Goal: Task Accomplishment & Management: Use online tool/utility

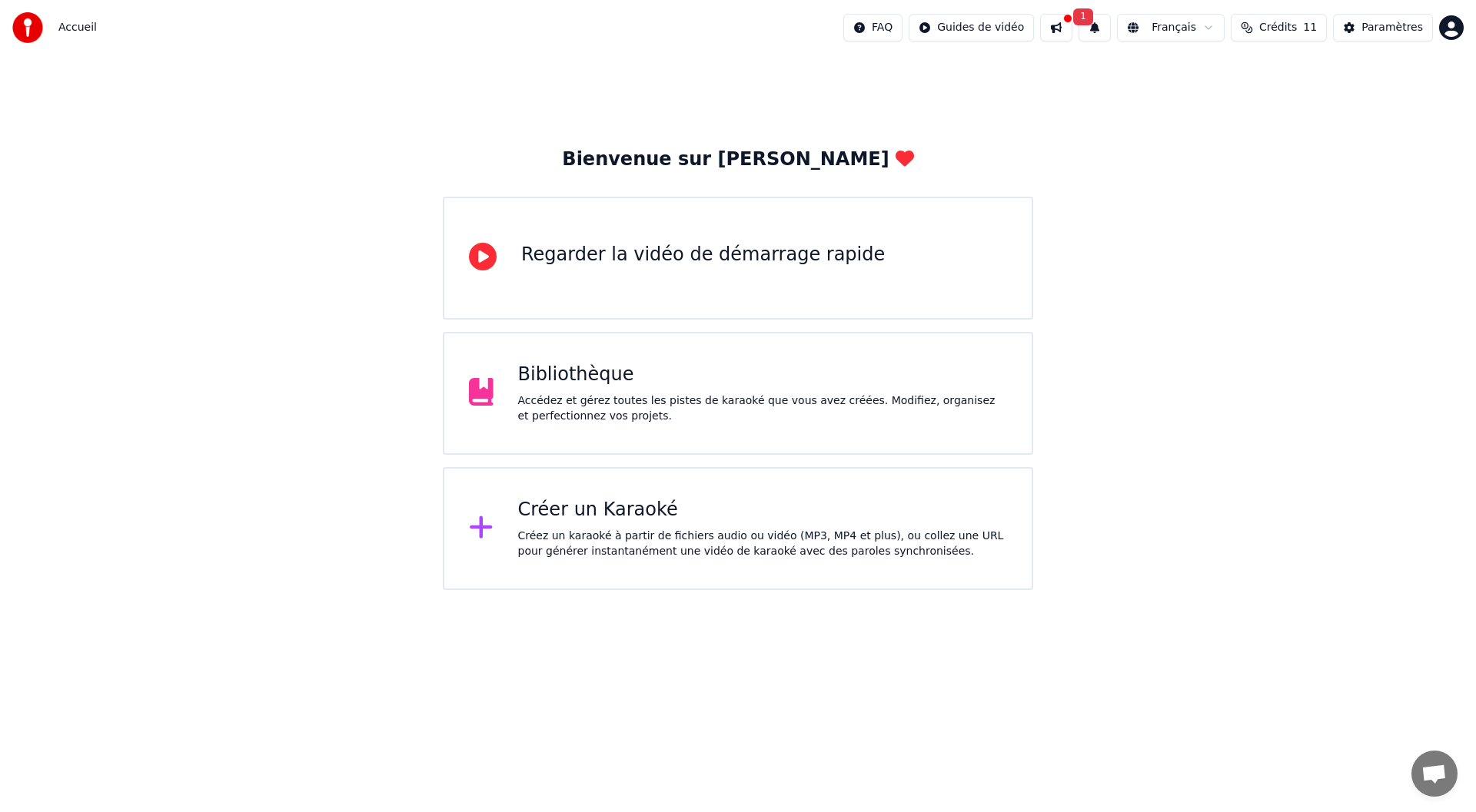
click at [677, 541] on div "Créez un karaoké à partir de fichiers audio ou vidéo (MP3, MP4 et plus), ou col…" at bounding box center [763, 544] width 489 height 31
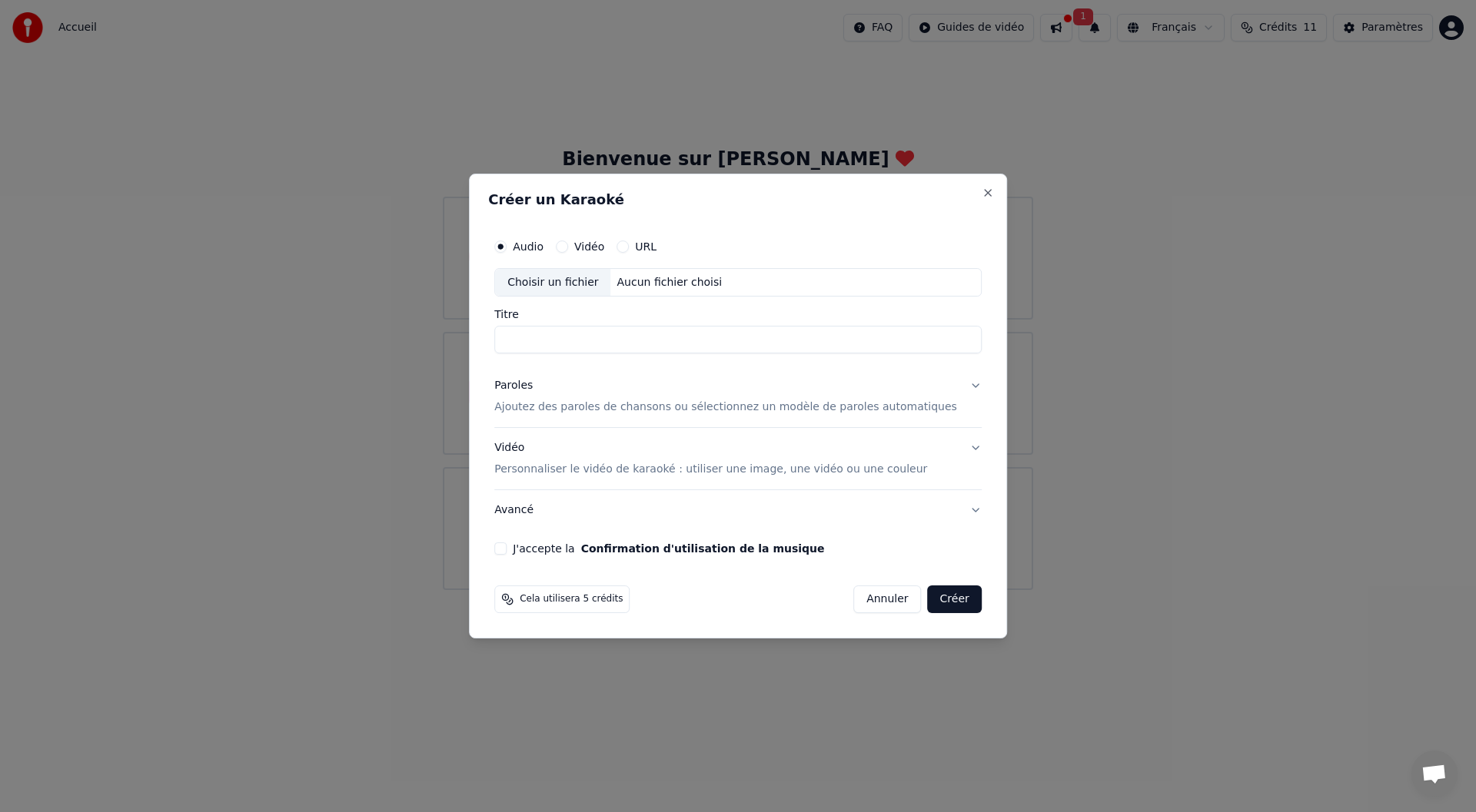
click at [623, 346] on input "Titre" at bounding box center [738, 340] width 487 height 28
click at [567, 288] on div "Choisir un fichier" at bounding box center [552, 282] width 115 height 28
type input "**********"
click at [549, 413] on p "Ajoutez des paroles de chansons ou sélectionnez un modèle de paroles automatiqu…" at bounding box center [725, 408] width 463 height 15
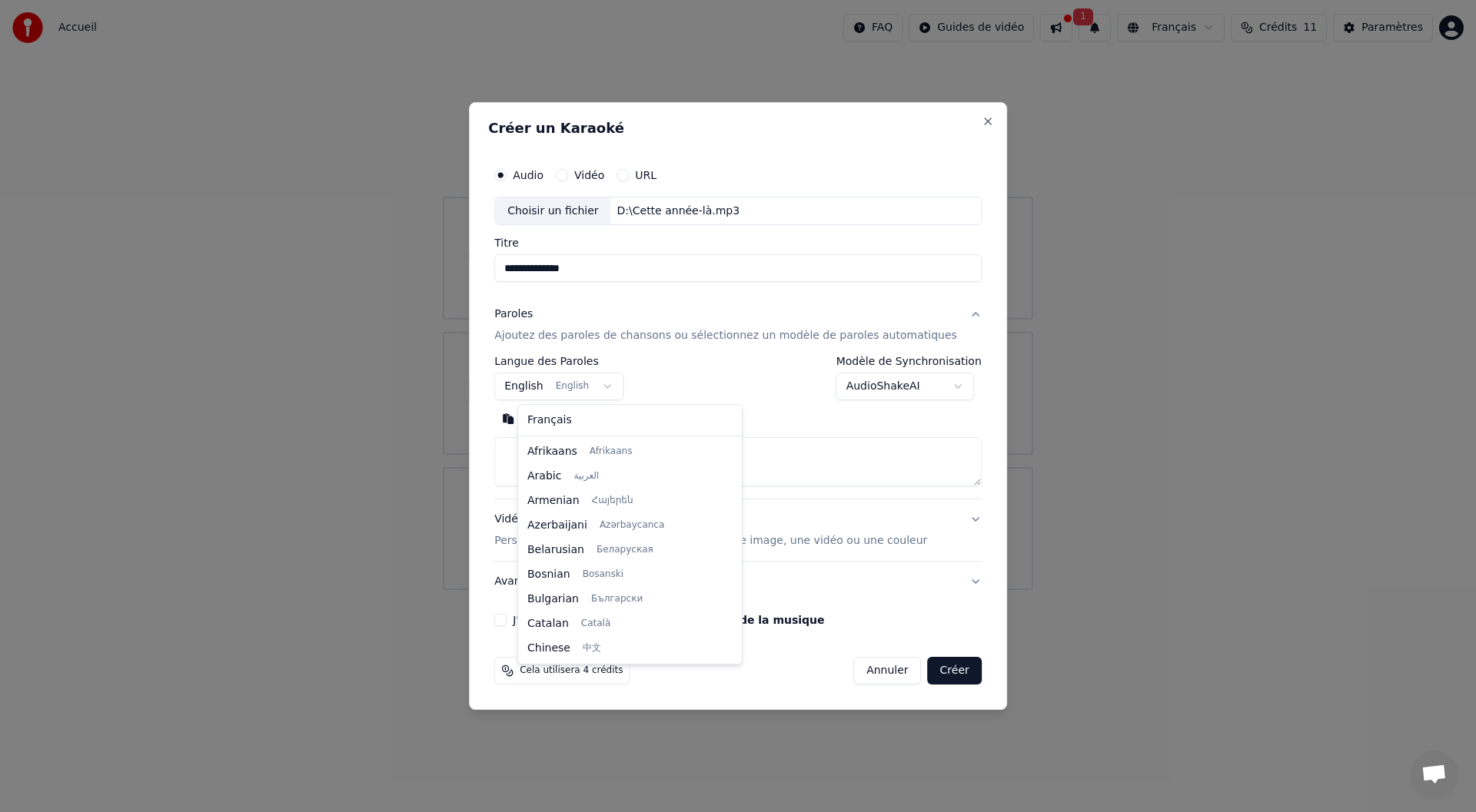
click at [595, 389] on body "**********" at bounding box center [738, 295] width 1476 height 590
select select "**"
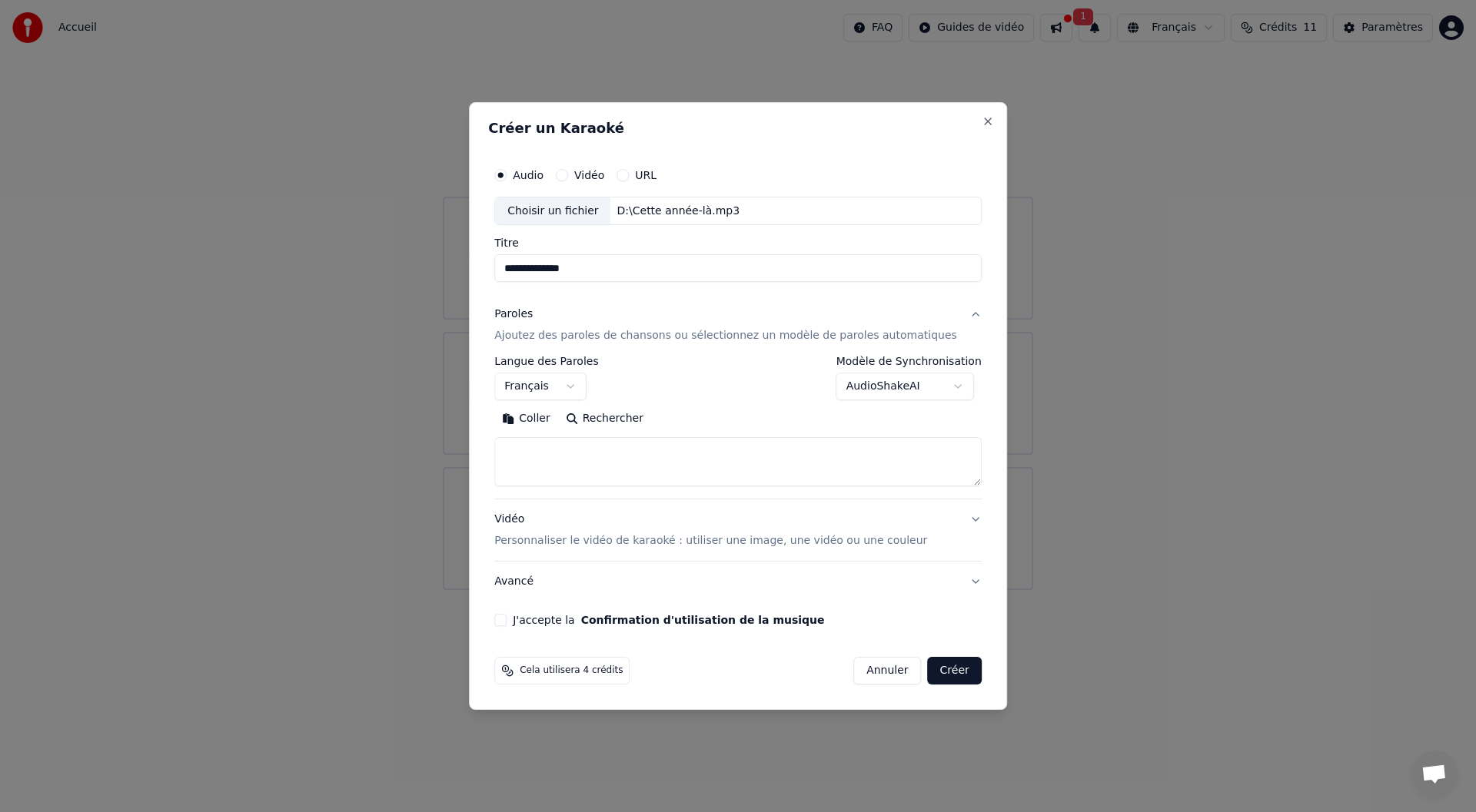
click at [595, 452] on textarea at bounding box center [738, 462] width 487 height 49
paste textarea "**********"
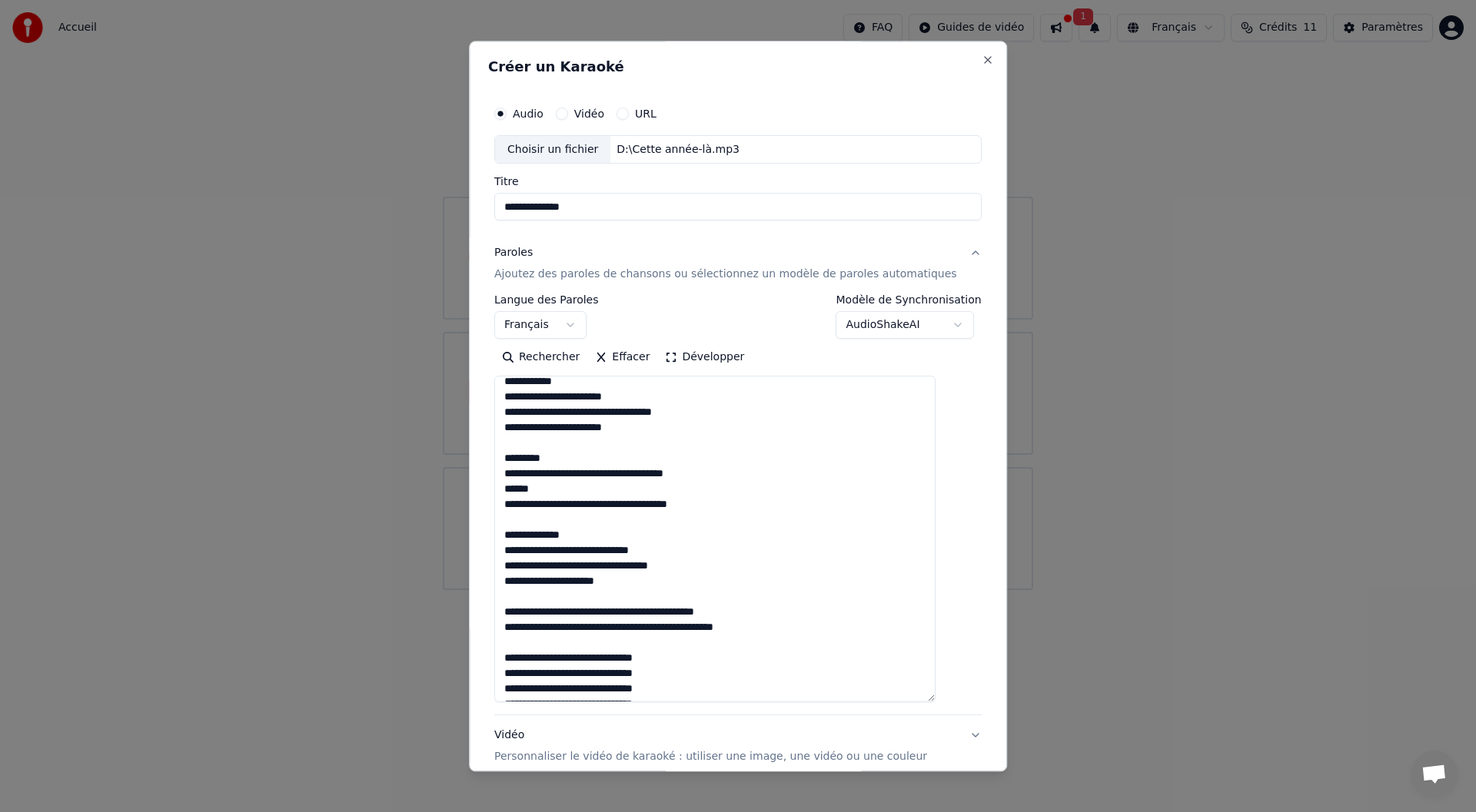
drag, startPoint x: 954, startPoint y: 478, endPoint x: 930, endPoint y: 711, distance: 234.2
click at [930, 703] on textarea at bounding box center [715, 539] width 441 height 327
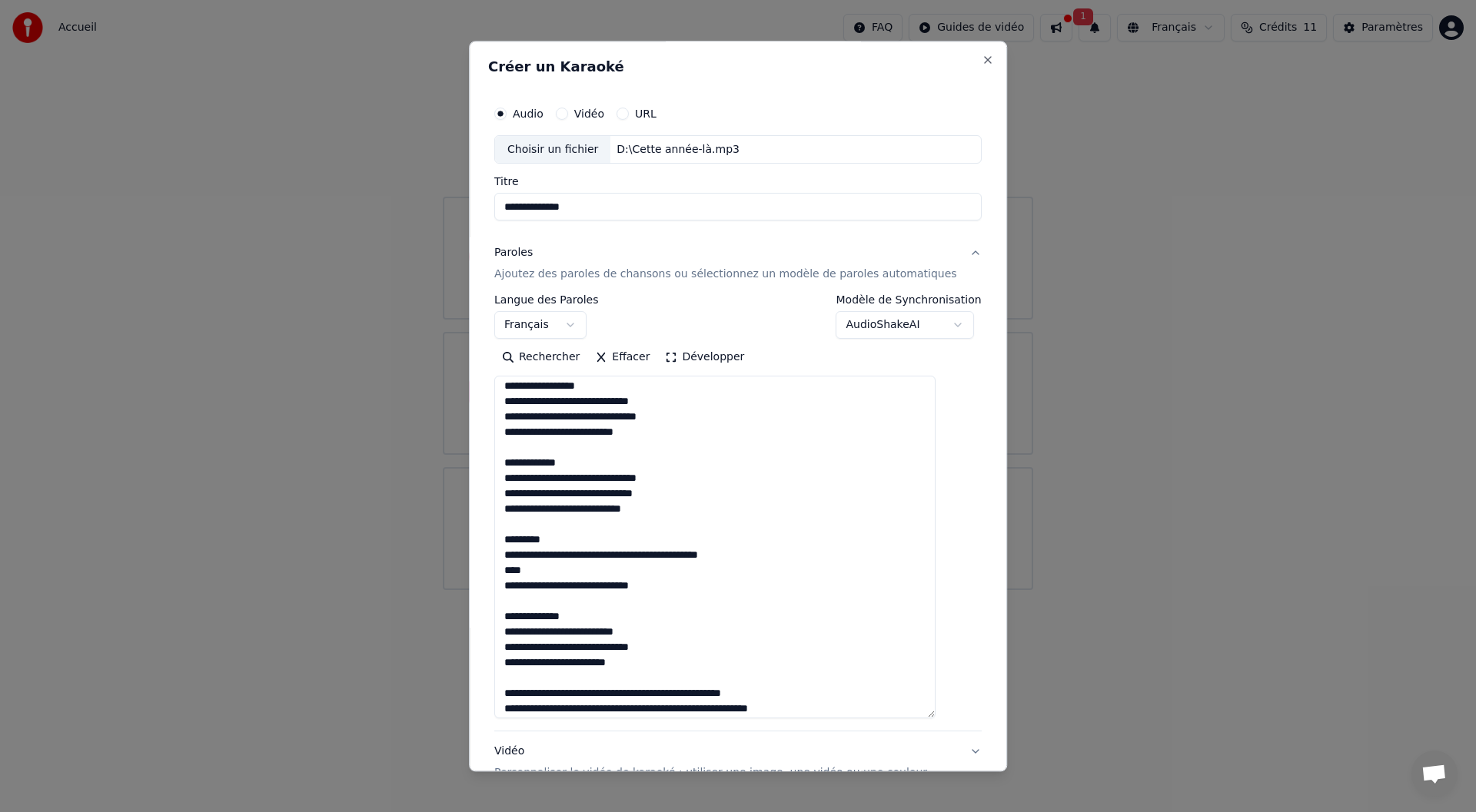
scroll to position [0, 0]
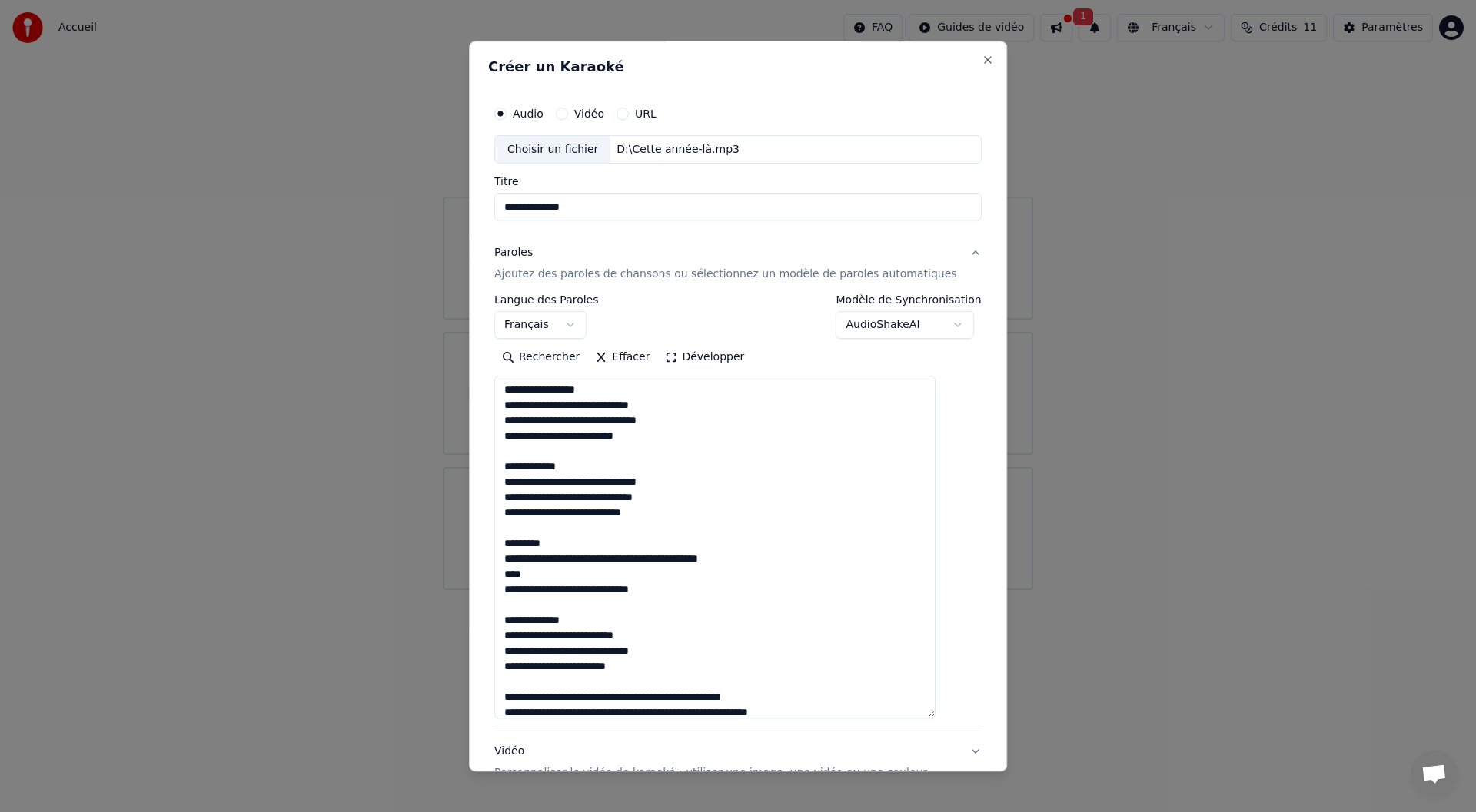
drag, startPoint x: 557, startPoint y: 569, endPoint x: 571, endPoint y: 571, distance: 14.1
click at [557, 568] on textarea at bounding box center [715, 547] width 441 height 343
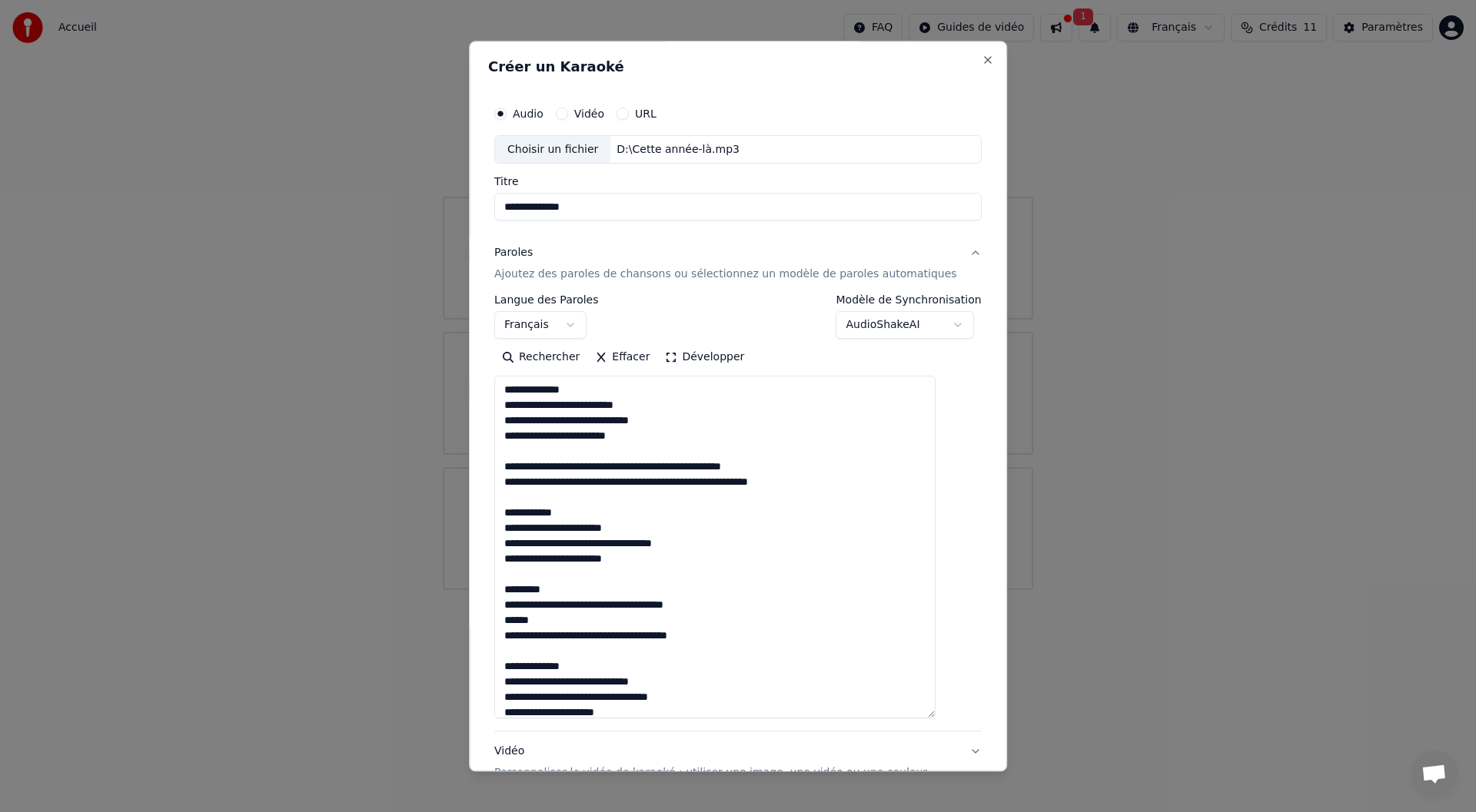
scroll to position [307, 0]
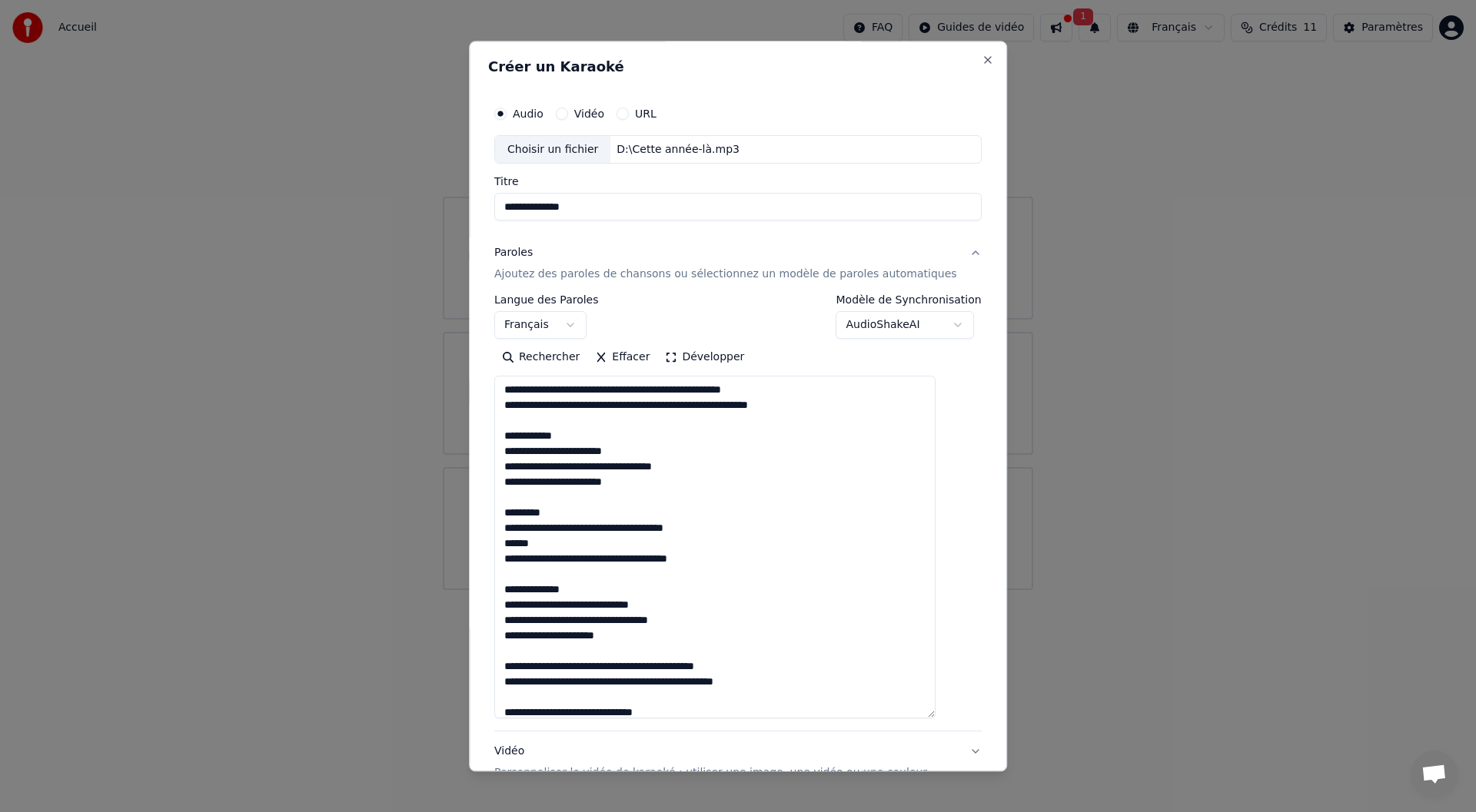
click at [535, 452] on textarea at bounding box center [715, 547] width 441 height 343
click at [597, 482] on textarea at bounding box center [715, 547] width 441 height 343
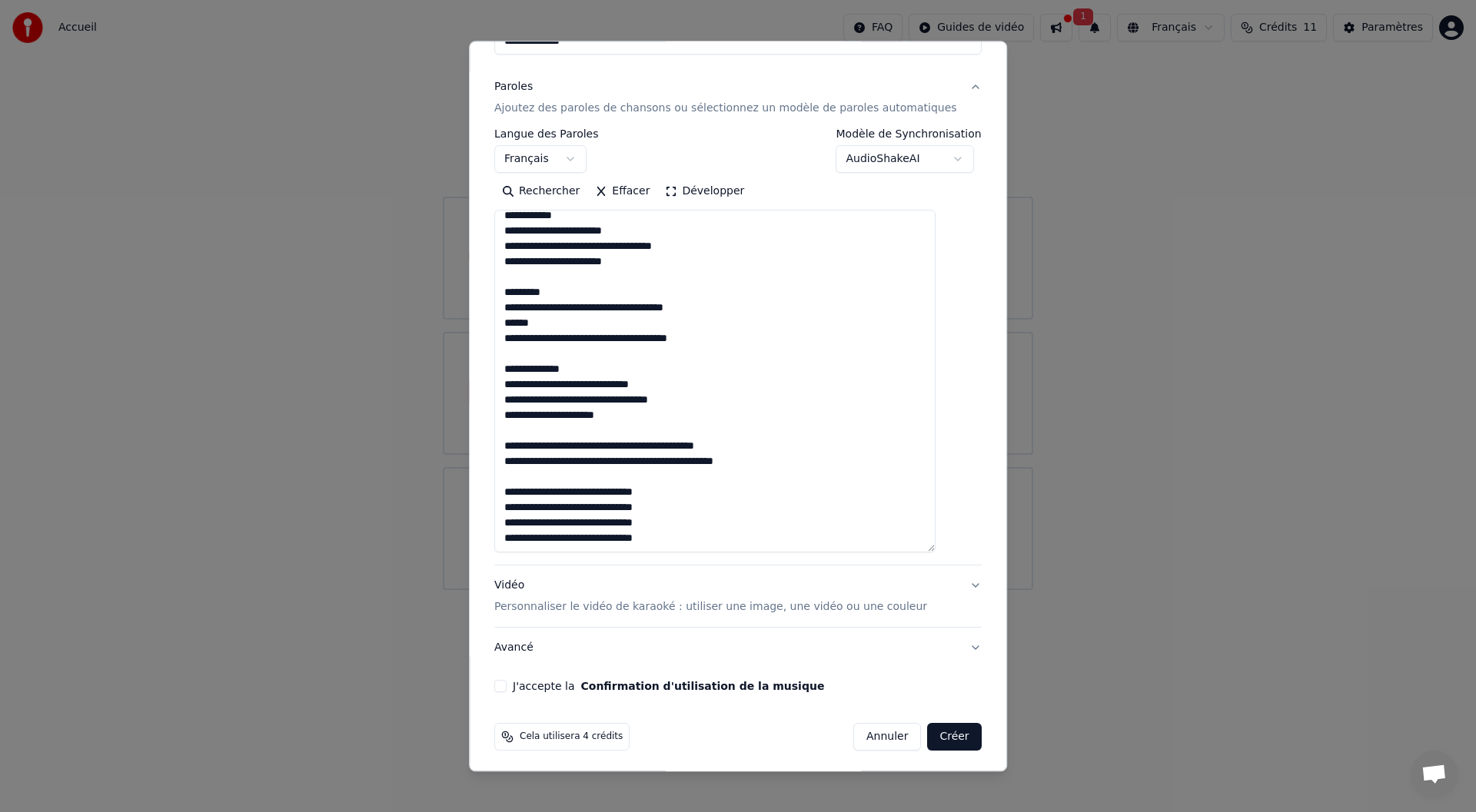
scroll to position [170, 0]
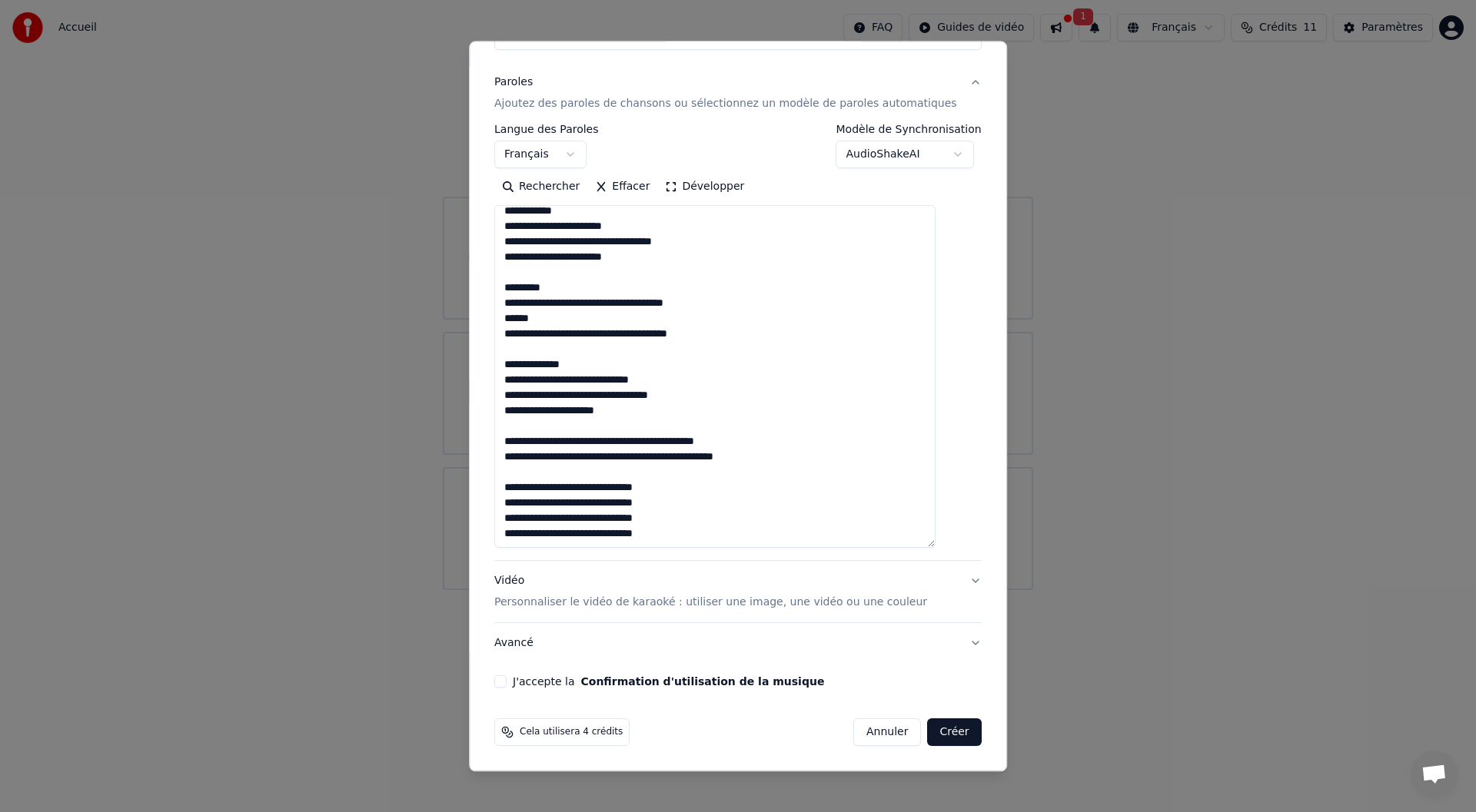
type textarea "**********"
click at [632, 600] on p "Personnaliser le vidéo de karaoké : utiliser une image, une vidéo ou une couleur" at bounding box center [711, 603] width 433 height 15
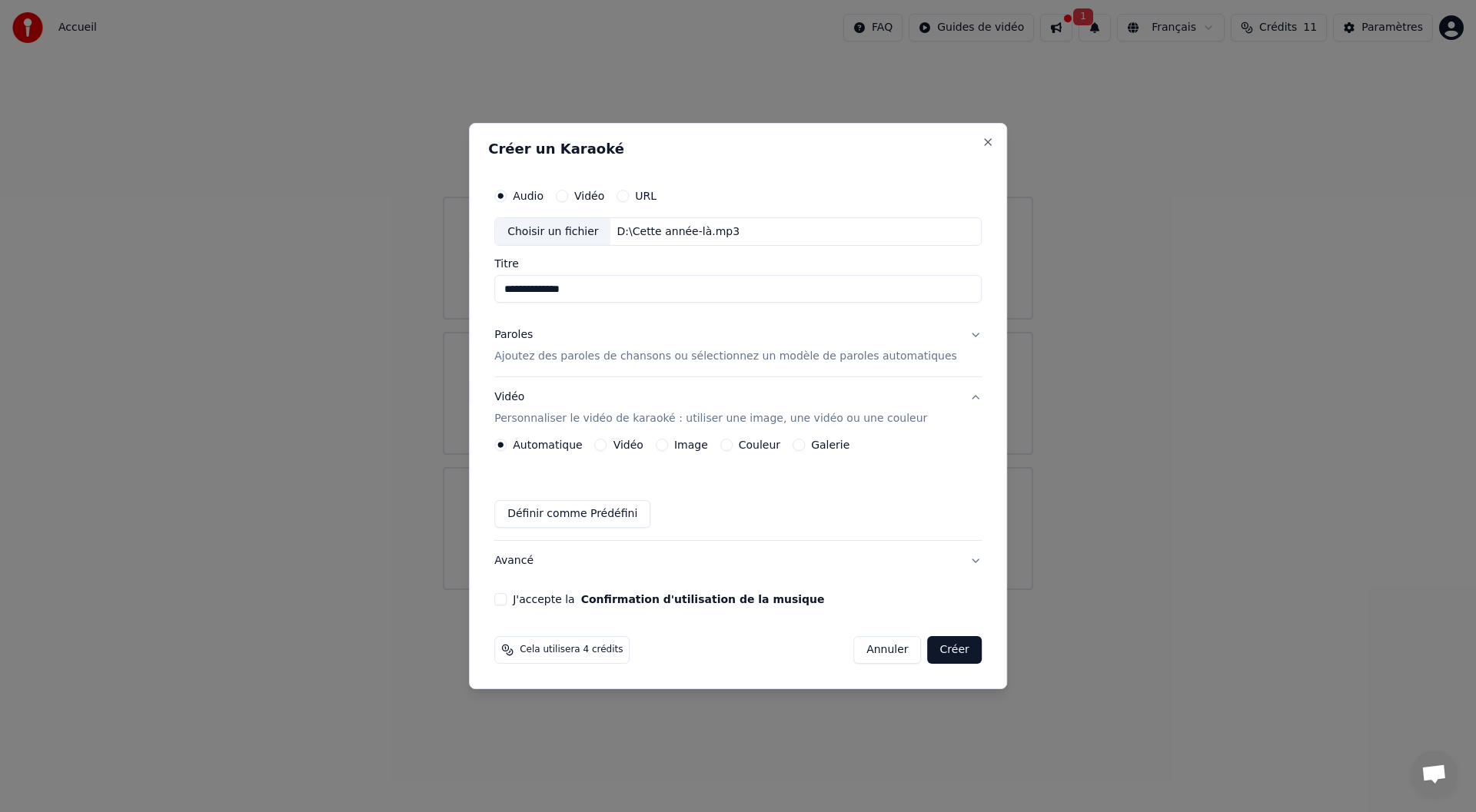
click at [530, 598] on div "J'accepte la Confirmation d'utilisation de la musique" at bounding box center [738, 599] width 487 height 13
click at [507, 599] on button "J'accepte la Confirmation d'utilisation de la musique" at bounding box center [500, 599] width 13 height 13
click at [935, 655] on button "Créer" at bounding box center [955, 650] width 54 height 28
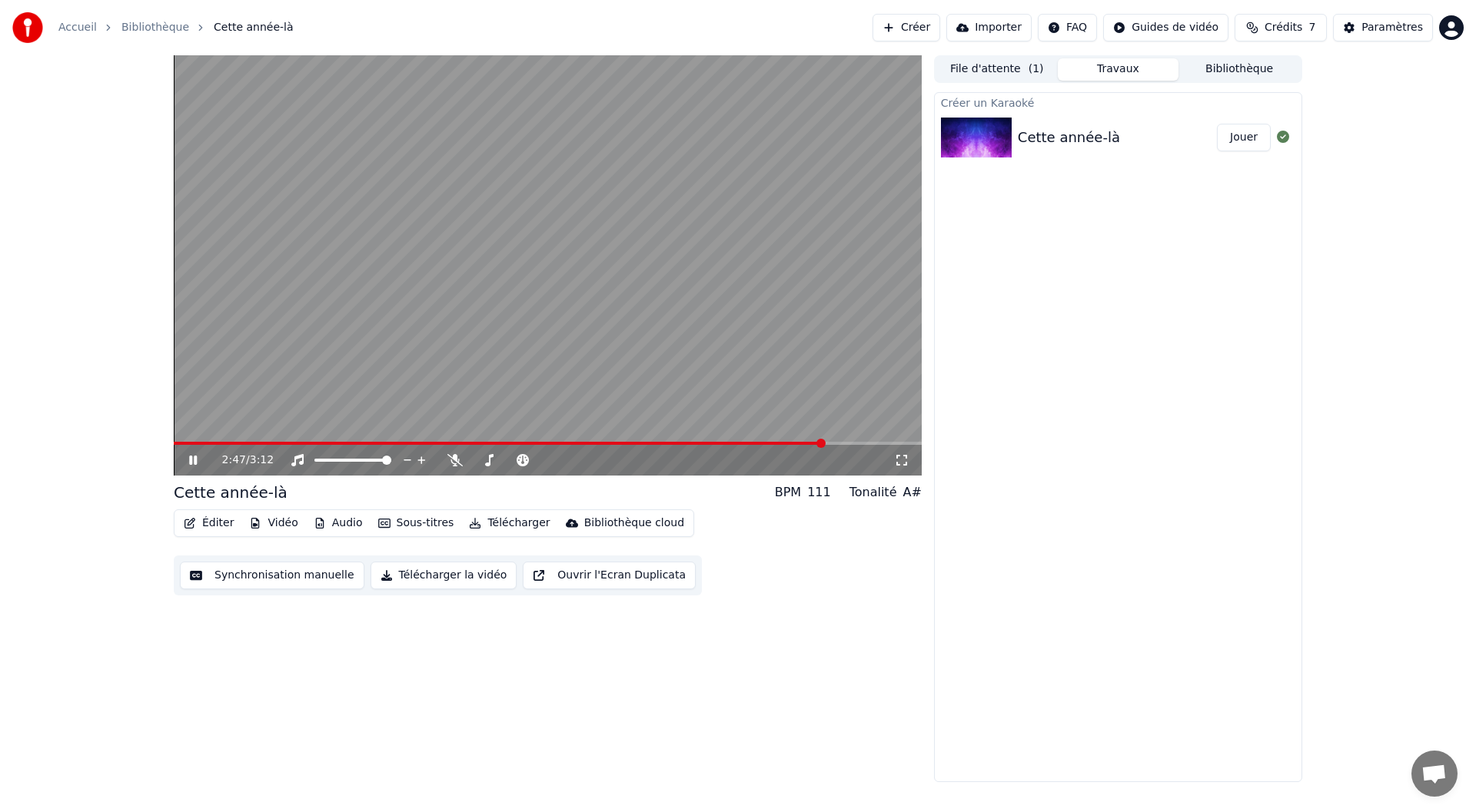
click at [223, 578] on button "Synchronisation manuelle" at bounding box center [272, 575] width 185 height 28
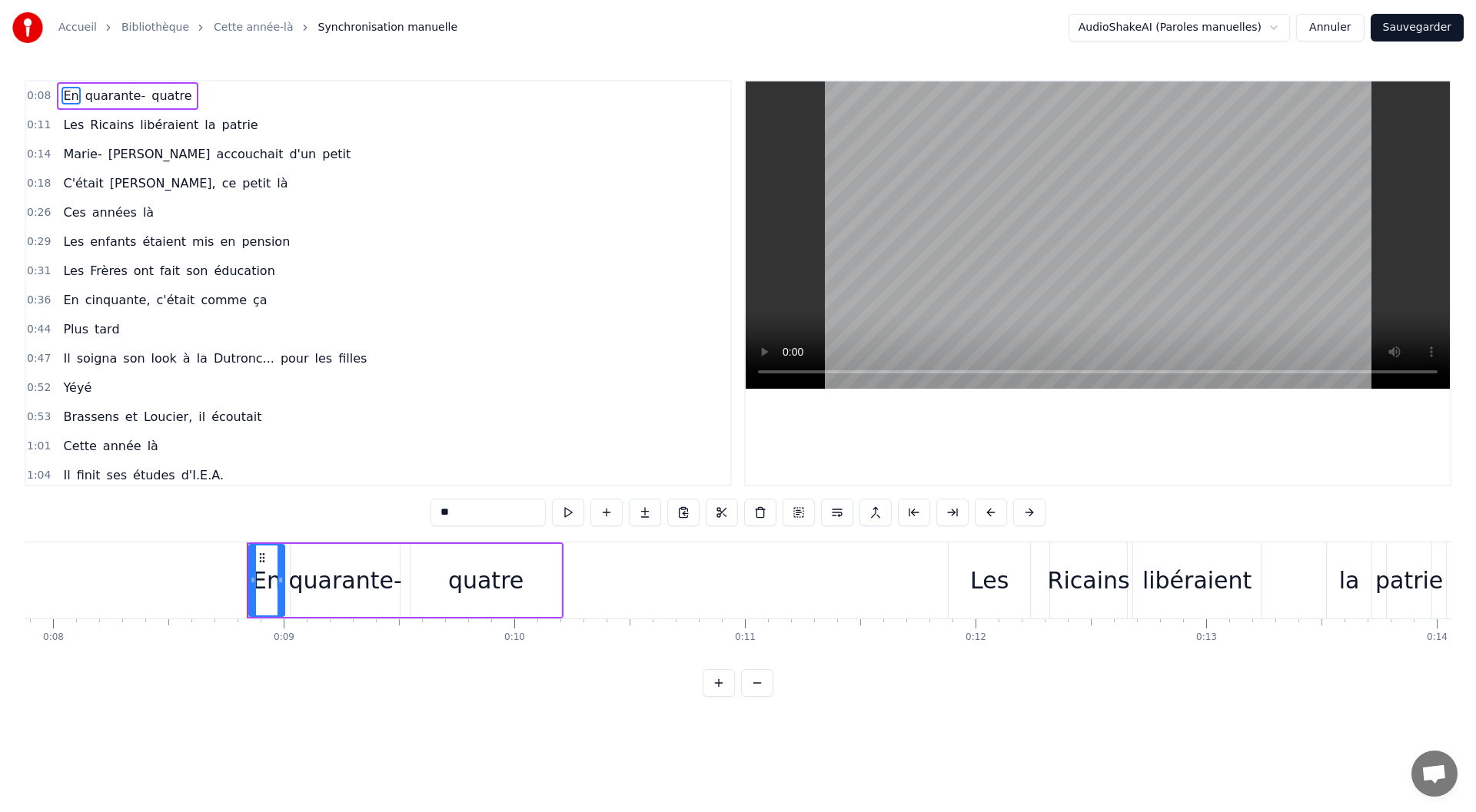
scroll to position [0, 1962]
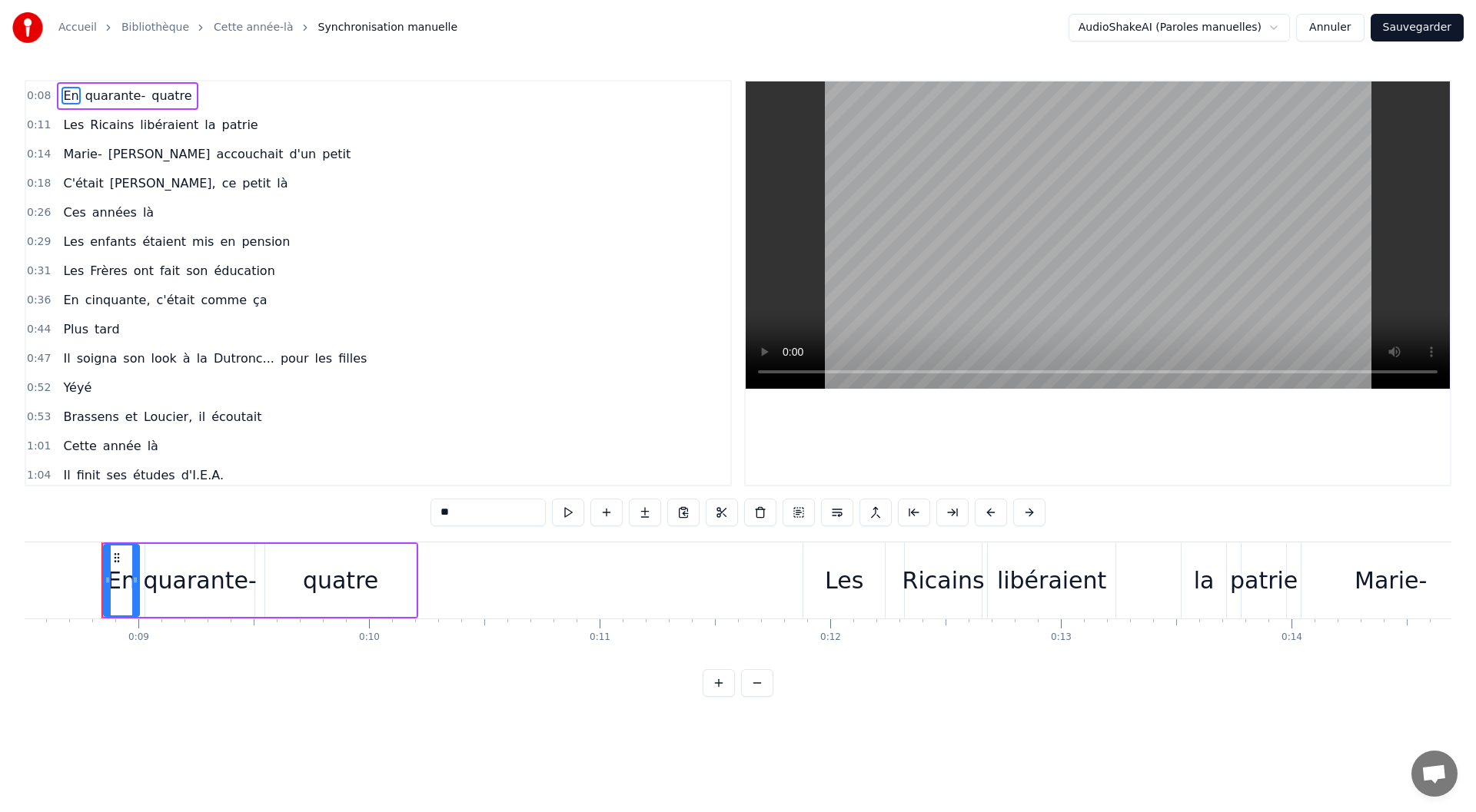
click at [37, 125] on span "0:11" at bounding box center [39, 126] width 24 height 15
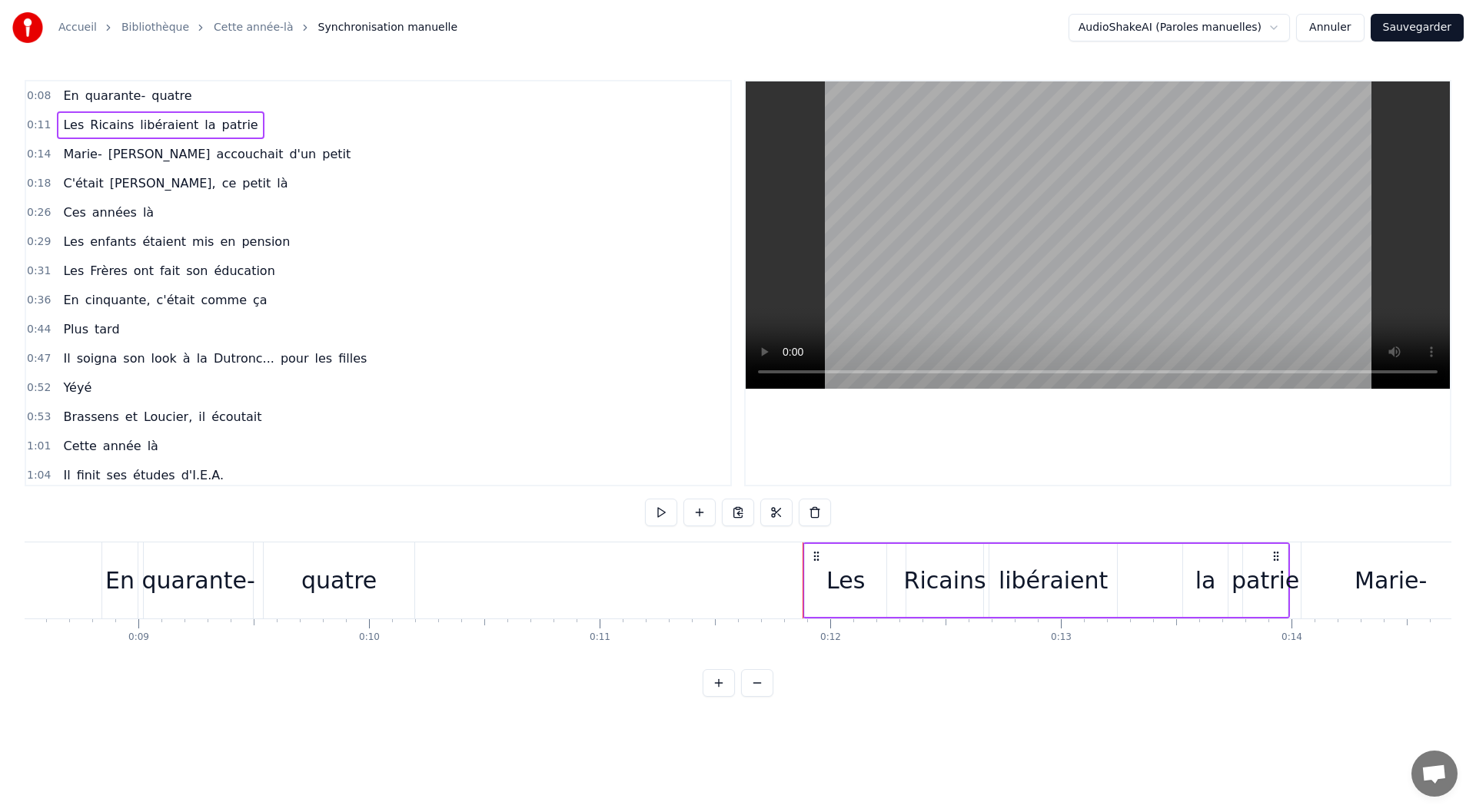
click at [35, 159] on span "0:14" at bounding box center [39, 155] width 24 height 15
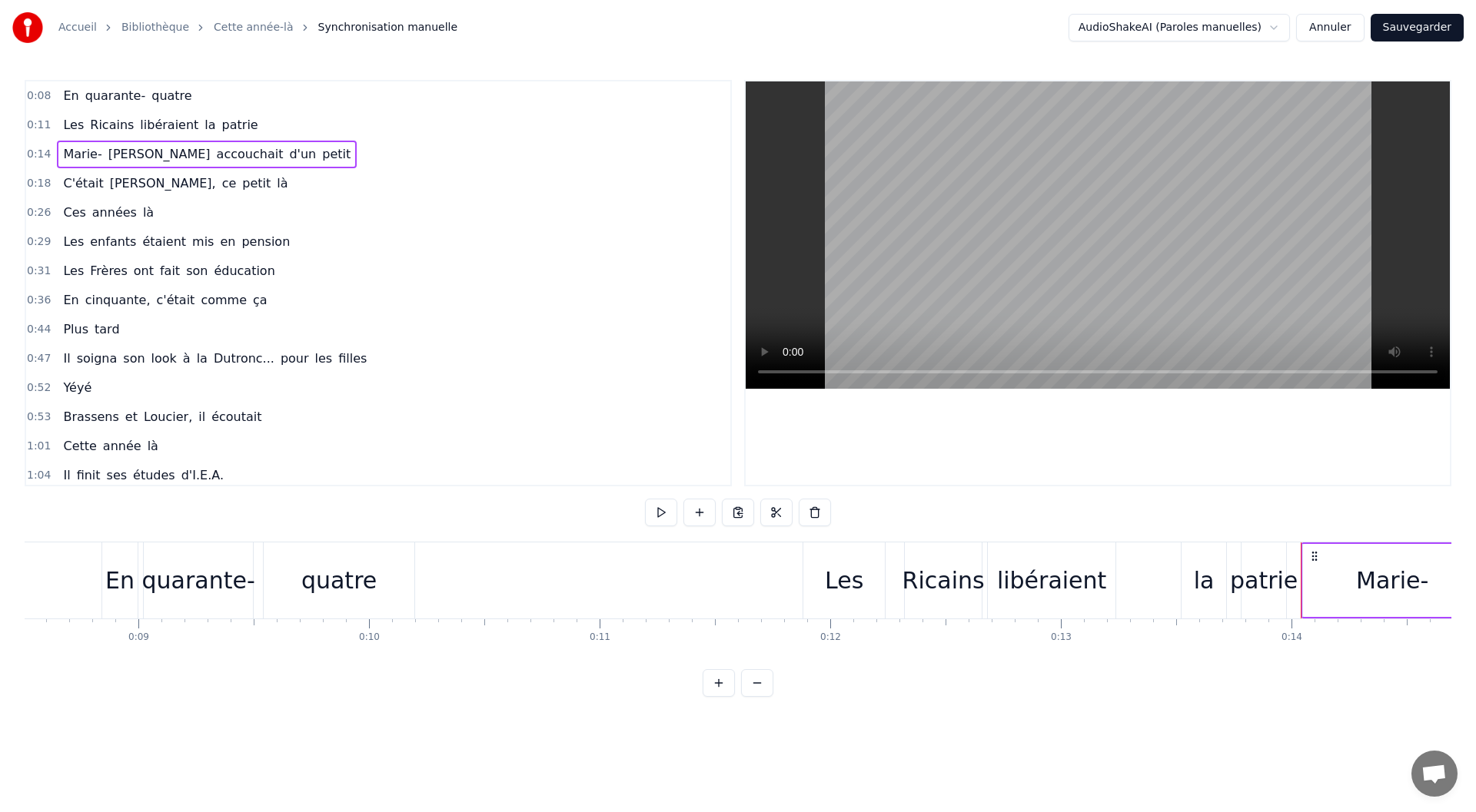
click at [25, 94] on div "0:08 En quarante- quatre 0:11 Les Ricains libéraient la patrie 0:14 Marie- Loui…" at bounding box center [377, 283] width 707 height 406
click at [36, 97] on span "0:08" at bounding box center [39, 96] width 24 height 15
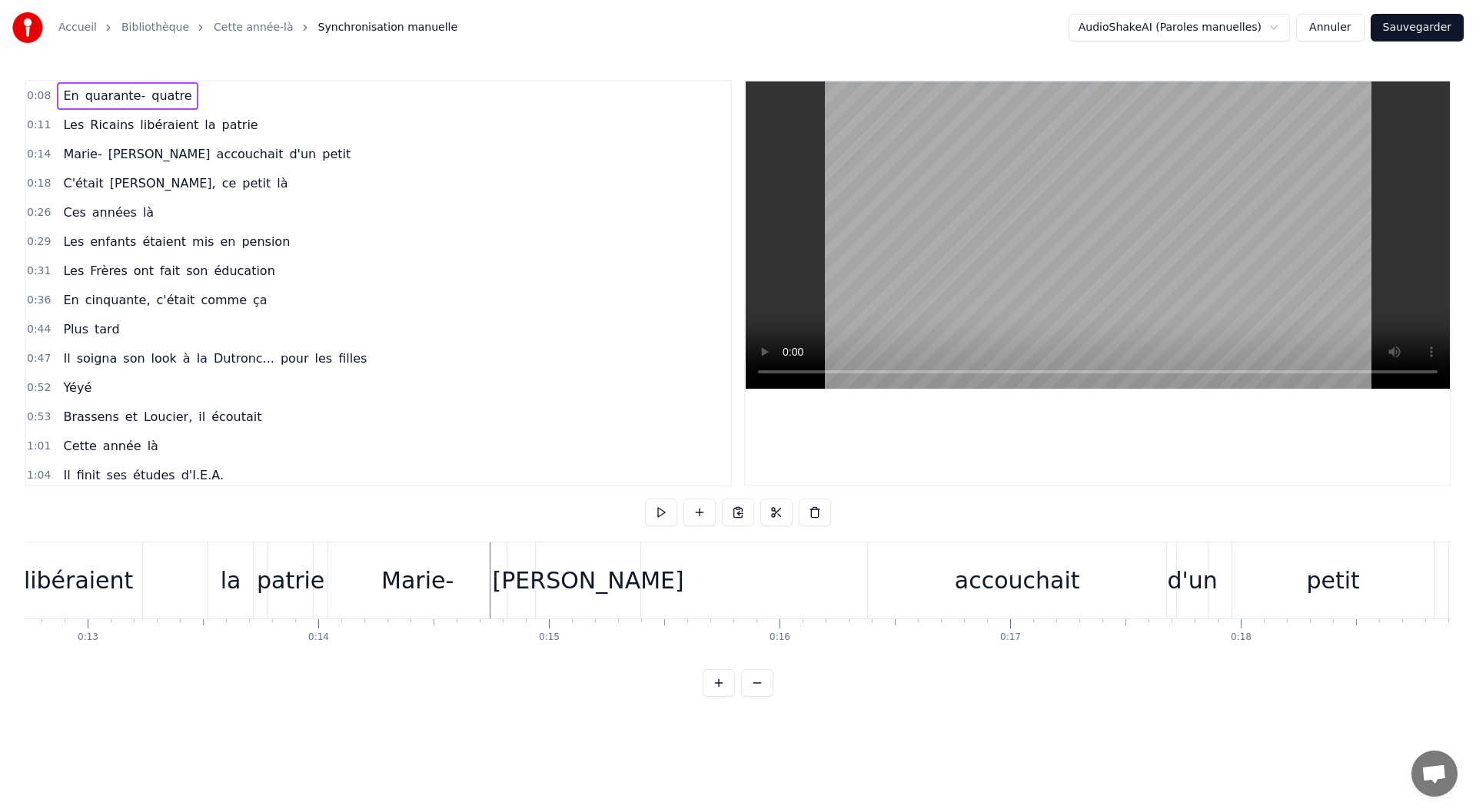
scroll to position [0, 3240]
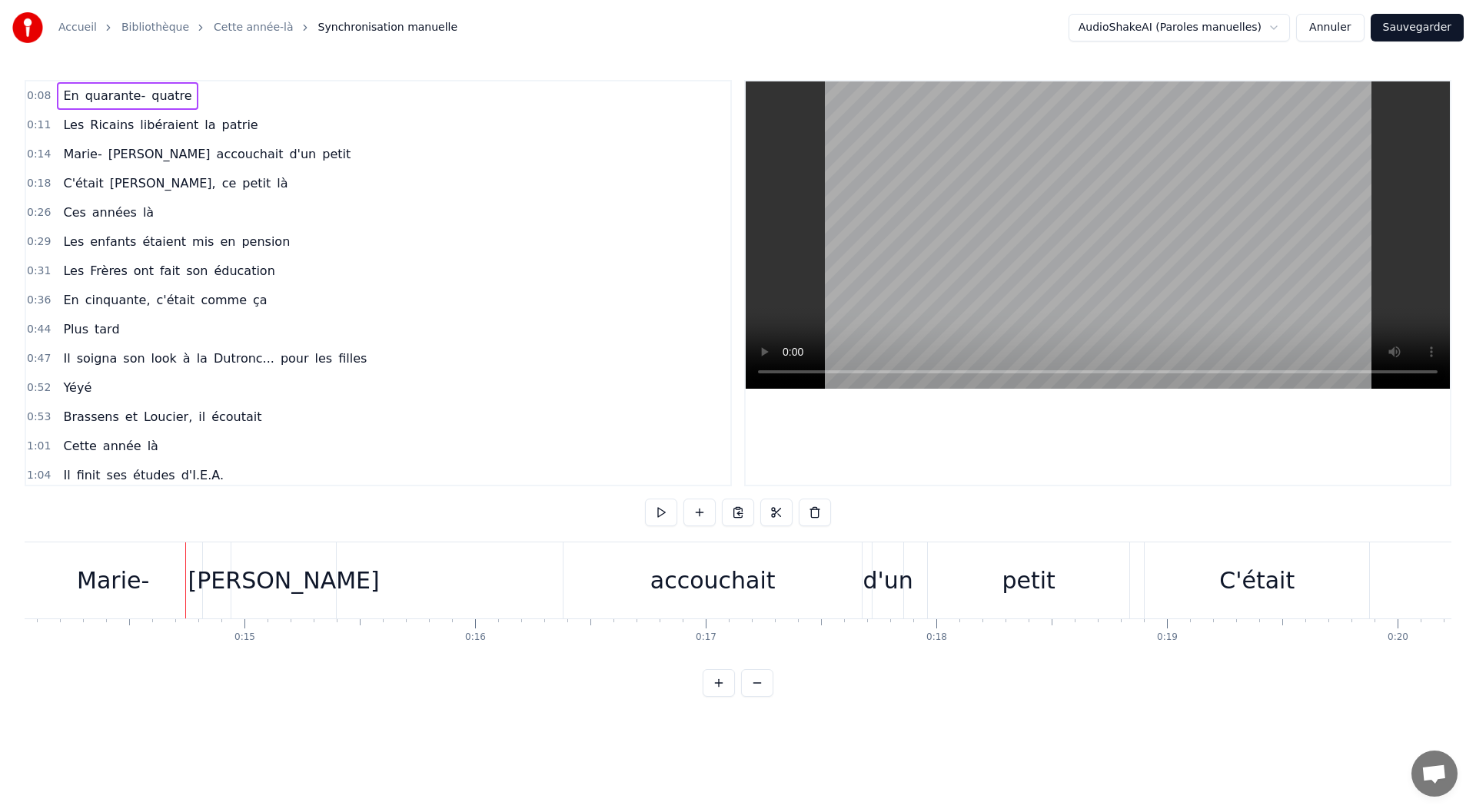
click at [37, 158] on span "0:14" at bounding box center [39, 155] width 24 height 15
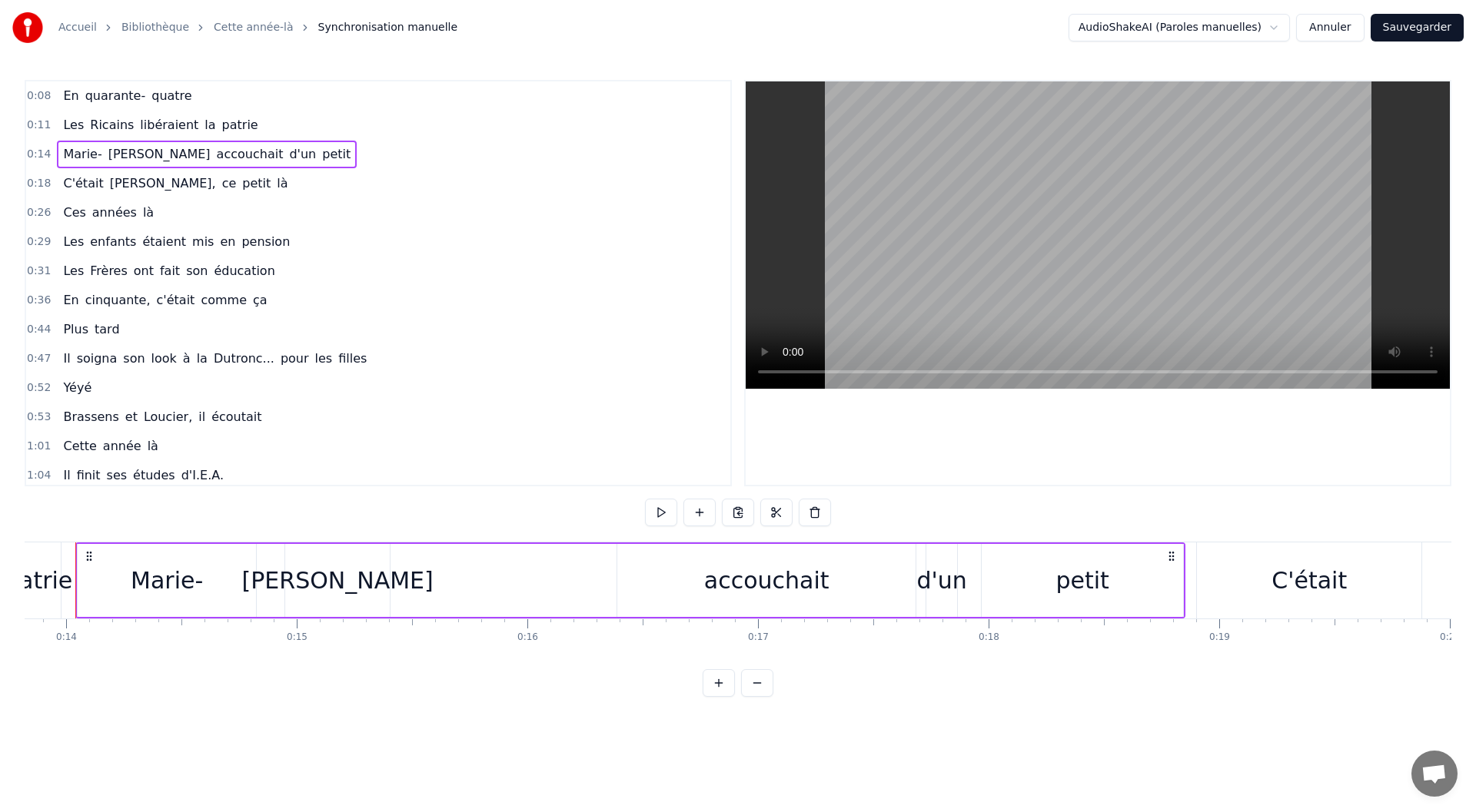
scroll to position [0, 3161]
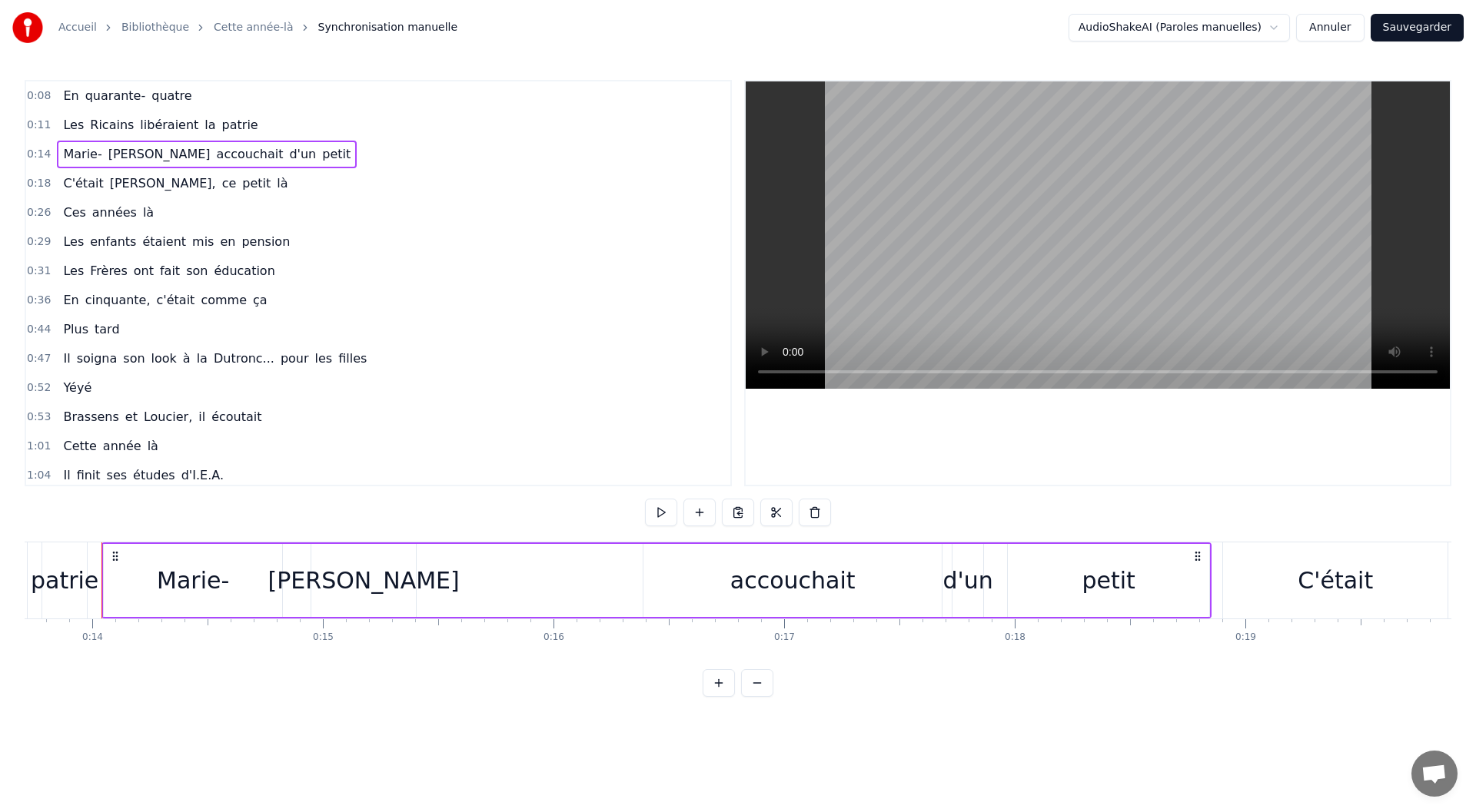
click at [35, 154] on span "0:14" at bounding box center [39, 155] width 24 height 15
drag, startPoint x: 155, startPoint y: 579, endPoint x: 313, endPoint y: 579, distance: 158.0
click at [313, 579] on div "Marie- Louise accouchait d'un petit" at bounding box center [657, 580] width 1110 height 76
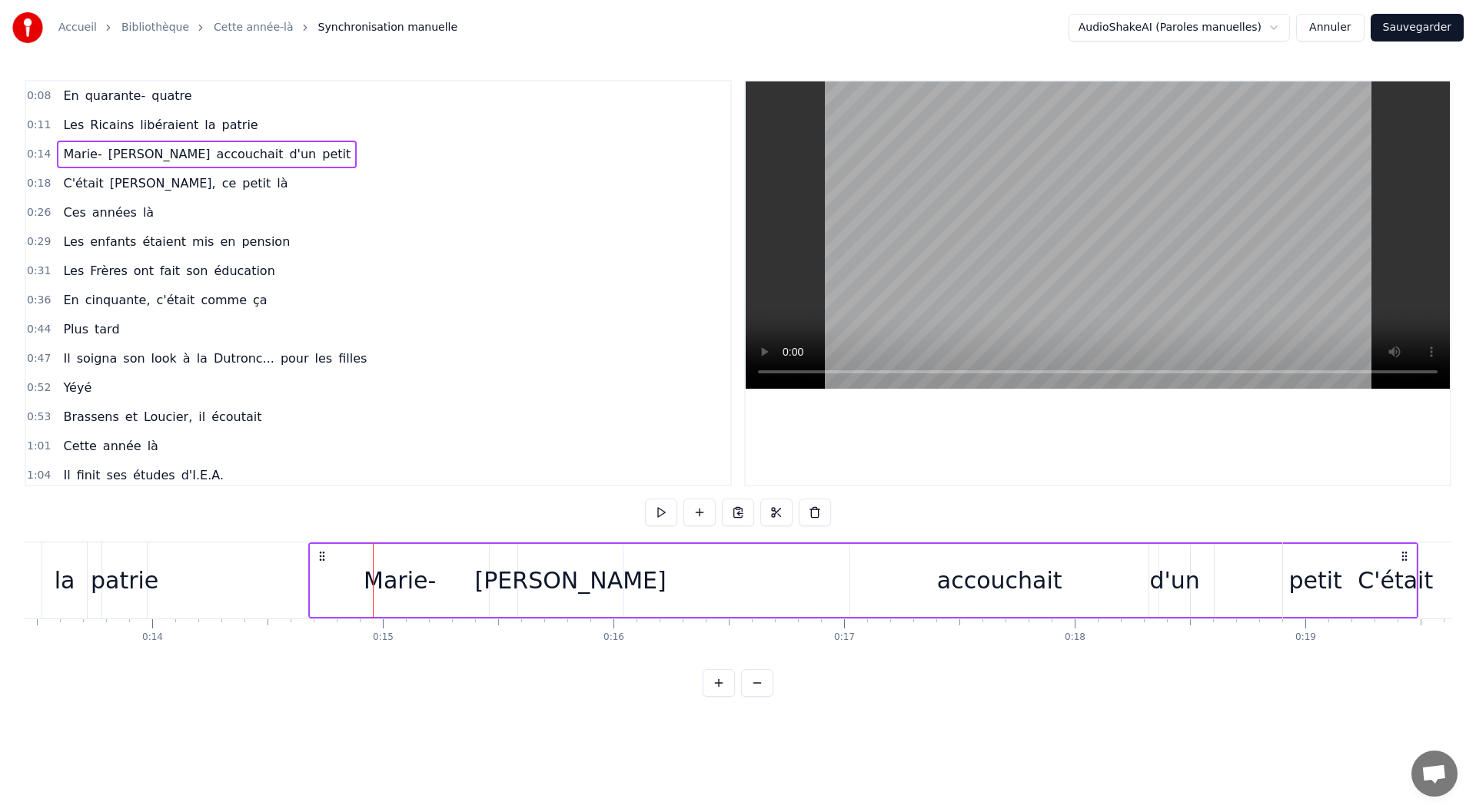
scroll to position [0, 3101]
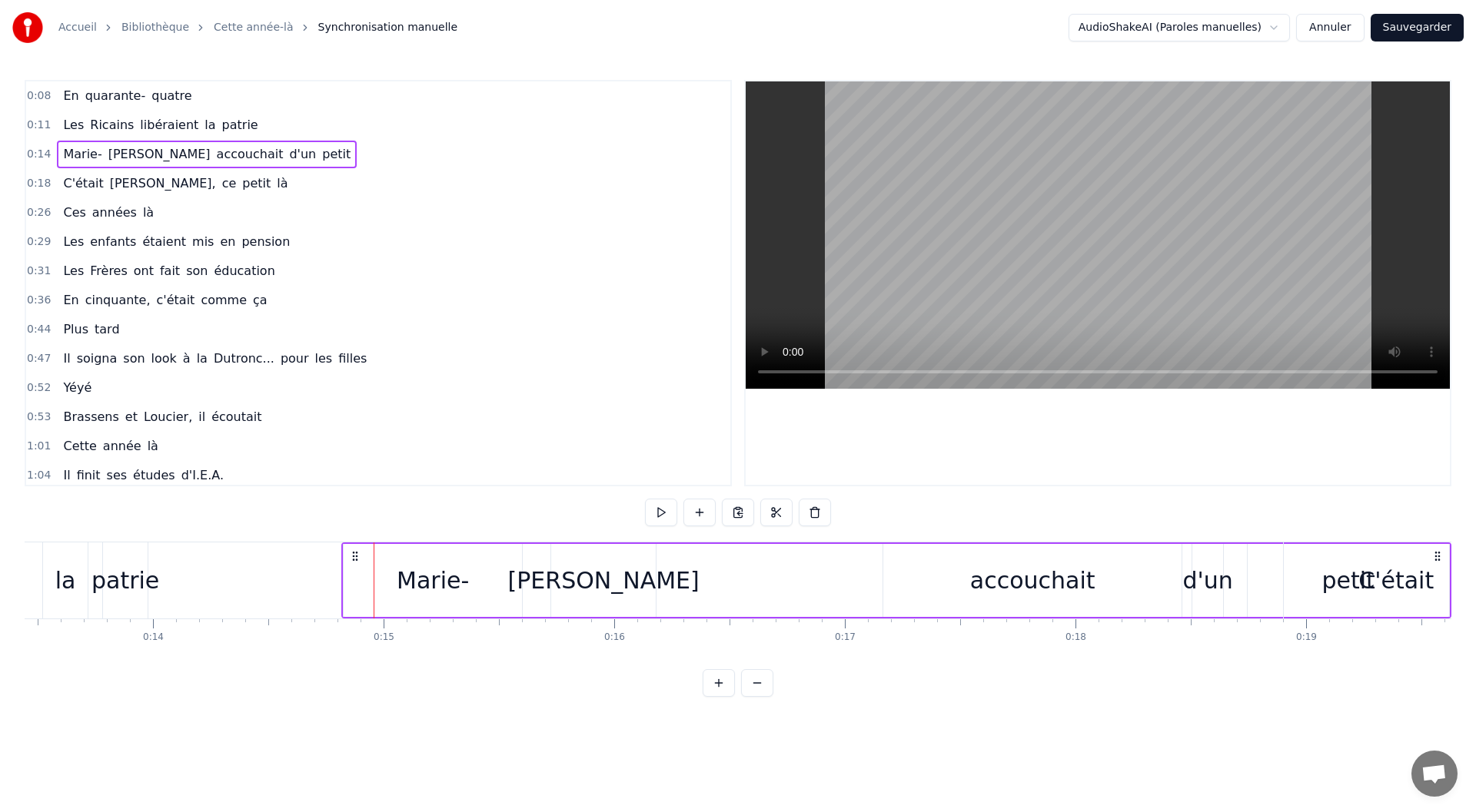
drag, startPoint x: 114, startPoint y: 557, endPoint x: 354, endPoint y: 576, distance: 240.8
click at [354, 576] on div "Marie- Louise accouchait d'un petit" at bounding box center [897, 580] width 1110 height 76
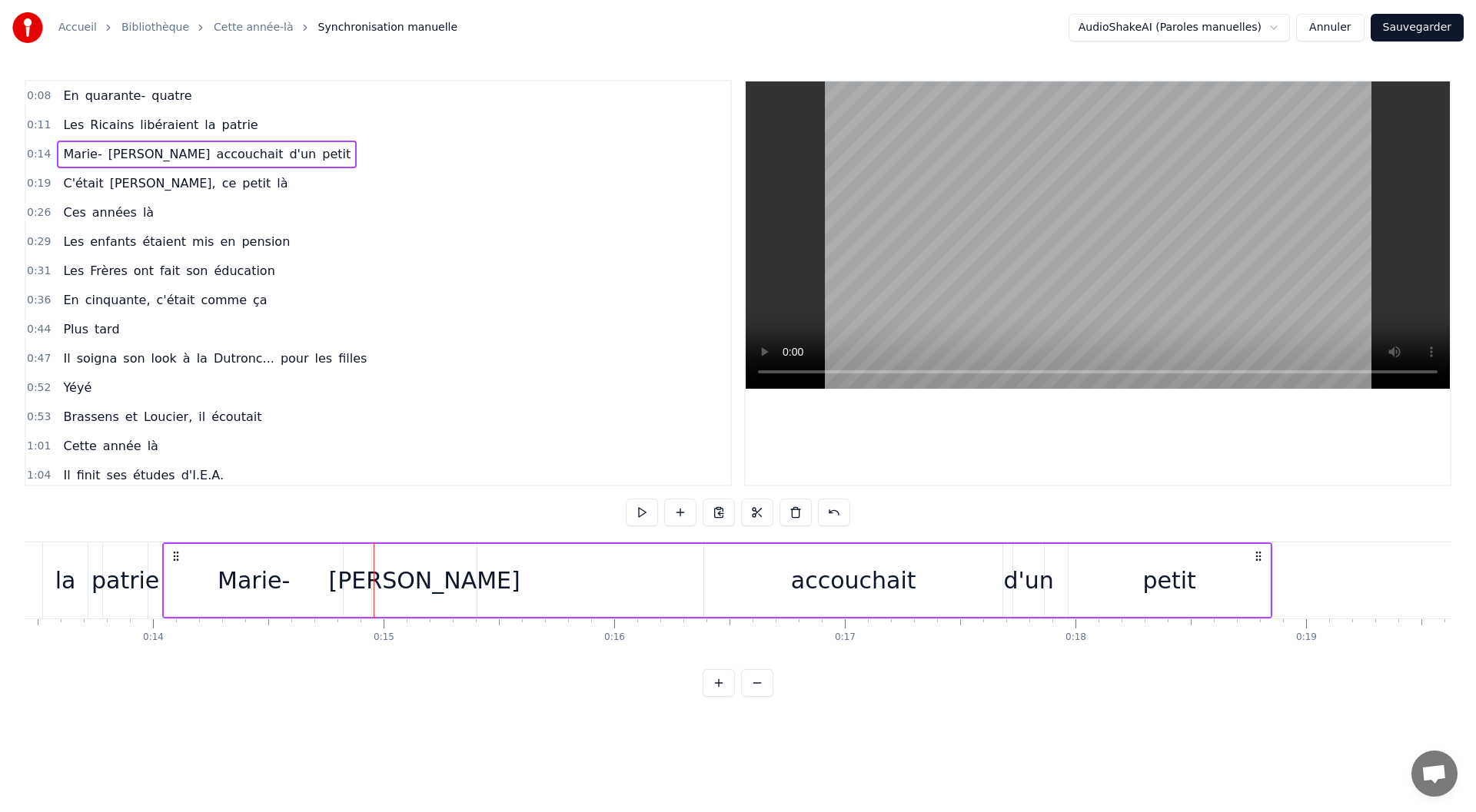
drag, startPoint x: 221, startPoint y: 579, endPoint x: 314, endPoint y: 582, distance: 93.0
click at [314, 582] on div "Marie-" at bounding box center [253, 581] width 178 height 73
drag, startPoint x: 216, startPoint y: 577, endPoint x: 163, endPoint y: 579, distance: 53.0
click at [259, 577] on div "Marie-" at bounding box center [253, 580] width 177 height 70
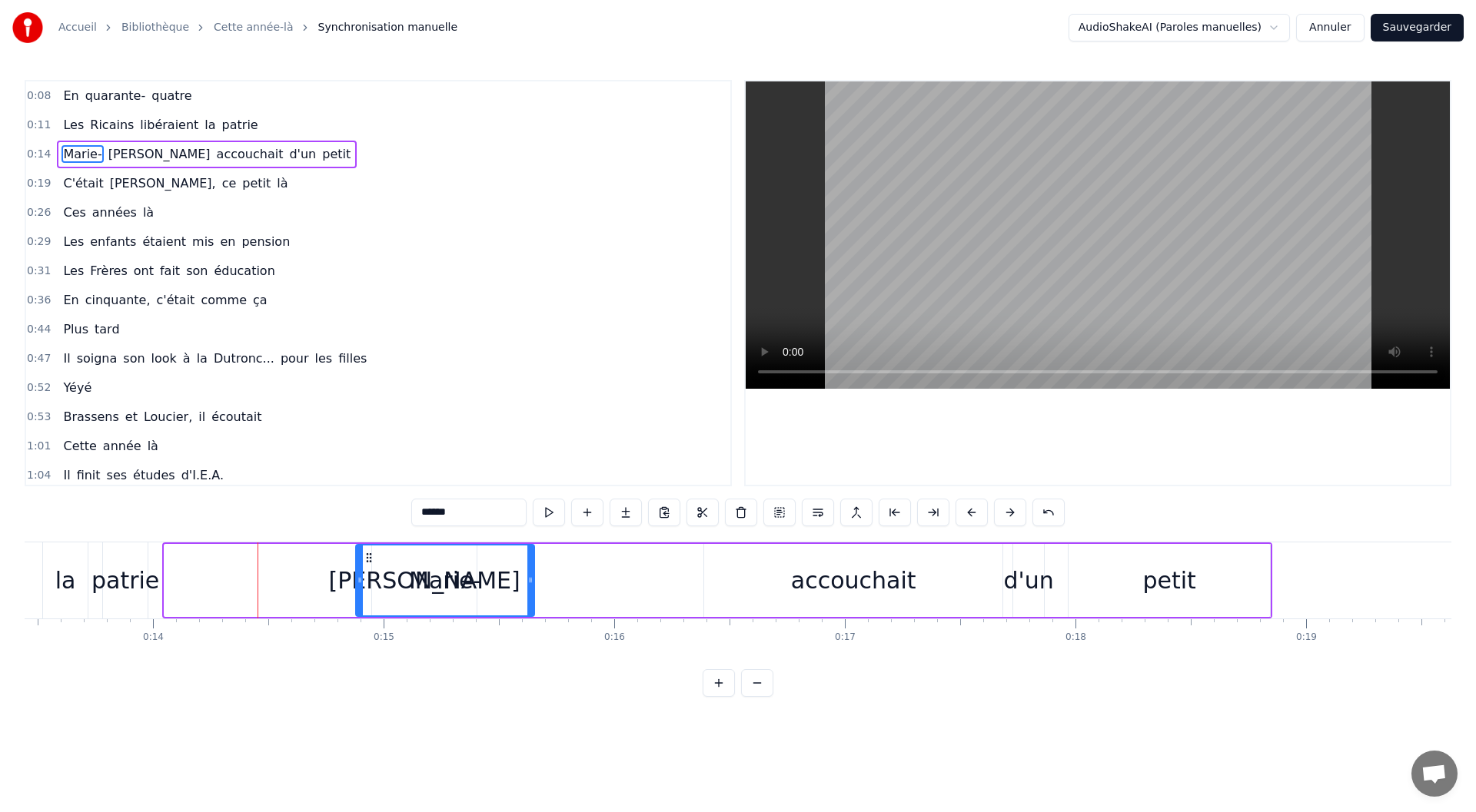
drag, startPoint x: 180, startPoint y: 562, endPoint x: 371, endPoint y: 560, distance: 191.0
click at [371, 560] on icon at bounding box center [369, 558] width 13 height 13
click at [135, 579] on div "patrie" at bounding box center [126, 581] width 68 height 35
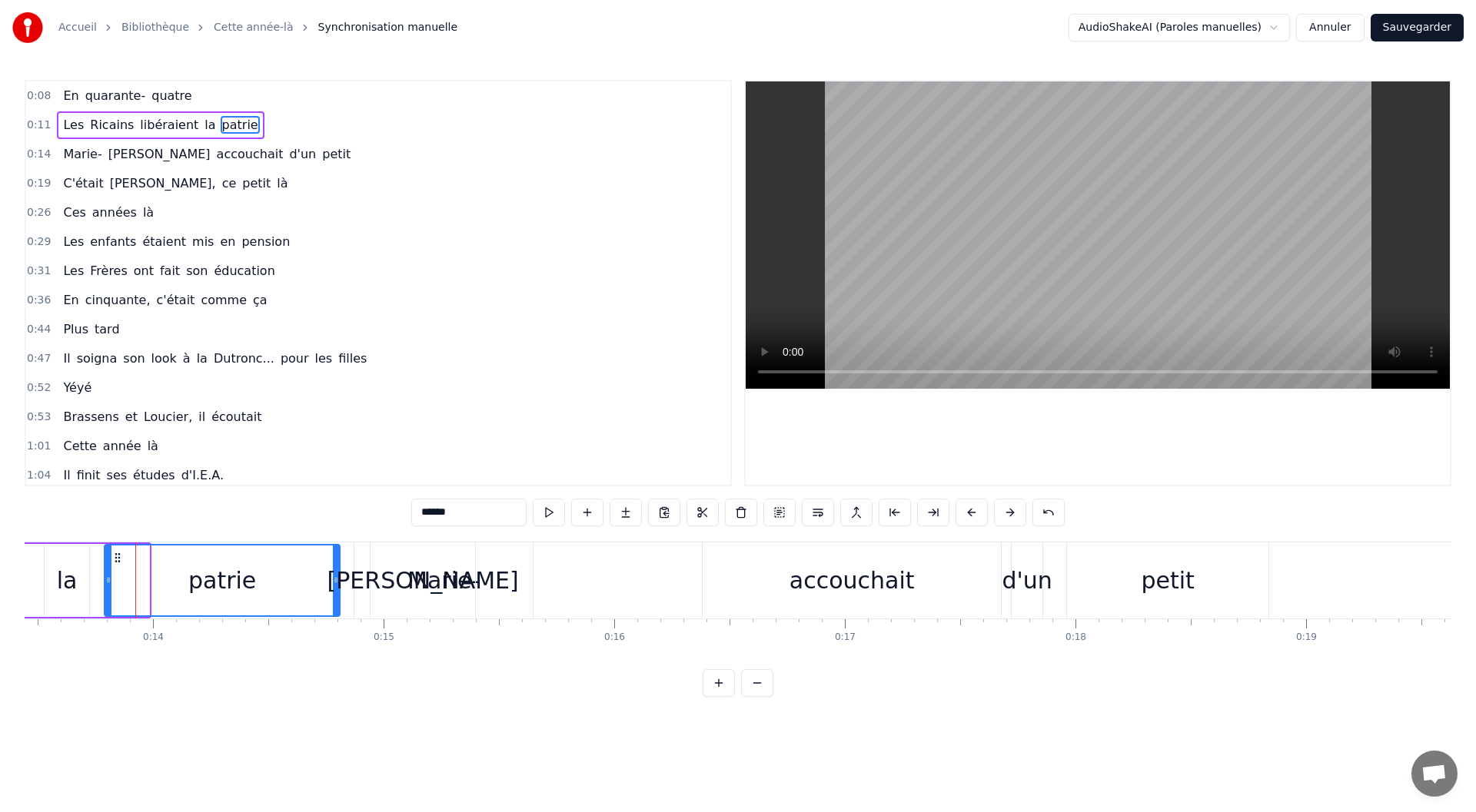
drag, startPoint x: 148, startPoint y: 579, endPoint x: 339, endPoint y: 580, distance: 191.0
click at [339, 580] on icon at bounding box center [336, 580] width 6 height 13
drag, startPoint x: 339, startPoint y: 580, endPoint x: 351, endPoint y: 579, distance: 12.0
click at [351, 579] on icon at bounding box center [349, 580] width 6 height 13
click at [387, 576] on div "Louise" at bounding box center [423, 580] width 104 height 76
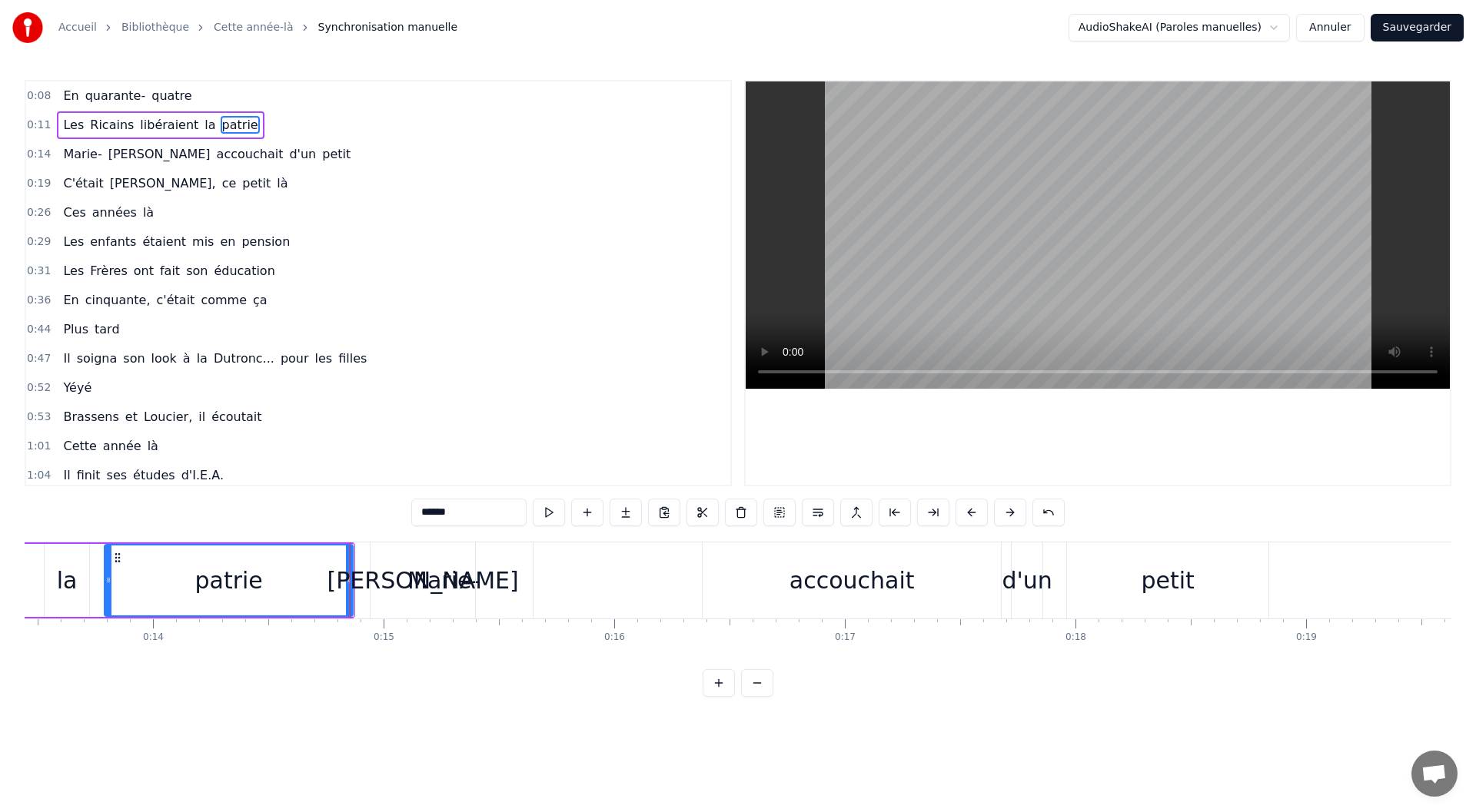
type input "******"
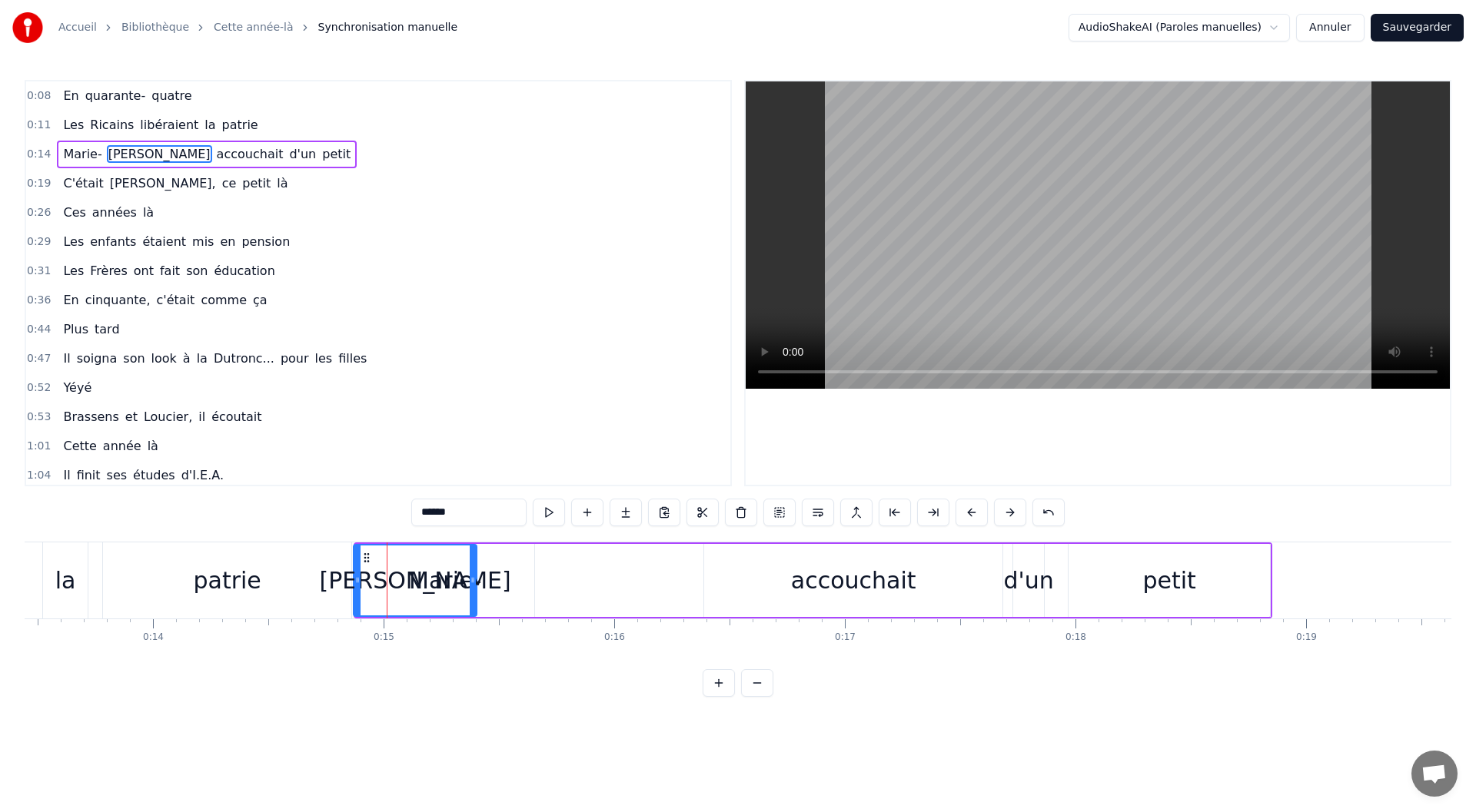
drag, startPoint x: 373, startPoint y: 583, endPoint x: 354, endPoint y: 591, distance: 20.6
click at [354, 591] on div at bounding box center [357, 580] width 6 height 70
click at [211, 101] on div "0:08 En quarante- quatre" at bounding box center [378, 96] width 704 height 29
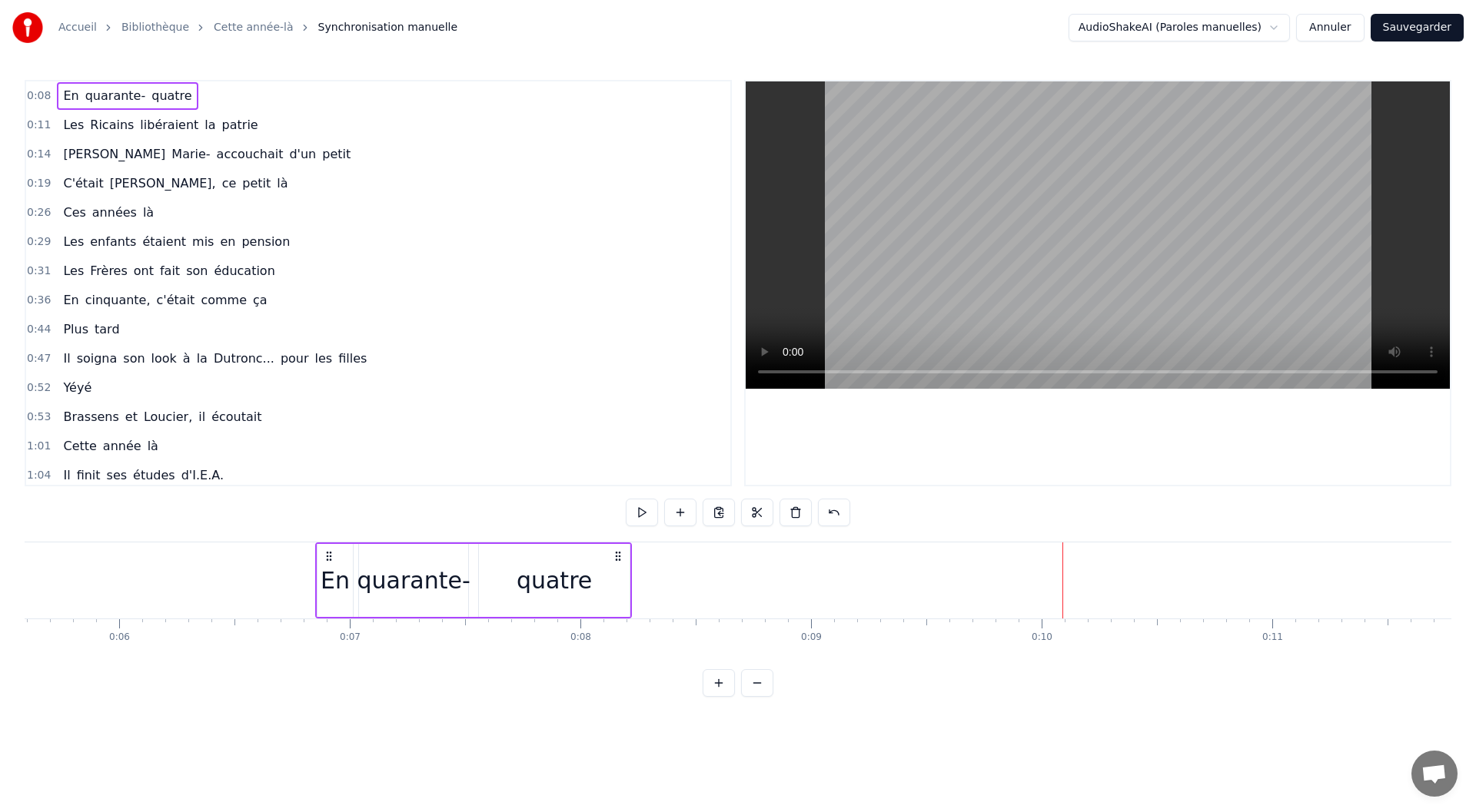
scroll to position [0, 1288]
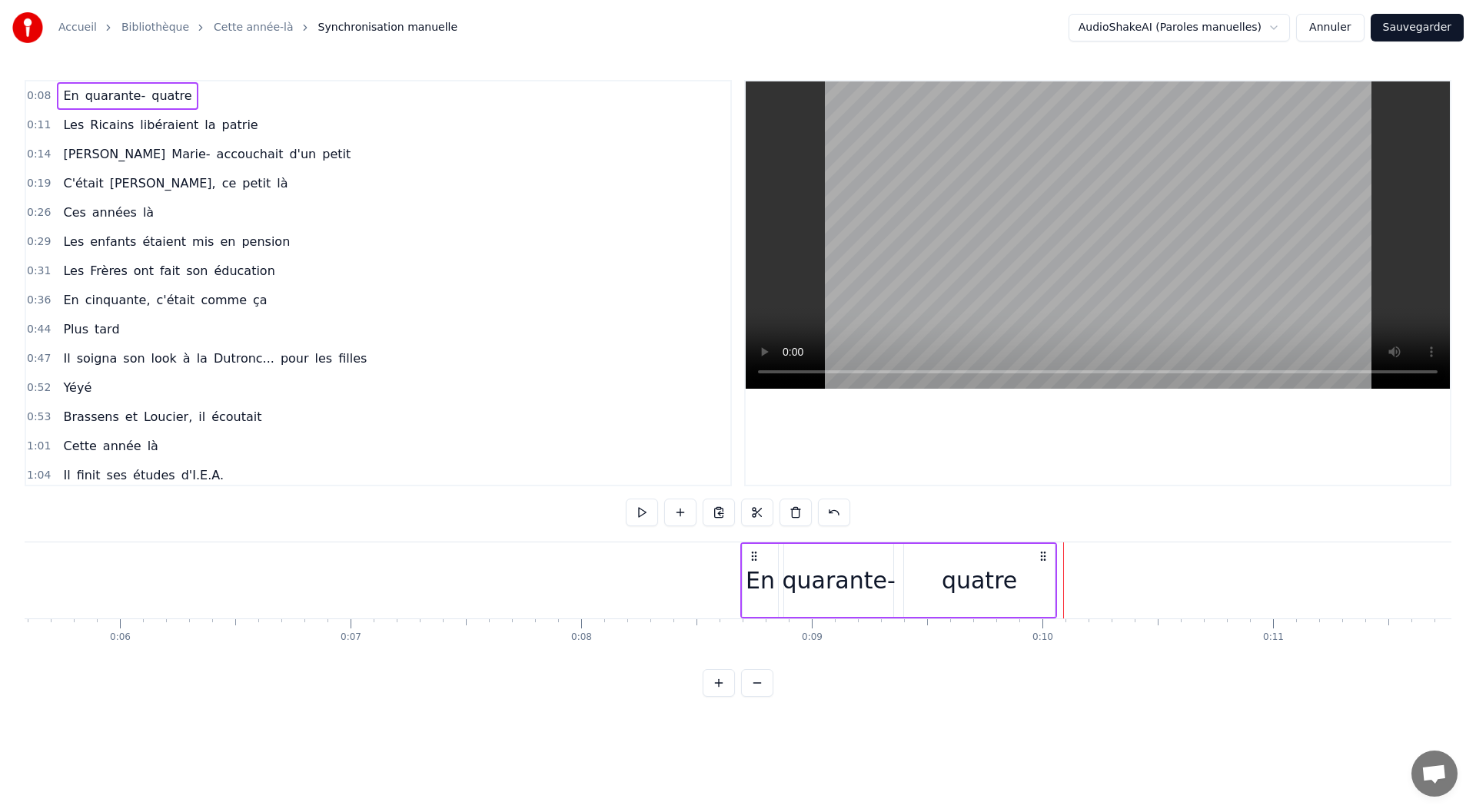
drag, startPoint x: 114, startPoint y: 558, endPoint x: 753, endPoint y: 570, distance: 639.1
click at [753, 570] on div "En quarante- quatre" at bounding box center [898, 580] width 316 height 76
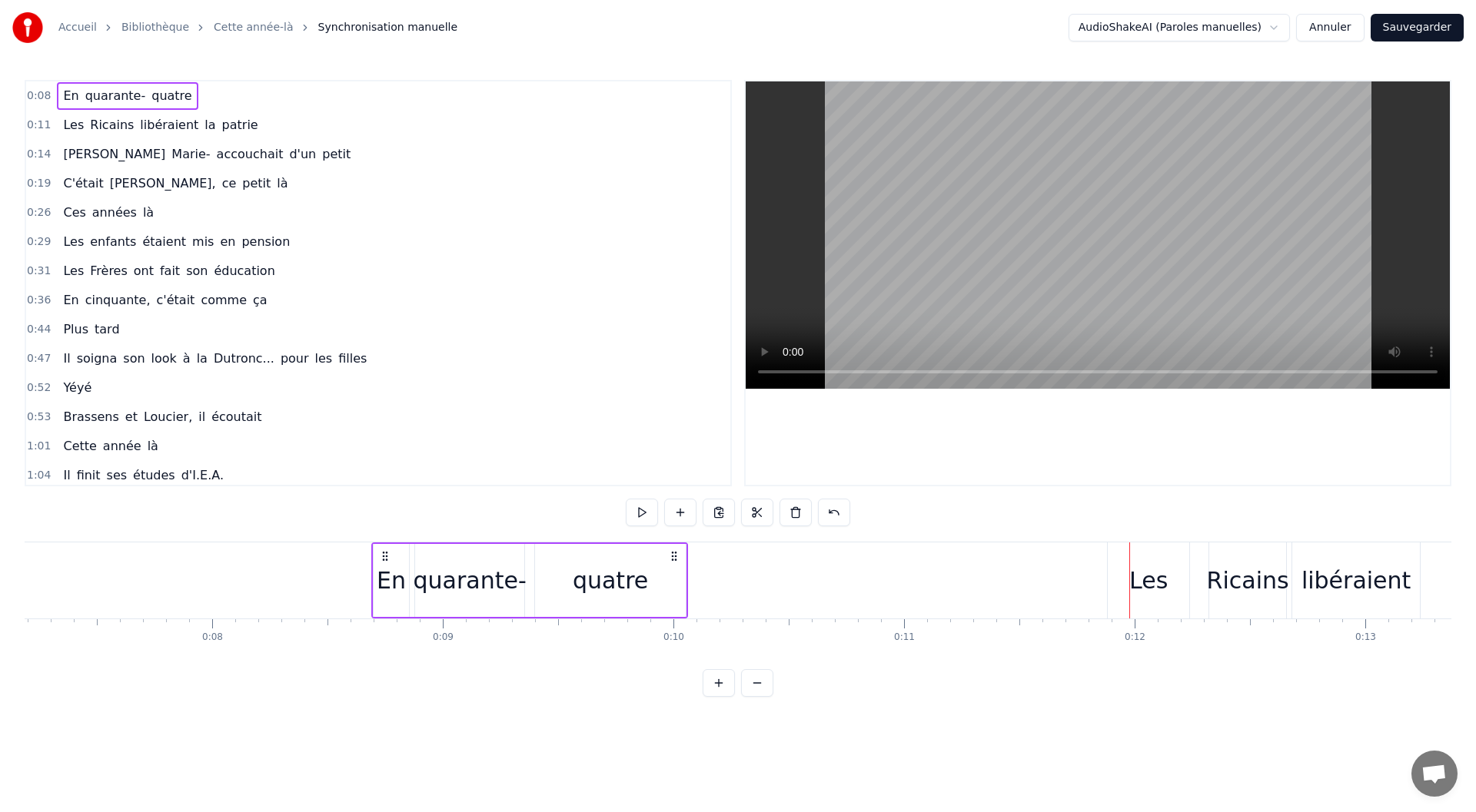
scroll to position [0, 1659]
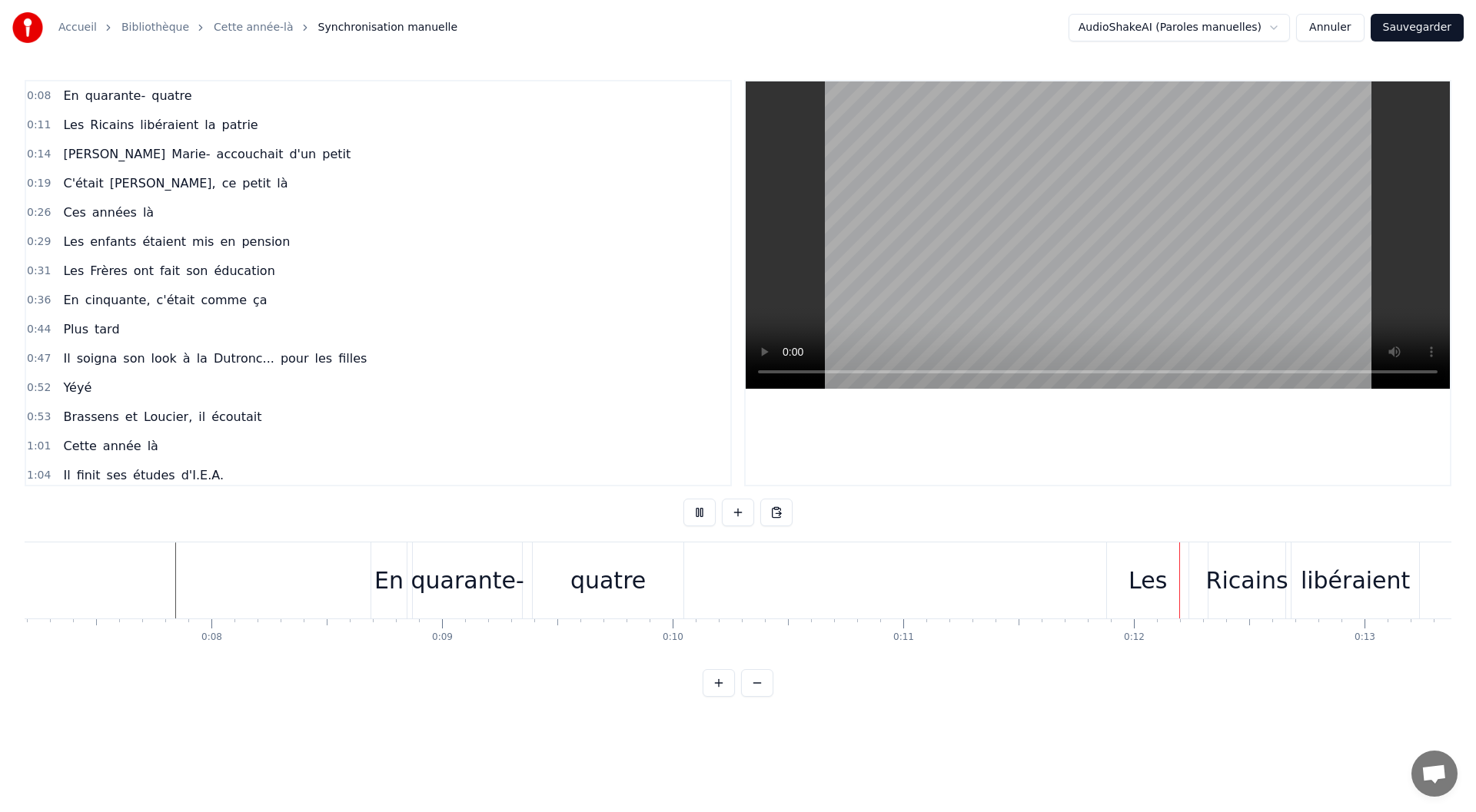
click at [745, 357] on div at bounding box center [1097, 283] width 707 height 406
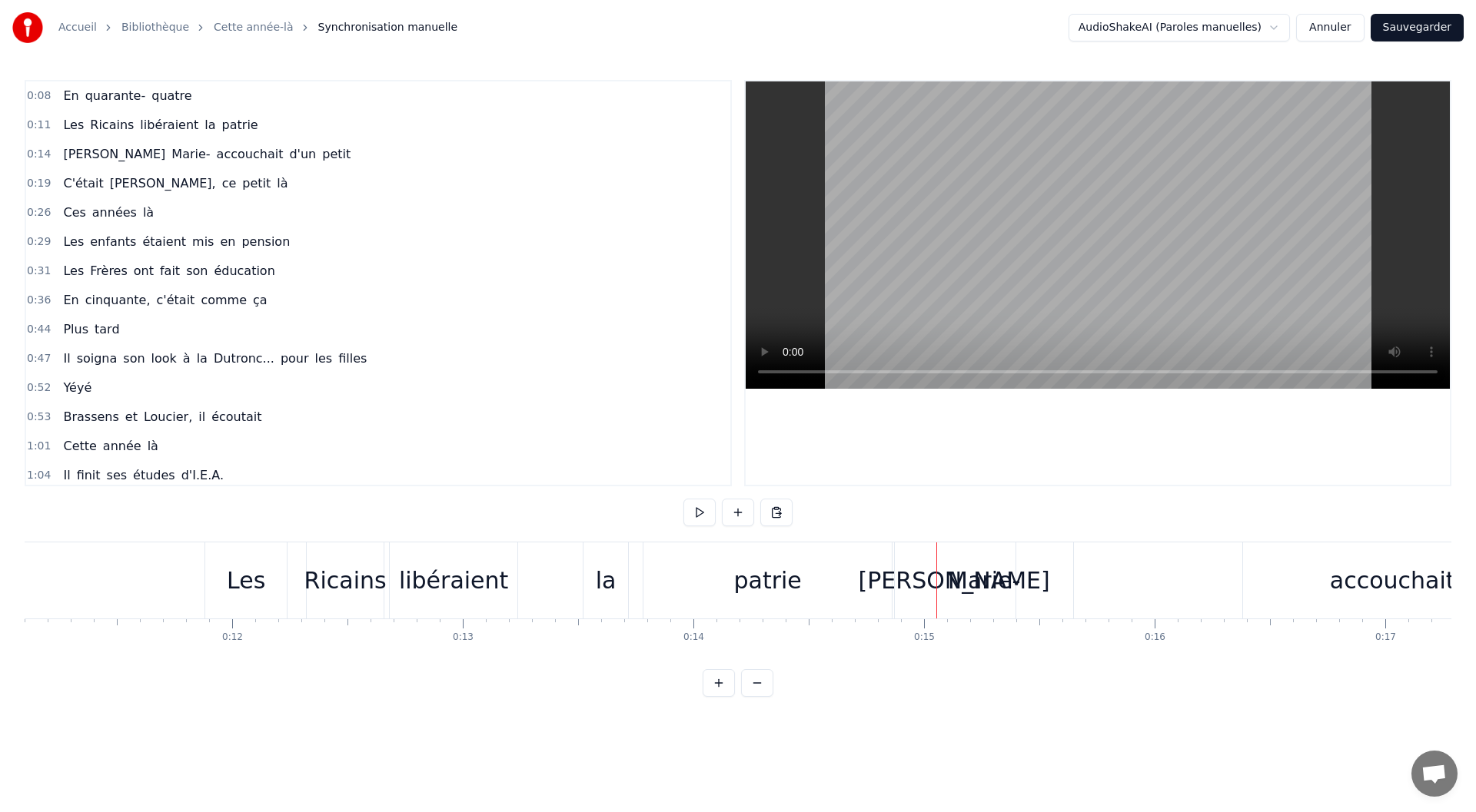
scroll to position [0, 2634]
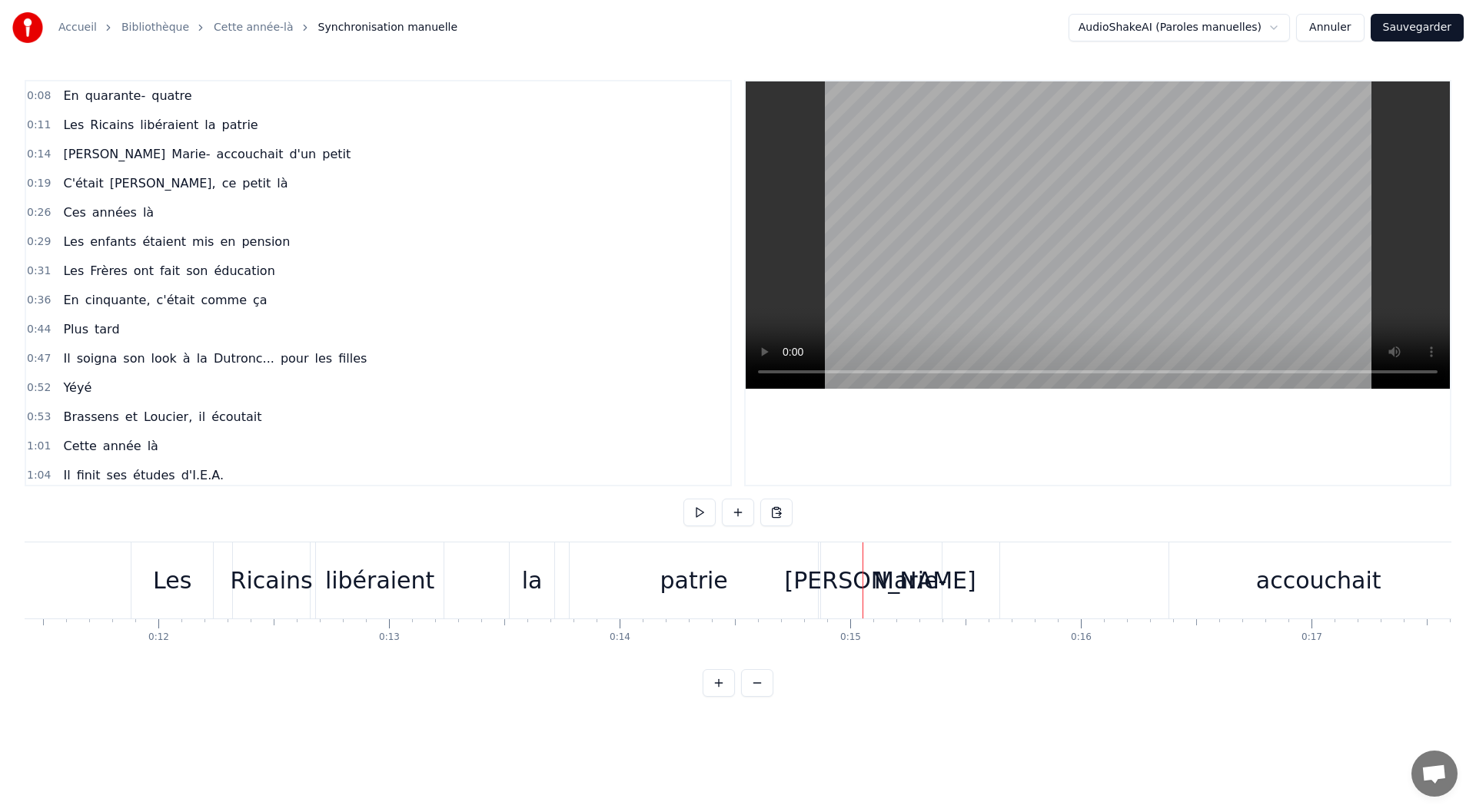
click at [196, 573] on div "Les" at bounding box center [172, 580] width 81 height 76
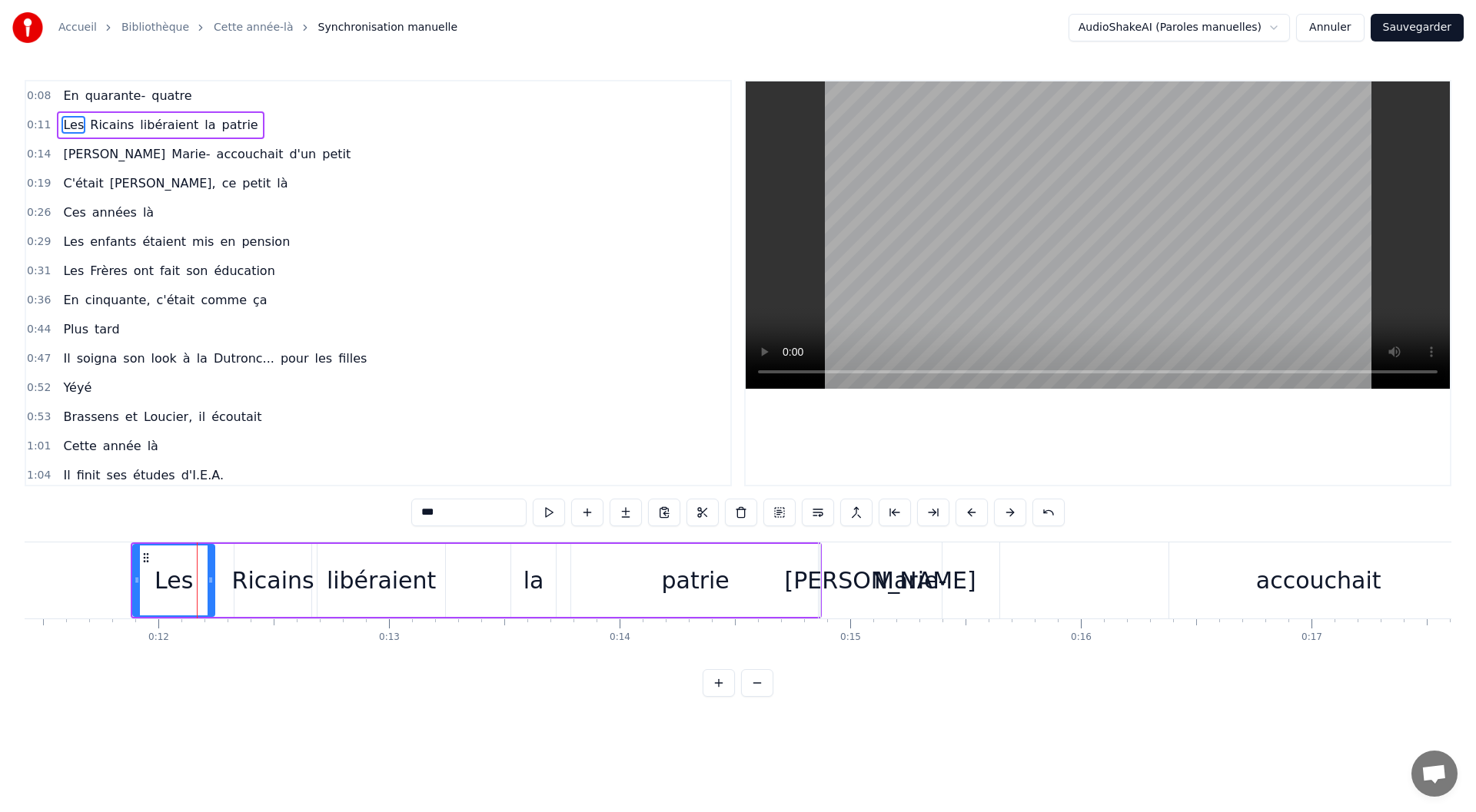
click at [166, 564] on div "Les" at bounding box center [174, 581] width 39 height 35
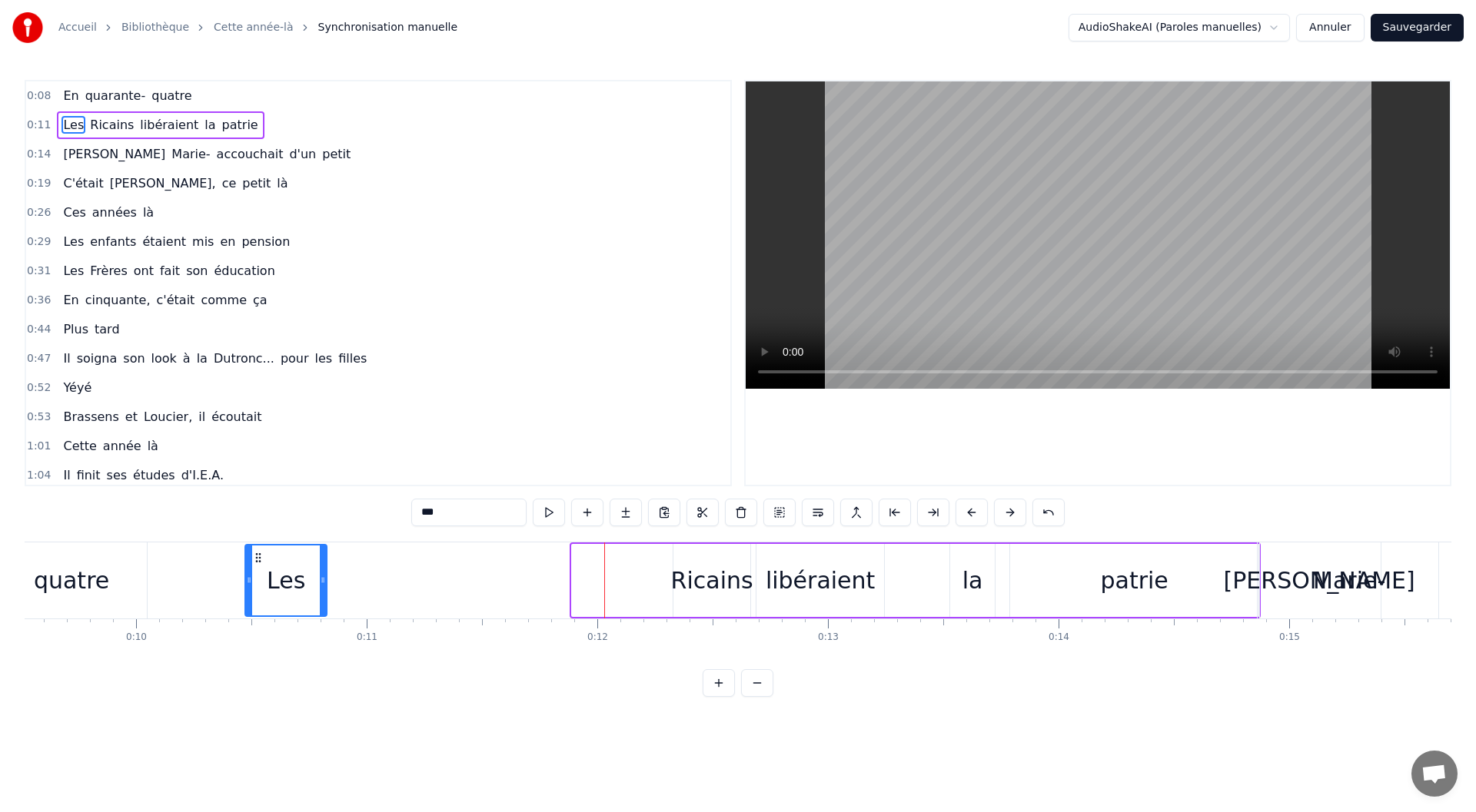
scroll to position [0, 2195]
drag, startPoint x: 146, startPoint y: 558, endPoint x: 543, endPoint y: 566, distance: 397.1
click at [543, 566] on div "Les" at bounding box center [570, 580] width 80 height 70
click at [690, 583] on div "Ricains" at bounding box center [713, 581] width 82 height 35
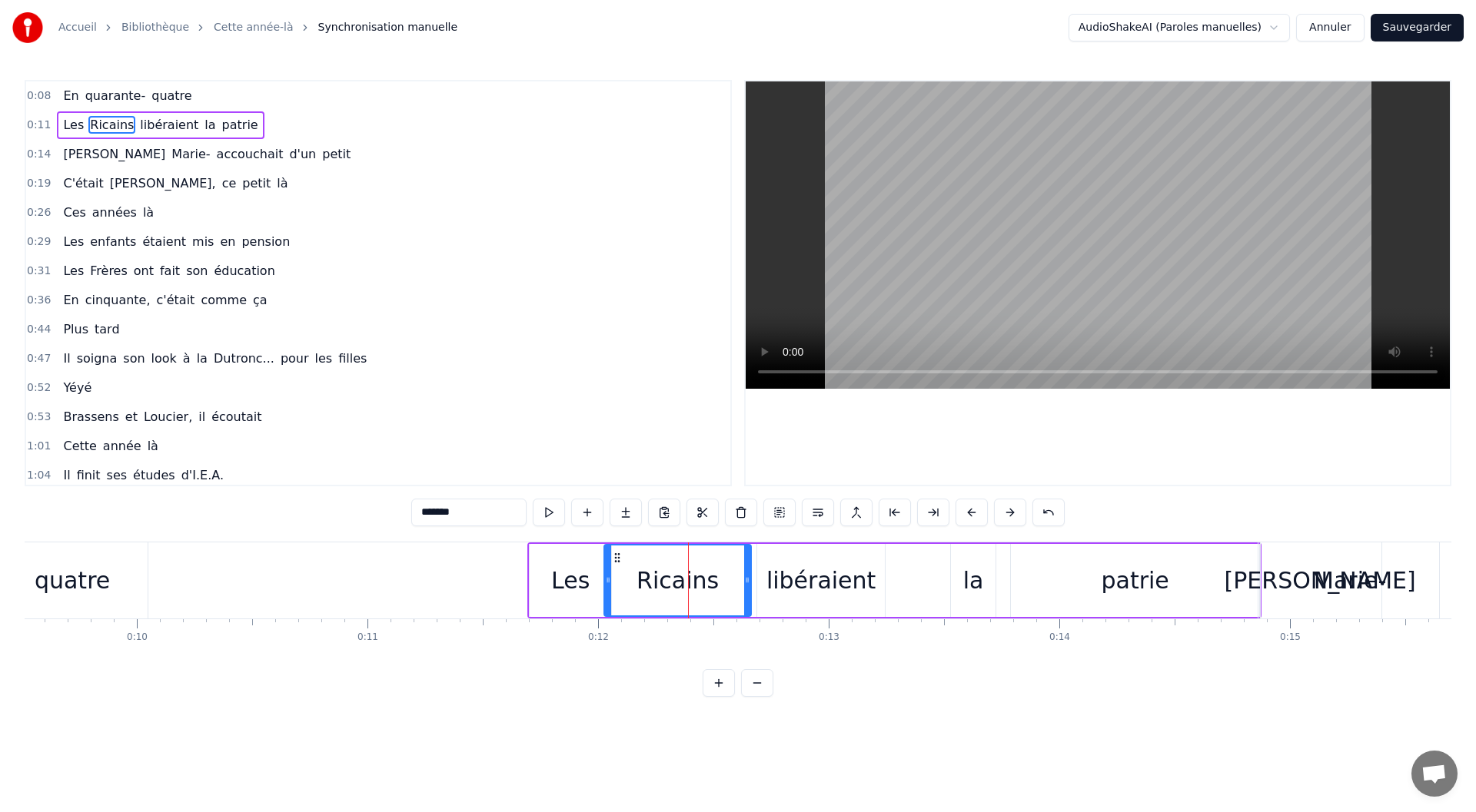
drag, startPoint x: 677, startPoint y: 580, endPoint x: 607, endPoint y: 582, distance: 70.0
click at [607, 582] on icon at bounding box center [608, 580] width 6 height 13
click at [547, 599] on div "Les" at bounding box center [571, 581] width 81 height 73
type input "***"
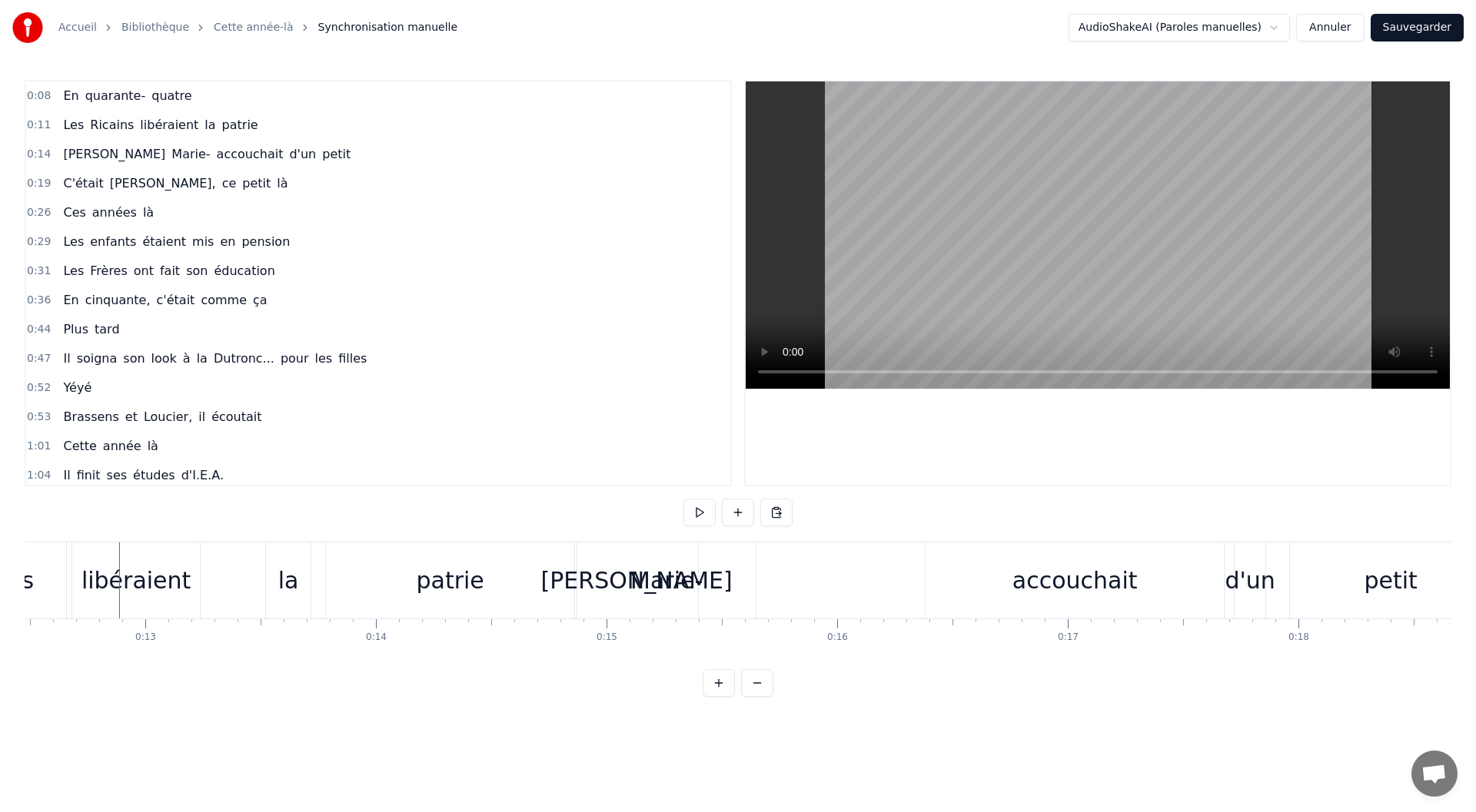
scroll to position [0, 2902]
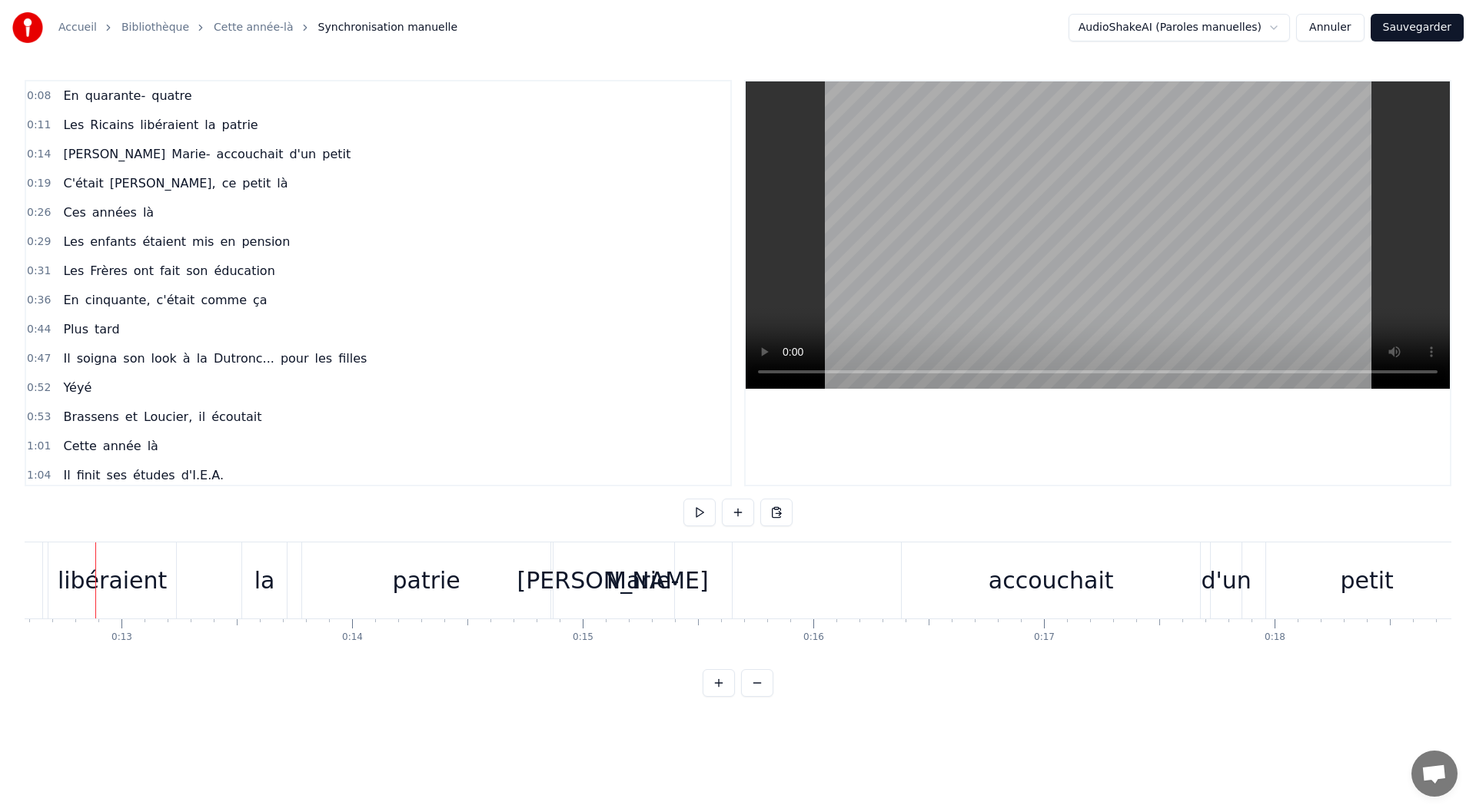
click at [652, 590] on div "Marie-" at bounding box center [642, 581] width 73 height 35
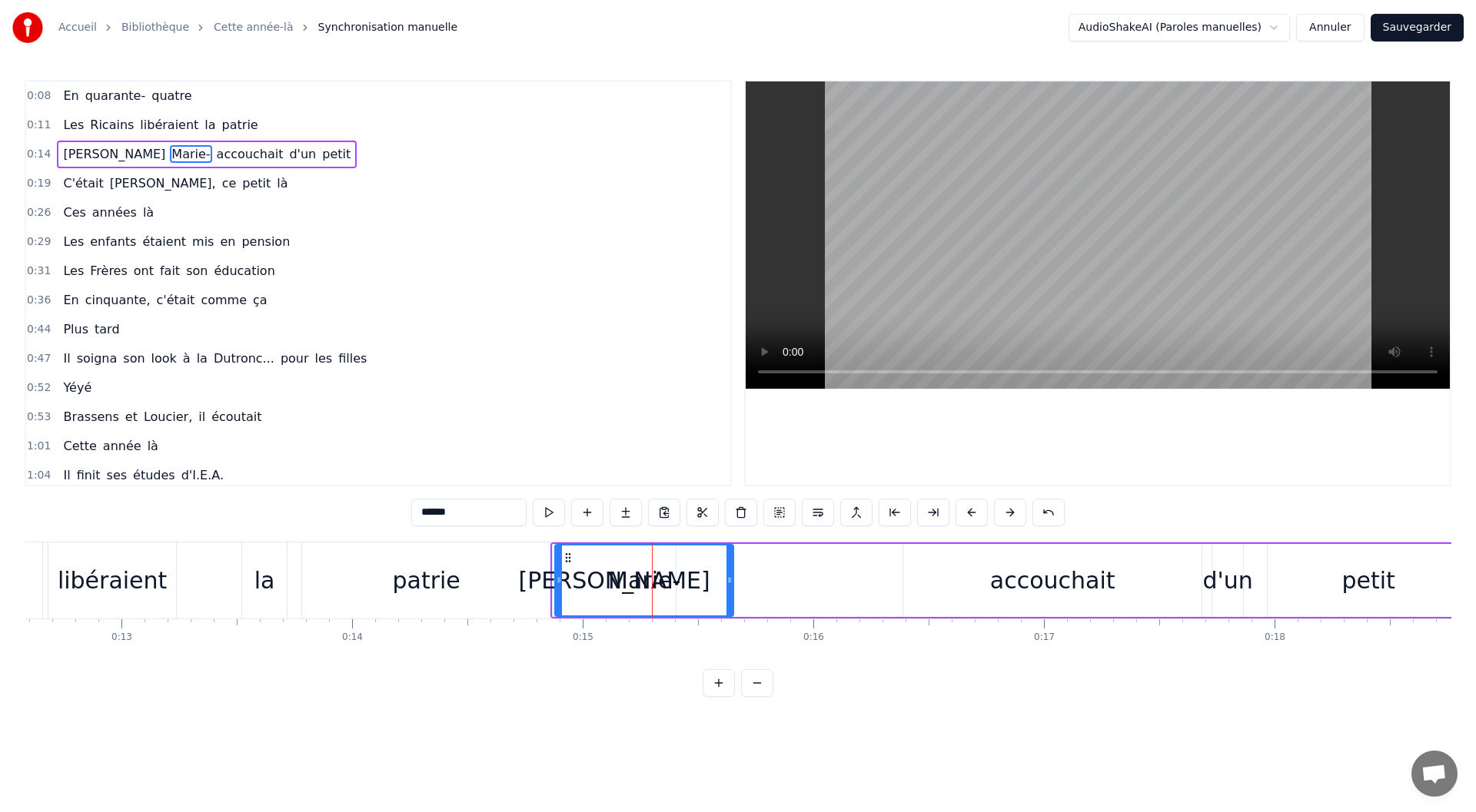
drag, startPoint x: 665, startPoint y: 583, endPoint x: 718, endPoint y: 585, distance: 53.0
click at [719, 584] on div "Marie-" at bounding box center [644, 580] width 177 height 70
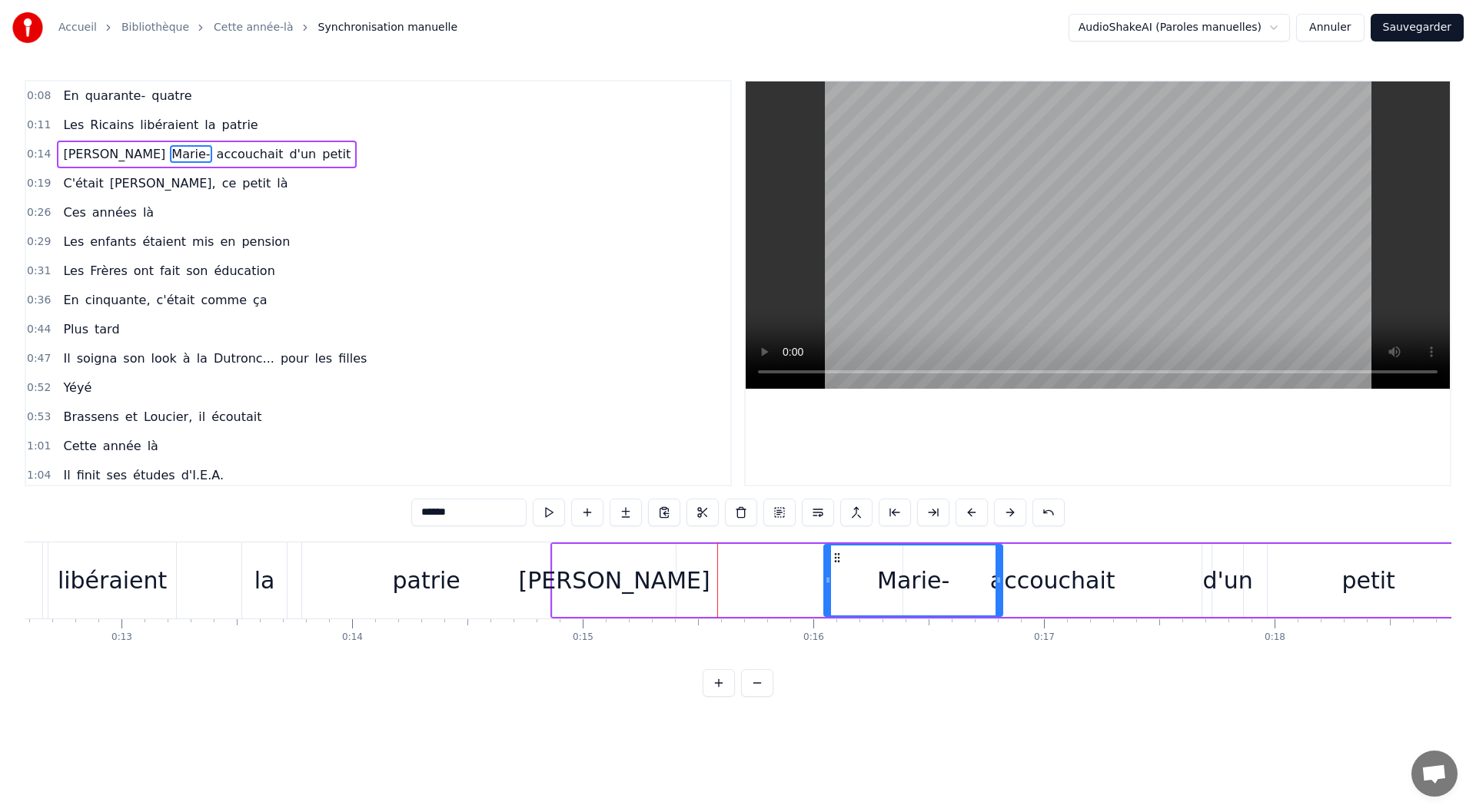
drag, startPoint x: 569, startPoint y: 560, endPoint x: 838, endPoint y: 573, distance: 269.3
click at [838, 573] on div "Marie-" at bounding box center [913, 580] width 177 height 70
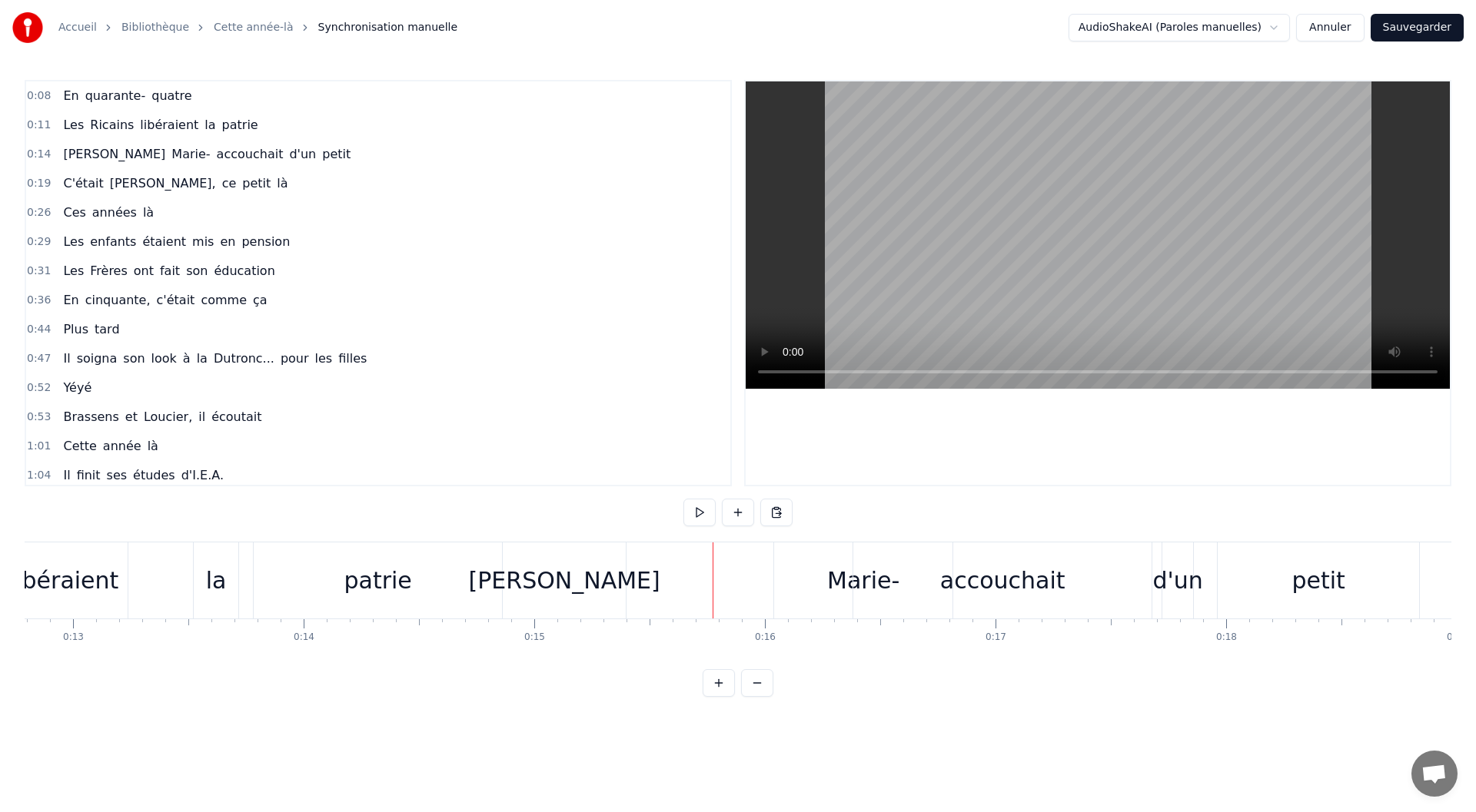
scroll to position [0, 2804]
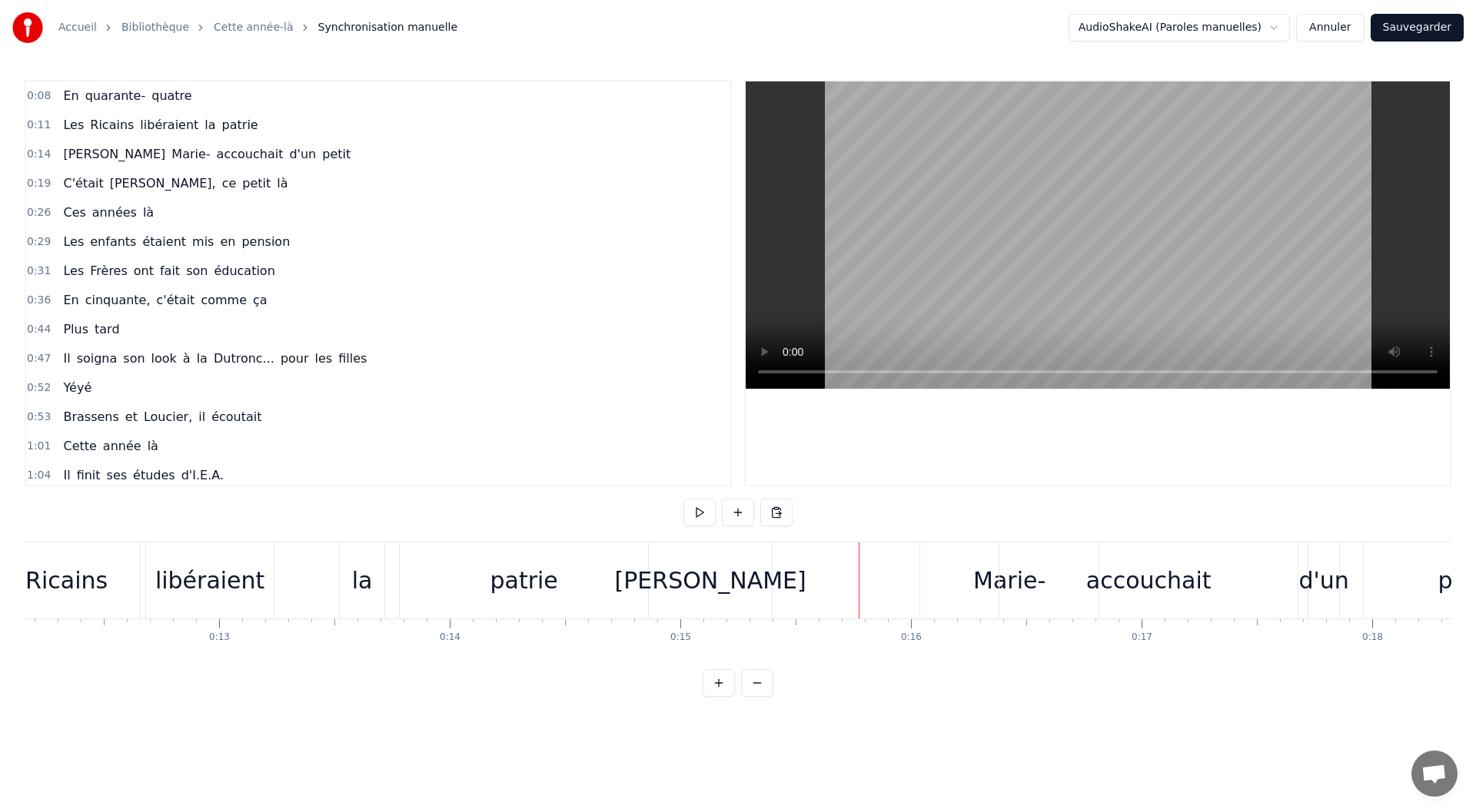
click at [671, 584] on div "Louise" at bounding box center [710, 580] width 123 height 76
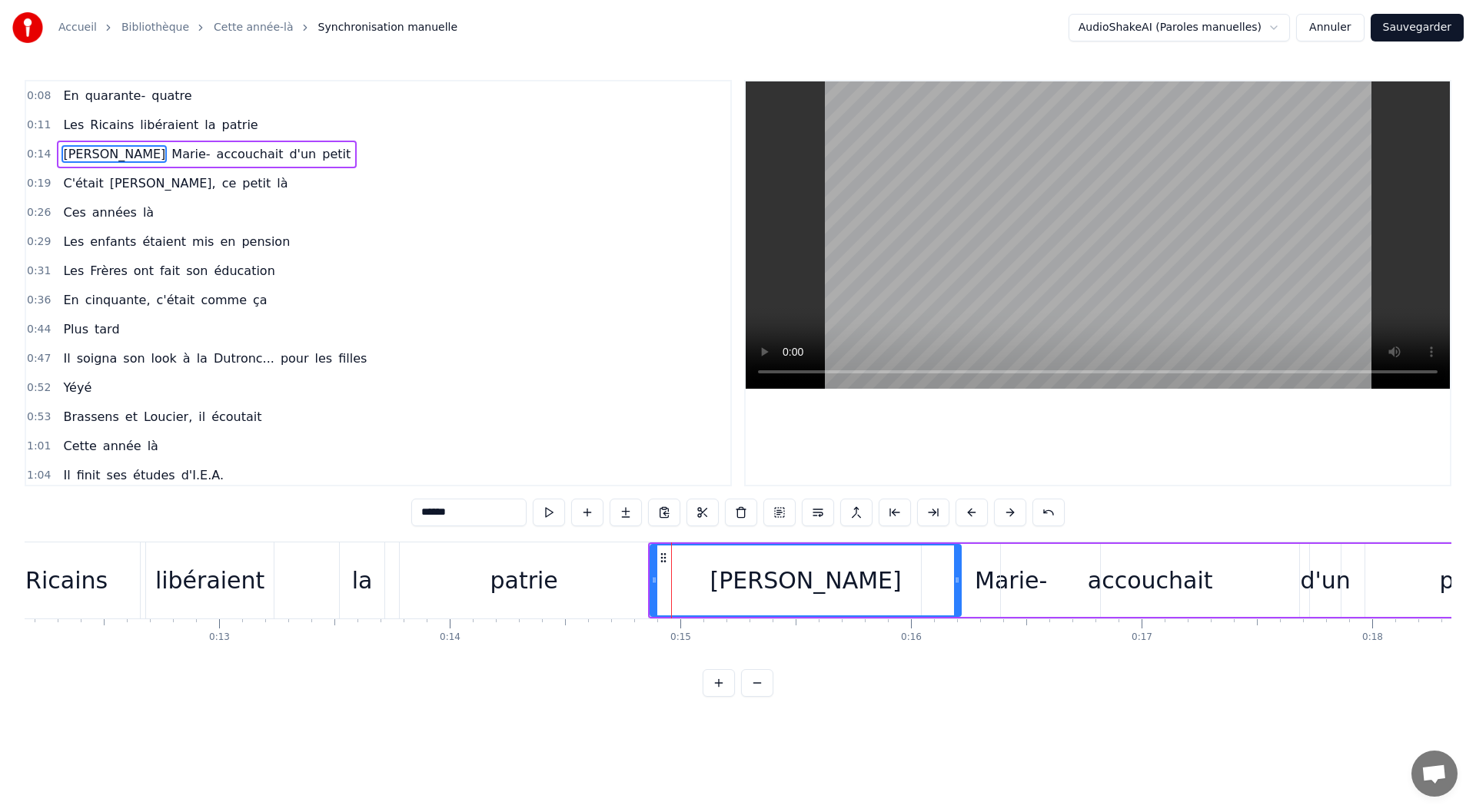
drag, startPoint x: 769, startPoint y: 579, endPoint x: 957, endPoint y: 589, distance: 188.3
click at [957, 589] on div at bounding box center [957, 580] width 6 height 70
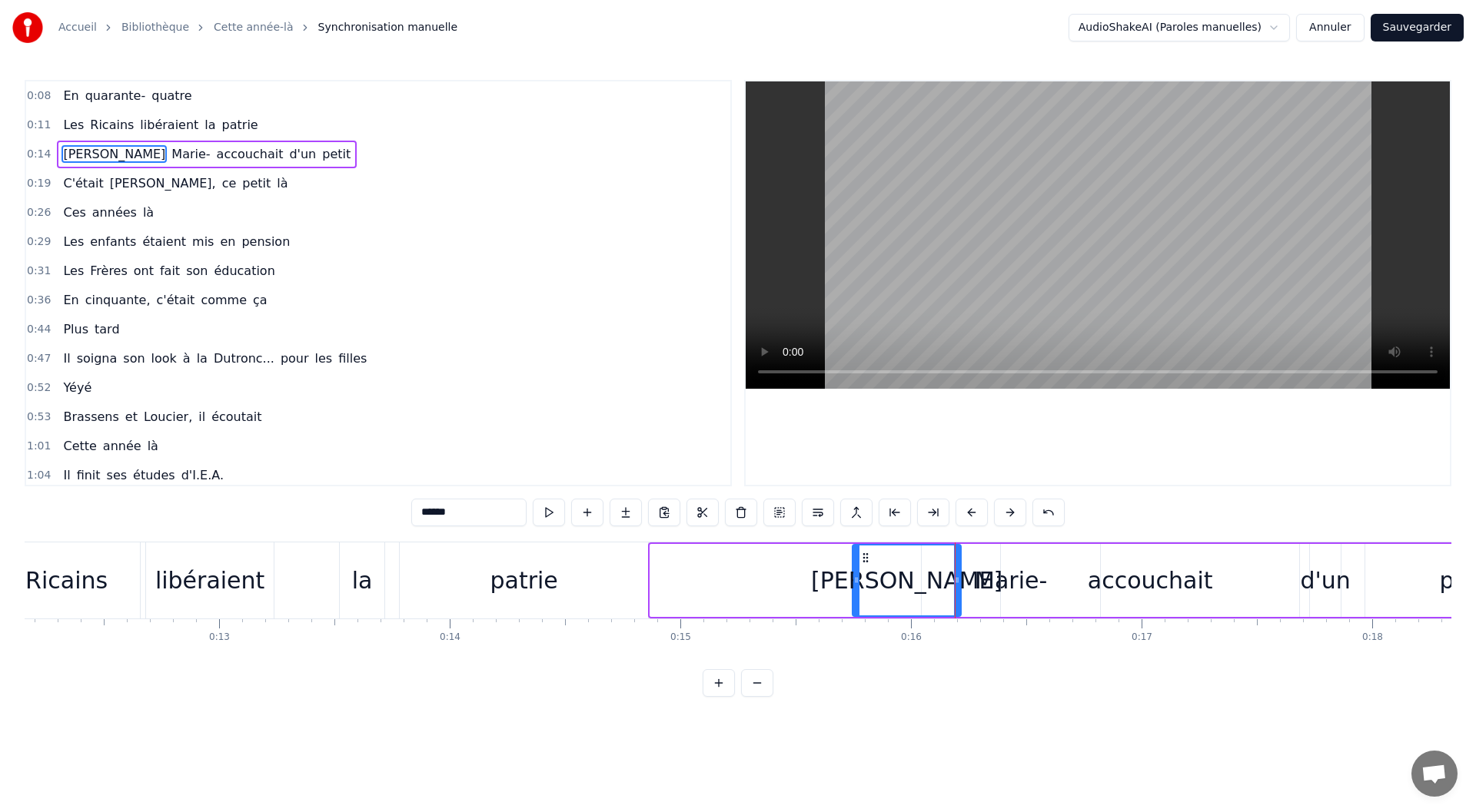
drag, startPoint x: 657, startPoint y: 582, endPoint x: 859, endPoint y: 589, distance: 202.1
click at [859, 589] on div at bounding box center [856, 580] width 6 height 70
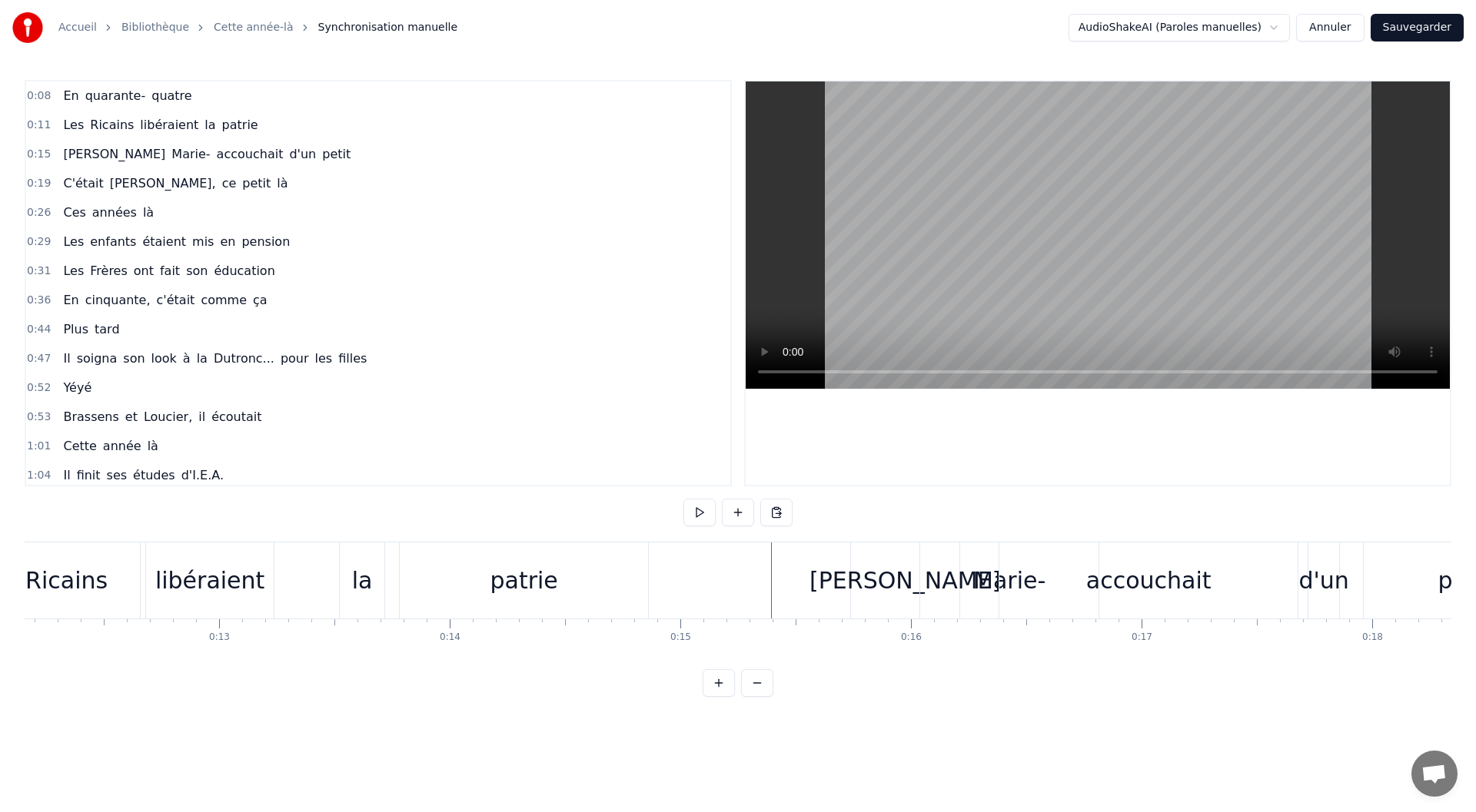
click at [852, 548] on div "Louise" at bounding box center [905, 580] width 108 height 76
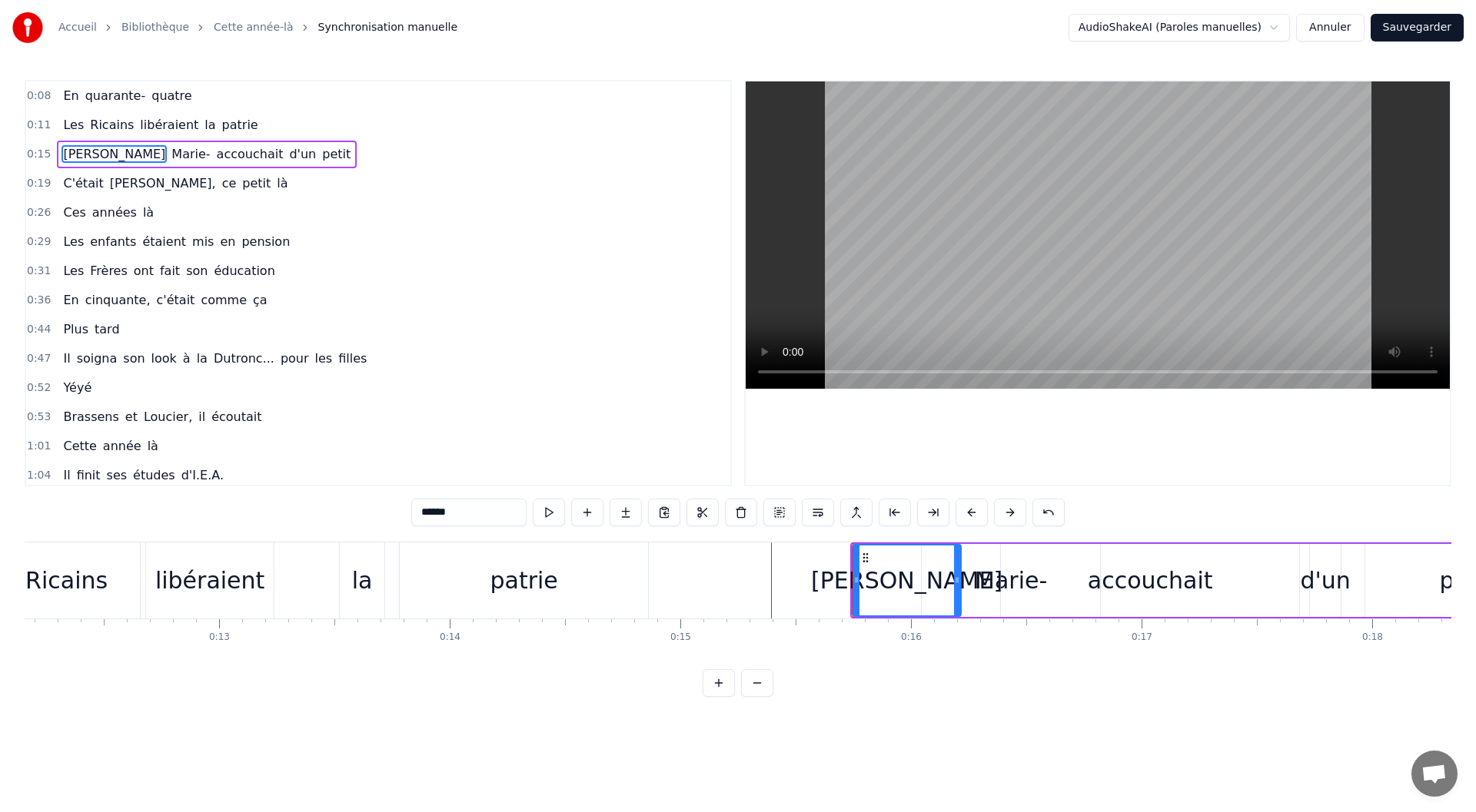
click at [979, 544] on div "Marie-" at bounding box center [1011, 581] width 180 height 73
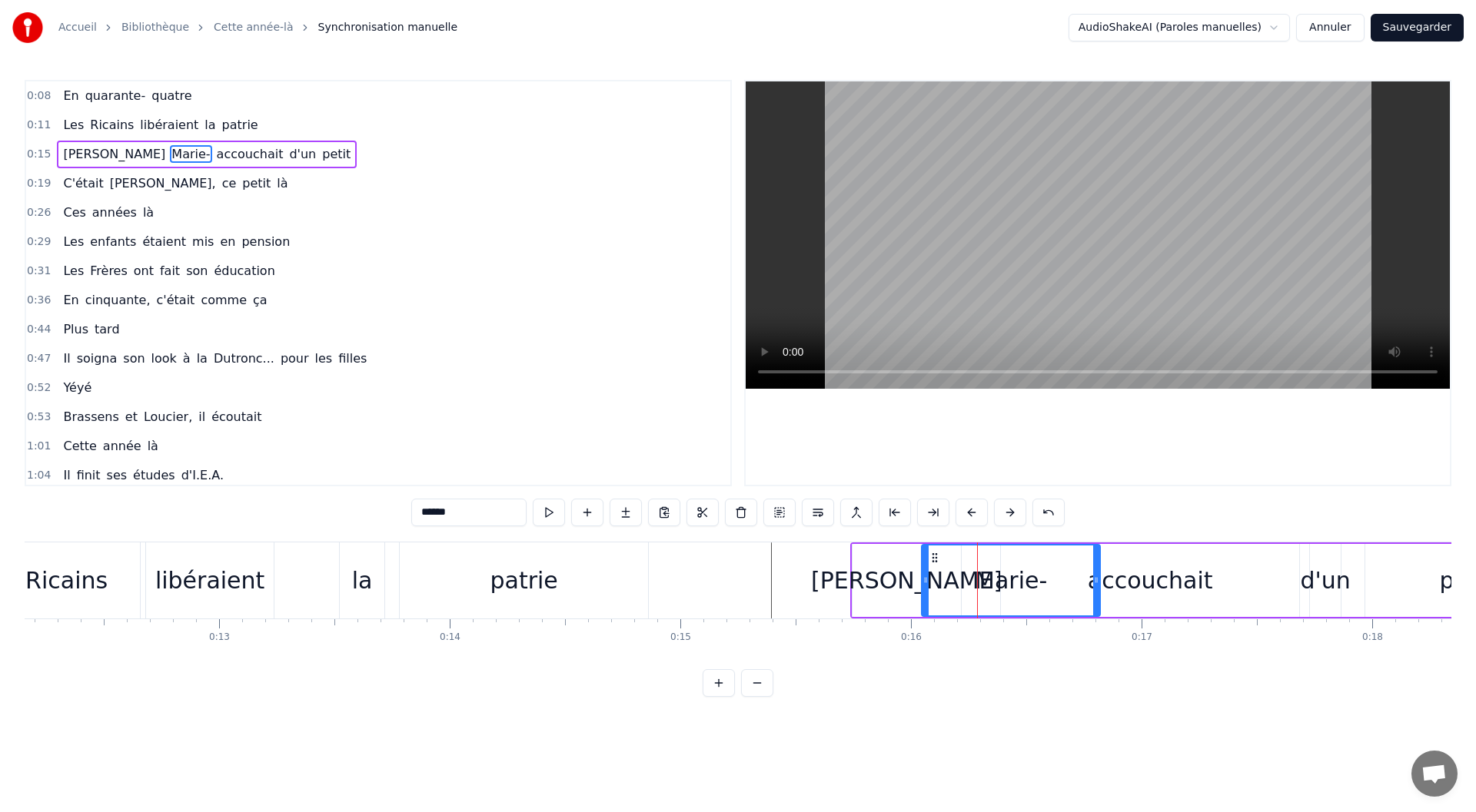
click at [1149, 592] on div "accouchait" at bounding box center [1151, 581] width 126 height 35
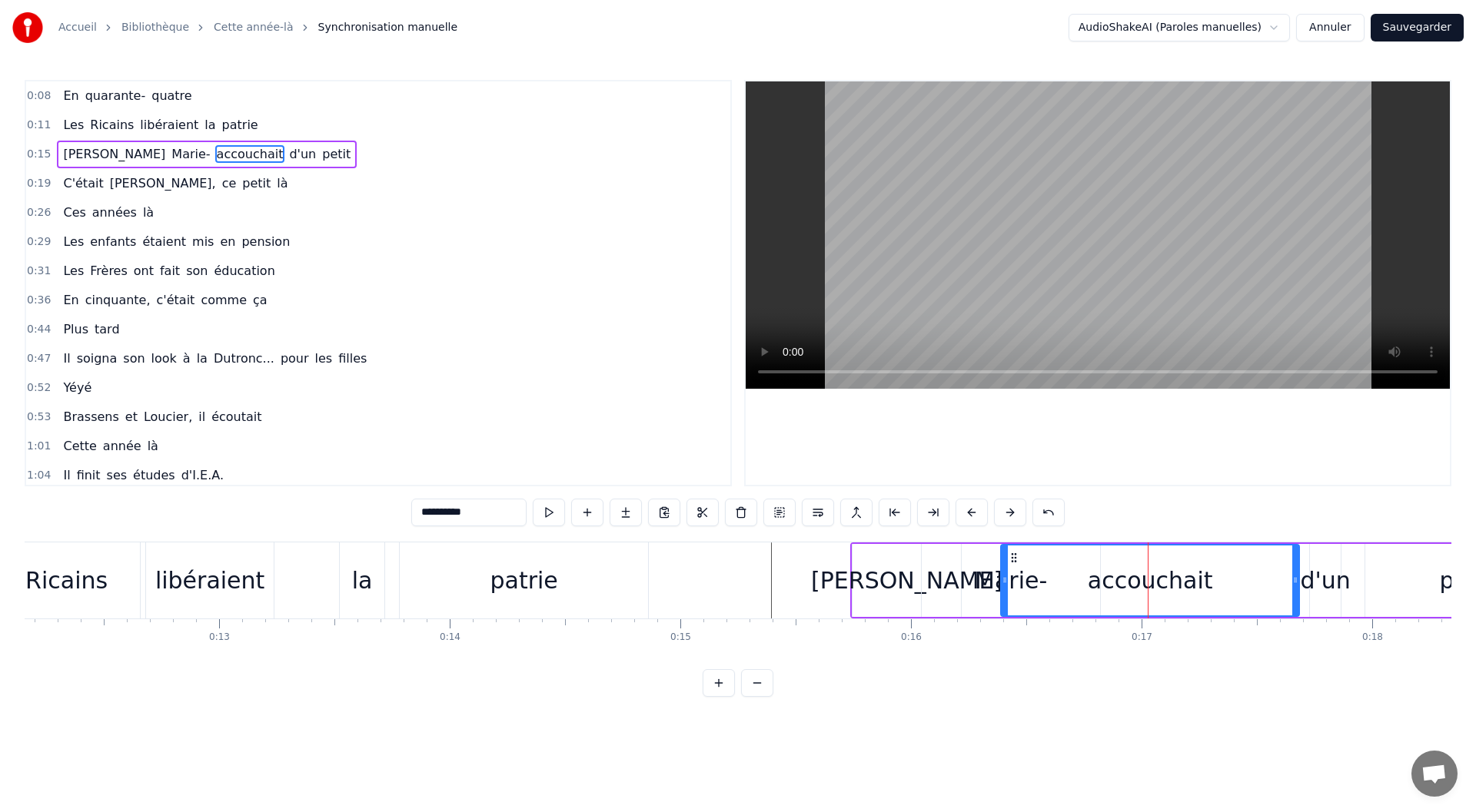
click at [65, 152] on span "Louise" at bounding box center [114, 154] width 105 height 17
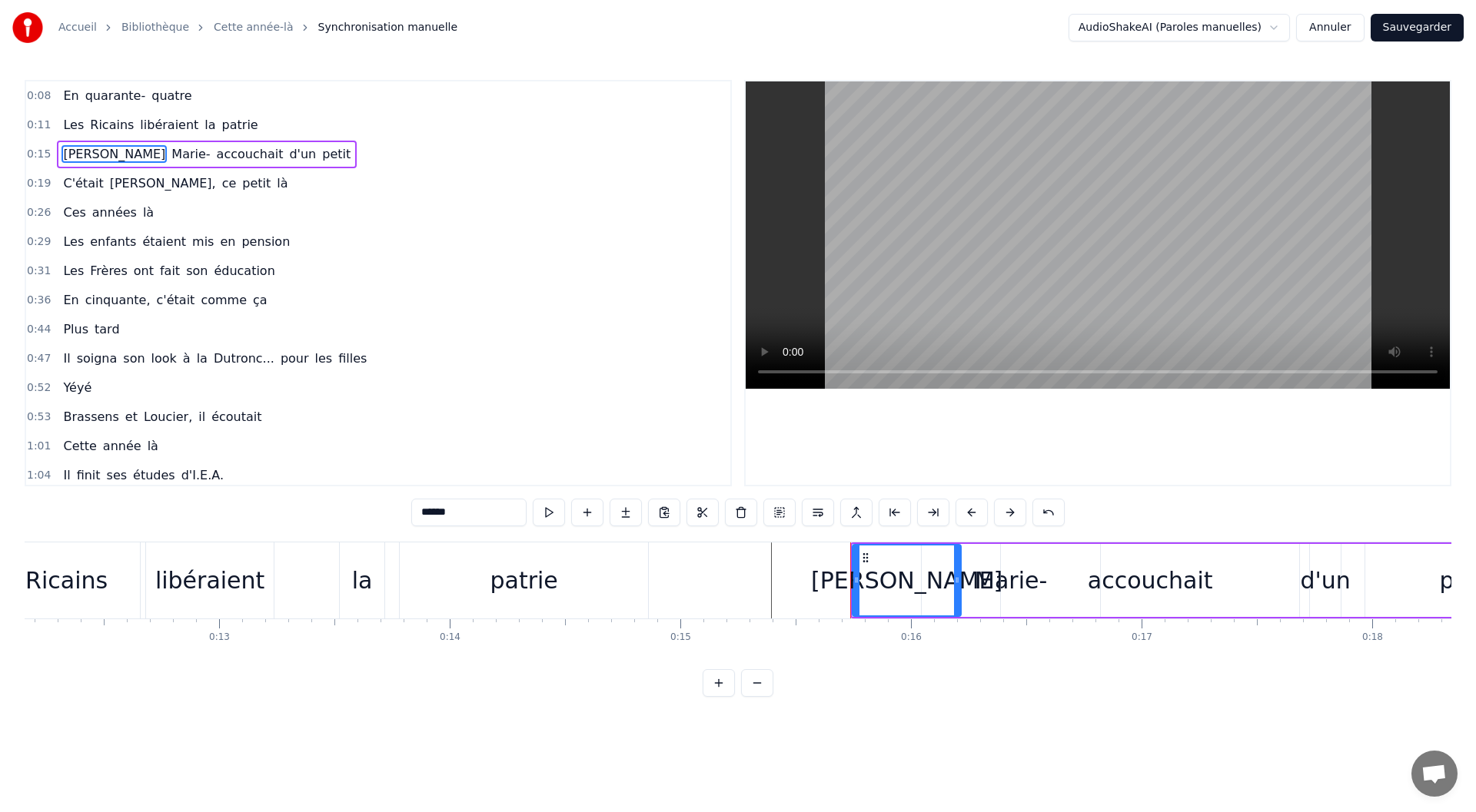
click at [216, 156] on span "accouchait" at bounding box center [251, 154] width 70 height 17
type input "**********"
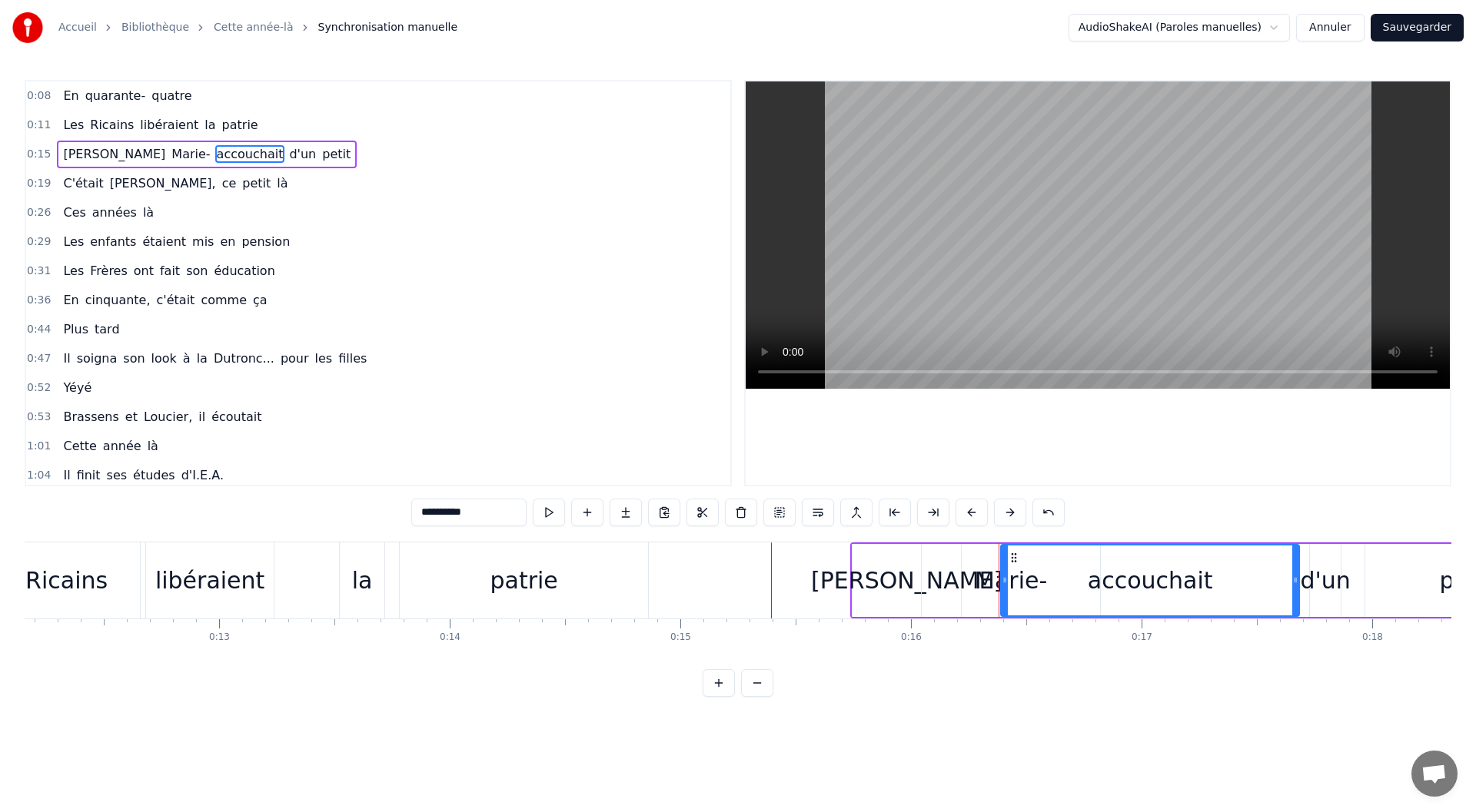
click at [266, 158] on div "Louise Marie- accouchait d'un petit" at bounding box center [207, 154] width 300 height 28
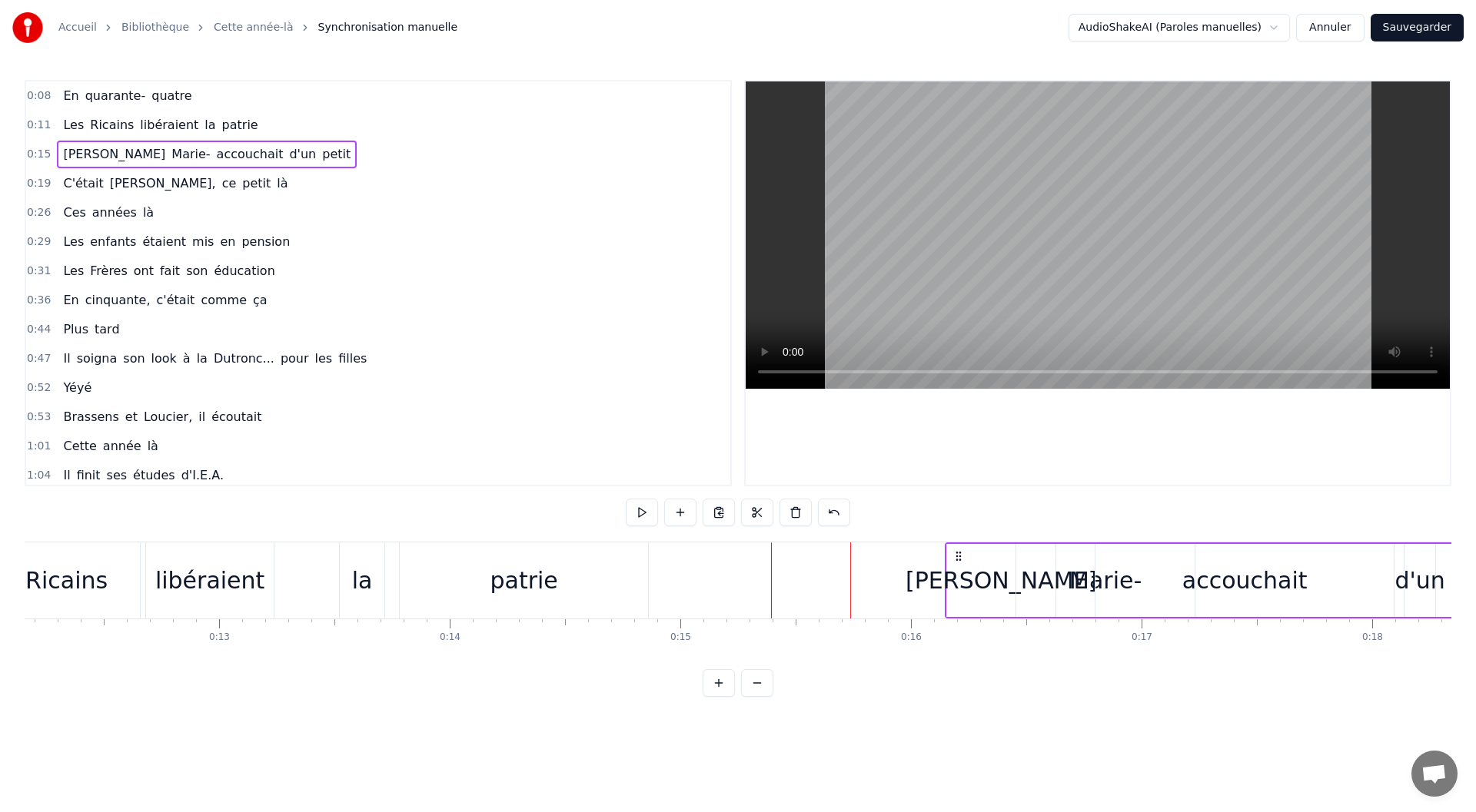
drag, startPoint x: 864, startPoint y: 550, endPoint x: 959, endPoint y: 550, distance: 95.0
click at [959, 550] on icon at bounding box center [959, 556] width 13 height 13
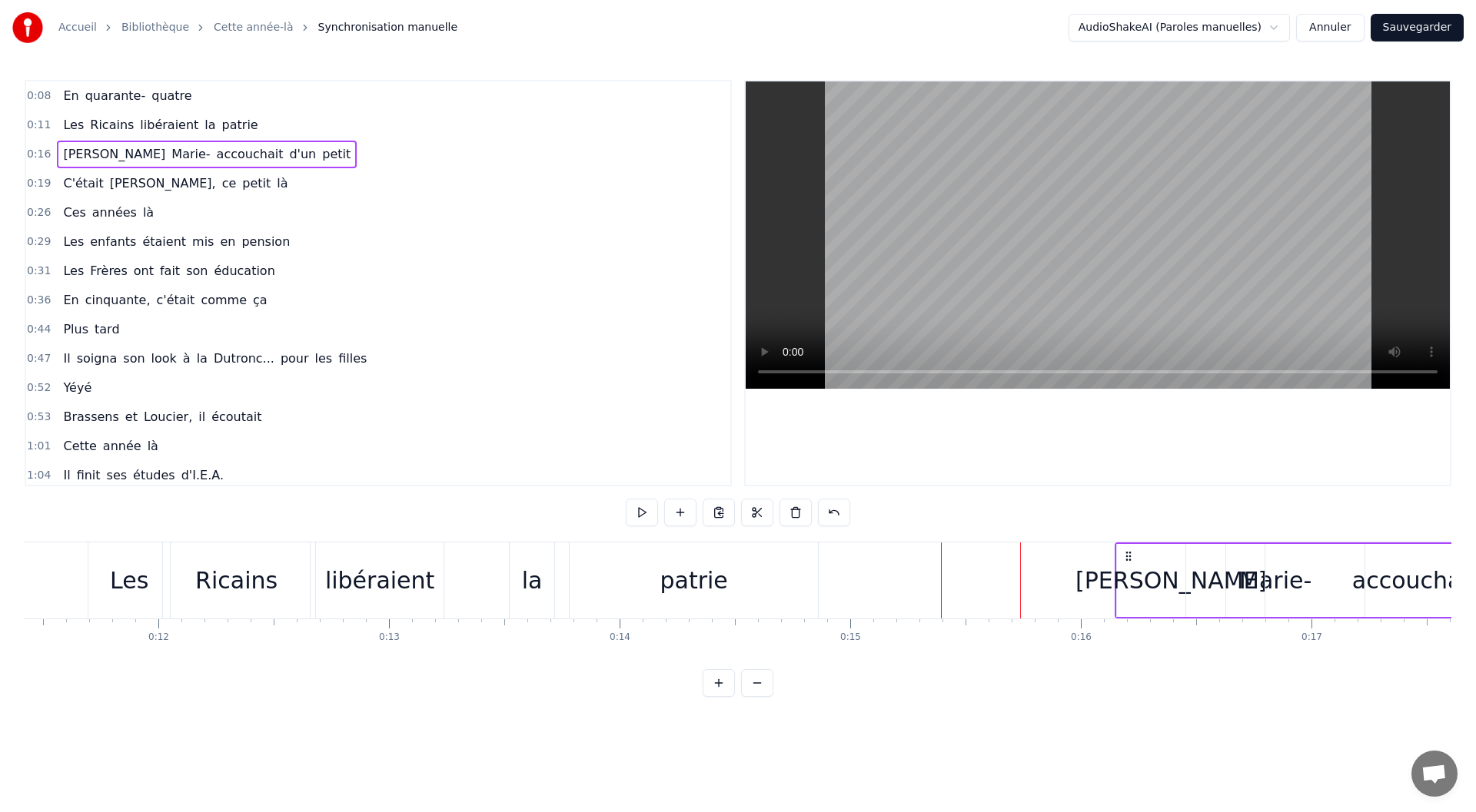
scroll to position [0, 2560]
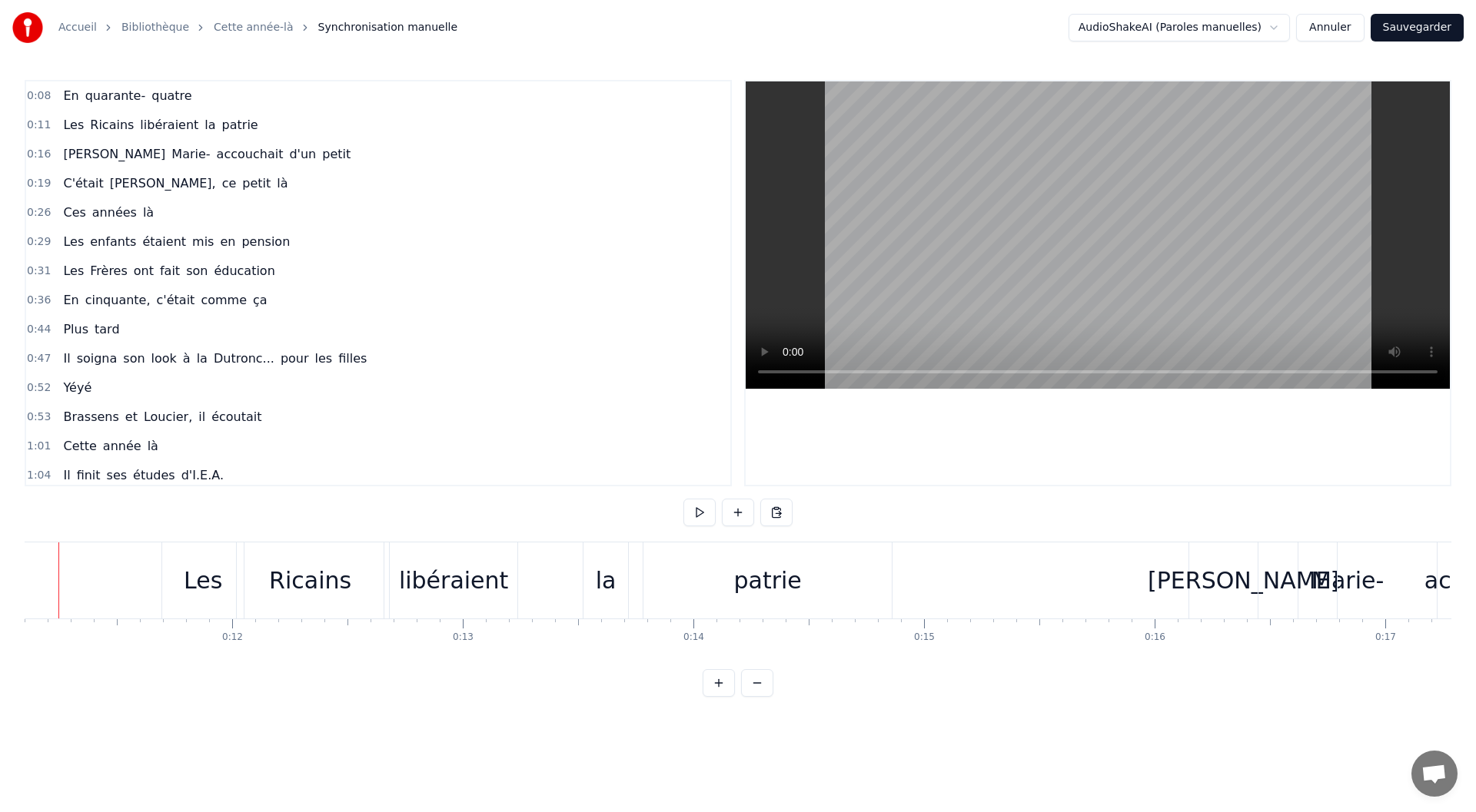
scroll to position [0, 2517]
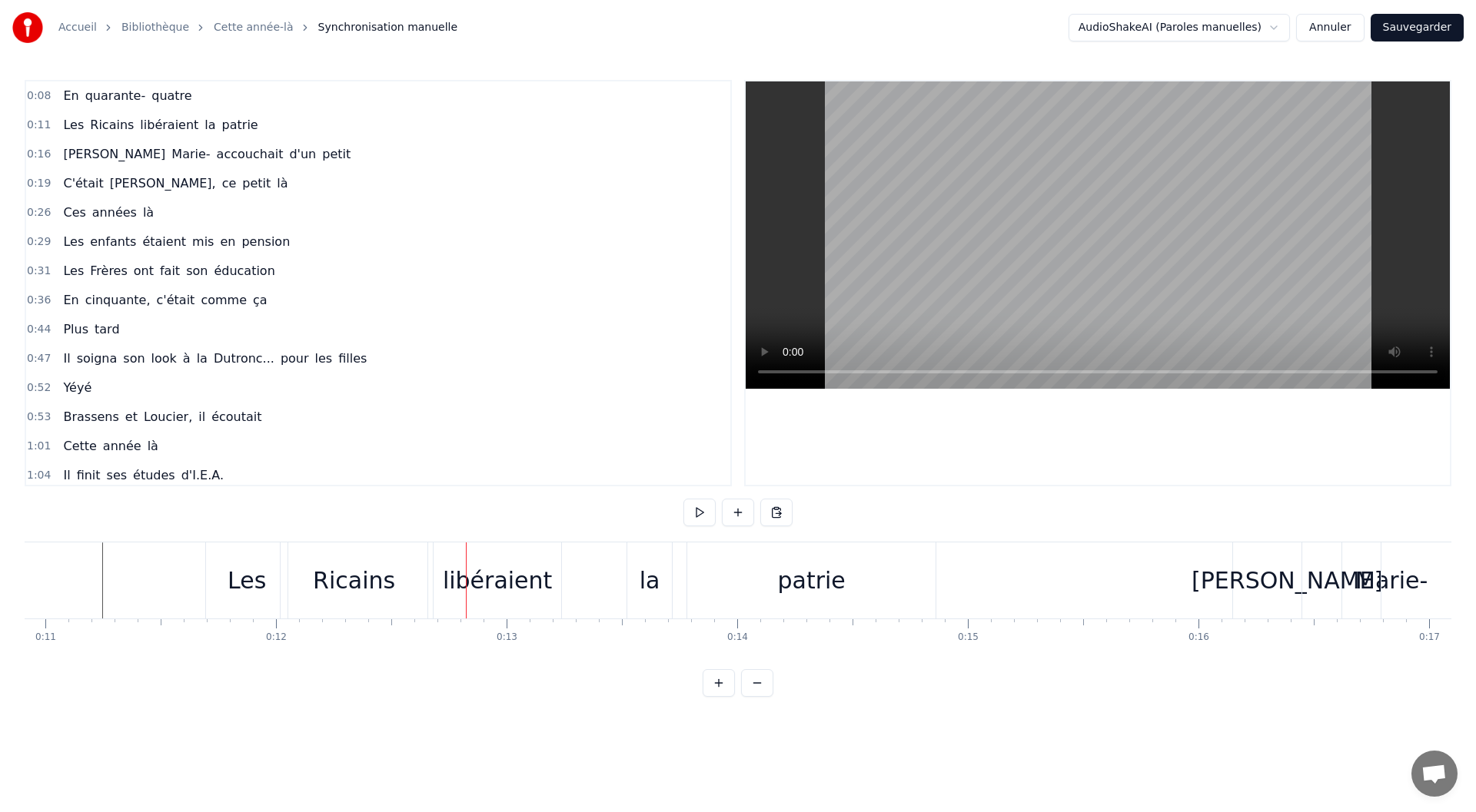
click at [323, 574] on div "Ricains" at bounding box center [354, 581] width 82 height 35
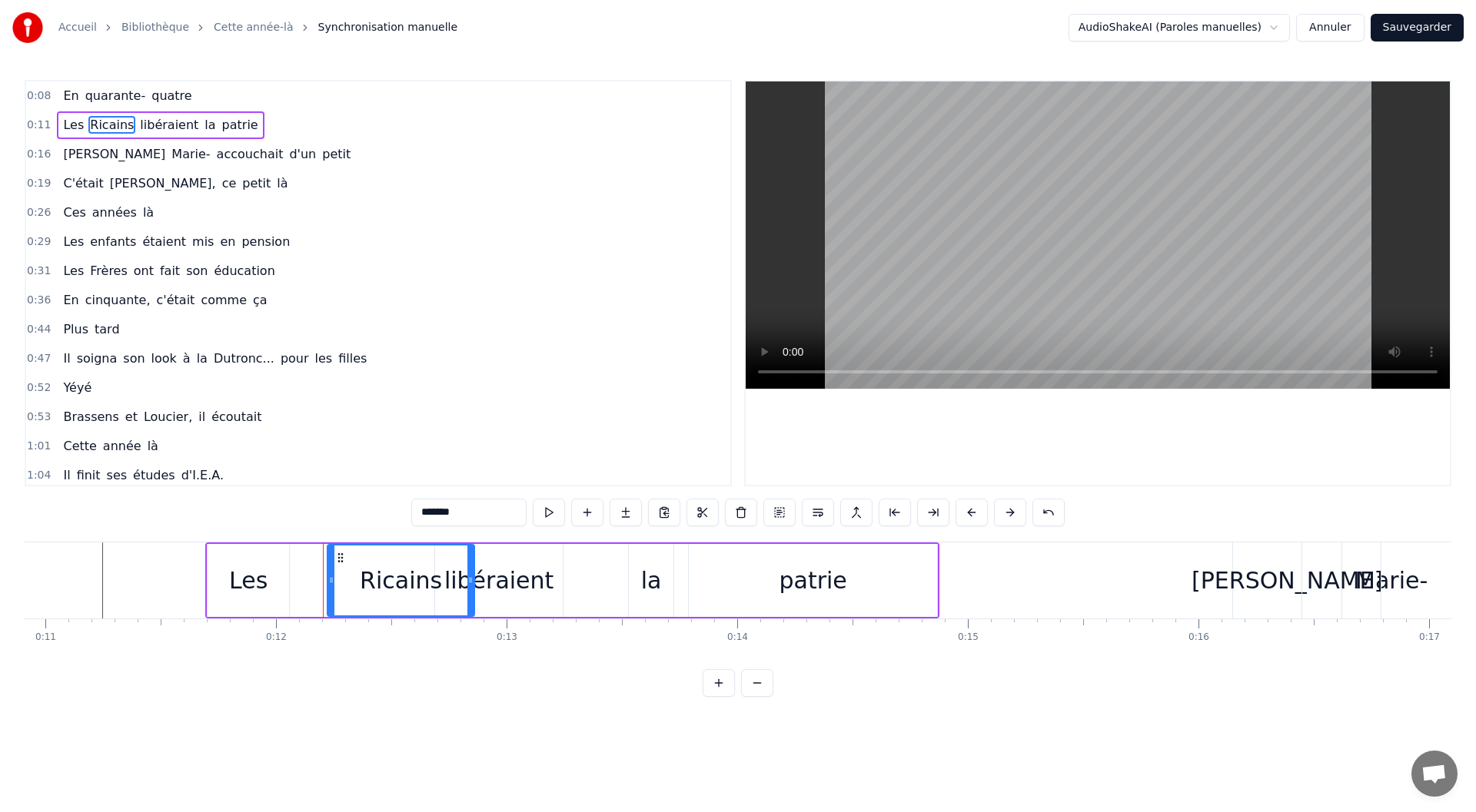
drag, startPoint x: 298, startPoint y: 554, endPoint x: 343, endPoint y: 554, distance: 45.0
click at [342, 554] on circle at bounding box center [341, 553] width 1 height 1
click at [561, 584] on div "libéraient" at bounding box center [499, 581] width 128 height 73
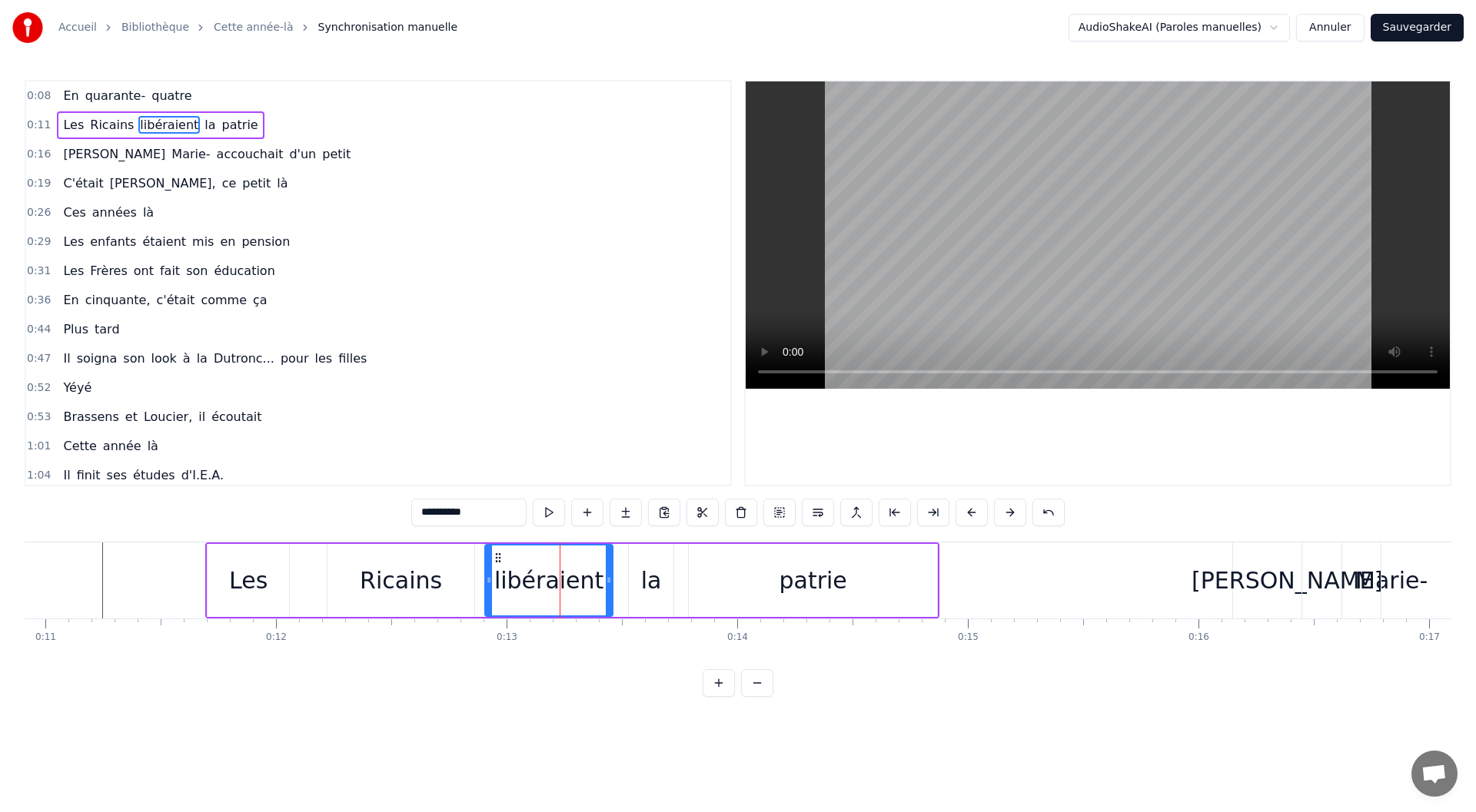
drag, startPoint x: 453, startPoint y: 559, endPoint x: 505, endPoint y: 559, distance: 52.0
click at [504, 559] on icon at bounding box center [498, 558] width 13 height 13
click at [656, 585] on div "la" at bounding box center [651, 581] width 20 height 35
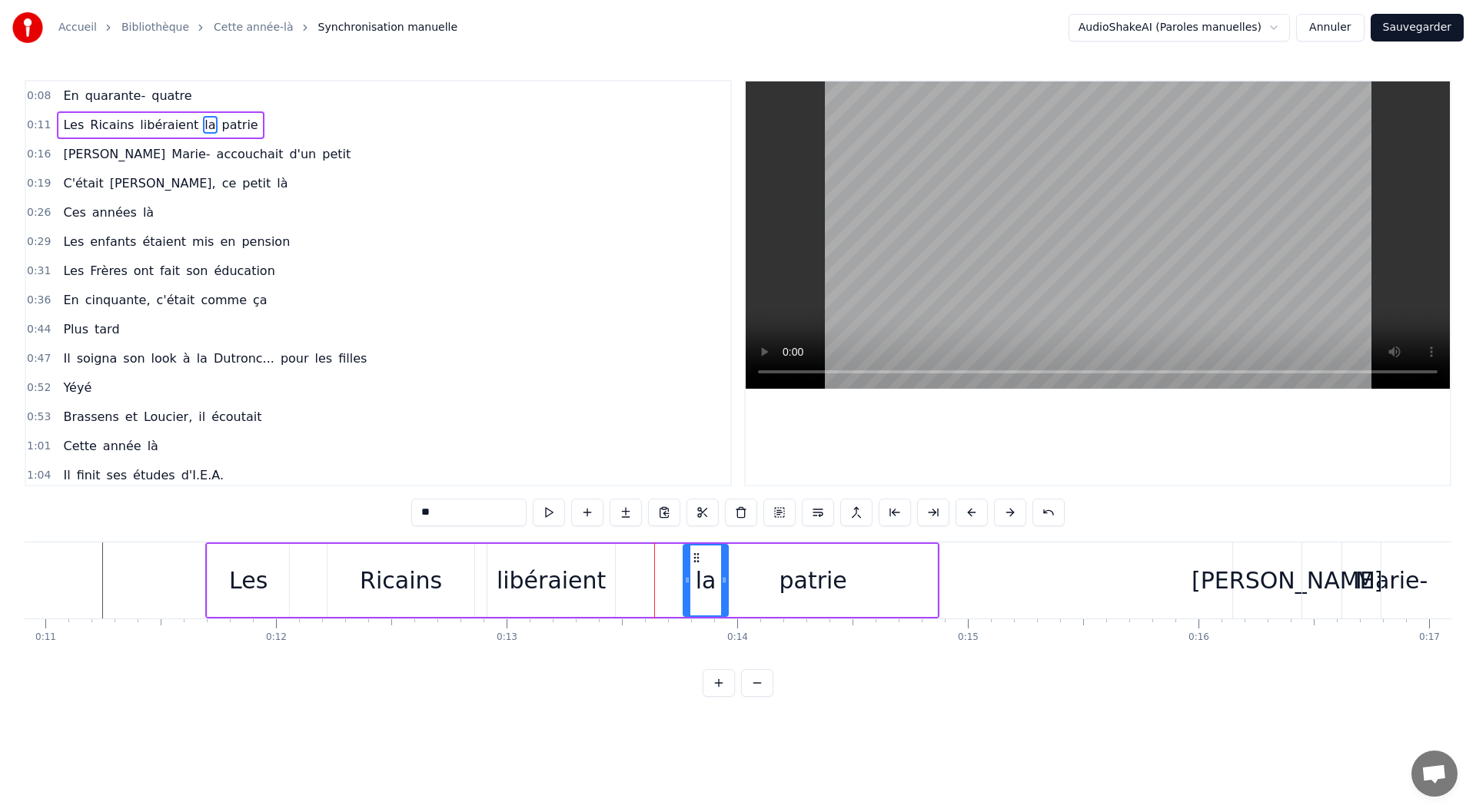
drag, startPoint x: 642, startPoint y: 556, endPoint x: 697, endPoint y: 556, distance: 55.0
click at [697, 556] on icon at bounding box center [696, 558] width 13 height 13
click at [546, 579] on div "libéraient" at bounding box center [550, 581] width 109 height 35
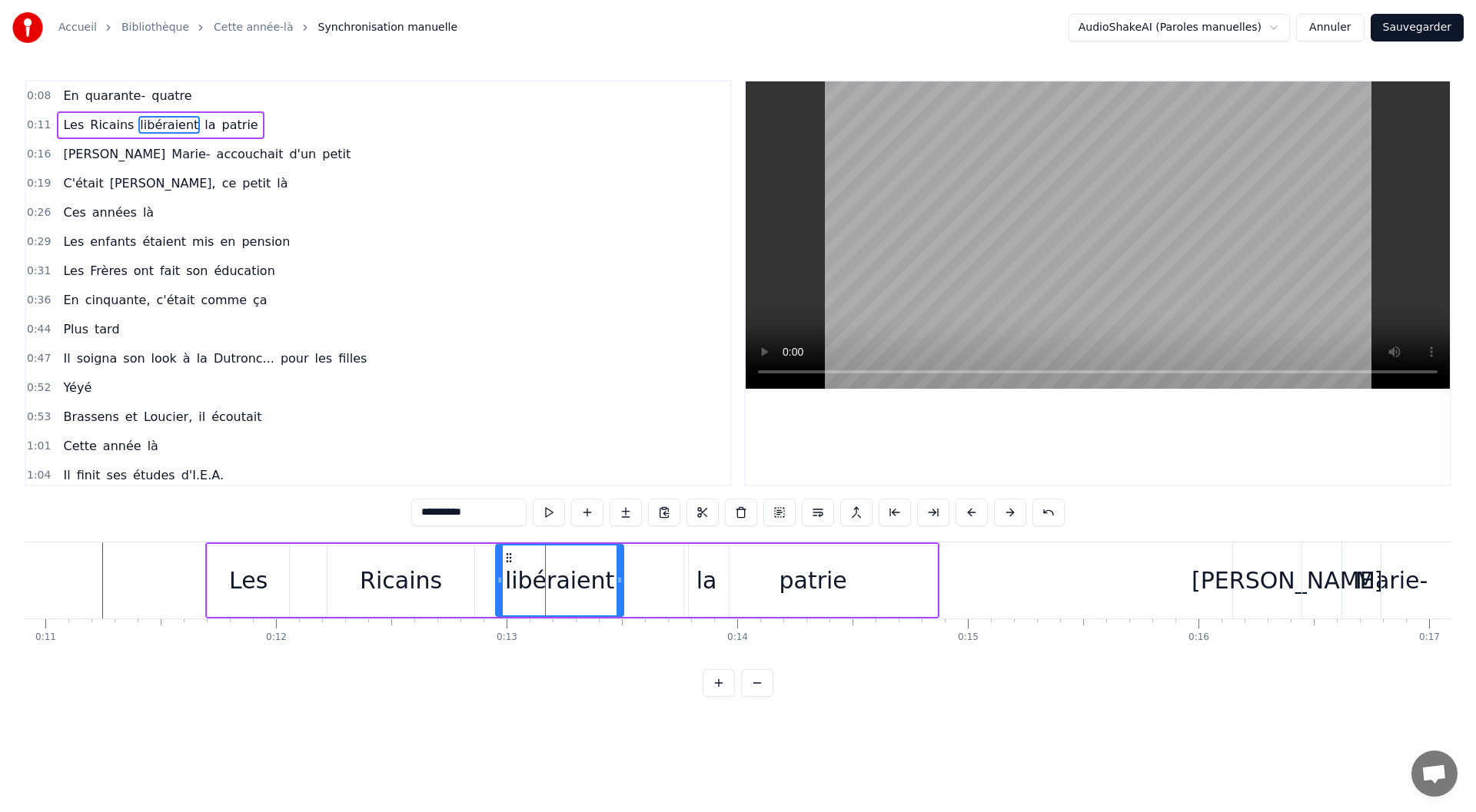
drag, startPoint x: 499, startPoint y: 556, endPoint x: 508, endPoint y: 555, distance: 9.1
click at [508, 555] on icon at bounding box center [509, 558] width 13 height 13
drag, startPoint x: 619, startPoint y: 585, endPoint x: 664, endPoint y: 580, distance: 45.3
click at [664, 580] on icon at bounding box center [664, 580] width 6 height 13
click at [496, 576] on icon at bounding box center [499, 580] width 6 height 13
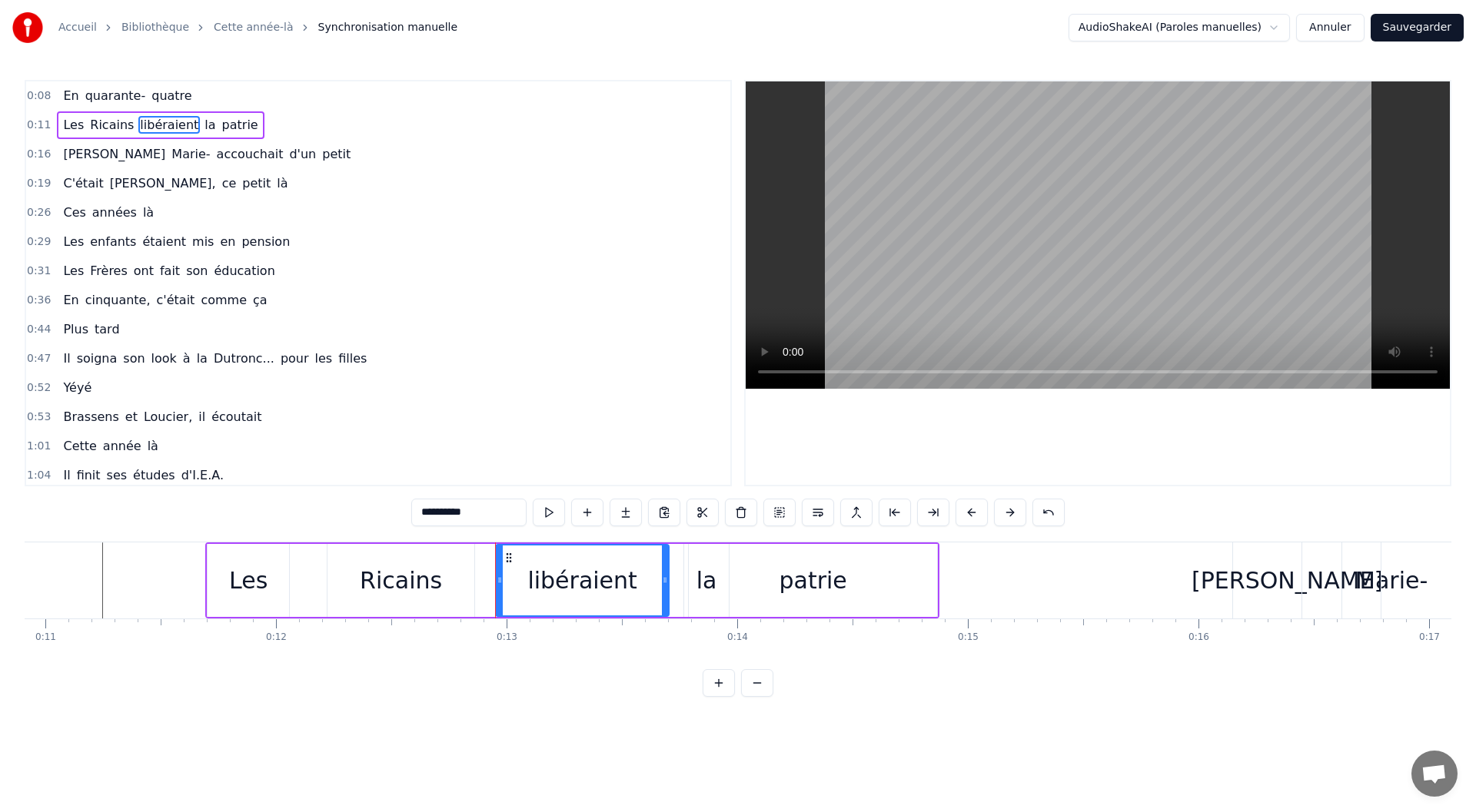
click at [410, 588] on div "Ricains" at bounding box center [400, 581] width 82 height 35
type input "*******"
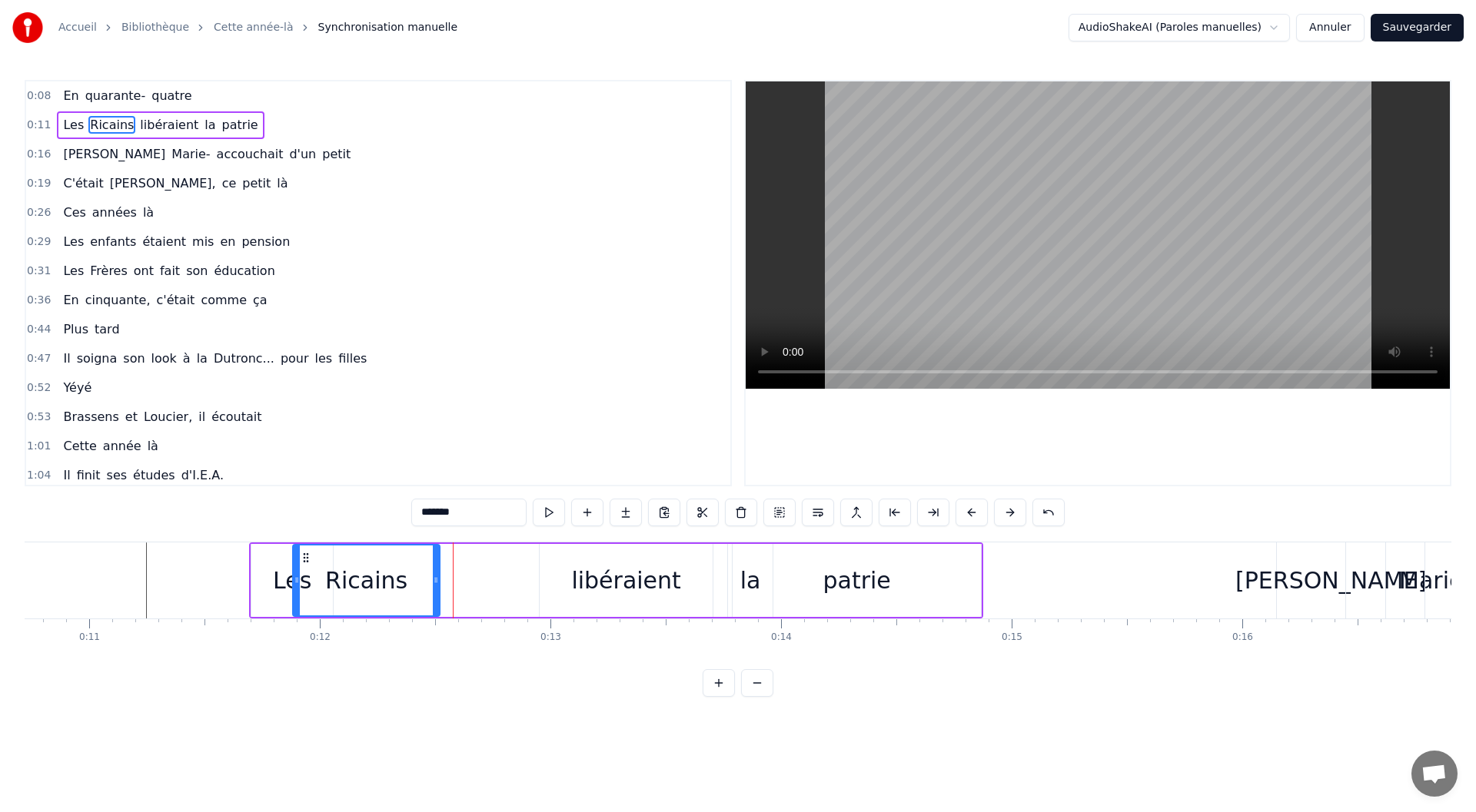
scroll to position [0, 2469]
click at [345, 556] on icon at bounding box center [344, 558] width 13 height 13
click at [536, 578] on div "Les Ricains libéraient la patrie" at bounding box center [619, 580] width 734 height 76
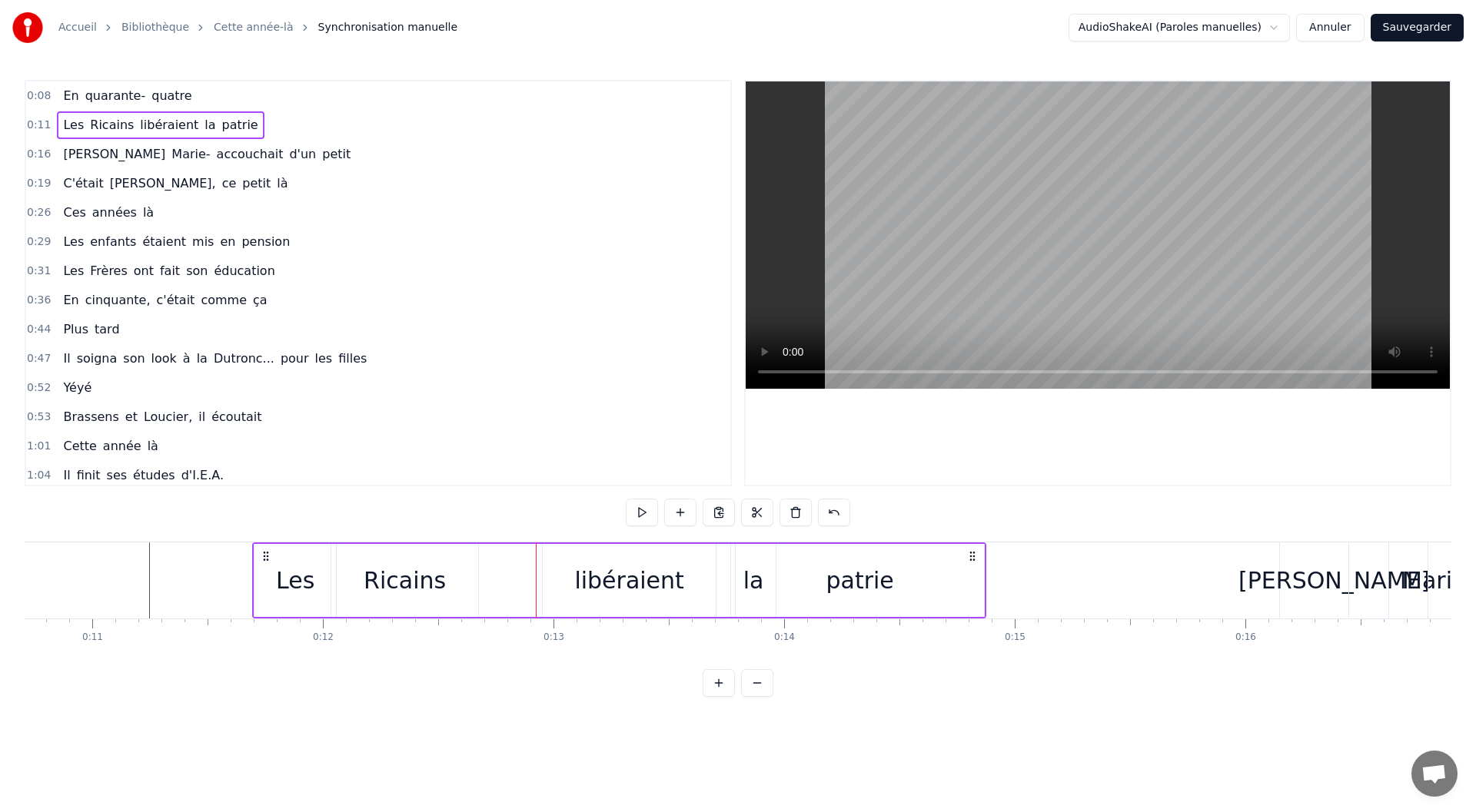
click at [557, 577] on div "libéraient" at bounding box center [629, 581] width 173 height 73
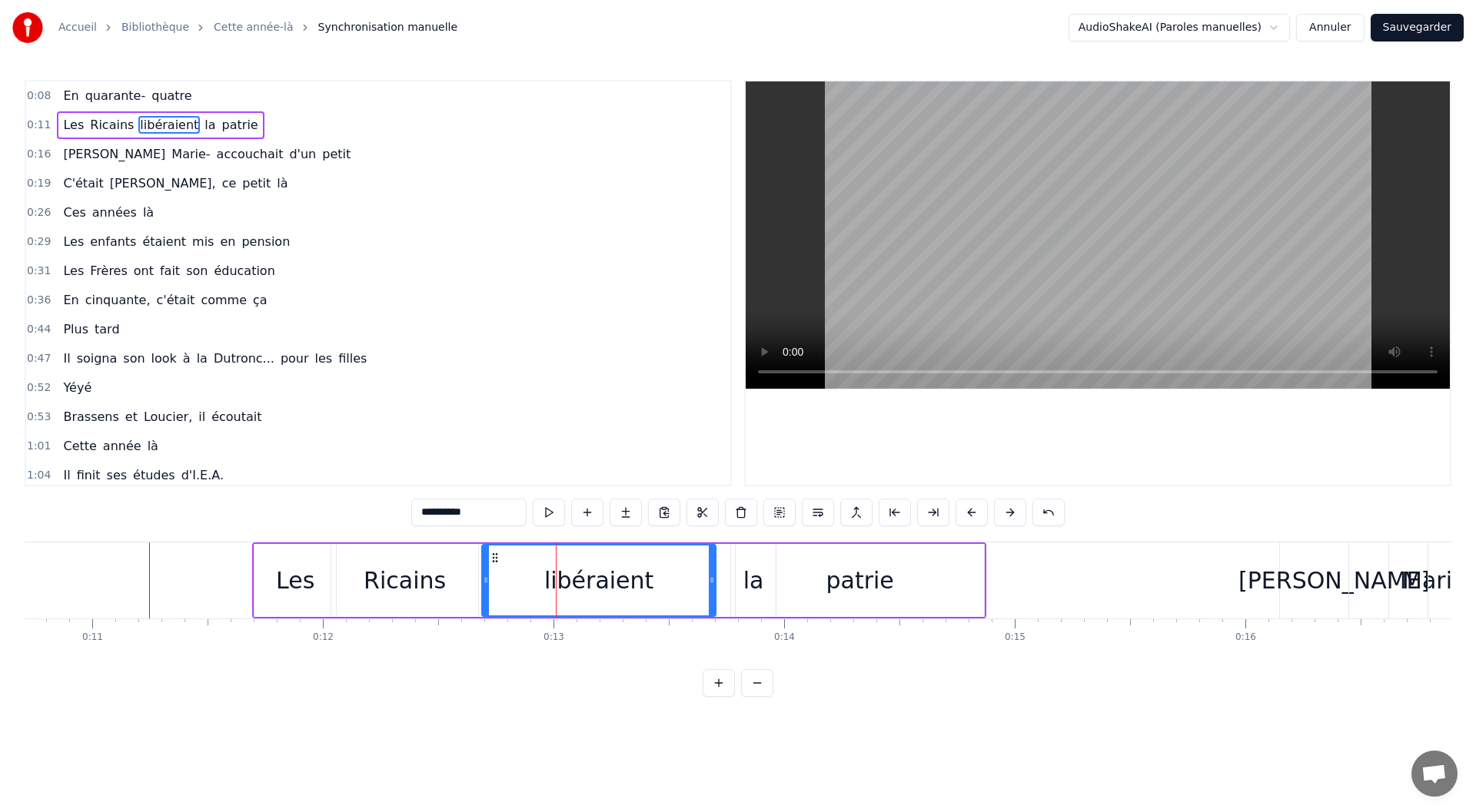
drag, startPoint x: 545, startPoint y: 581, endPoint x: 484, endPoint y: 577, distance: 61.1
click at [484, 577] on icon at bounding box center [486, 580] width 6 height 13
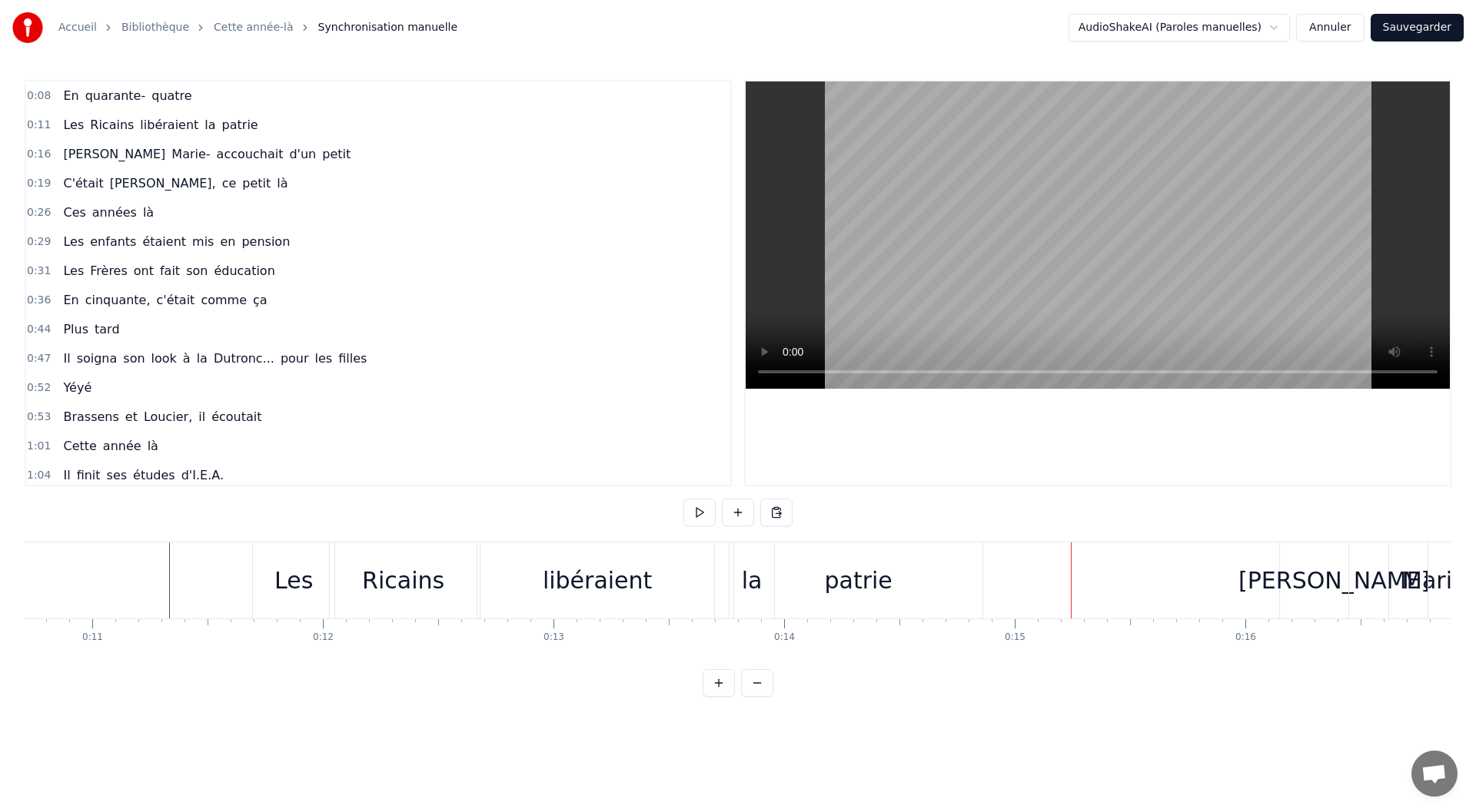
click at [605, 577] on div "libéraient" at bounding box center [597, 581] width 109 height 35
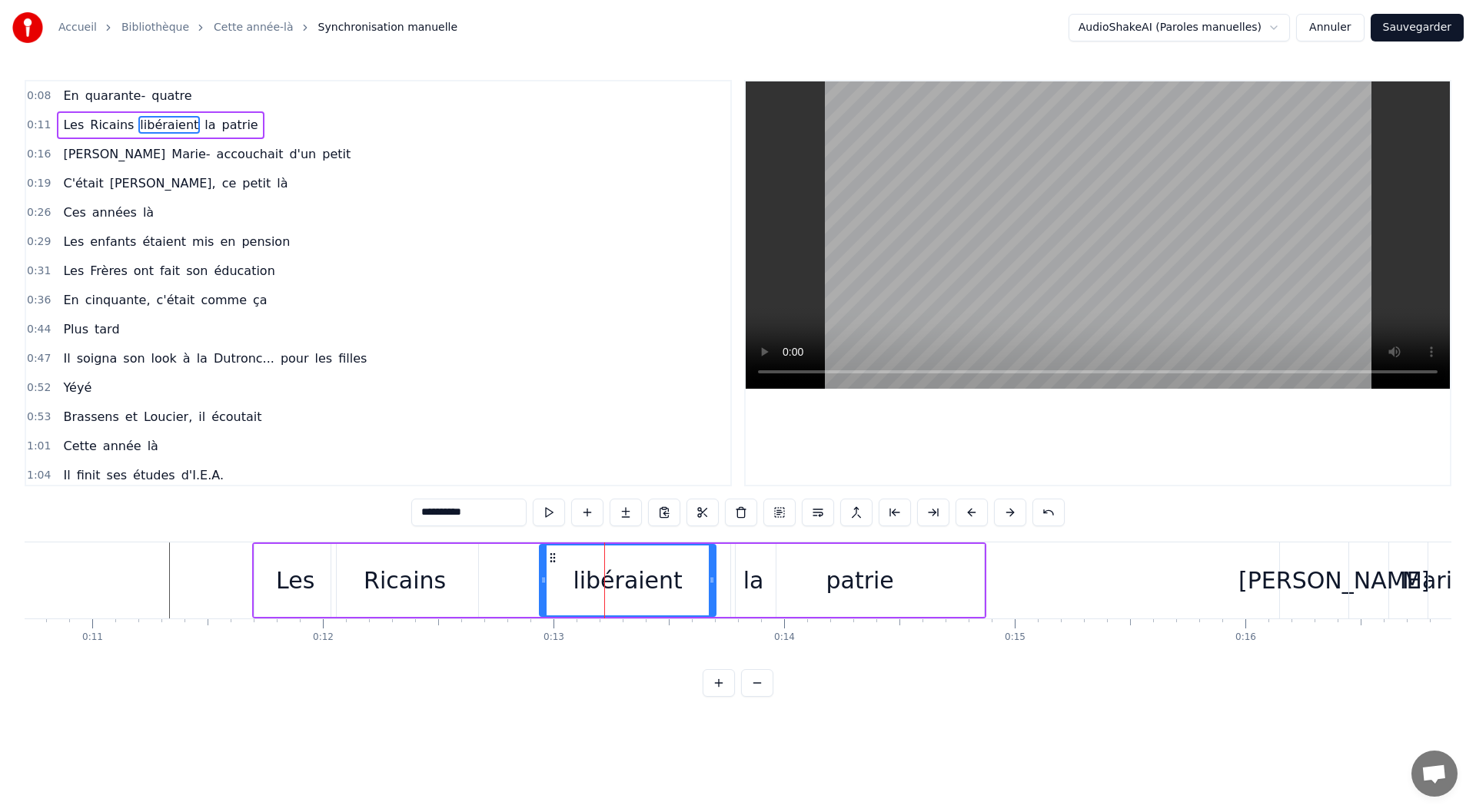
drag, startPoint x: 486, startPoint y: 582, endPoint x: 543, endPoint y: 588, distance: 57.3
click at [543, 588] on div at bounding box center [544, 580] width 6 height 70
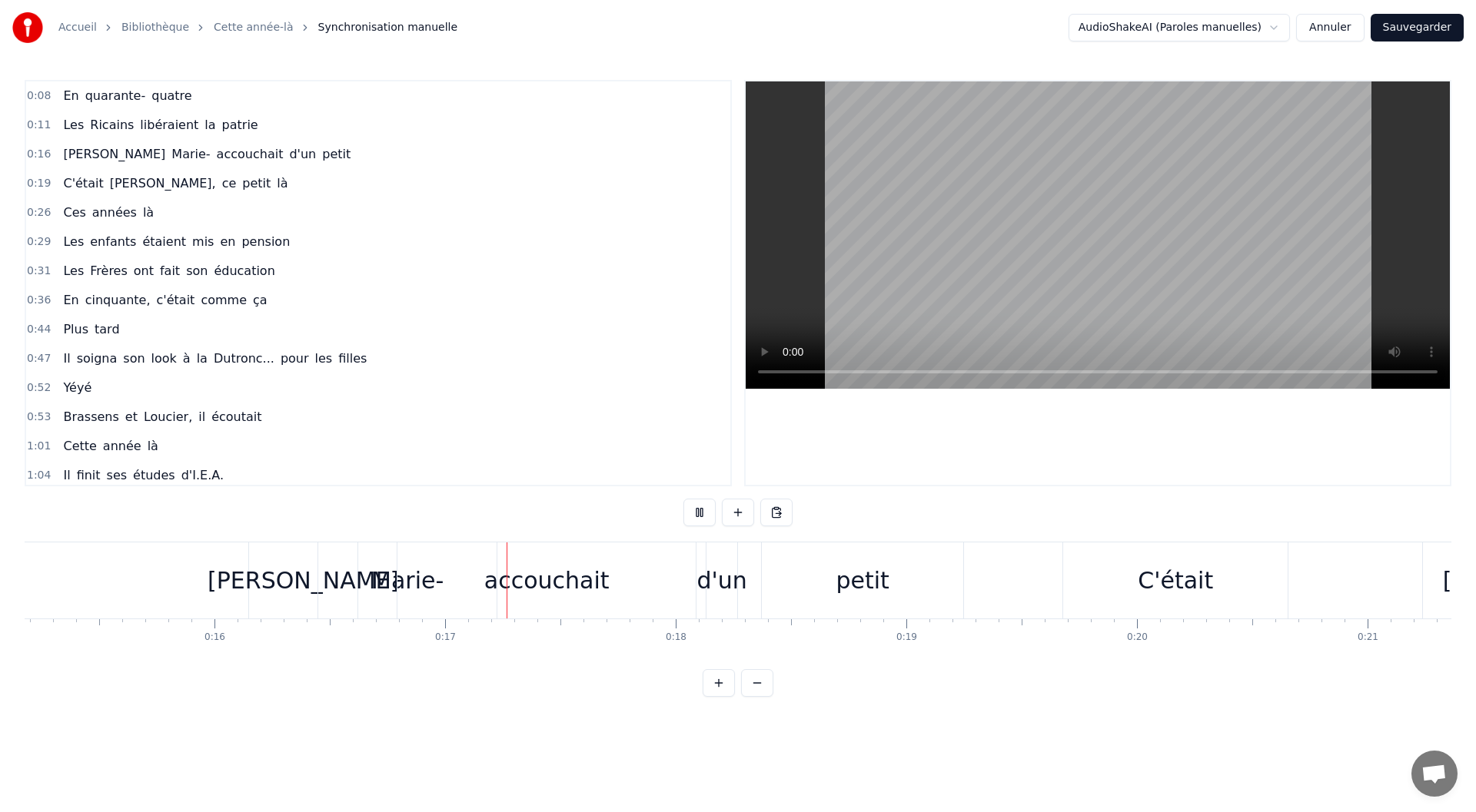
scroll to position [0, 3793]
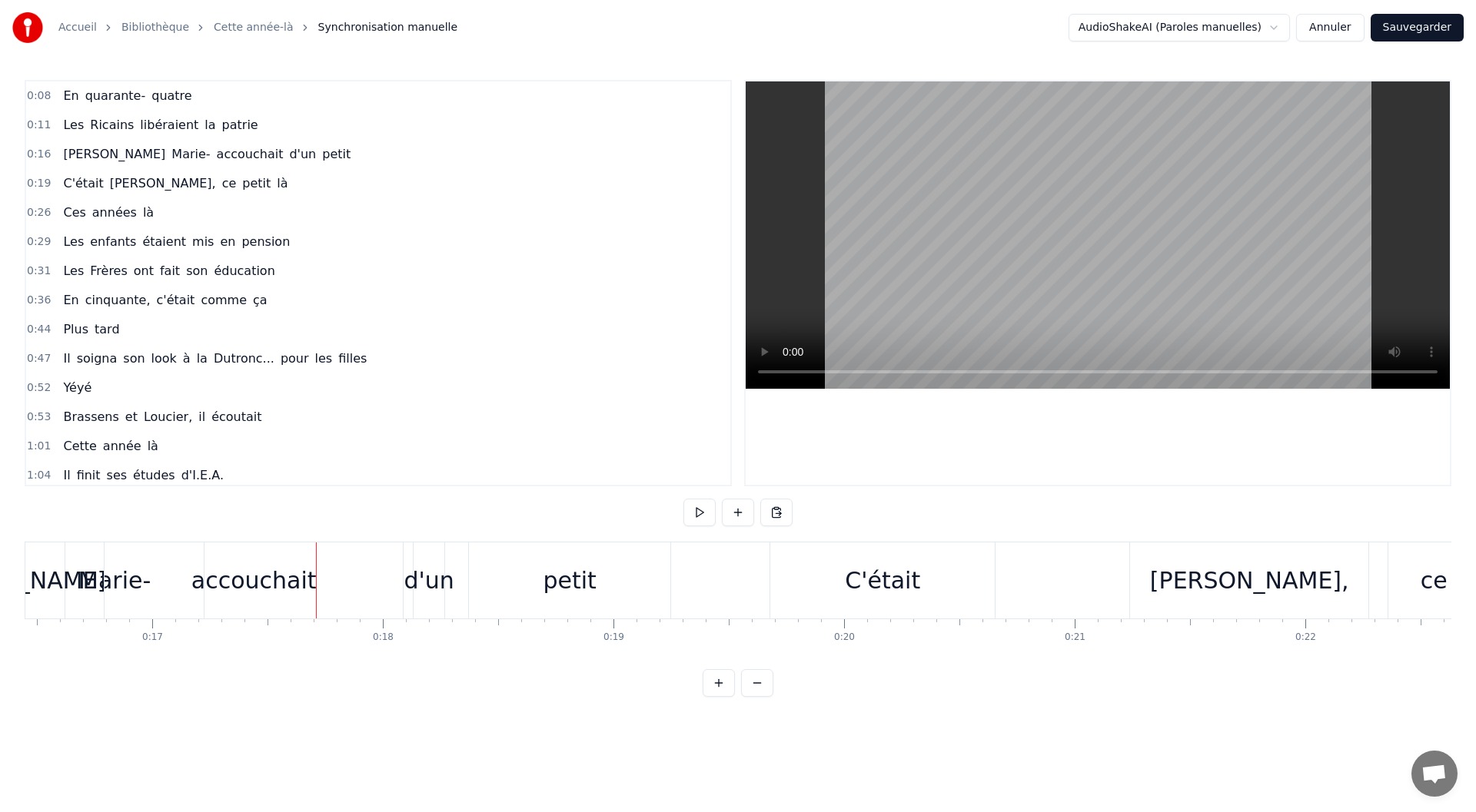
click at [216, 558] on div "accouchait" at bounding box center [253, 580] width 298 height 76
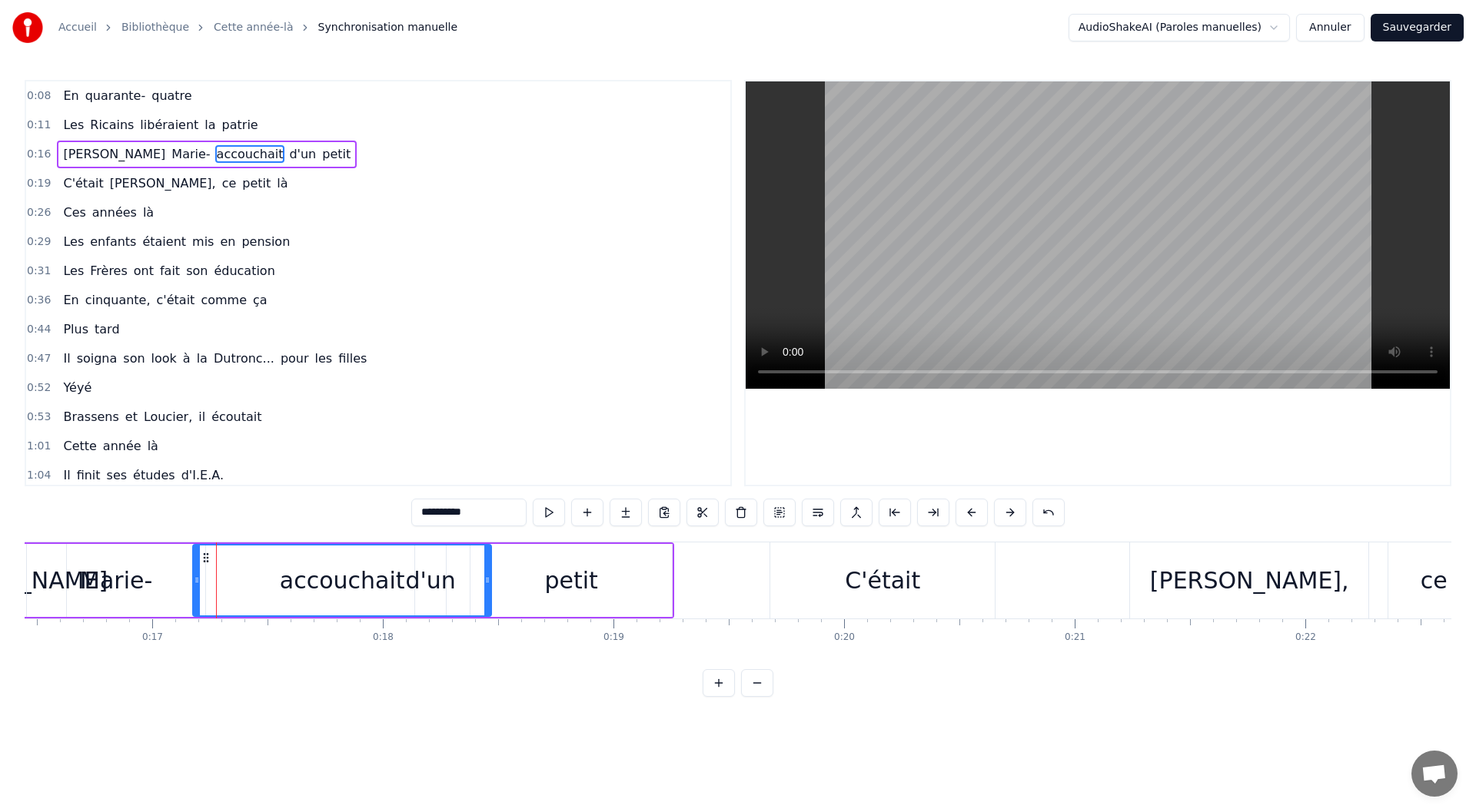
drag, startPoint x: 122, startPoint y: 557, endPoint x: 209, endPoint y: 562, distance: 87.1
click at [209, 562] on icon at bounding box center [206, 558] width 13 height 13
click at [449, 589] on div "accouchait" at bounding box center [342, 580] width 297 height 70
click at [428, 582] on div "accouchait" at bounding box center [342, 580] width 297 height 70
click at [444, 582] on div "accouchait" at bounding box center [342, 580] width 297 height 70
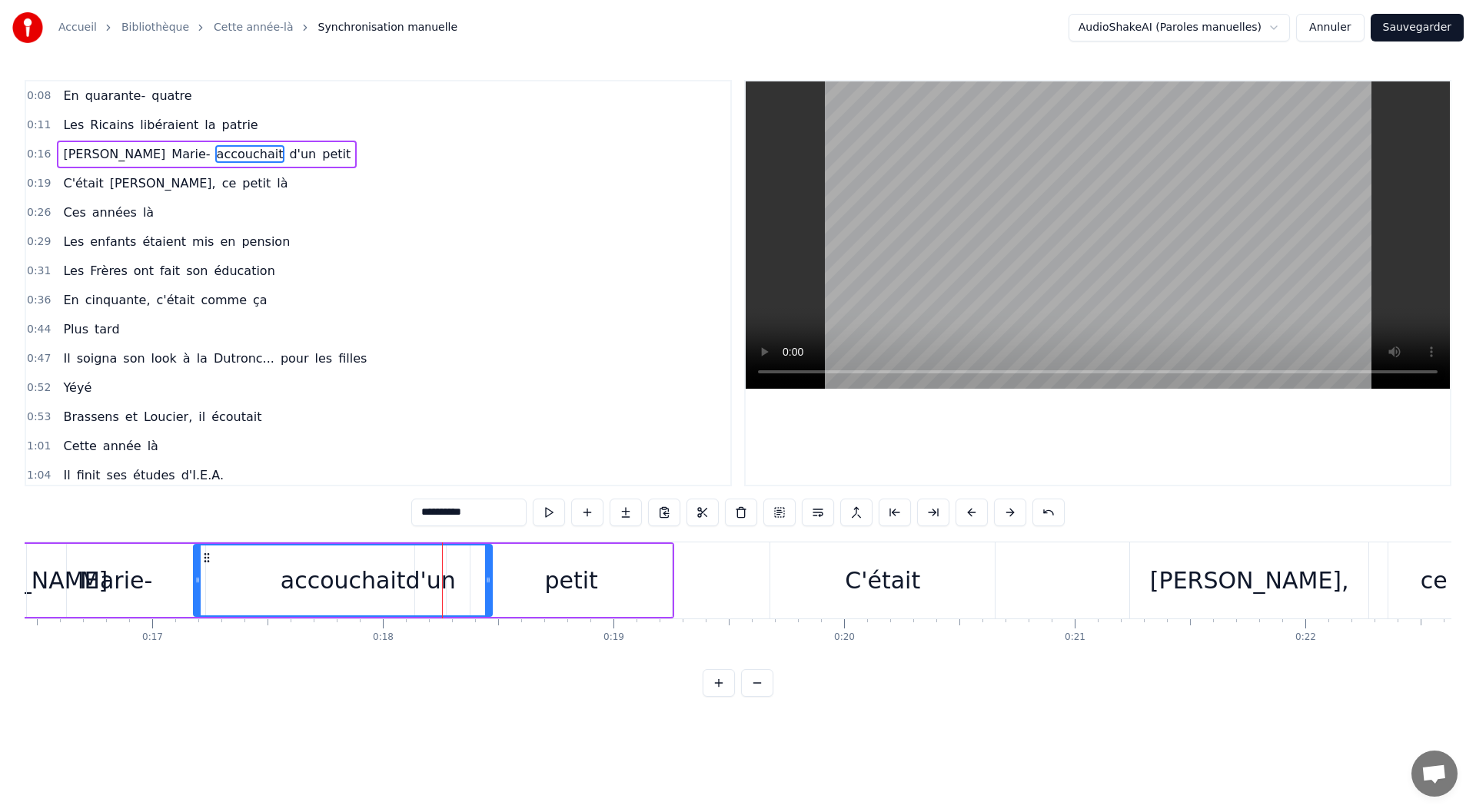
click at [465, 682] on div "0:08 En quarante- quatre 0:11 Les Ricains libéraient la patrie 0:16 Louise Mari…" at bounding box center [737, 389] width 1427 height 617
click at [452, 564] on div "accouchait" at bounding box center [342, 580] width 297 height 70
click at [287, 152] on span "d'un" at bounding box center [302, 154] width 30 height 17
drag, startPoint x: 444, startPoint y: 567, endPoint x: 493, endPoint y: 571, distance: 49.2
click at [491, 571] on div at bounding box center [488, 580] width 6 height 70
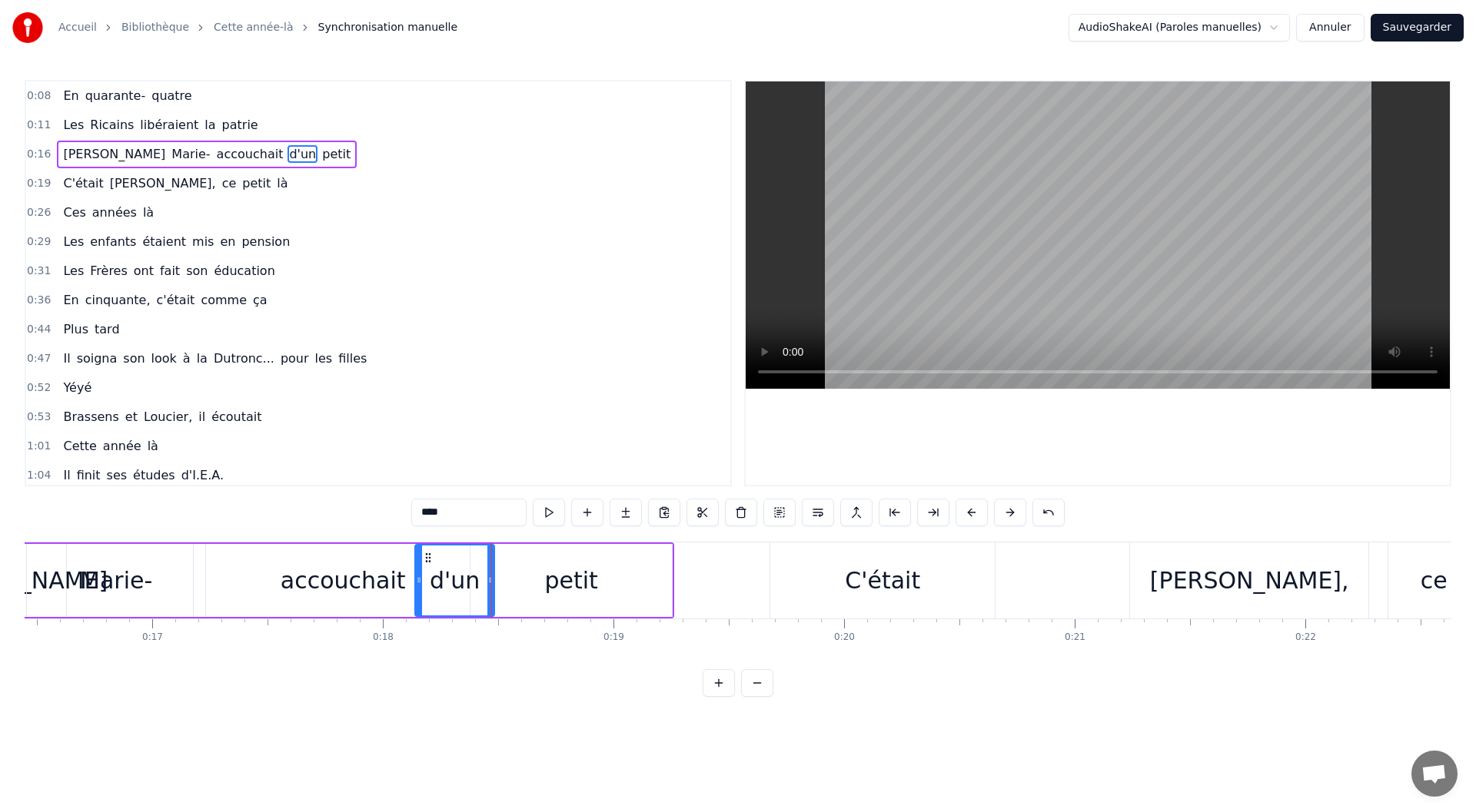
click at [555, 594] on div "petit" at bounding box center [572, 581] width 53 height 35
click at [483, 571] on div at bounding box center [480, 580] width 6 height 70
click at [867, 575] on div "C'était" at bounding box center [883, 581] width 75 height 35
type input "*******"
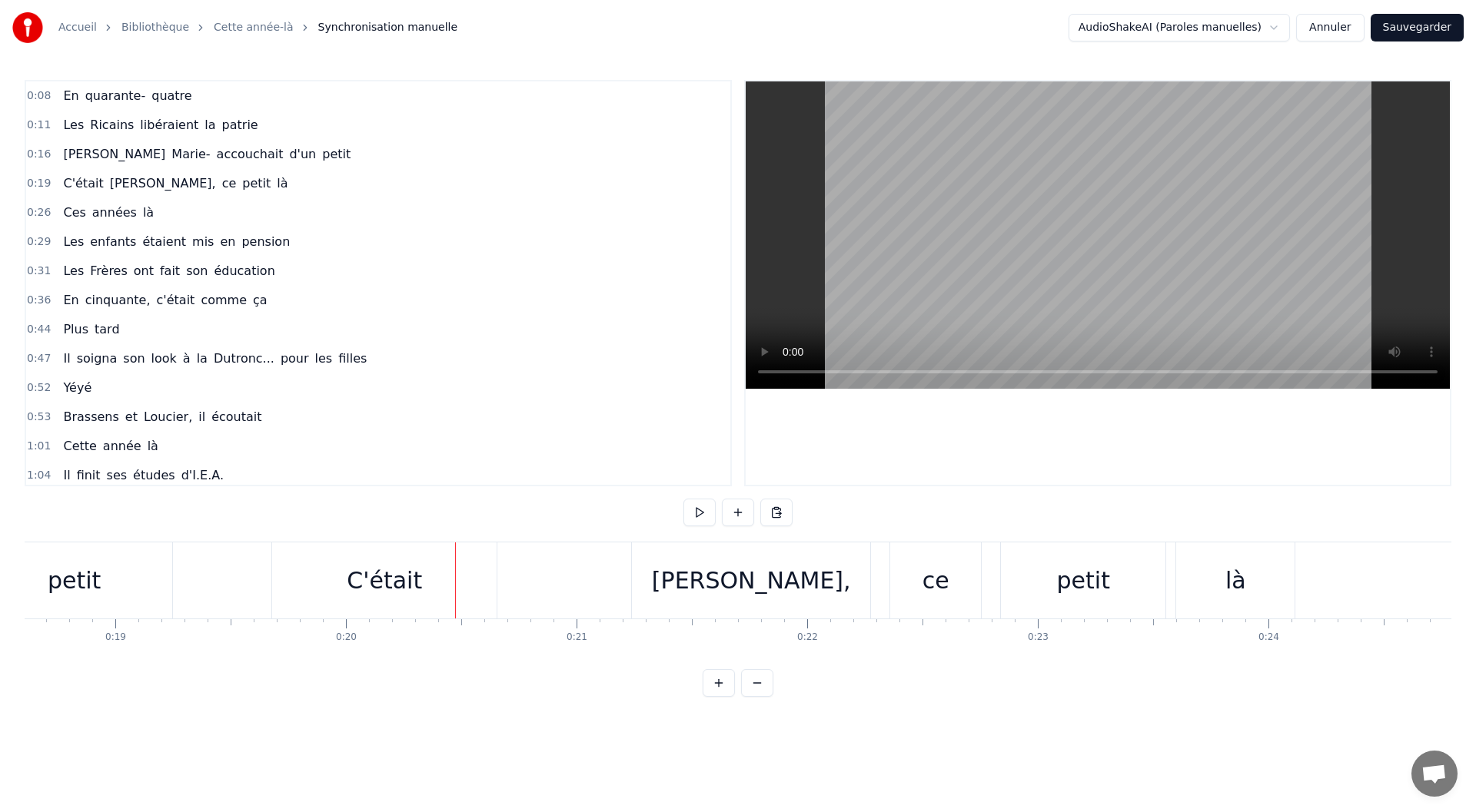
scroll to position [0, 4097]
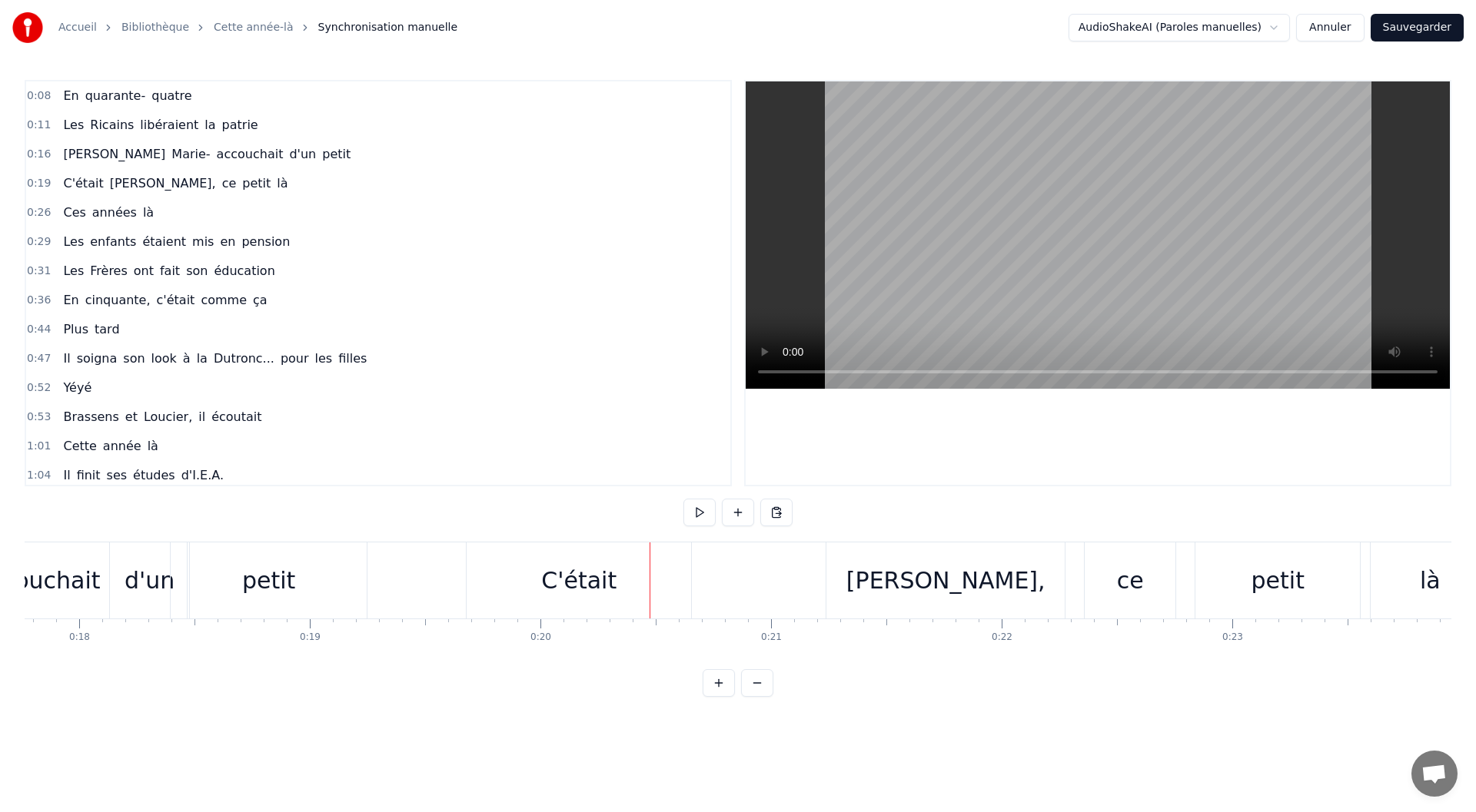
click at [262, 582] on div "petit" at bounding box center [268, 581] width 53 height 35
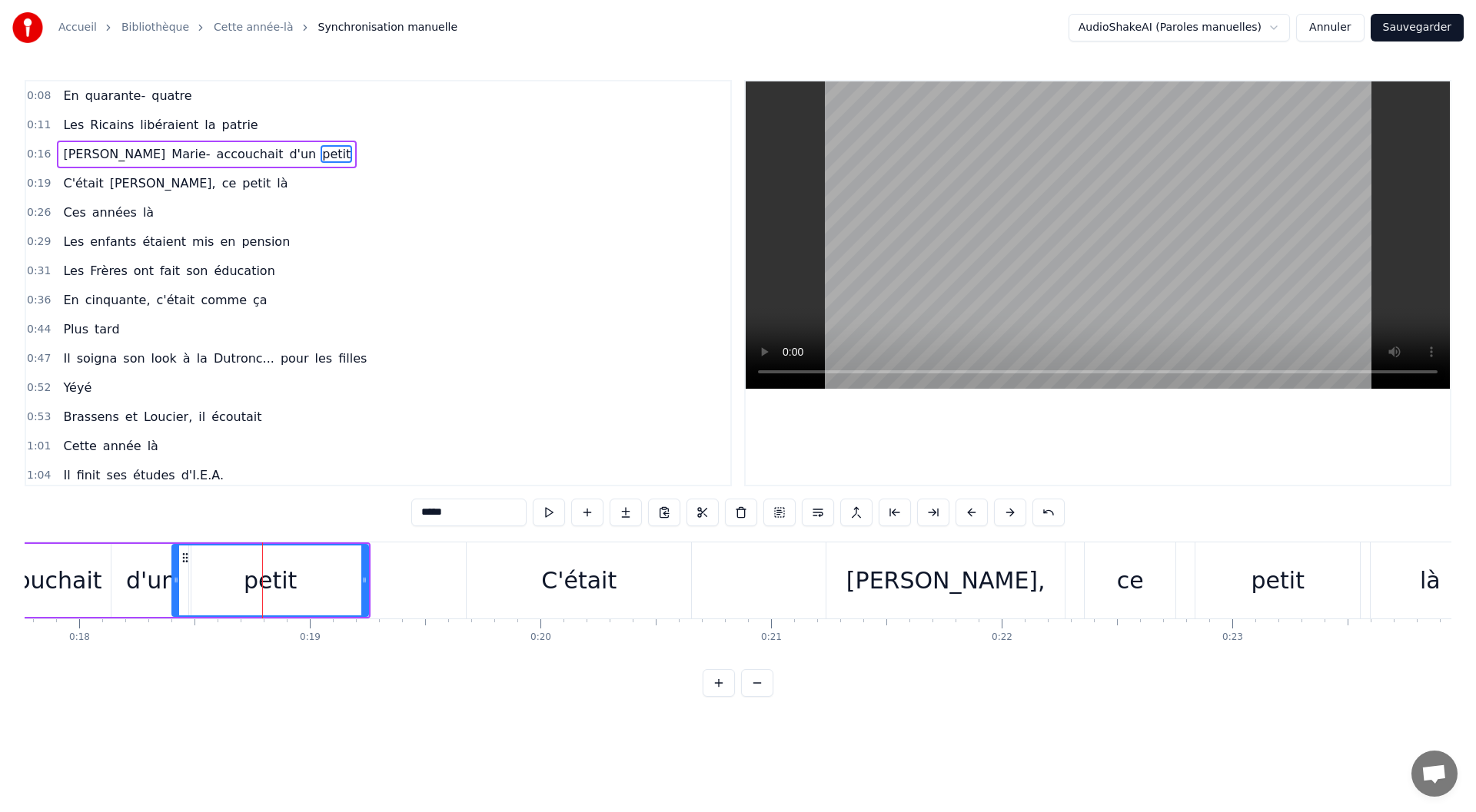
click at [542, 580] on div "C'était" at bounding box center [578, 580] width 224 height 76
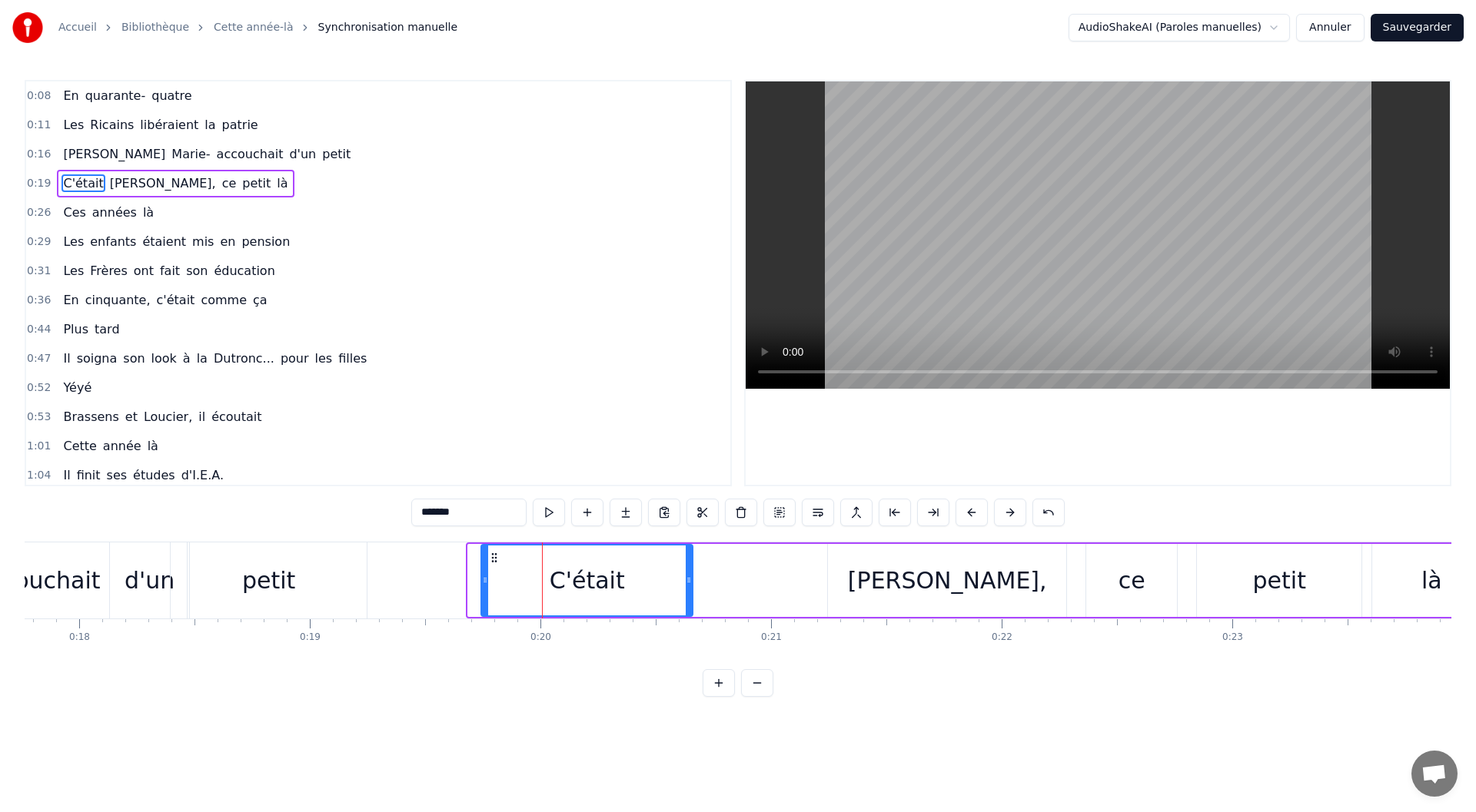
drag, startPoint x: 472, startPoint y: 579, endPoint x: 485, endPoint y: 579, distance: 13.0
click at [485, 579] on circle at bounding box center [485, 578] width 1 height 1
drag, startPoint x: 489, startPoint y: 586, endPoint x: 541, endPoint y: 586, distance: 52.0
click at [541, 586] on div at bounding box center [538, 580] width 6 height 70
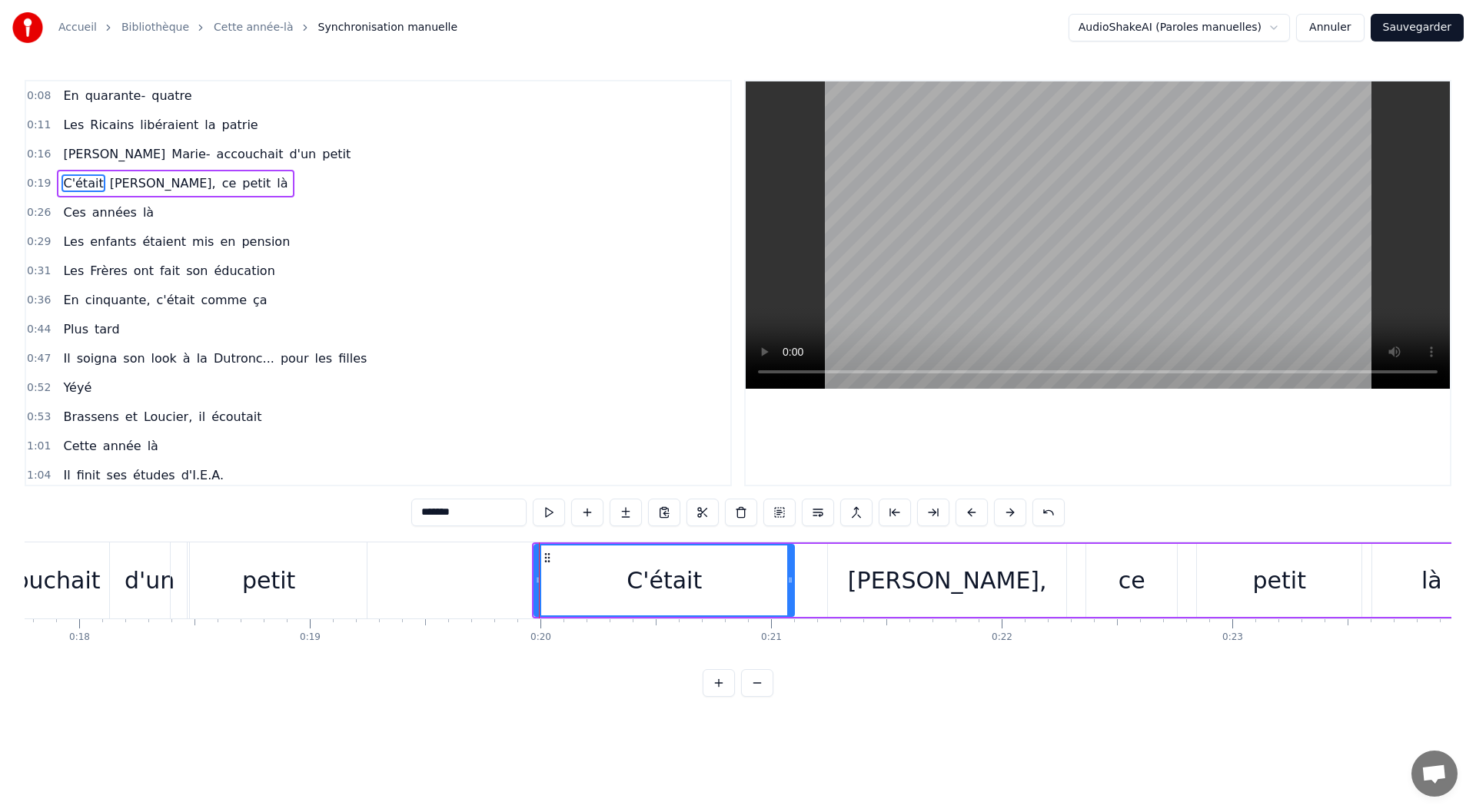
drag, startPoint x: 690, startPoint y: 579, endPoint x: 791, endPoint y: 577, distance: 101.0
click at [791, 577] on icon at bounding box center [790, 580] width 6 height 13
drag, startPoint x: 547, startPoint y: 556, endPoint x: 569, endPoint y: 560, distance: 22.4
click at [569, 560] on icon at bounding box center [569, 558] width 13 height 13
drag, startPoint x: 560, startPoint y: 579, endPoint x: 636, endPoint y: 584, distance: 76.2
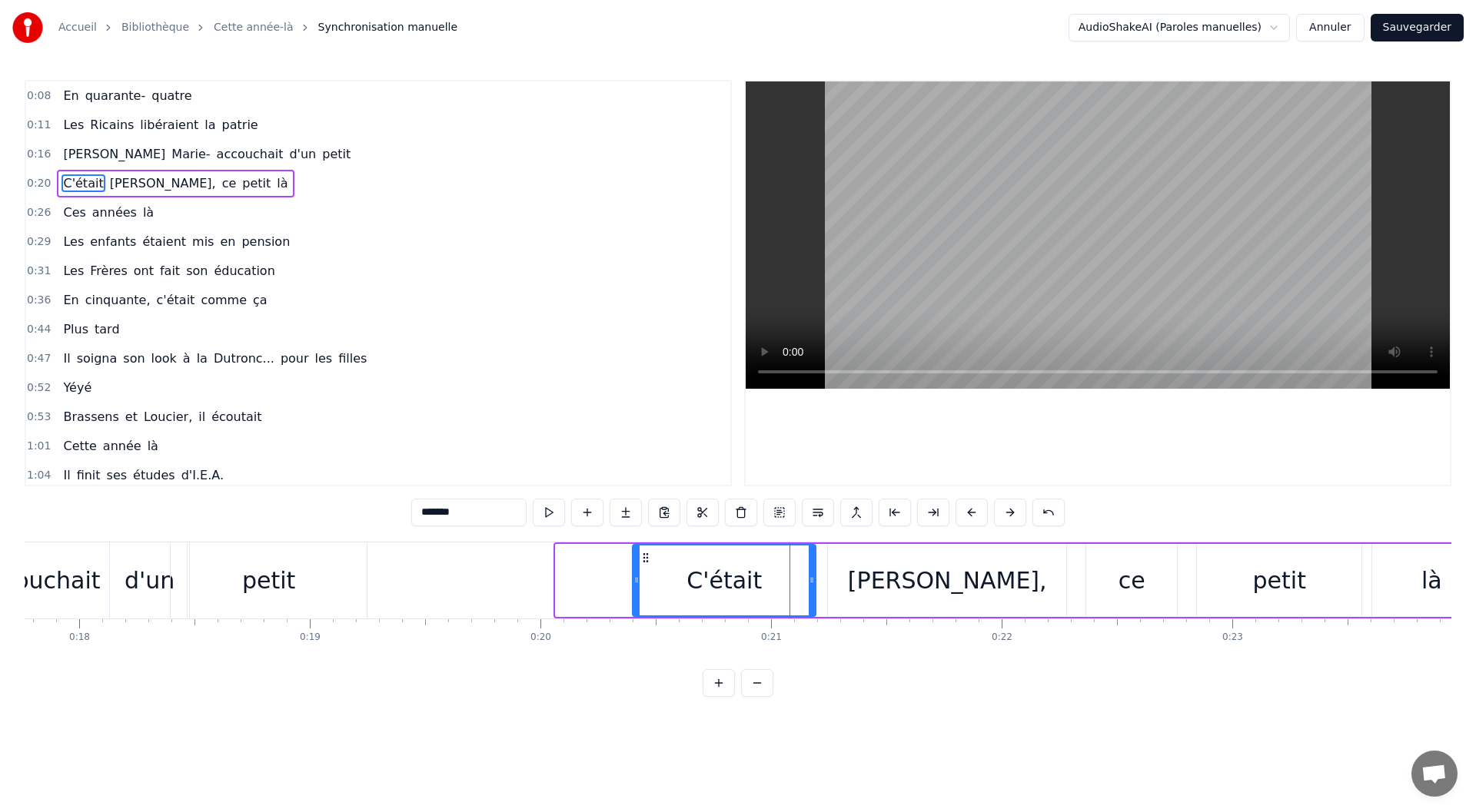
click at [636, 584] on icon at bounding box center [636, 580] width 6 height 13
drag, startPoint x: 811, startPoint y: 586, endPoint x: 826, endPoint y: 584, distance: 15.1
click at [827, 584] on icon at bounding box center [829, 580] width 6 height 13
click at [872, 582] on div "Jacques," at bounding box center [947, 581] width 238 height 73
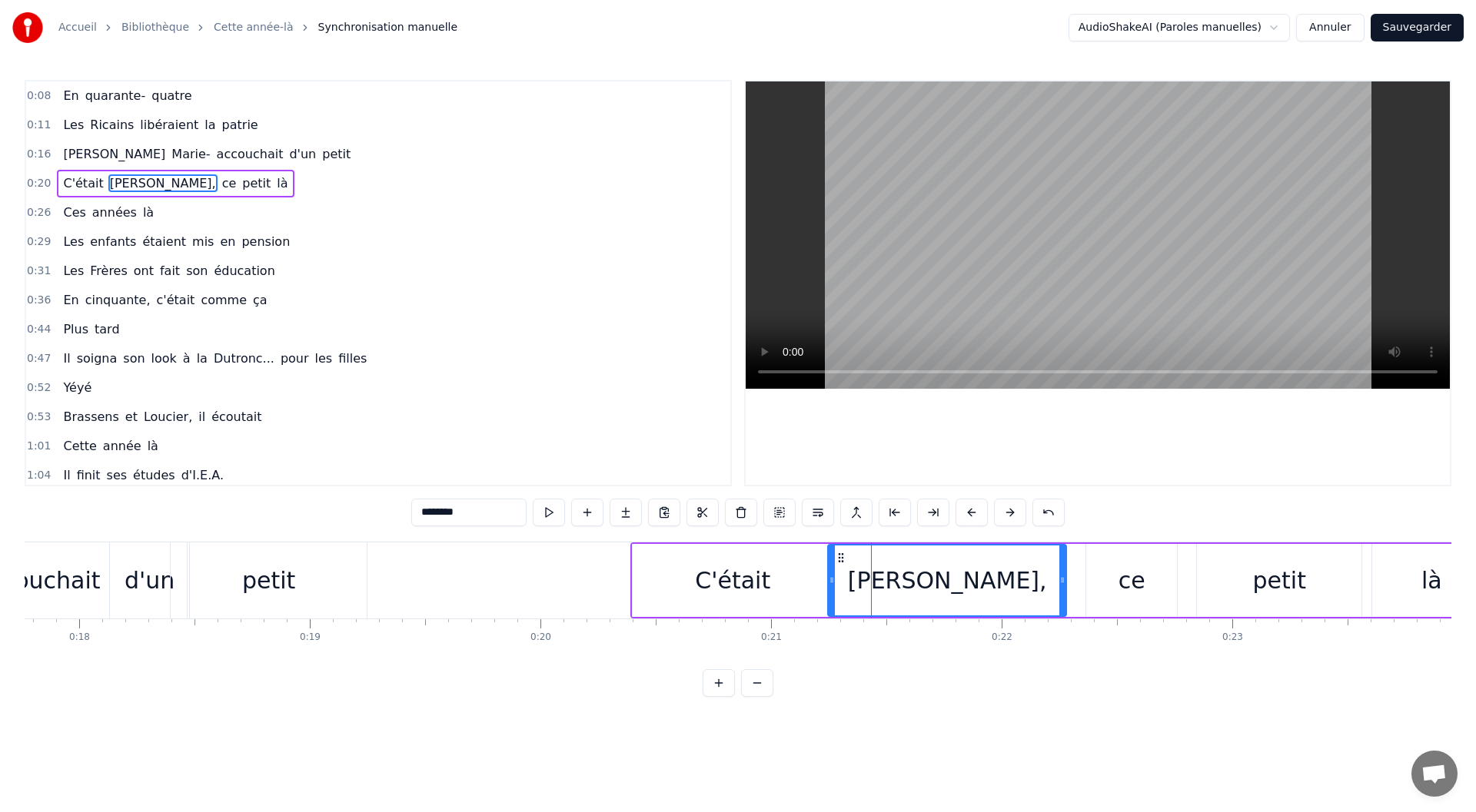
drag, startPoint x: 177, startPoint y: 655, endPoint x: 192, endPoint y: 660, distance: 15.8
click at [193, 657] on div "En quarante- quatre Les Ricains libéraient la patrie Louise Marie- accouchait d…" at bounding box center [737, 598] width 1427 height 115
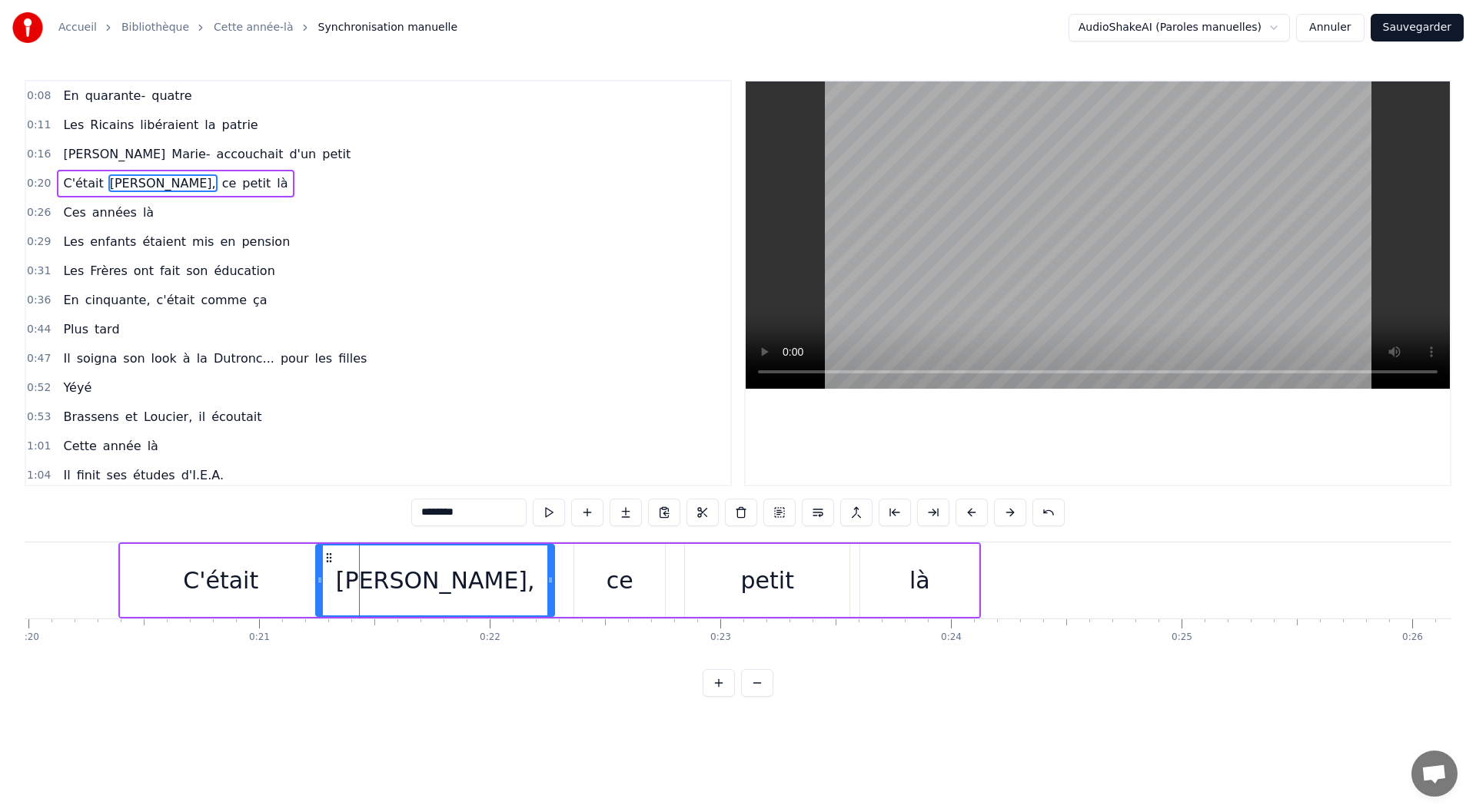
scroll to position [0, 4632]
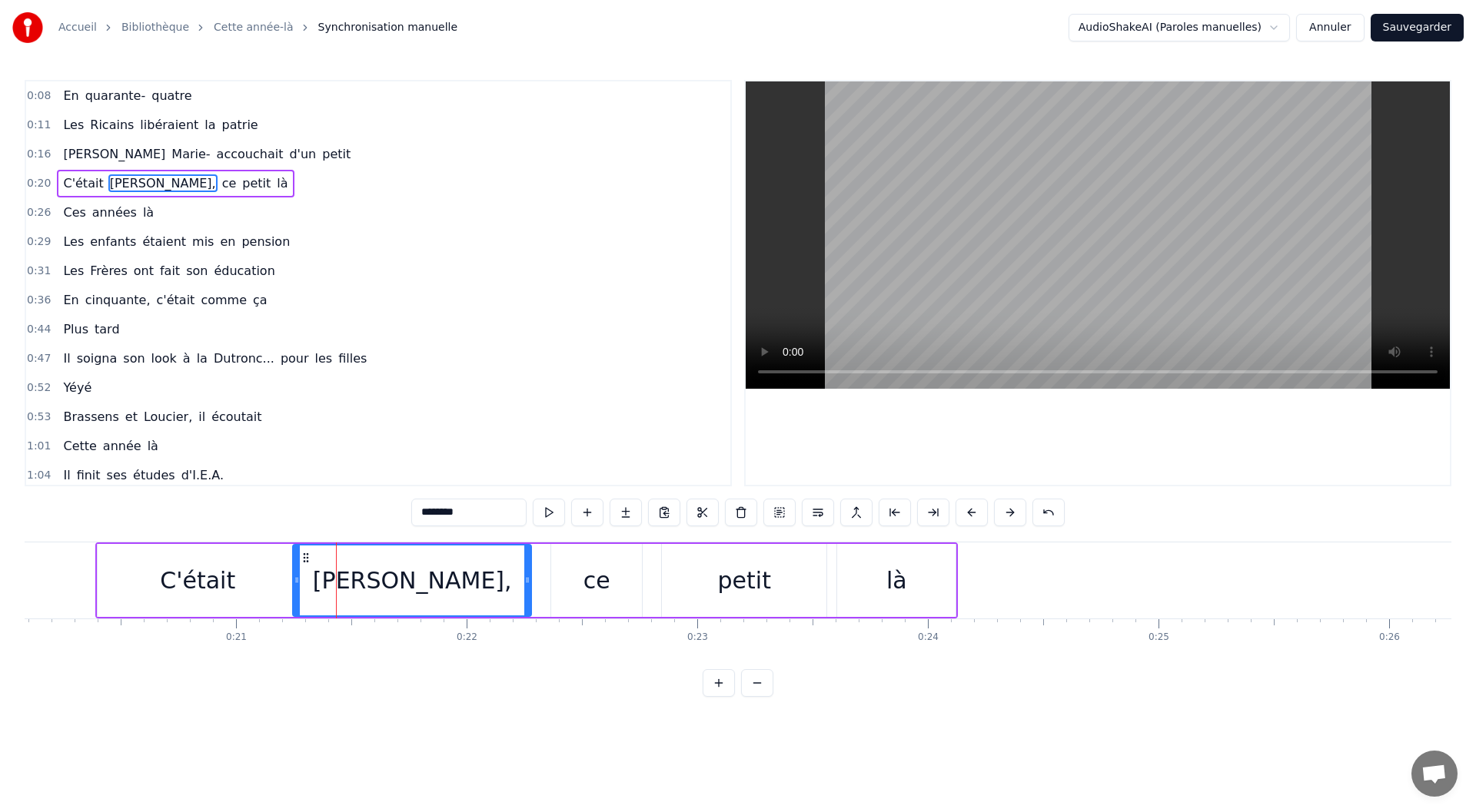
click at [700, 590] on div "petit" at bounding box center [744, 581] width 164 height 73
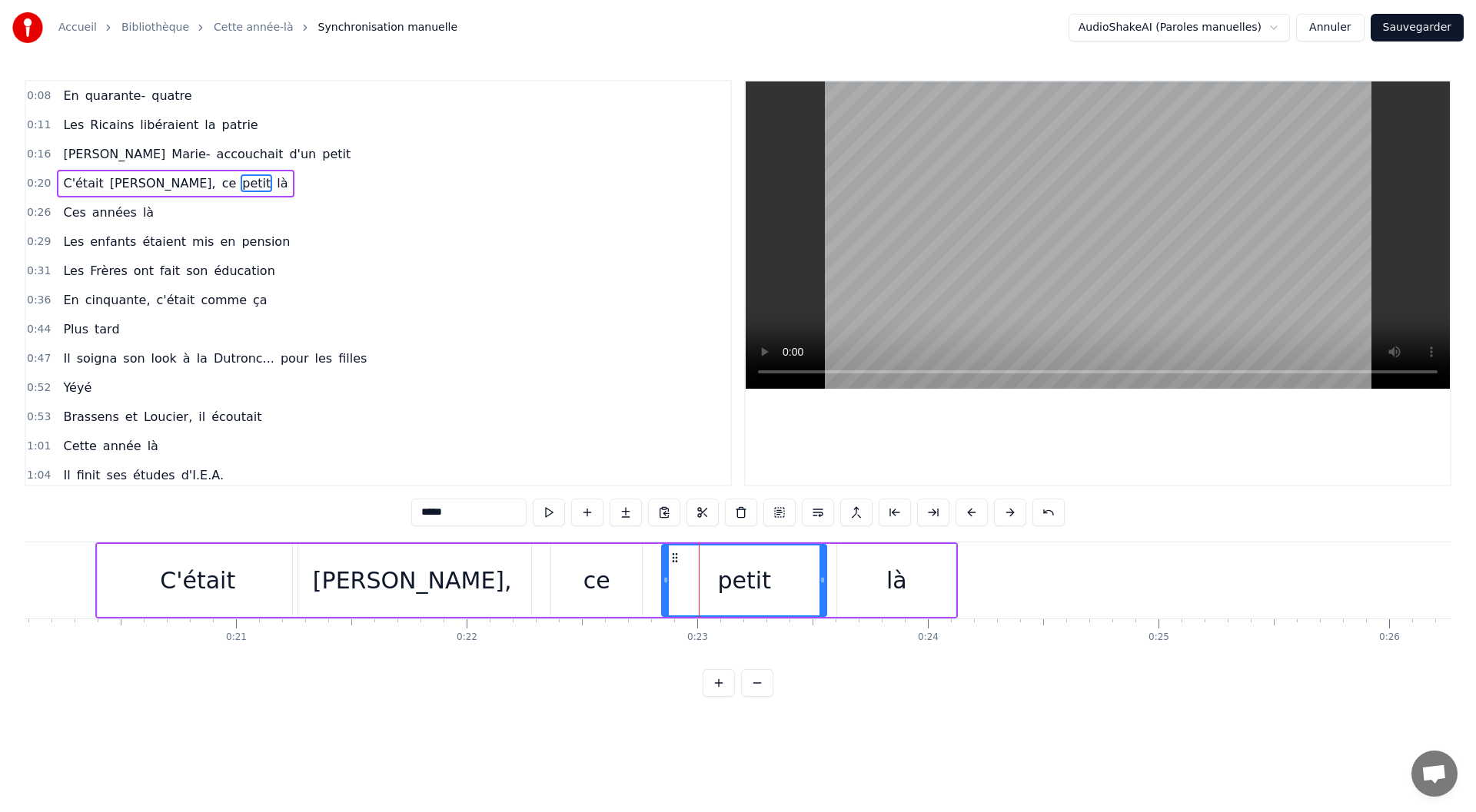
click at [900, 581] on div "là" at bounding box center [896, 581] width 20 height 35
type input "**"
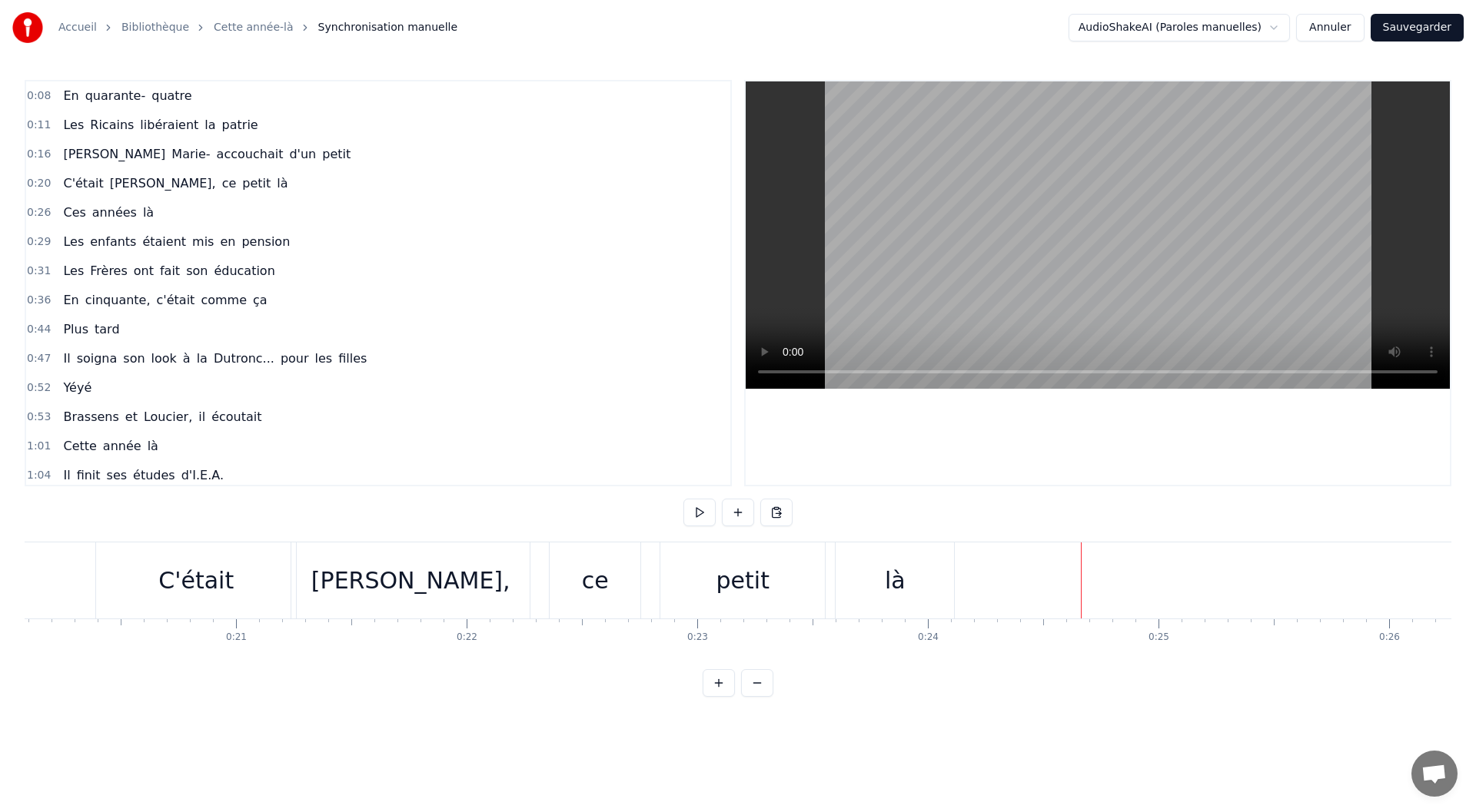
click at [212, 186] on div "C'était Jacques, ce petit là" at bounding box center [175, 184] width 237 height 28
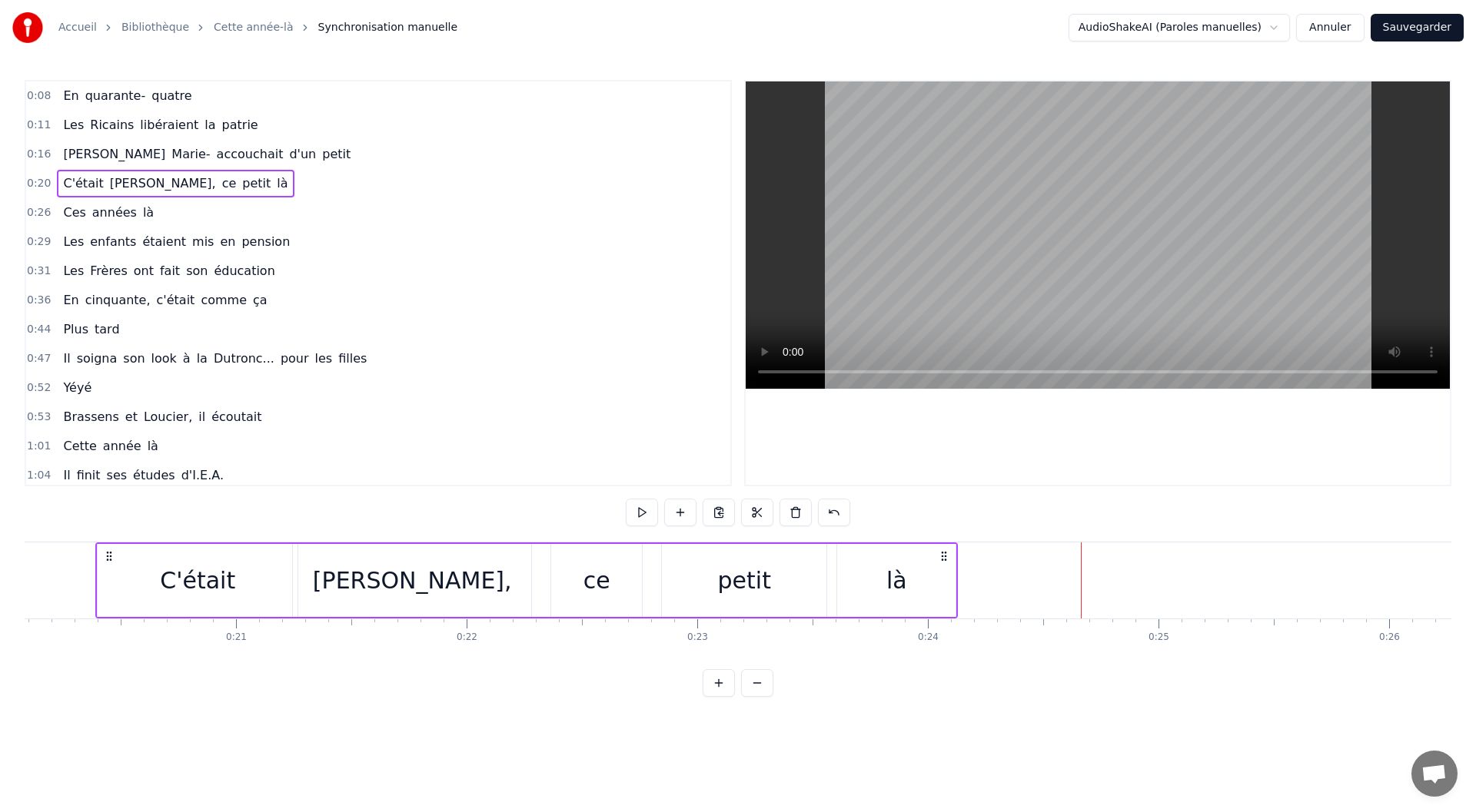
scroll to position [0, 4626]
drag, startPoint x: 917, startPoint y: 580, endPoint x: 863, endPoint y: 582, distance: 54.0
click at [863, 582] on div "là" at bounding box center [902, 581] width 118 height 73
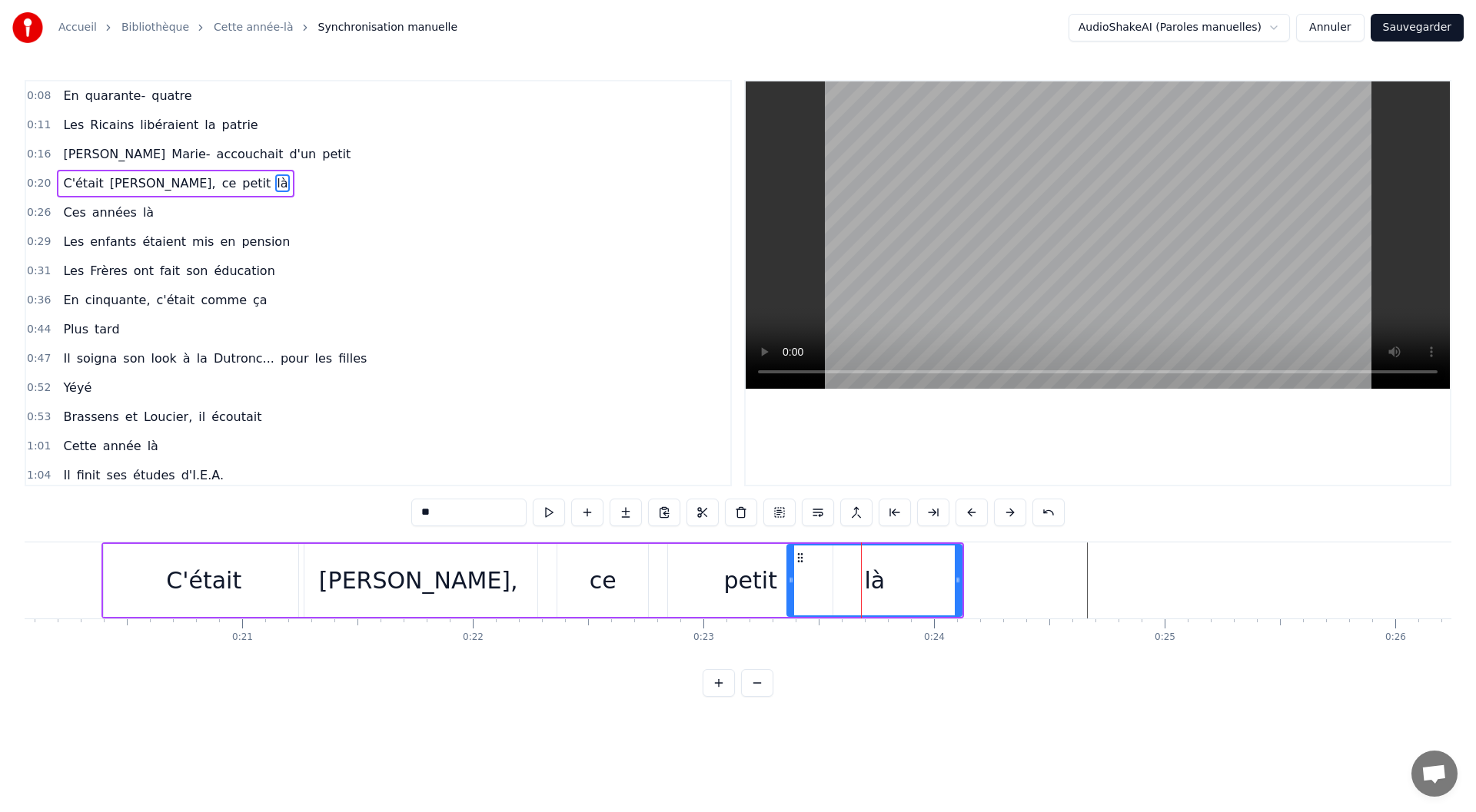
drag, startPoint x: 846, startPoint y: 575, endPoint x: 790, endPoint y: 575, distance: 56.0
click at [790, 575] on icon at bounding box center [791, 580] width 6 height 13
click at [685, 582] on div "petit" at bounding box center [751, 581] width 164 height 73
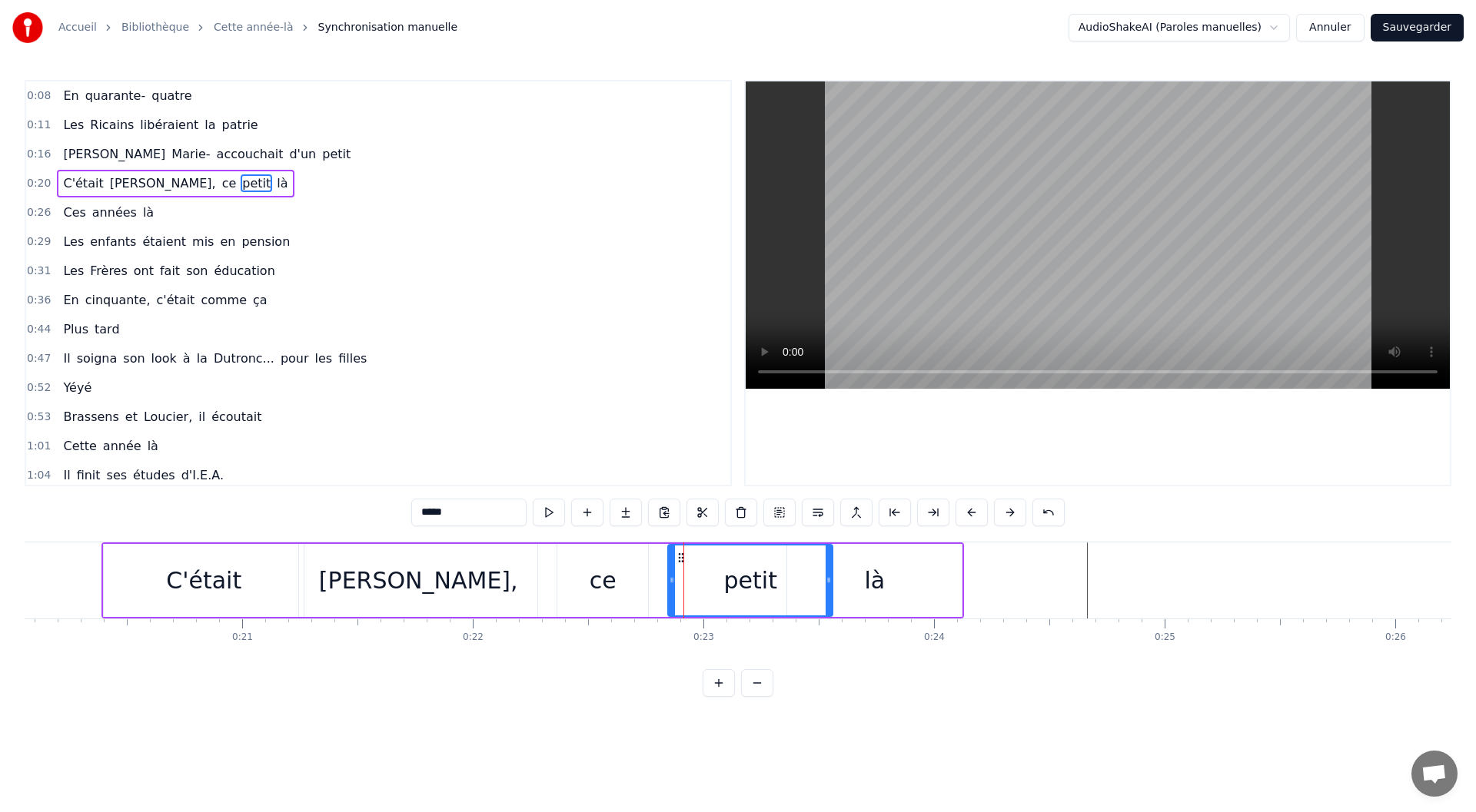
click at [582, 586] on div "ce" at bounding box center [603, 581] width 91 height 73
type input "**"
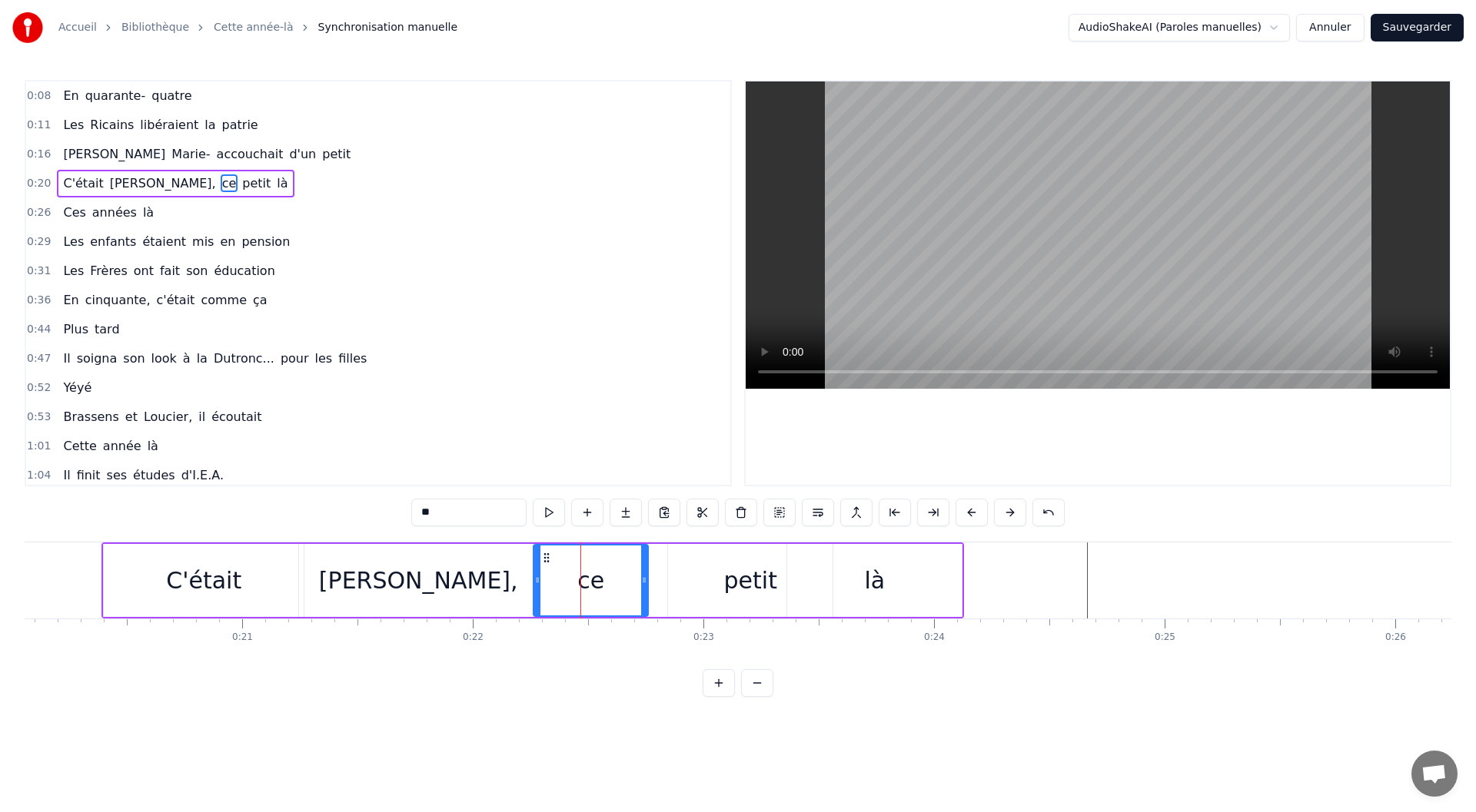
drag, startPoint x: 563, startPoint y: 579, endPoint x: 539, endPoint y: 579, distance: 24.0
click at [539, 579] on icon at bounding box center [537, 580] width 6 height 13
drag, startPoint x: 642, startPoint y: 582, endPoint x: 616, endPoint y: 581, distance: 26.0
click at [616, 581] on icon at bounding box center [619, 580] width 6 height 13
click at [616, 590] on div "ce" at bounding box center [577, 581] width 89 height 73
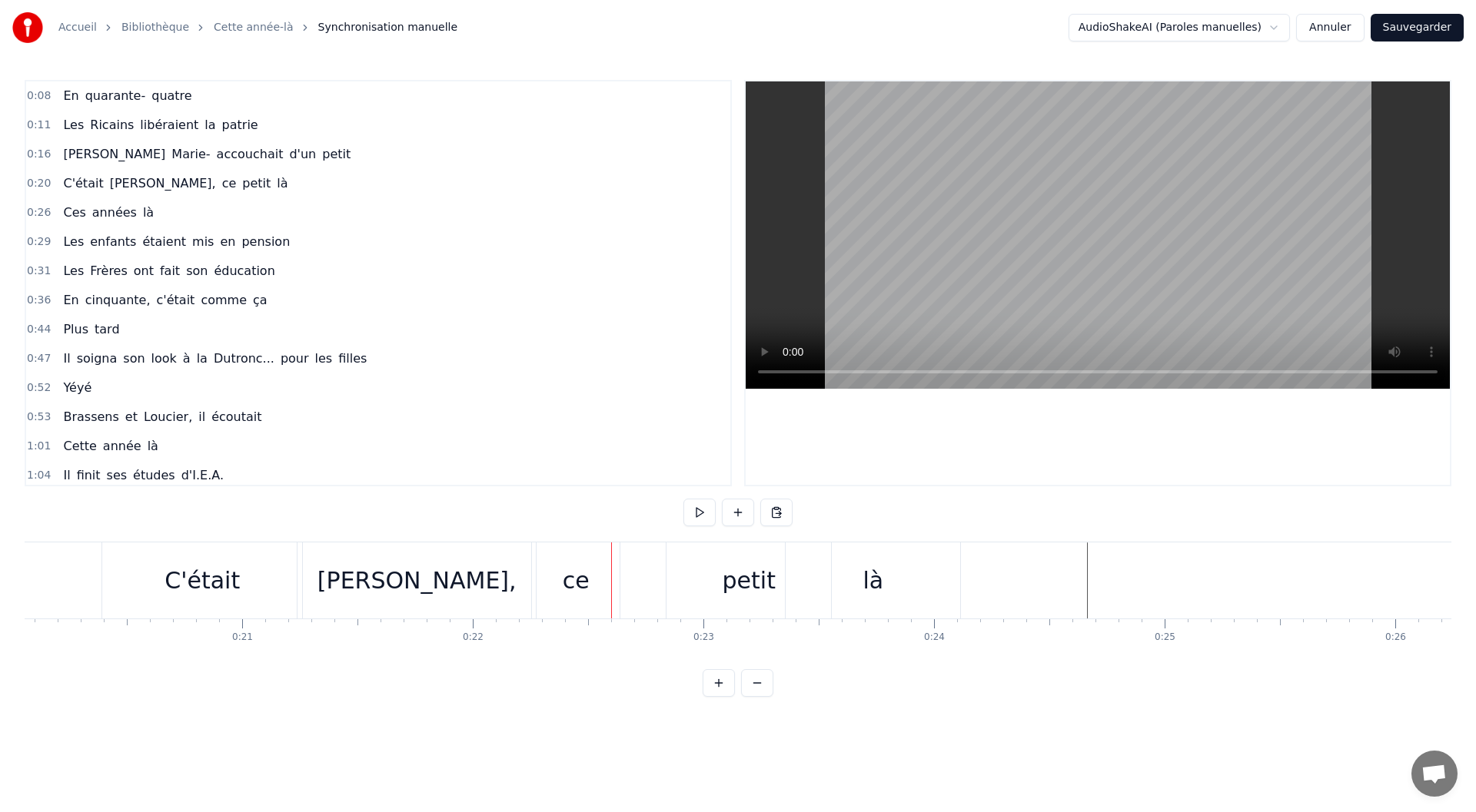
click at [688, 587] on div "petit" at bounding box center [749, 580] width 164 height 76
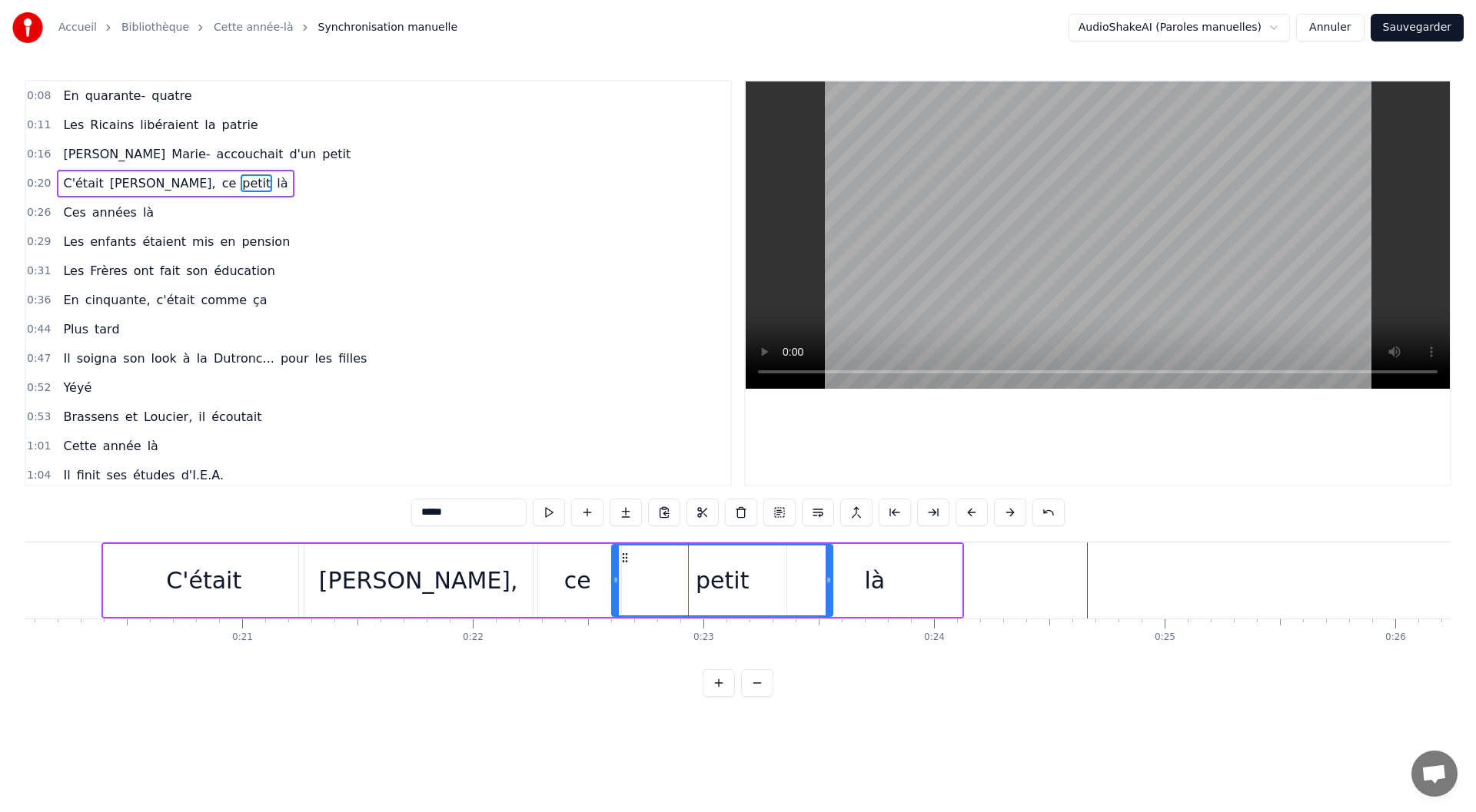
drag, startPoint x: 671, startPoint y: 586, endPoint x: 615, endPoint y: 583, distance: 56.1
click at [615, 583] on icon at bounding box center [615, 580] width 6 height 13
drag, startPoint x: 831, startPoint y: 582, endPoint x: 720, endPoint y: 585, distance: 111.0
click at [720, 585] on icon at bounding box center [717, 580] width 6 height 13
click at [884, 575] on div "là" at bounding box center [874, 581] width 174 height 73
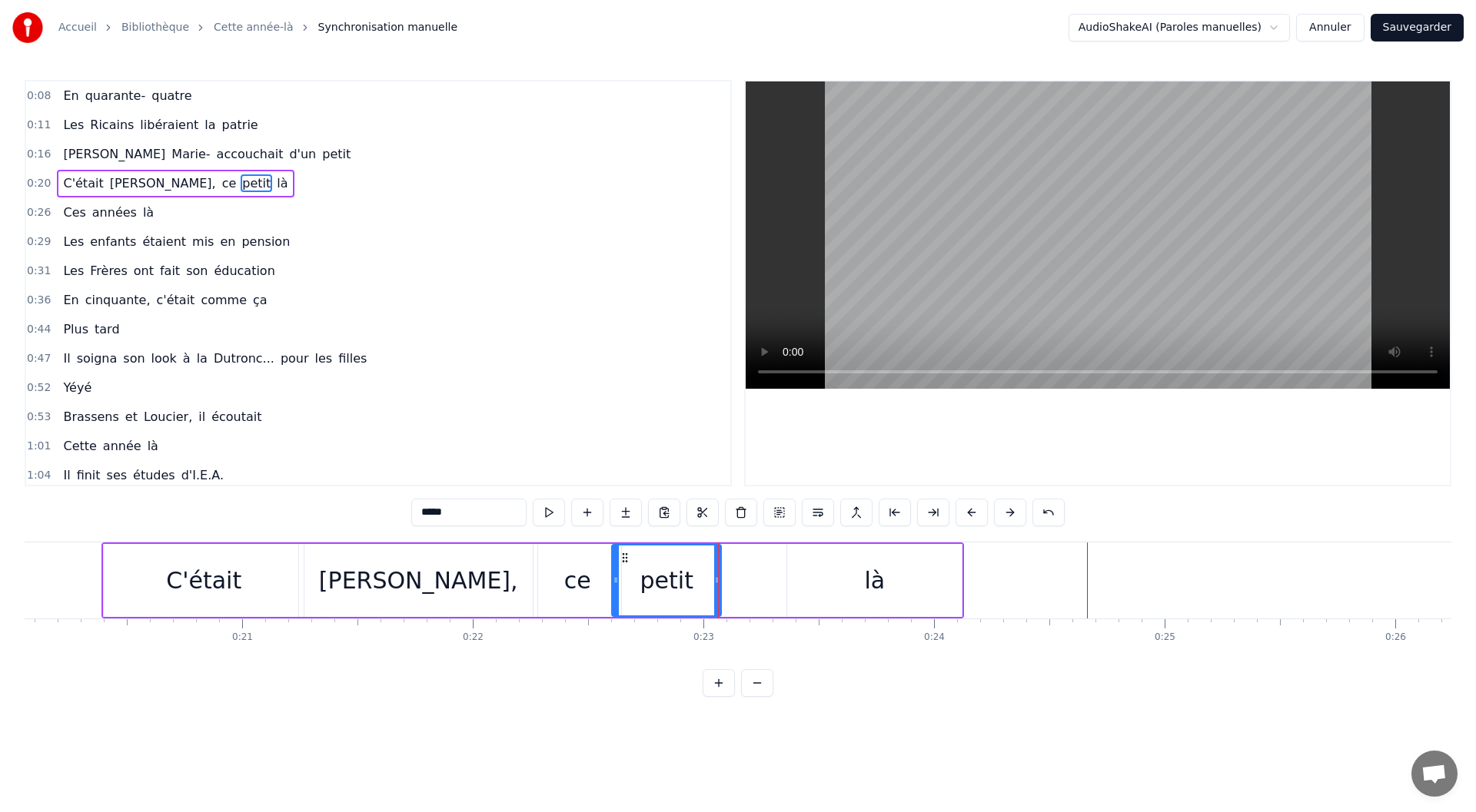
type input "**"
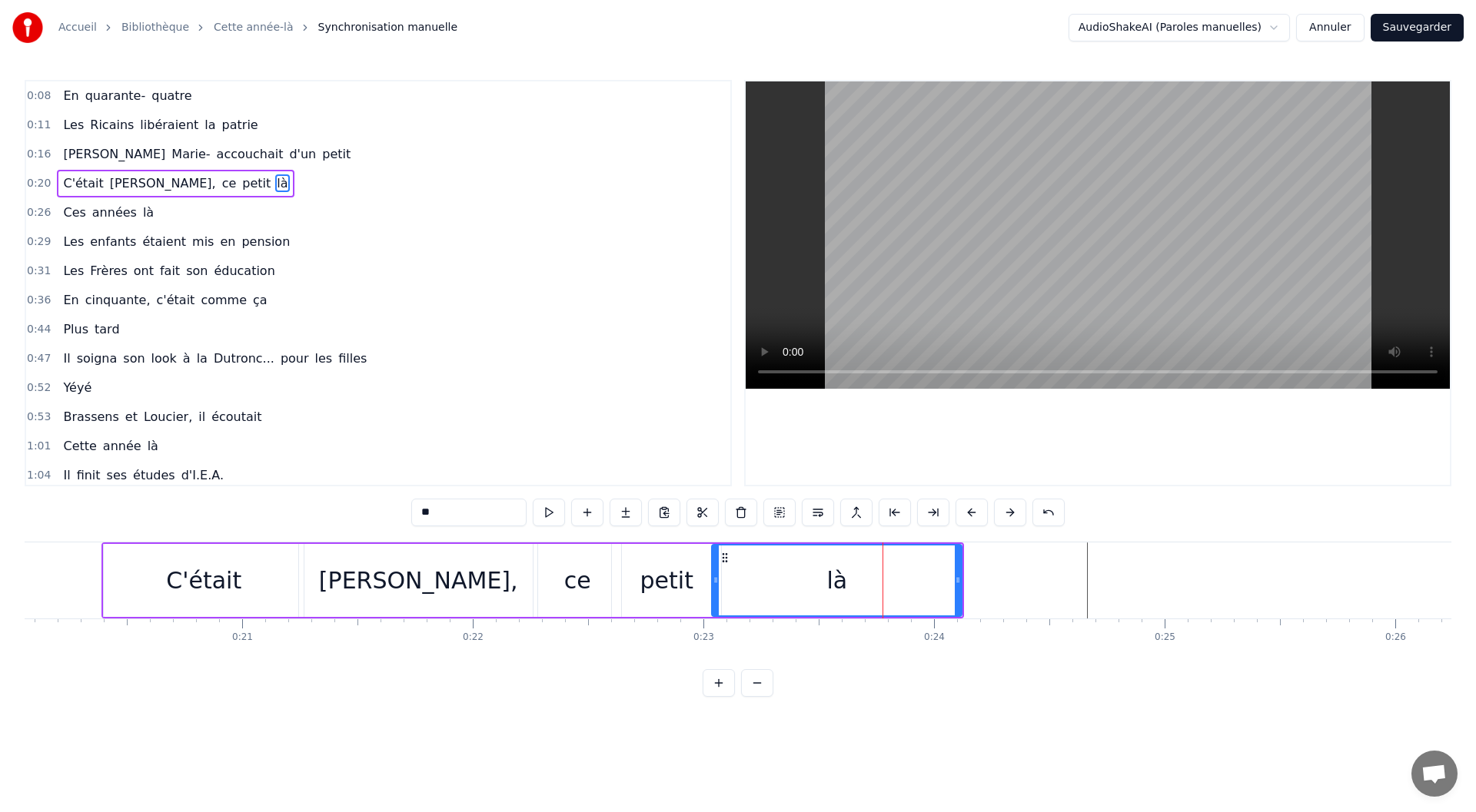
drag, startPoint x: 791, startPoint y: 582, endPoint x: 716, endPoint y: 589, distance: 75.3
click at [716, 589] on div at bounding box center [716, 580] width 6 height 70
drag, startPoint x: 959, startPoint y: 583, endPoint x: 833, endPoint y: 585, distance: 126.0
click at [833, 585] on icon at bounding box center [832, 580] width 6 height 13
click at [500, 721] on html "Accueil Bibliothèque Cette année-là Synchronisation manuelle AudioShakeAI (Paro…" at bounding box center [738, 361] width 1476 height 721
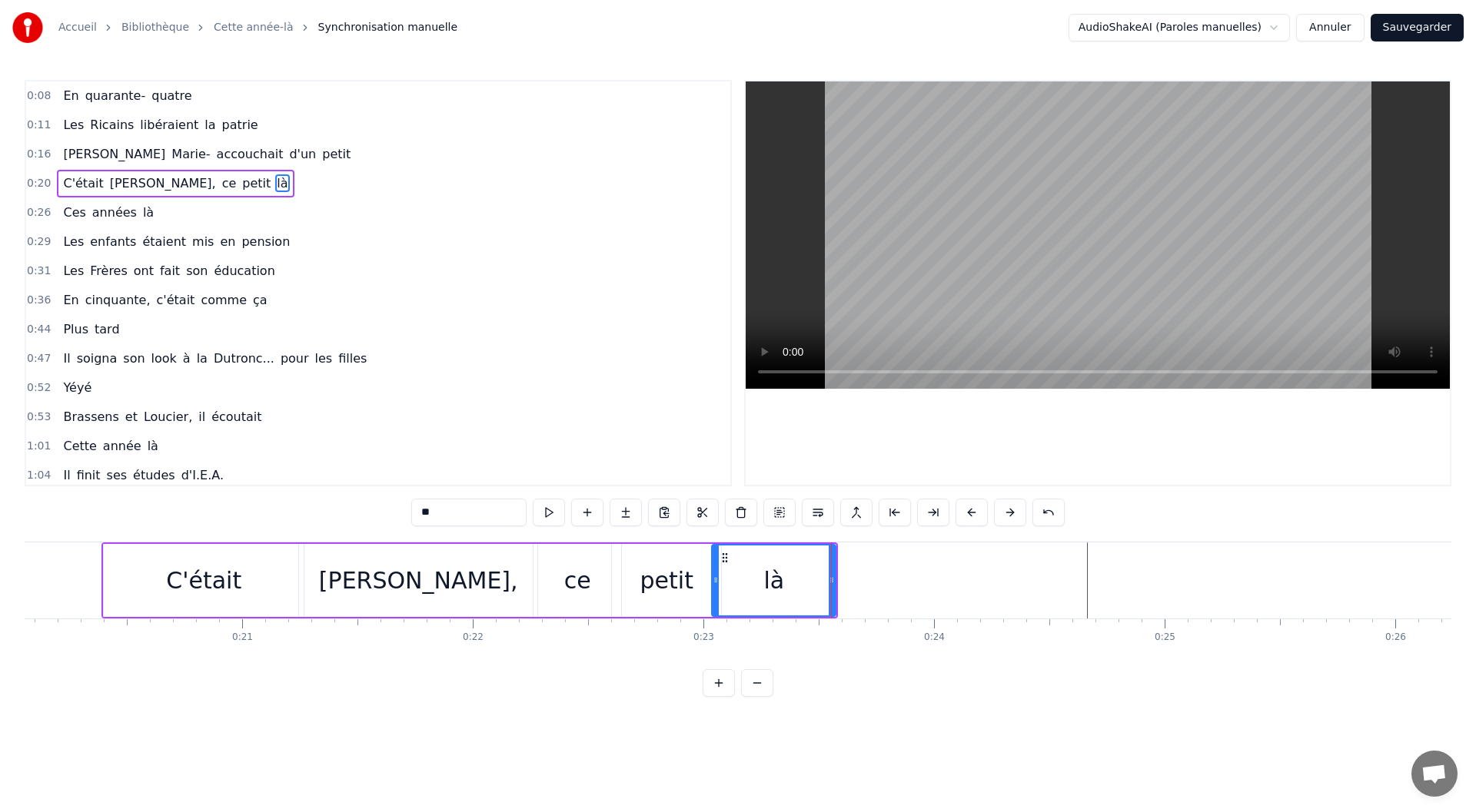
scroll to position [0, 4194]
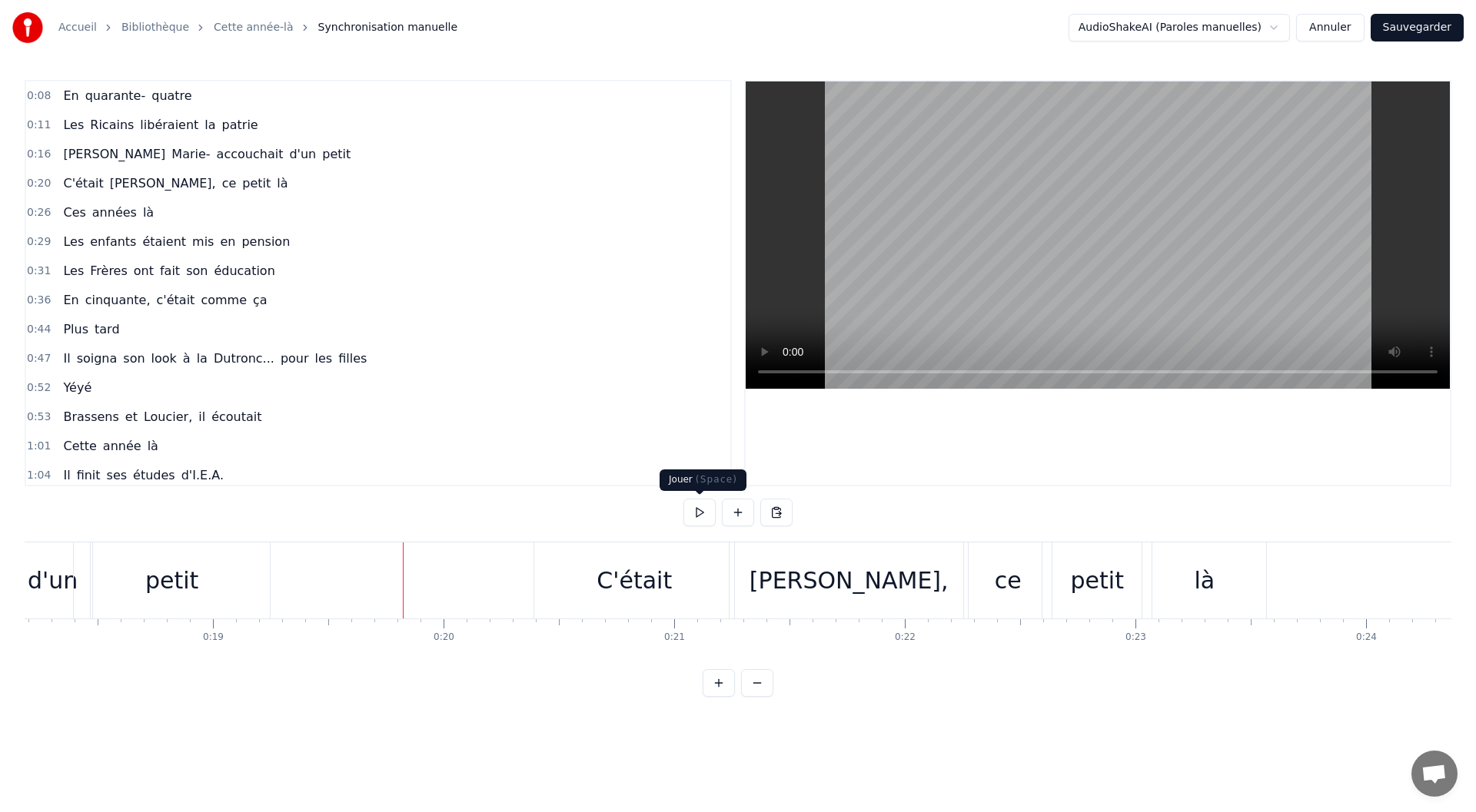
click at [692, 513] on button at bounding box center [699, 512] width 32 height 28
click at [808, 596] on div "Jacques," at bounding box center [849, 581] width 199 height 35
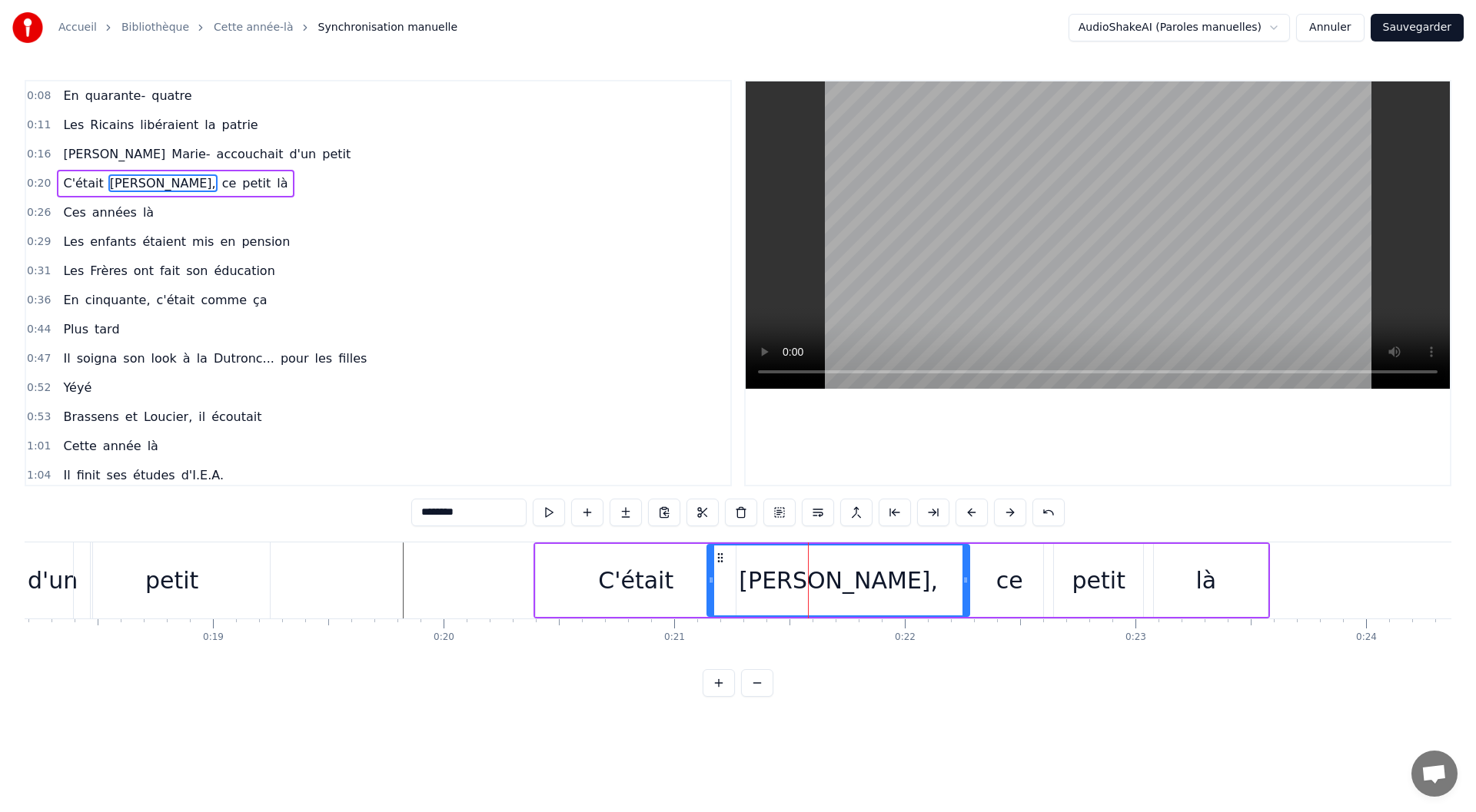
drag, startPoint x: 732, startPoint y: 585, endPoint x: 709, endPoint y: 590, distance: 23.5
click at [709, 590] on div at bounding box center [711, 580] width 6 height 70
drag, startPoint x: 965, startPoint y: 584, endPoint x: 916, endPoint y: 586, distance: 49.0
click at [916, 586] on div at bounding box center [916, 580] width 6 height 70
click at [1014, 592] on div "ce" at bounding box center [1010, 581] width 27 height 35
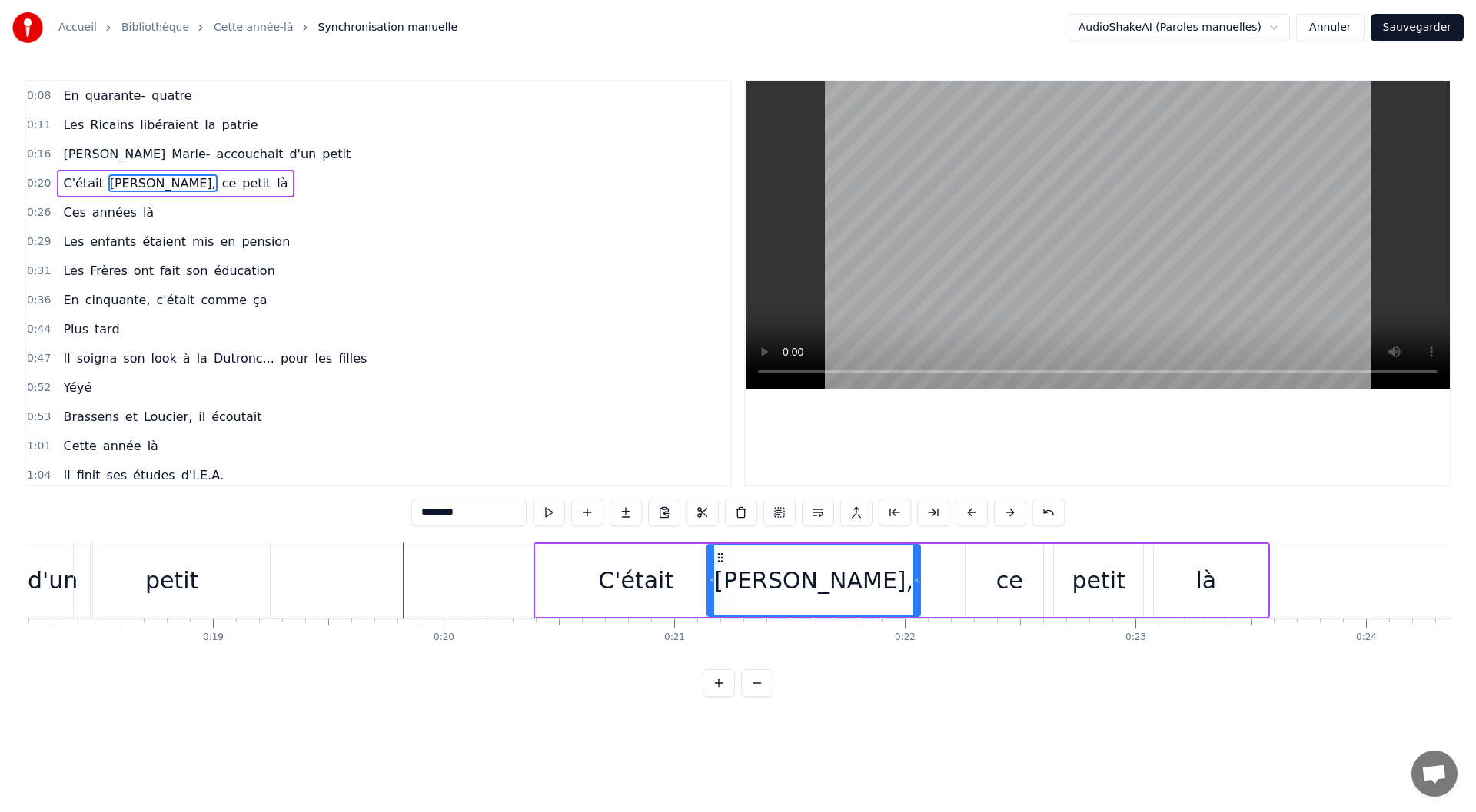
type input "**"
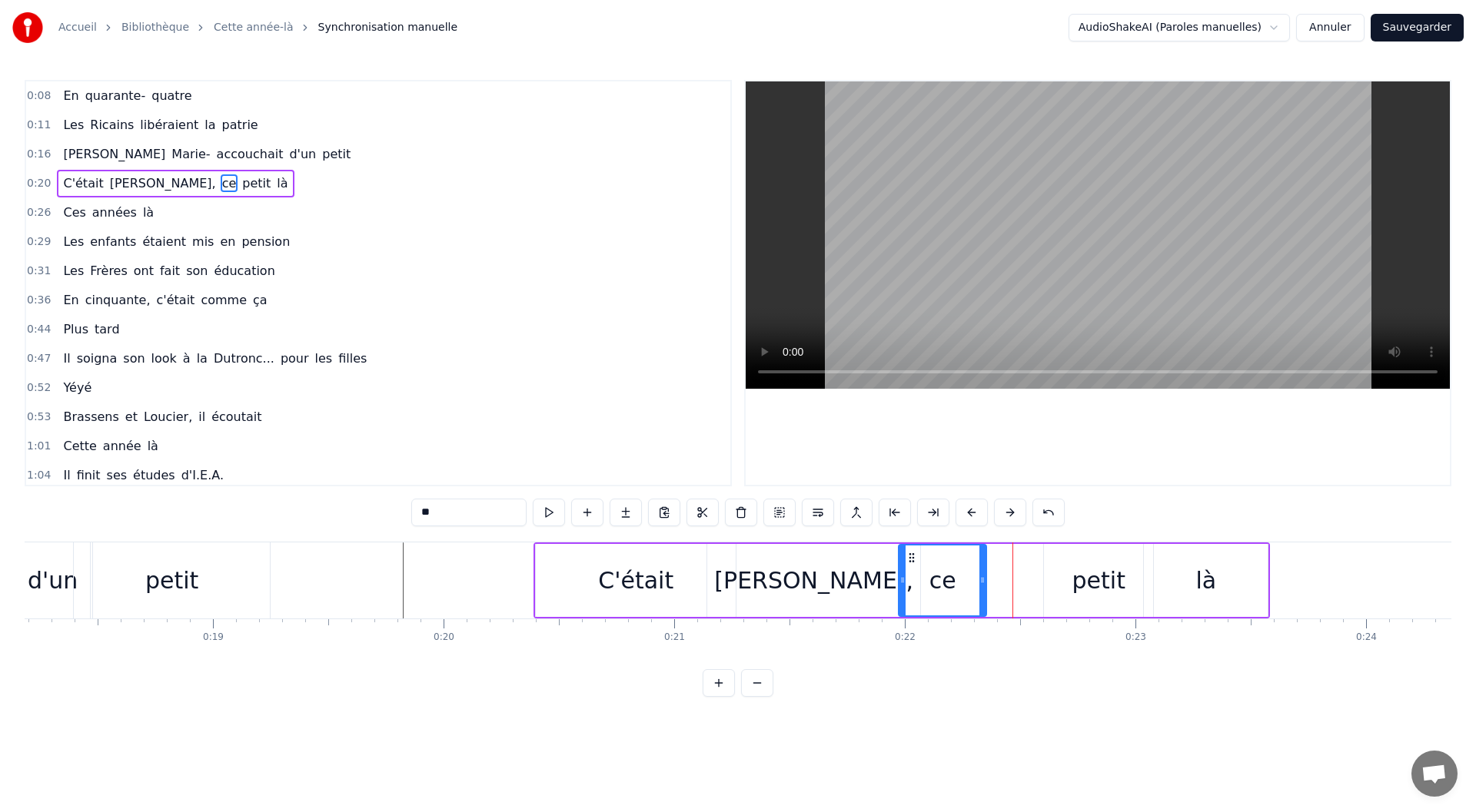
drag, startPoint x: 976, startPoint y: 557, endPoint x: 909, endPoint y: 559, distance: 67.0
click at [909, 559] on icon at bounding box center [911, 558] width 13 height 13
click at [1033, 567] on div "C'était Jacques, ce petit là" at bounding box center [901, 580] width 736 height 76
click at [1048, 571] on div "petit" at bounding box center [1098, 581] width 109 height 73
drag, startPoint x: 1048, startPoint y: 576, endPoint x: 982, endPoint y: 586, distance: 66.8
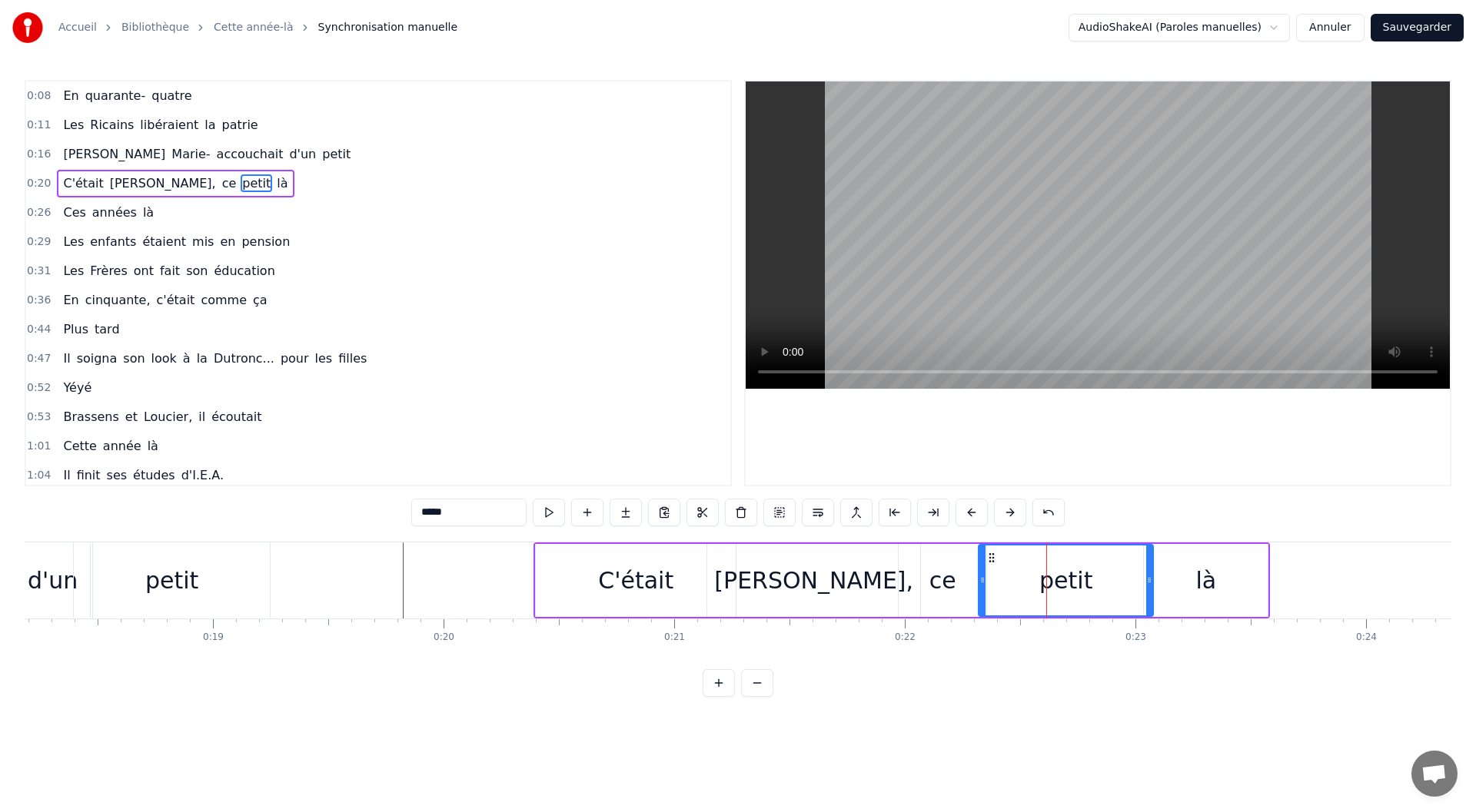
click at [982, 586] on div at bounding box center [983, 580] width 6 height 70
drag, startPoint x: 1151, startPoint y: 583, endPoint x: 1093, endPoint y: 580, distance: 58.1
click at [1093, 580] on icon at bounding box center [1092, 580] width 6 height 13
click at [1167, 577] on div "là" at bounding box center [1206, 581] width 124 height 73
type input "**"
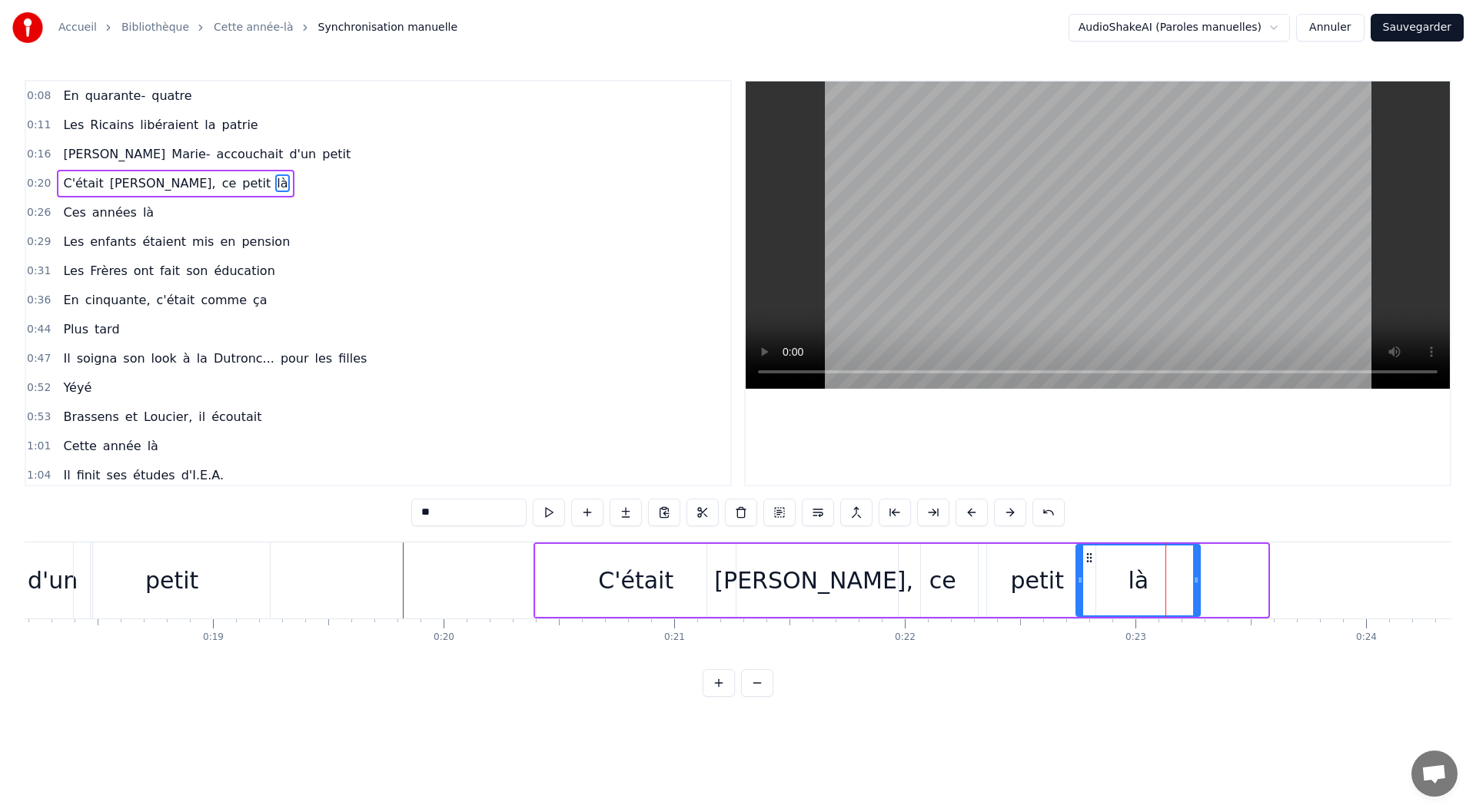
drag, startPoint x: 1155, startPoint y: 559, endPoint x: 1087, endPoint y: 560, distance: 68.0
click at [1087, 560] on icon at bounding box center [1089, 558] width 13 height 13
drag, startPoint x: 1087, startPoint y: 560, endPoint x: 1078, endPoint y: 560, distance: 9.0
click at [1078, 560] on icon at bounding box center [1080, 558] width 13 height 13
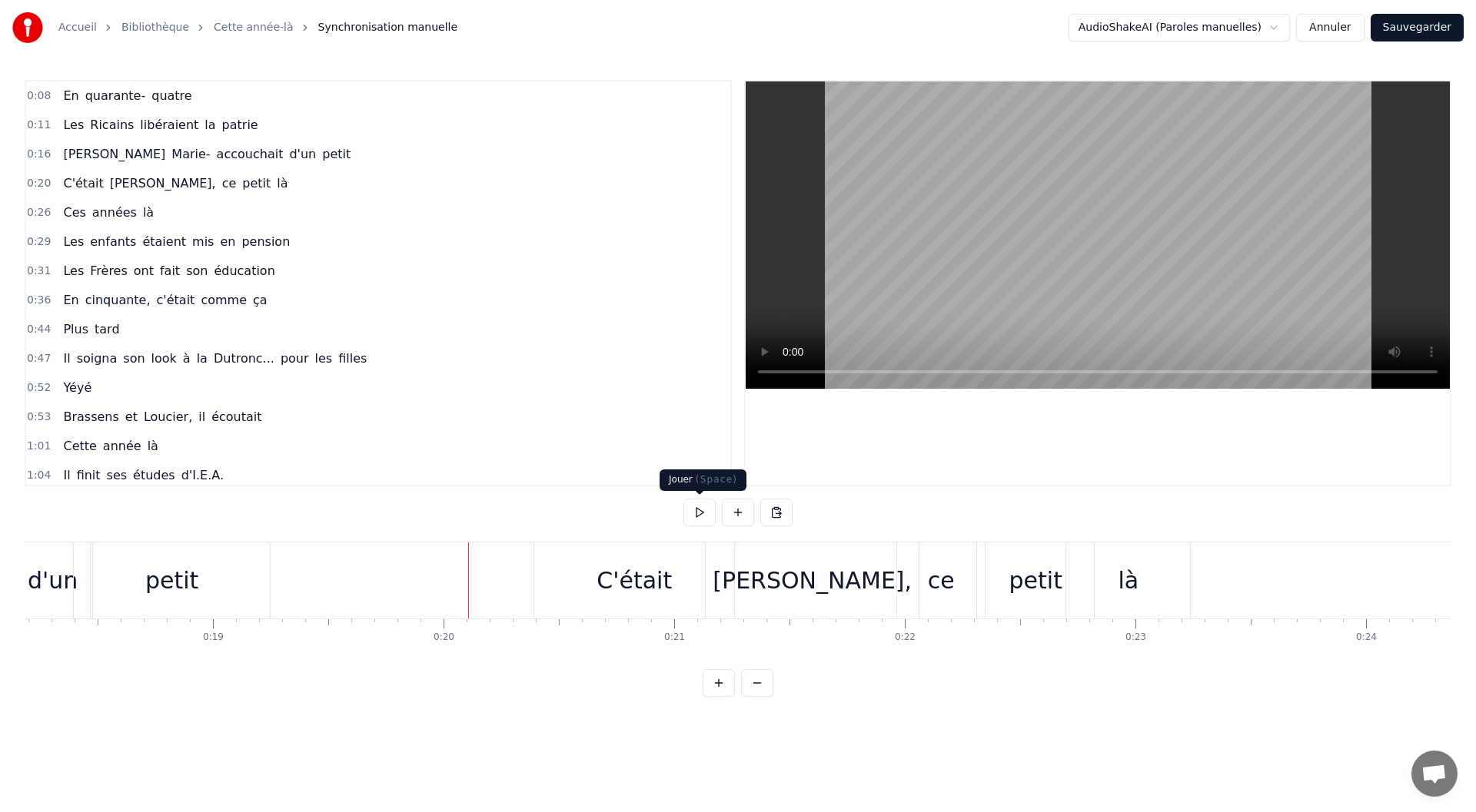
click at [701, 514] on button at bounding box center [699, 512] width 32 height 28
click at [1141, 594] on div "là" at bounding box center [1128, 580] width 124 height 76
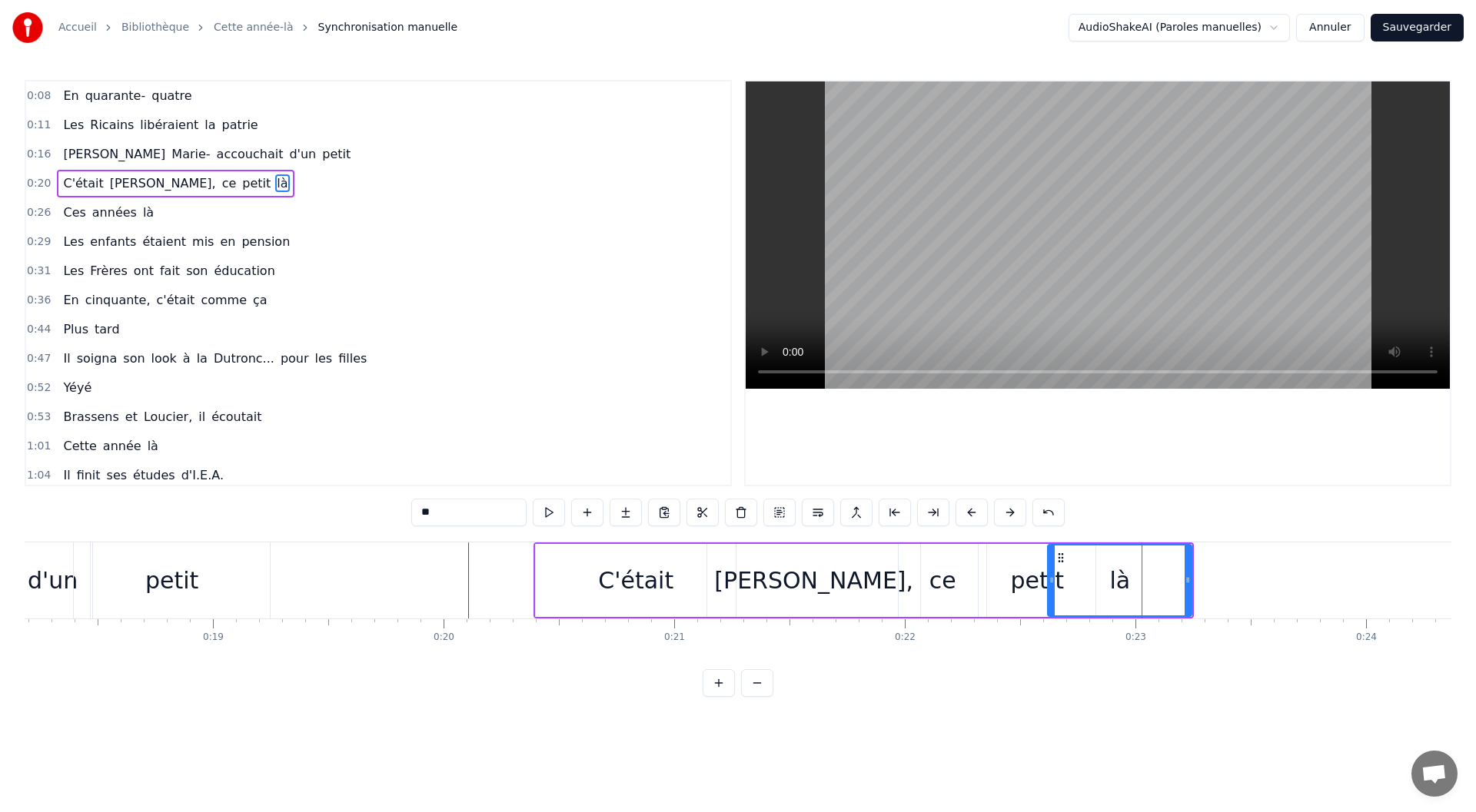
drag, startPoint x: 1070, startPoint y: 580, endPoint x: 1049, endPoint y: 585, distance: 21.6
click at [1049, 585] on icon at bounding box center [1051, 580] width 6 height 13
drag, startPoint x: 1187, startPoint y: 582, endPoint x: 1166, endPoint y: 582, distance: 21.0
click at [1166, 582] on icon at bounding box center [1166, 580] width 6 height 13
click at [1010, 587] on div "petit" at bounding box center [1037, 581] width 117 height 73
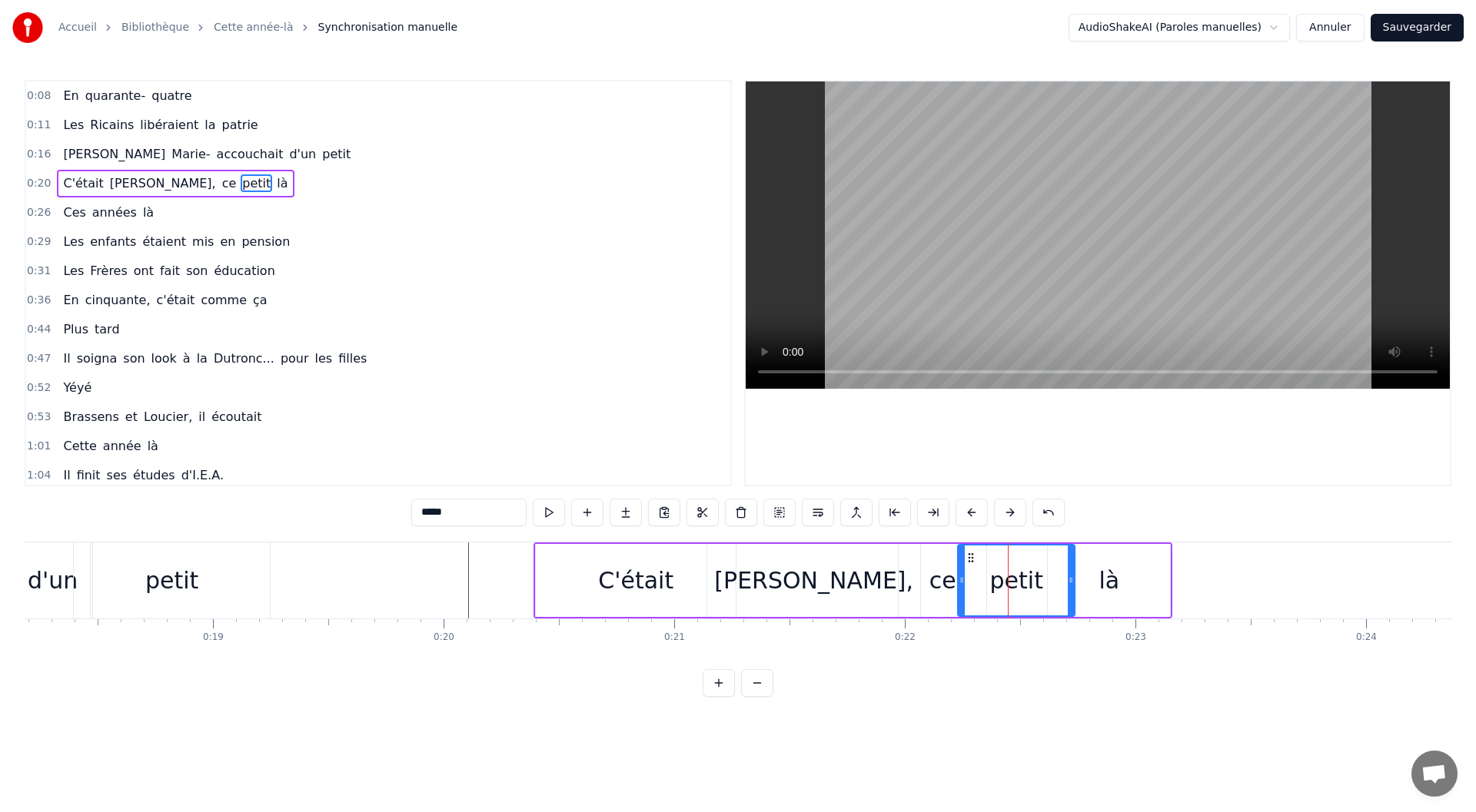
drag, startPoint x: 990, startPoint y: 556, endPoint x: 969, endPoint y: 555, distance: 21.0
click at [969, 555] on icon at bounding box center [971, 558] width 13 height 13
click at [933, 592] on div "ce" at bounding box center [943, 581] width 27 height 35
type input "**"
drag, startPoint x: 912, startPoint y: 556, endPoint x: 901, endPoint y: 554, distance: 11.2
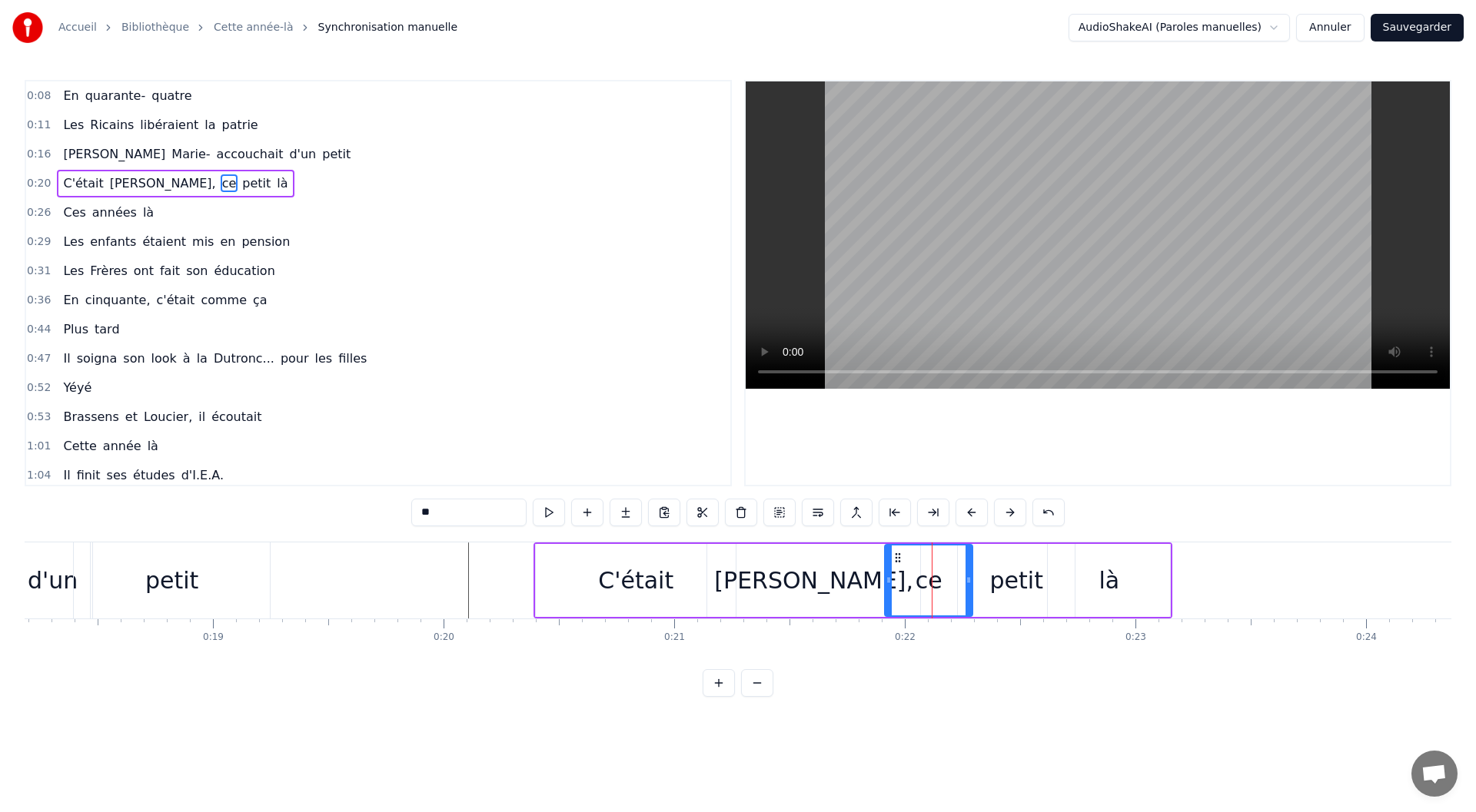
click at [901, 554] on icon at bounding box center [898, 558] width 13 height 13
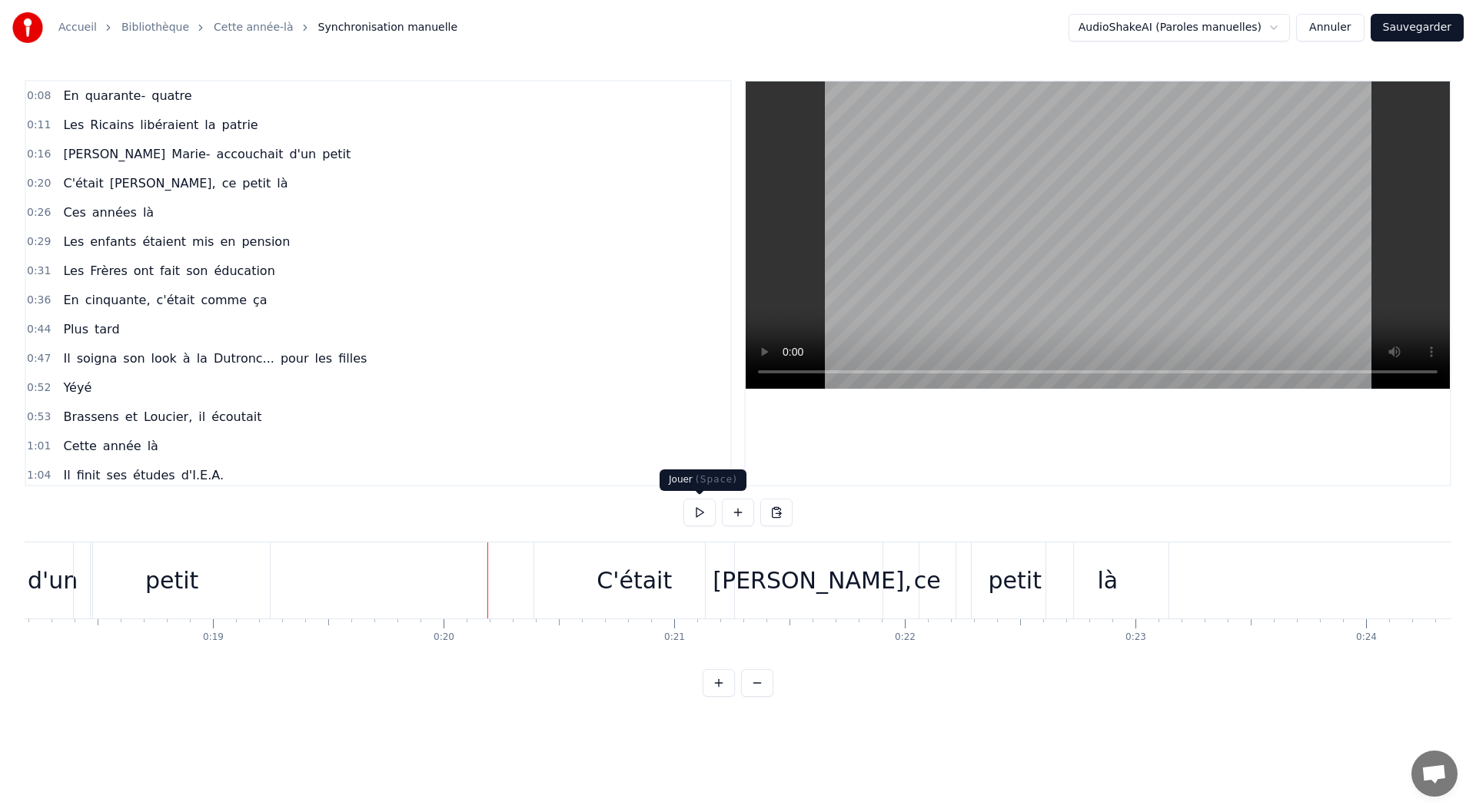
click at [699, 520] on button at bounding box center [699, 512] width 32 height 28
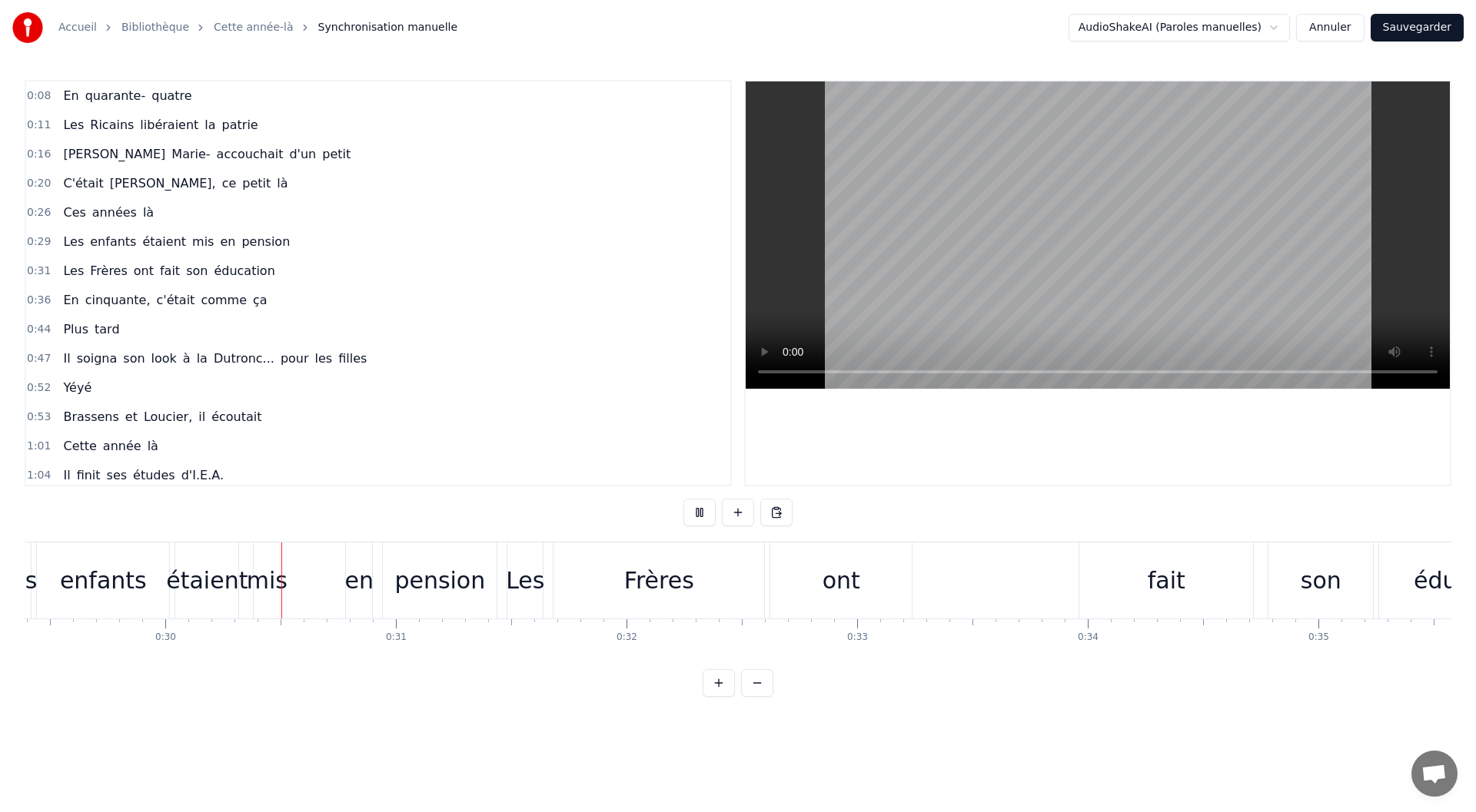
scroll to position [0, 6779]
click at [699, 520] on button at bounding box center [699, 512] width 32 height 28
click at [277, 584] on div "mis" at bounding box center [266, 581] width 41 height 35
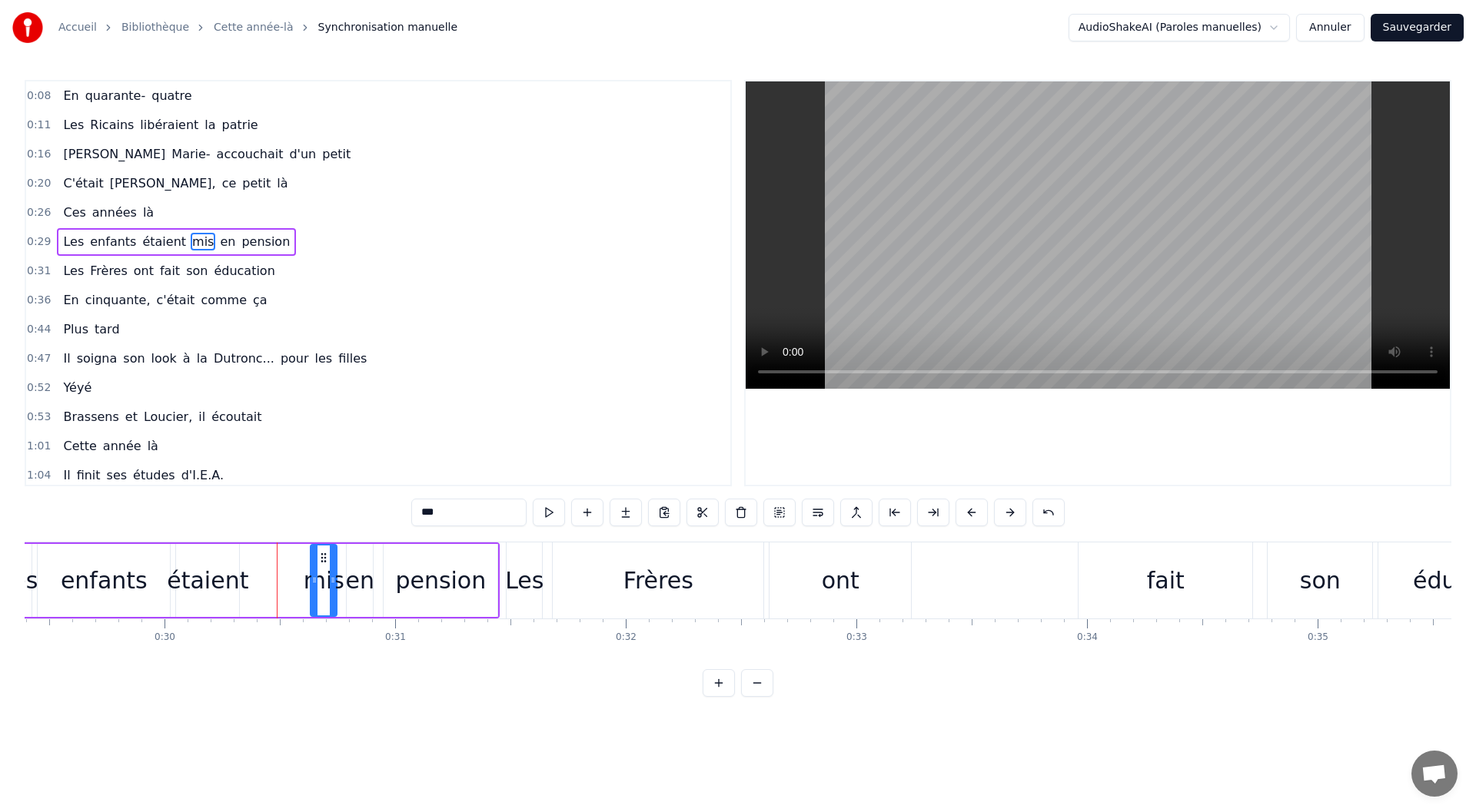
drag, startPoint x: 266, startPoint y: 557, endPoint x: 322, endPoint y: 558, distance: 56.0
click at [322, 558] on circle at bounding box center [322, 557] width 1 height 1
click at [251, 586] on div "Les enfants étaient mis en pension" at bounding box center [251, 580] width 496 height 76
click at [512, 584] on div "Les" at bounding box center [524, 581] width 39 height 35
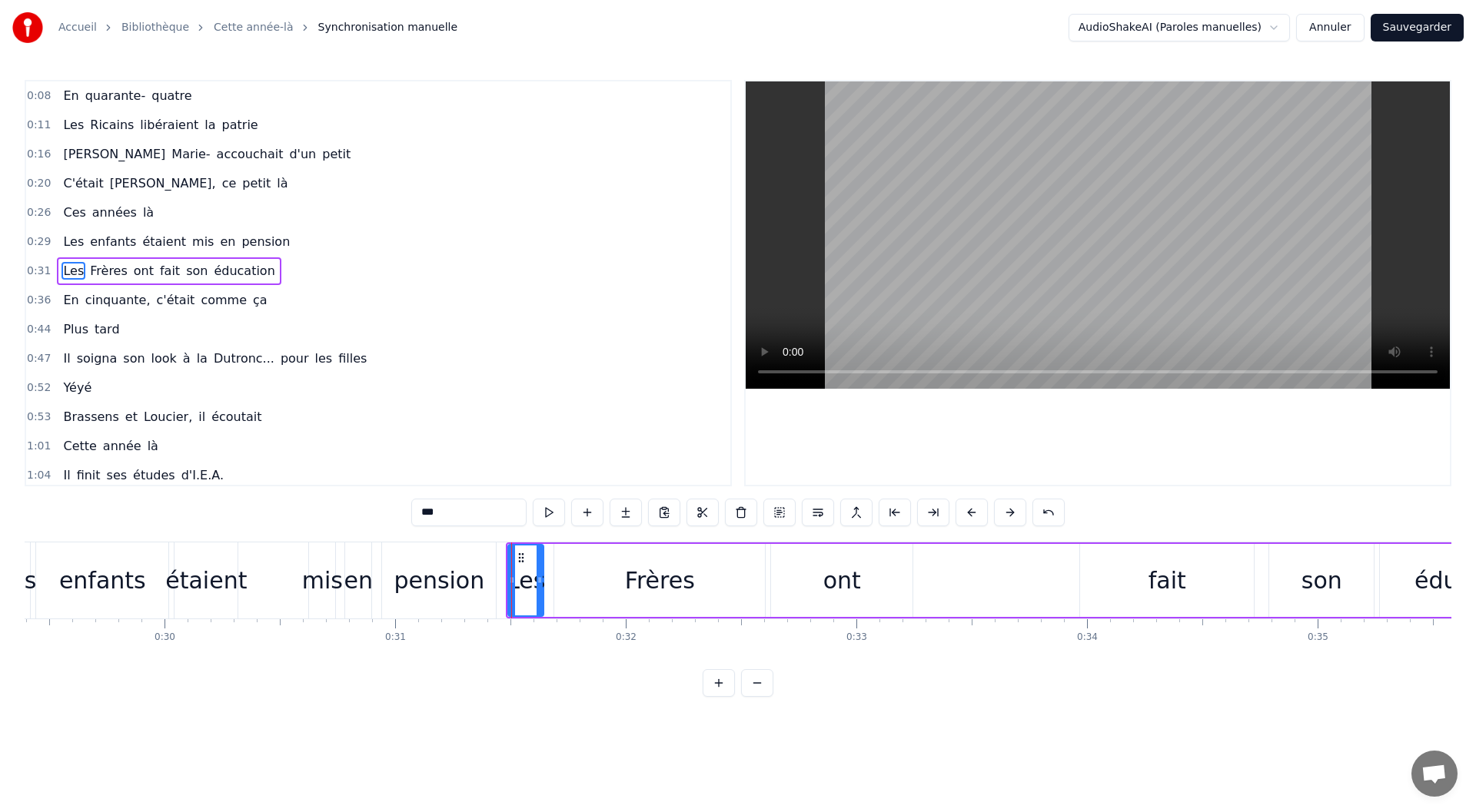
click at [251, 280] on div "Les Frères ont fait son éducation" at bounding box center [168, 271] width 223 height 28
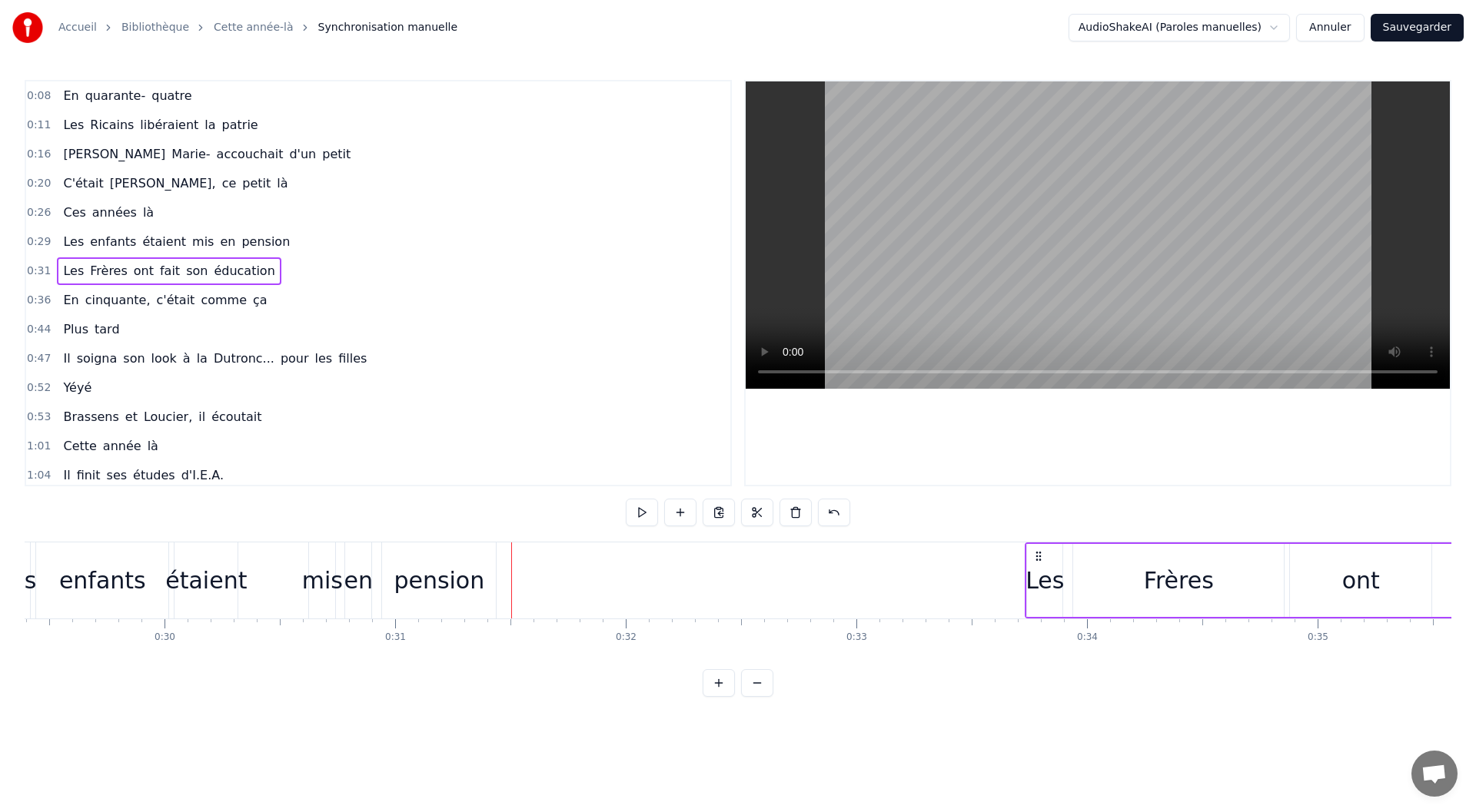
drag, startPoint x: 519, startPoint y: 554, endPoint x: 1035, endPoint y: 550, distance: 516.0
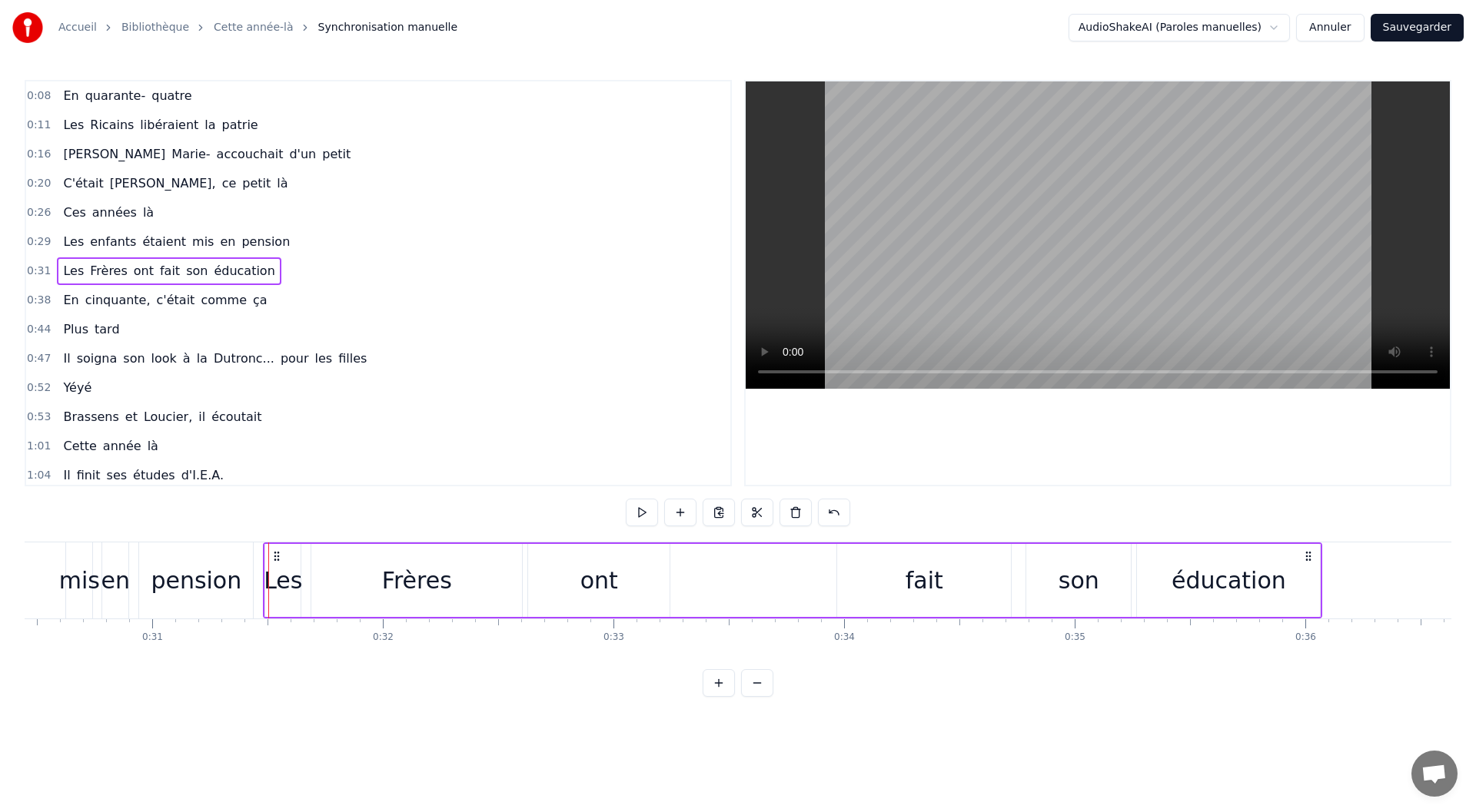
scroll to position [0, 6950]
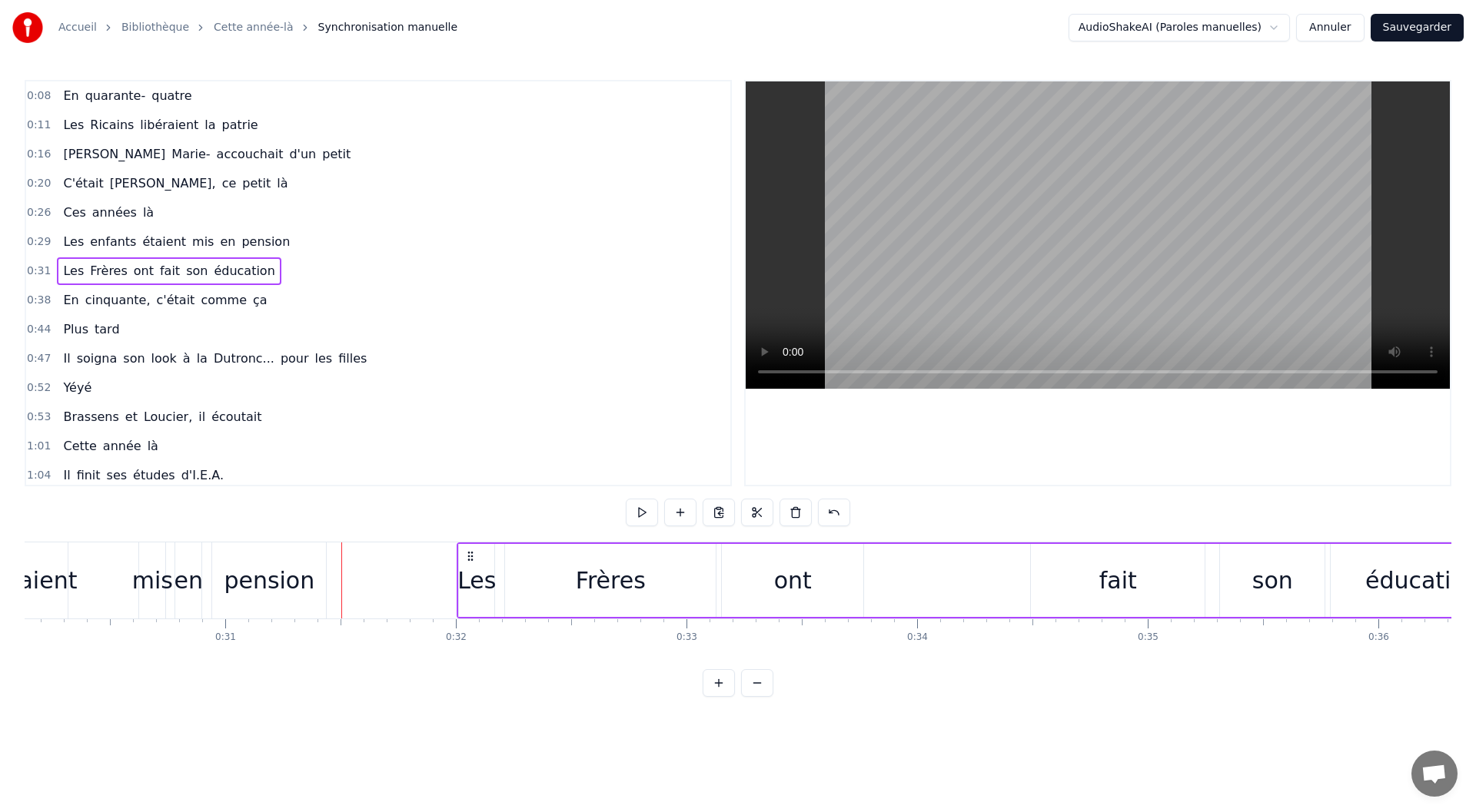
drag, startPoint x: 350, startPoint y: 556, endPoint x: 470, endPoint y: 561, distance: 120.1
click at [470, 561] on icon at bounding box center [470, 556] width 13 height 13
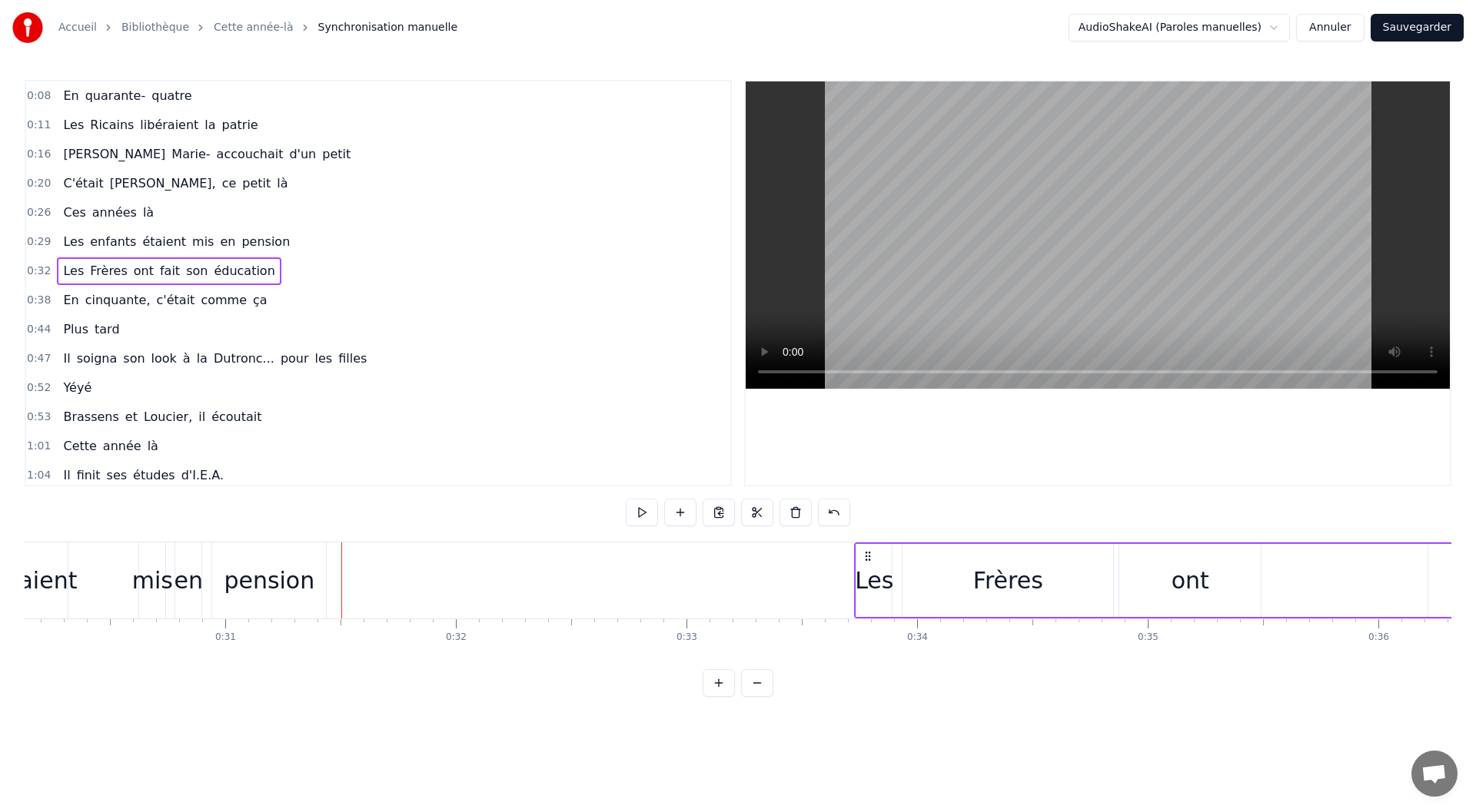
drag, startPoint x: 470, startPoint y: 561, endPoint x: 868, endPoint y: 560, distance: 398.0
click at [868, 560] on icon at bounding box center [868, 556] width 13 height 13
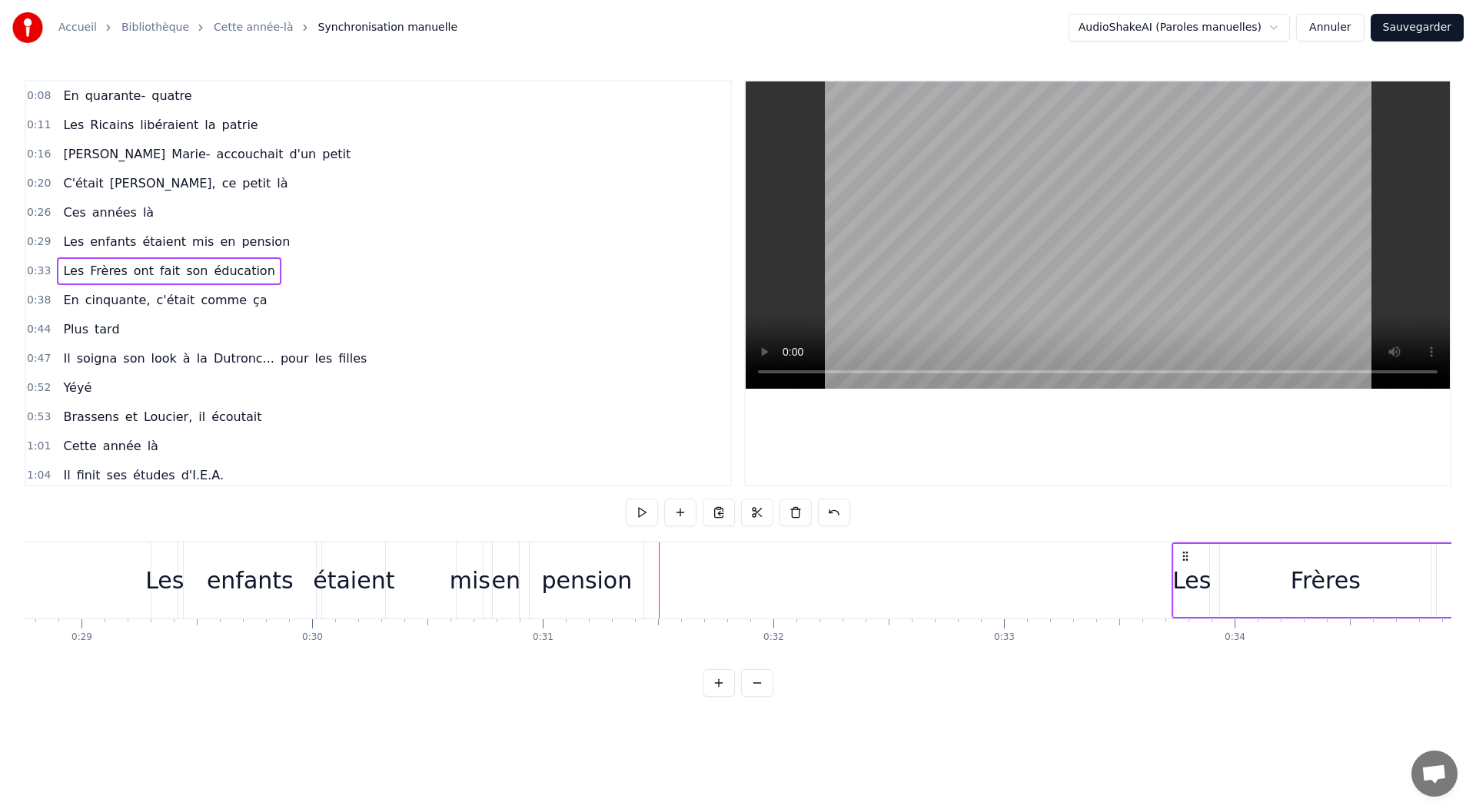
scroll to position [0, 6681]
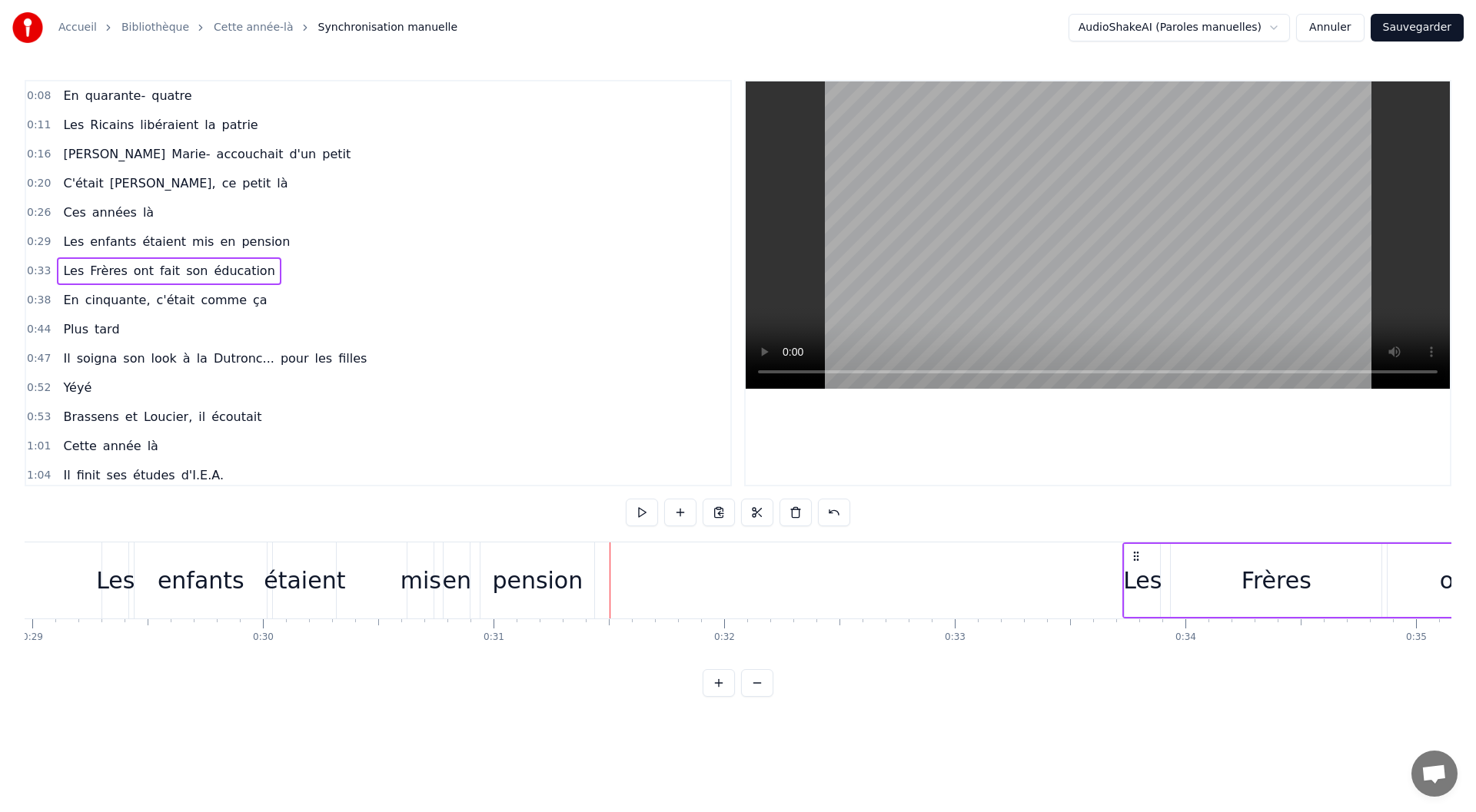
click at [403, 596] on div "mis" at bounding box center [421, 581] width 41 height 35
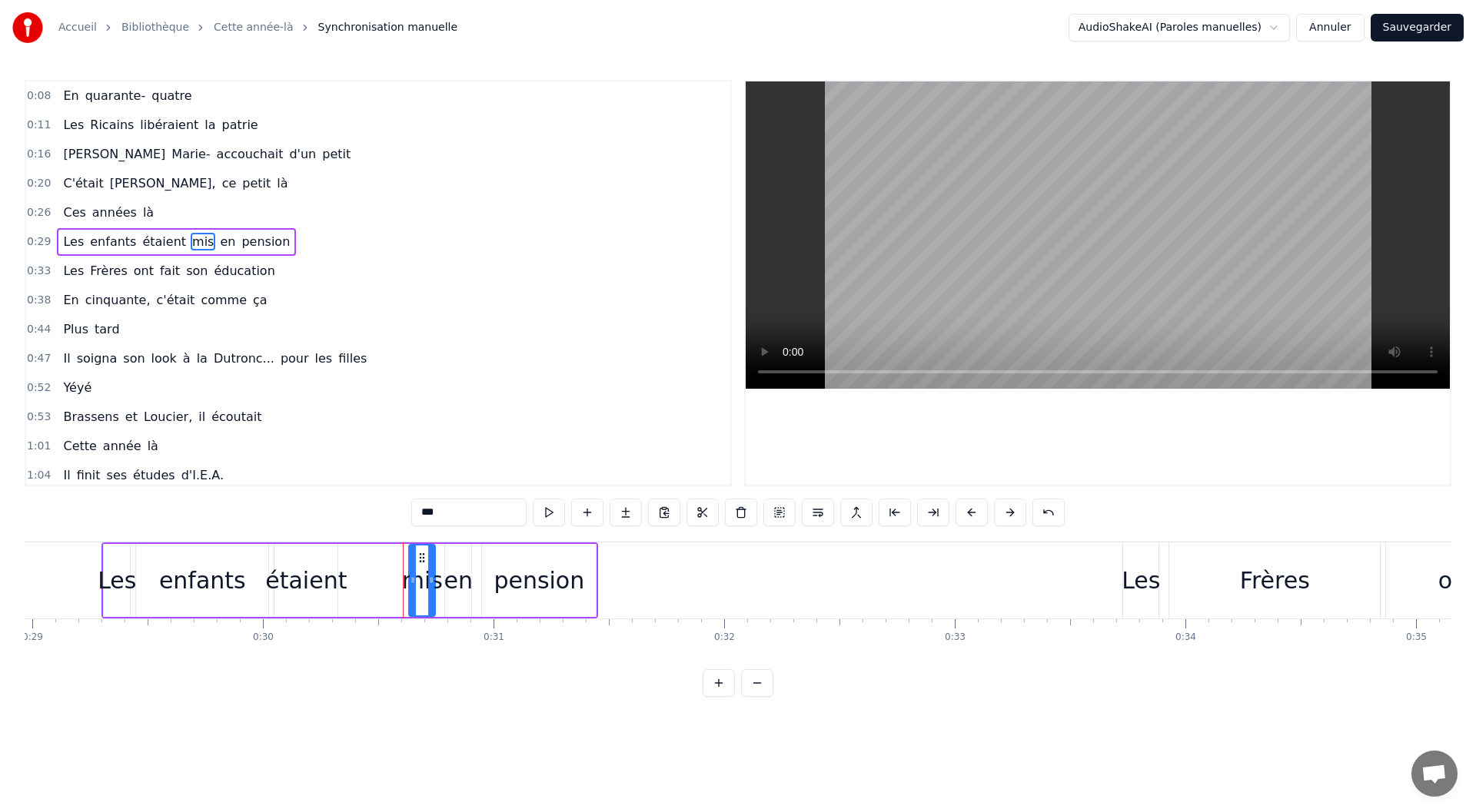
click at [264, 246] on div "Les enfants étaient mis en pension" at bounding box center [176, 242] width 239 height 28
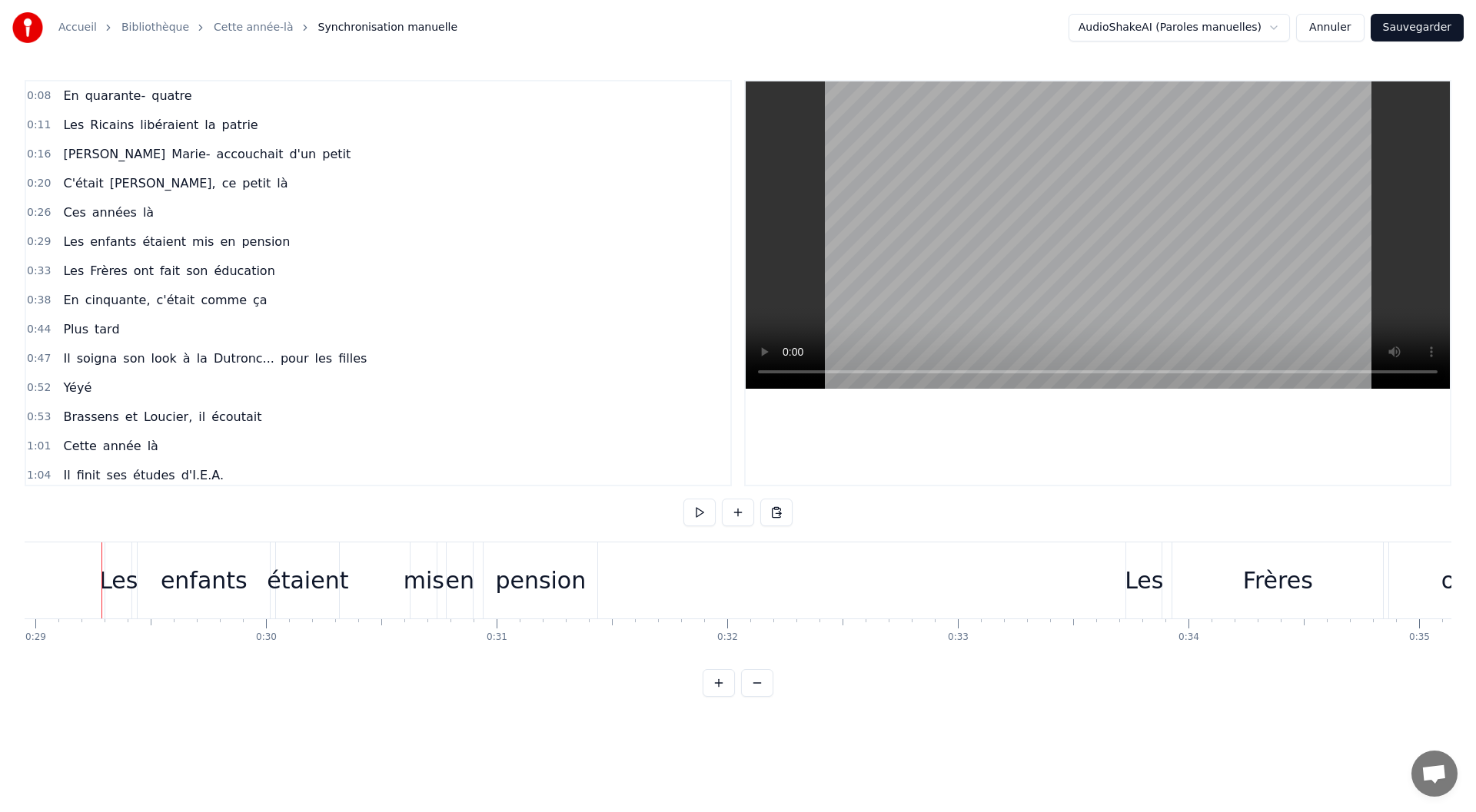
click at [106, 580] on div "Les" at bounding box center [119, 581] width 39 height 35
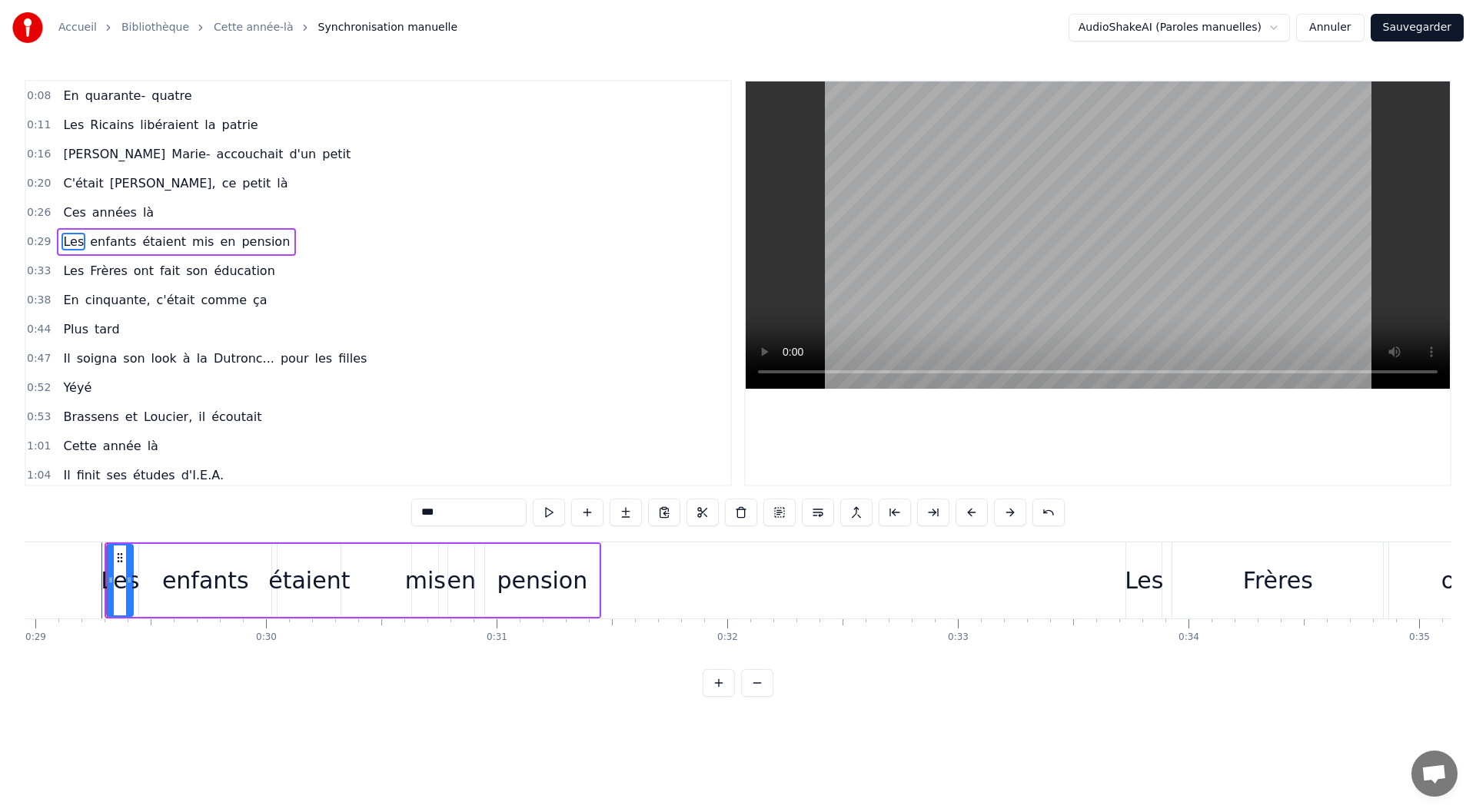
click at [588, 576] on div "pension" at bounding box center [543, 581] width 114 height 73
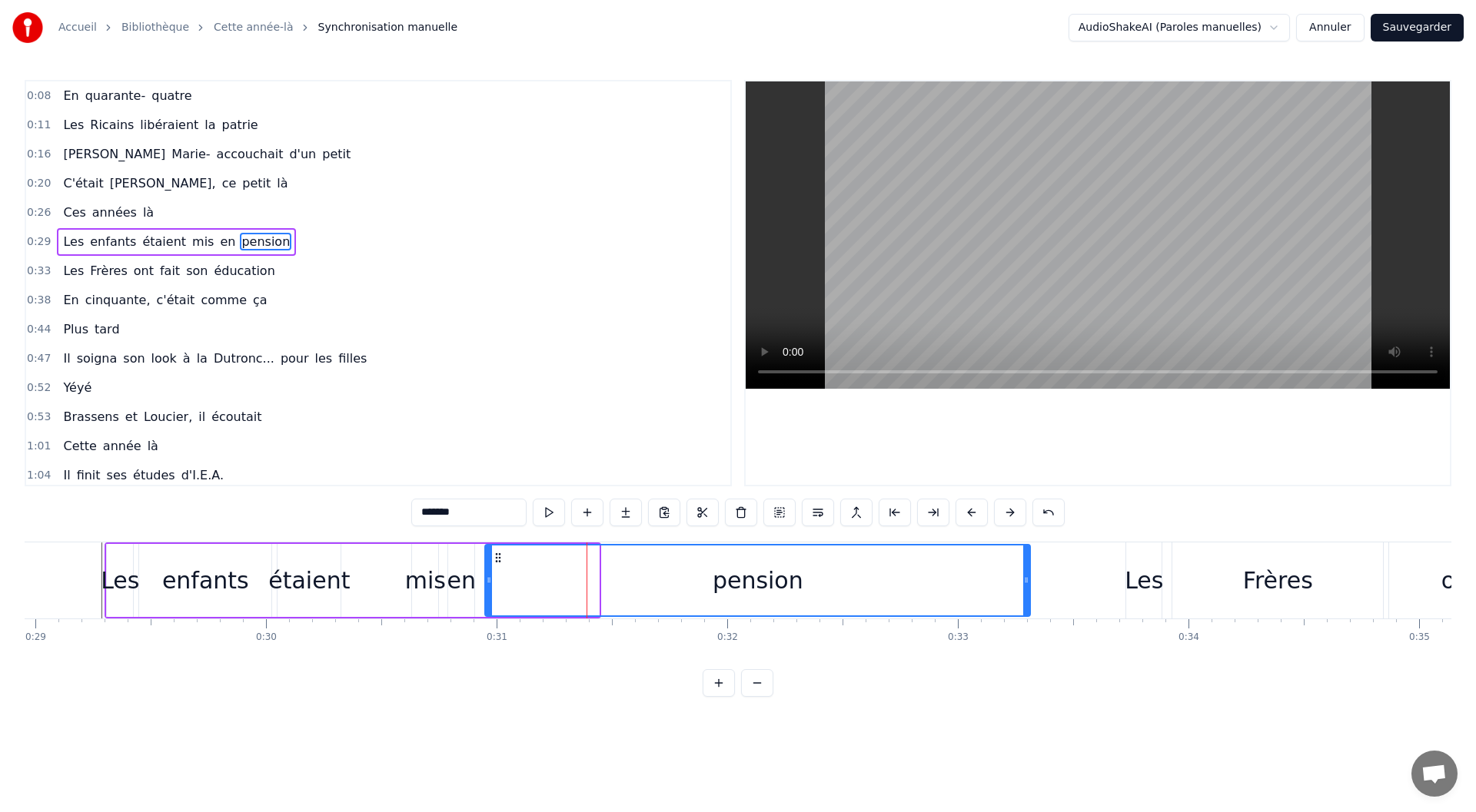
drag, startPoint x: 597, startPoint y: 580, endPoint x: 1020, endPoint y: 574, distance: 423.0
click at [1026, 573] on div at bounding box center [1026, 580] width 6 height 70
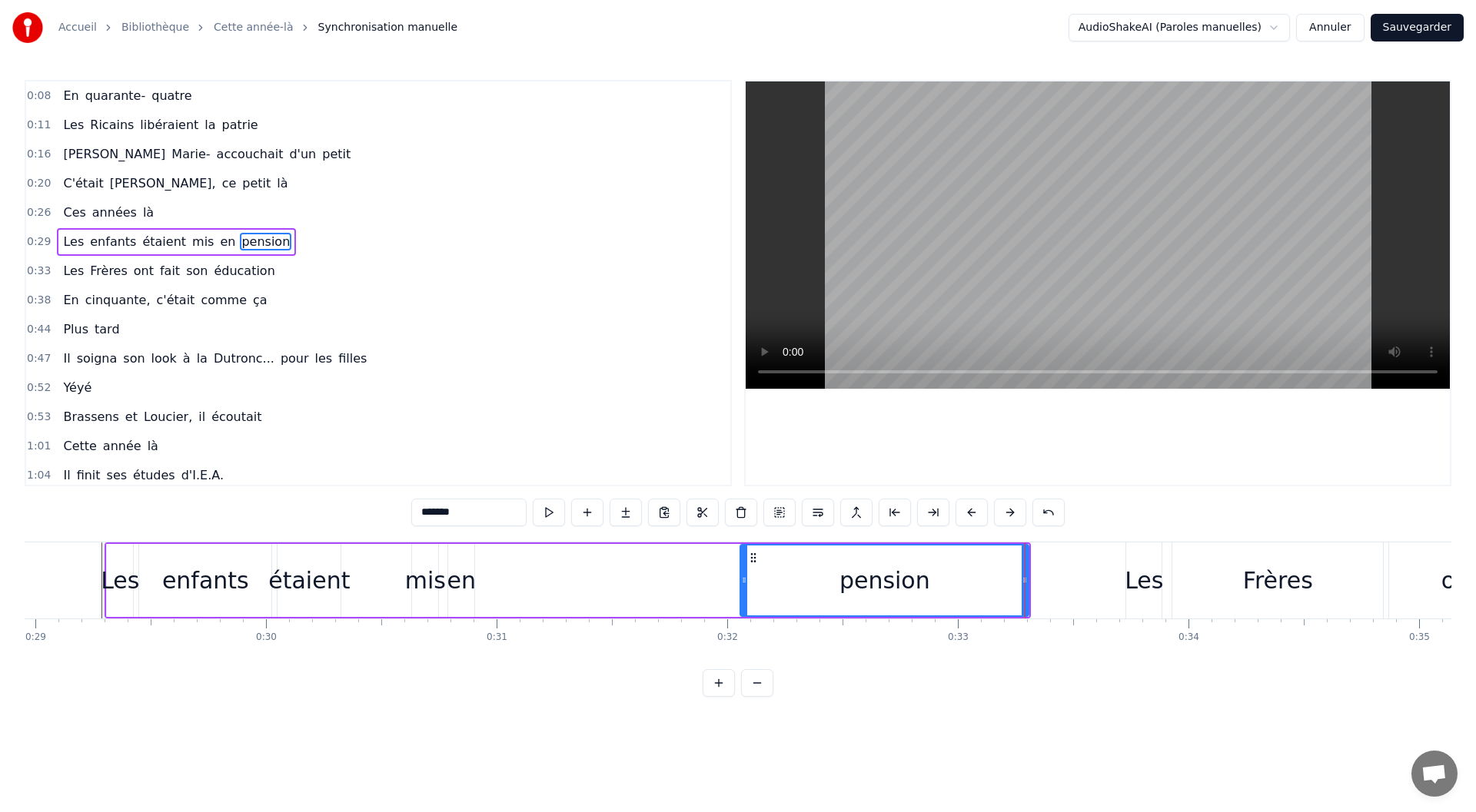
drag, startPoint x: 489, startPoint y: 590, endPoint x: 744, endPoint y: 590, distance: 255.0
click at [744, 590] on div at bounding box center [744, 580] width 6 height 70
click at [448, 586] on div "en" at bounding box center [461, 581] width 28 height 73
type input "**"
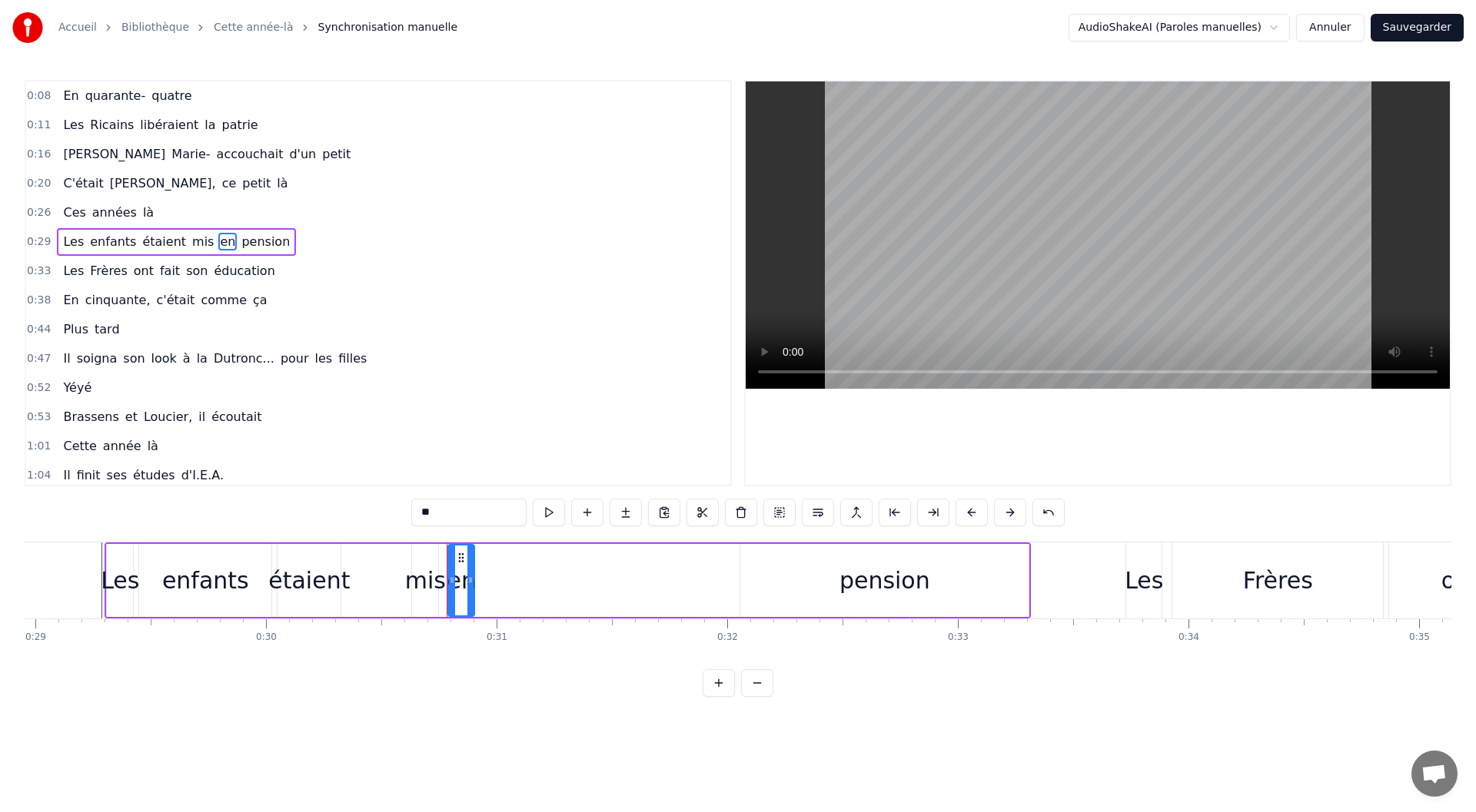
click at [406, 594] on div "Les enfants étaient mis en pension" at bounding box center [568, 580] width 927 height 76
click at [180, 593] on div "enfants" at bounding box center [206, 581] width 87 height 35
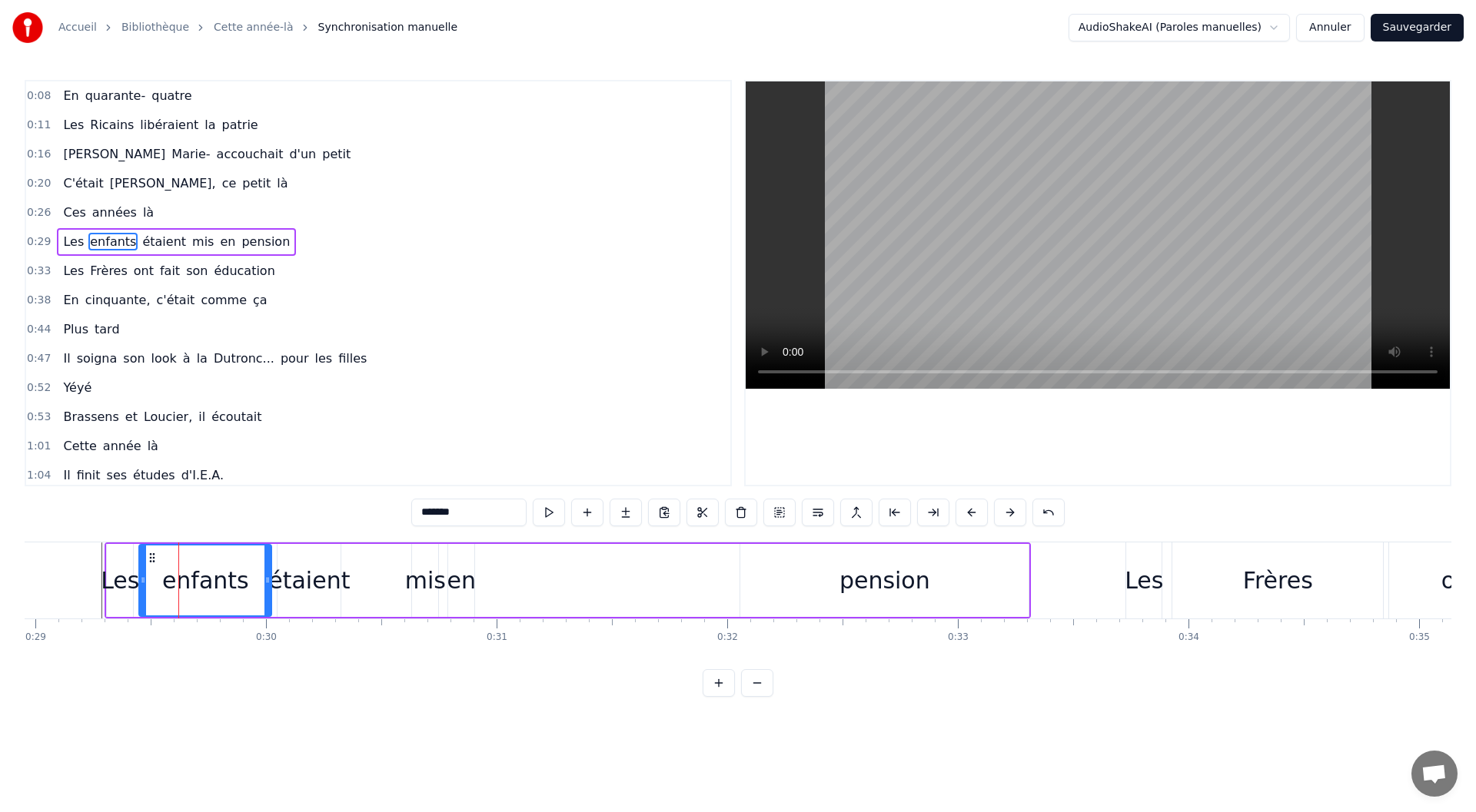
click at [298, 596] on div "étaient" at bounding box center [309, 581] width 81 height 35
type input "*******"
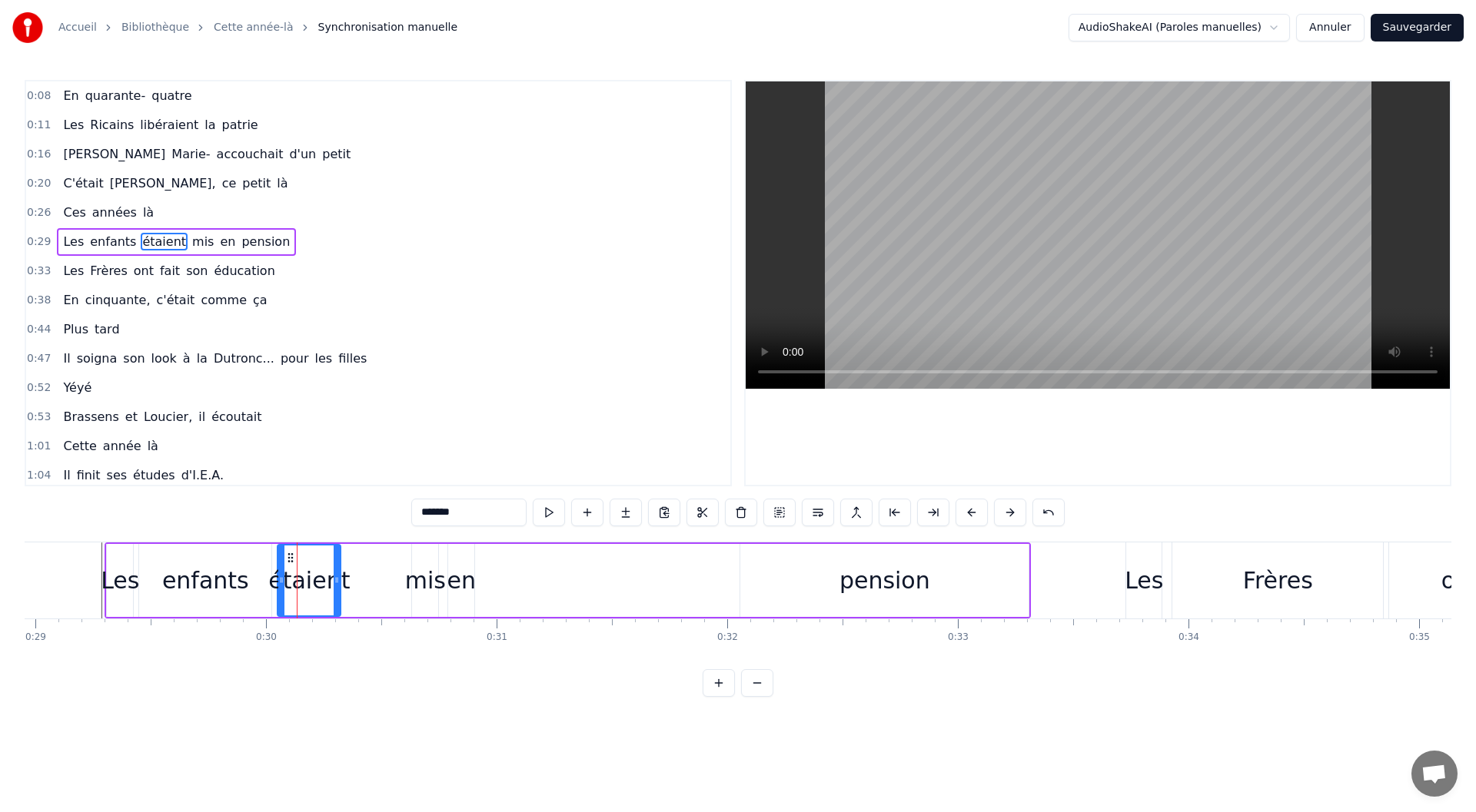
click at [396, 599] on div "Les enfants étaient mis en pension" at bounding box center [568, 580] width 927 height 76
click at [436, 594] on div "mis" at bounding box center [426, 581] width 41 height 35
click at [459, 575] on div "en" at bounding box center [461, 581] width 28 height 35
type input "**"
drag, startPoint x: 471, startPoint y: 577, endPoint x: 482, endPoint y: 577, distance: 11.0
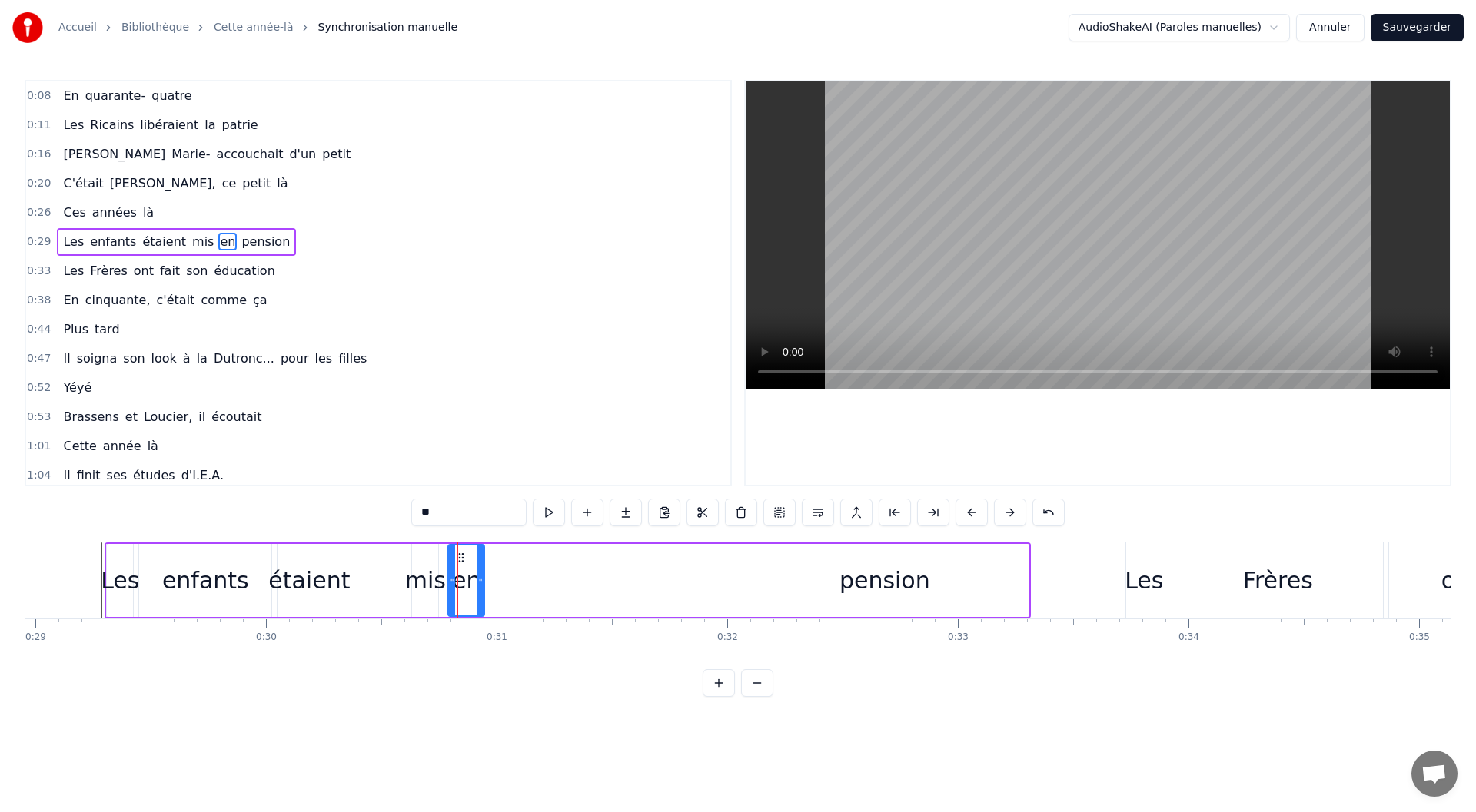
click at [482, 577] on icon at bounding box center [481, 580] width 6 height 13
click at [489, 577] on icon at bounding box center [488, 580] width 6 height 13
drag, startPoint x: 462, startPoint y: 561, endPoint x: 568, endPoint y: 563, distance: 106.0
click at [568, 563] on icon at bounding box center [567, 558] width 13 height 13
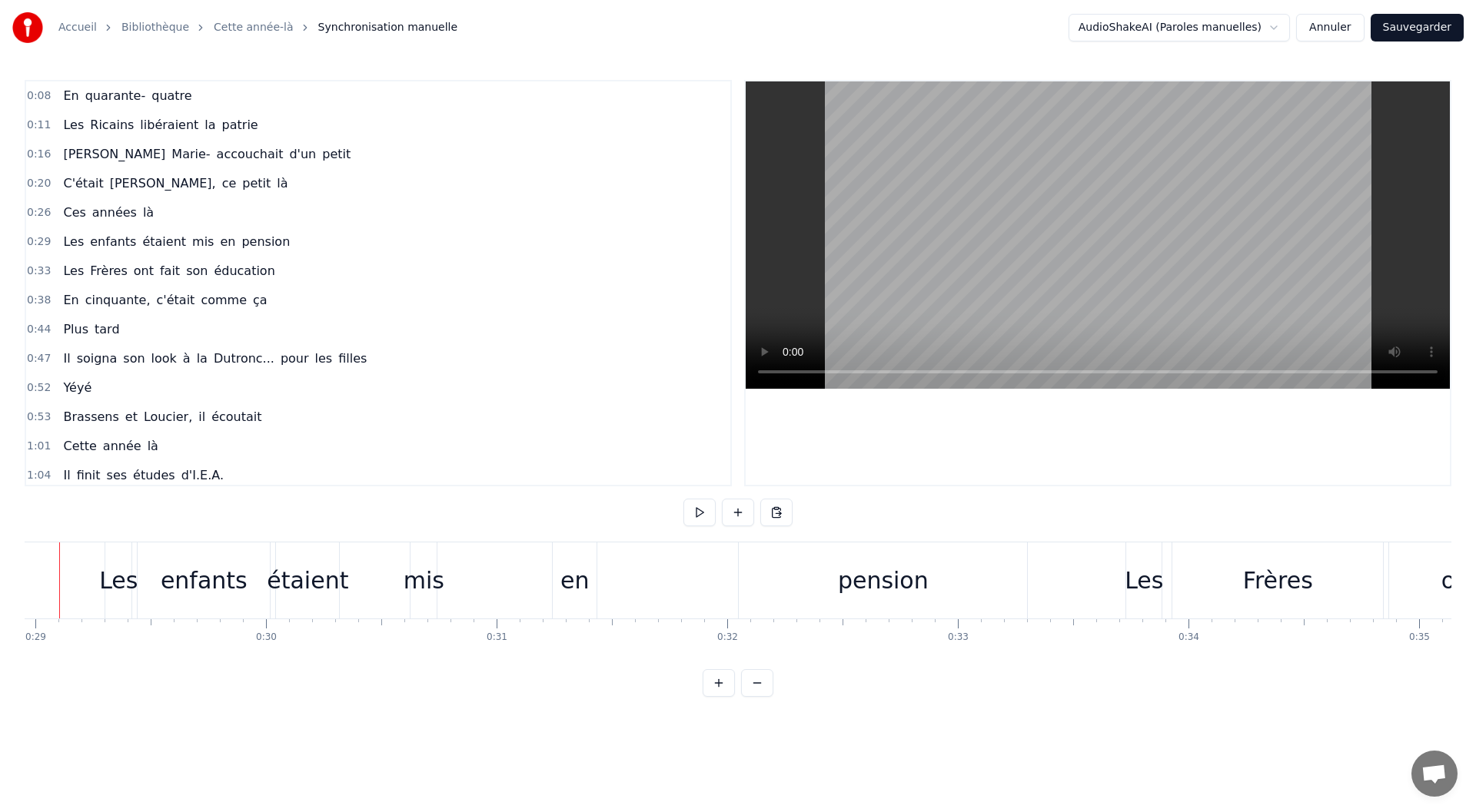
scroll to position [0, 6635]
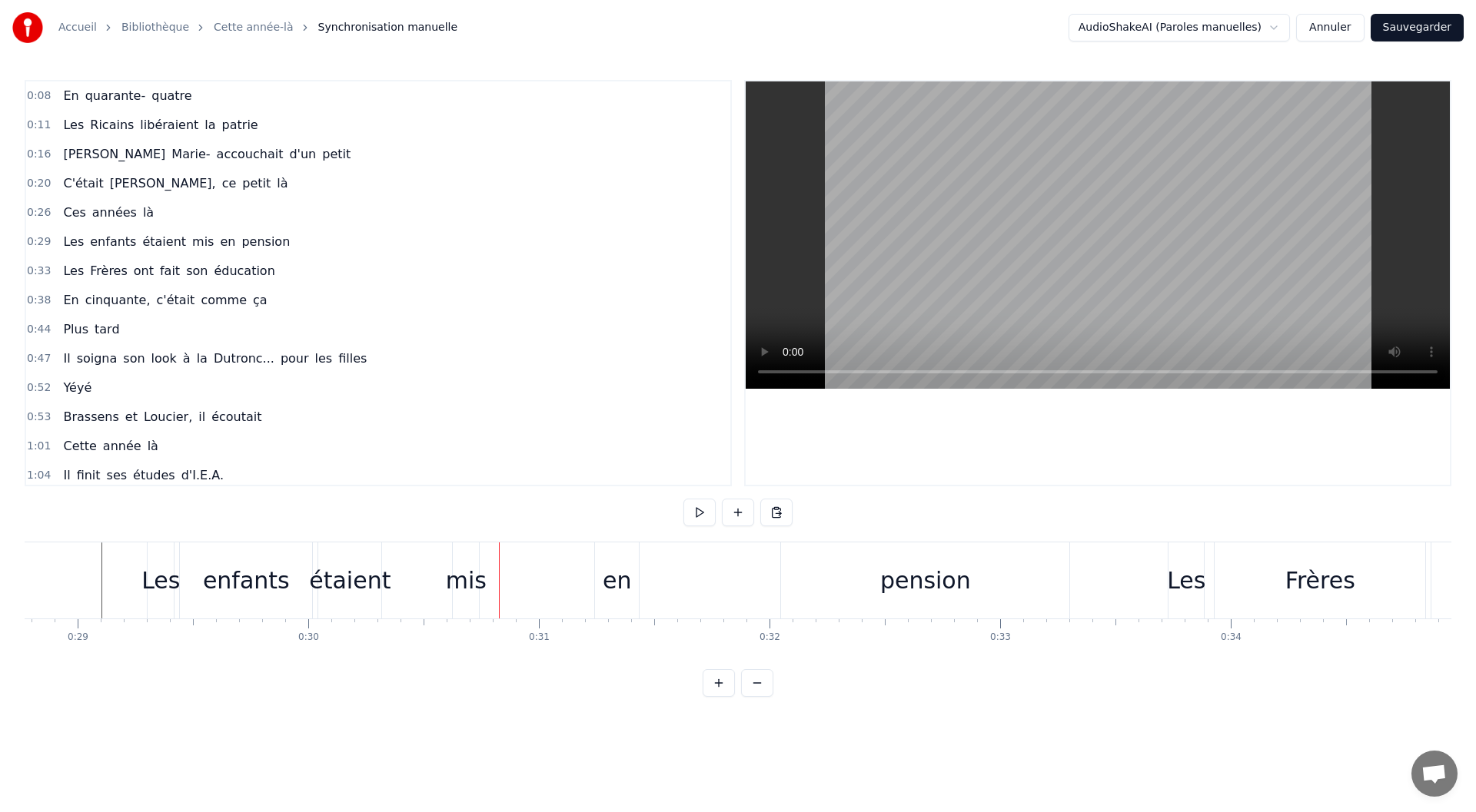
click at [254, 579] on div "enfants" at bounding box center [247, 581] width 87 height 35
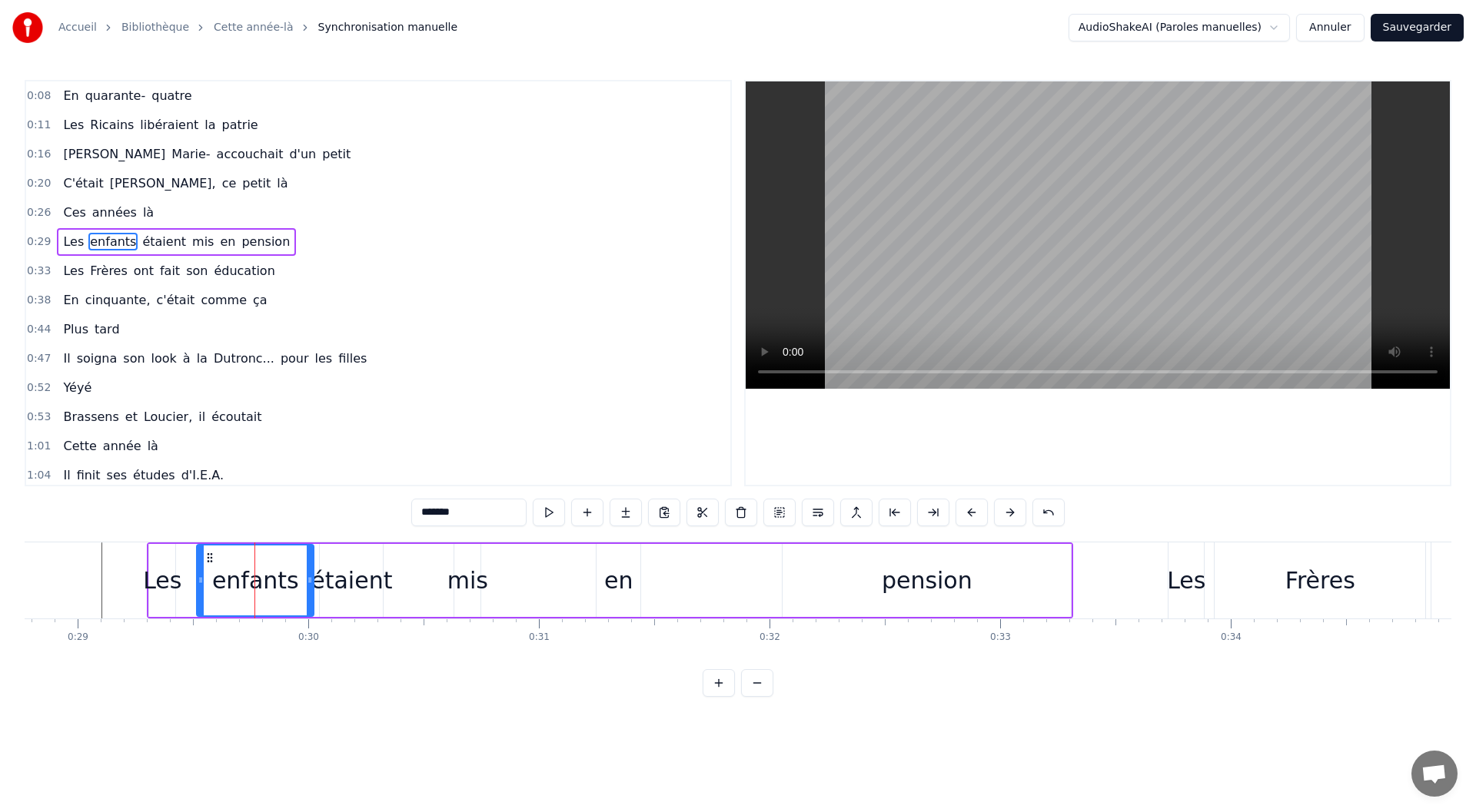
drag, startPoint x: 187, startPoint y: 581, endPoint x: 203, endPoint y: 581, distance: 16.0
click at [203, 581] on icon at bounding box center [200, 580] width 6 height 13
click at [331, 583] on div "étaient" at bounding box center [351, 581] width 81 height 35
type input "*******"
click at [587, 575] on div "Les enfants étaient mis en pension" at bounding box center [610, 580] width 927 height 76
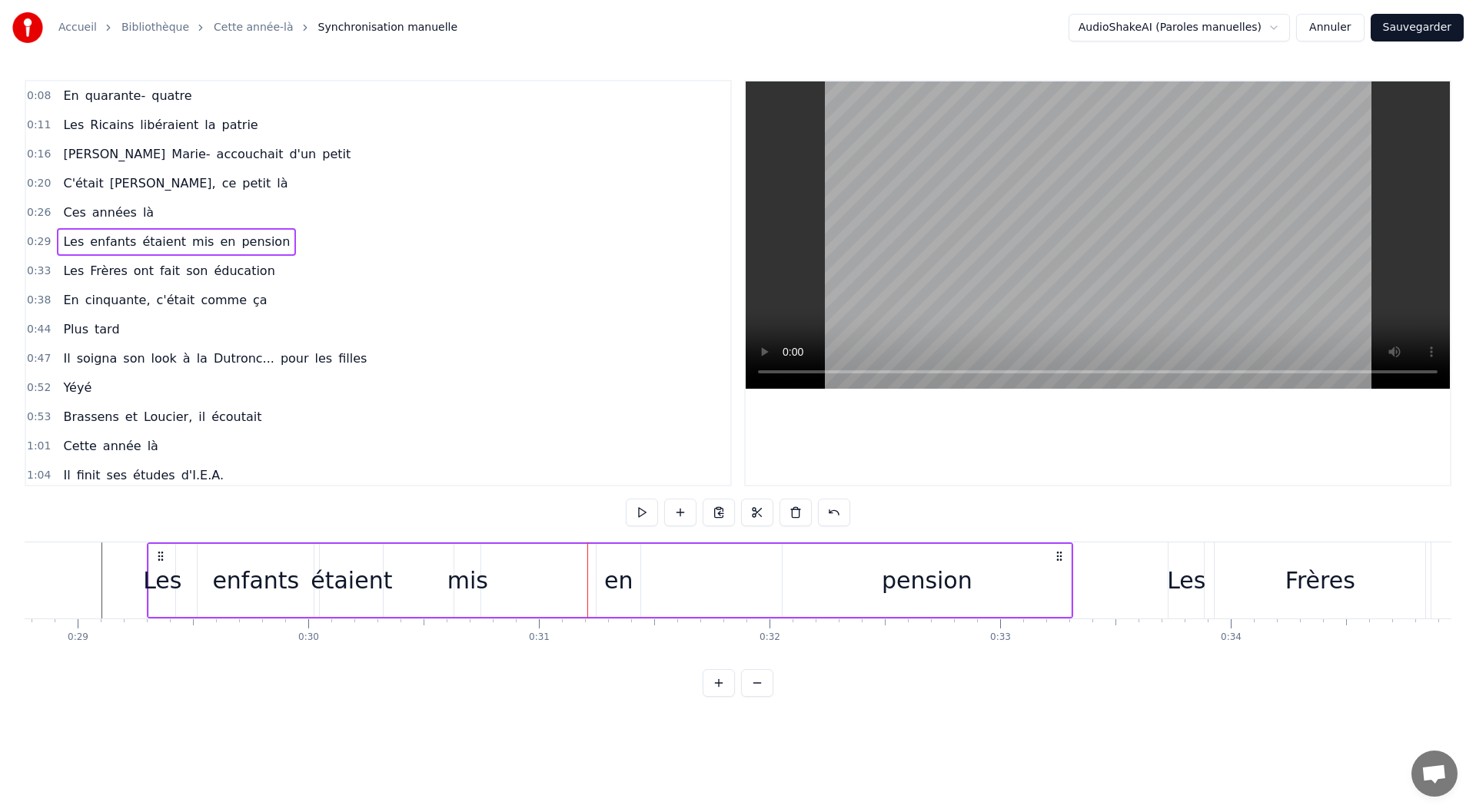
click at [605, 576] on div "en" at bounding box center [618, 581] width 28 height 35
drag, startPoint x: 609, startPoint y: 555, endPoint x: 744, endPoint y: 553, distance: 135.0
click at [744, 553] on icon at bounding box center [743, 558] width 13 height 13
click at [887, 570] on div "pension" at bounding box center [928, 581] width 91 height 35
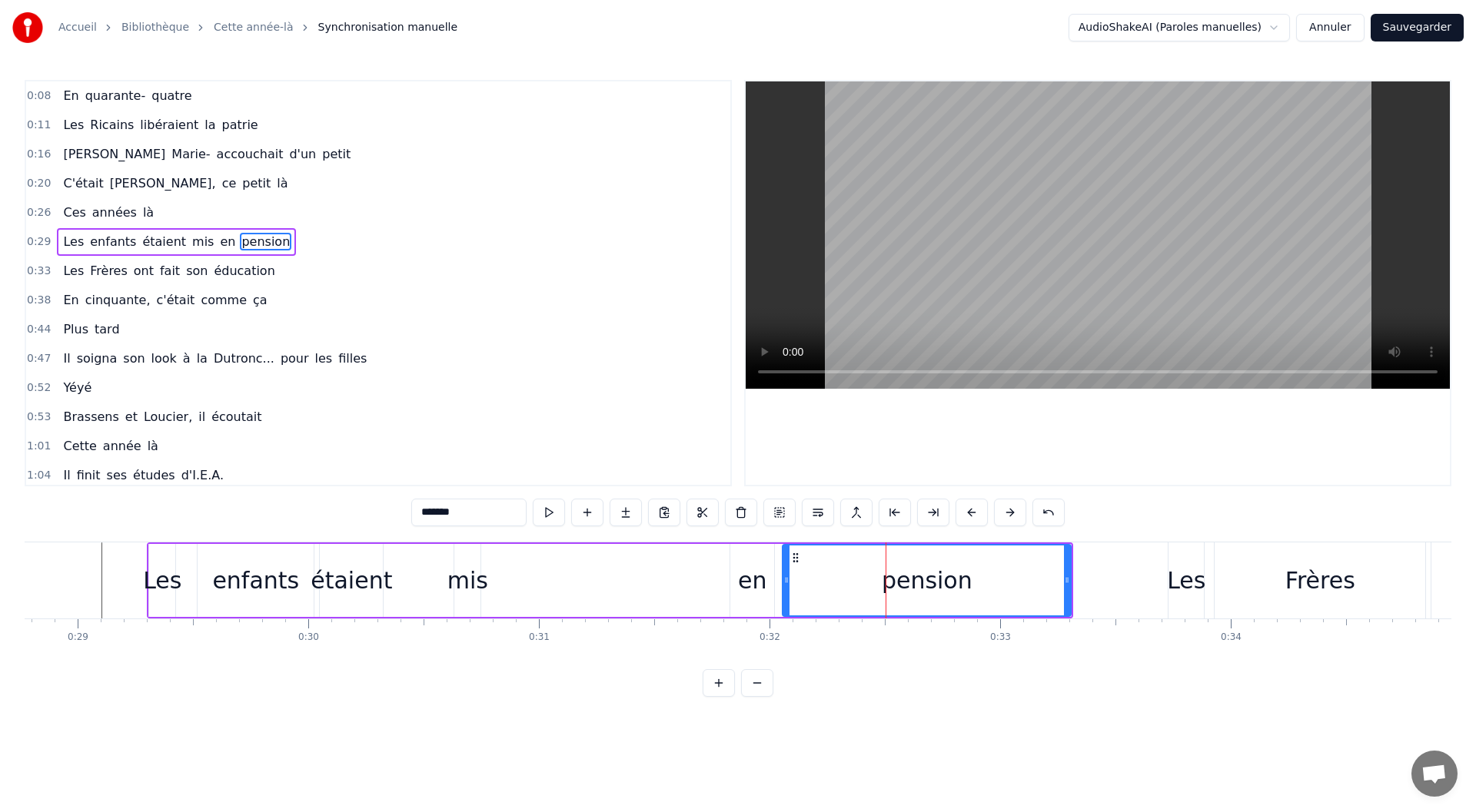
click at [478, 579] on div "mis" at bounding box center [468, 581] width 41 height 35
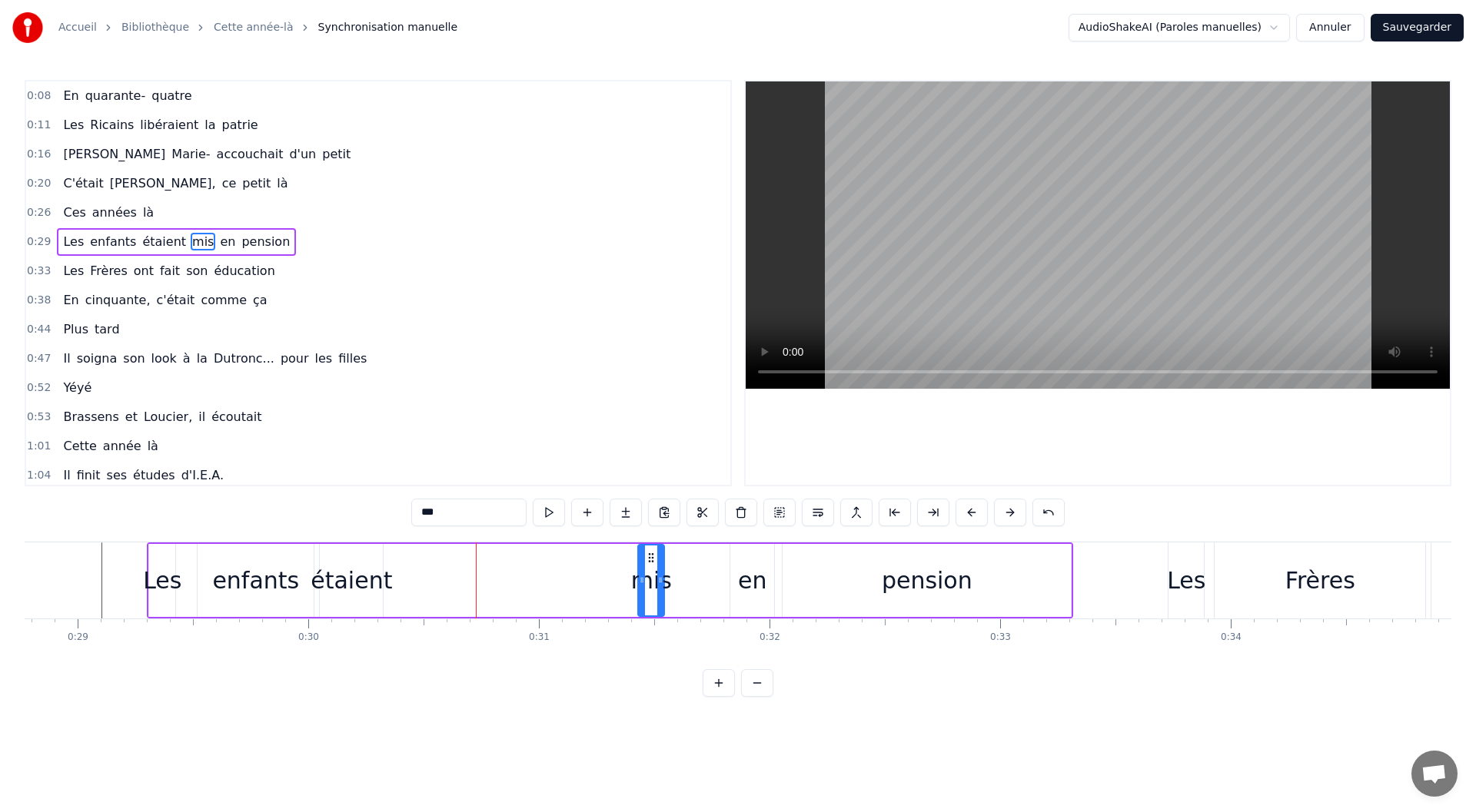
drag, startPoint x: 465, startPoint y: 554, endPoint x: 646, endPoint y: 553, distance: 181.0
click at [646, 553] on icon at bounding box center [651, 558] width 13 height 13
click at [368, 588] on div "étaient" at bounding box center [351, 581] width 81 height 35
type input "*******"
drag, startPoint x: 330, startPoint y: 553, endPoint x: 511, endPoint y: 564, distance: 181.3
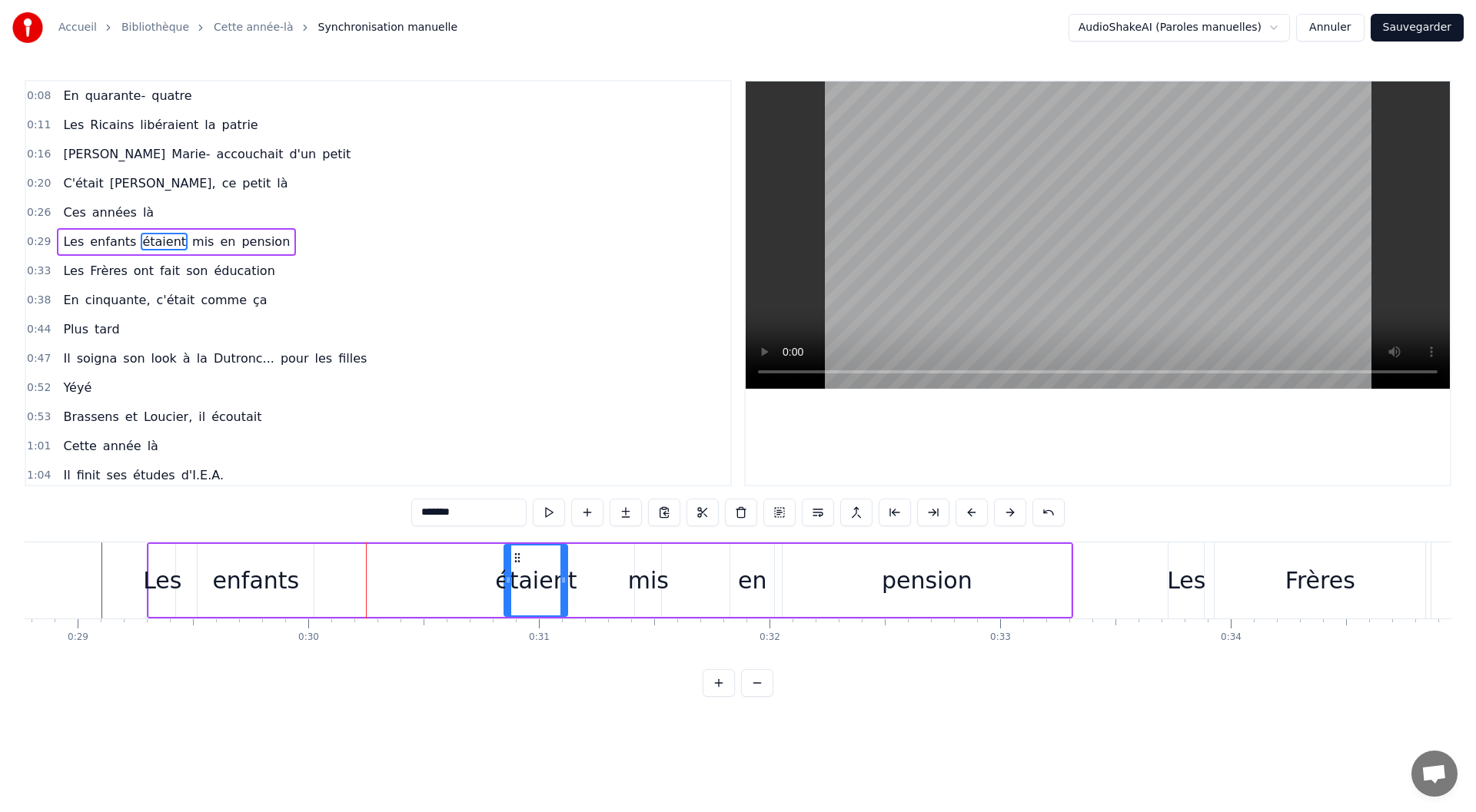
click at [512, 564] on icon at bounding box center [517, 558] width 13 height 13
drag, startPoint x: 563, startPoint y: 586, endPoint x: 615, endPoint y: 588, distance: 52.0
click at [612, 588] on div at bounding box center [608, 580] width 6 height 70
drag, startPoint x: 500, startPoint y: 589, endPoint x: 459, endPoint y: 587, distance: 41.0
click at [459, 587] on div "Les enfants étaient mis en pension" at bounding box center [610, 580] width 927 height 76
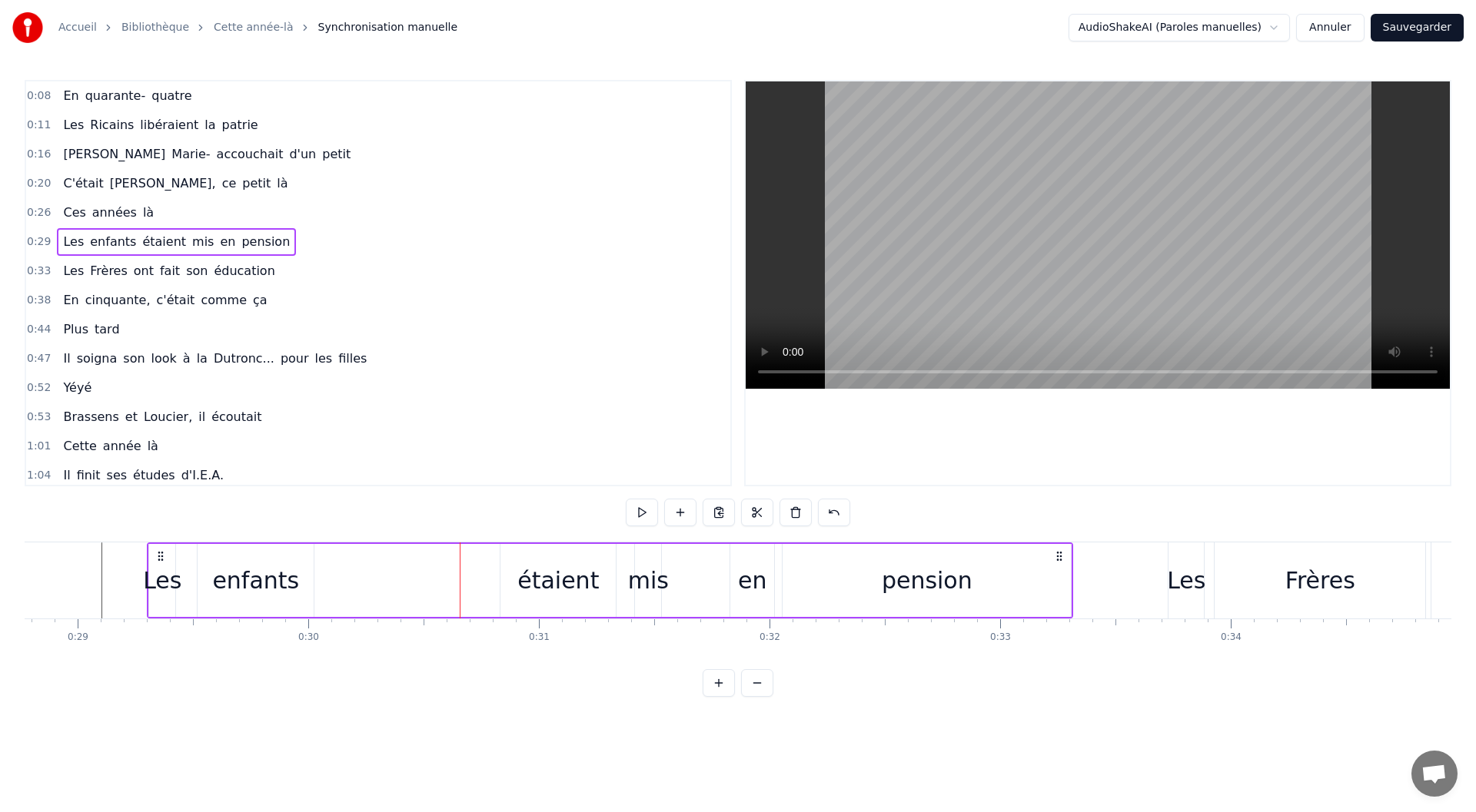
click at [280, 580] on div "enfants" at bounding box center [255, 581] width 87 height 35
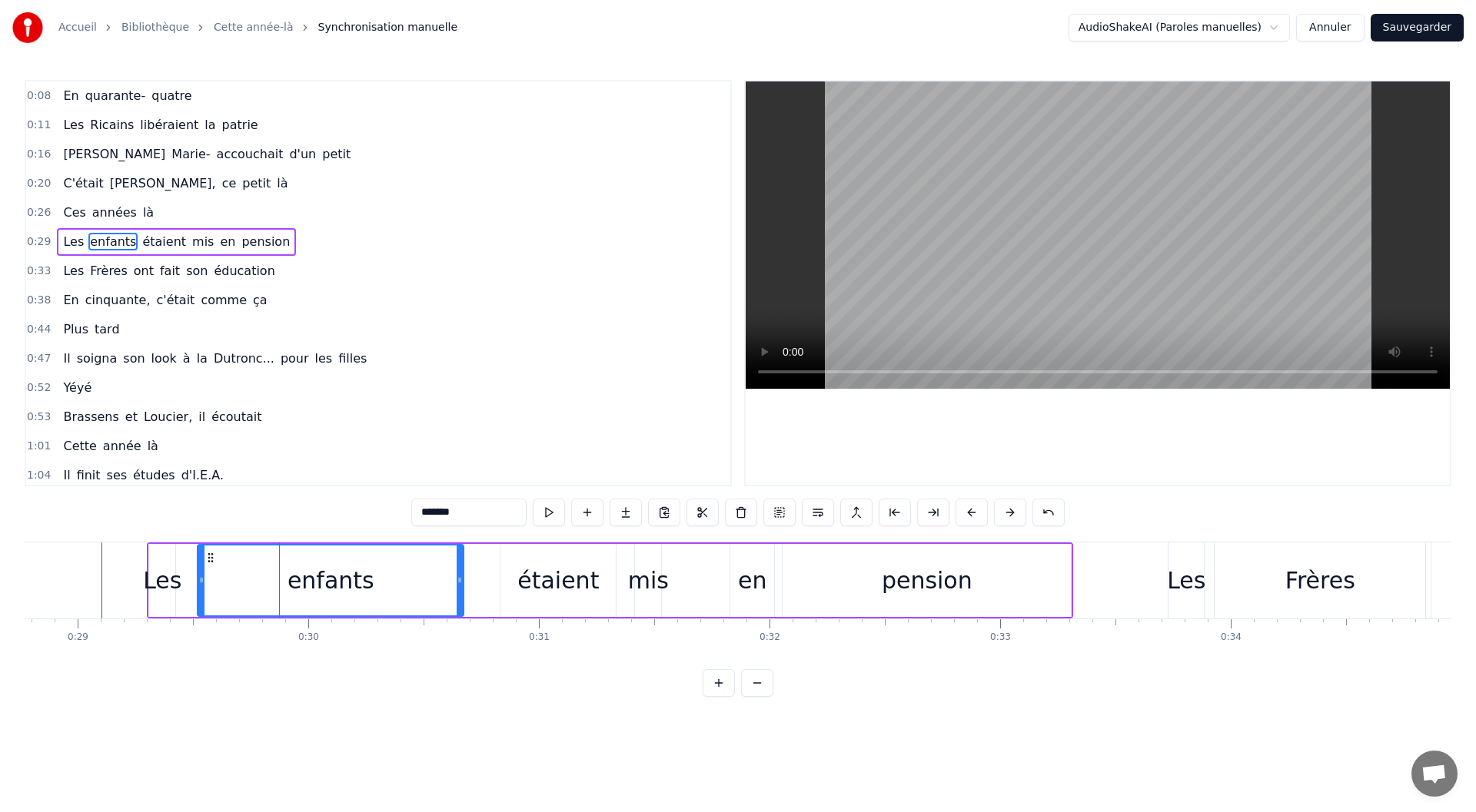
drag, startPoint x: 311, startPoint y: 585, endPoint x: 461, endPoint y: 593, distance: 150.2
click at [461, 593] on div at bounding box center [459, 580] width 6 height 70
drag, startPoint x: 208, startPoint y: 560, endPoint x: 216, endPoint y: 560, distance: 8.0
click at [216, 560] on icon at bounding box center [218, 558] width 13 height 13
click at [533, 583] on div "étaient" at bounding box center [558, 581] width 81 height 35
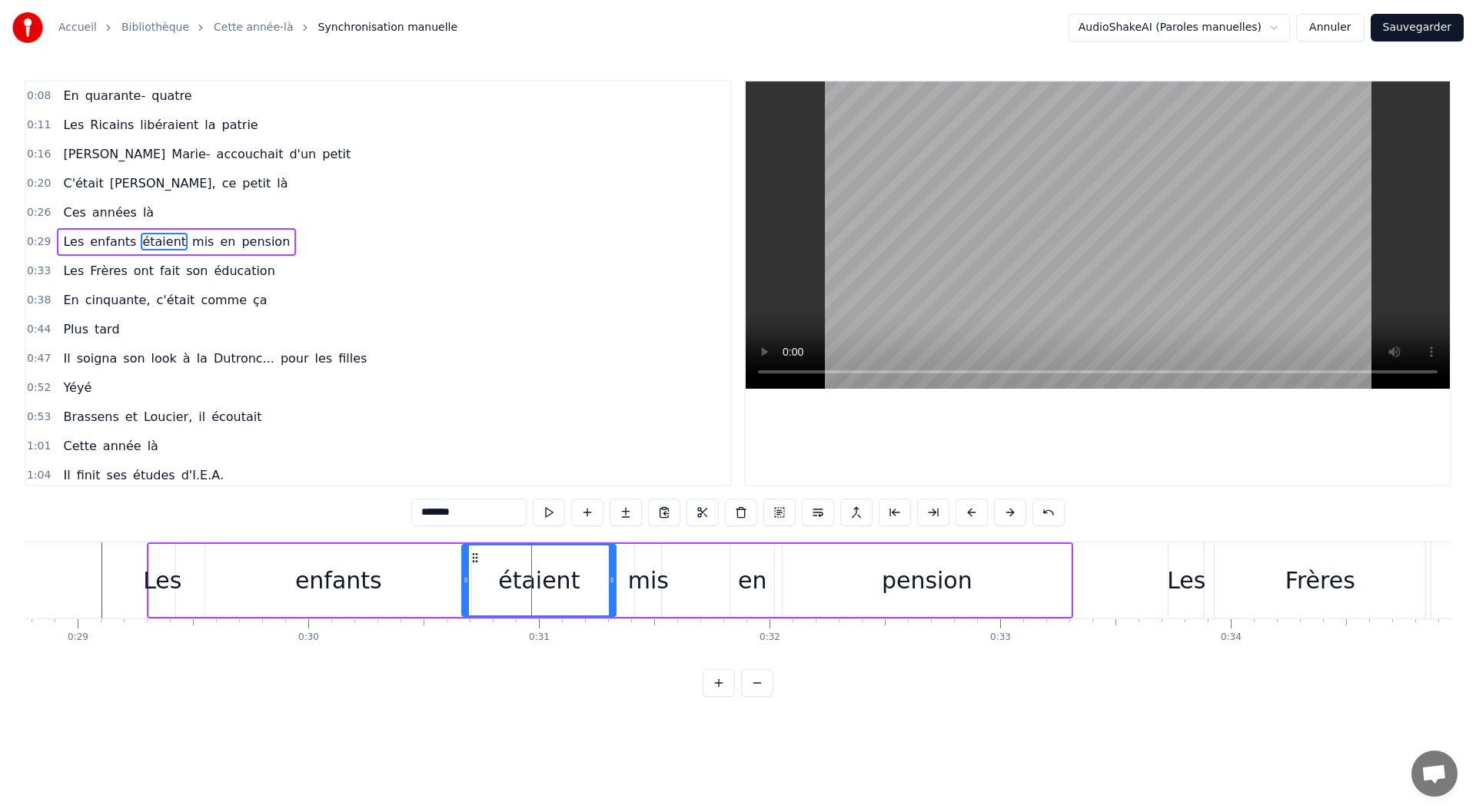
drag, startPoint x: 503, startPoint y: 582, endPoint x: 464, endPoint y: 582, distance: 39.0
click at [464, 582] on icon at bounding box center [466, 580] width 6 height 13
click at [639, 582] on div "mis" at bounding box center [648, 581] width 41 height 35
type input "***"
drag, startPoint x: 633, startPoint y: 585, endPoint x: 619, endPoint y: 586, distance: 14.0
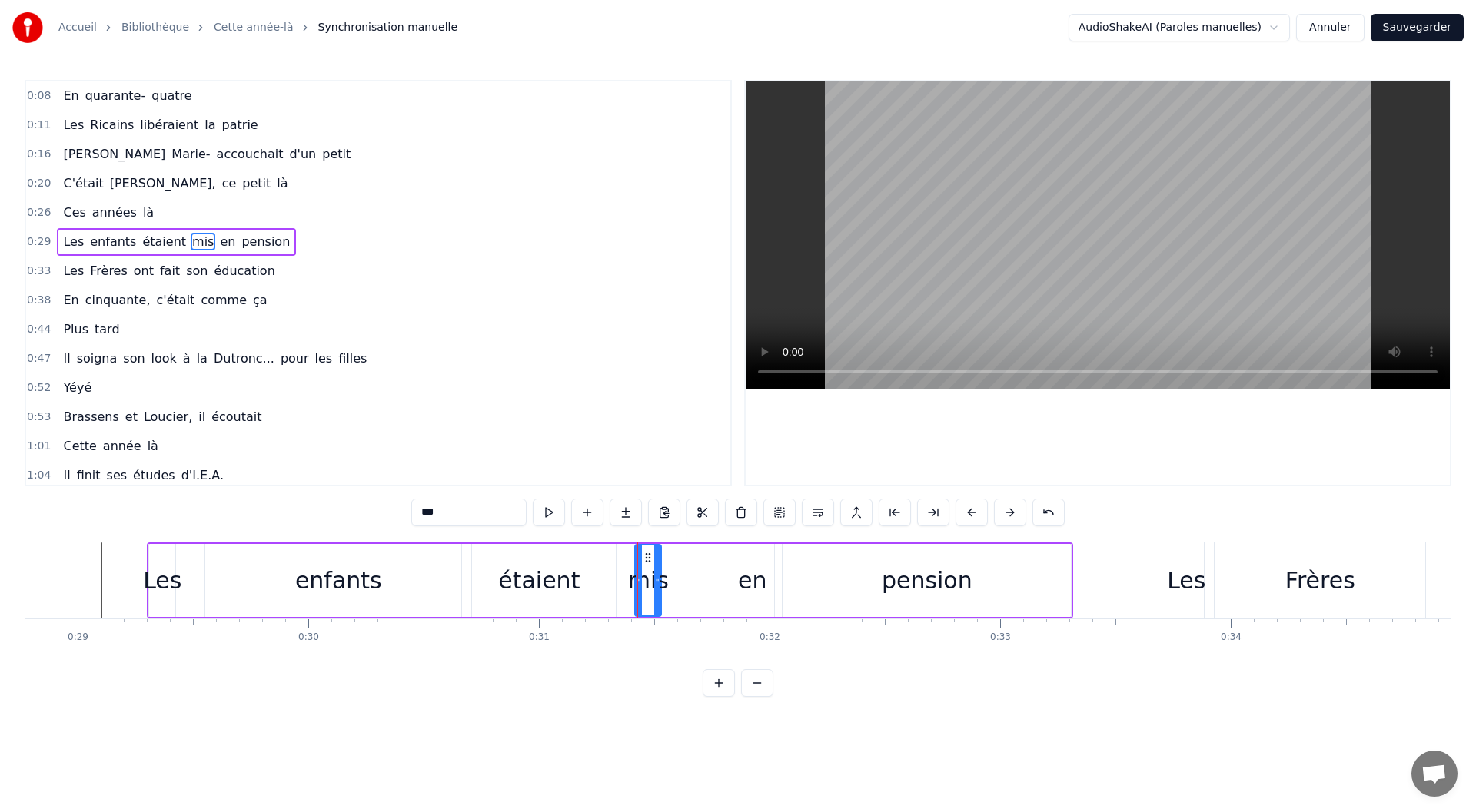
click at [619, 586] on div "Les enfants étaient mis en pension" at bounding box center [610, 580] width 927 height 76
click at [635, 581] on div "mis" at bounding box center [648, 581] width 41 height 35
drag, startPoint x: 635, startPoint y: 581, endPoint x: 609, endPoint y: 582, distance: 26.0
click at [612, 582] on icon at bounding box center [615, 580] width 6 height 13
drag, startPoint x: 659, startPoint y: 581, endPoint x: 679, endPoint y: 579, distance: 20.1
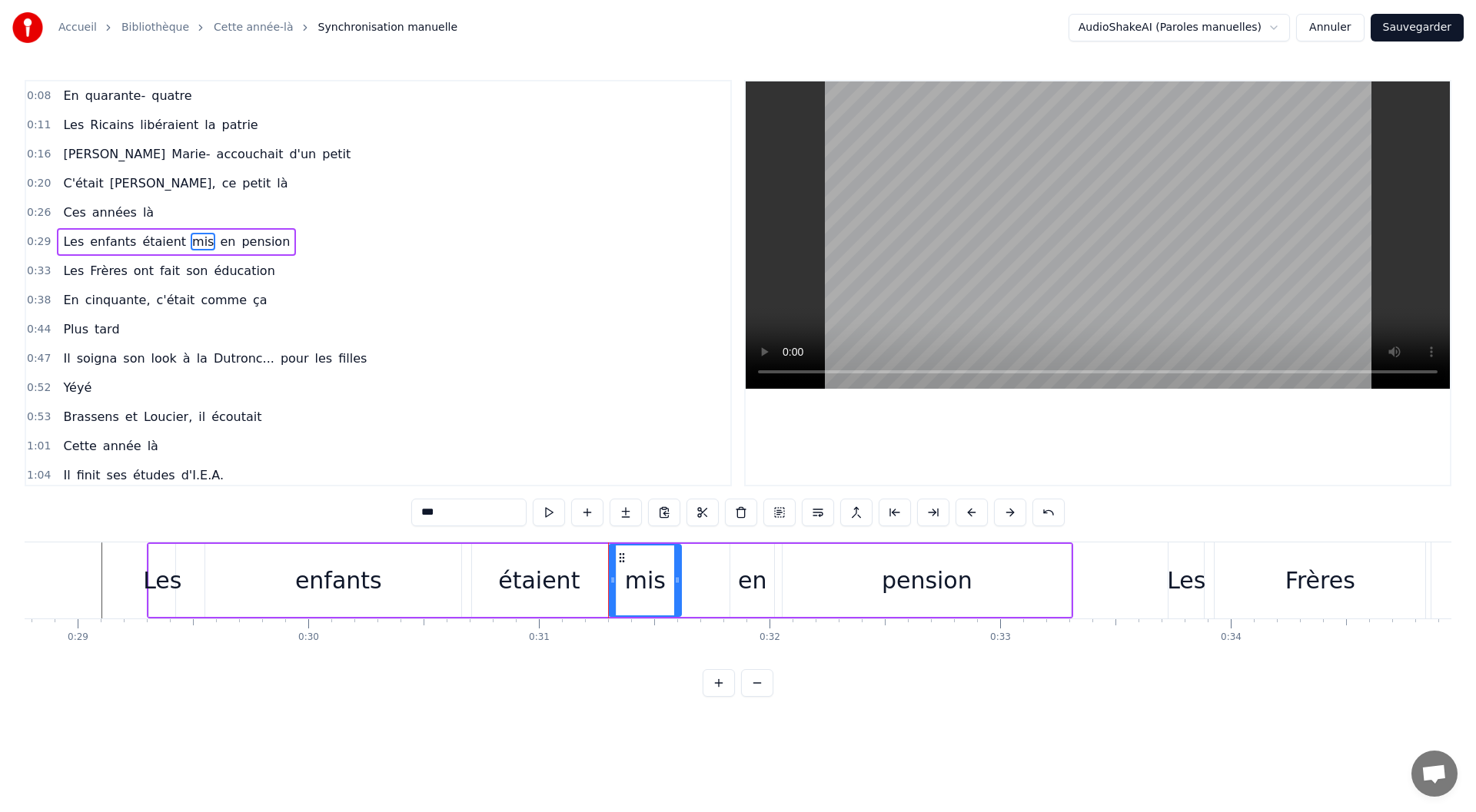
click at [679, 579] on icon at bounding box center [677, 580] width 6 height 13
click at [752, 589] on div "en" at bounding box center [752, 581] width 28 height 35
drag, startPoint x: 732, startPoint y: 589, endPoint x: 713, endPoint y: 591, distance: 19.1
click at [714, 591] on div at bounding box center [717, 580] width 6 height 70
click at [894, 581] on div "pension" at bounding box center [928, 581] width 91 height 35
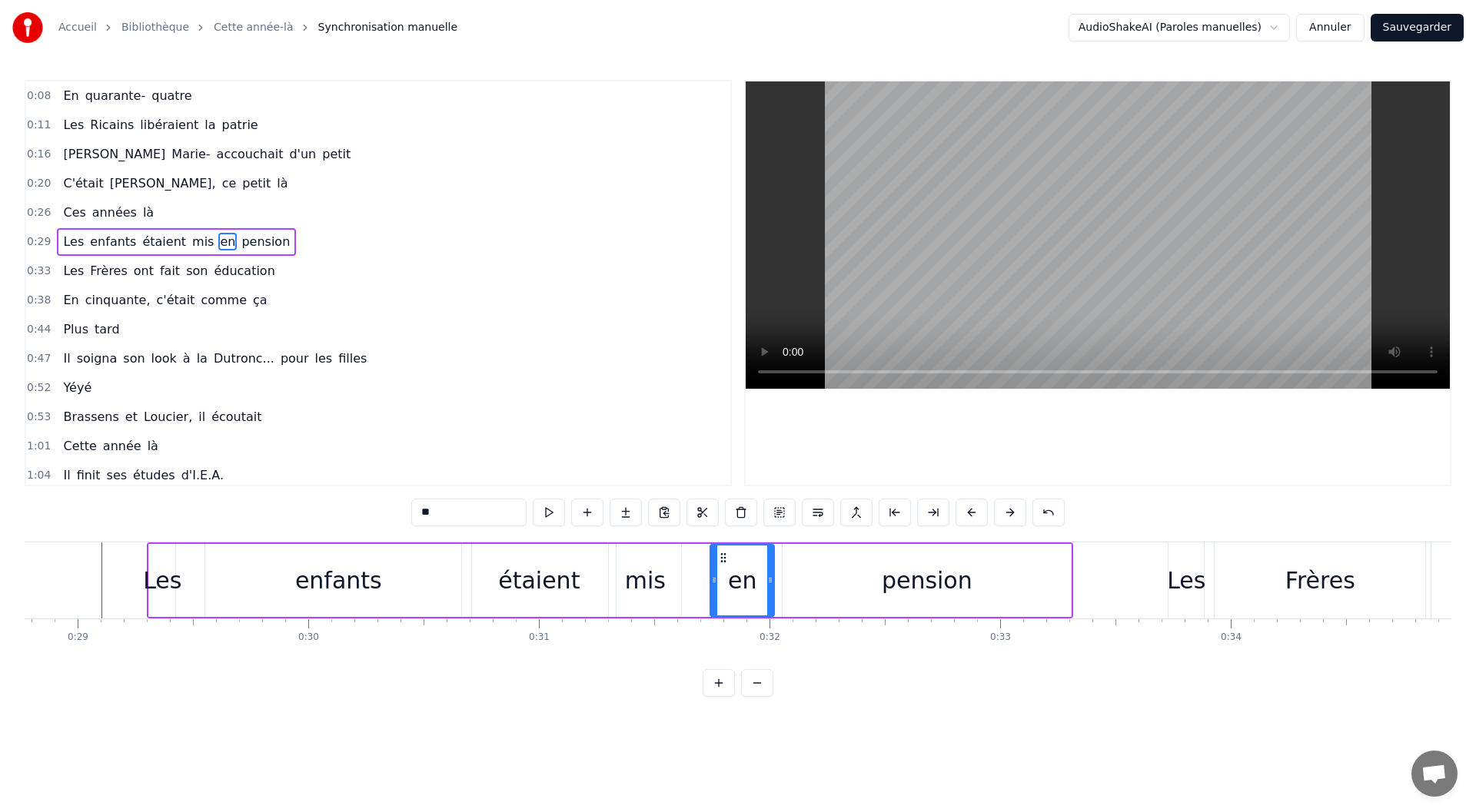
type input "*******"
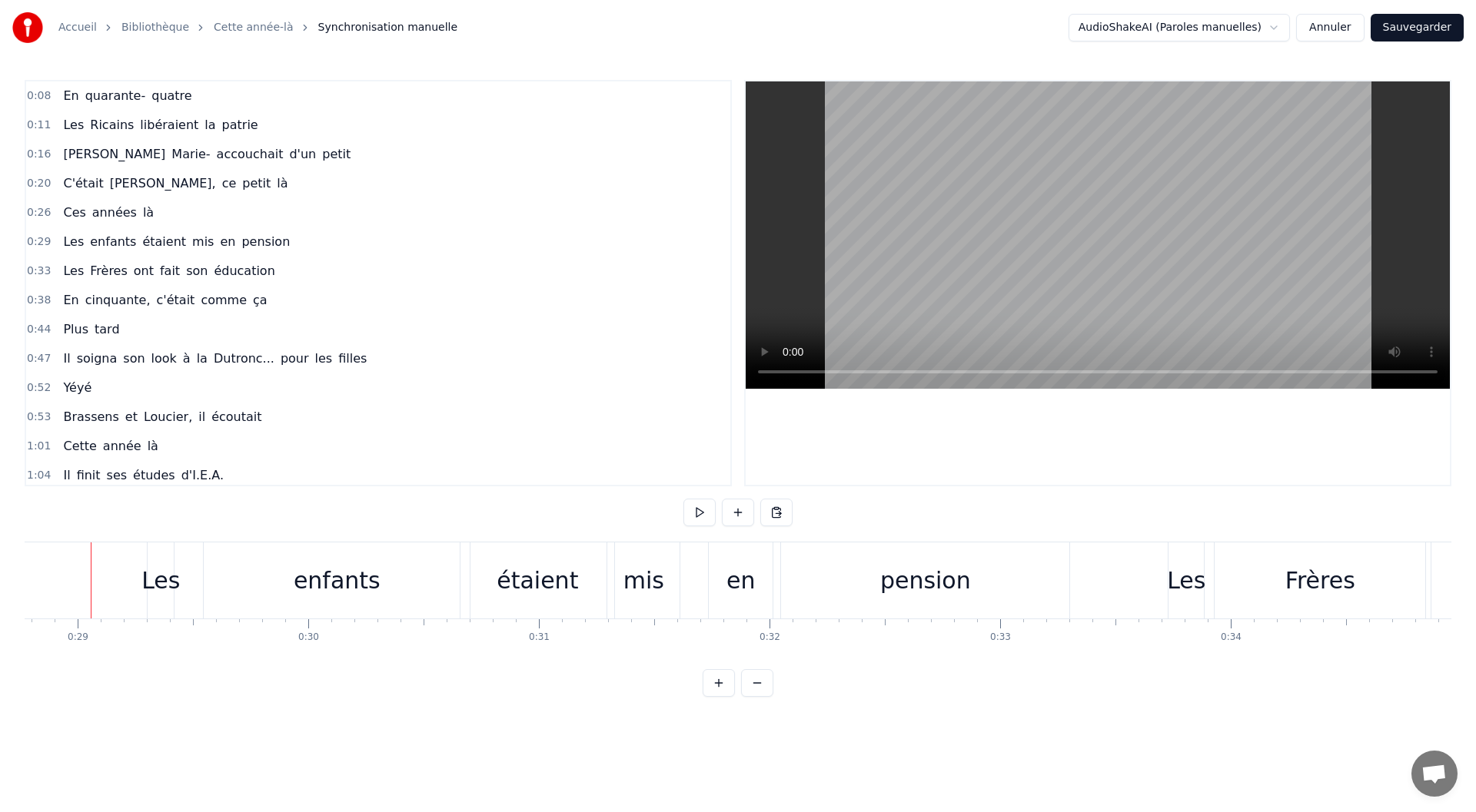
scroll to position [0, 6625]
click at [633, 589] on div "mis" at bounding box center [654, 580] width 73 height 76
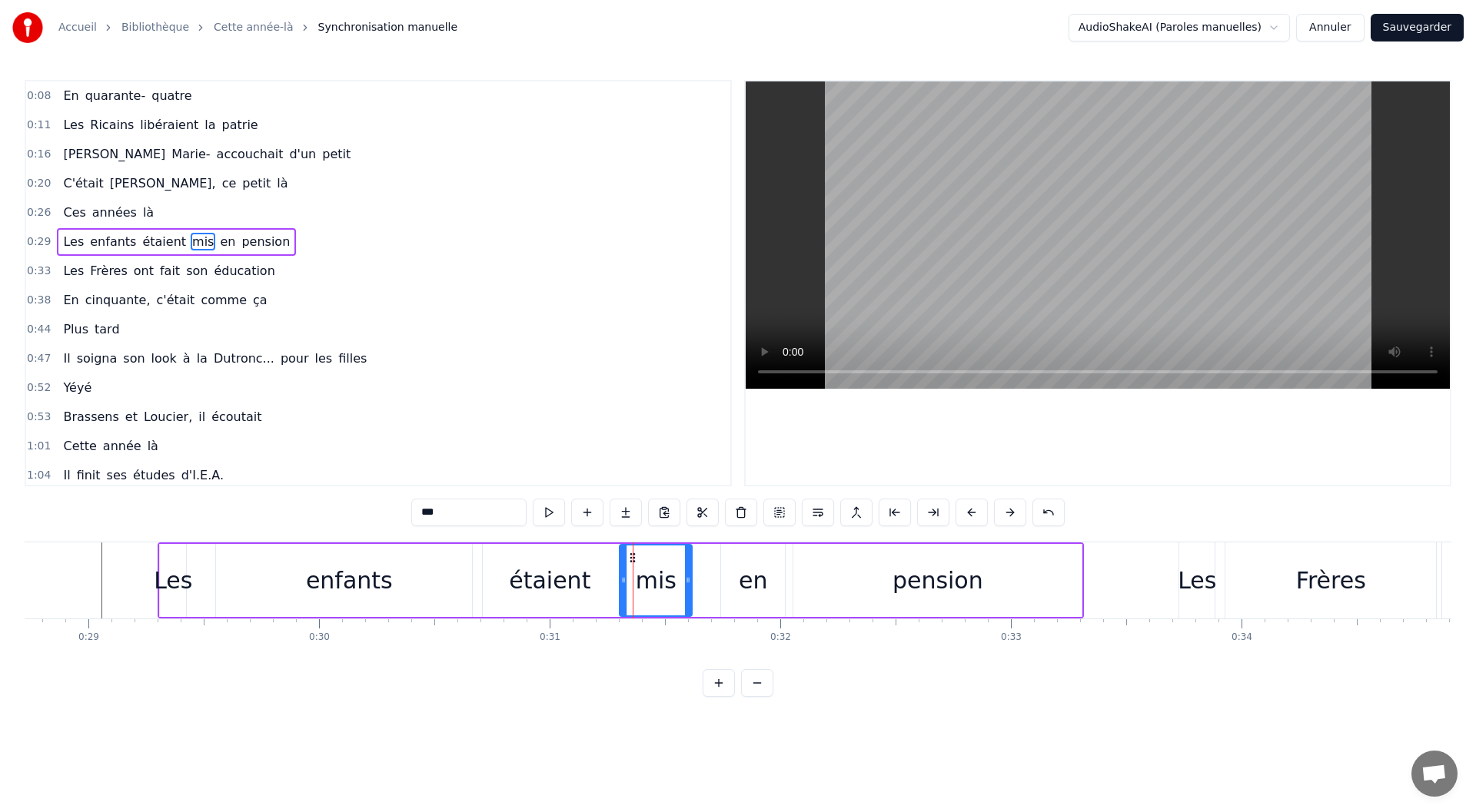
click at [573, 593] on div "étaient" at bounding box center [549, 581] width 81 height 35
drag, startPoint x: 625, startPoint y: 586, endPoint x: 616, endPoint y: 588, distance: 9.2
click at [616, 588] on div at bounding box center [614, 580] width 6 height 70
click at [180, 586] on div "Les" at bounding box center [173, 581] width 39 height 35
type input "***"
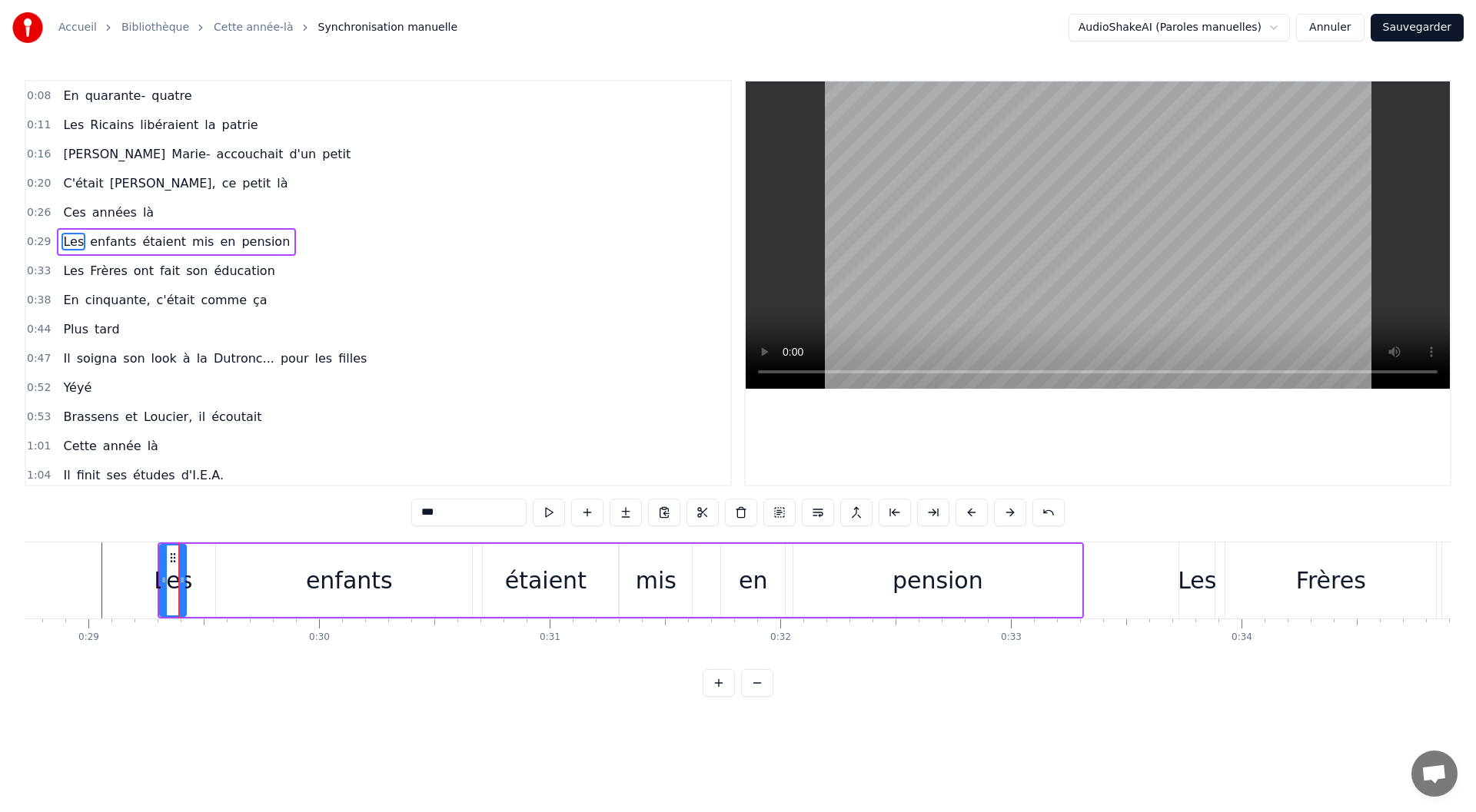
drag, startPoint x: 186, startPoint y: 590, endPoint x: 220, endPoint y: 592, distance: 34.1
click at [220, 592] on div "Les enfants étaient mis en pension" at bounding box center [621, 580] width 927 height 76
click at [187, 583] on div "Les" at bounding box center [173, 581] width 39 height 35
click at [193, 583] on div "Les enfants étaient mis en pension" at bounding box center [621, 580] width 927 height 76
click at [185, 584] on div "Les" at bounding box center [173, 581] width 39 height 35
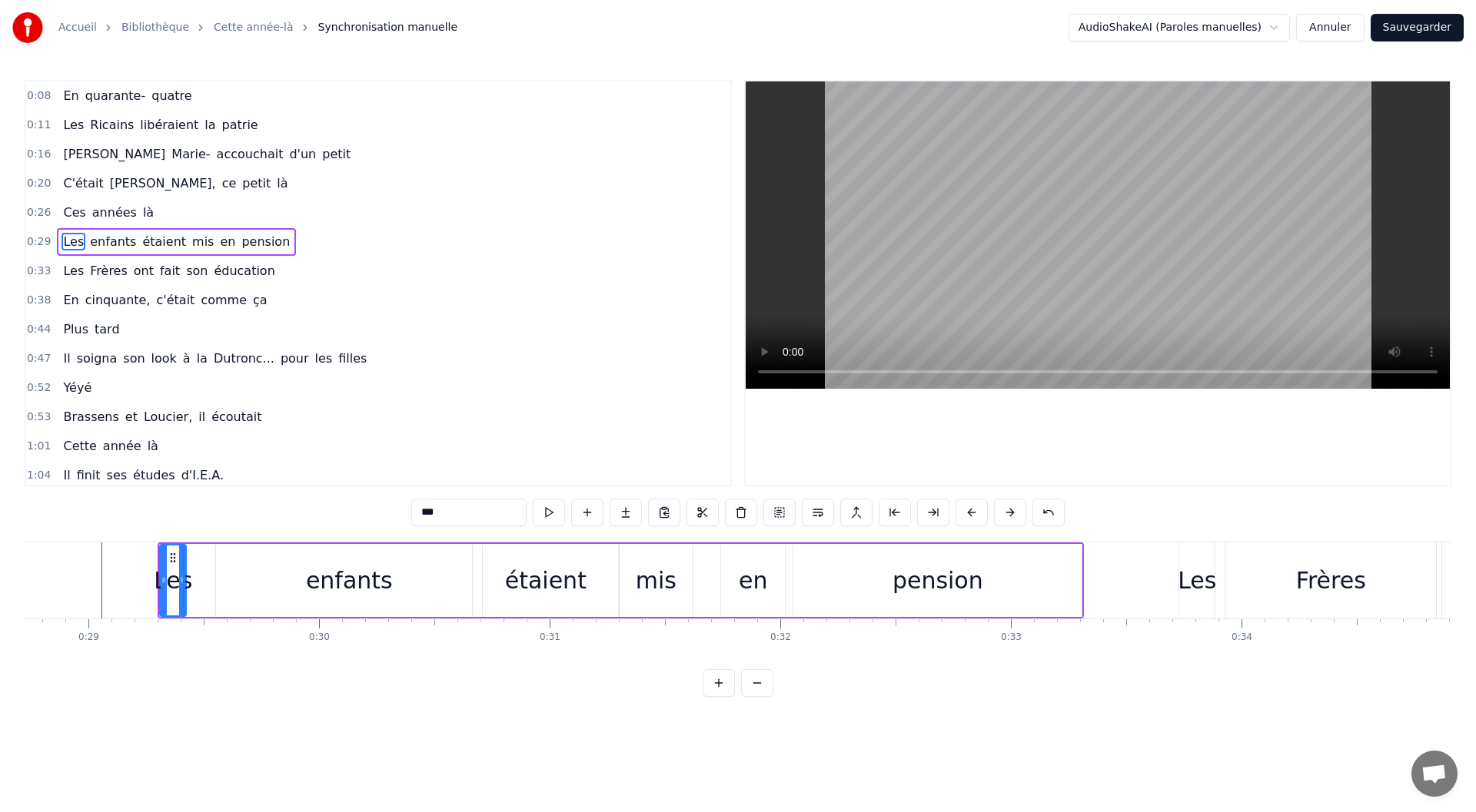
drag, startPoint x: 183, startPoint y: 585, endPoint x: 204, endPoint y: 586, distance: 21.0
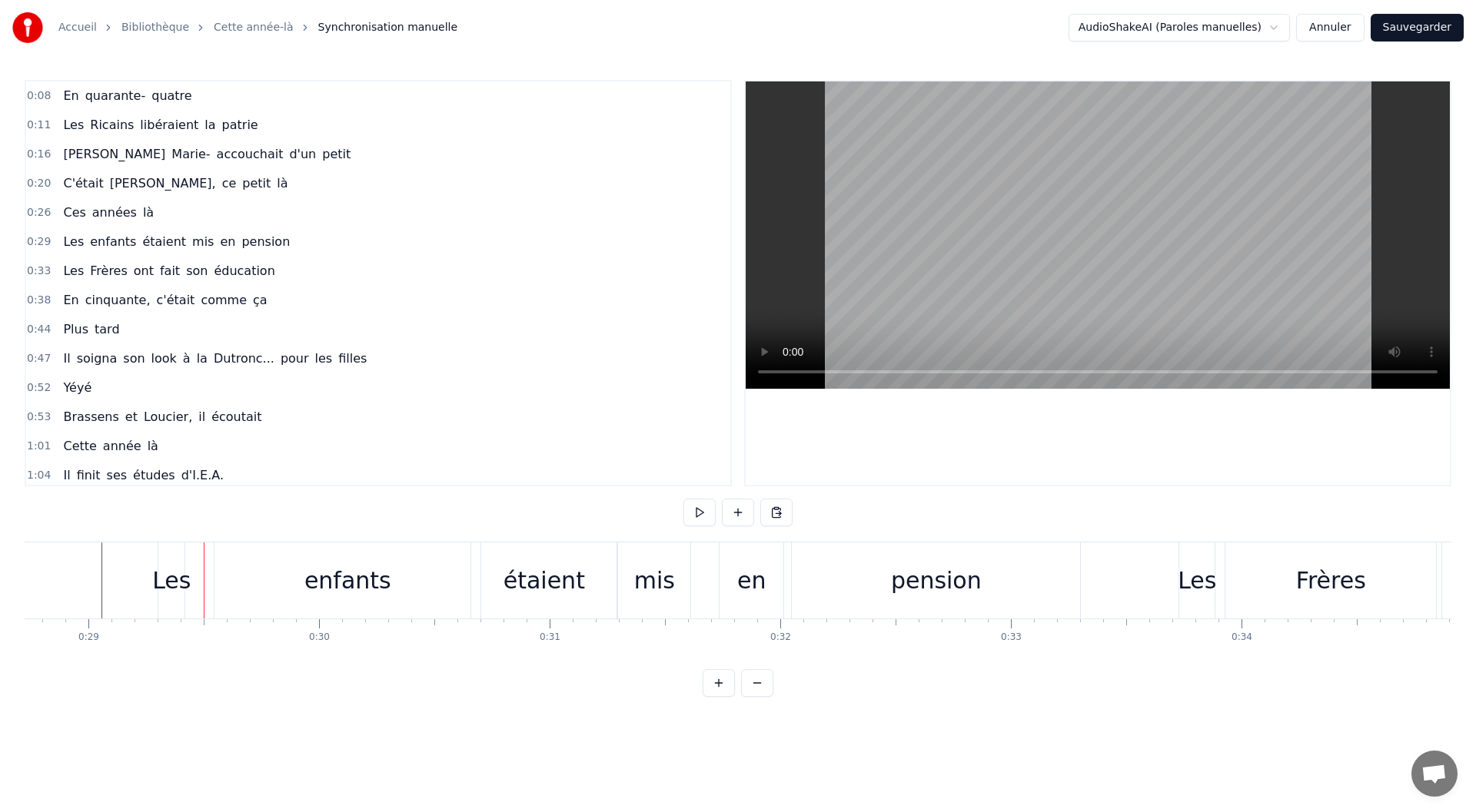
click at [176, 579] on div "Les" at bounding box center [171, 581] width 39 height 35
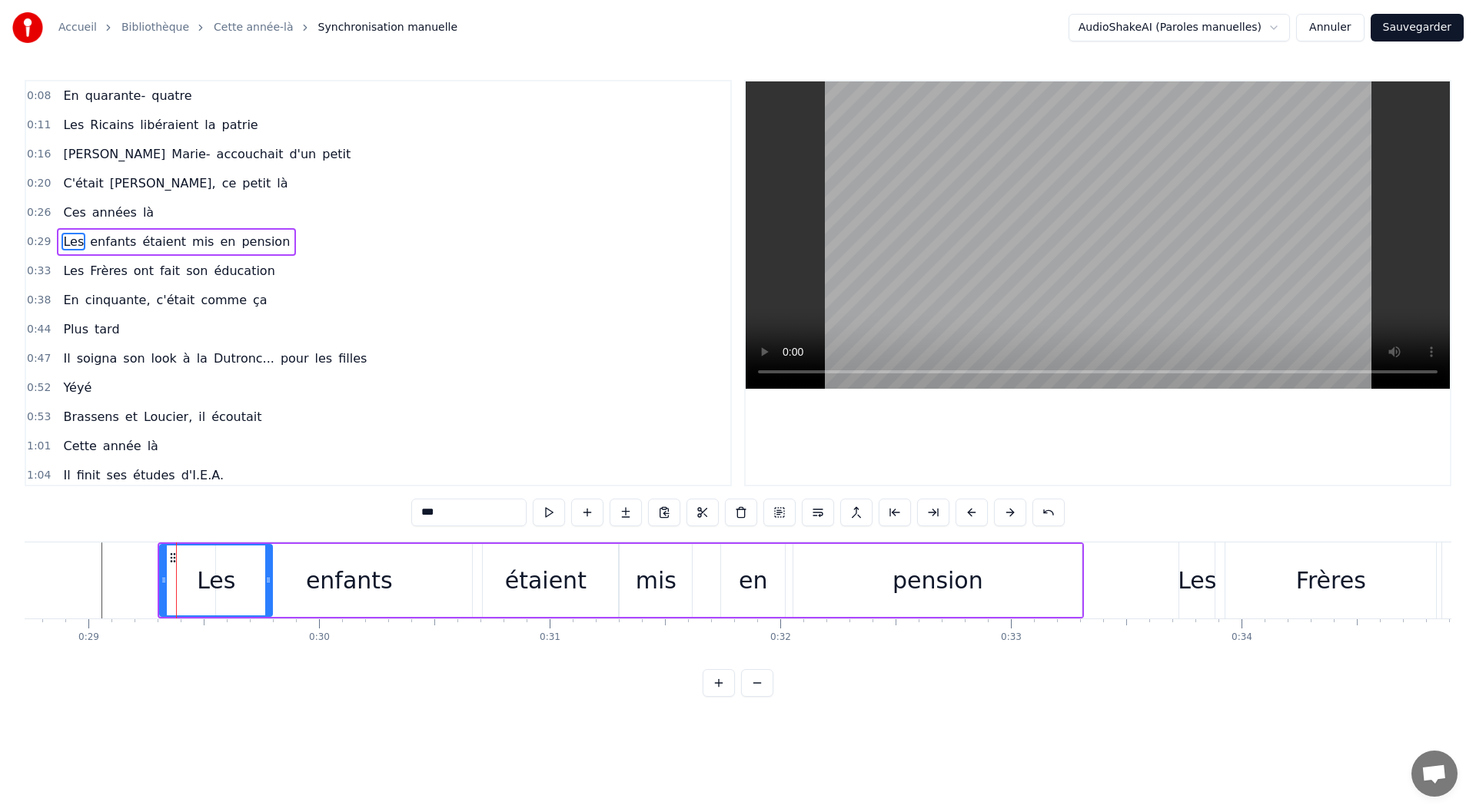
drag, startPoint x: 182, startPoint y: 578, endPoint x: 268, endPoint y: 579, distance: 86.0
click at [268, 579] on icon at bounding box center [268, 580] width 6 height 13
click at [329, 584] on div "enfants" at bounding box center [349, 581] width 87 height 35
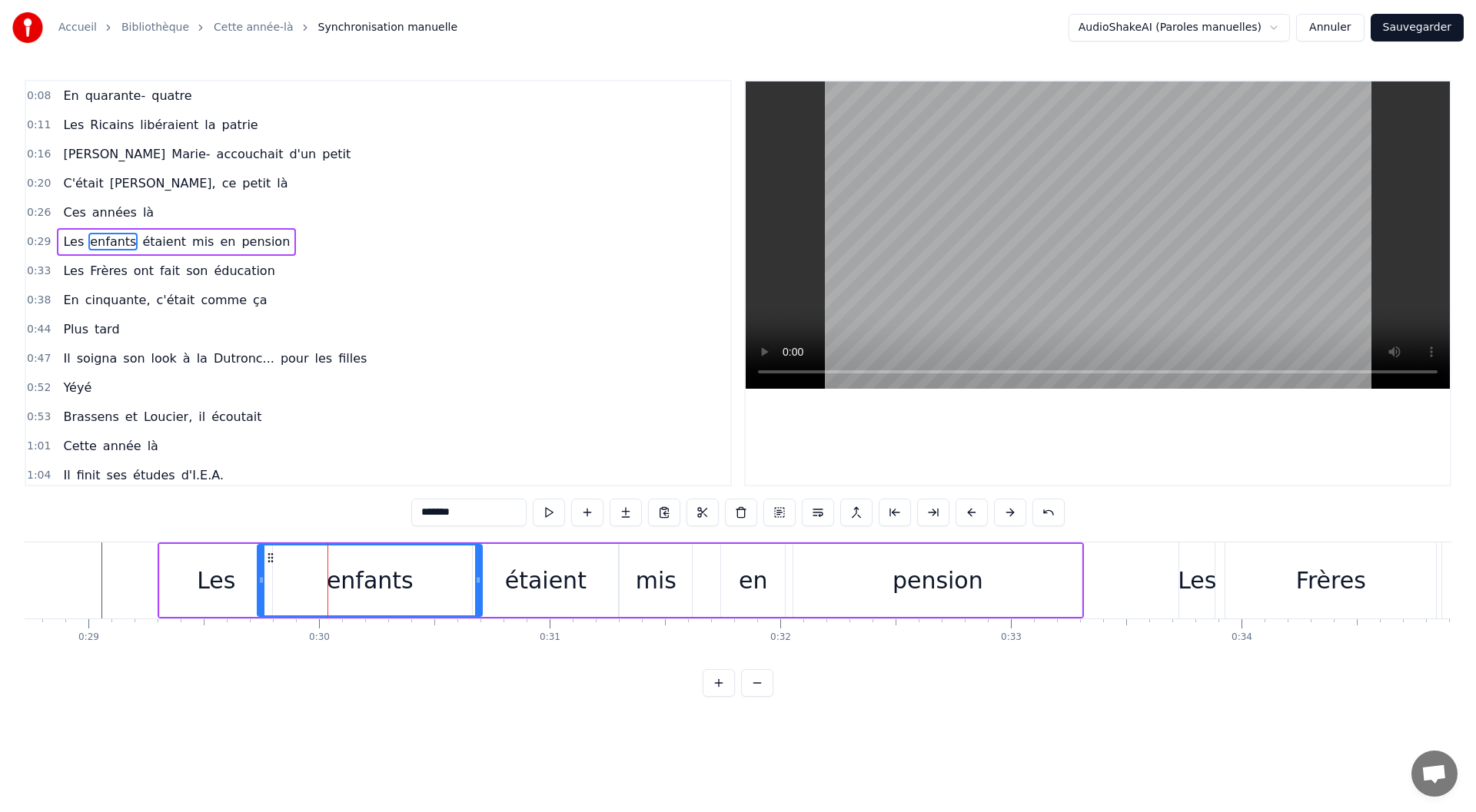
drag, startPoint x: 220, startPoint y: 586, endPoint x: 260, endPoint y: 584, distance: 40.0
click at [260, 584] on icon at bounding box center [261, 580] width 6 height 13
click at [212, 586] on div "Les" at bounding box center [216, 581] width 39 height 35
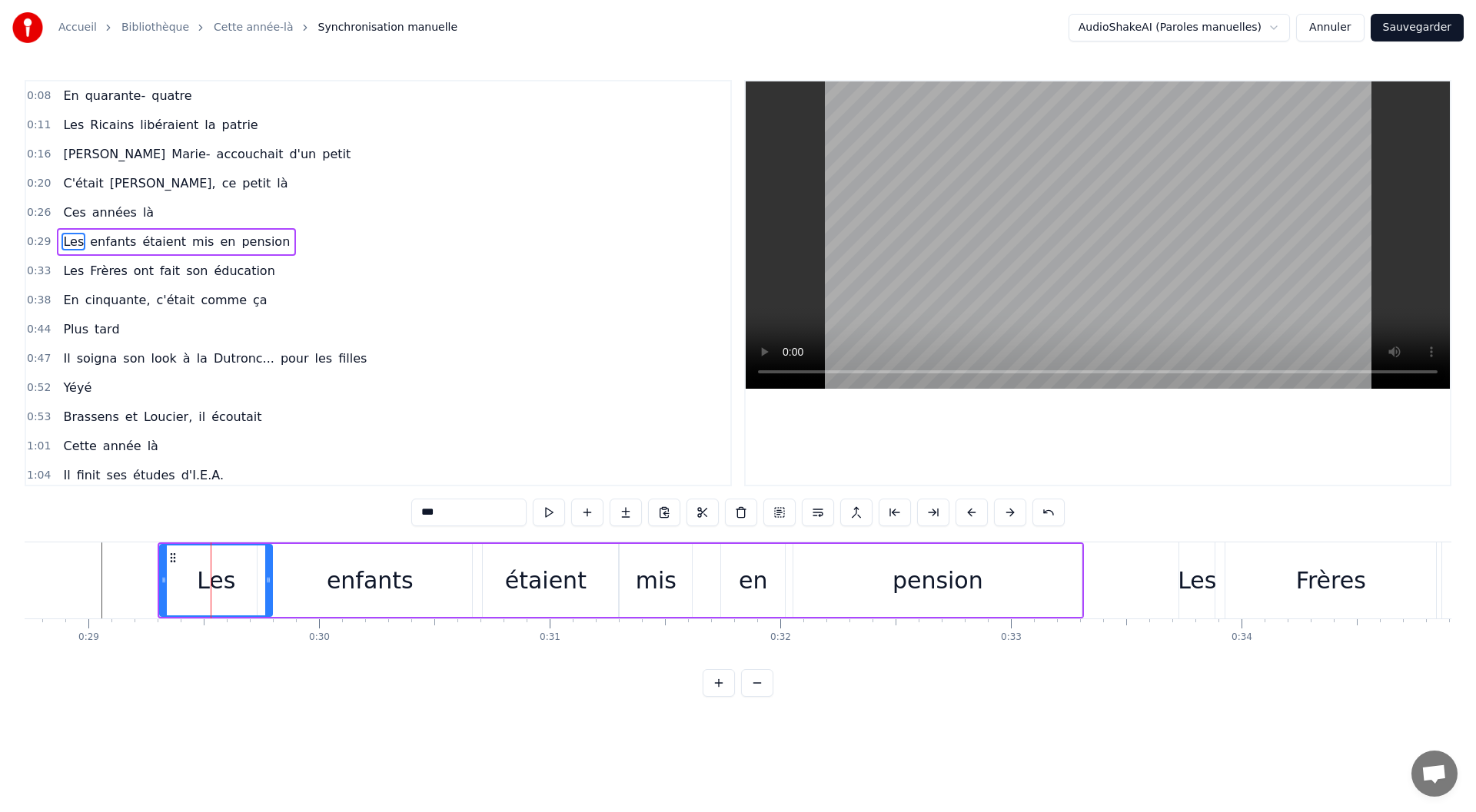
click at [294, 590] on div "enfants" at bounding box center [369, 581] width 224 height 73
drag, startPoint x: 260, startPoint y: 580, endPoint x: 271, endPoint y: 582, distance: 11.2
click at [271, 582] on icon at bounding box center [271, 580] width 6 height 13
click at [505, 582] on div "étaient" at bounding box center [546, 581] width 145 height 73
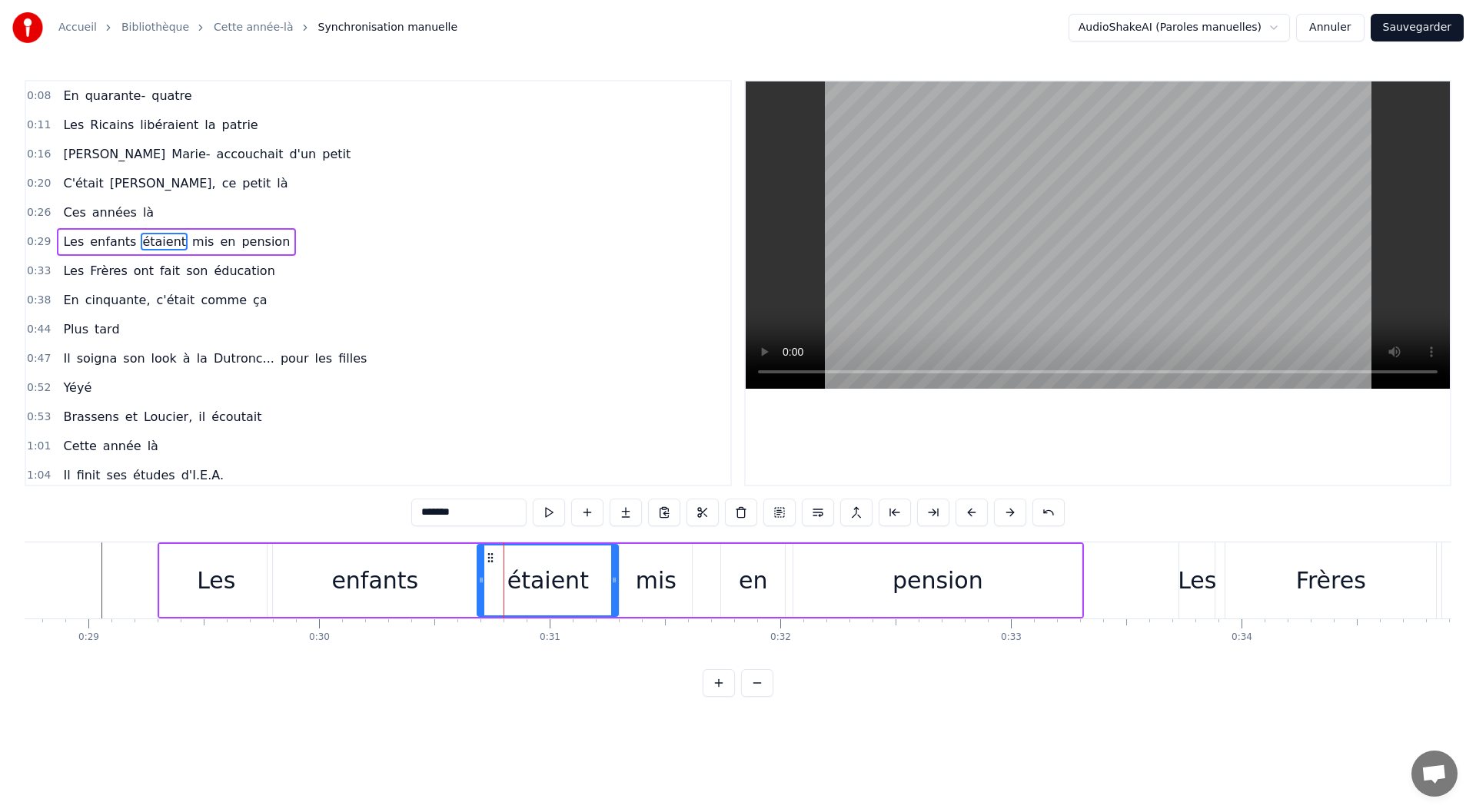
click at [481, 579] on icon at bounding box center [481, 580] width 6 height 13
click at [643, 590] on div "mis" at bounding box center [656, 581] width 41 height 35
click at [723, 580] on div "en" at bounding box center [753, 581] width 64 height 73
type input "**"
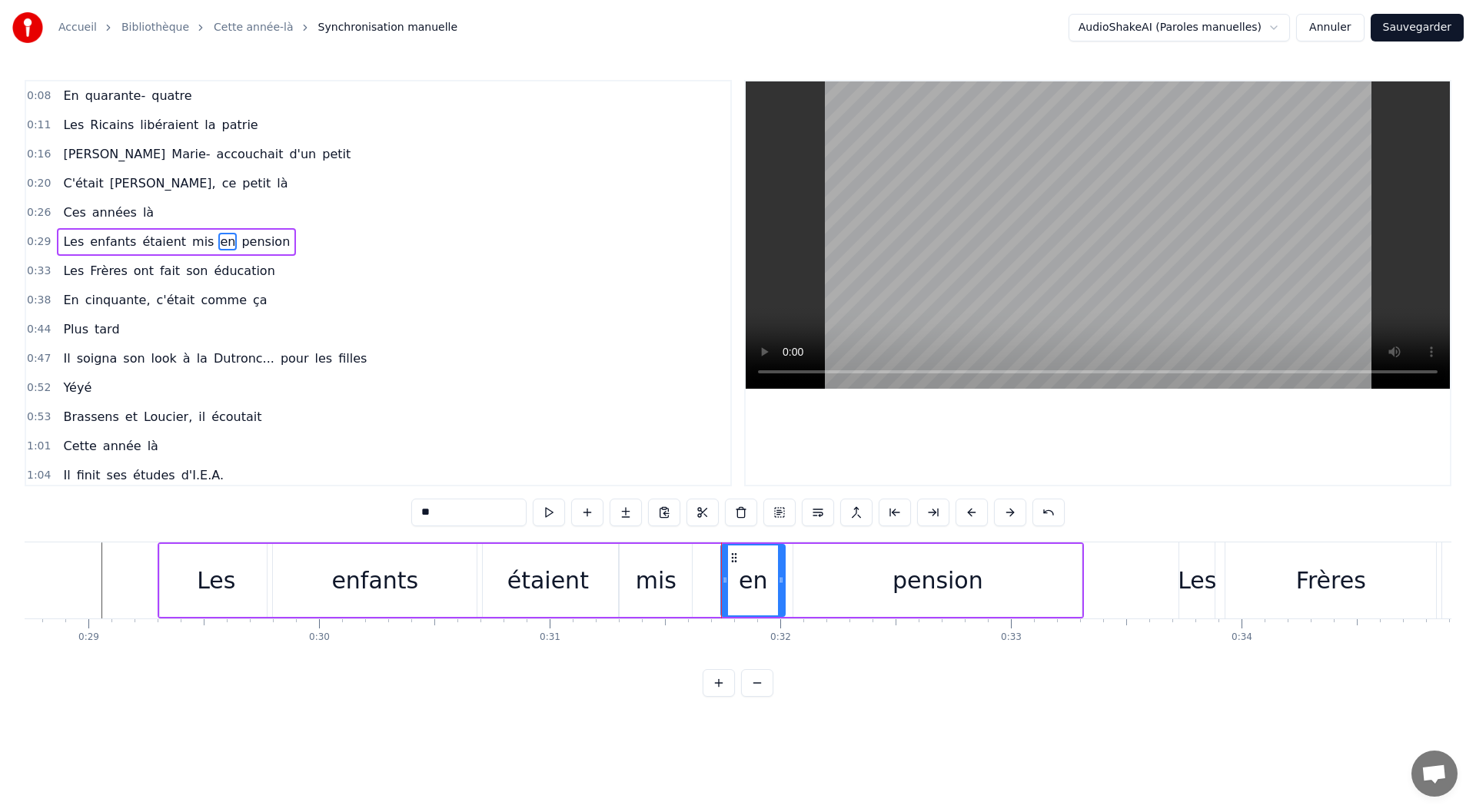
click at [718, 581] on div "Les enfants étaient mis en pension" at bounding box center [621, 580] width 927 height 76
click at [722, 579] on div "en" at bounding box center [753, 581] width 64 height 73
drag, startPoint x: 722, startPoint y: 579, endPoint x: 704, endPoint y: 583, distance: 18.4
click at [705, 583] on icon at bounding box center [708, 580] width 6 height 13
click at [823, 583] on div "pension" at bounding box center [937, 581] width 288 height 73
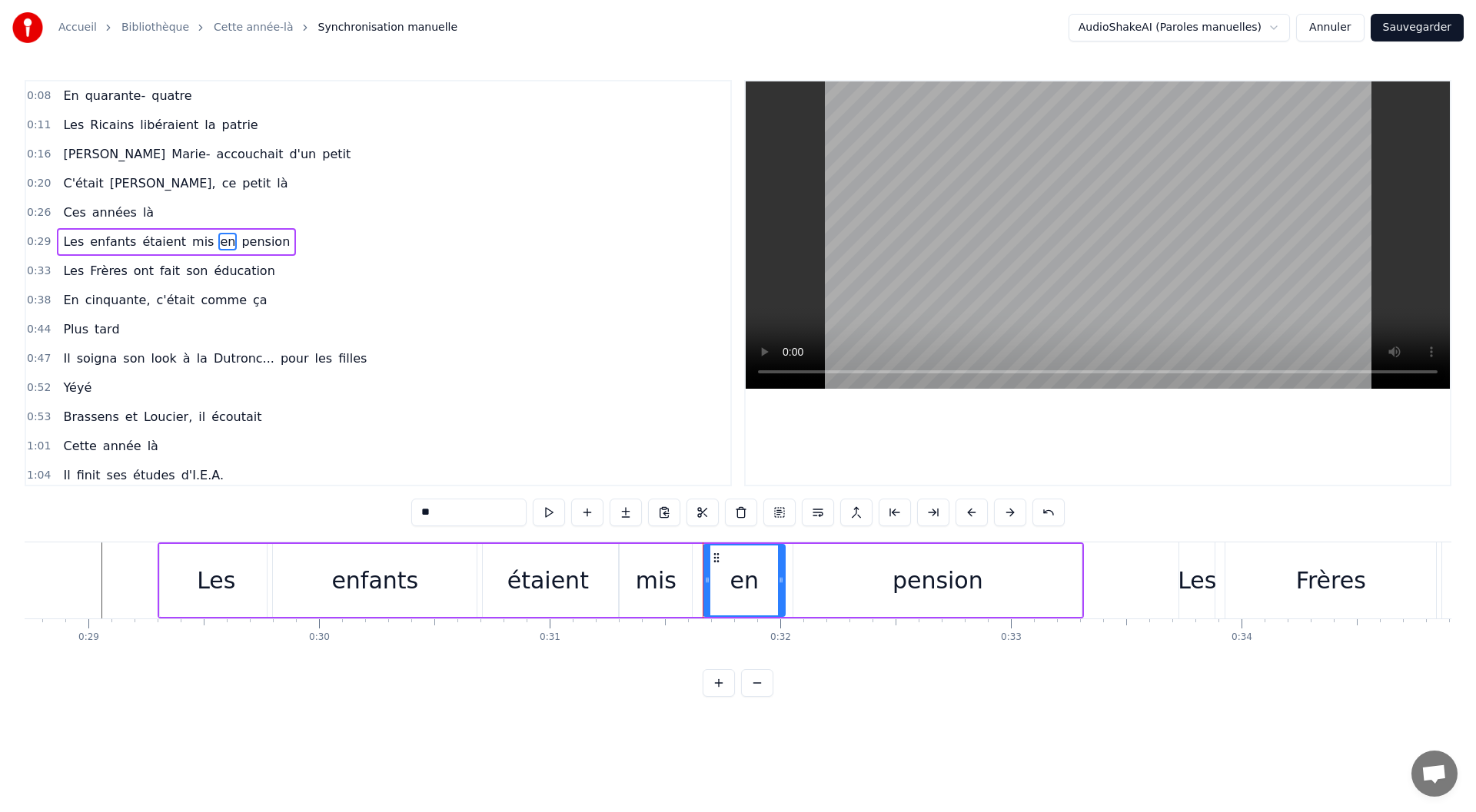
type input "*******"
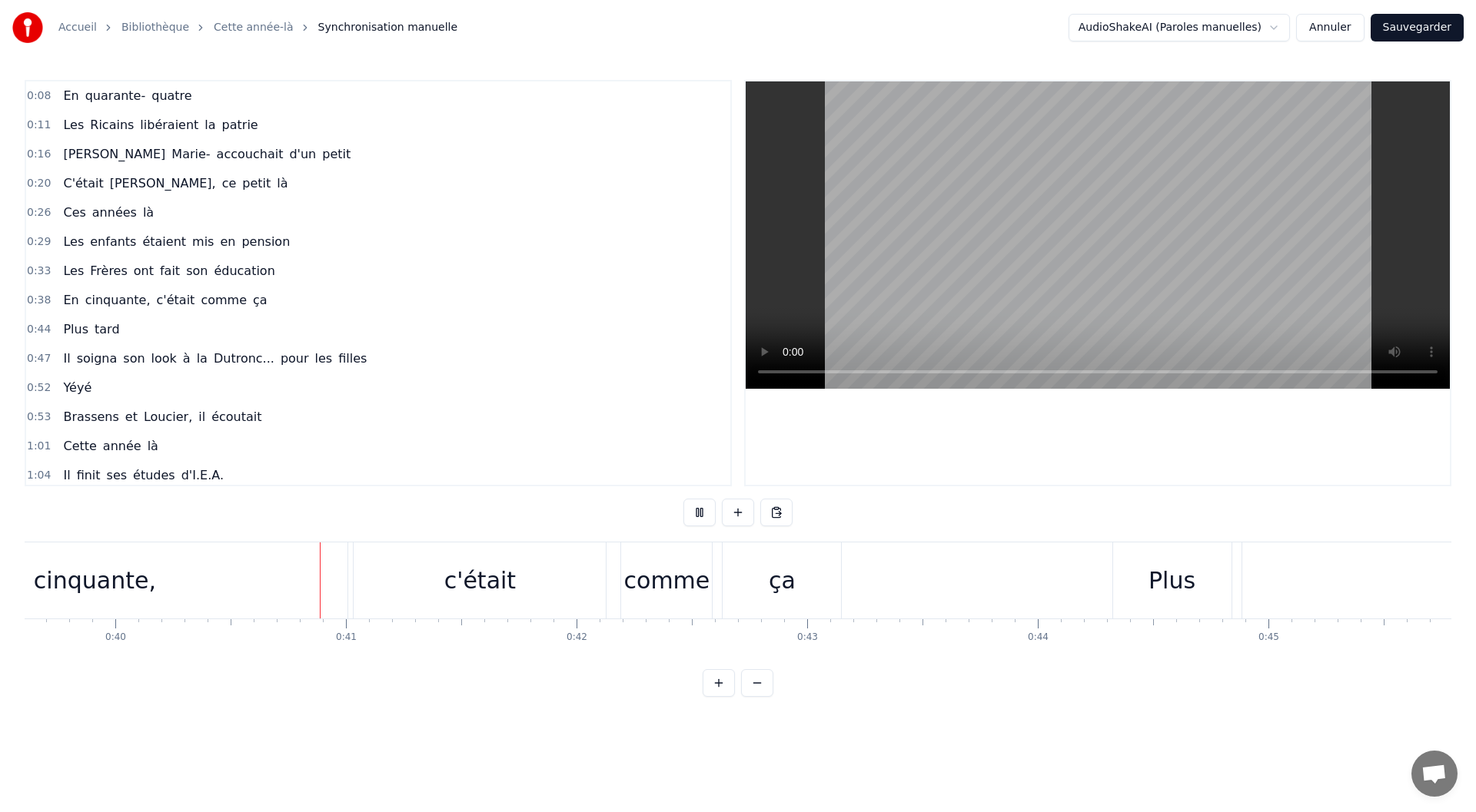
scroll to position [0, 9189]
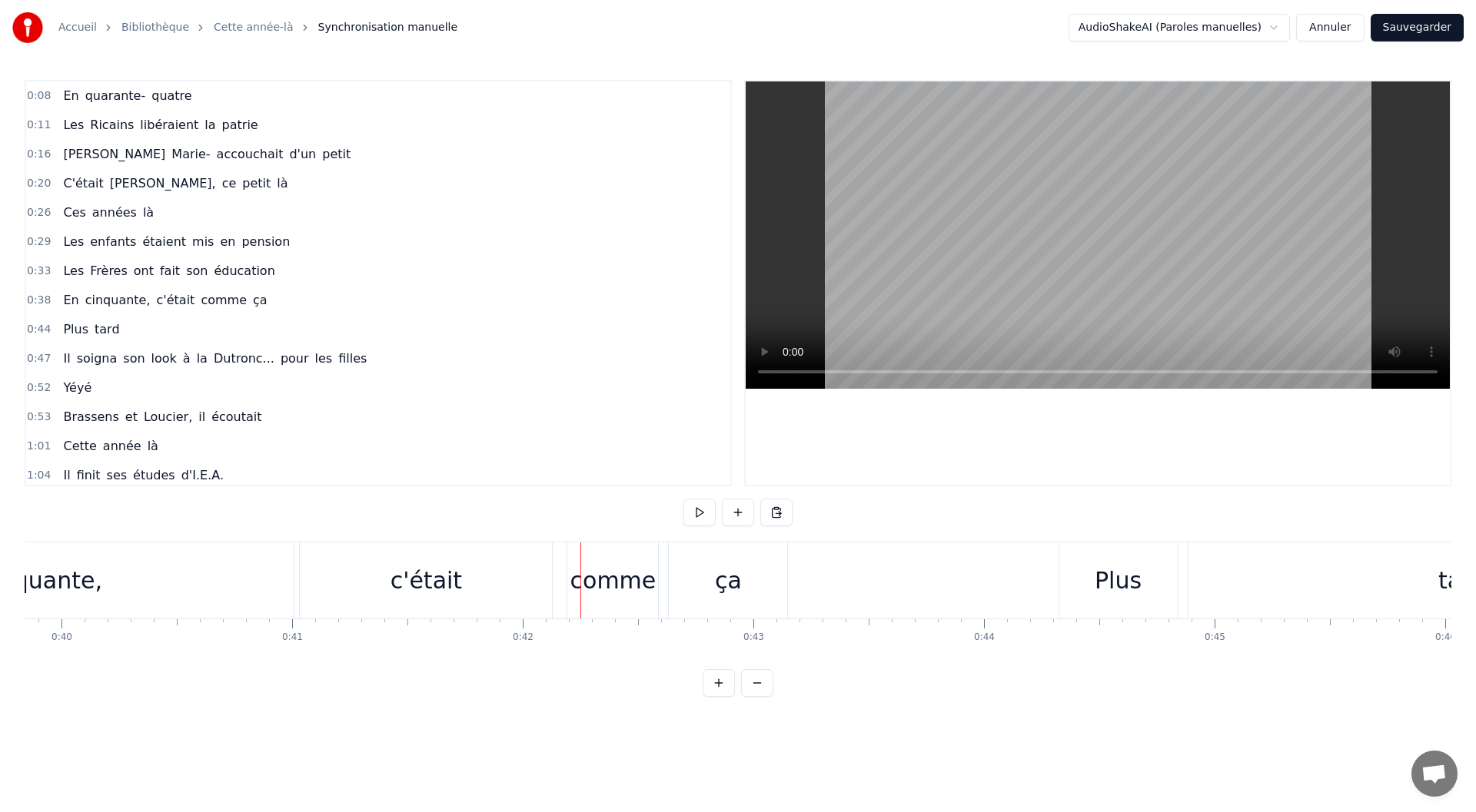
click at [716, 597] on div "ça" at bounding box center [728, 580] width 118 height 76
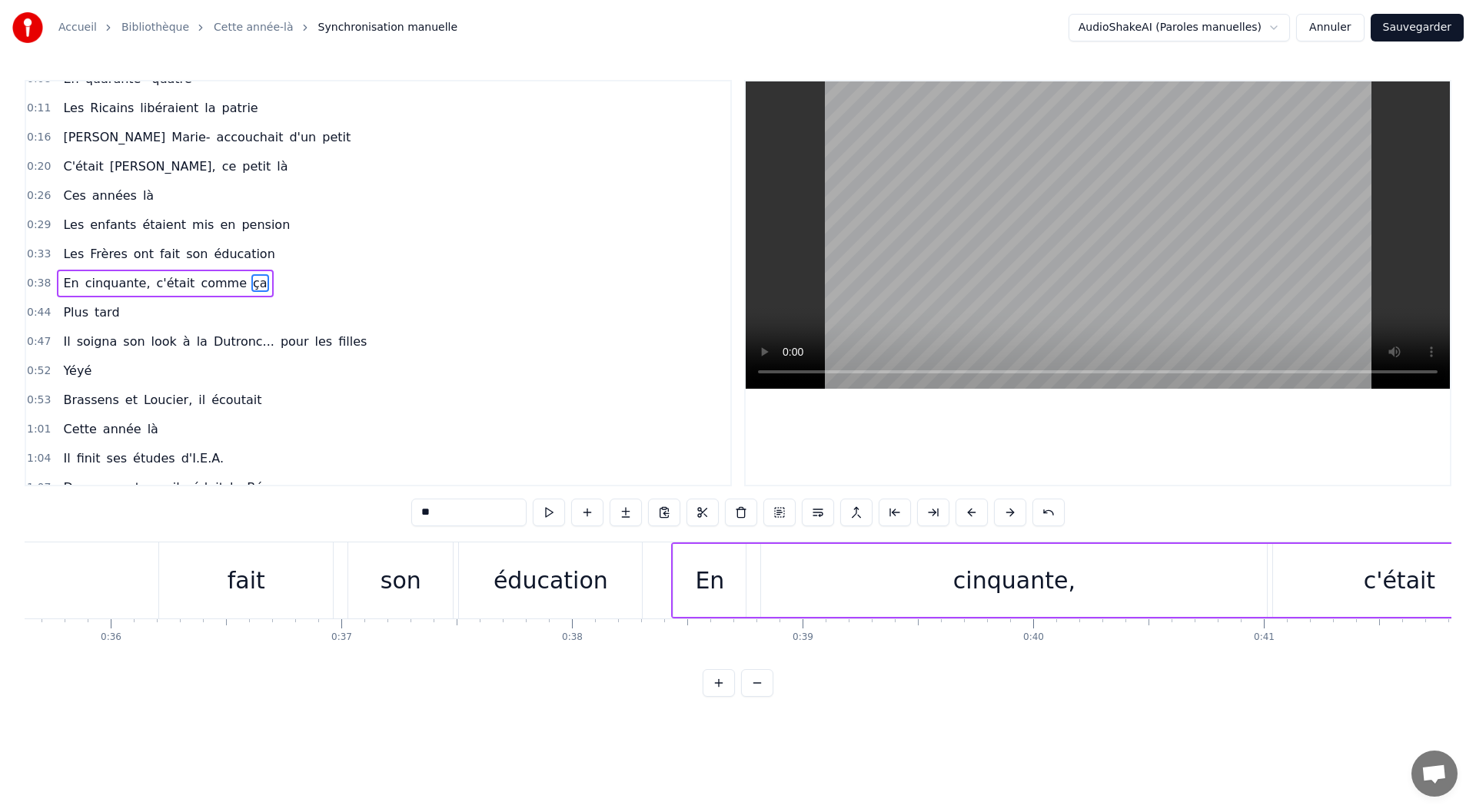
scroll to position [0, 8704]
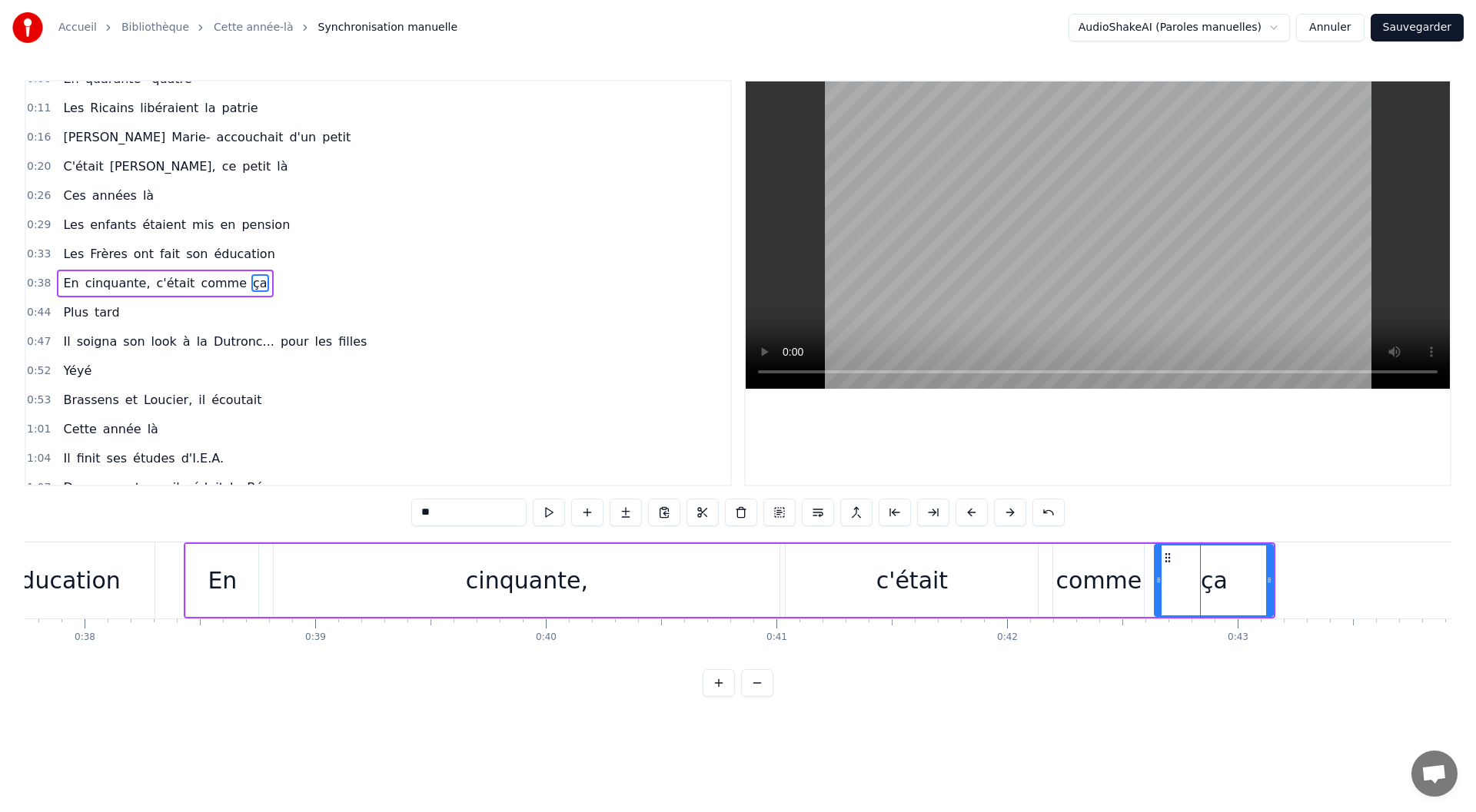
click at [253, 598] on div "En" at bounding box center [221, 581] width 73 height 73
type input "**"
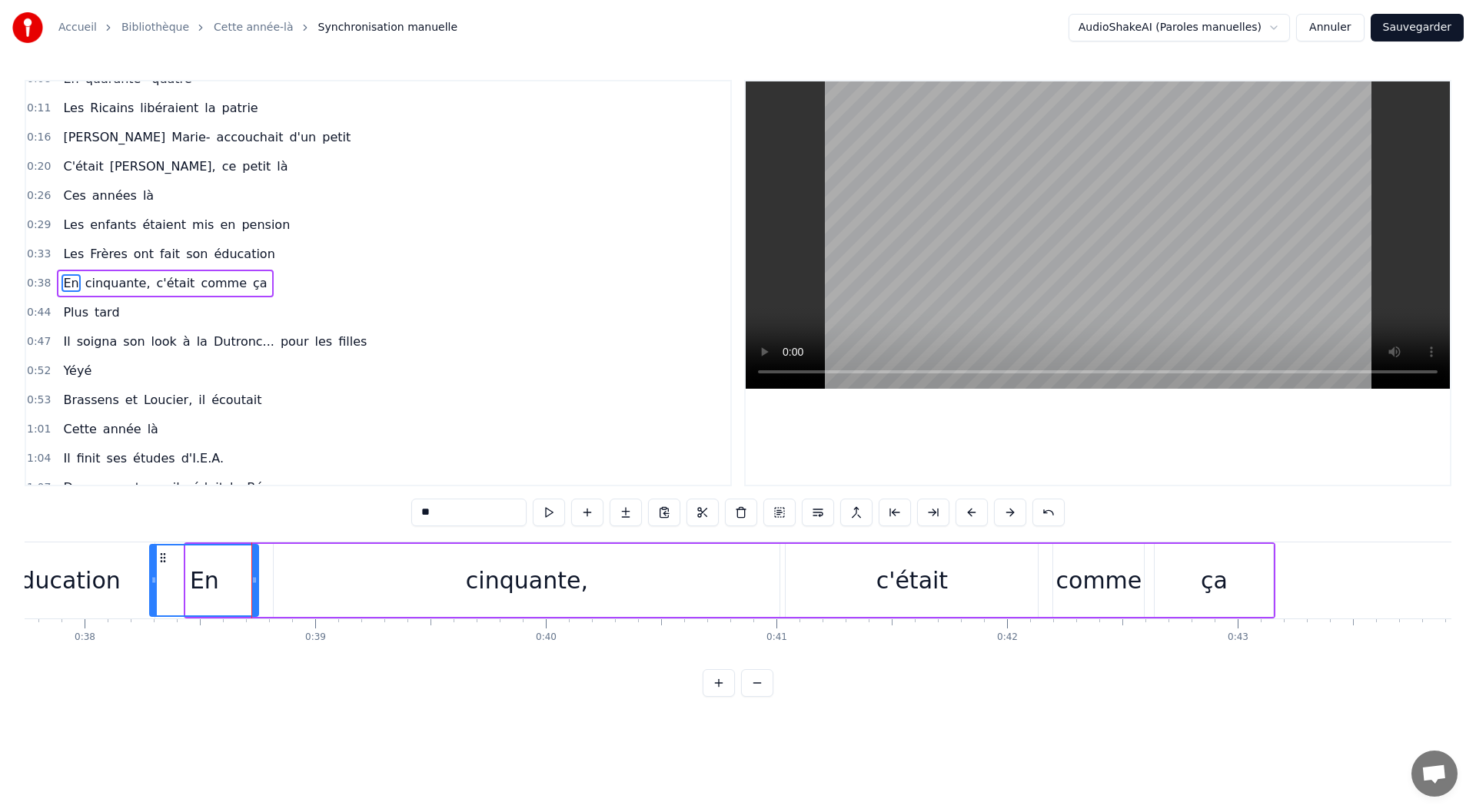
drag, startPoint x: 188, startPoint y: 588, endPoint x: 151, endPoint y: 586, distance: 37.1
click at [151, 586] on div at bounding box center [154, 580] width 6 height 70
click at [257, 544] on div "En" at bounding box center [203, 581] width 110 height 73
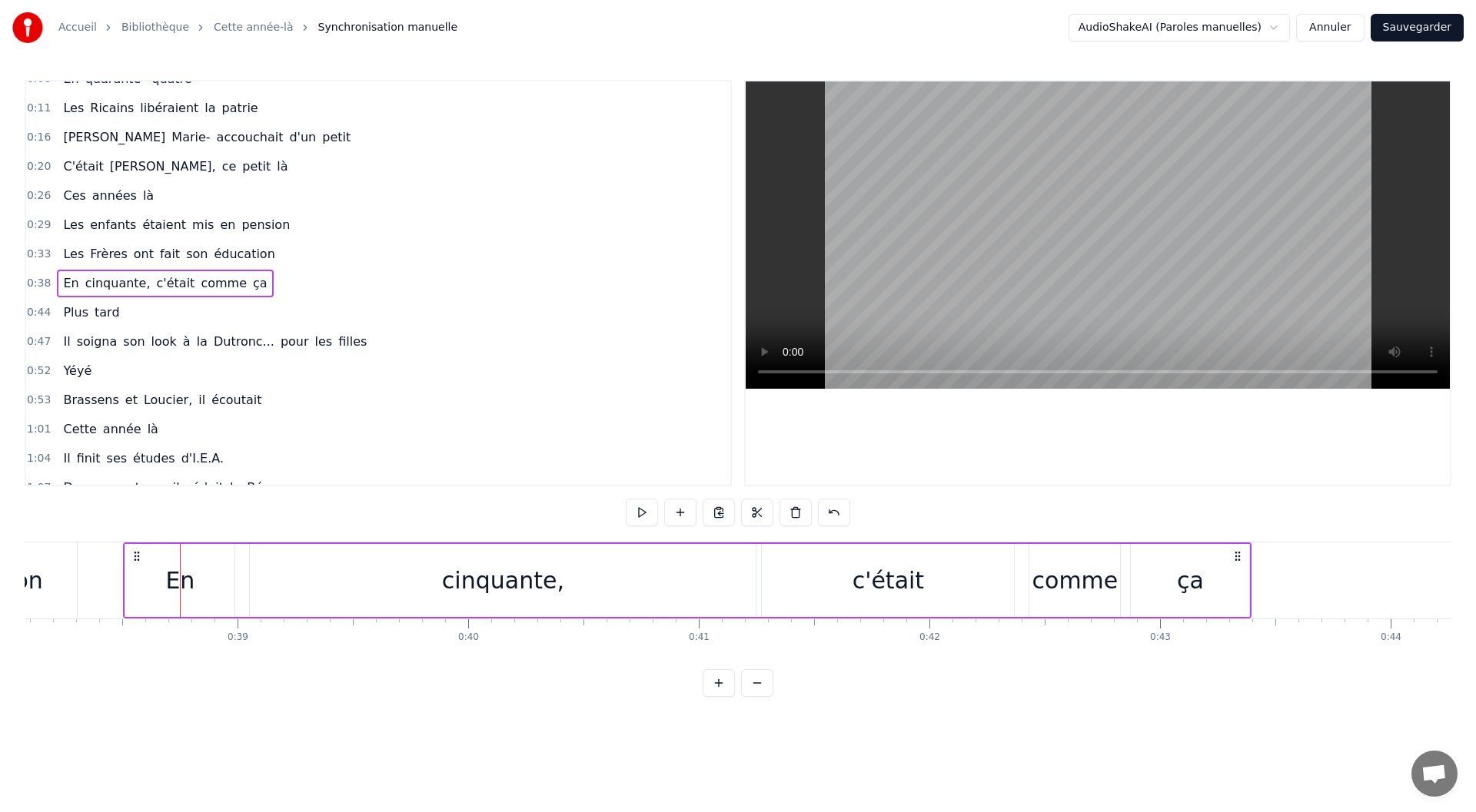
drag, startPoint x: 1265, startPoint y: 558, endPoint x: 1231, endPoint y: 564, distance: 34.5
click at [1231, 564] on div "En cinquante, c'était comme ça" at bounding box center [687, 580] width 1129 height 76
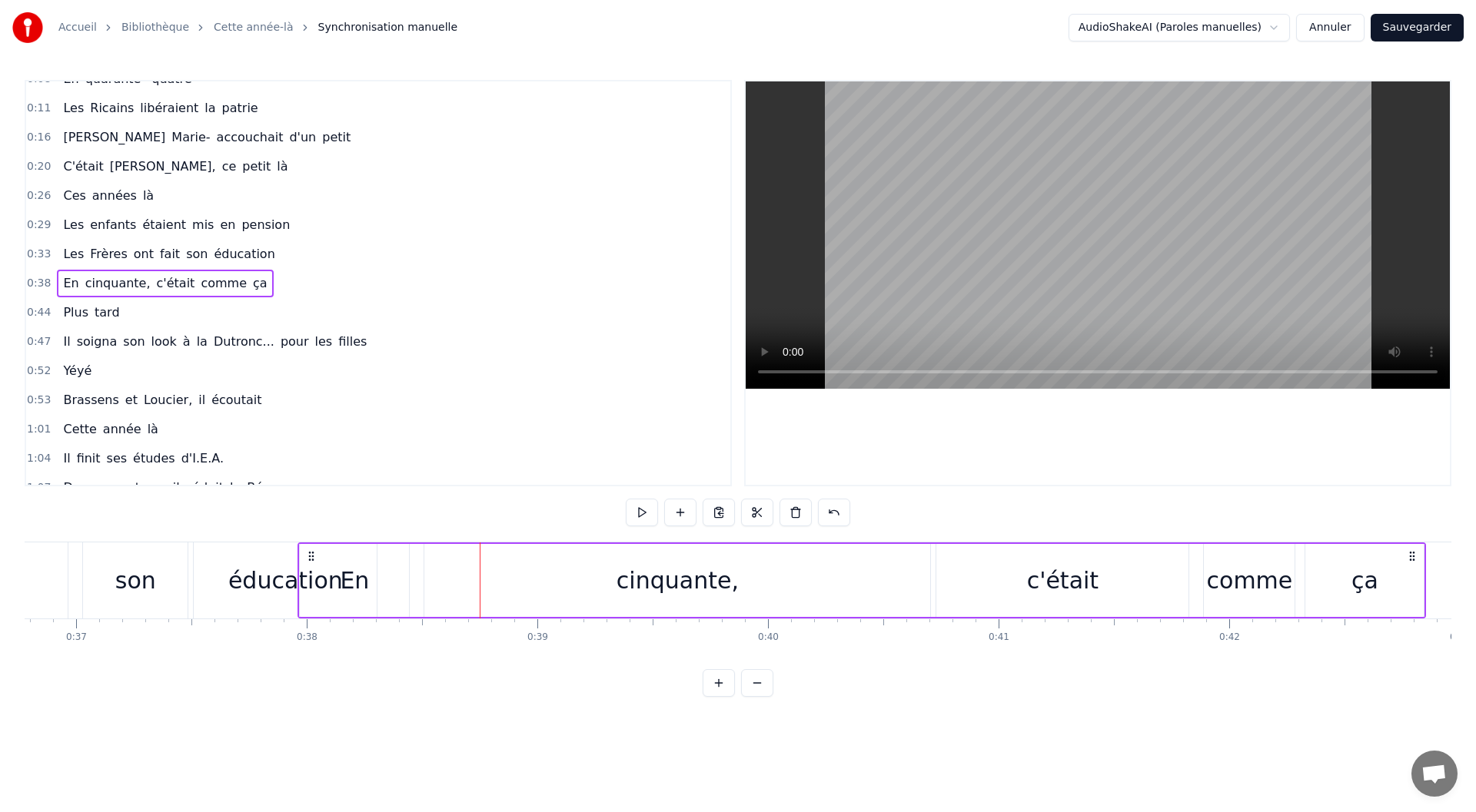
scroll to position [0, 8475]
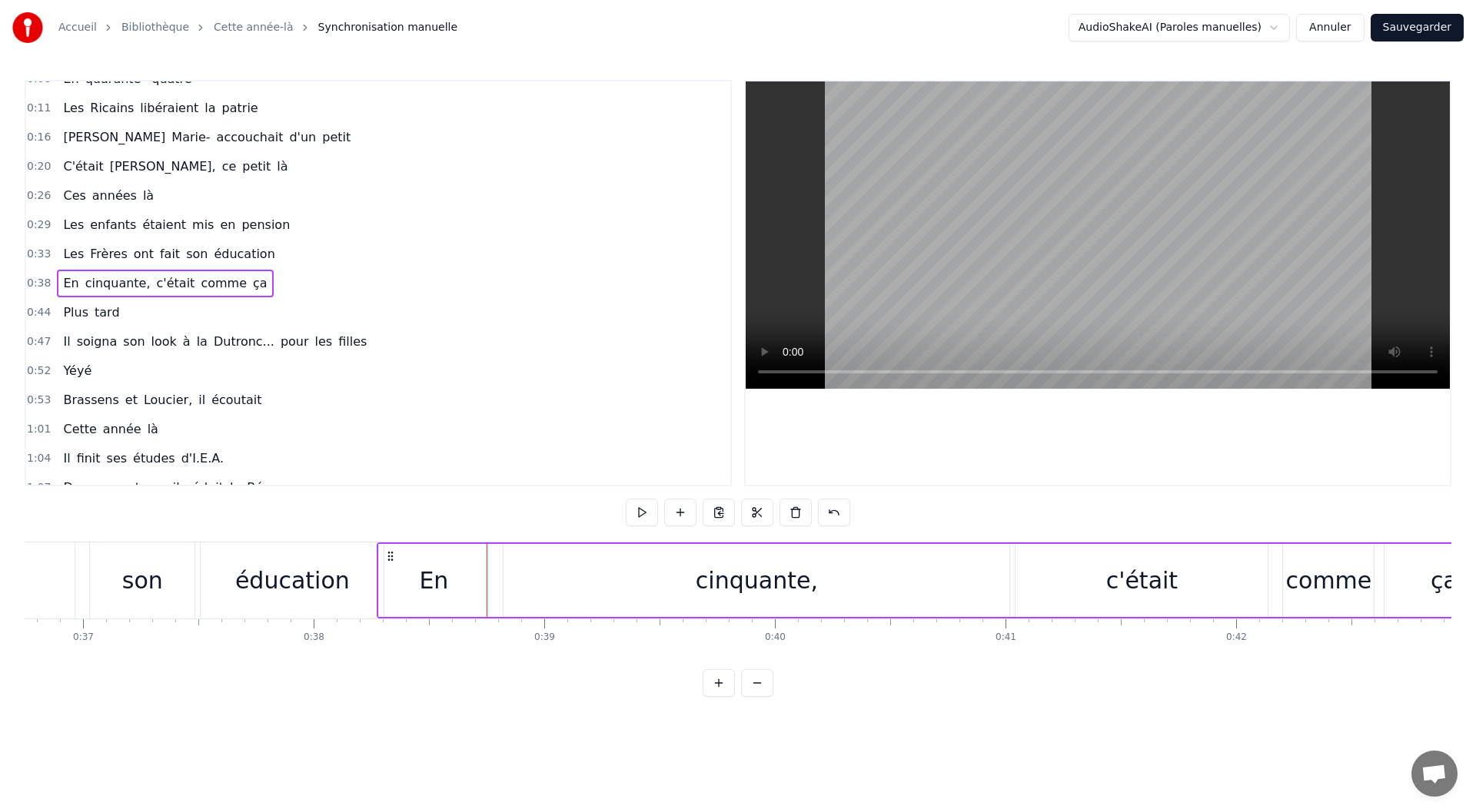
drag, startPoint x: 237, startPoint y: 556, endPoint x: 384, endPoint y: 563, distance: 147.2
click at [384, 563] on div "En cinquante, c'était comme ça" at bounding box center [940, 580] width 1129 height 76
click at [482, 587] on div "En" at bounding box center [433, 581] width 109 height 73
click at [562, 594] on div "cinquante," at bounding box center [756, 581] width 506 height 73
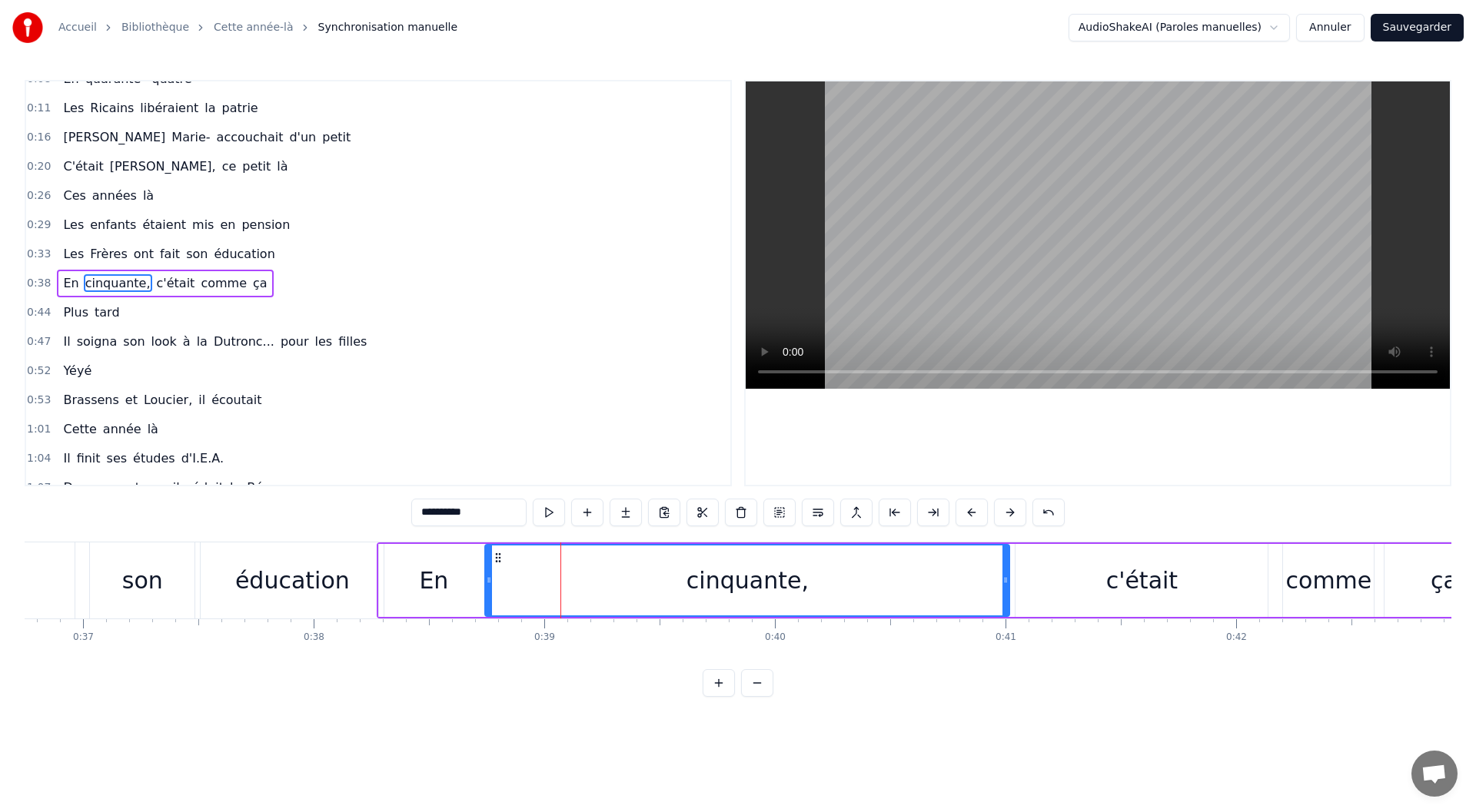
drag, startPoint x: 504, startPoint y: 578, endPoint x: 486, endPoint y: 579, distance: 18.0
click at [486, 579] on icon at bounding box center [488, 580] width 6 height 13
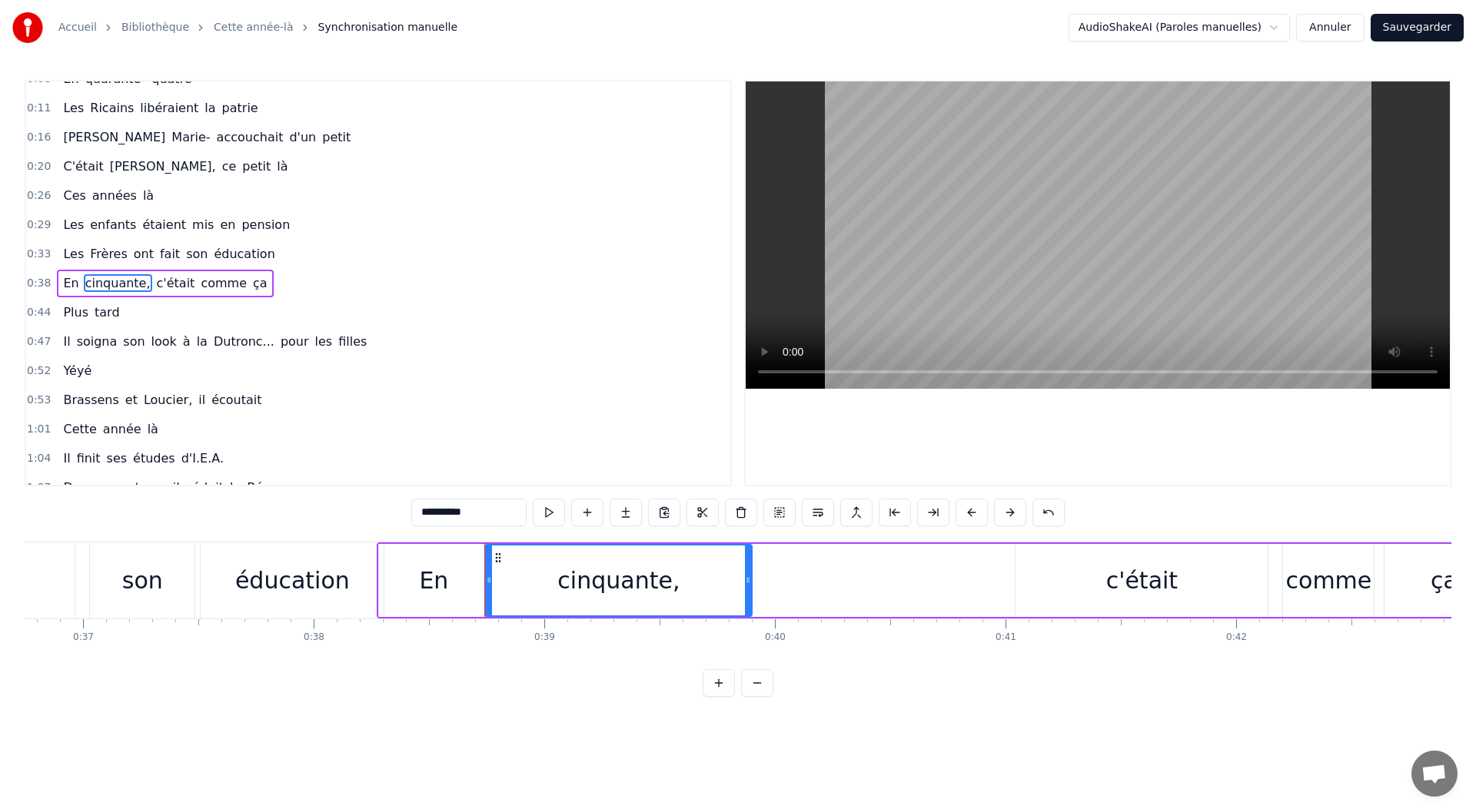
drag, startPoint x: 1002, startPoint y: 582, endPoint x: 745, endPoint y: 596, distance: 257.4
click at [745, 596] on div at bounding box center [748, 580] width 6 height 70
click at [1044, 588] on div "c'était" at bounding box center [1141, 581] width 252 height 73
type input "*******"
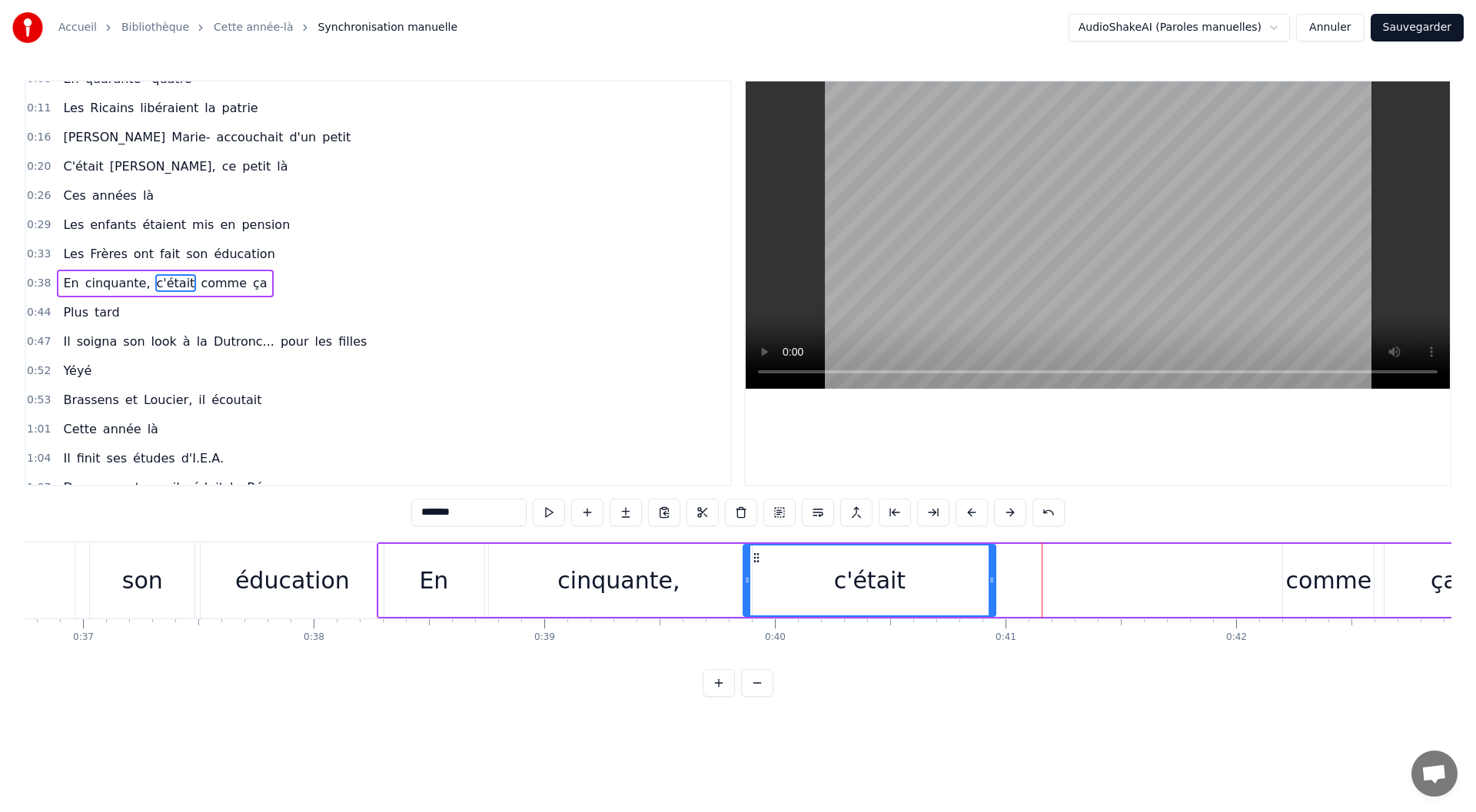
drag, startPoint x: 1029, startPoint y: 556, endPoint x: 756, endPoint y: 567, distance: 273.2
click at [756, 567] on div "c'était" at bounding box center [869, 580] width 251 height 70
drag, startPoint x: 989, startPoint y: 583, endPoint x: 863, endPoint y: 594, distance: 126.5
click at [863, 594] on div at bounding box center [865, 580] width 6 height 70
click at [1054, 597] on div "En cinquante, c'était comme ça" at bounding box center [940, 580] width 1129 height 76
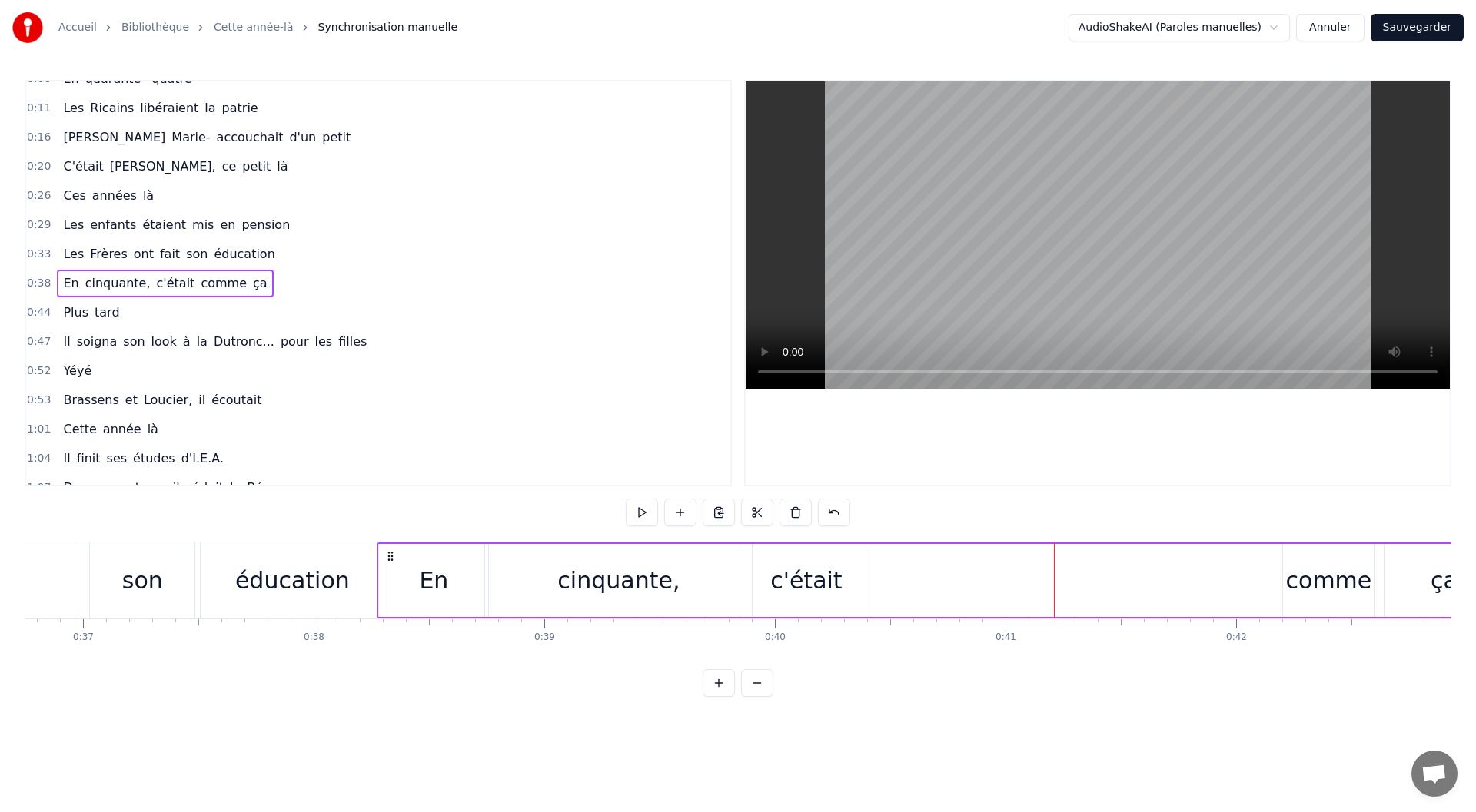
click at [1290, 572] on div "comme" at bounding box center [1329, 581] width 91 height 73
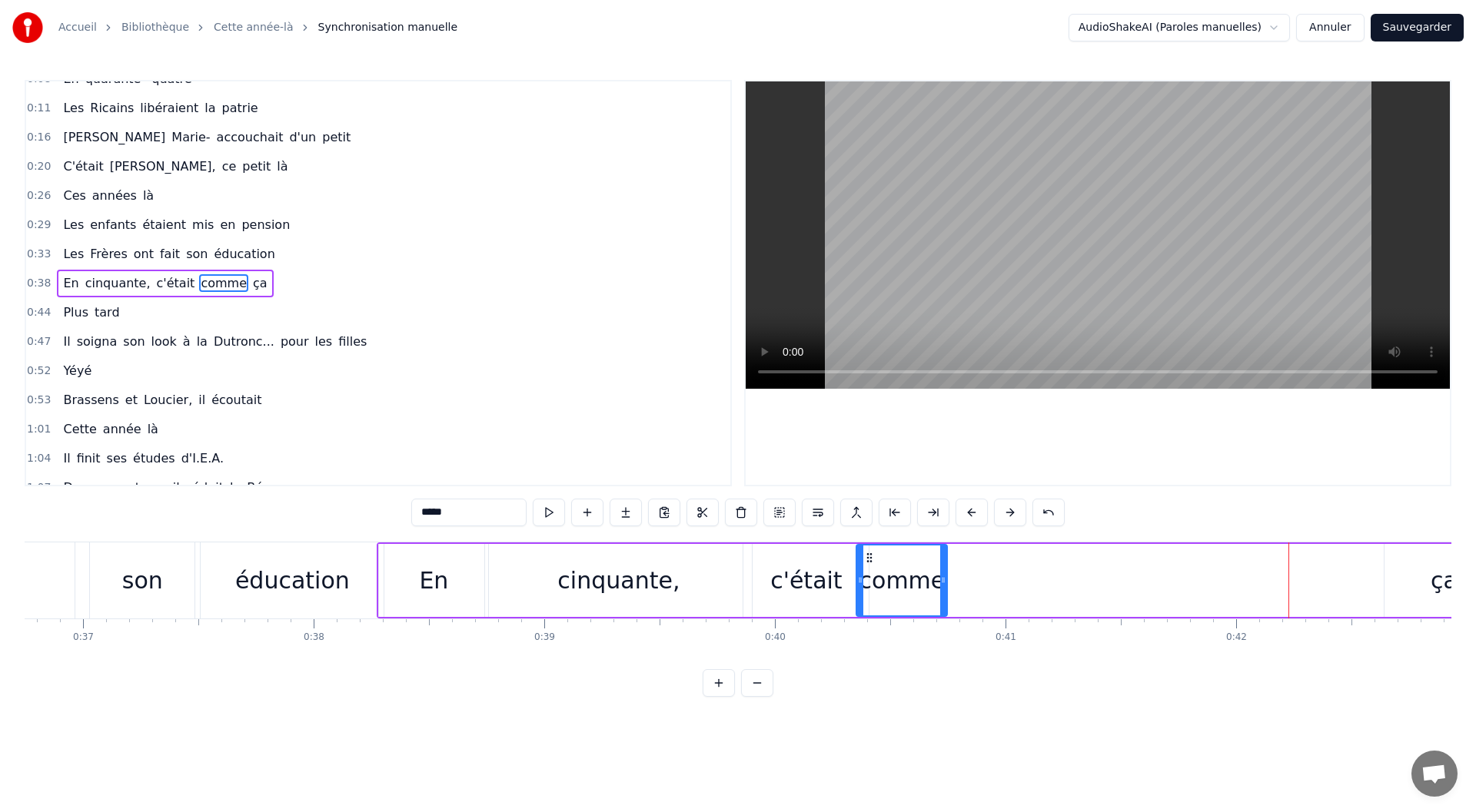
drag, startPoint x: 1294, startPoint y: 556, endPoint x: 868, endPoint y: 568, distance: 426.2
click at [868, 568] on div "comme" at bounding box center [901, 580] width 89 height 70
click at [1405, 564] on div "ça" at bounding box center [1444, 581] width 118 height 73
type input "**"
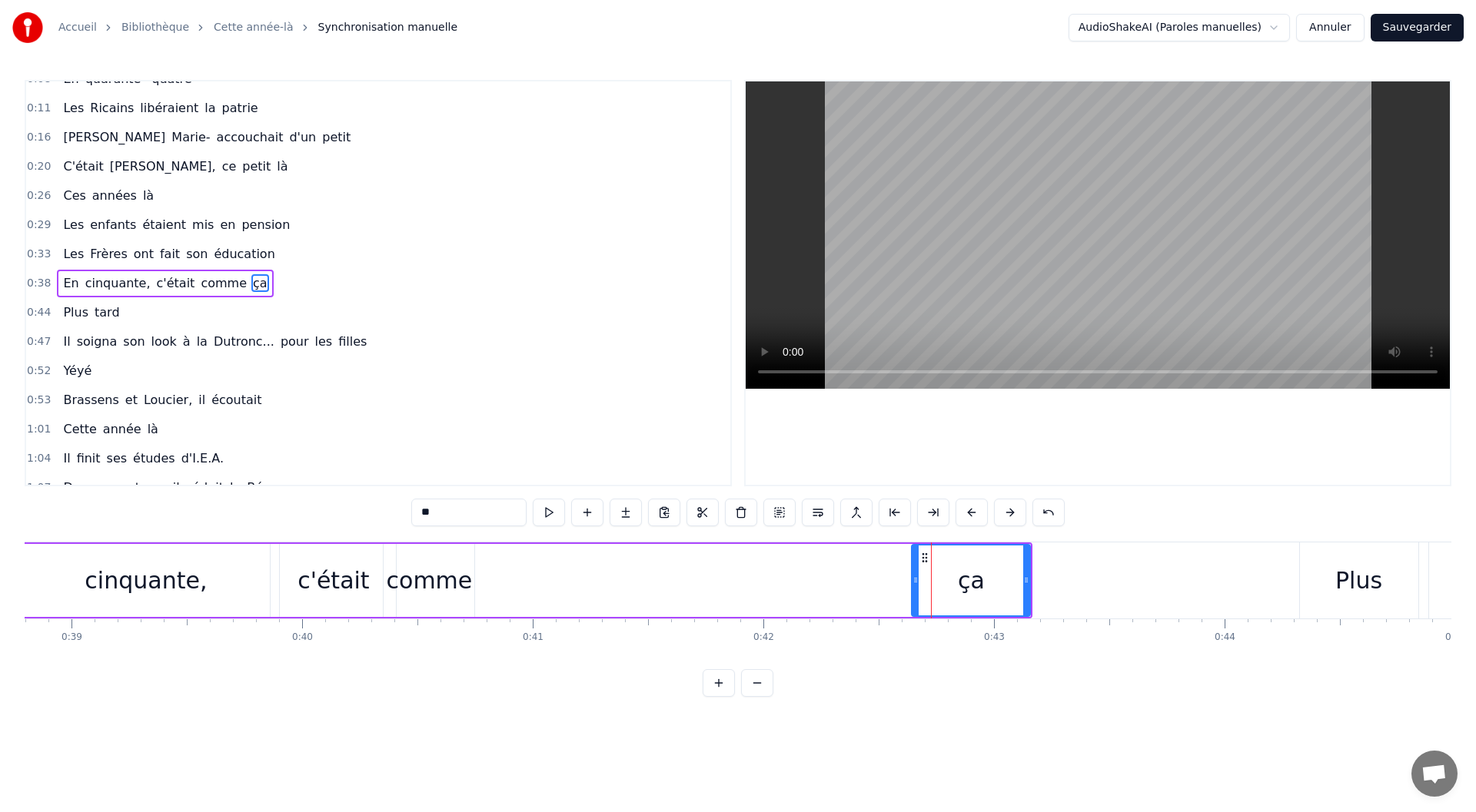
scroll to position [0, 8973]
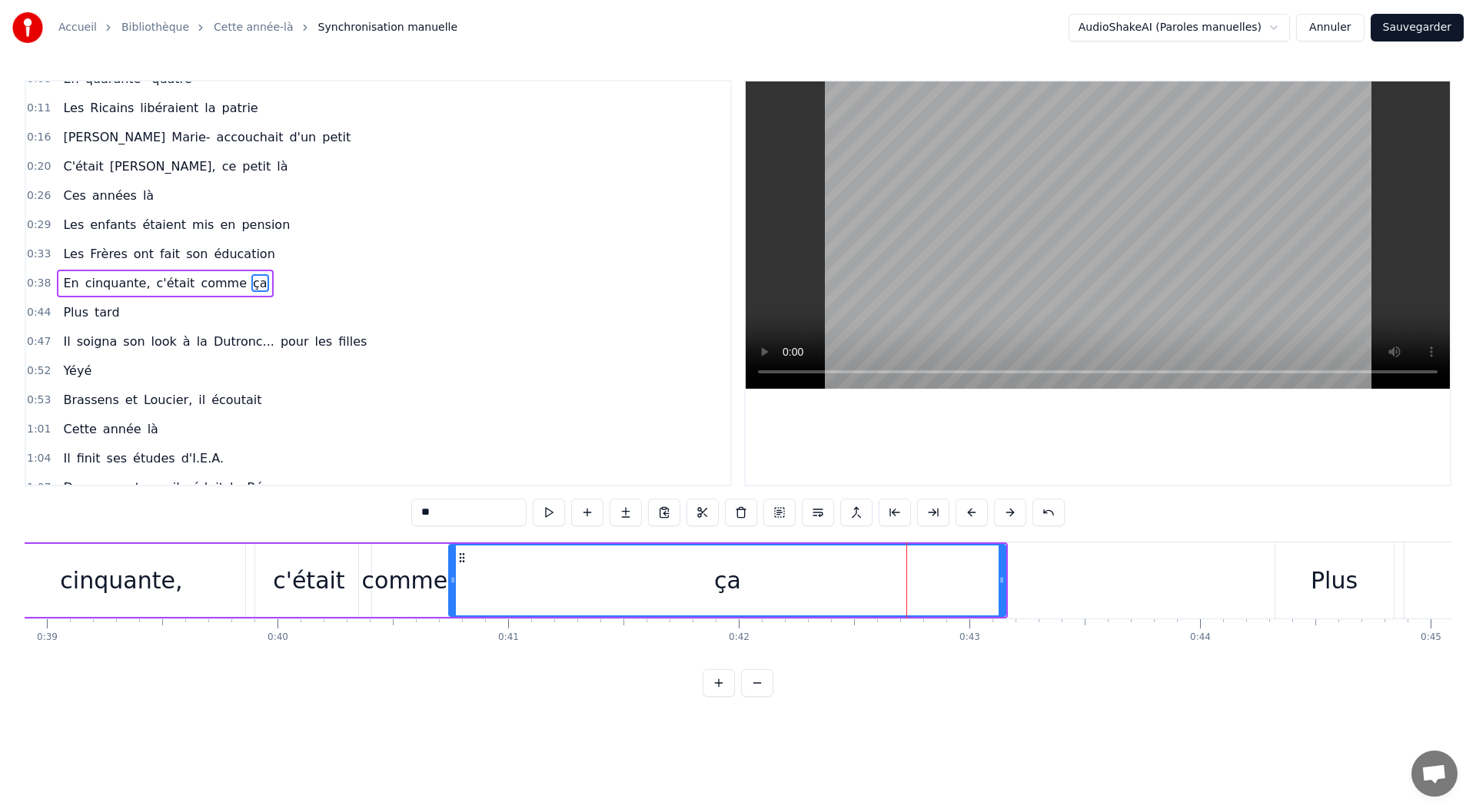
drag, startPoint x: 894, startPoint y: 560, endPoint x: 456, endPoint y: 579, distance: 438.4
click at [456, 579] on div at bounding box center [453, 580] width 6 height 70
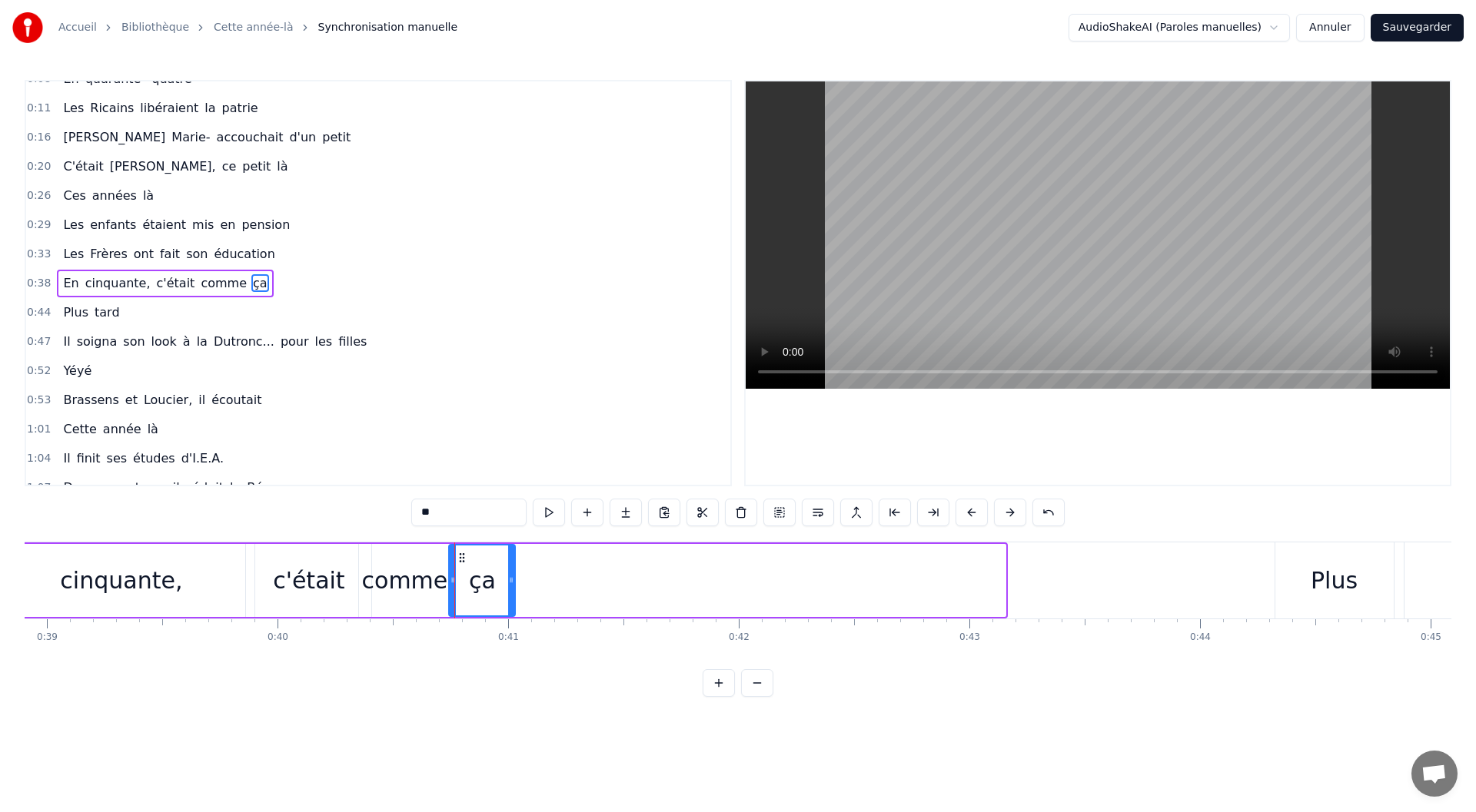
drag, startPoint x: 1002, startPoint y: 582, endPoint x: 512, endPoint y: 589, distance: 490.0
click at [512, 589] on div at bounding box center [511, 580] width 6 height 70
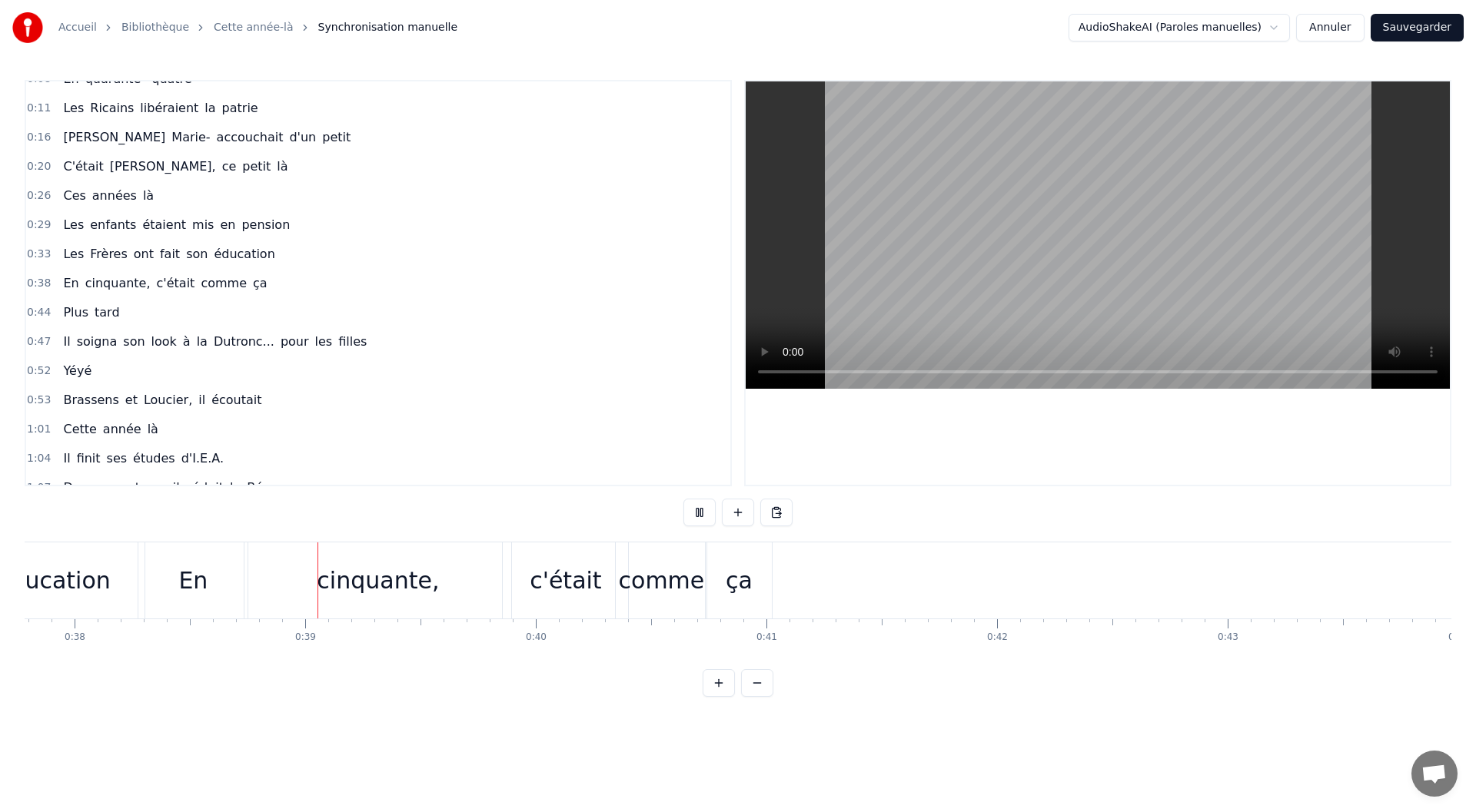
scroll to position [0, 8798]
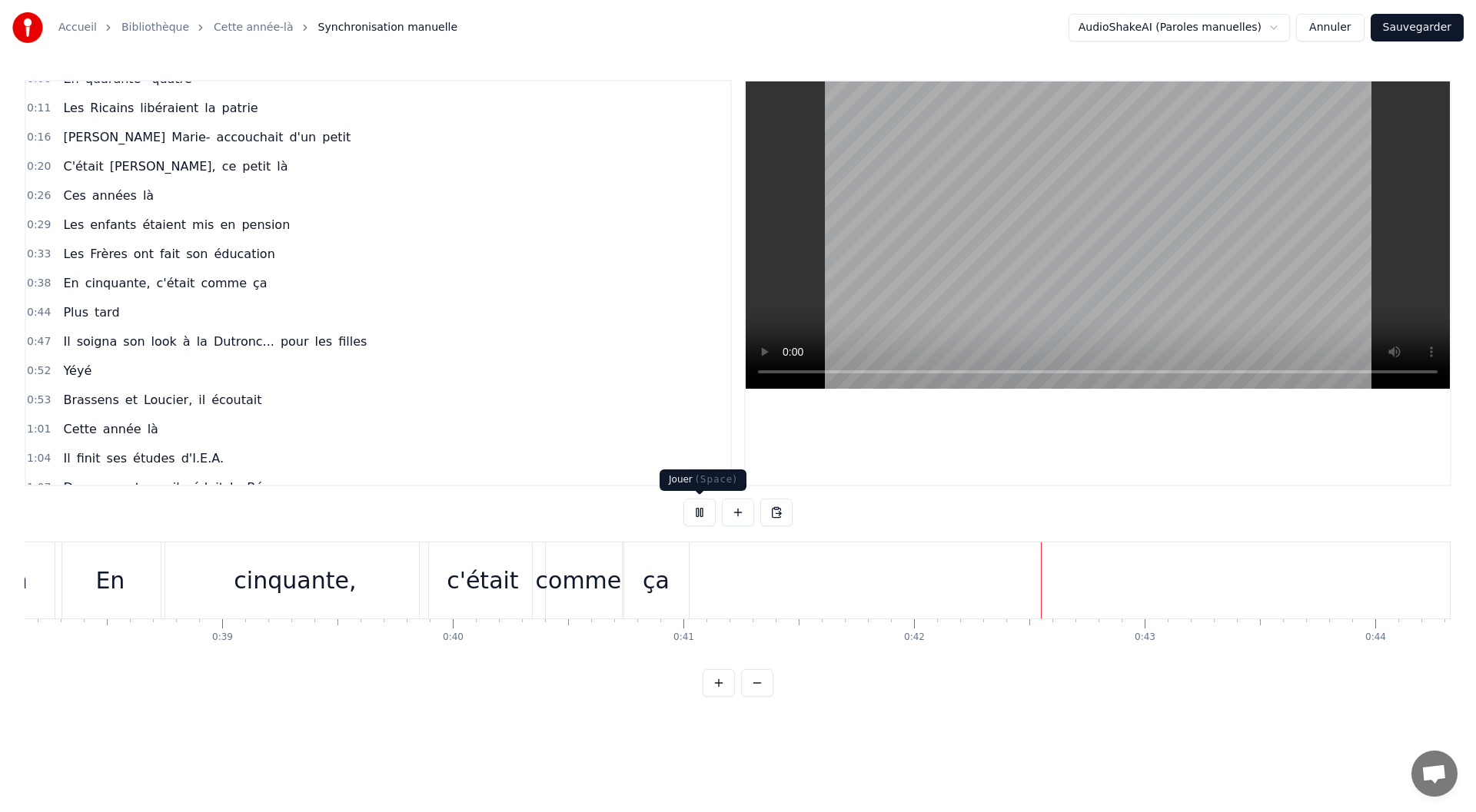
click at [692, 506] on button at bounding box center [699, 512] width 32 height 28
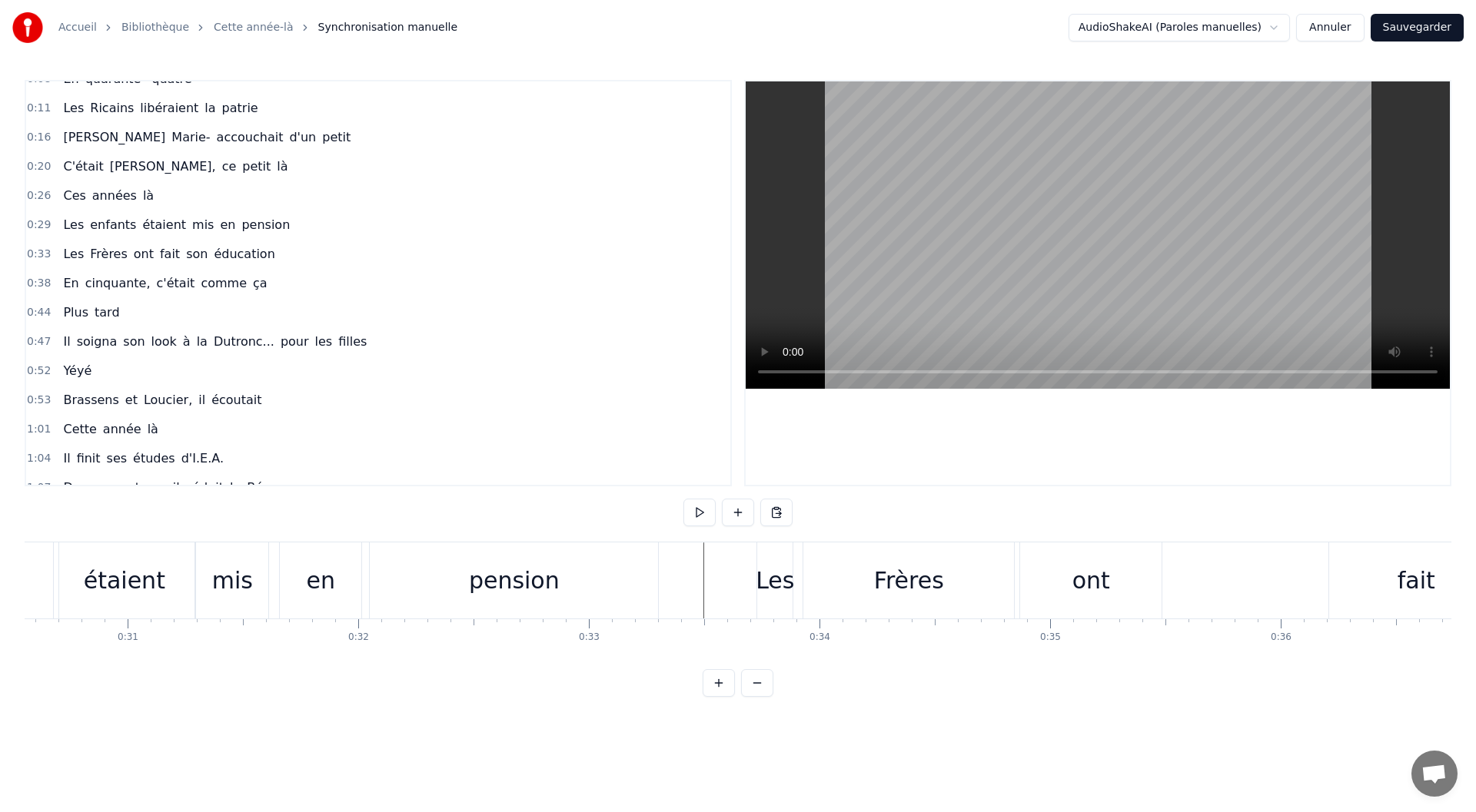
scroll to position [0, 7193]
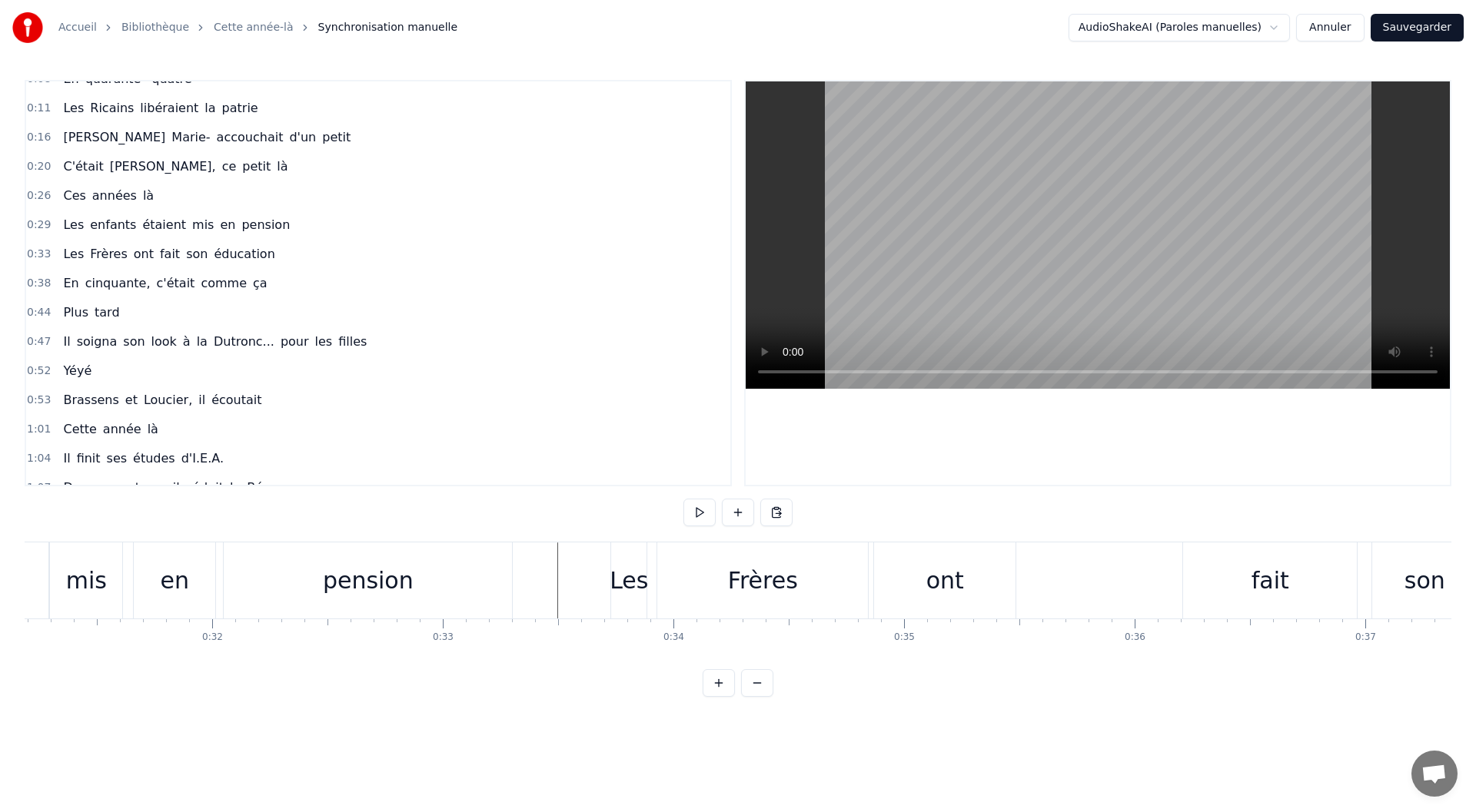
click at [634, 580] on div "Les" at bounding box center [629, 581] width 39 height 35
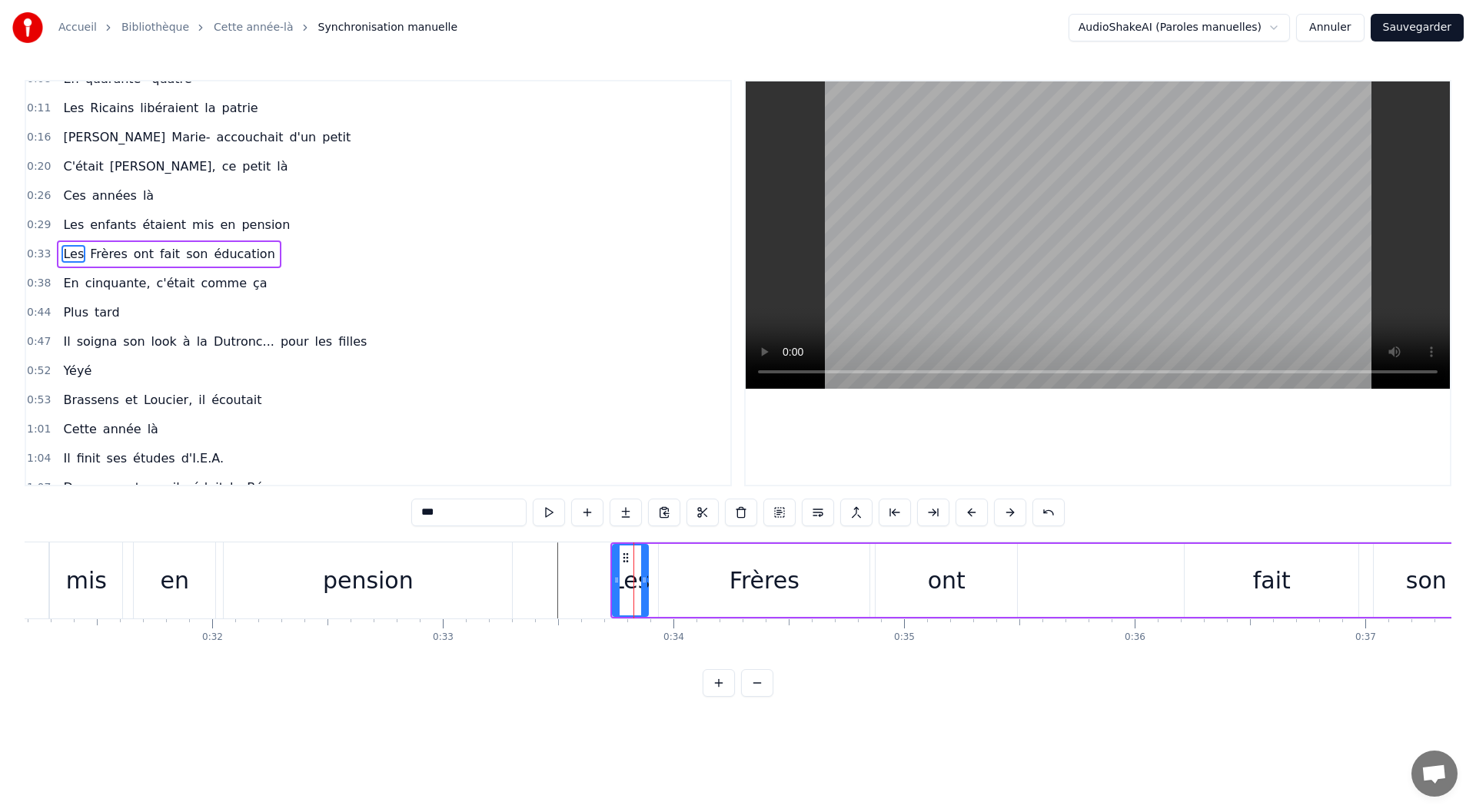
scroll to position [0, 0]
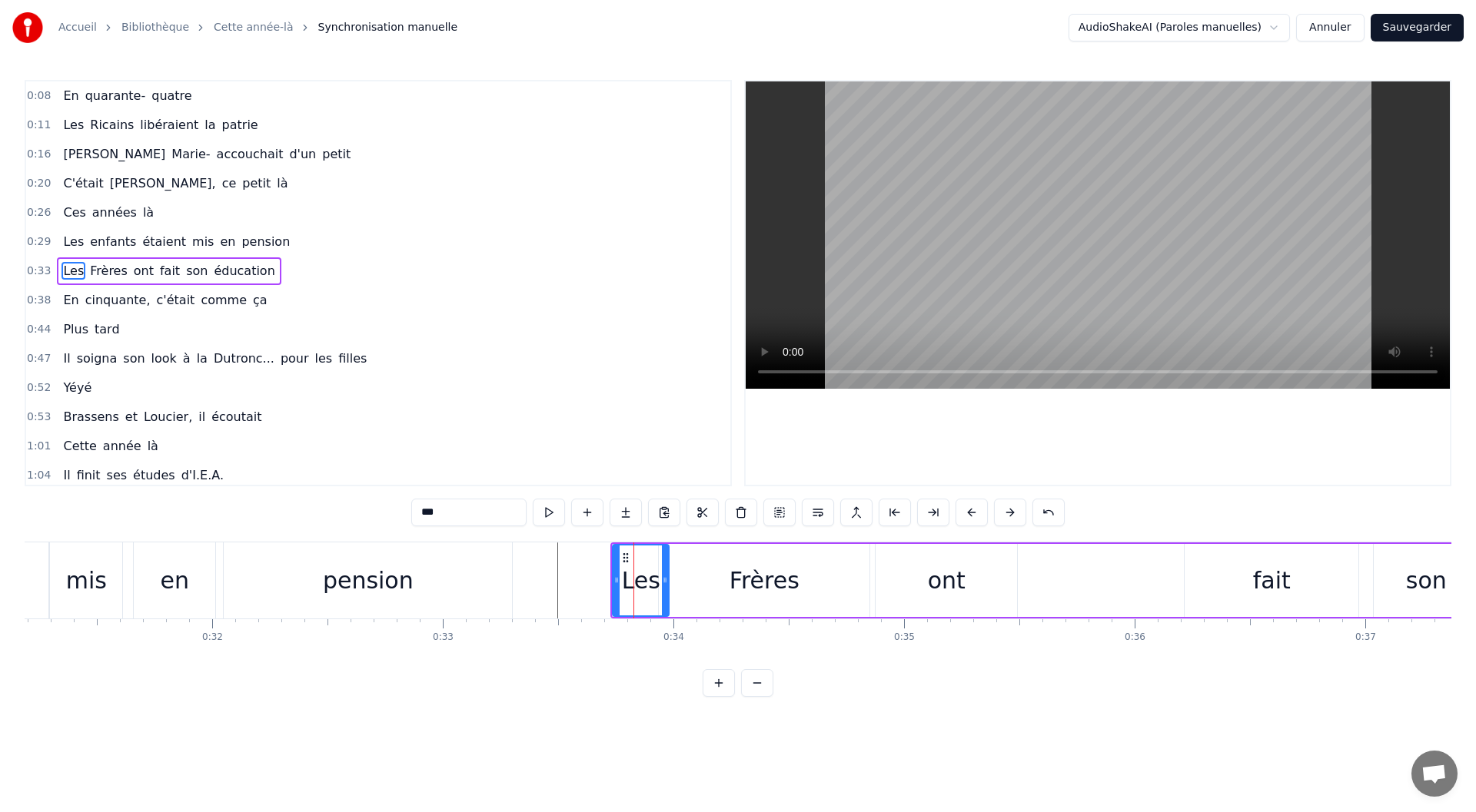
drag, startPoint x: 643, startPoint y: 580, endPoint x: 664, endPoint y: 580, distance: 21.0
click at [664, 580] on circle at bounding box center [664, 580] width 1 height 1
click at [732, 588] on div "Frères" at bounding box center [764, 581] width 211 height 73
click at [669, 589] on div at bounding box center [668, 580] width 6 height 70
drag, startPoint x: 864, startPoint y: 586, endPoint x: 837, endPoint y: 590, distance: 27.3
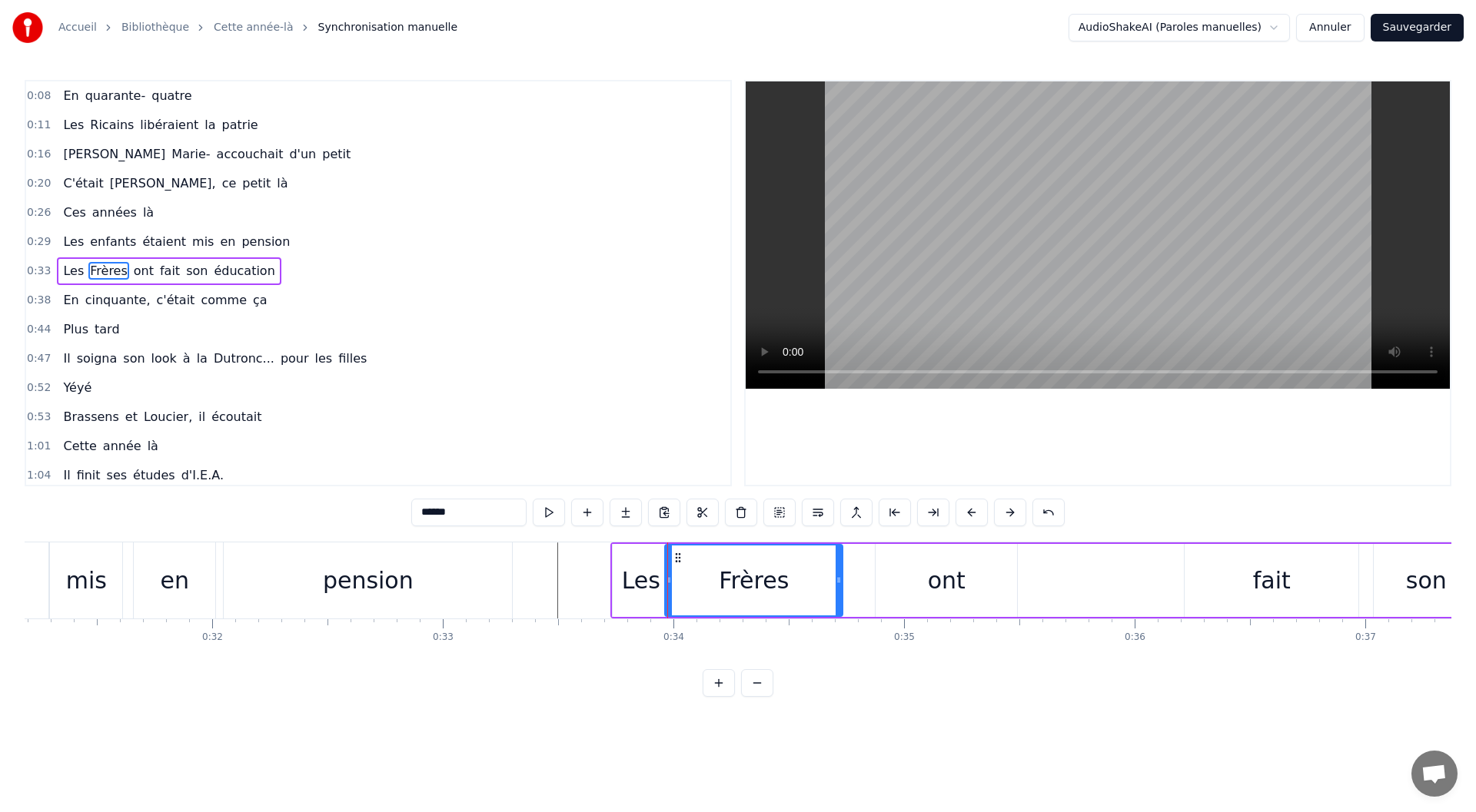
click at [837, 590] on div at bounding box center [839, 580] width 6 height 70
click at [890, 582] on div "ont" at bounding box center [946, 581] width 141 height 73
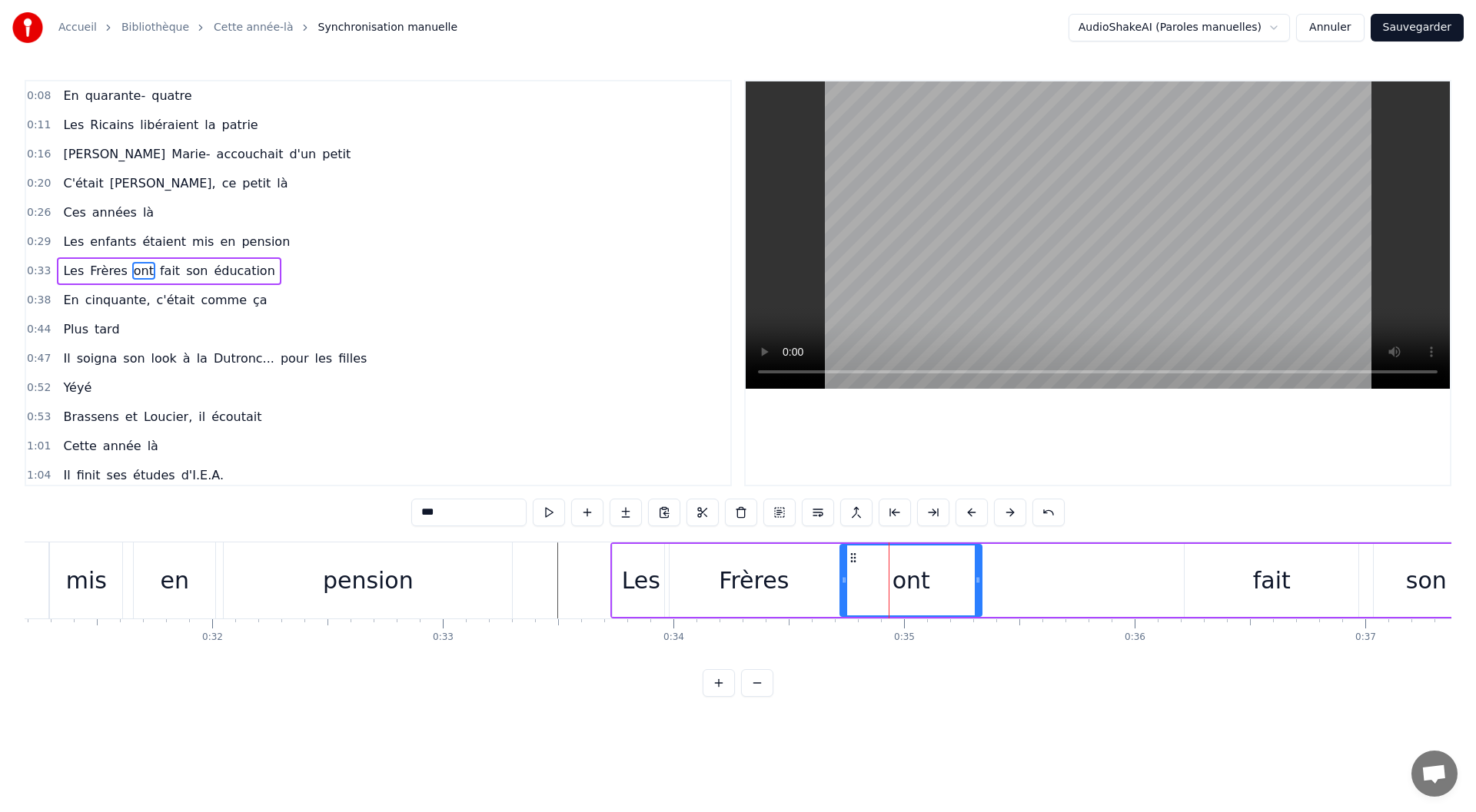
drag, startPoint x: 887, startPoint y: 556, endPoint x: 852, endPoint y: 558, distance: 35.1
click at [852, 558] on icon at bounding box center [853, 558] width 13 height 13
drag, startPoint x: 977, startPoint y: 583, endPoint x: 938, endPoint y: 585, distance: 39.1
click at [938, 585] on icon at bounding box center [938, 580] width 6 height 13
click at [1333, 575] on div "fait" at bounding box center [1272, 581] width 174 height 73
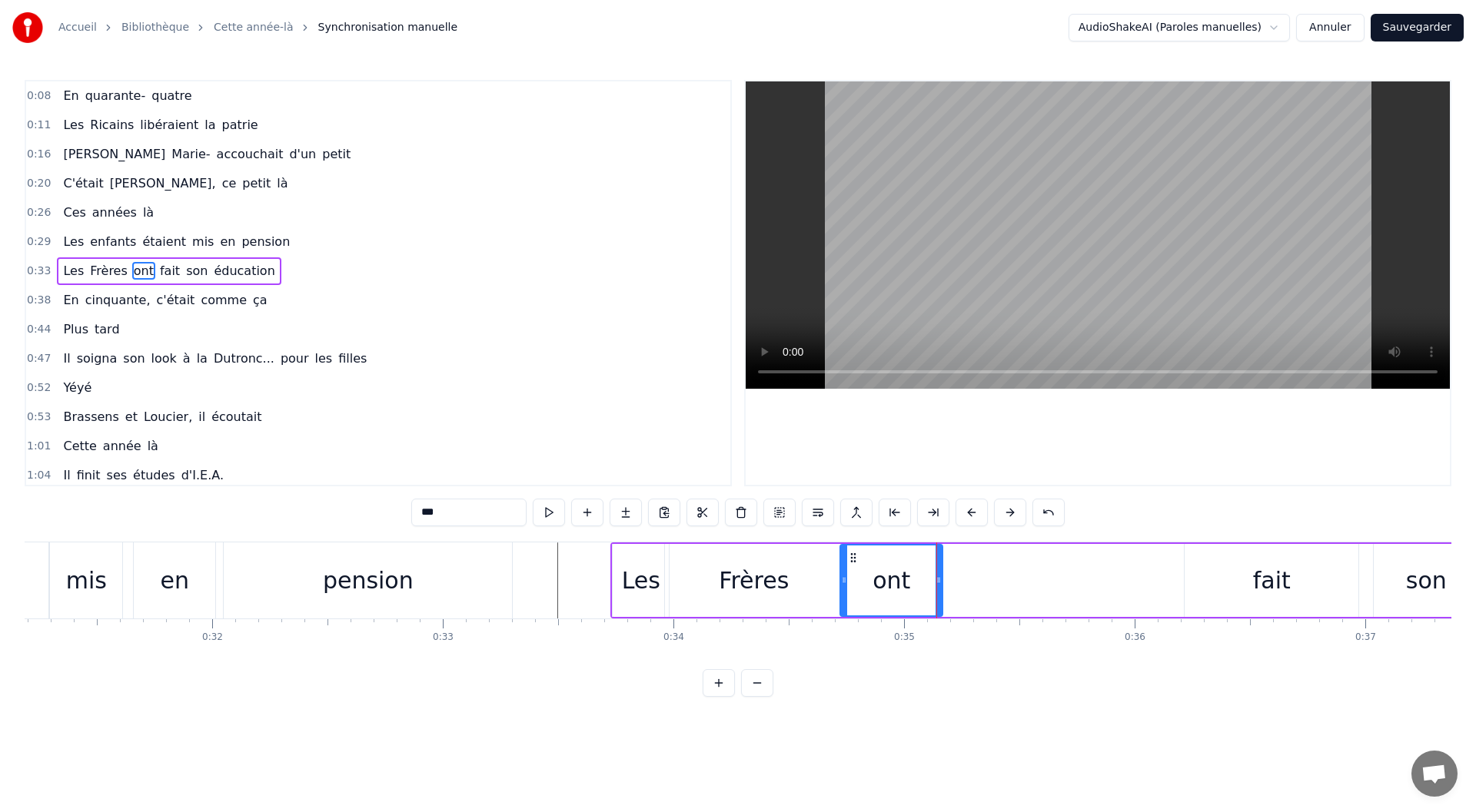
type input "****"
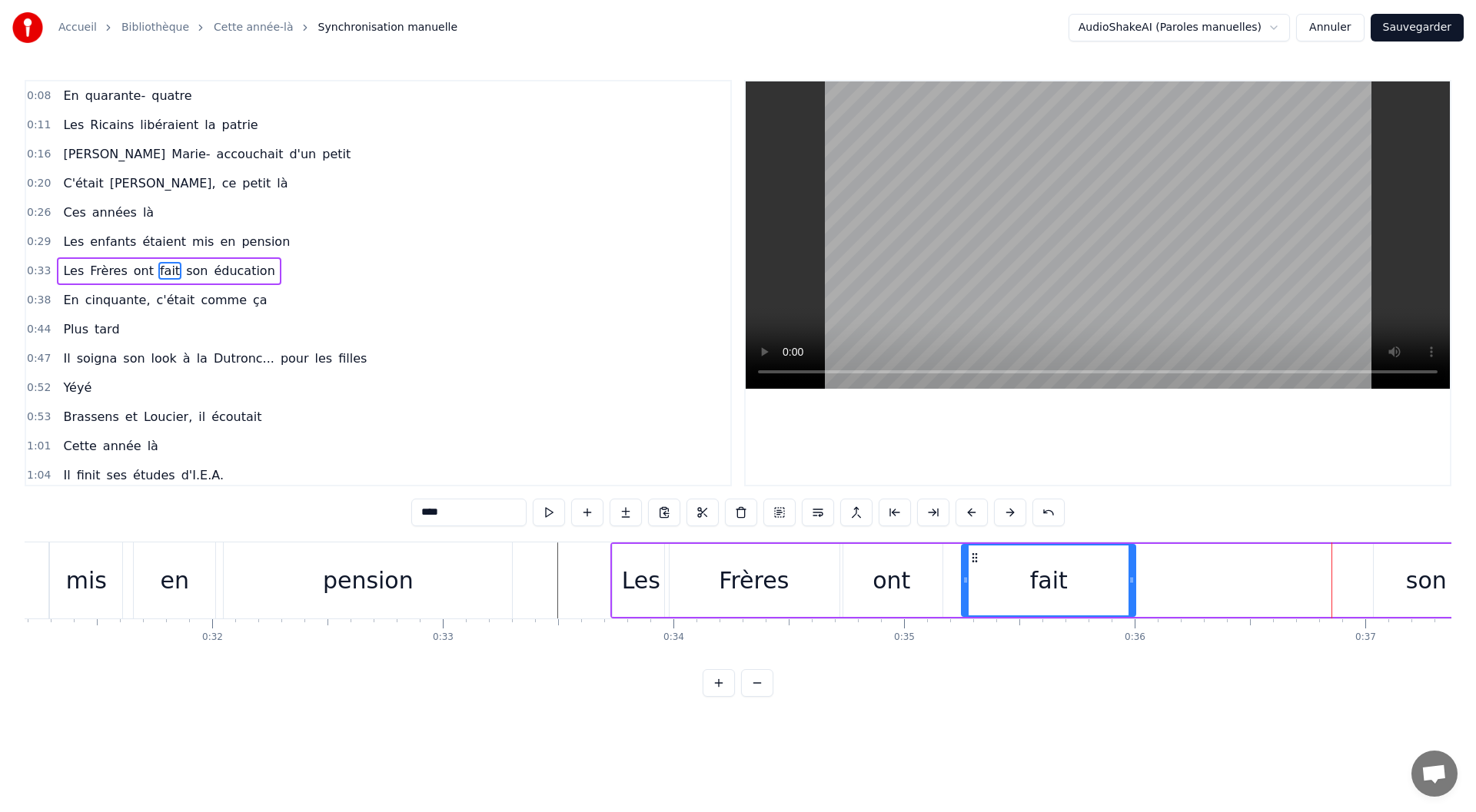
drag, startPoint x: 1196, startPoint y: 555, endPoint x: 973, endPoint y: 564, distance: 223.2
click at [973, 564] on div "fait" at bounding box center [1048, 580] width 172 height 70
click at [1349, 579] on div "Les Frères ont fait son éducation" at bounding box center [1139, 580] width 1059 height 76
click at [1362, 573] on div "Les Frères ont fait son éducation" at bounding box center [1139, 580] width 1059 height 76
click at [1378, 570] on div "son" at bounding box center [1426, 581] width 104 height 73
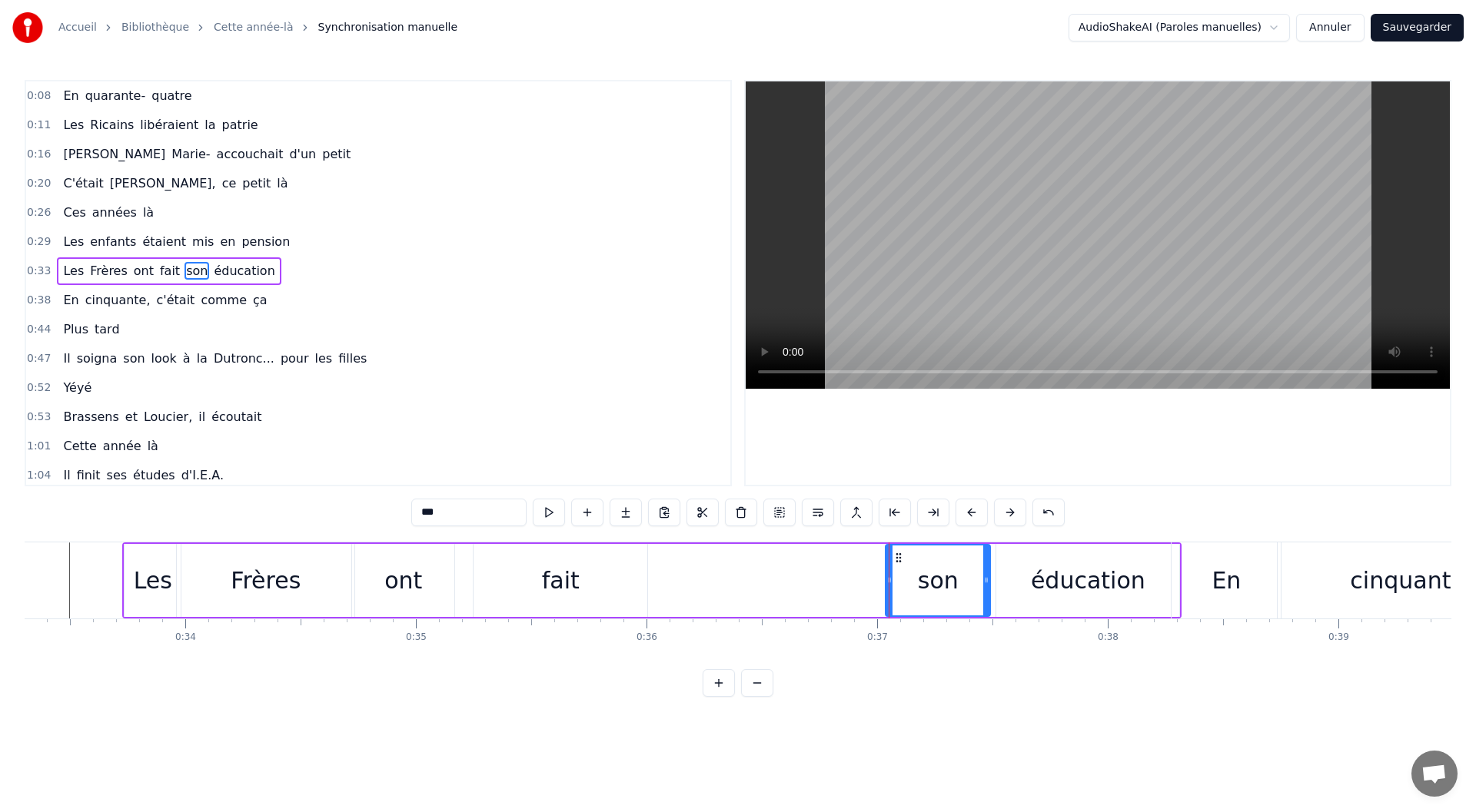
scroll to position [0, 7875]
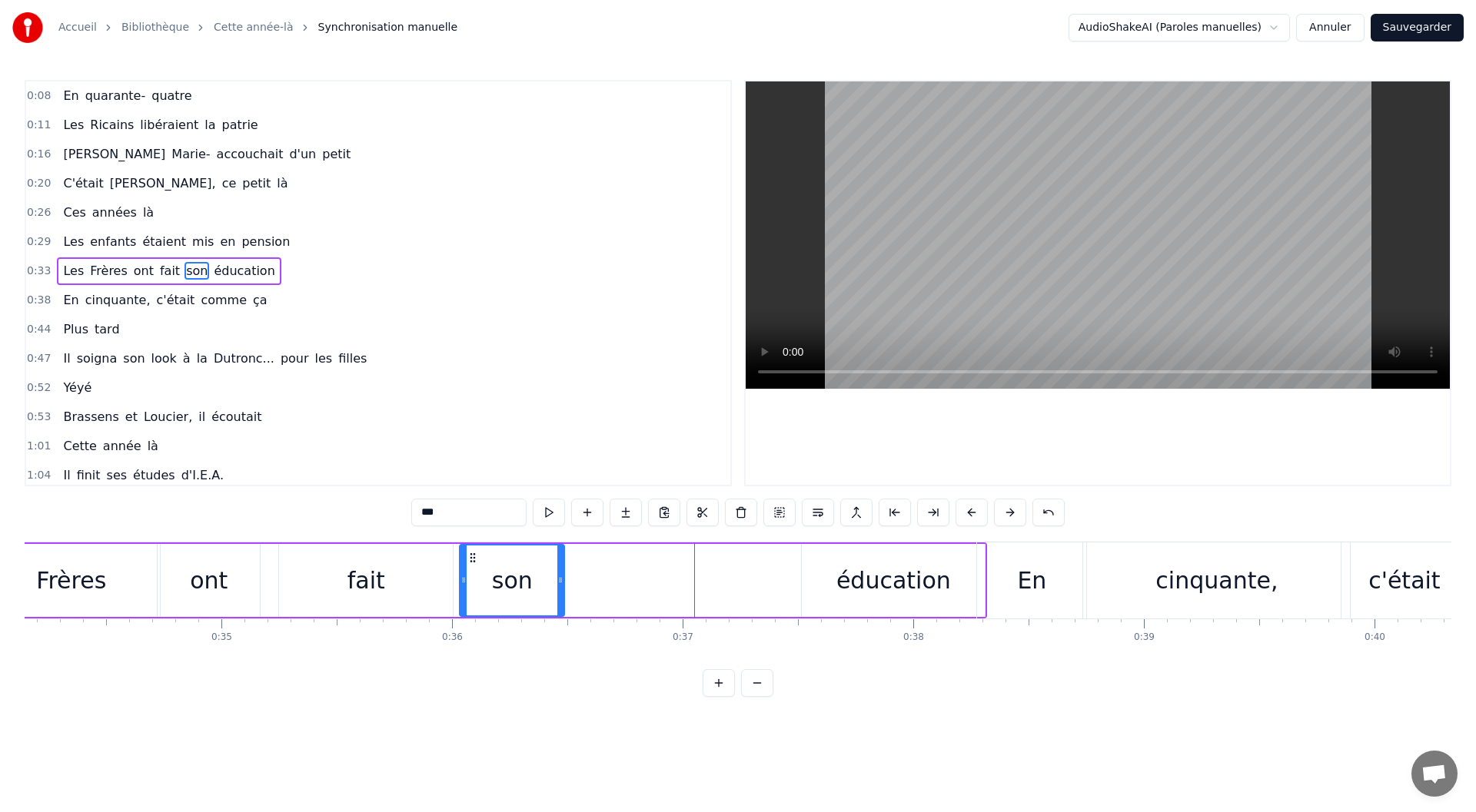
drag, startPoint x: 703, startPoint y: 559, endPoint x: 472, endPoint y: 566, distance: 231.1
click at [472, 566] on div "son" at bounding box center [512, 580] width 103 height 70
click at [838, 574] on div "éducation" at bounding box center [893, 581] width 183 height 73
type input "*********"
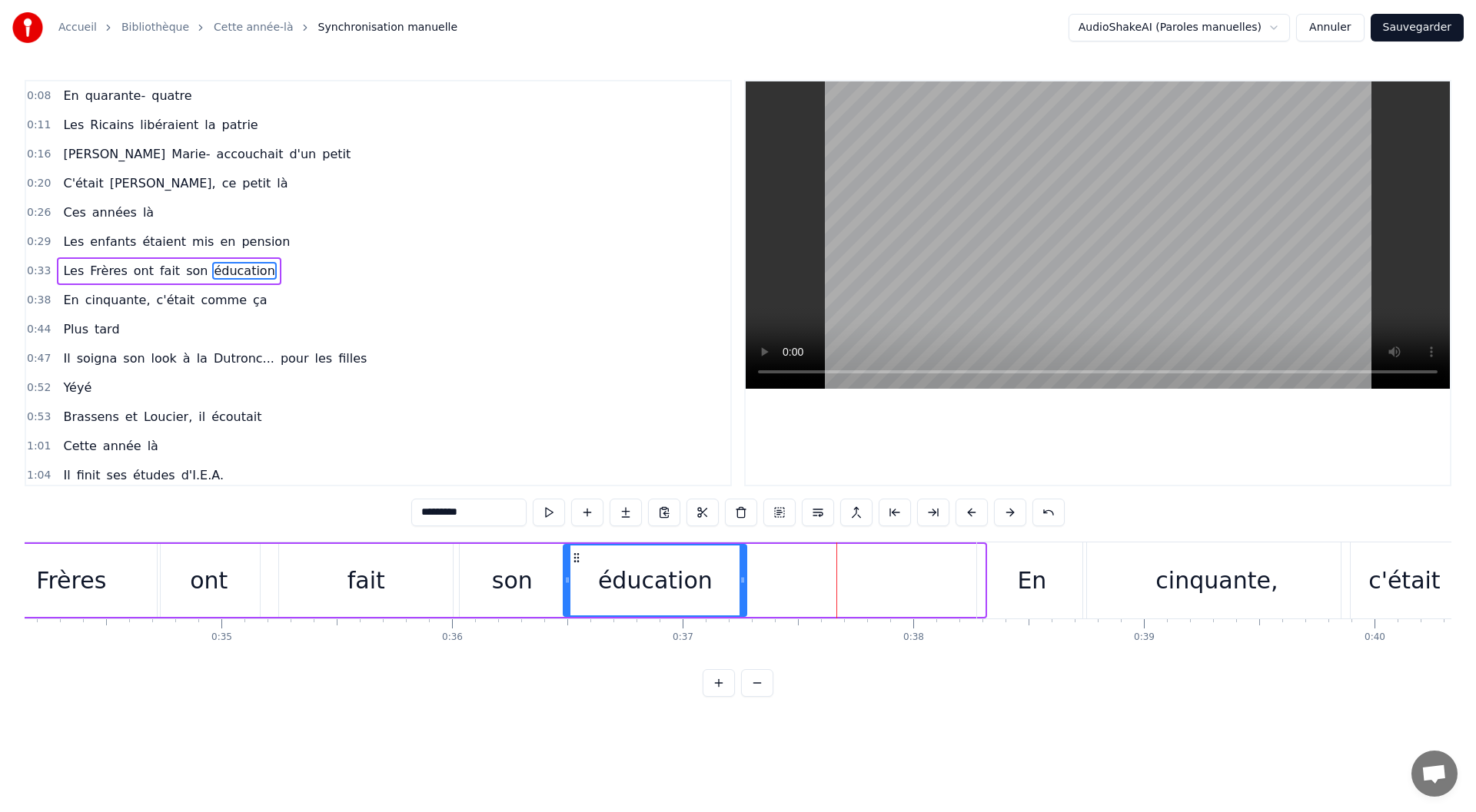
drag, startPoint x: 812, startPoint y: 555, endPoint x: 573, endPoint y: 566, distance: 239.3
click at [573, 566] on div "éducation" at bounding box center [655, 580] width 182 height 70
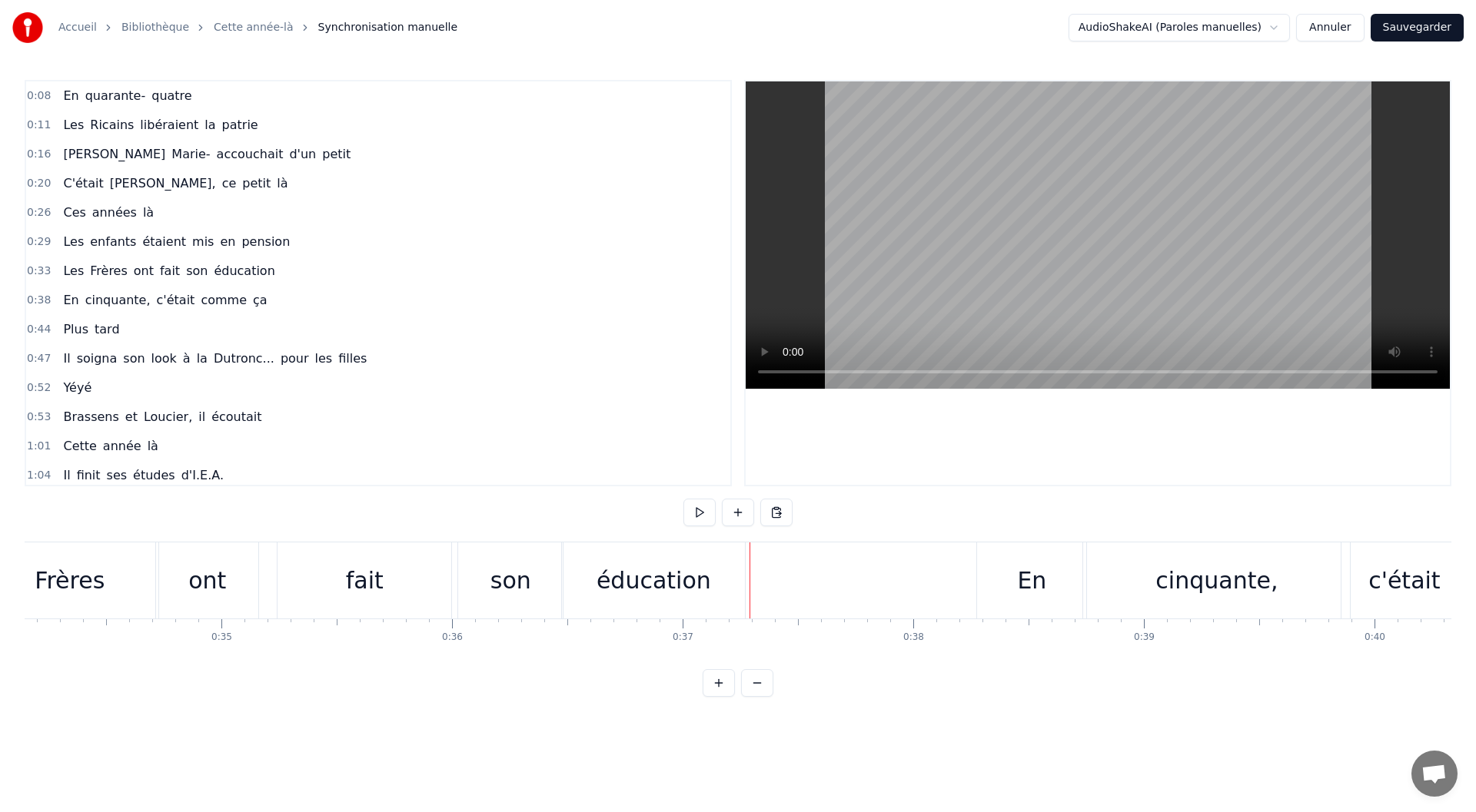
click at [701, 587] on div "éducation" at bounding box center [654, 581] width 114 height 35
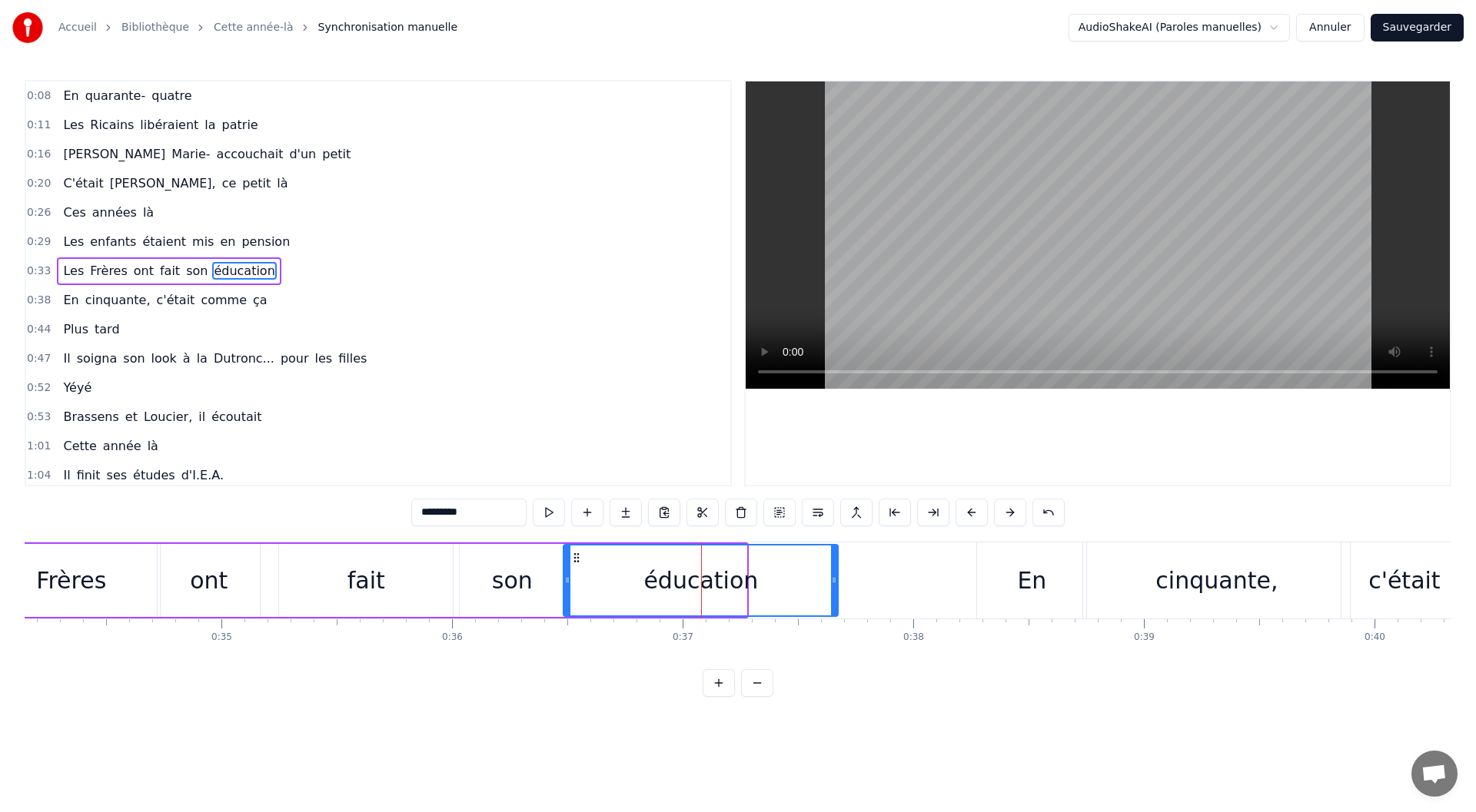
drag, startPoint x: 744, startPoint y: 581, endPoint x: 835, endPoint y: 579, distance: 91.0
click at [835, 579] on icon at bounding box center [834, 580] width 6 height 13
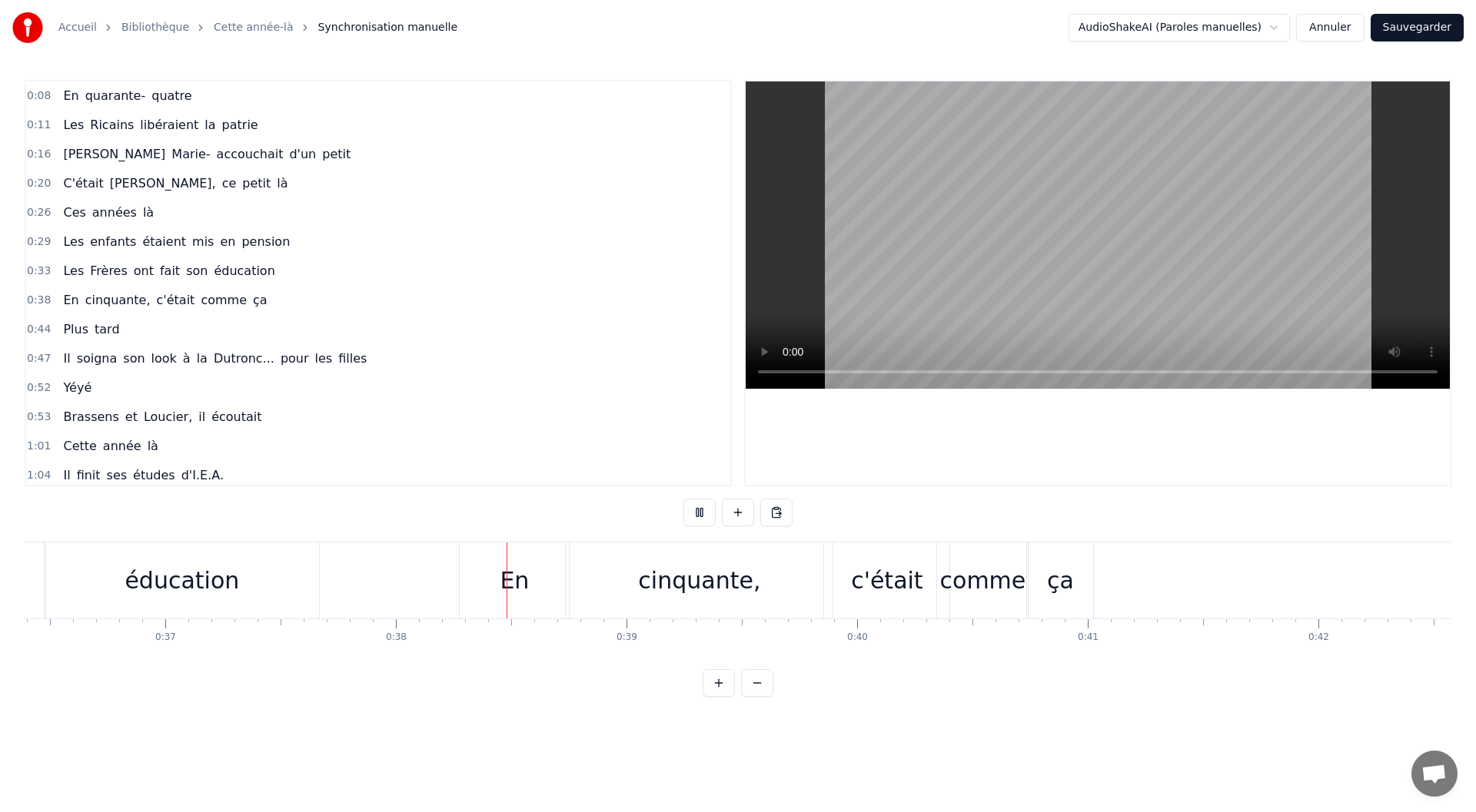
scroll to position [0, 8681]
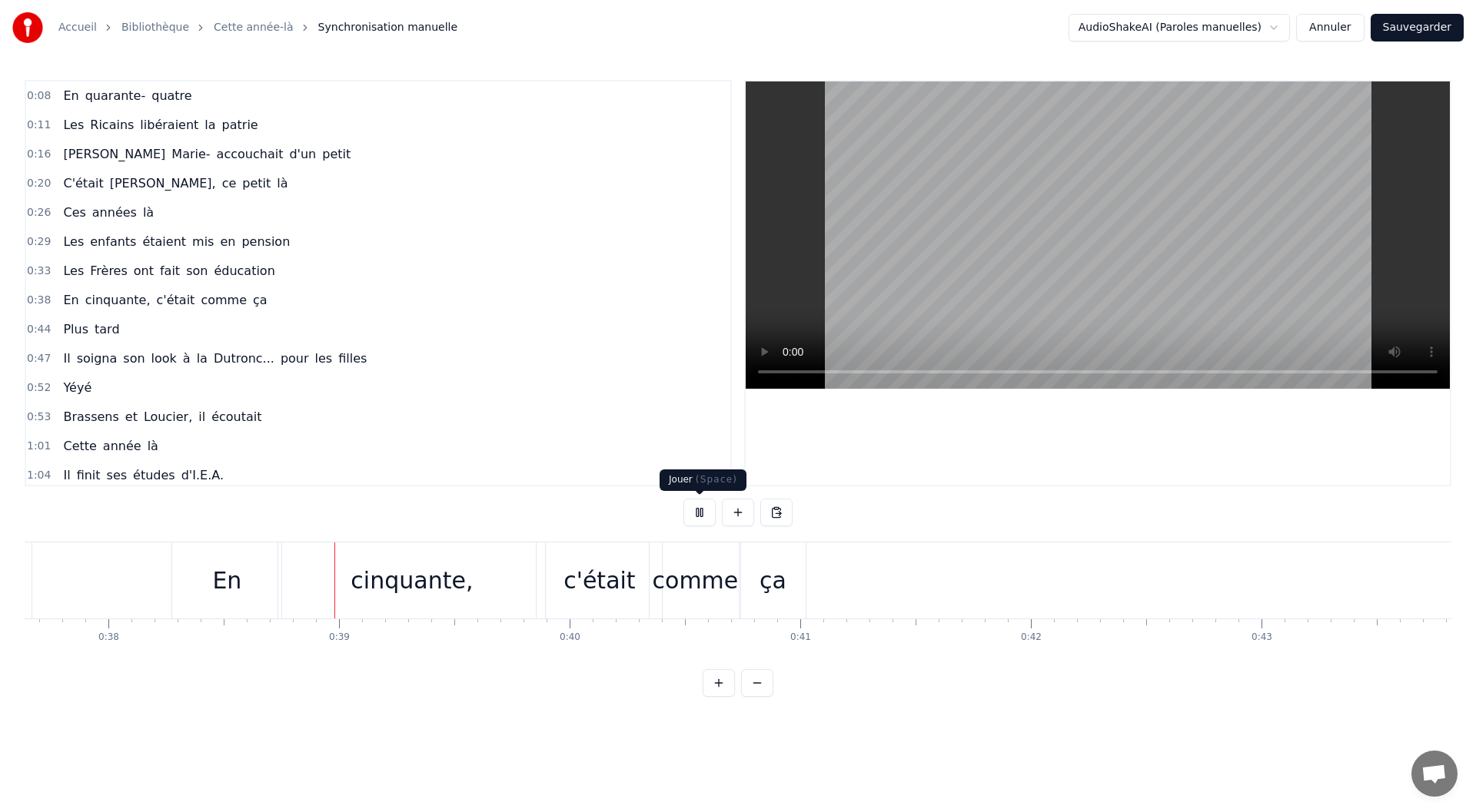
click at [694, 515] on button at bounding box center [699, 512] width 32 height 28
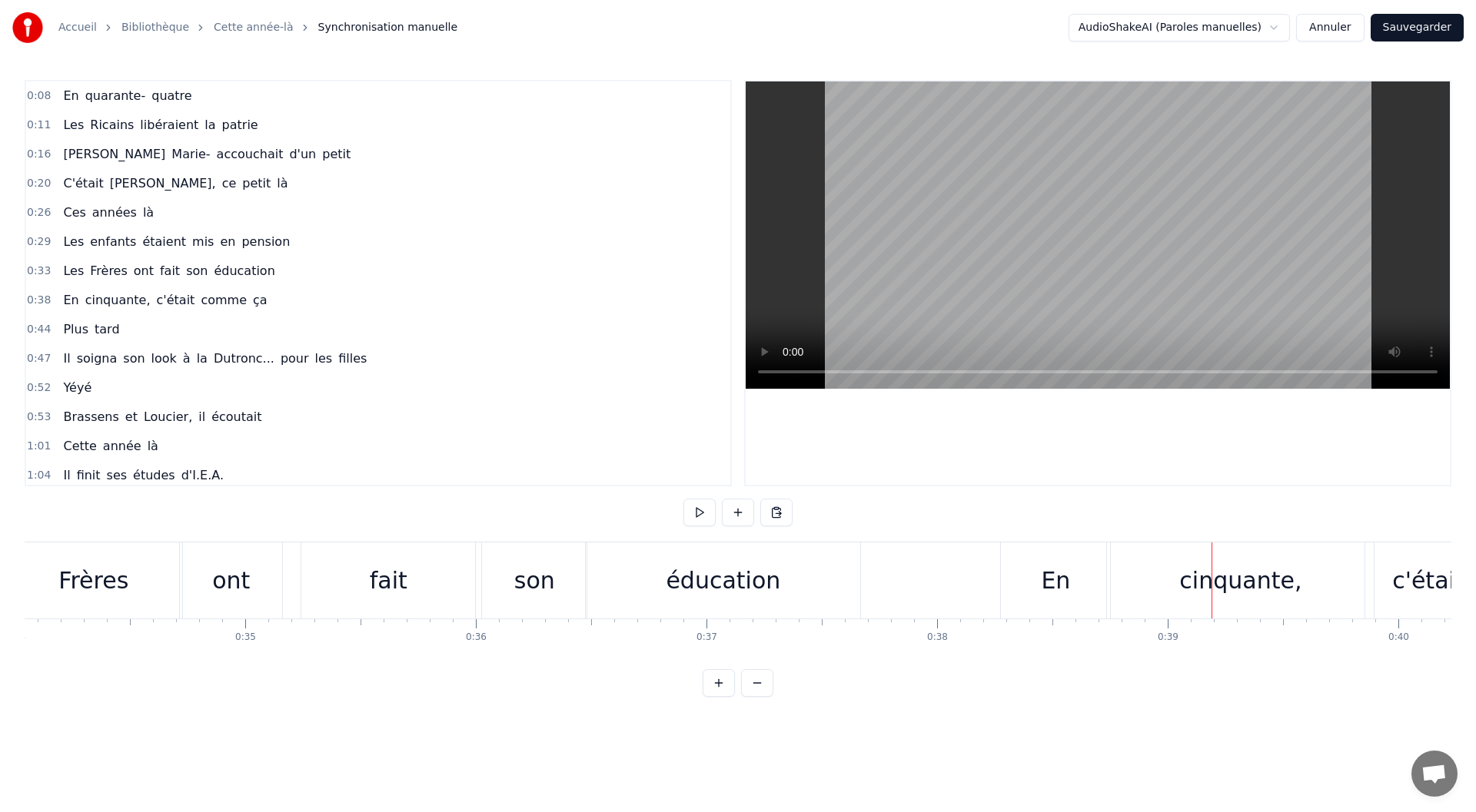
scroll to position [0, 7583]
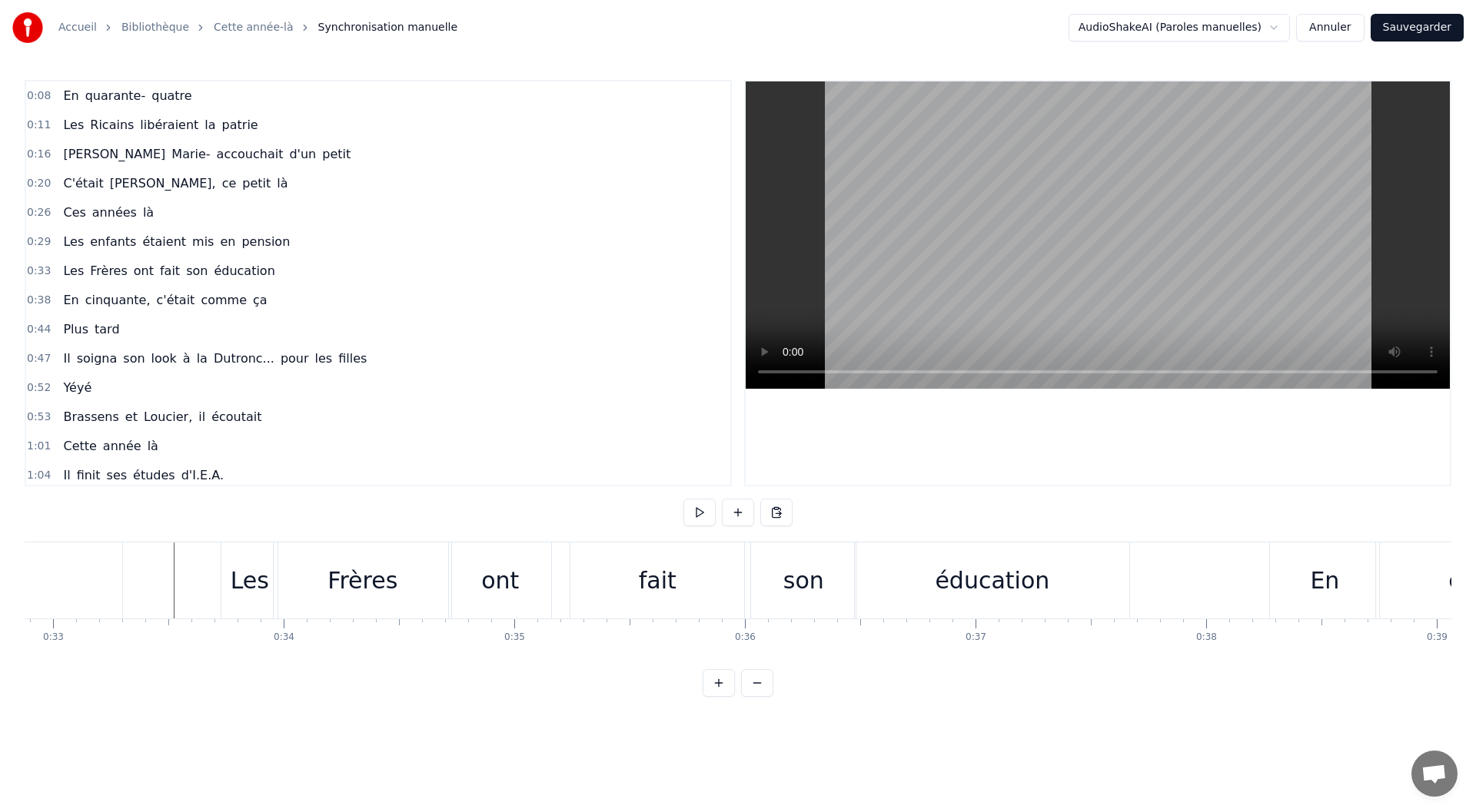
click at [500, 568] on div "ont" at bounding box center [500, 581] width 38 height 35
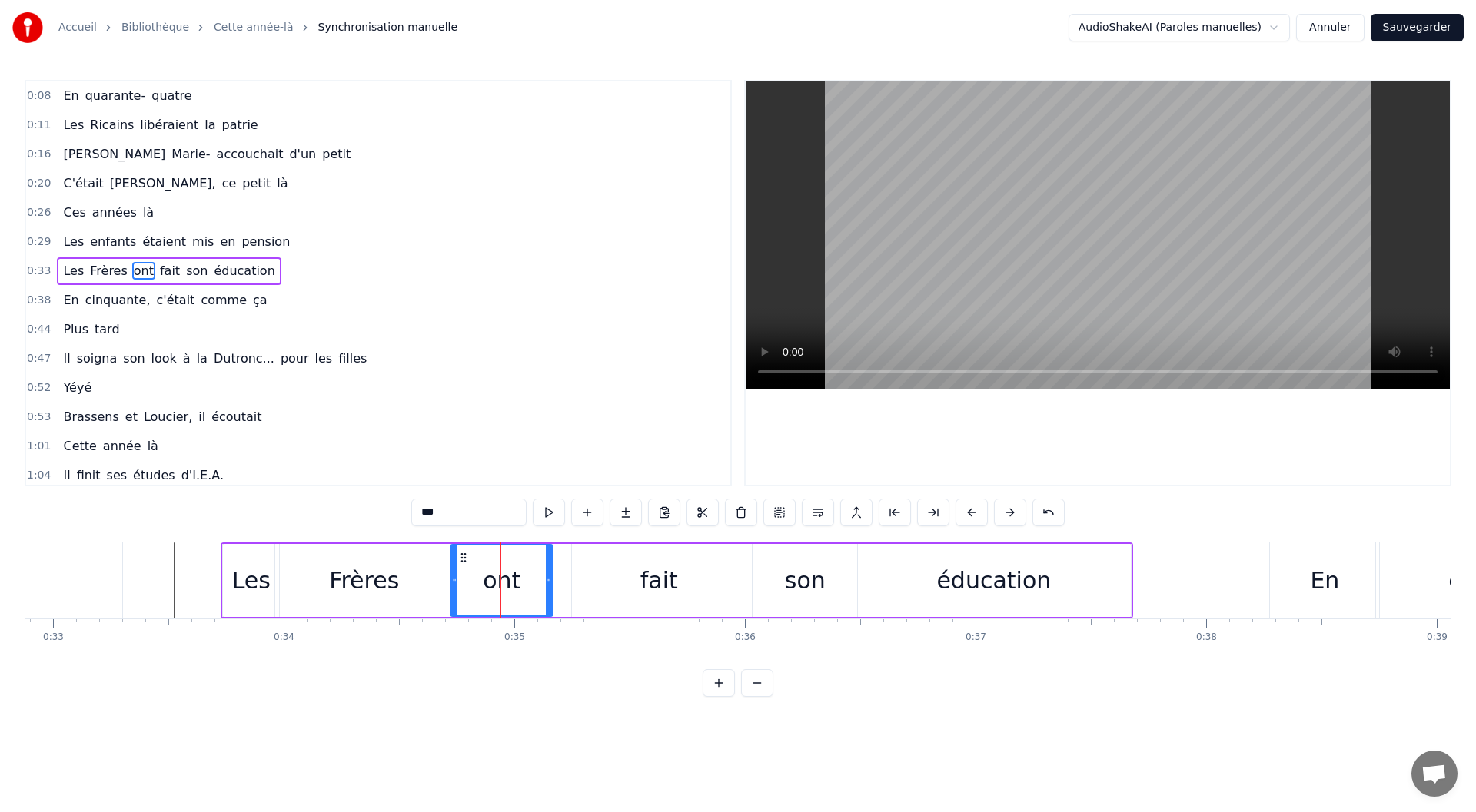
click at [620, 577] on div "fait" at bounding box center [659, 581] width 174 height 73
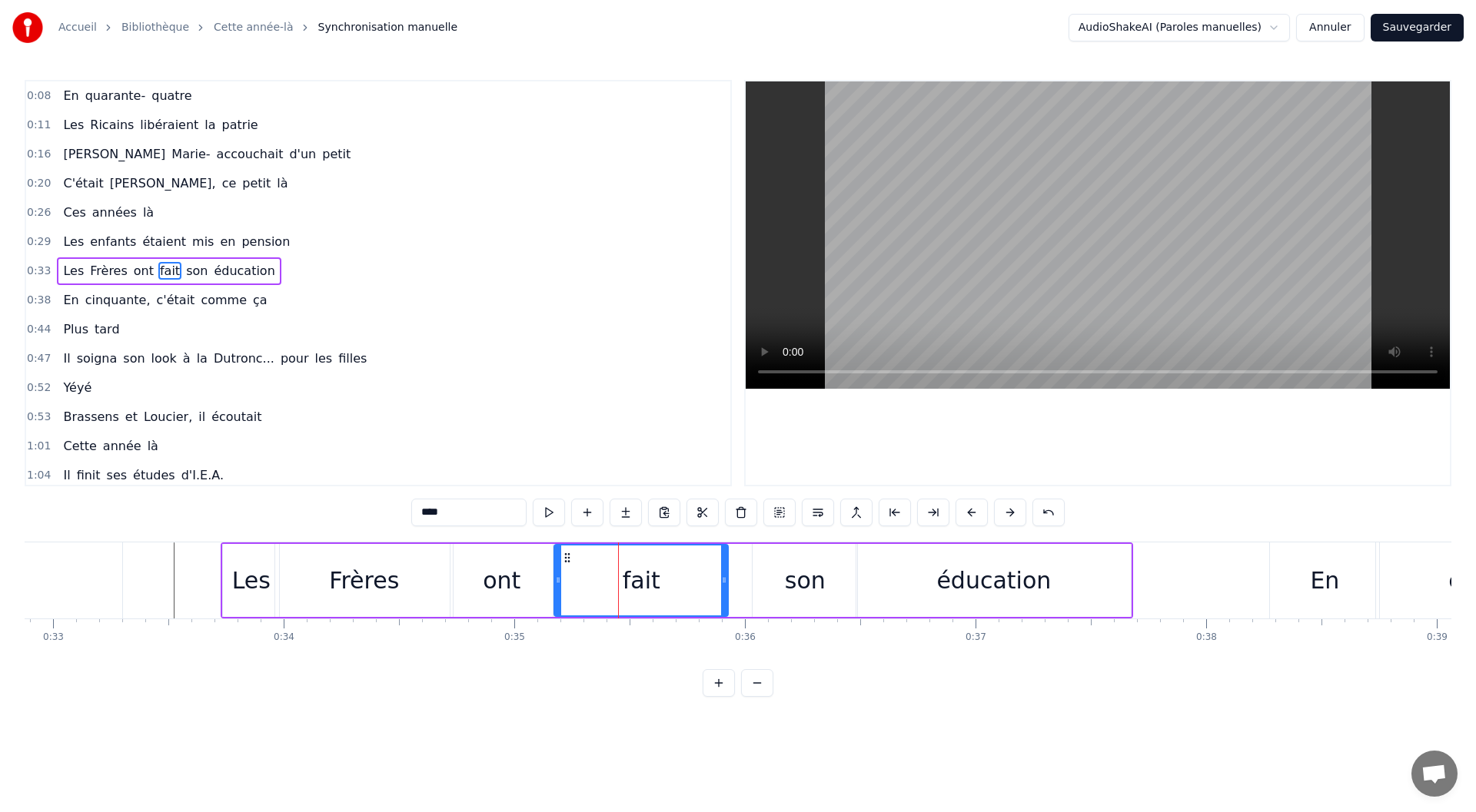
drag, startPoint x: 586, startPoint y: 555, endPoint x: 569, endPoint y: 556, distance: 17.0
click at [569, 556] on icon at bounding box center [567, 558] width 13 height 13
drag, startPoint x: 724, startPoint y: 585, endPoint x: 662, endPoint y: 586, distance: 62.0
click at [662, 586] on icon at bounding box center [661, 580] width 6 height 13
click at [778, 579] on div "son" at bounding box center [805, 581] width 104 height 73
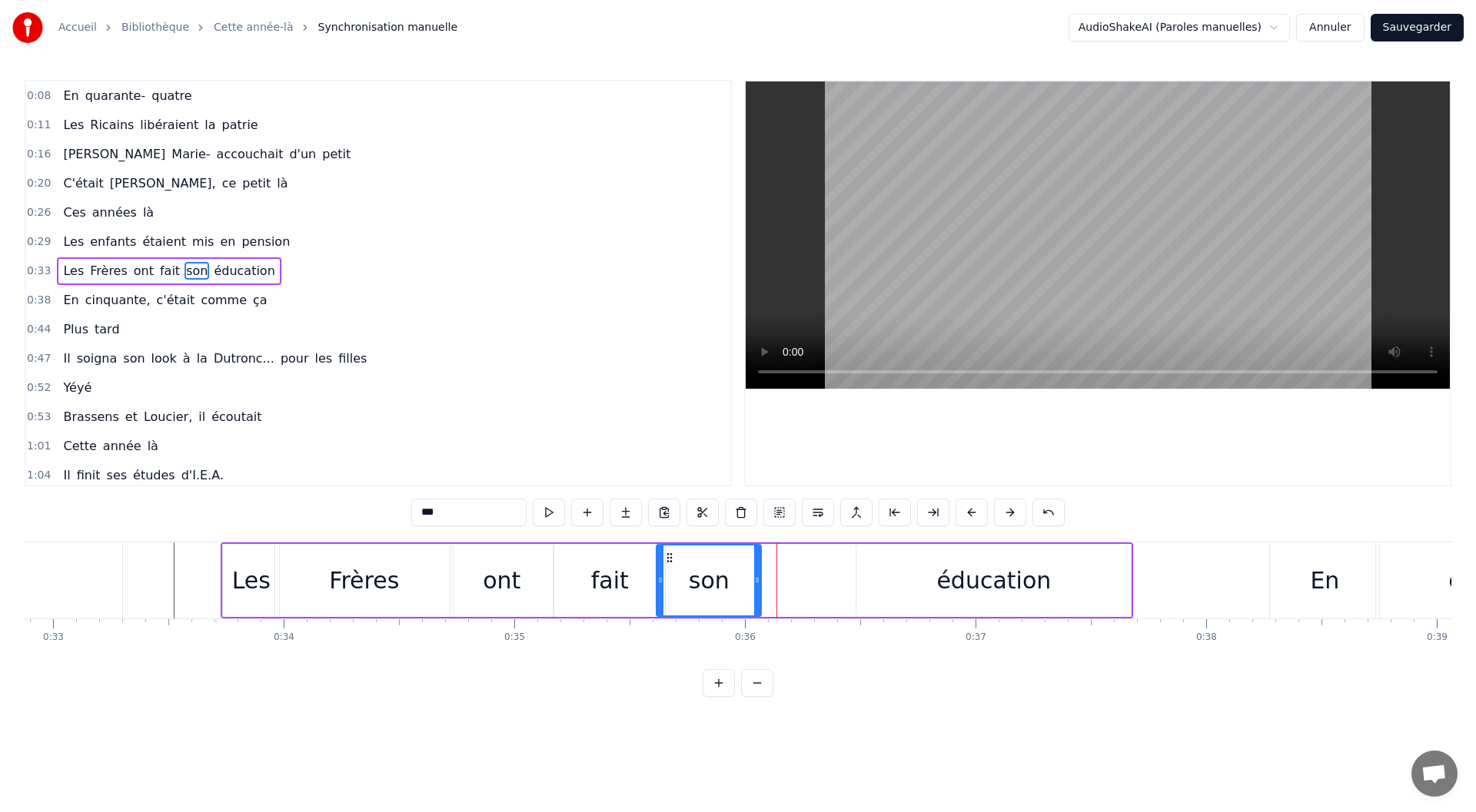
drag, startPoint x: 761, startPoint y: 560, endPoint x: 665, endPoint y: 558, distance: 96.0
click at [665, 558] on icon at bounding box center [669, 558] width 13 height 13
drag, startPoint x: 759, startPoint y: 579, endPoint x: 748, endPoint y: 582, distance: 11.4
click at [748, 582] on icon at bounding box center [746, 580] width 6 height 13
click at [955, 584] on div "éducation" at bounding box center [993, 581] width 114 height 35
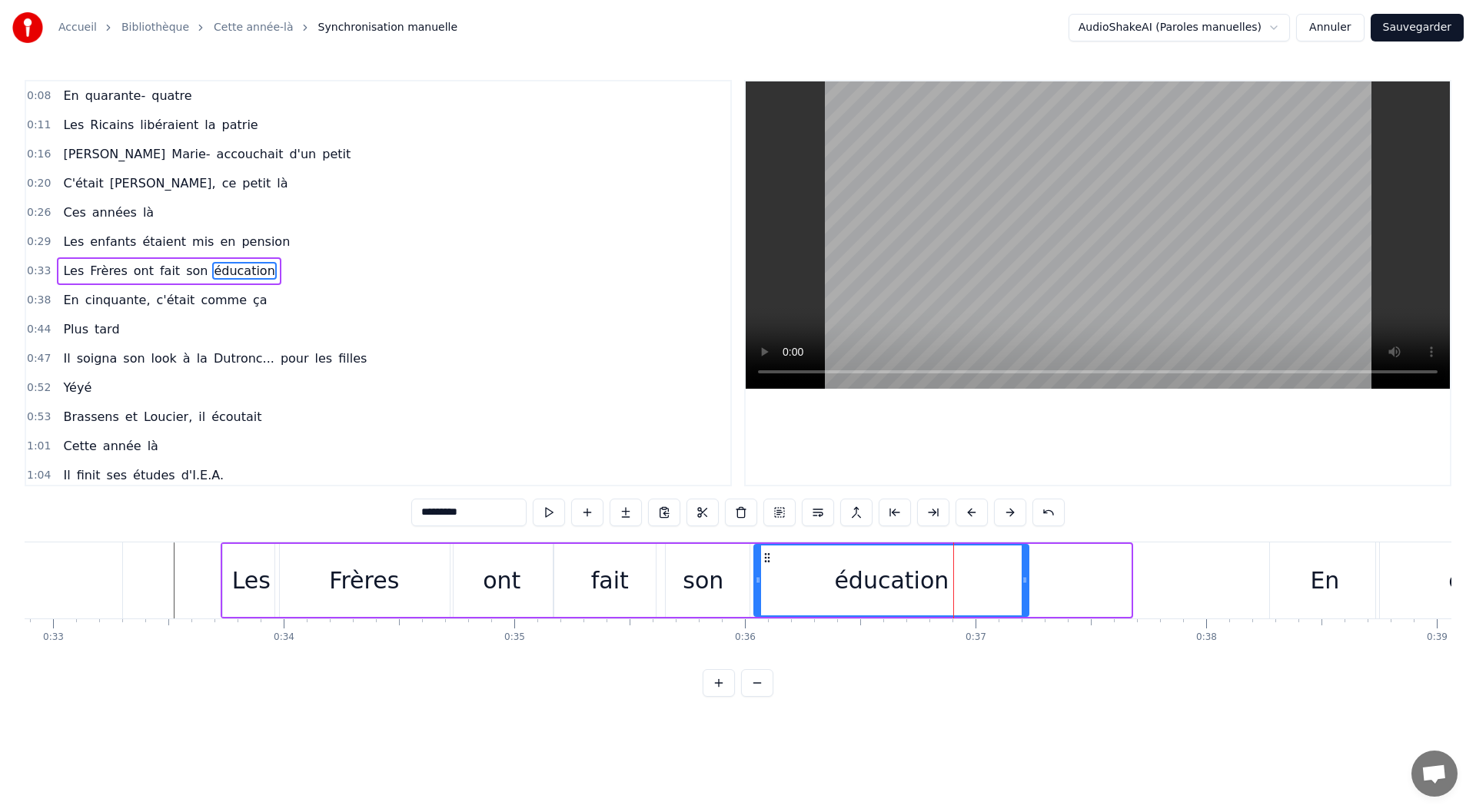
drag, startPoint x: 870, startPoint y: 559, endPoint x: 767, endPoint y: 560, distance: 103.0
click at [767, 560] on icon at bounding box center [767, 558] width 13 height 13
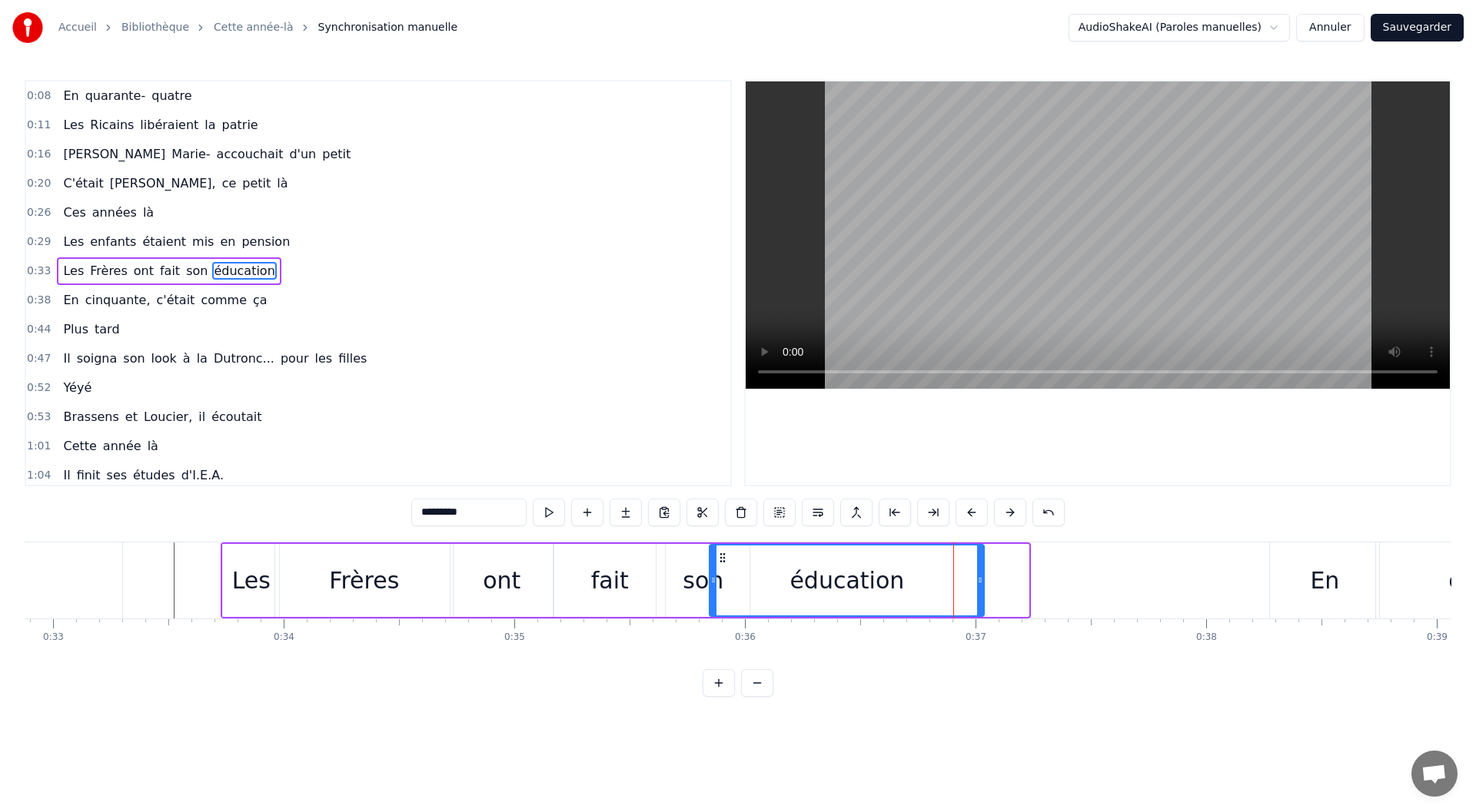
drag, startPoint x: 762, startPoint y: 556, endPoint x: 718, endPoint y: 559, distance: 44.1
click at [718, 559] on icon at bounding box center [723, 558] width 13 height 13
drag, startPoint x: 980, startPoint y: 577, endPoint x: 1048, endPoint y: 574, distance: 68.1
click at [1048, 574] on icon at bounding box center [1048, 580] width 6 height 13
click at [688, 591] on div "son" at bounding box center [703, 581] width 41 height 35
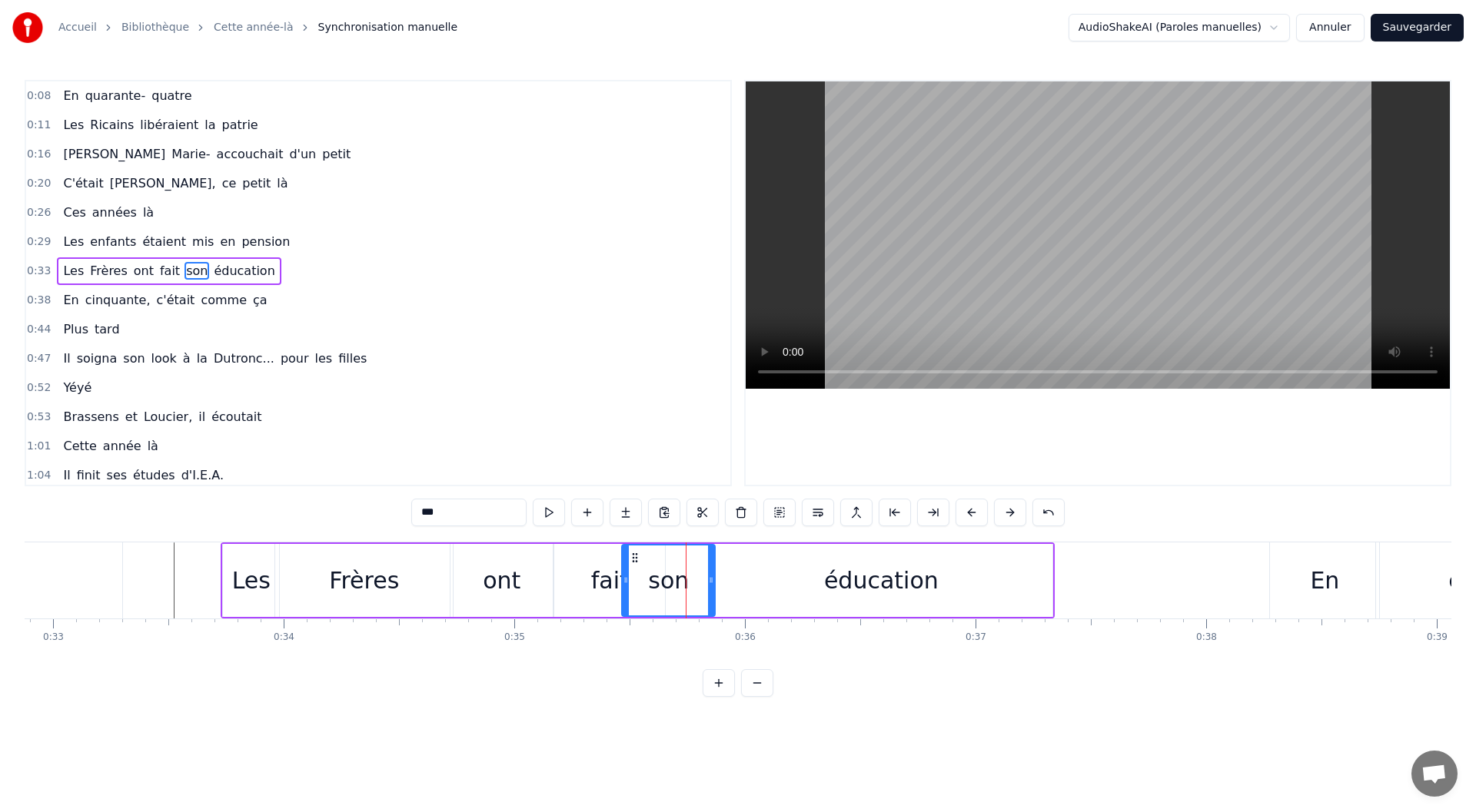
drag, startPoint x: 669, startPoint y: 554, endPoint x: 635, endPoint y: 556, distance: 34.1
click at [635, 556] on icon at bounding box center [635, 558] width 13 height 13
drag, startPoint x: 628, startPoint y: 583, endPoint x: 638, endPoint y: 584, distance: 10.0
click at [638, 584] on icon at bounding box center [636, 580] width 6 height 13
click at [605, 587] on div "fait" at bounding box center [609, 581] width 38 height 35
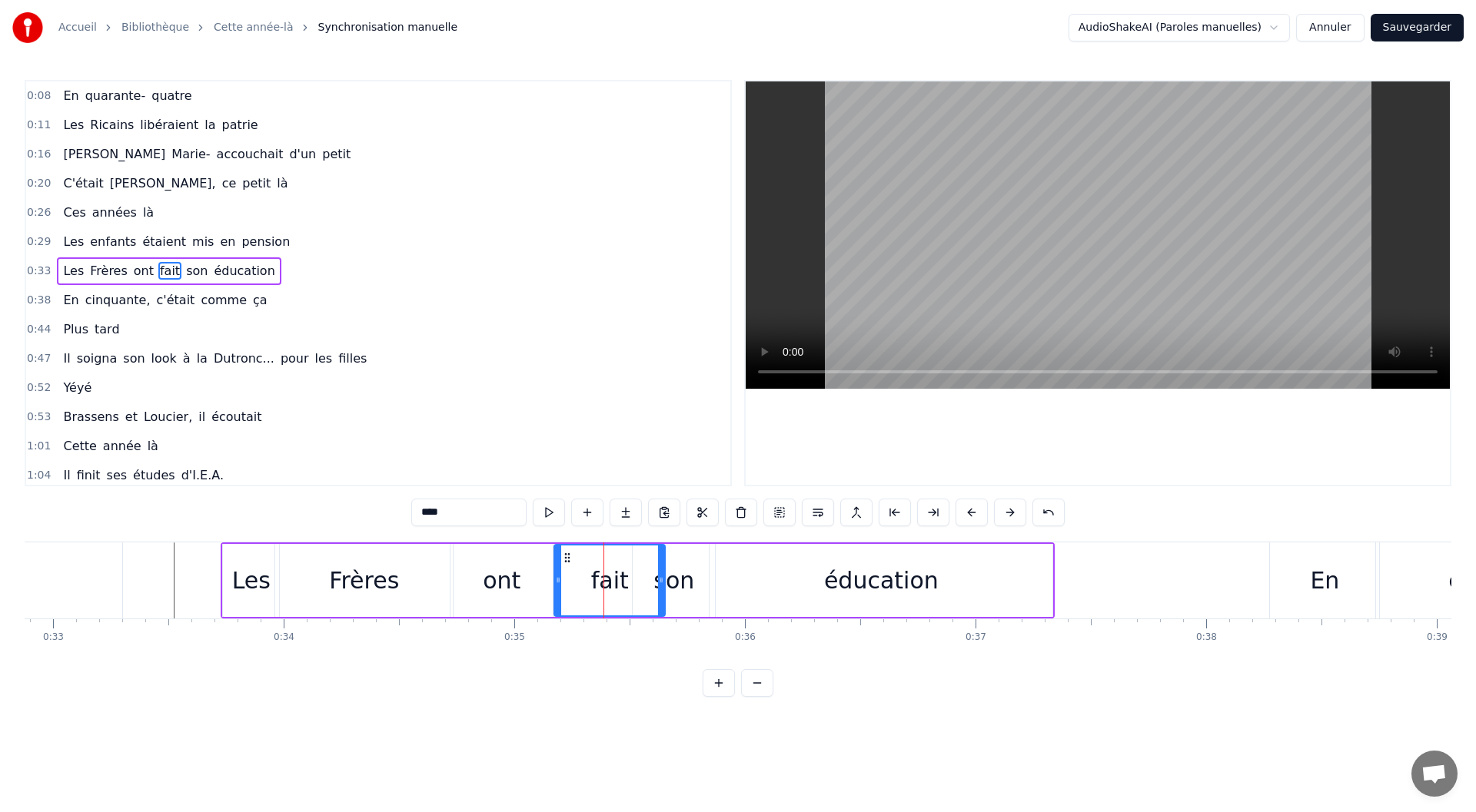
click at [470, 578] on div "ont" at bounding box center [502, 581] width 103 height 73
click at [323, 578] on div "Frères" at bounding box center [365, 581] width 178 height 73
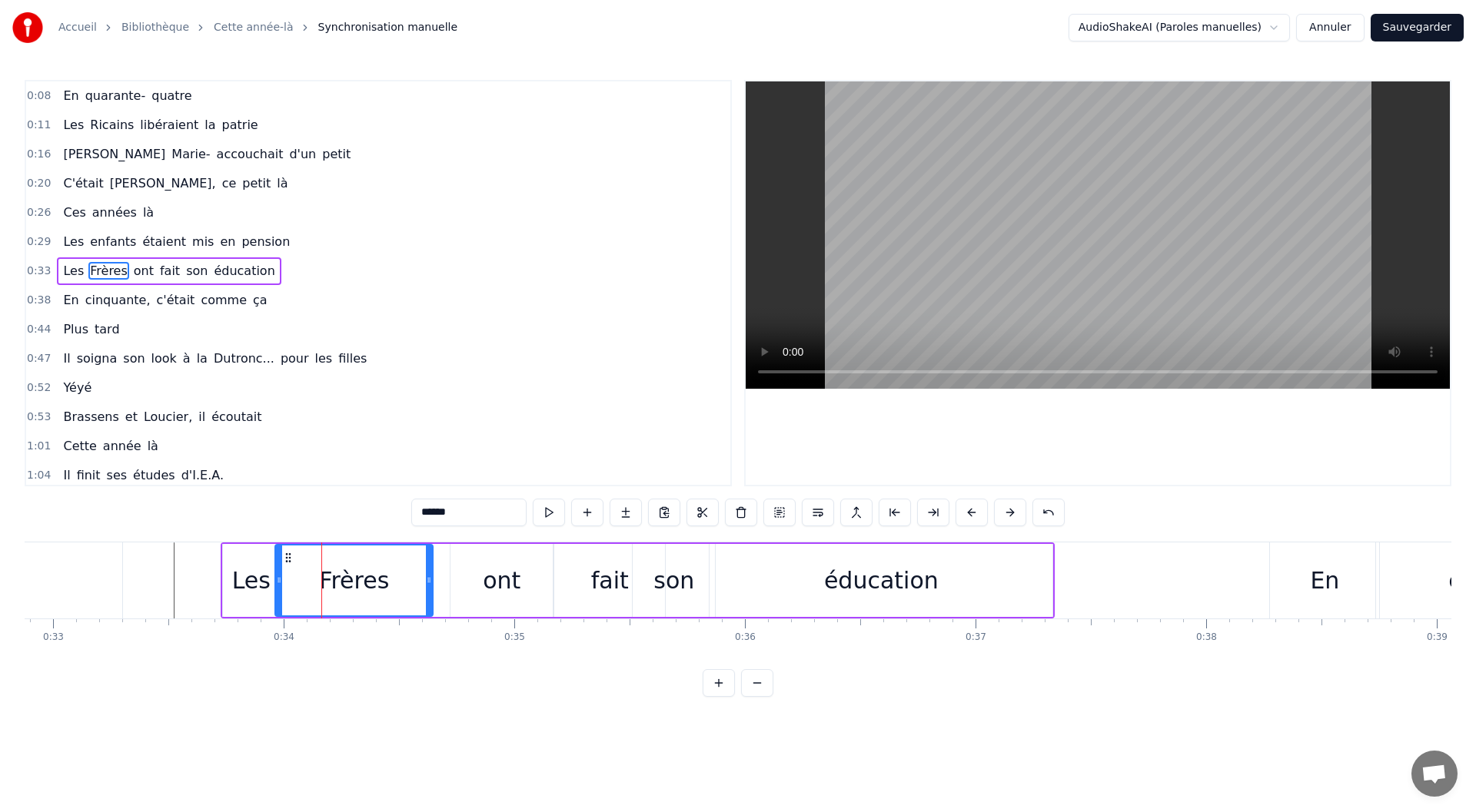
drag, startPoint x: 448, startPoint y: 579, endPoint x: 427, endPoint y: 581, distance: 21.1
click at [427, 581] on icon at bounding box center [428, 580] width 6 height 13
click at [492, 585] on div "ont" at bounding box center [501, 581] width 38 height 35
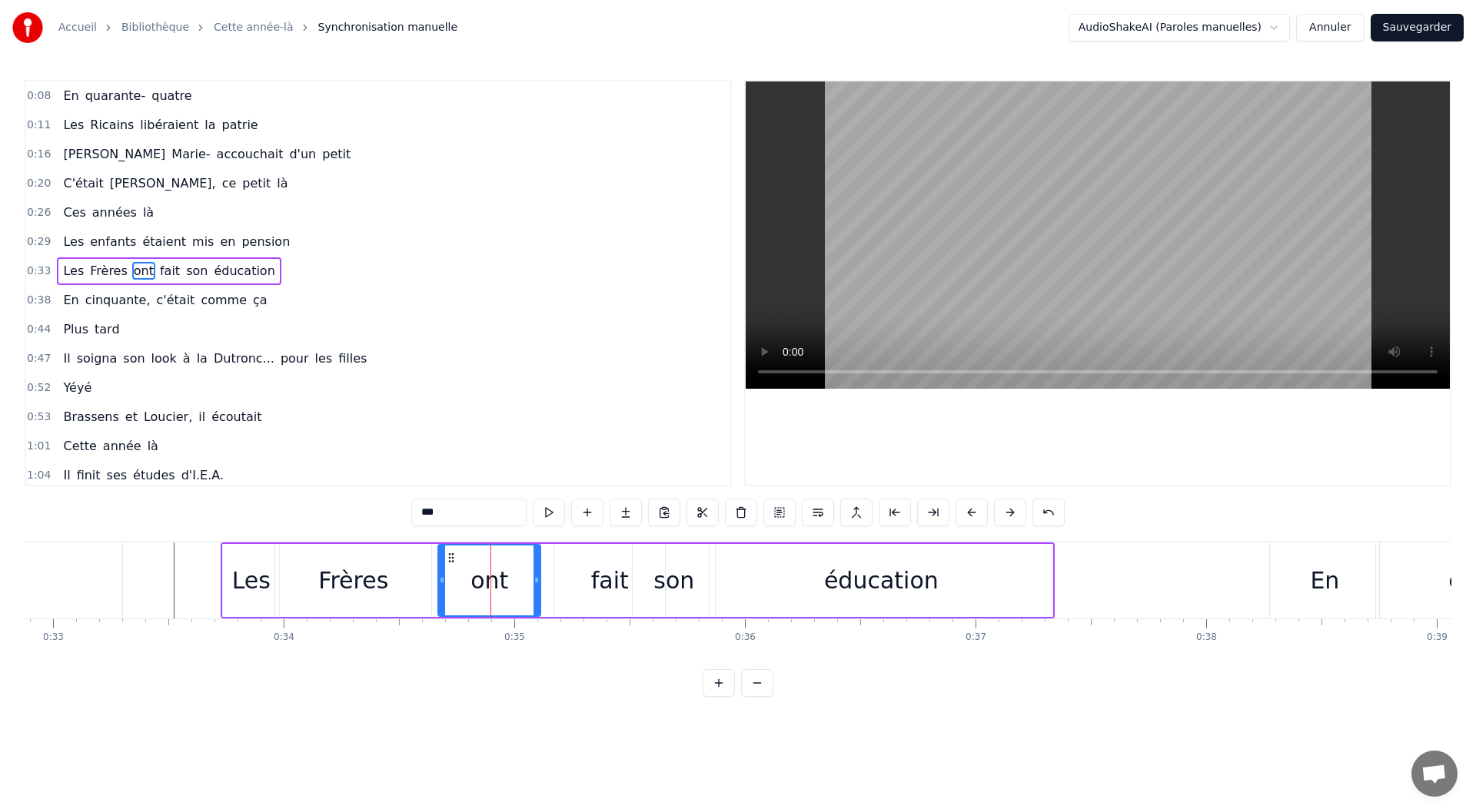
drag, startPoint x: 460, startPoint y: 556, endPoint x: 450, endPoint y: 558, distance: 10.2
click at [450, 558] on icon at bounding box center [451, 558] width 13 height 13
click at [609, 579] on div "fait" at bounding box center [609, 581] width 38 height 35
drag, startPoint x: 565, startPoint y: 556, endPoint x: 539, endPoint y: 557, distance: 26.0
click at [539, 557] on icon at bounding box center [541, 558] width 13 height 13
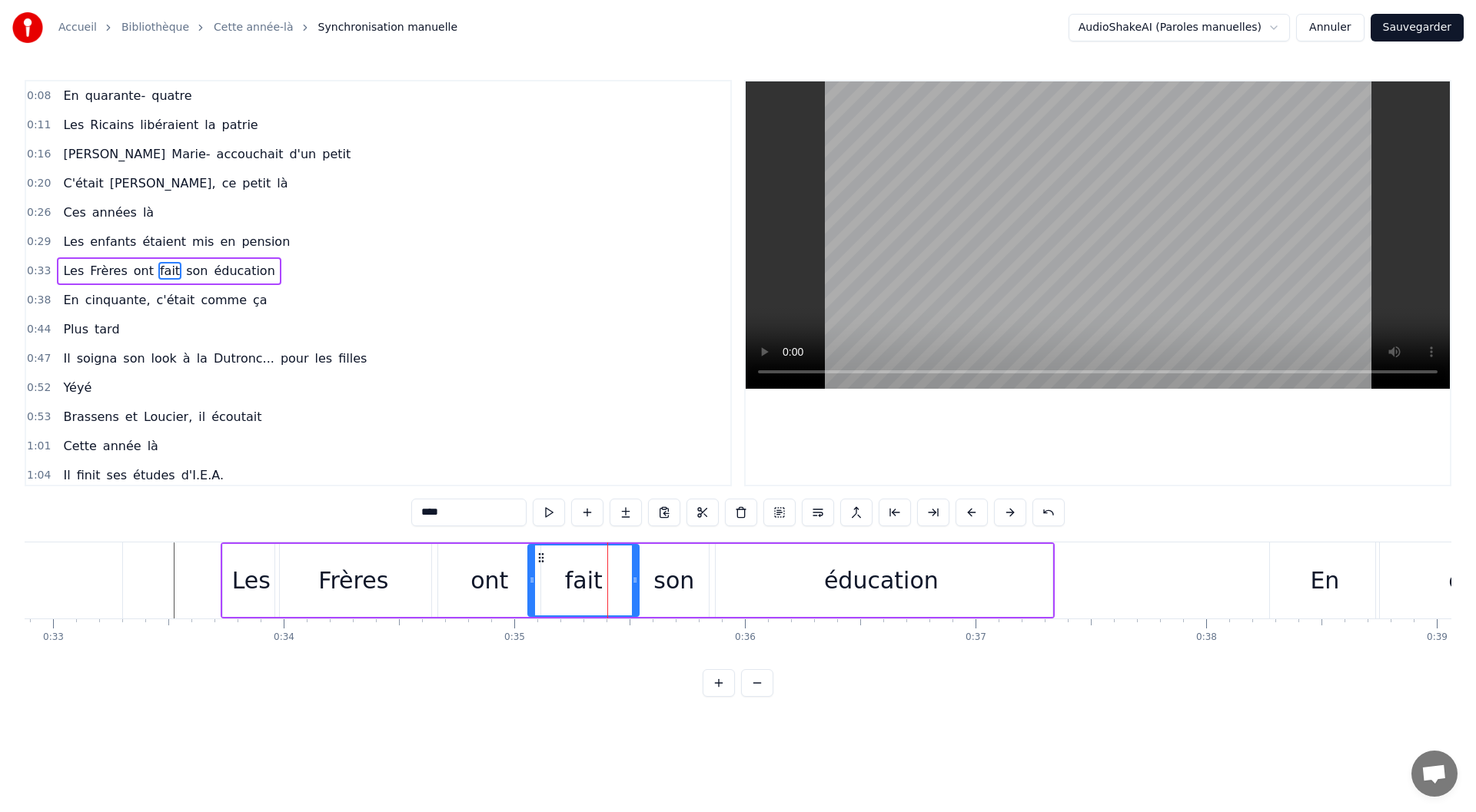
click at [669, 571] on div "son" at bounding box center [674, 581] width 41 height 35
type input "***"
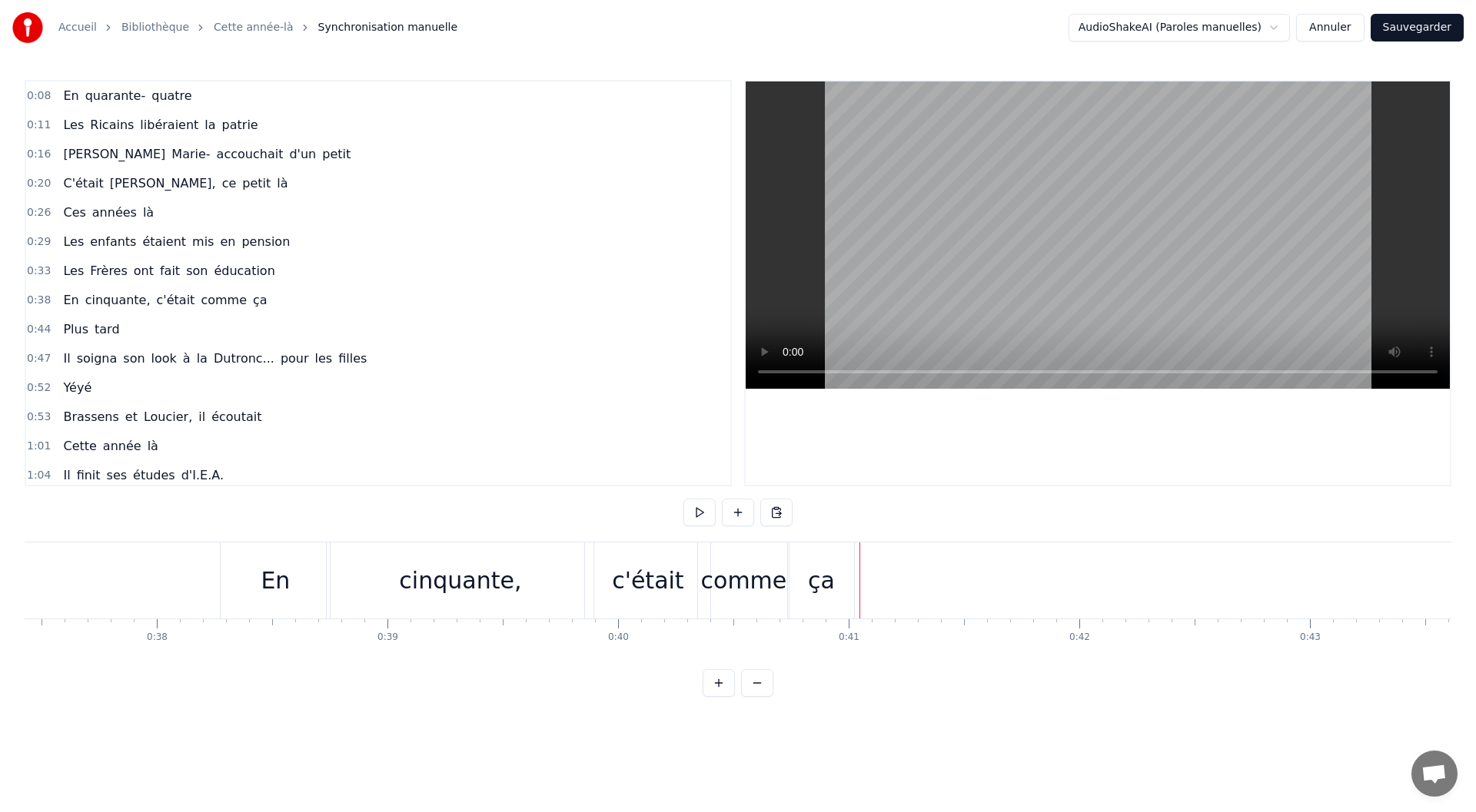
scroll to position [0, 8730]
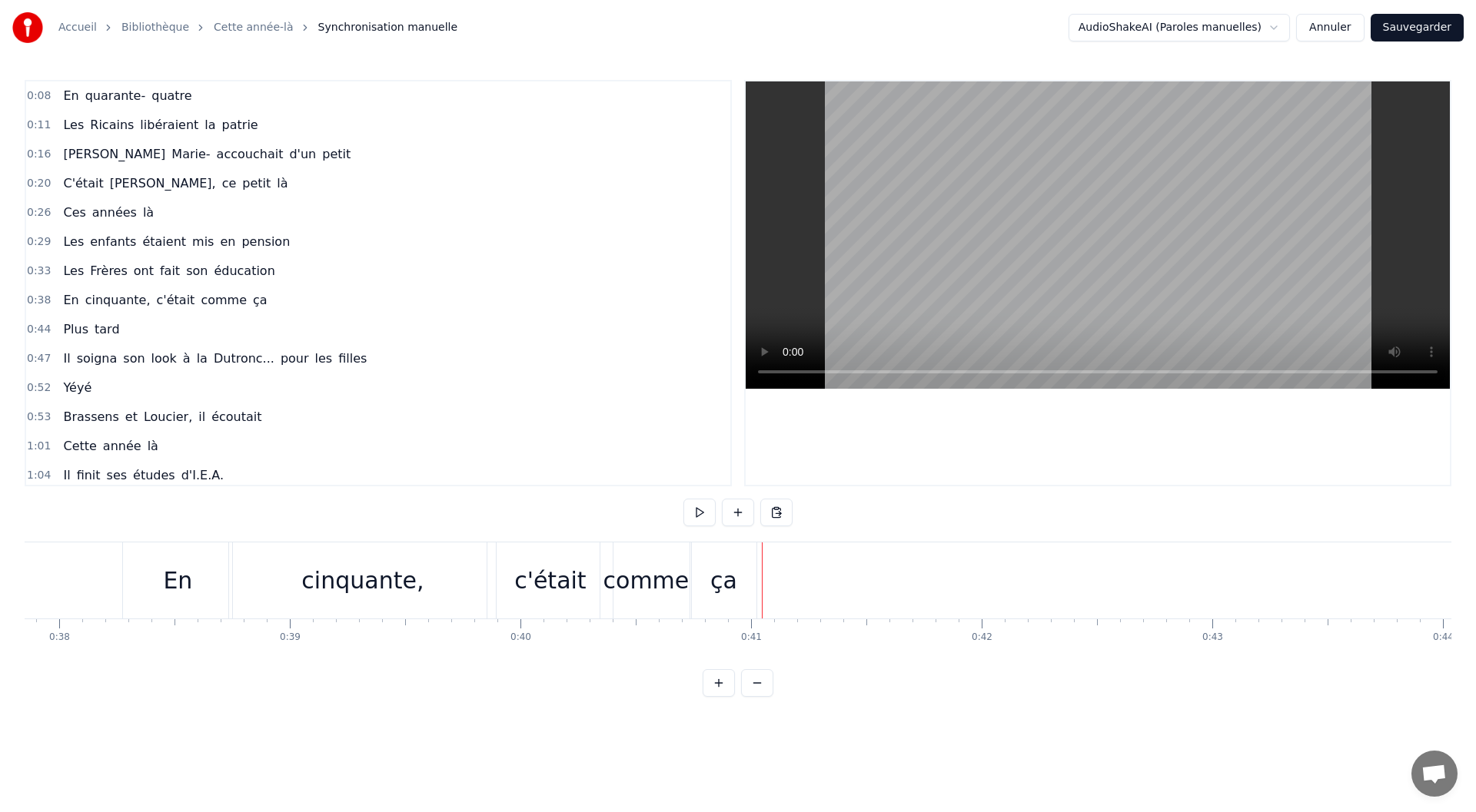
click at [554, 592] on div "c'était" at bounding box center [550, 581] width 72 height 35
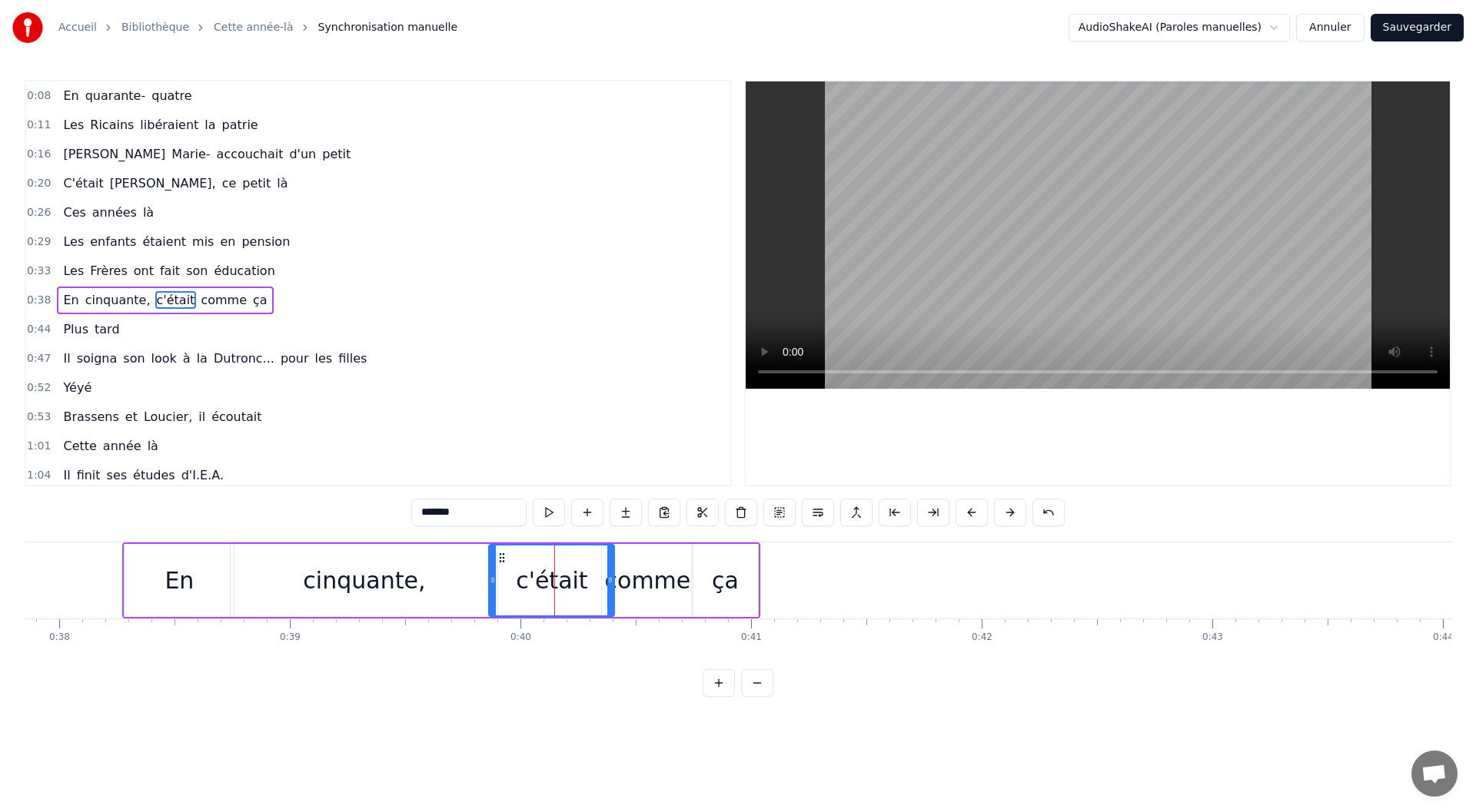
scroll to position [16, 0]
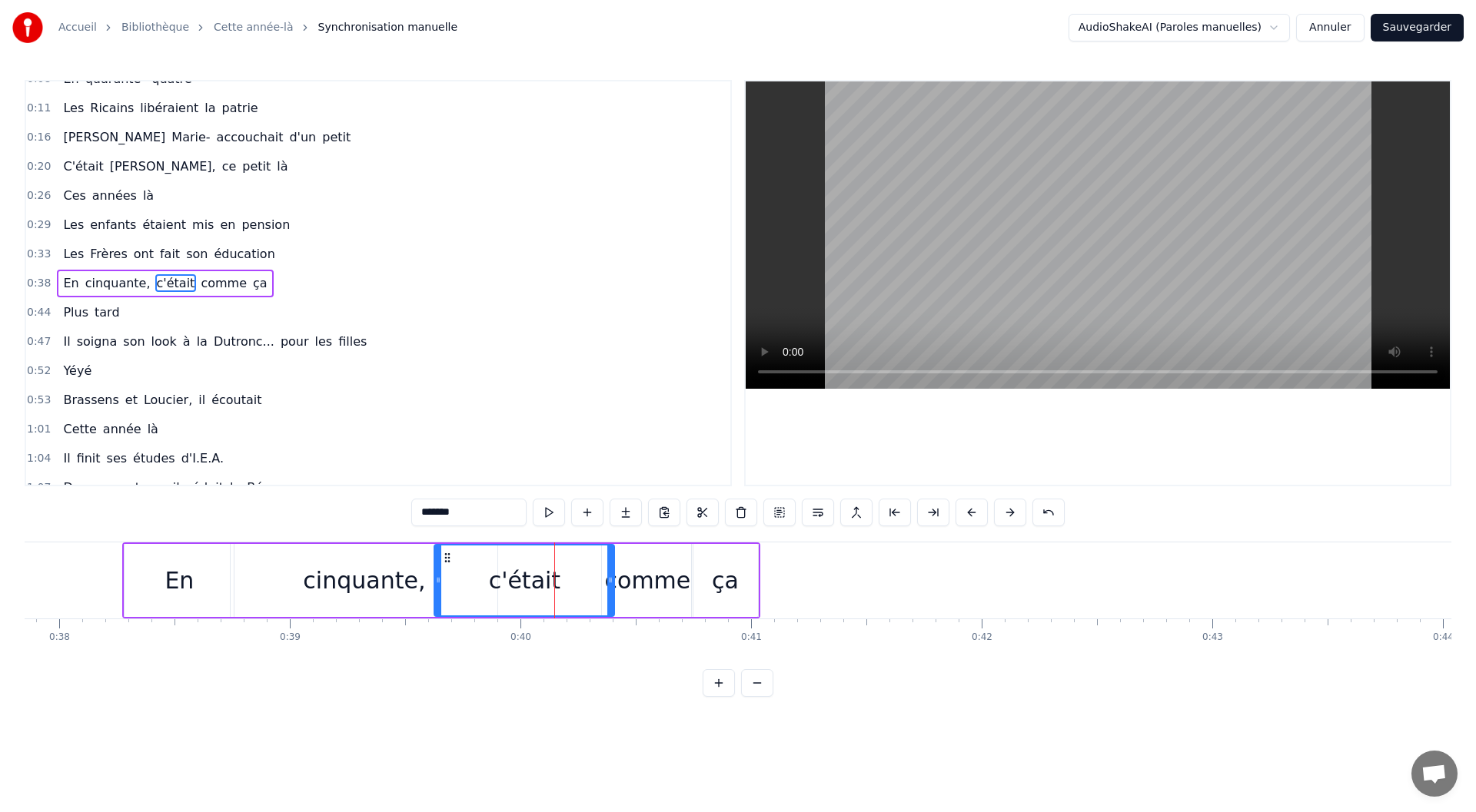
drag, startPoint x: 495, startPoint y: 580, endPoint x: 440, endPoint y: 582, distance: 55.0
click at [440, 582] on icon at bounding box center [438, 580] width 6 height 13
click at [338, 595] on div "cinquante," at bounding box center [364, 581] width 122 height 35
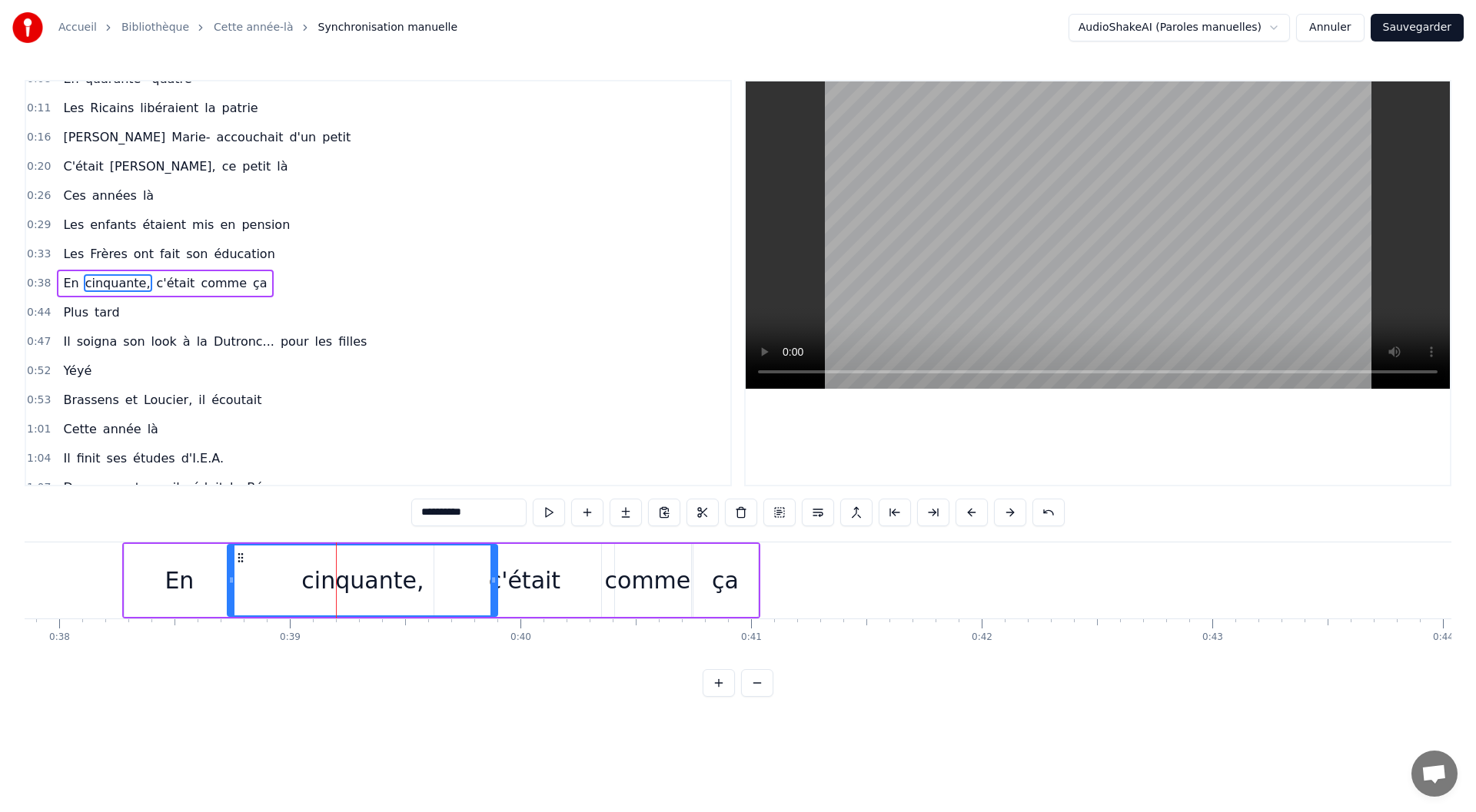
click at [231, 583] on icon at bounding box center [231, 580] width 6 height 13
drag, startPoint x: 493, startPoint y: 588, endPoint x: 481, endPoint y: 592, distance: 12.6
click at [480, 590] on div at bounding box center [481, 580] width 6 height 70
click at [526, 590] on div "c'était" at bounding box center [525, 581] width 72 height 35
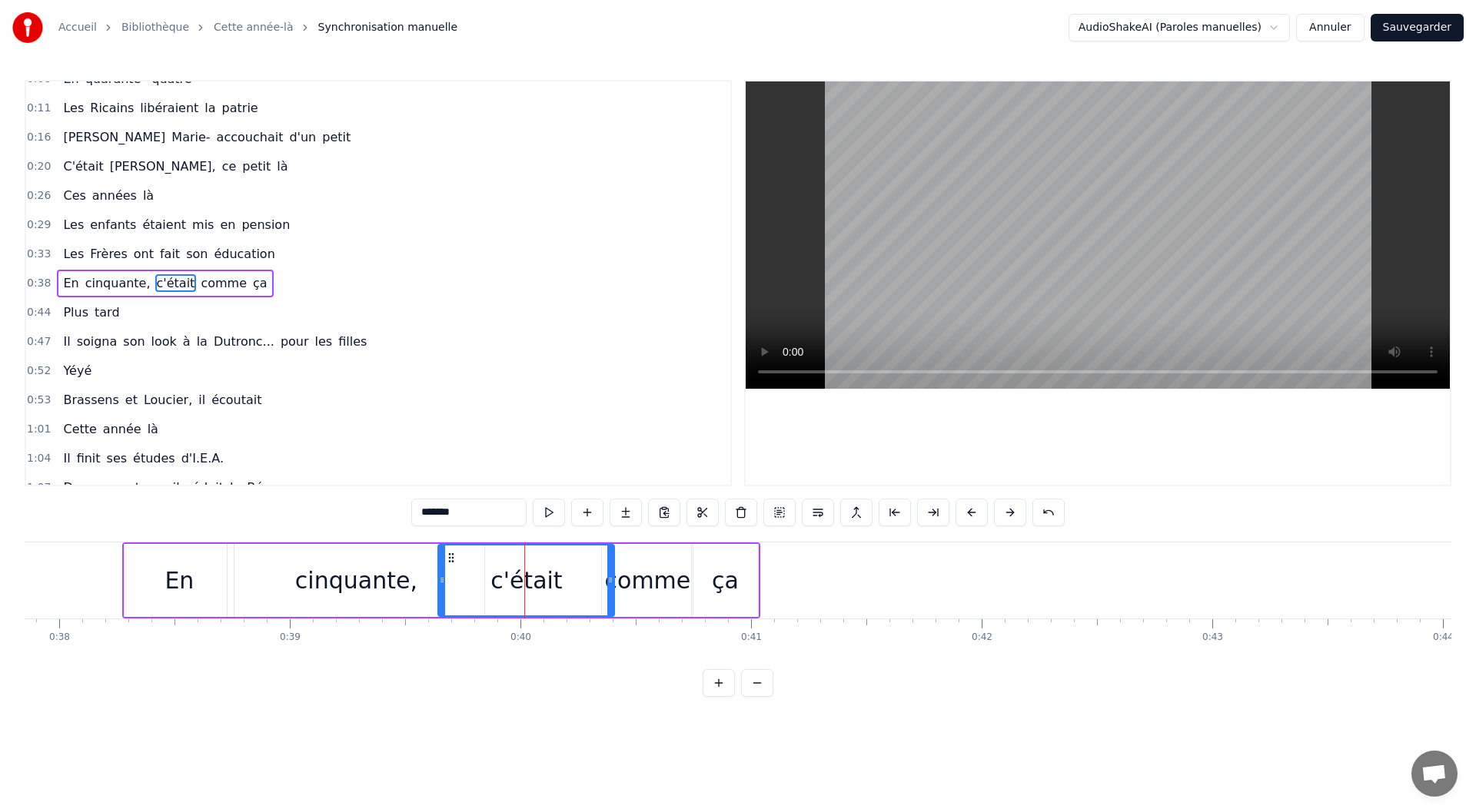
click at [444, 594] on div at bounding box center [442, 580] width 6 height 70
drag, startPoint x: 610, startPoint y: 587, endPoint x: 566, endPoint y: 592, distance: 44.3
click at [566, 592] on div at bounding box center [566, 580] width 6 height 70
click at [639, 583] on div "comme" at bounding box center [648, 581] width 86 height 35
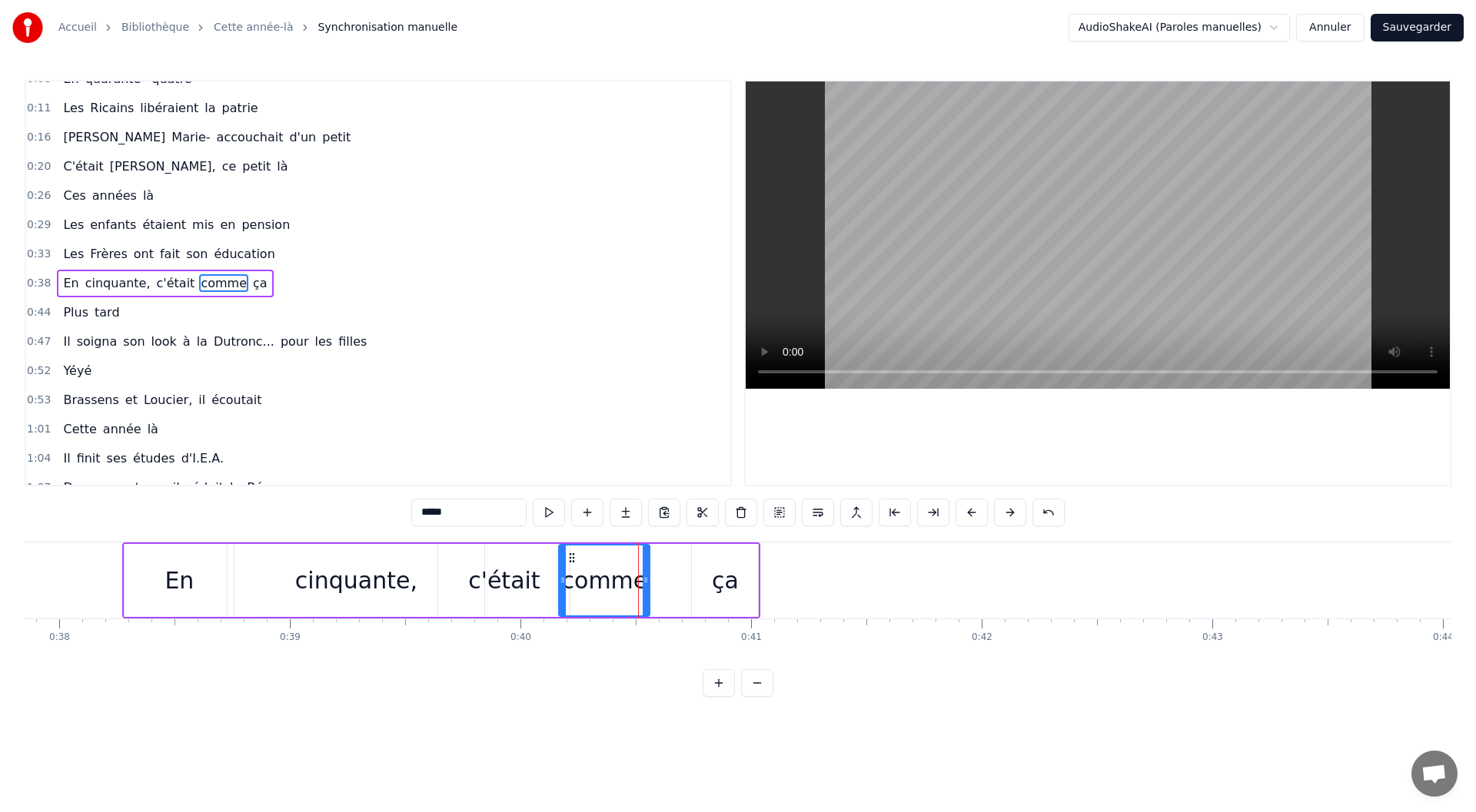
drag, startPoint x: 612, startPoint y: 556, endPoint x: 570, endPoint y: 556, distance: 42.0
click at [570, 556] on icon at bounding box center [572, 558] width 13 height 13
click at [692, 571] on div "ça" at bounding box center [725, 581] width 68 height 73
drag, startPoint x: 703, startPoint y: 553, endPoint x: 669, endPoint y: 566, distance: 36.4
click at [662, 562] on icon at bounding box center [664, 558] width 13 height 13
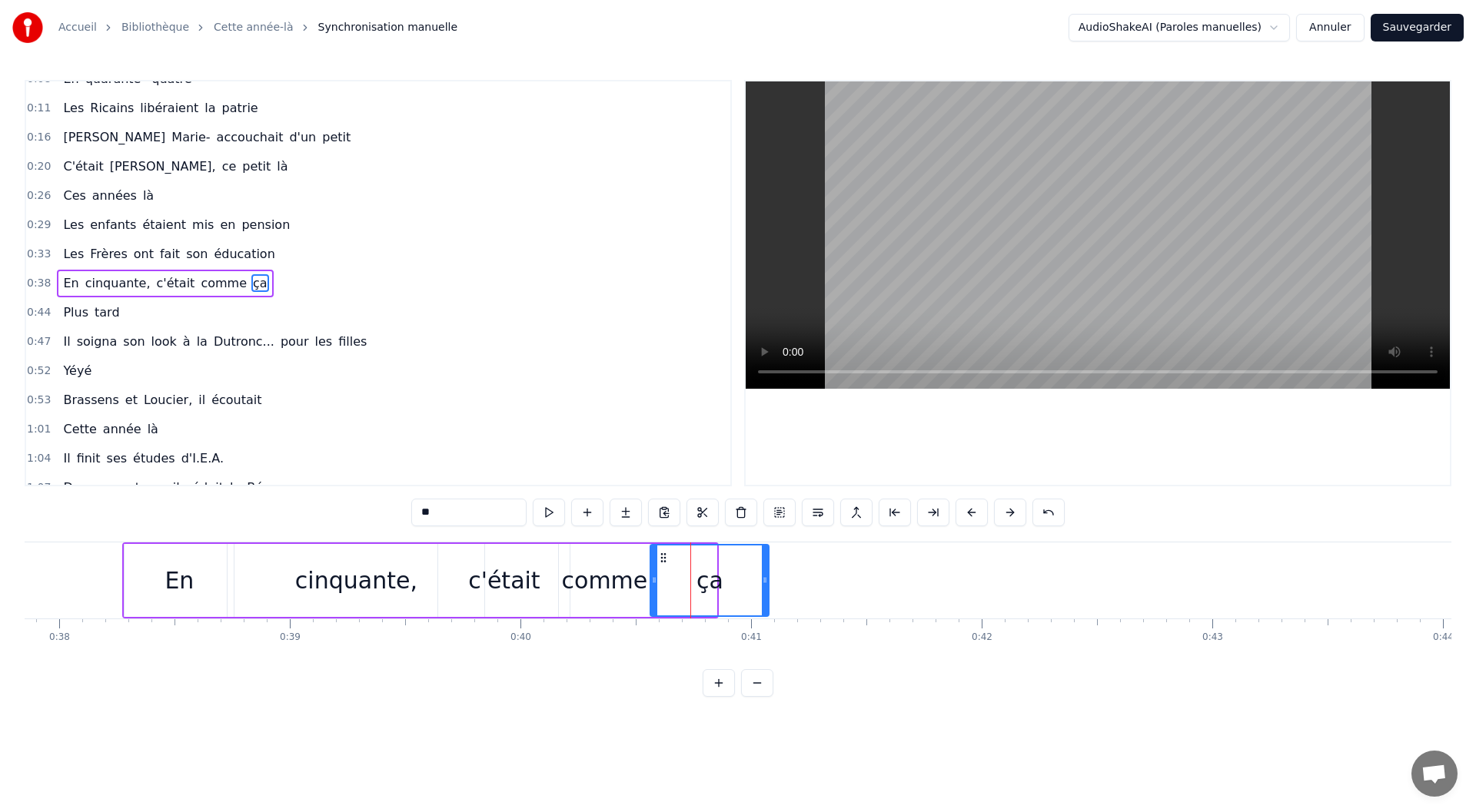
drag, startPoint x: 716, startPoint y: 583, endPoint x: 768, endPoint y: 582, distance: 52.0
click at [768, 582] on icon at bounding box center [765, 580] width 6 height 13
click at [312, 566] on div "cinquante," at bounding box center [356, 581] width 122 height 35
type input "**********"
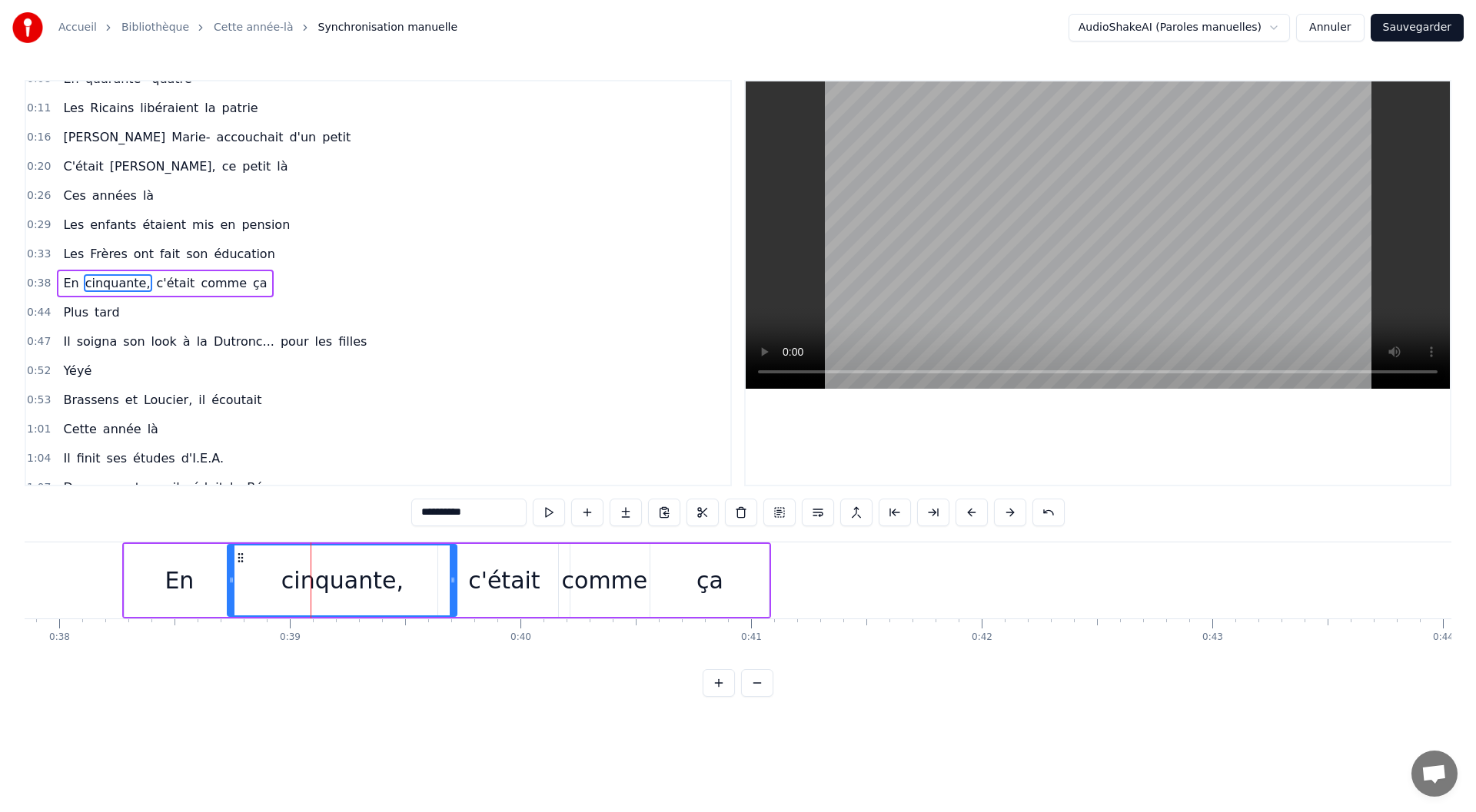
drag, startPoint x: 480, startPoint y: 586, endPoint x: 452, endPoint y: 586, distance: 28.0
click at [452, 586] on div at bounding box center [453, 580] width 6 height 70
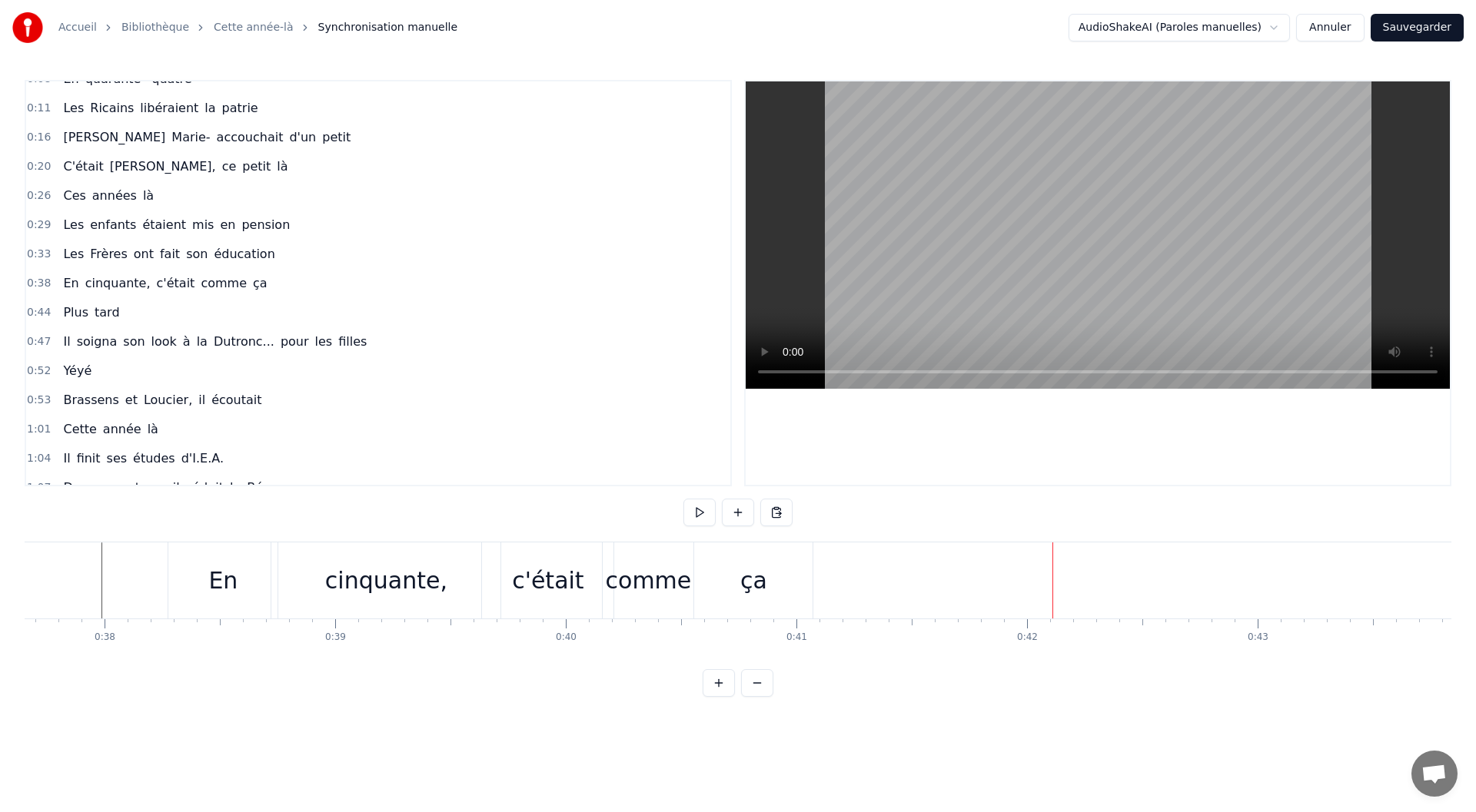
click at [702, 584] on div "ça" at bounding box center [753, 580] width 118 height 76
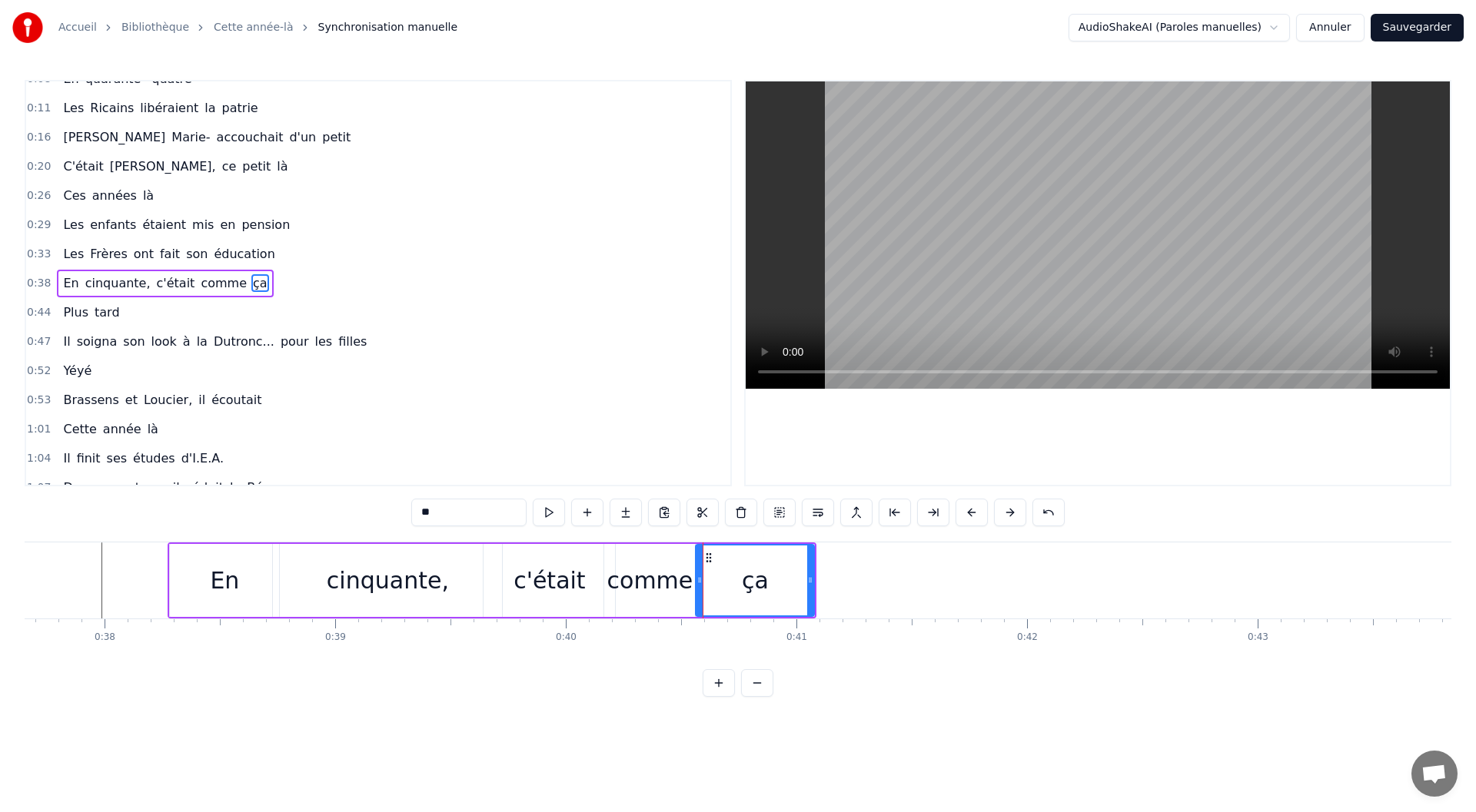
click at [192, 591] on div "En" at bounding box center [224, 581] width 109 height 73
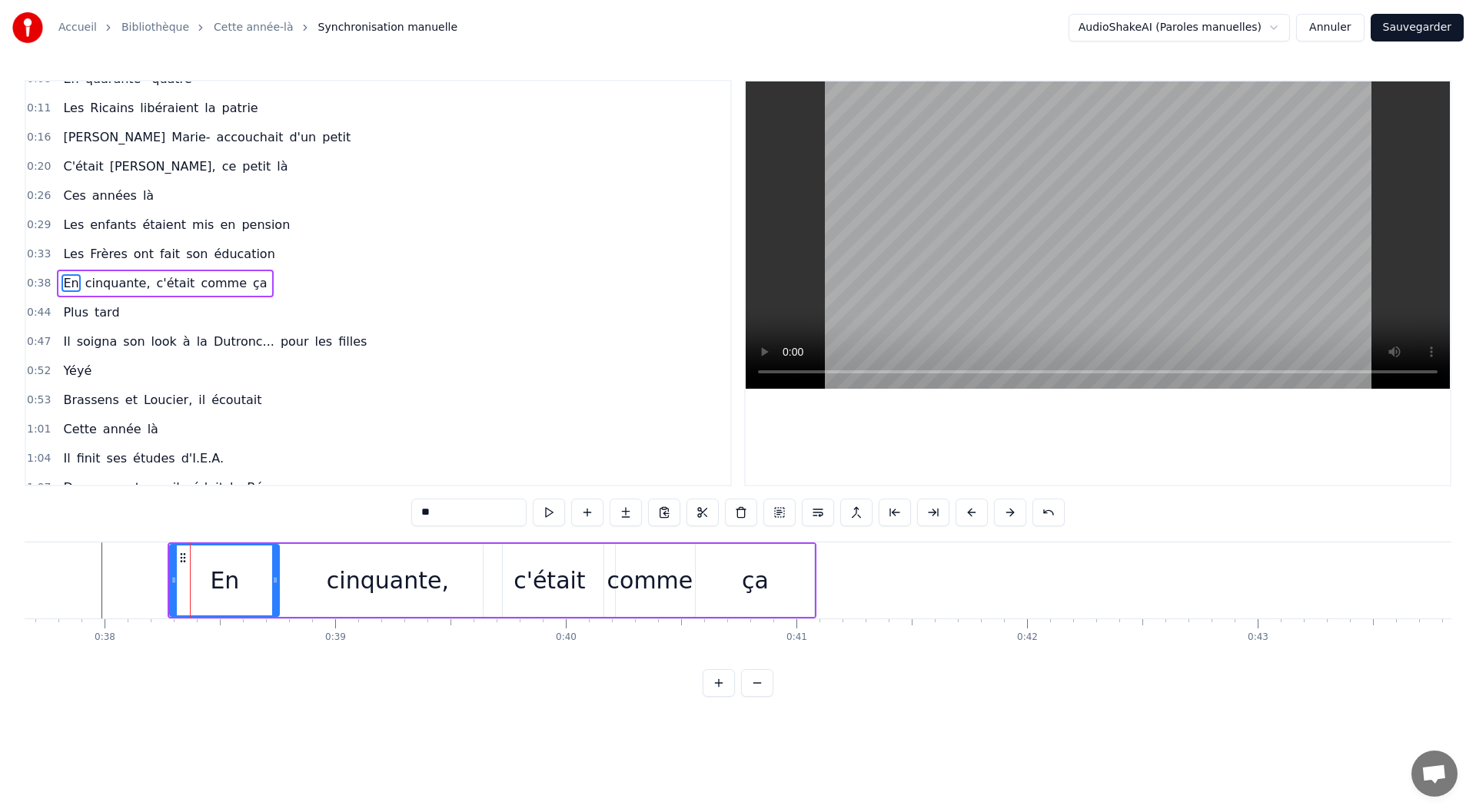
click at [182, 558] on circle at bounding box center [182, 557] width 1 height 1
click at [264, 577] on icon at bounding box center [267, 580] width 6 height 13
click at [310, 582] on div "cinquante," at bounding box center [387, 581] width 229 height 73
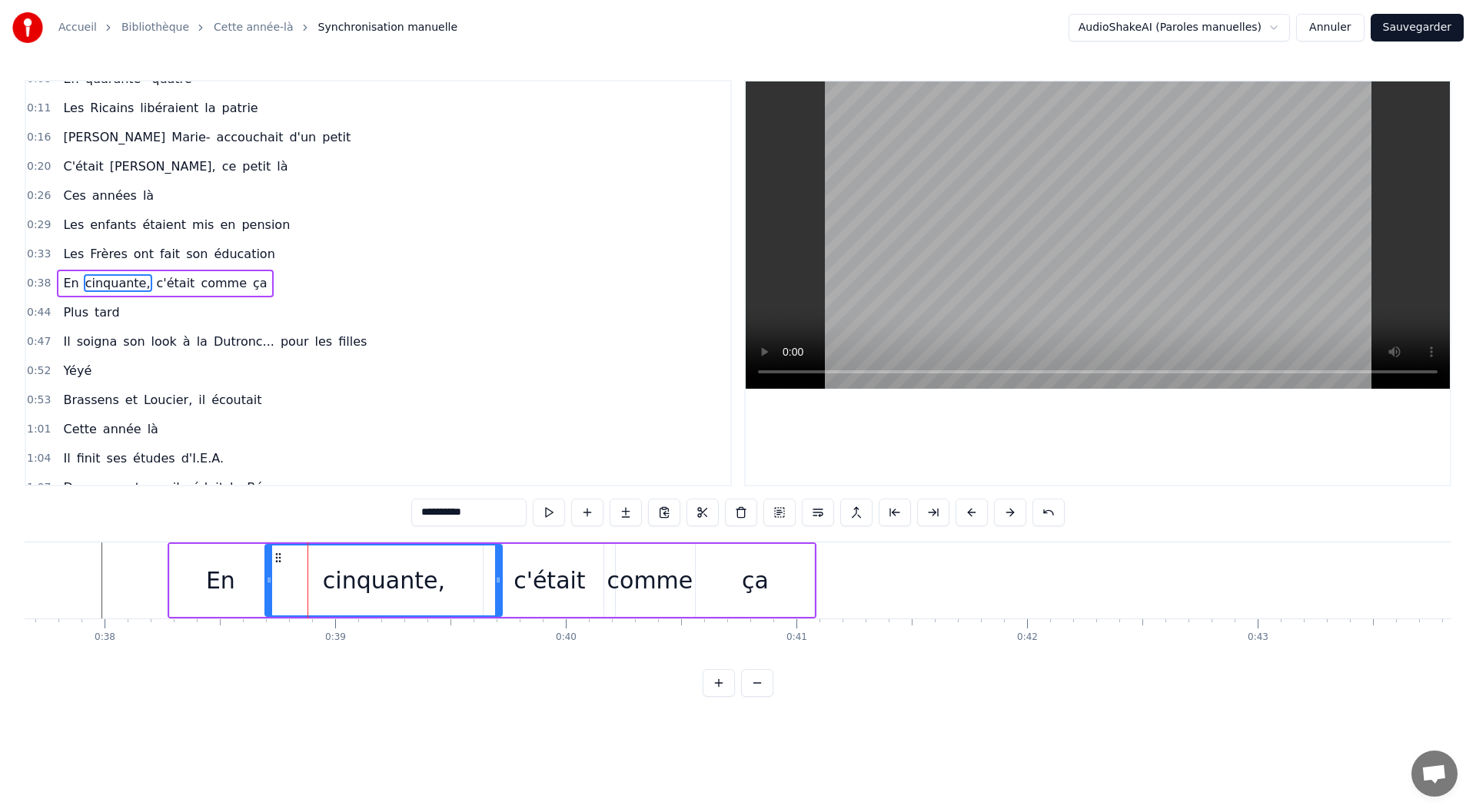
drag, startPoint x: 276, startPoint y: 581, endPoint x: 268, endPoint y: 582, distance: 8.1
click at [268, 582] on icon at bounding box center [269, 580] width 6 height 13
drag, startPoint x: 496, startPoint y: 579, endPoint x: 482, endPoint y: 580, distance: 14.0
click at [482, 580] on icon at bounding box center [483, 580] width 6 height 13
click at [504, 579] on div "c'était" at bounding box center [549, 581] width 132 height 73
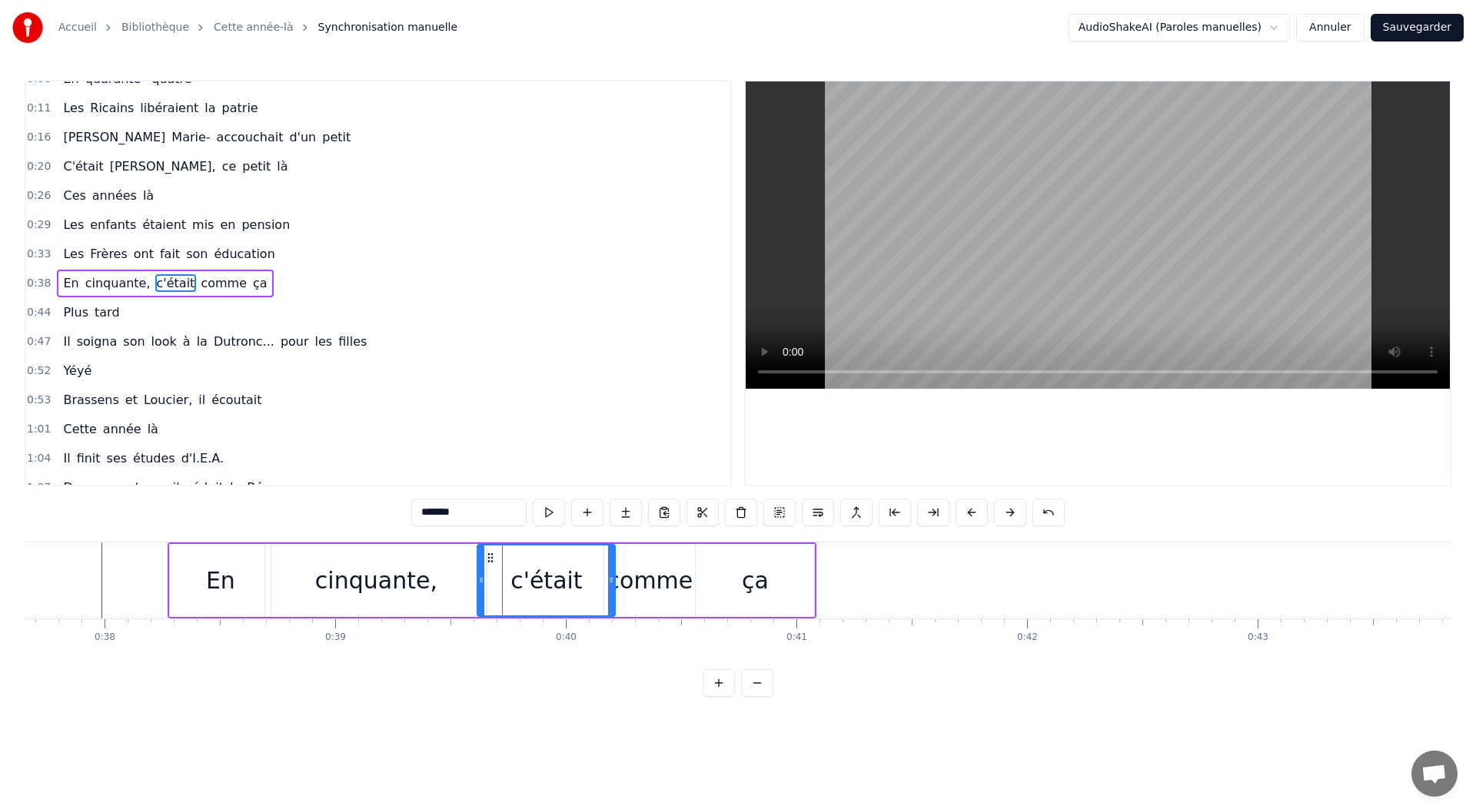
click at [480, 581] on icon at bounding box center [481, 580] width 6 height 13
drag, startPoint x: 612, startPoint y: 586, endPoint x: 601, endPoint y: 586, distance: 11.0
click at [601, 586] on icon at bounding box center [599, 580] width 6 height 13
click at [628, 586] on div "comme" at bounding box center [650, 581] width 86 height 35
type input "*****"
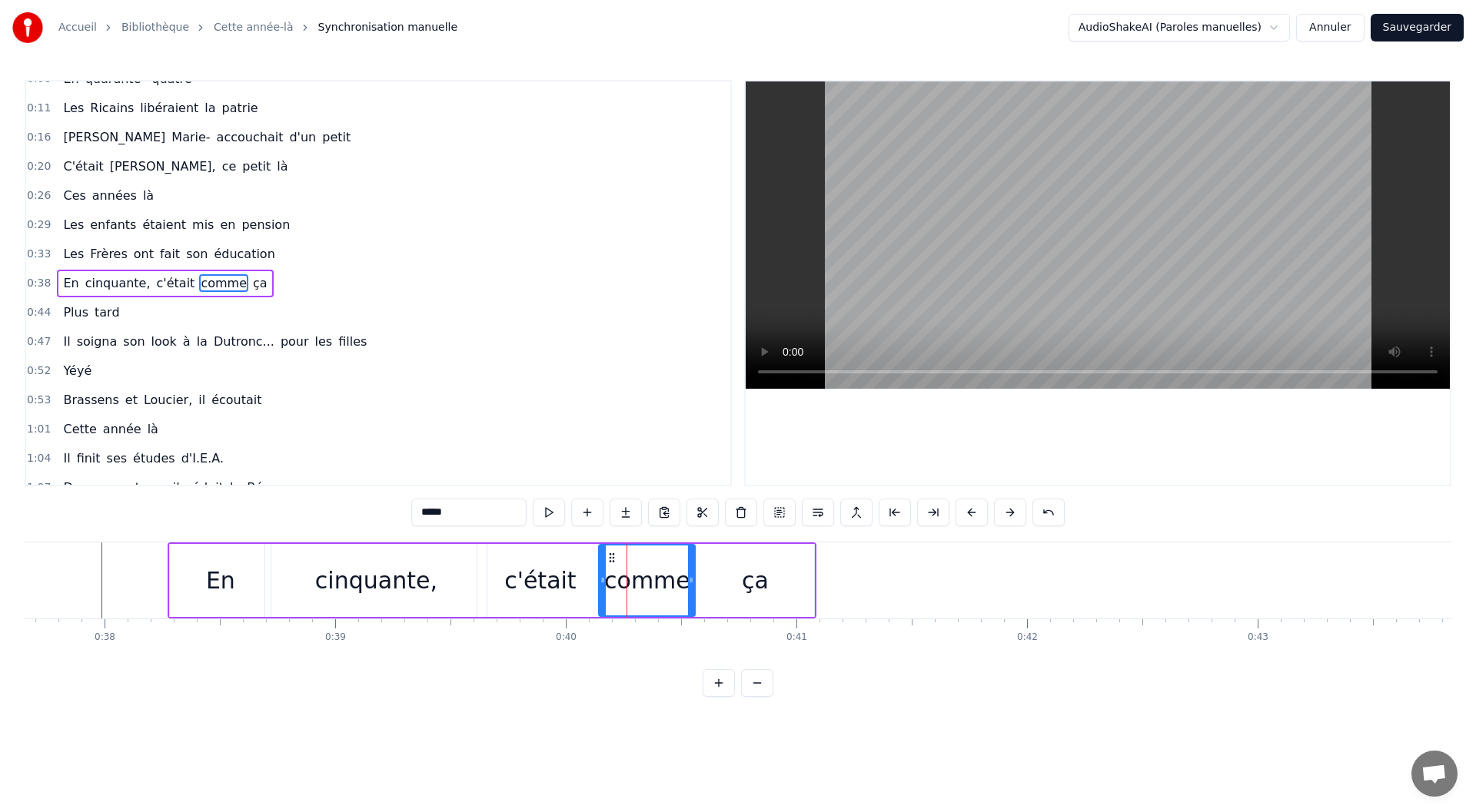
click at [604, 587] on div at bounding box center [603, 580] width 6 height 70
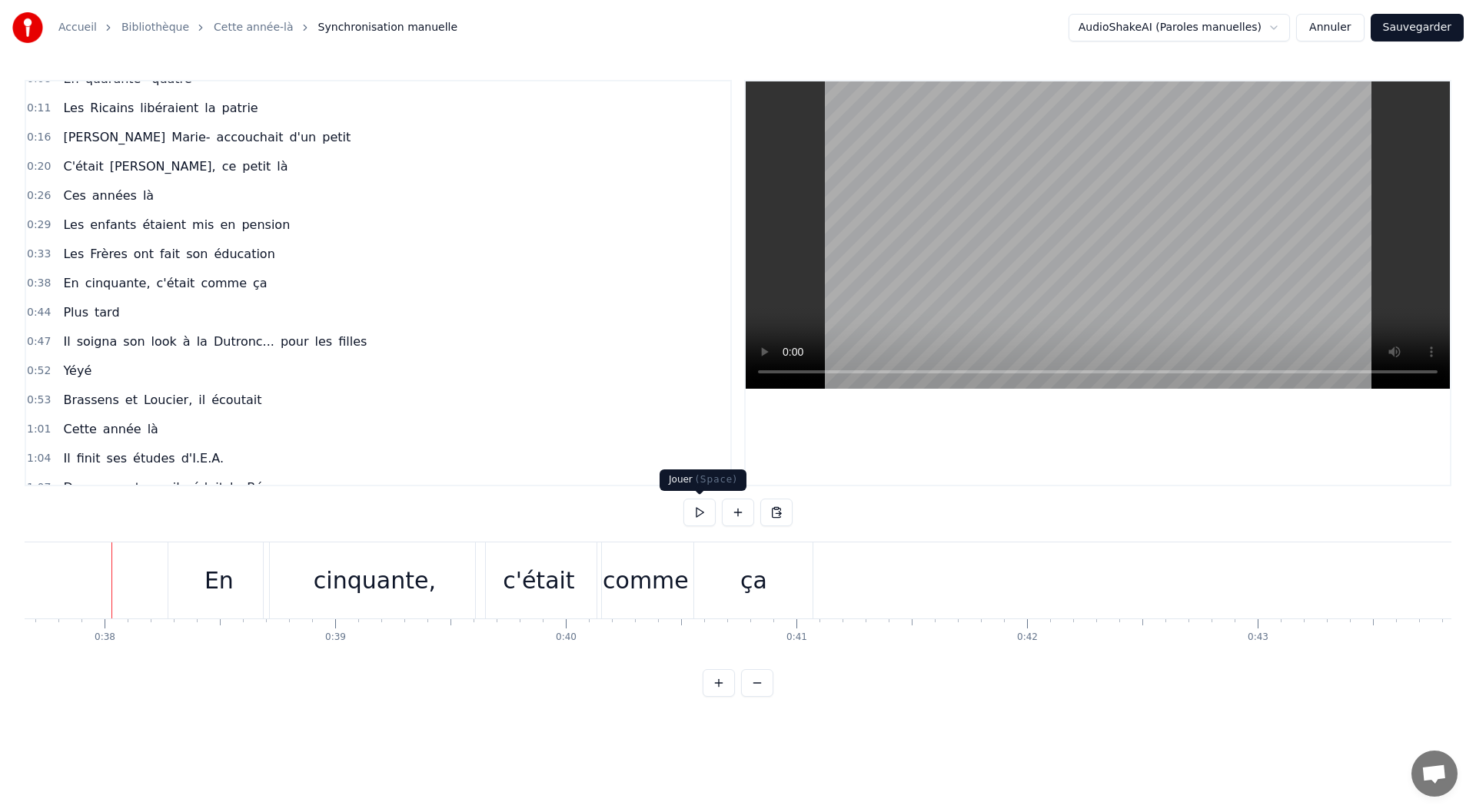
click at [692, 508] on button at bounding box center [699, 512] width 32 height 28
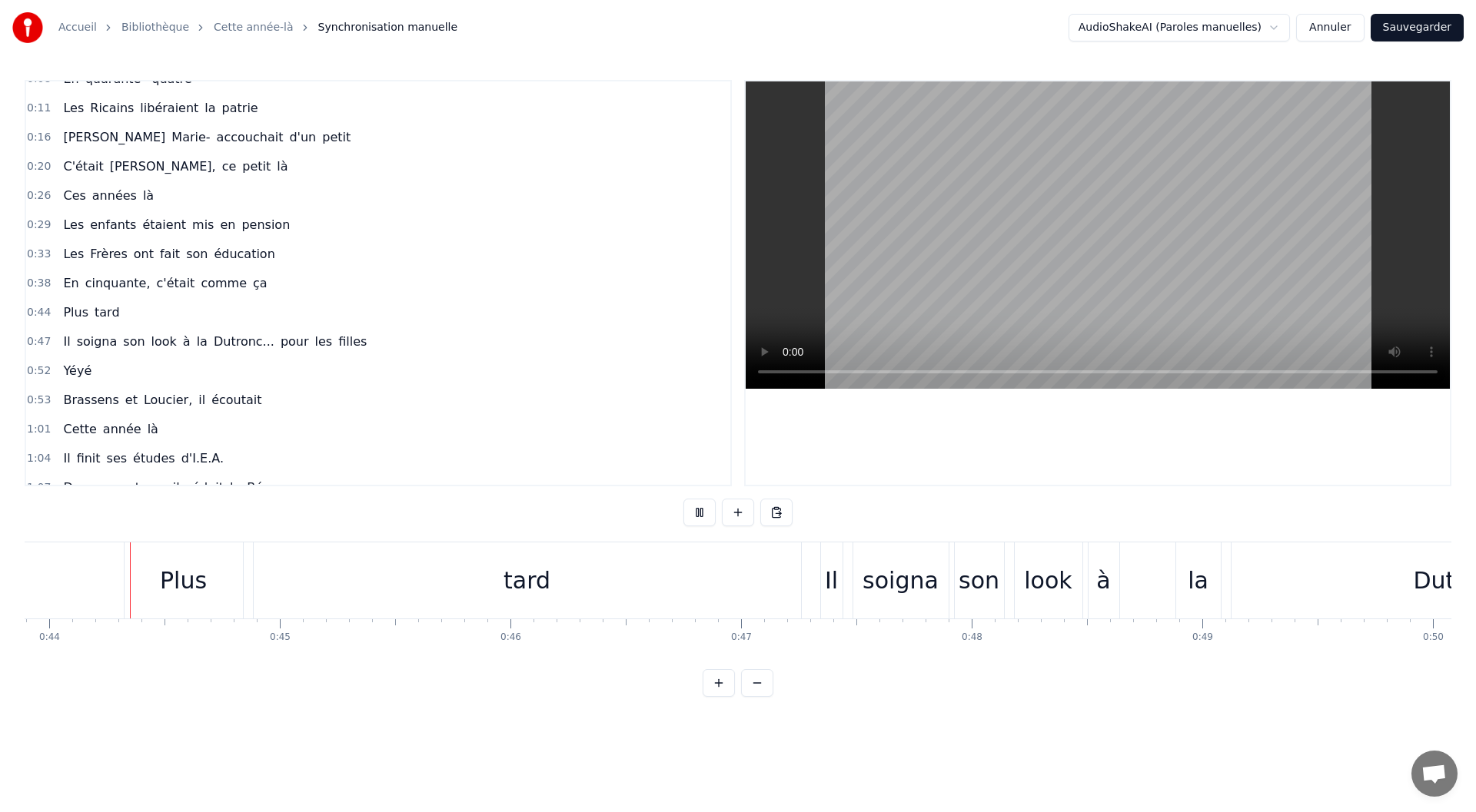
scroll to position [0, 10097]
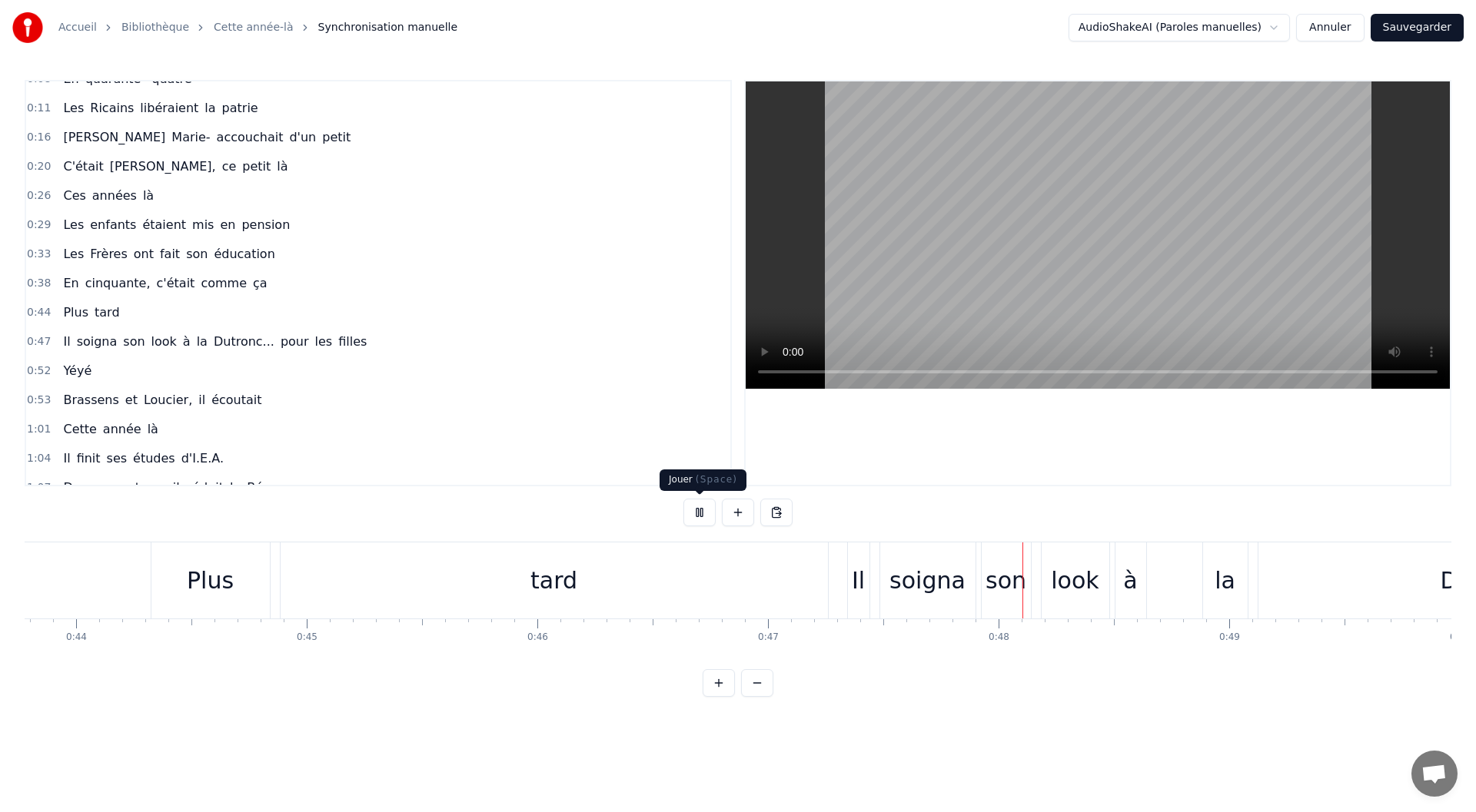
click at [692, 515] on button at bounding box center [699, 512] width 32 height 28
click at [558, 592] on div "tard" at bounding box center [553, 581] width 46 height 35
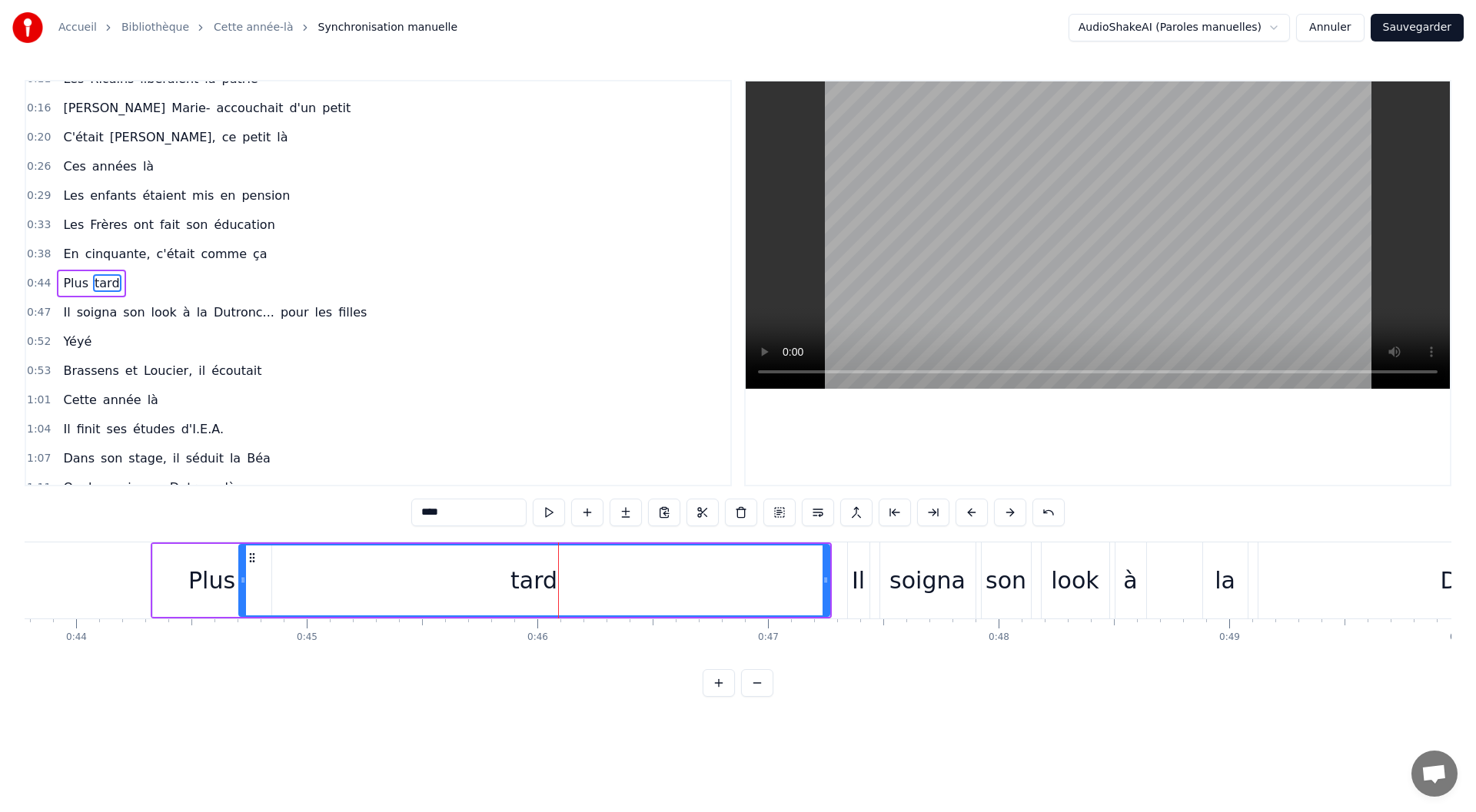
drag, startPoint x: 286, startPoint y: 586, endPoint x: 243, endPoint y: 589, distance: 43.1
click at [243, 589] on div at bounding box center [243, 580] width 6 height 70
drag, startPoint x: 823, startPoint y: 583, endPoint x: 734, endPoint y: 587, distance: 89.1
click at [734, 587] on div at bounding box center [736, 580] width 6 height 70
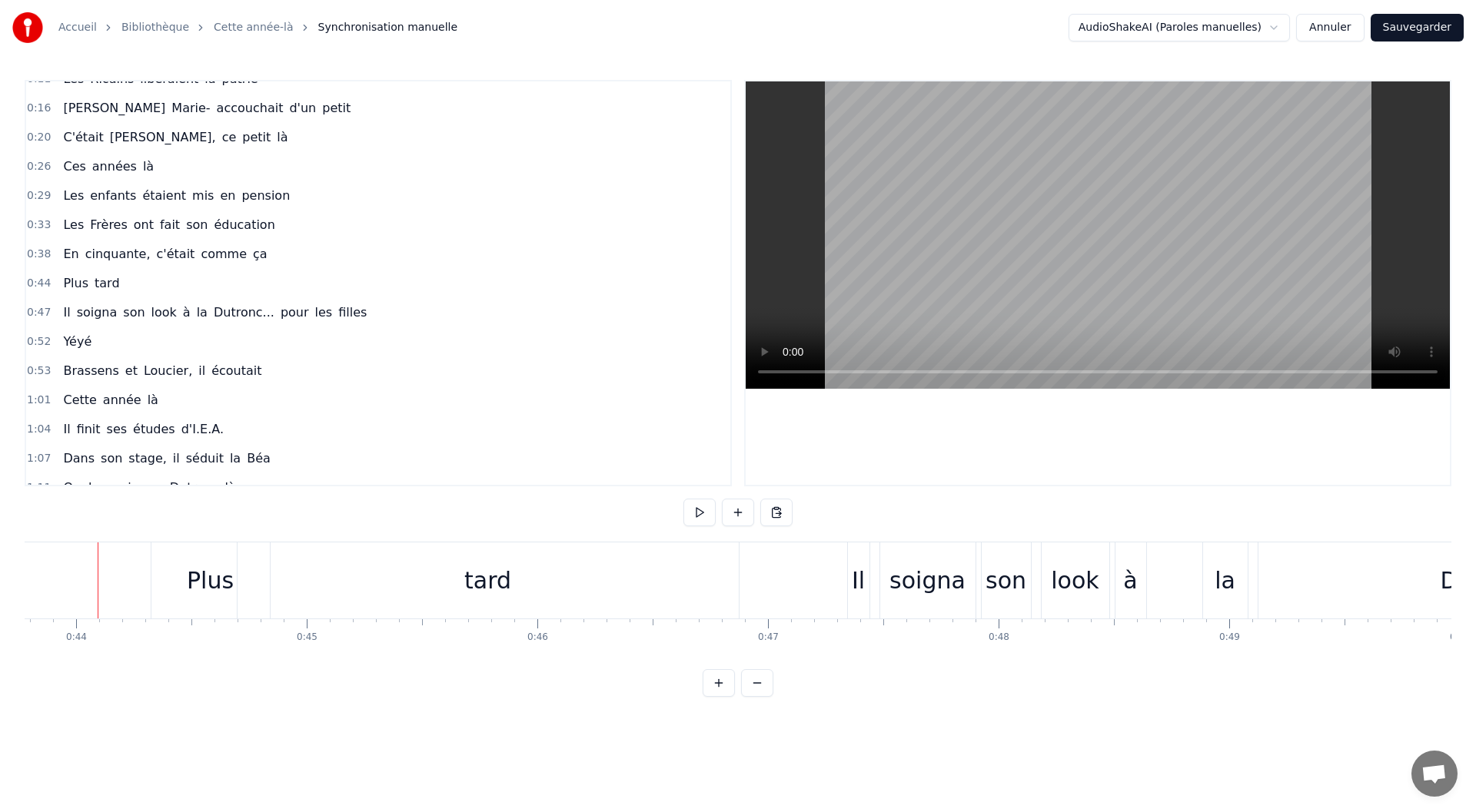
scroll to position [0, 10093]
click at [688, 508] on button at bounding box center [699, 512] width 32 height 28
click at [699, 511] on button at bounding box center [699, 512] width 32 height 28
click at [500, 580] on div "tard" at bounding box center [491, 581] width 46 height 35
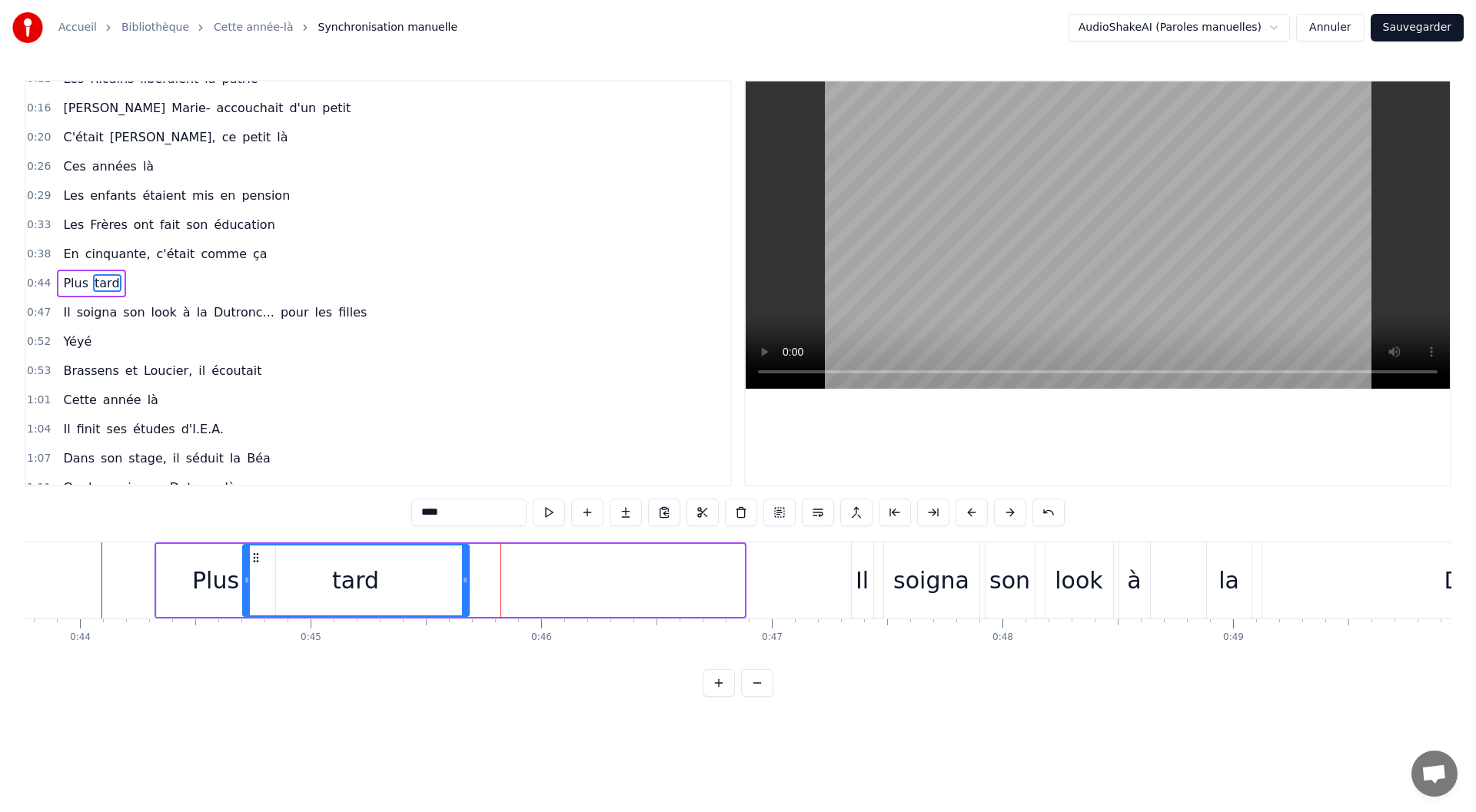
drag, startPoint x: 740, startPoint y: 576, endPoint x: 464, endPoint y: 590, distance: 276.4
click at [464, 590] on div at bounding box center [465, 580] width 6 height 70
click at [121, 278] on div "0:44 Plus tard" at bounding box center [378, 283] width 704 height 29
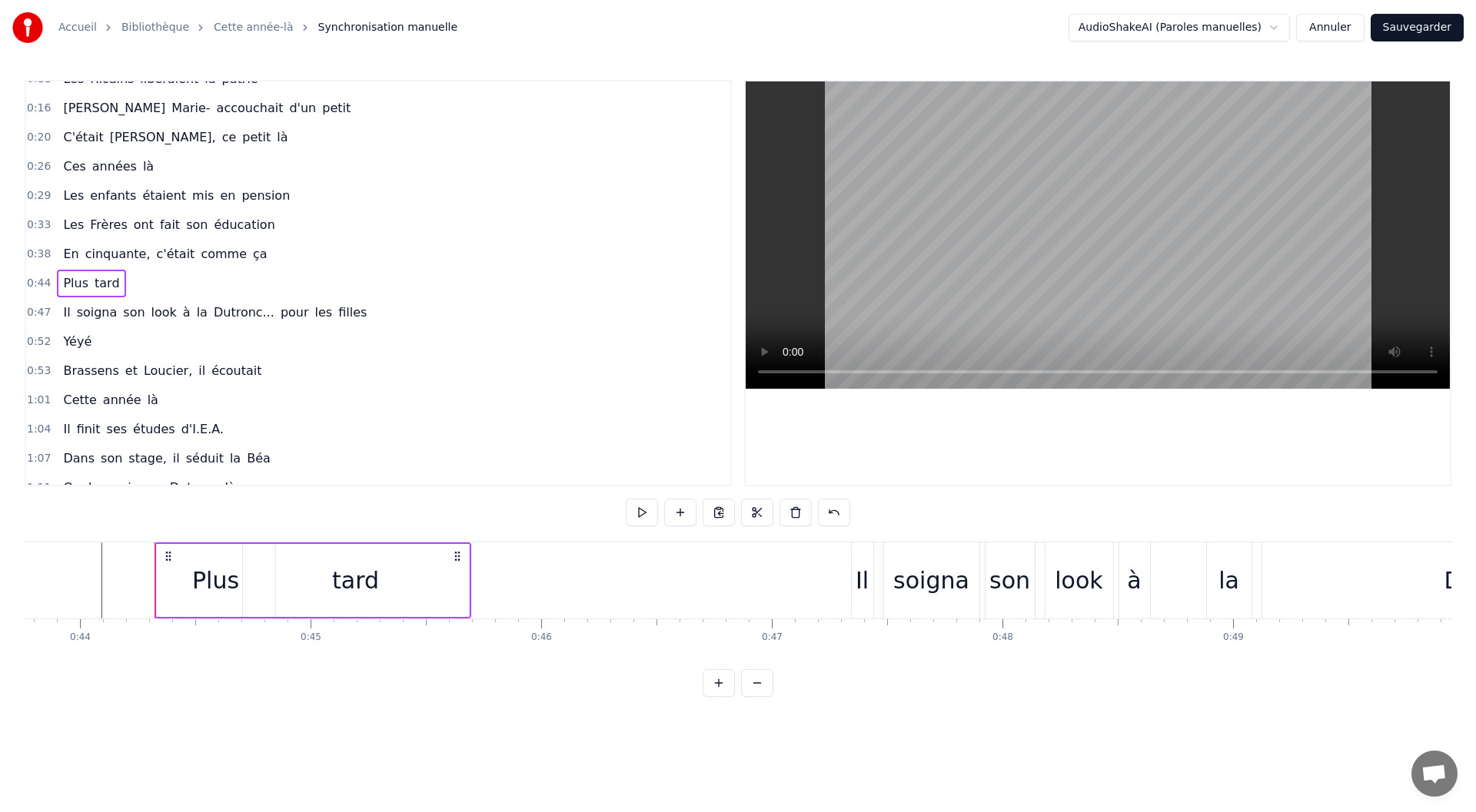
click at [114, 285] on div "Plus tard" at bounding box center [91, 283] width 69 height 28
click at [104, 286] on span "tard" at bounding box center [106, 283] width 28 height 17
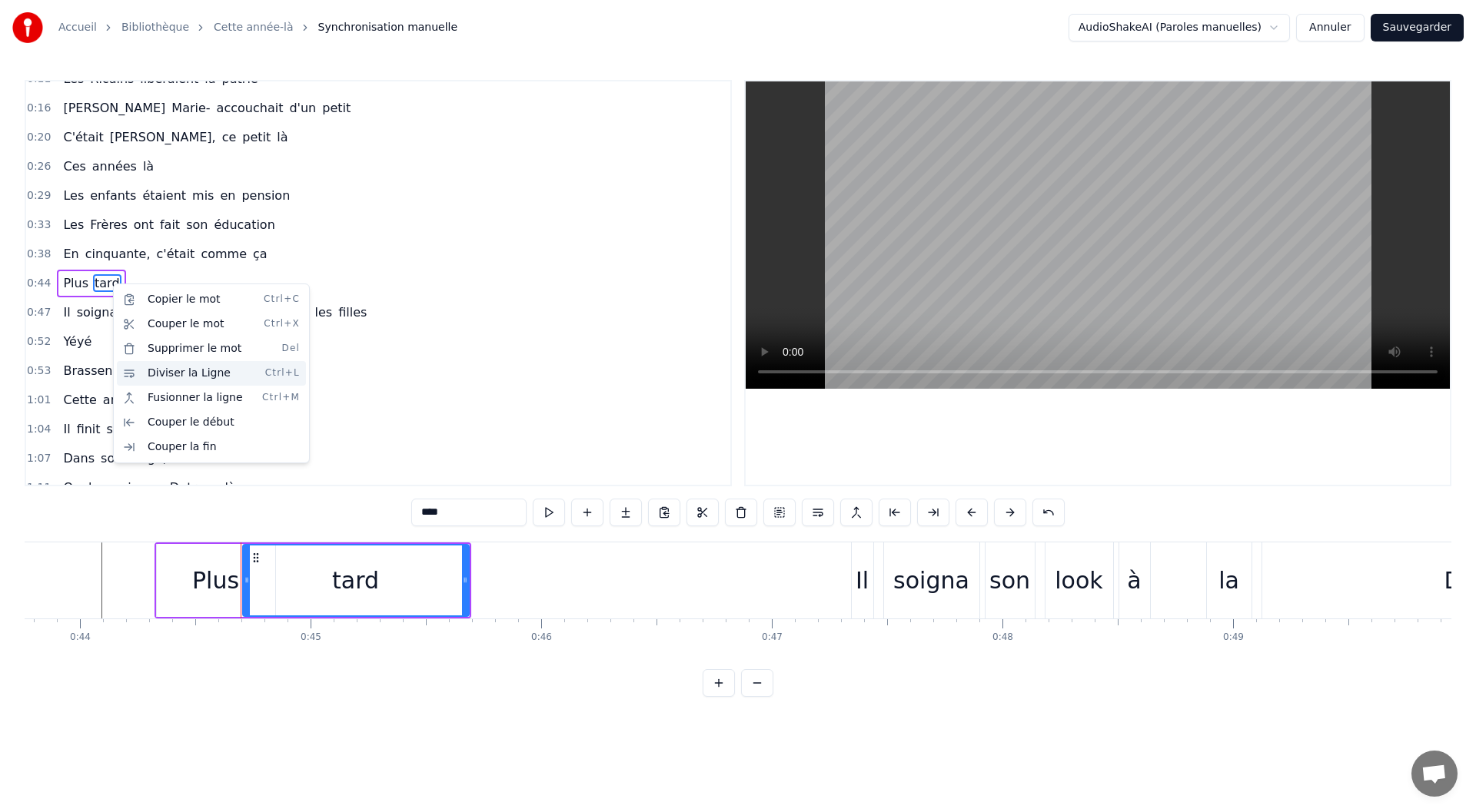
click at [223, 378] on div "Diviser la Ligne Ctrl+L" at bounding box center [212, 373] width 190 height 24
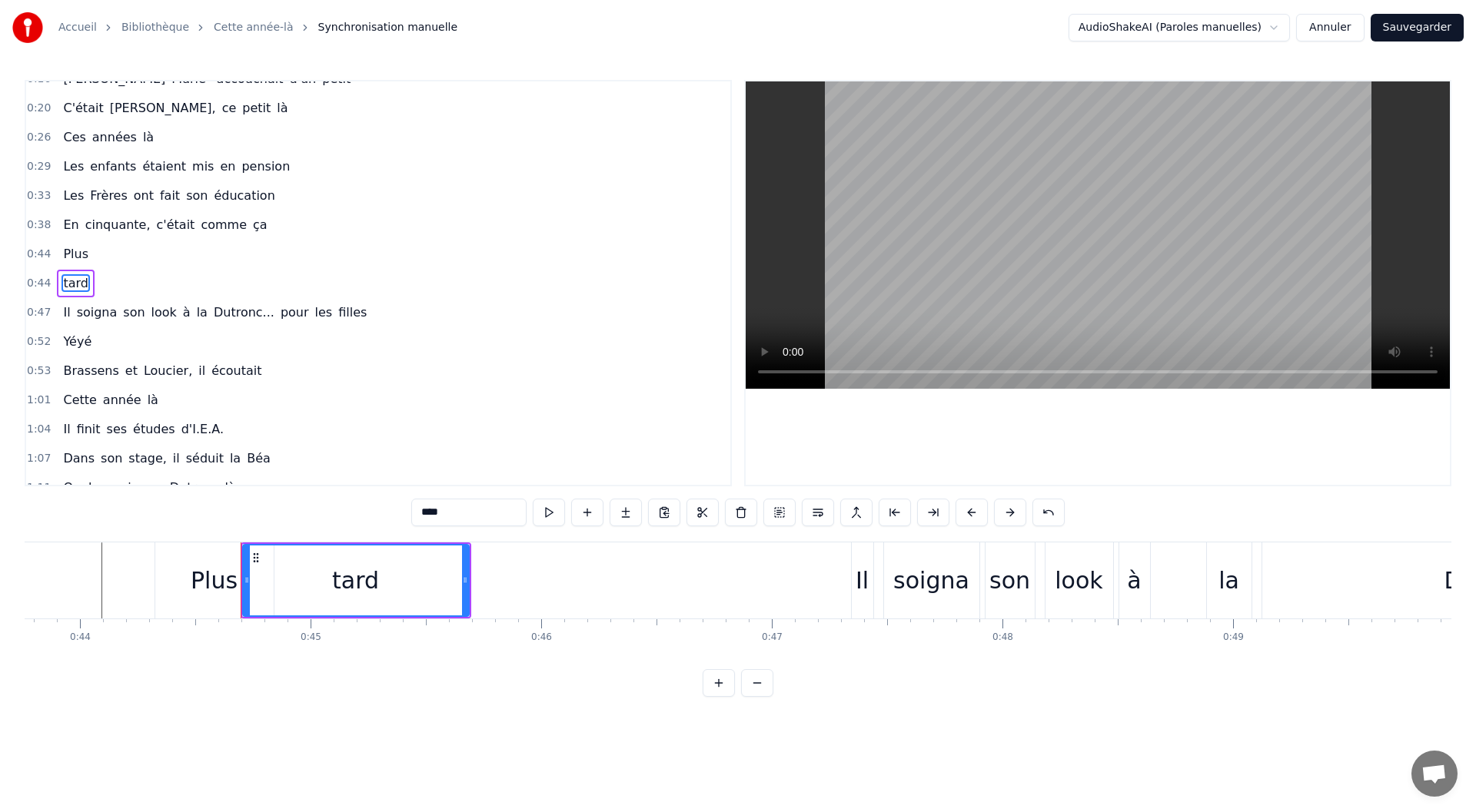
click at [186, 279] on div "0:44 tard" at bounding box center [378, 283] width 704 height 29
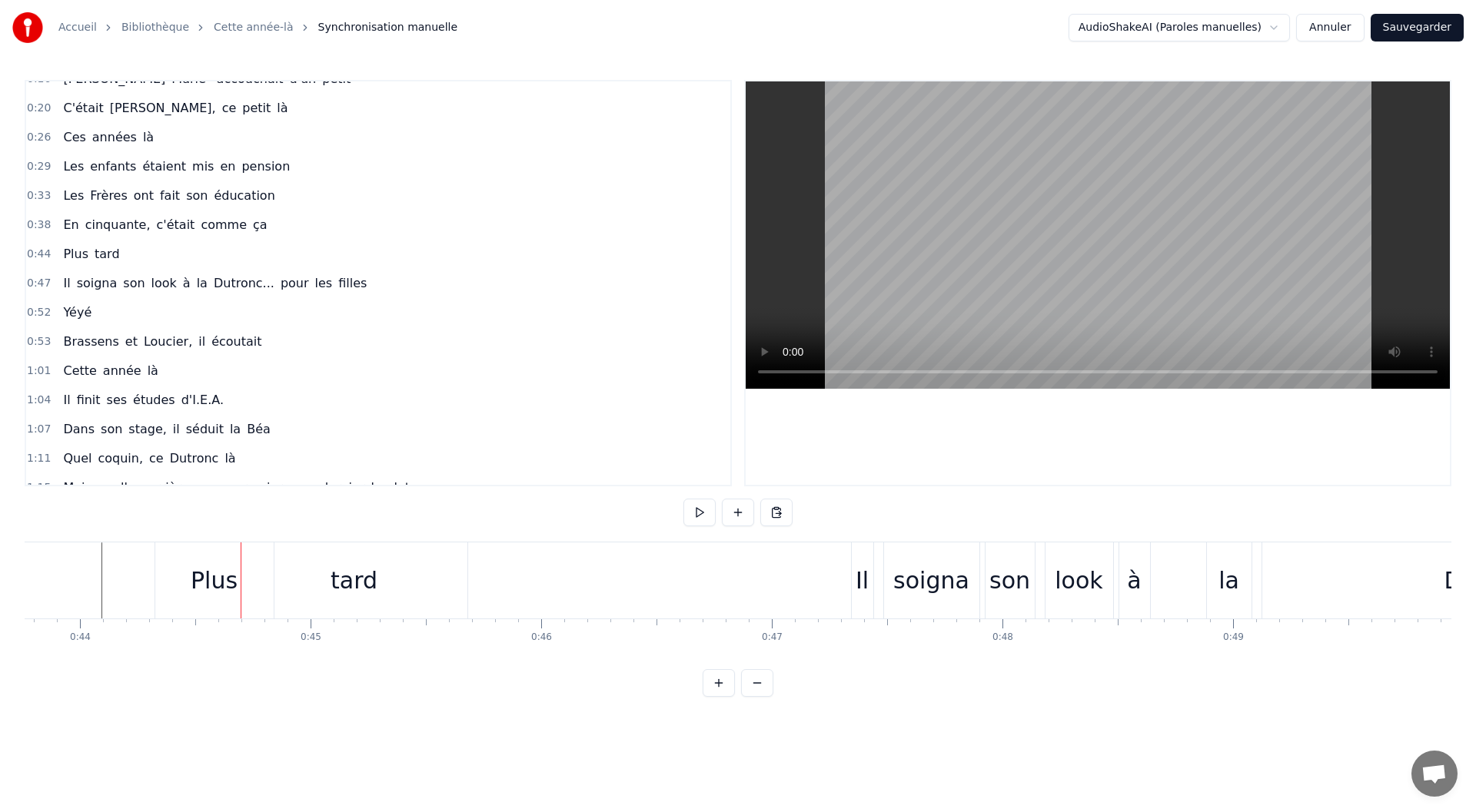
click at [33, 253] on span "0:44" at bounding box center [39, 254] width 24 height 15
click at [93, 256] on span "tard" at bounding box center [106, 254] width 28 height 17
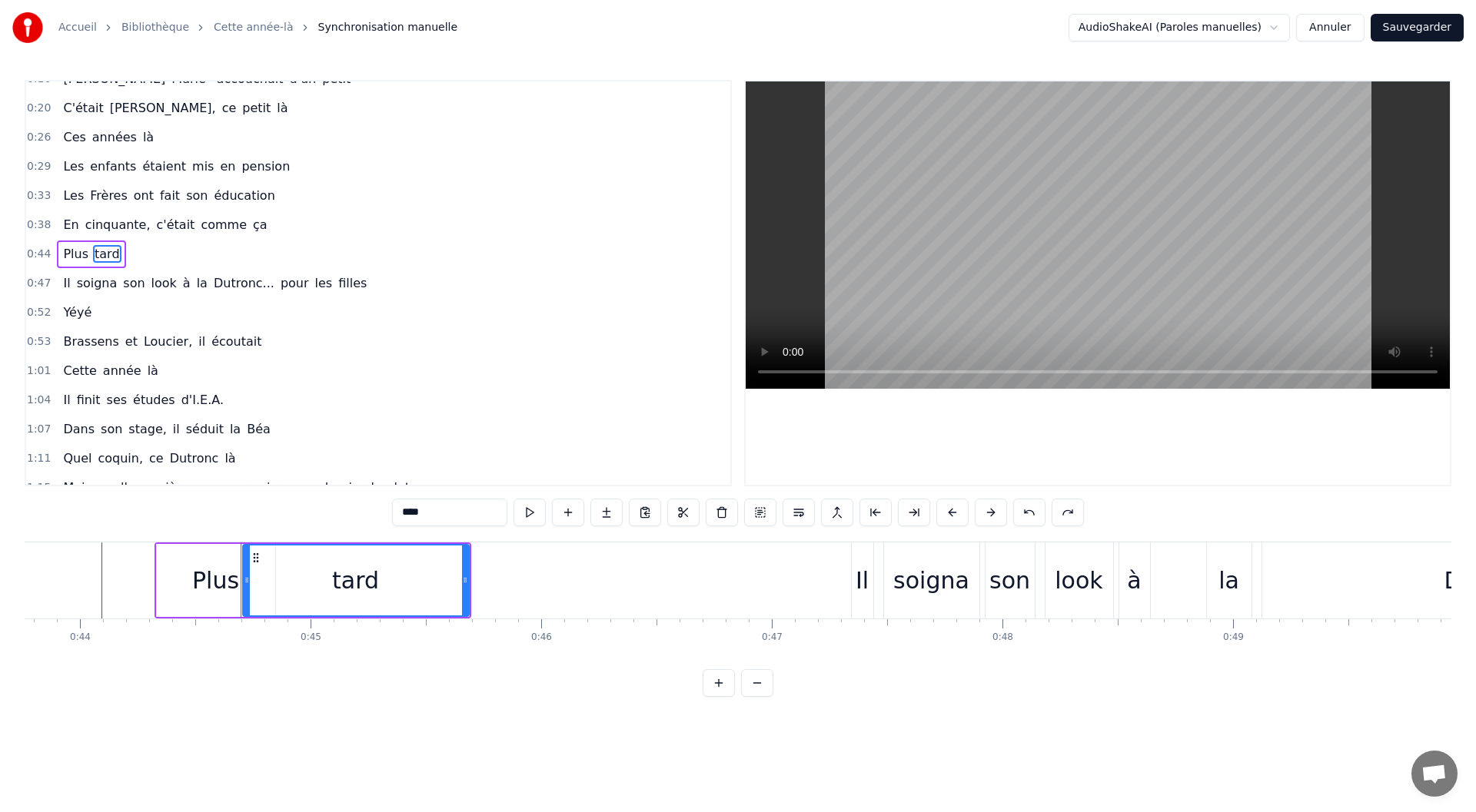
scroll to position [46, 0]
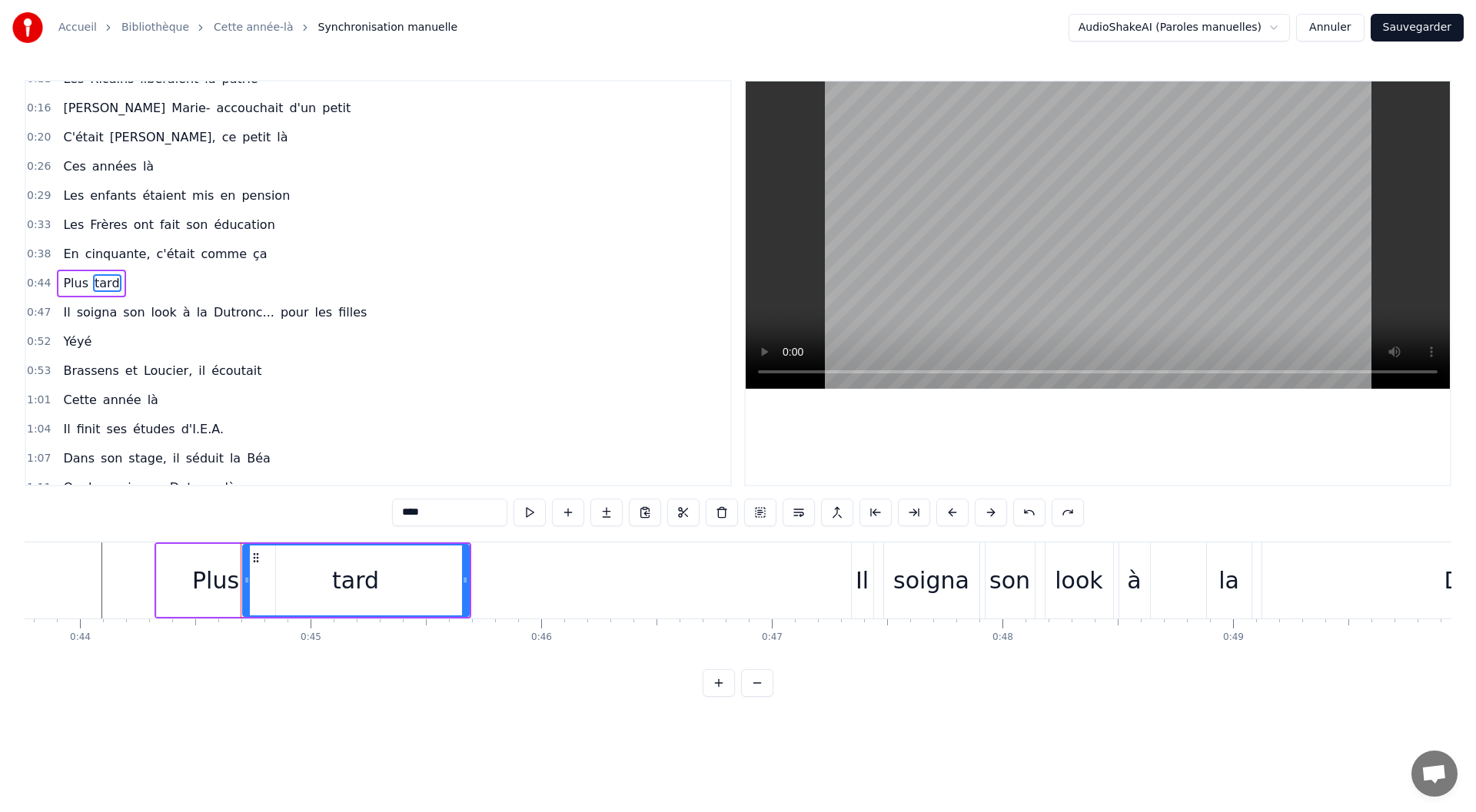
click at [100, 282] on span "tard" at bounding box center [106, 283] width 28 height 17
click at [259, 708] on html "Accueil Bibliothèque Cette année-là Synchronisation manuelle AudioShakeAI (Paro…" at bounding box center [738, 361] width 1476 height 721
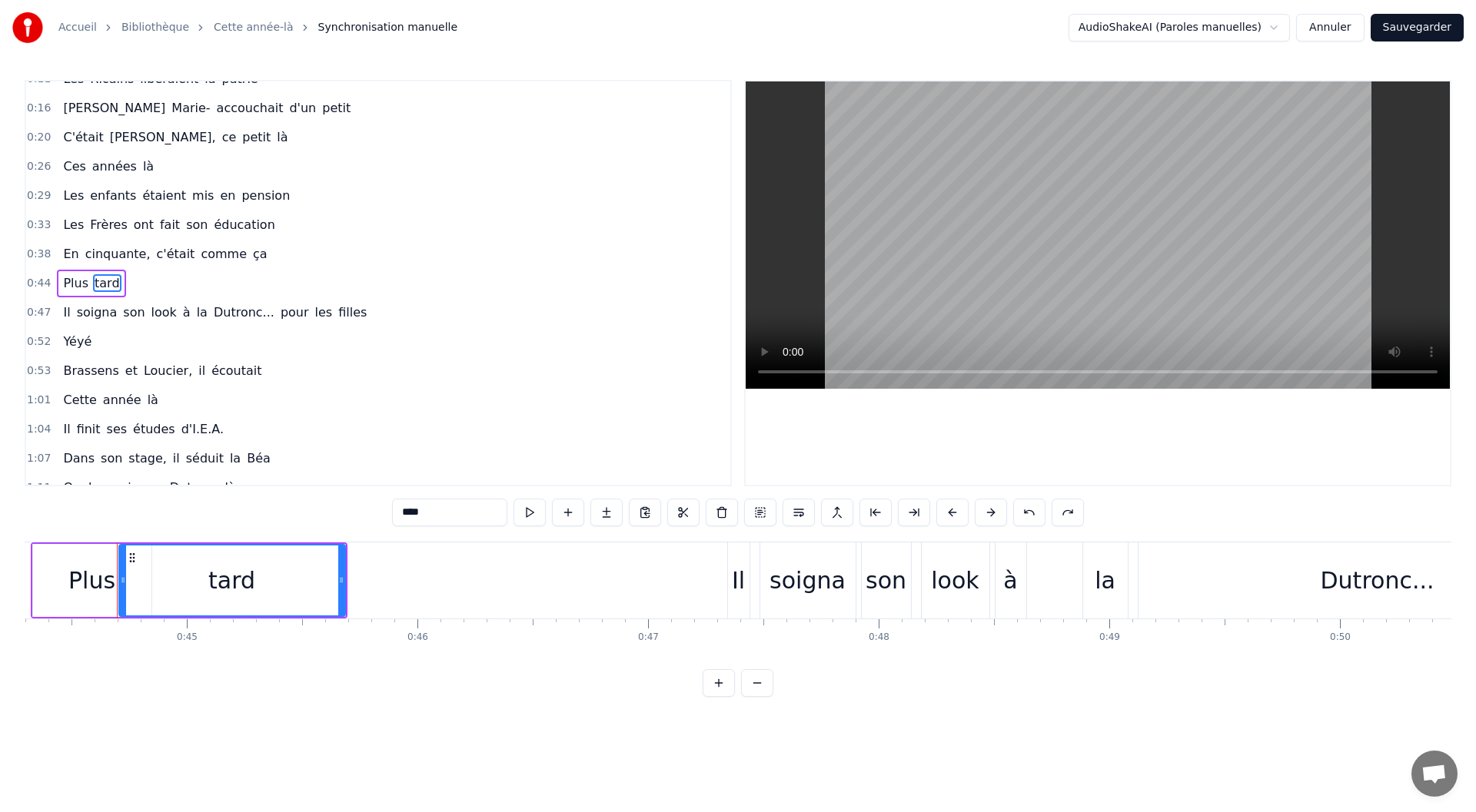
scroll to position [0, 10168]
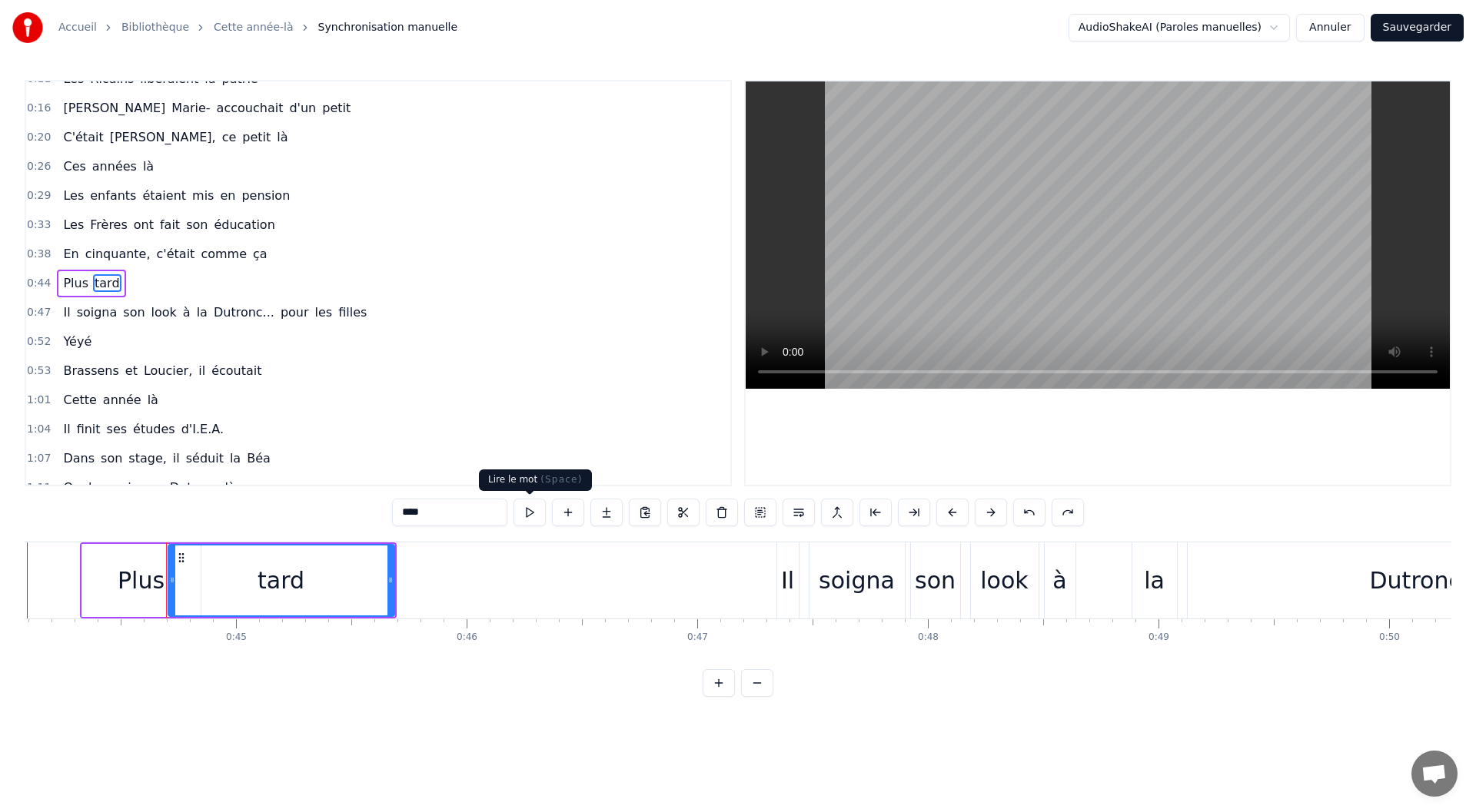
click at [542, 512] on button at bounding box center [529, 512] width 32 height 28
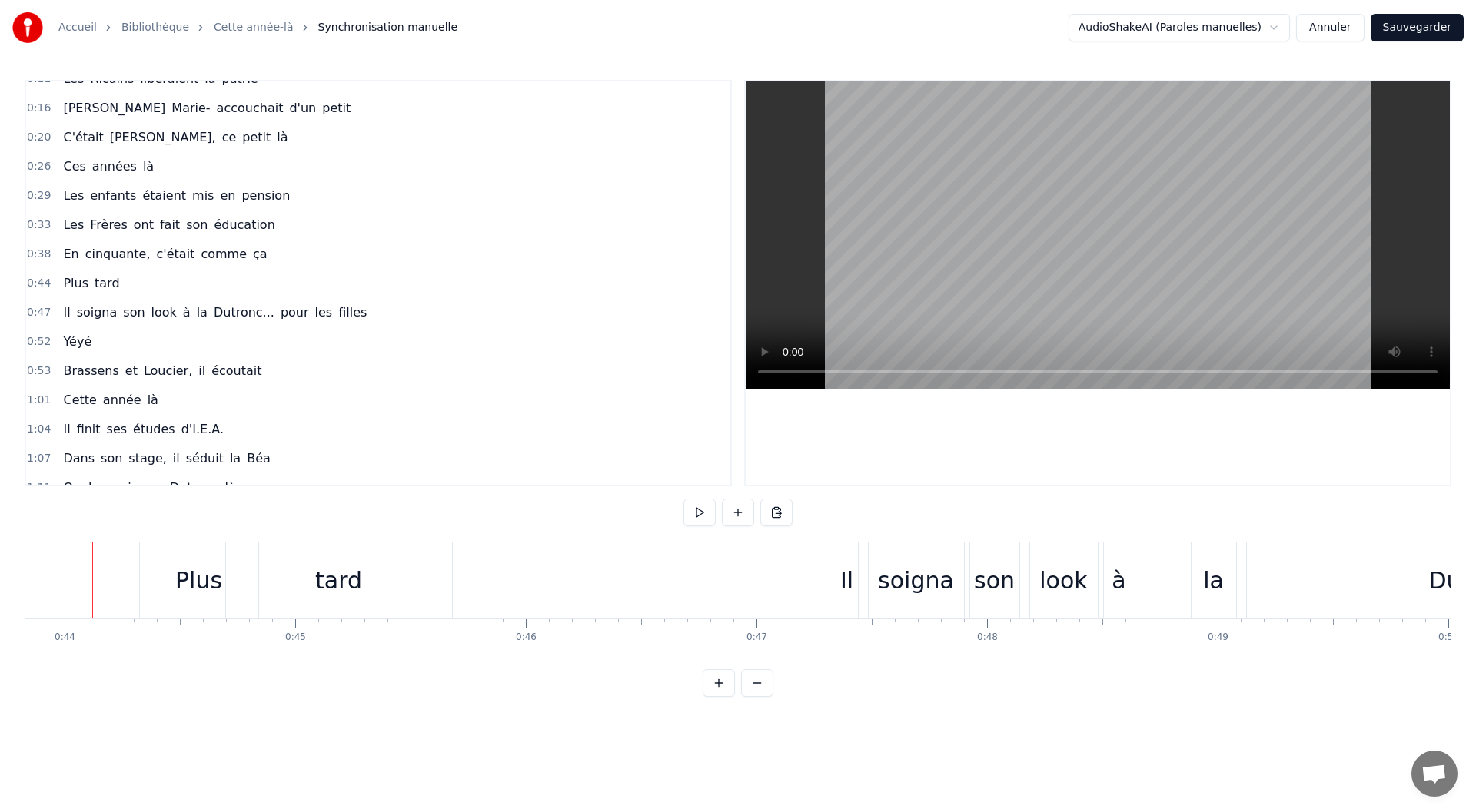
scroll to position [0, 10099]
click at [705, 516] on button at bounding box center [699, 512] width 32 height 28
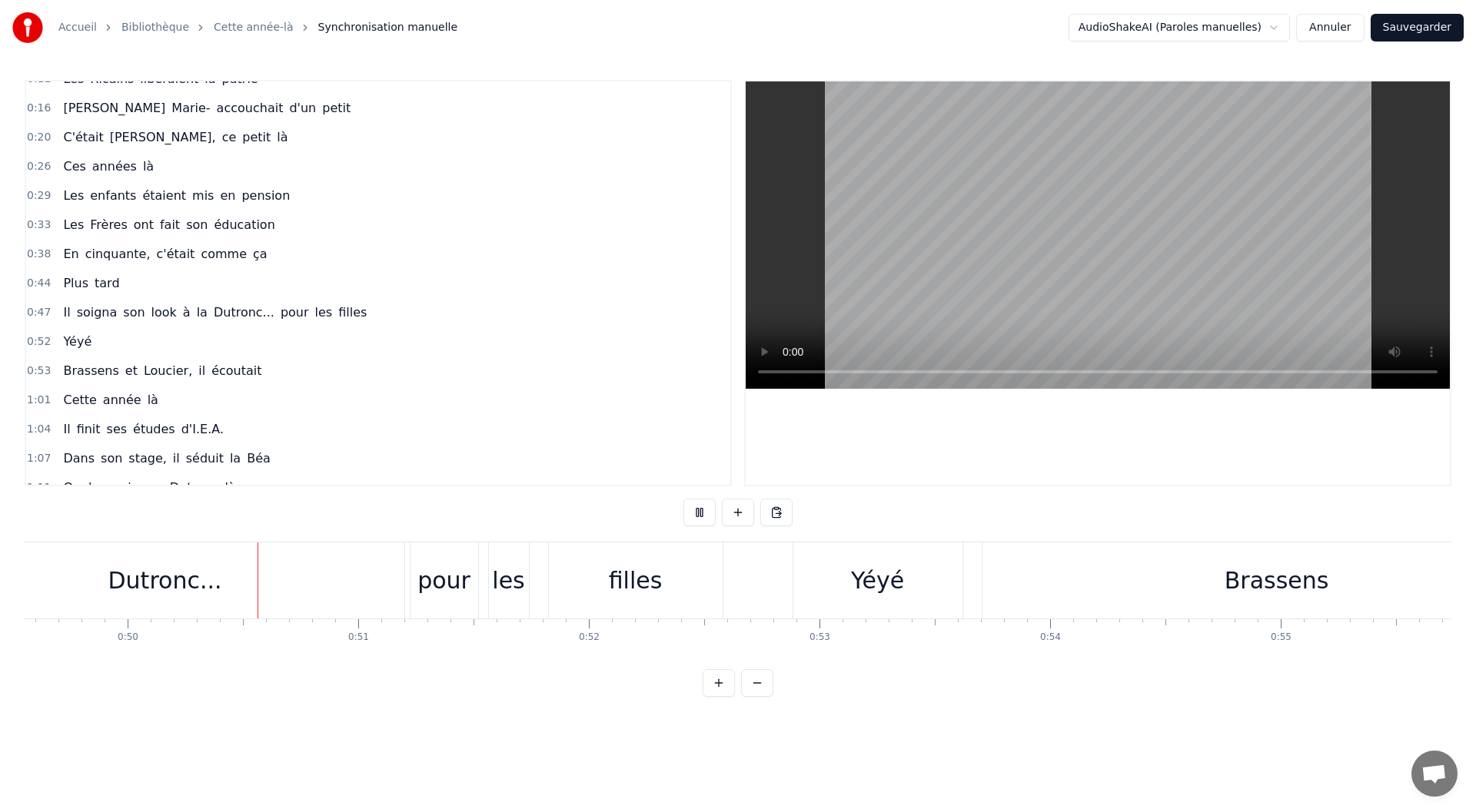
scroll to position [0, 11433]
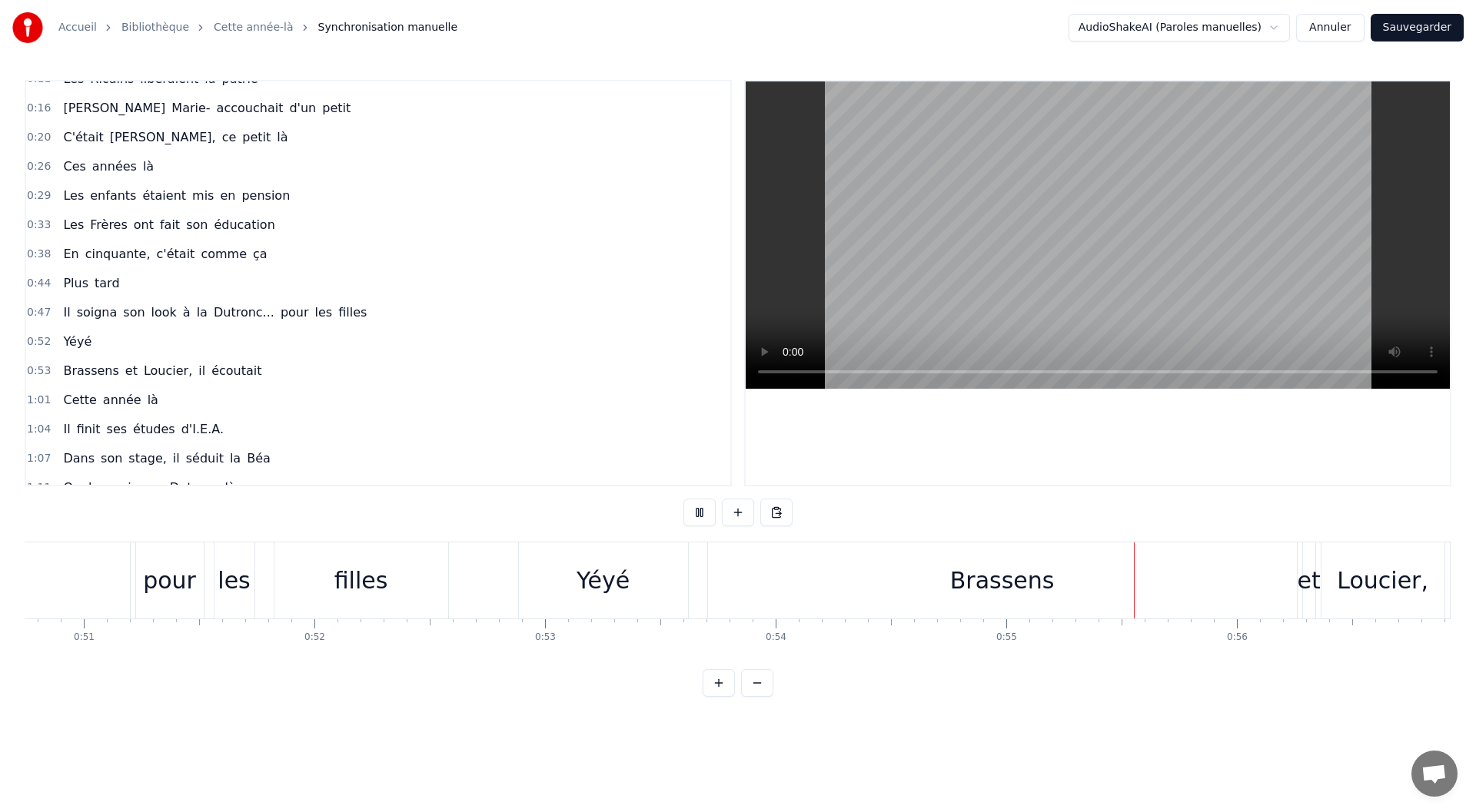
click at [706, 516] on button at bounding box center [699, 512] width 32 height 28
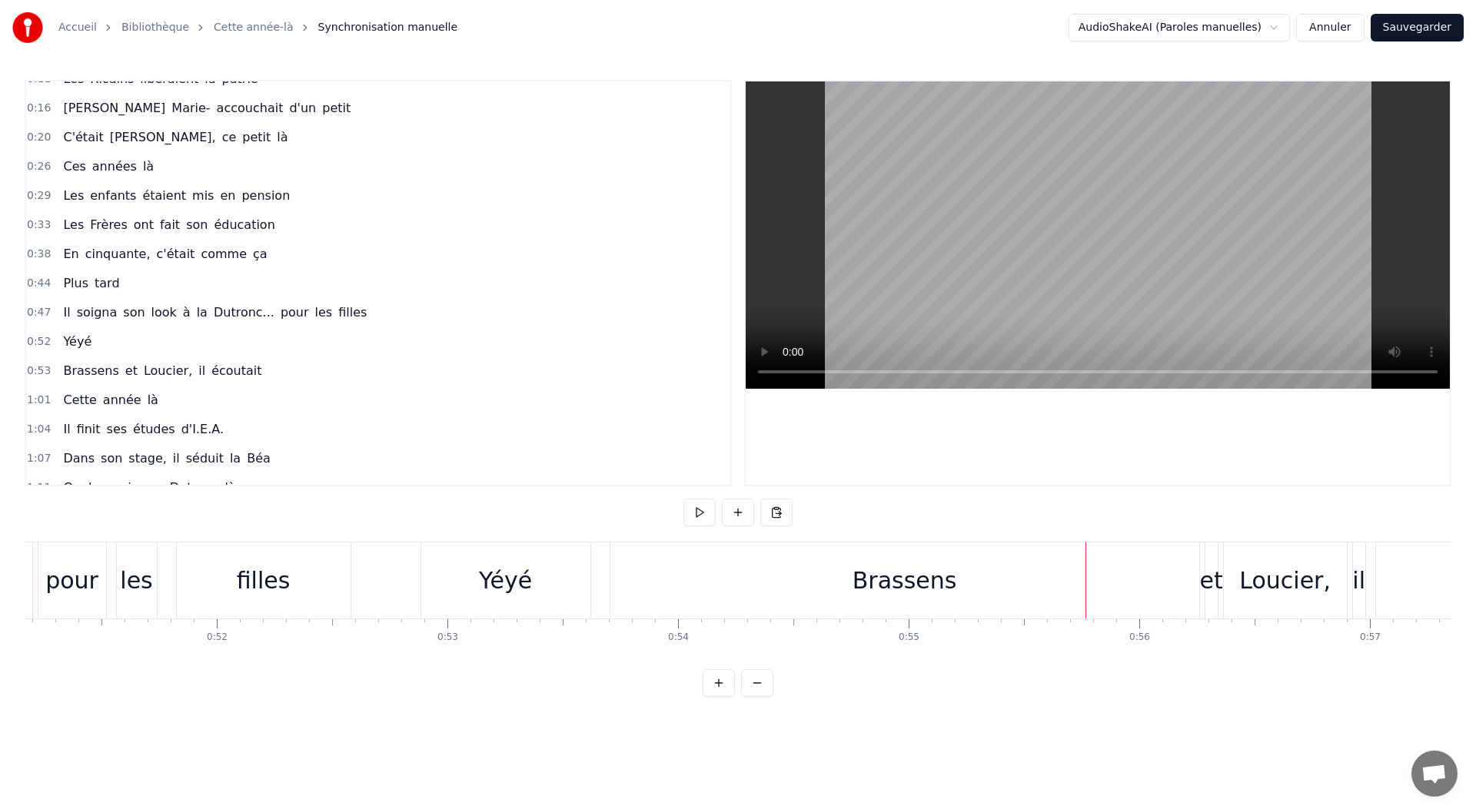
scroll to position [0, 11631]
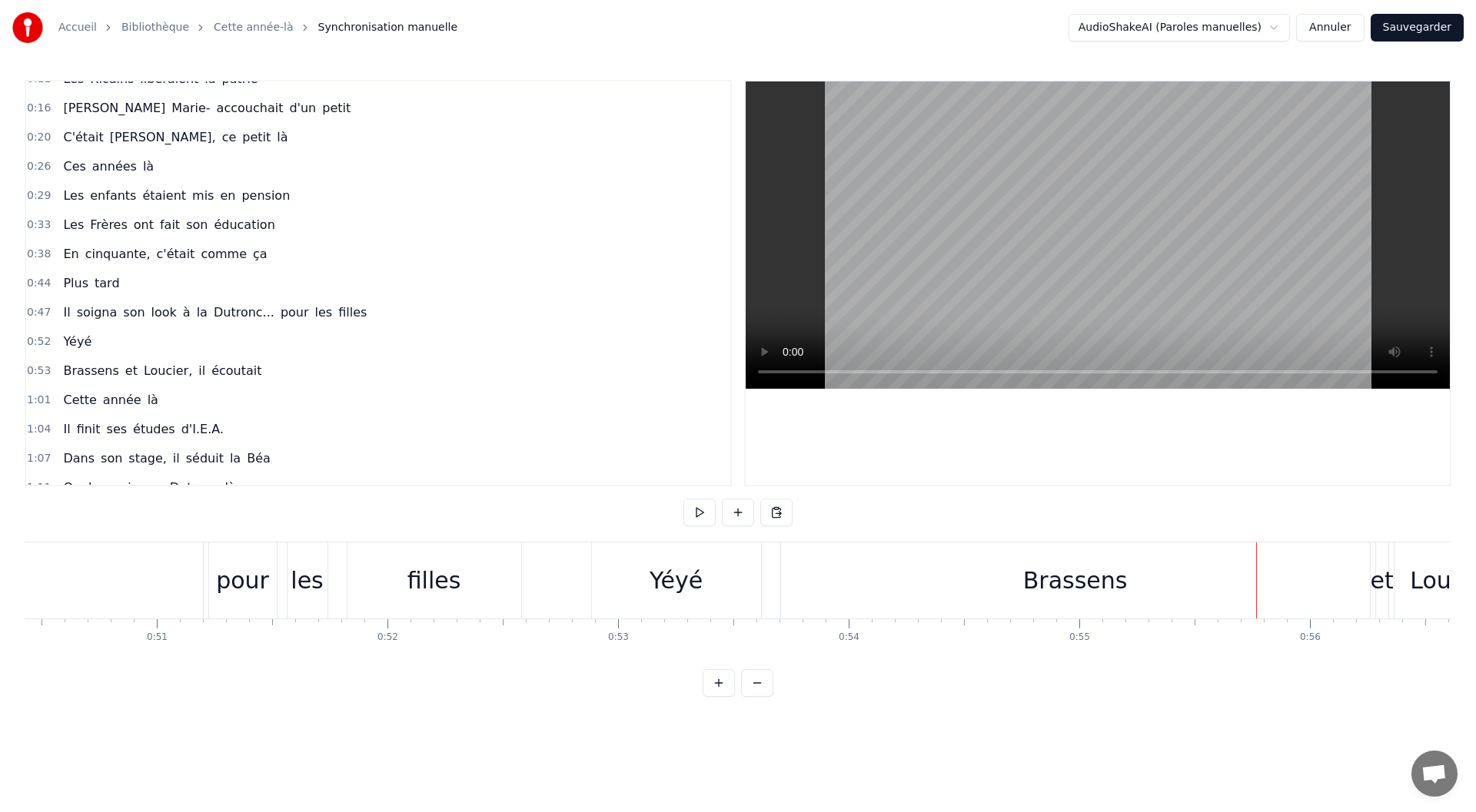
click at [647, 586] on div "Yéyé" at bounding box center [676, 580] width 169 height 76
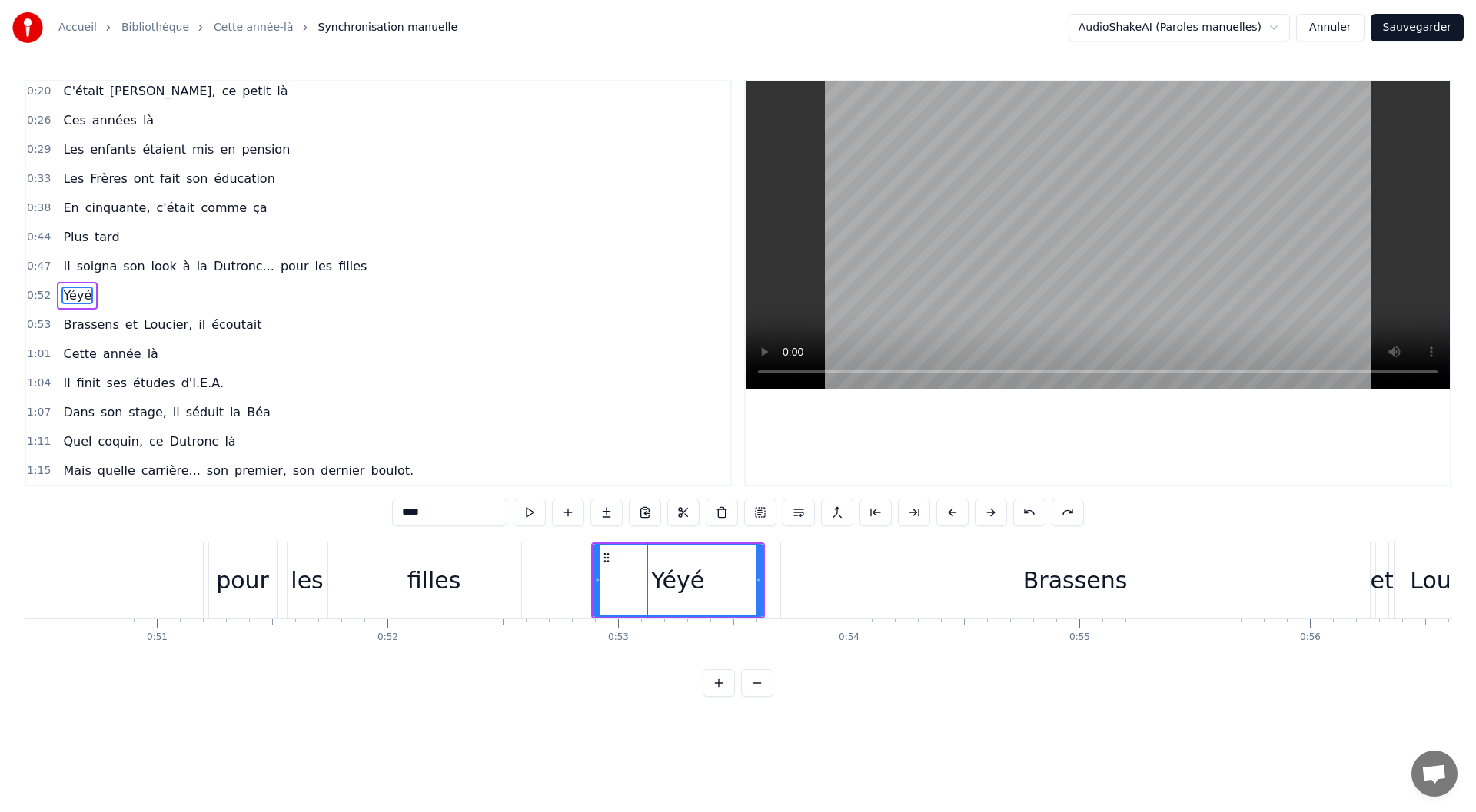
scroll to position [104, 0]
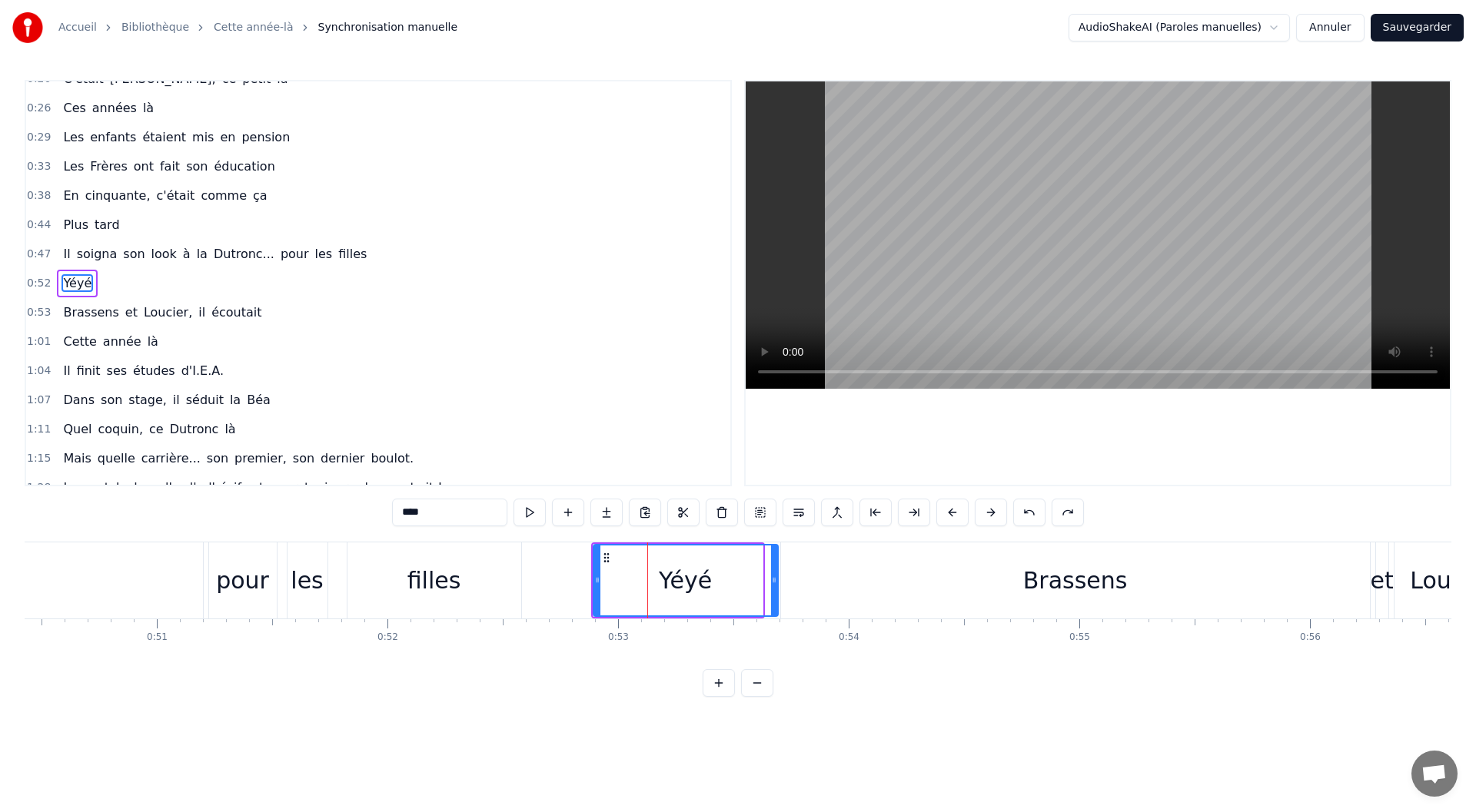
drag, startPoint x: 759, startPoint y: 577, endPoint x: 772, endPoint y: 584, distance: 14.8
click at [771, 584] on icon at bounding box center [774, 580] width 6 height 13
click at [832, 586] on div "Brassens" at bounding box center [1076, 580] width 589 height 76
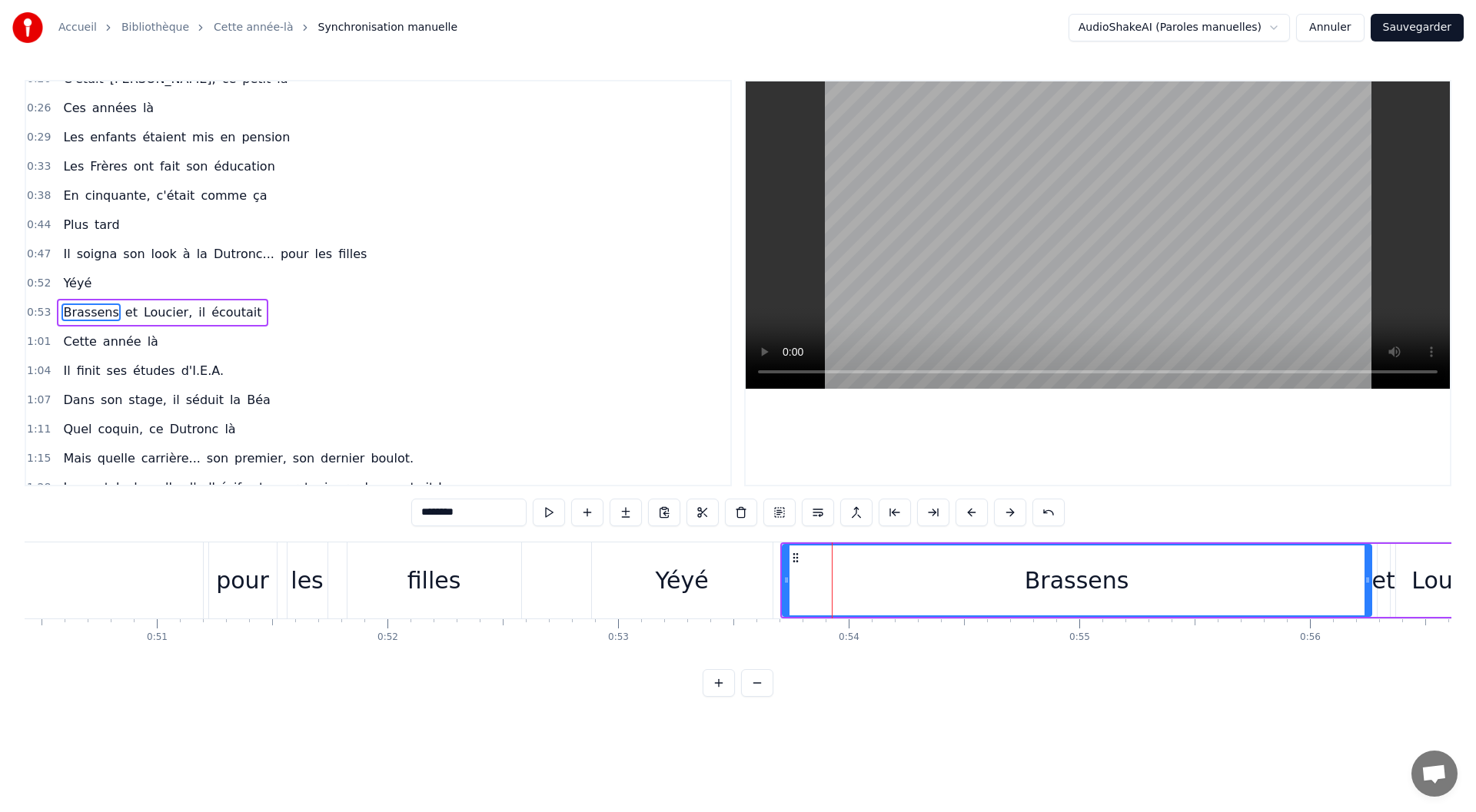
scroll to position [133, 0]
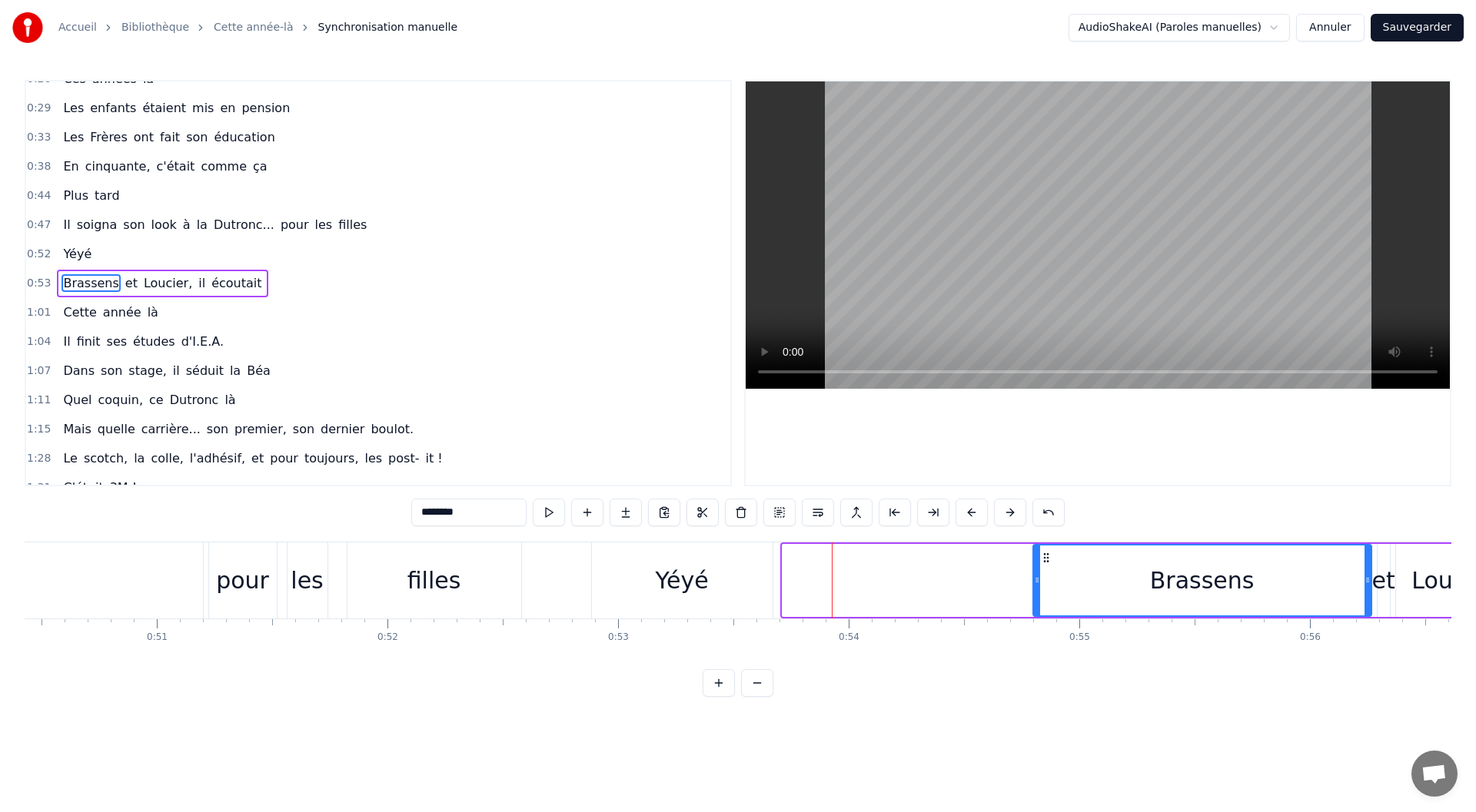
drag, startPoint x: 783, startPoint y: 589, endPoint x: 1034, endPoint y: 586, distance: 251.0
click at [1034, 586] on div at bounding box center [1037, 580] width 6 height 70
click at [724, 601] on div "Yéyé" at bounding box center [682, 580] width 181 height 76
type input "****"
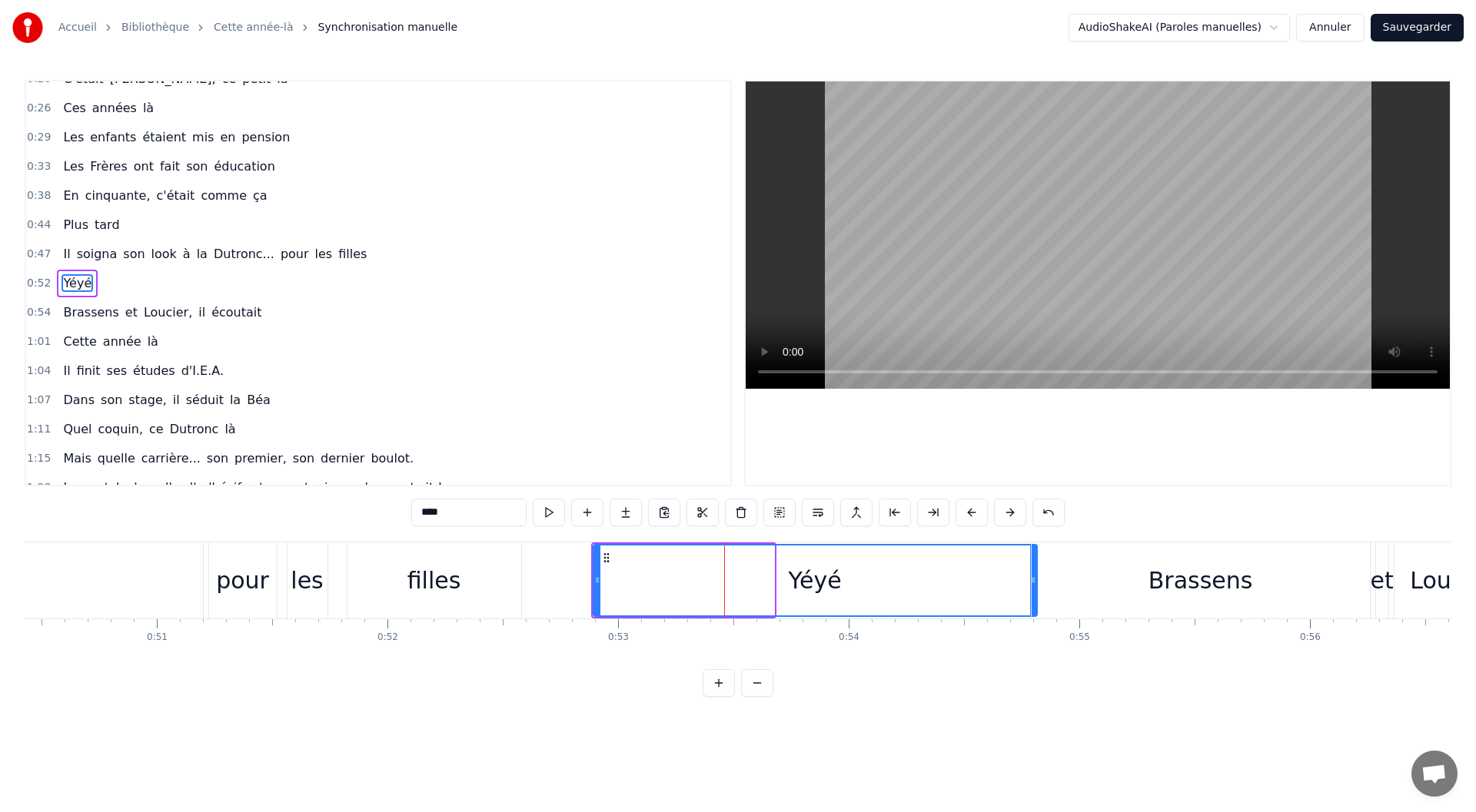
drag, startPoint x: 770, startPoint y: 585, endPoint x: 1033, endPoint y: 581, distance: 263.0
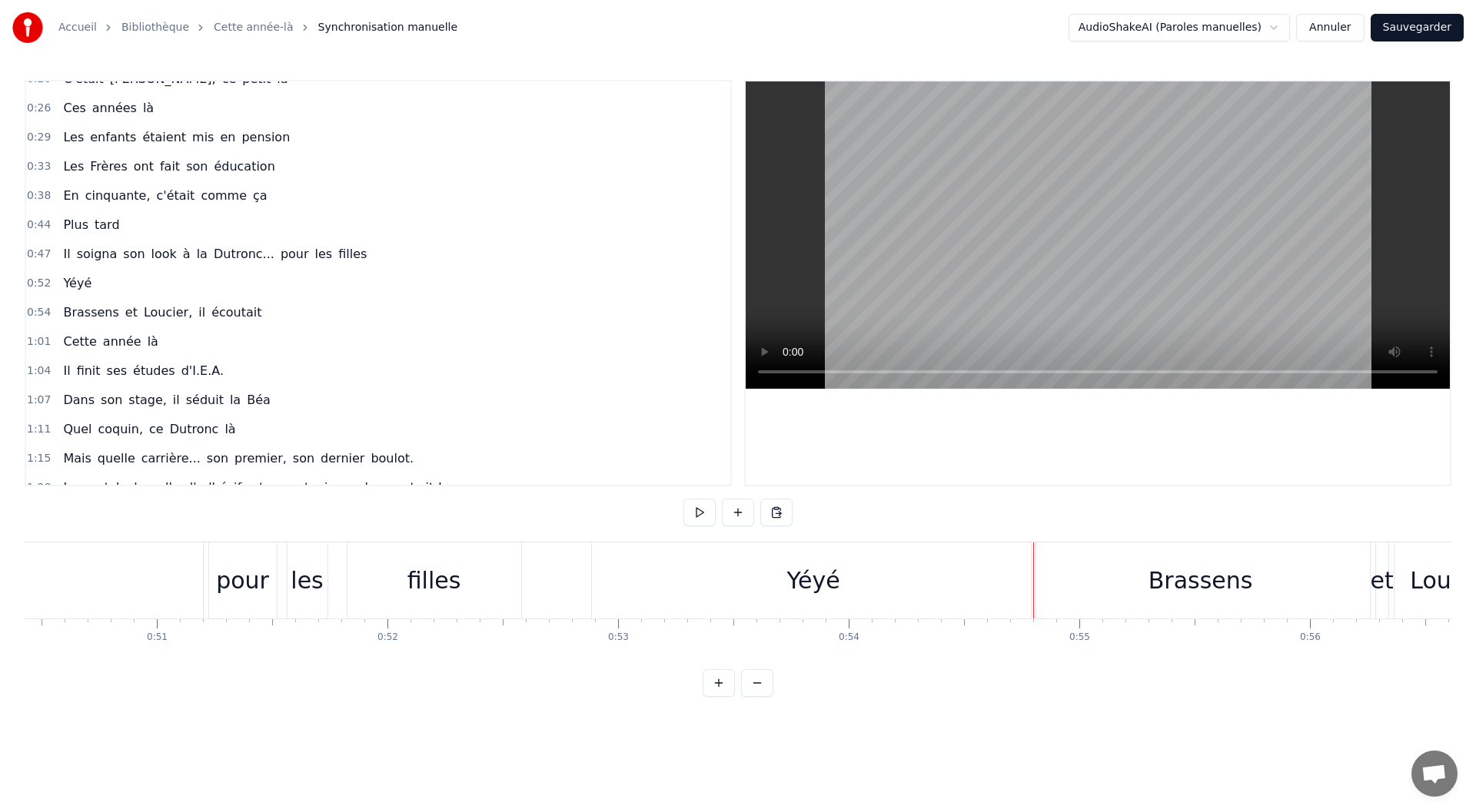
click at [601, 578] on div "Yéyé" at bounding box center [813, 580] width 444 height 76
click at [699, 505] on button at bounding box center [699, 512] width 32 height 28
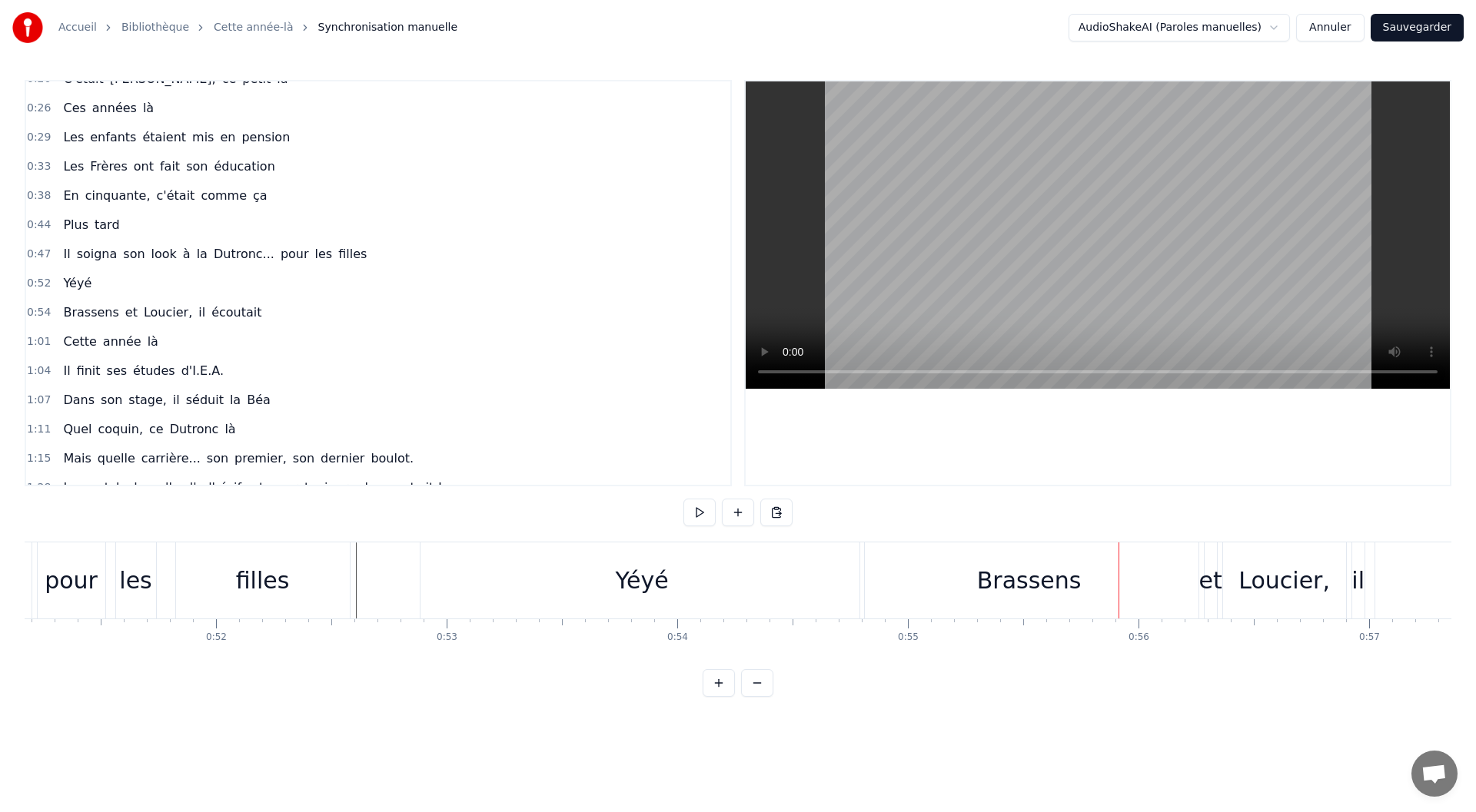
scroll to position [0, 11971]
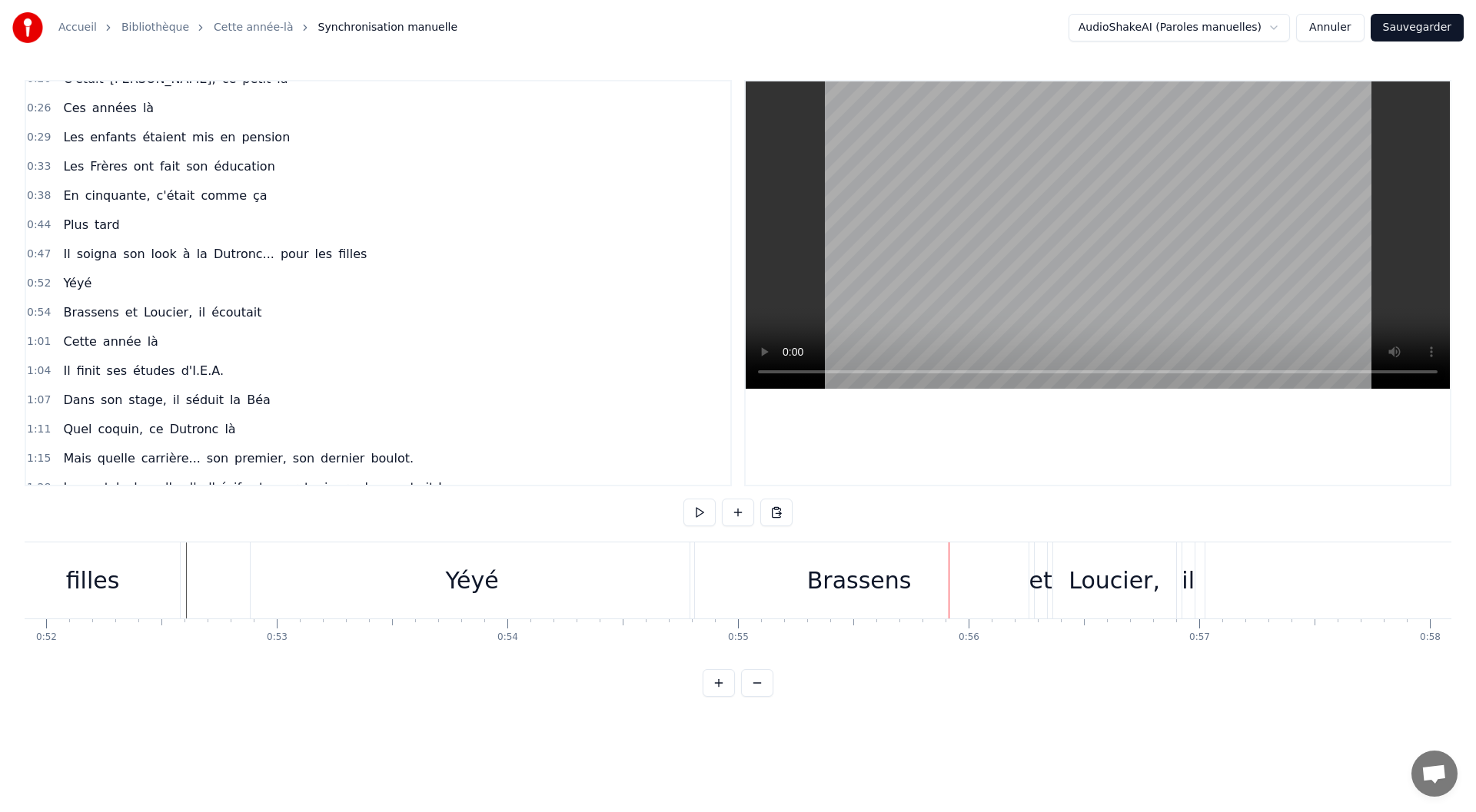
click at [860, 602] on div "Brassens" at bounding box center [860, 580] width 339 height 76
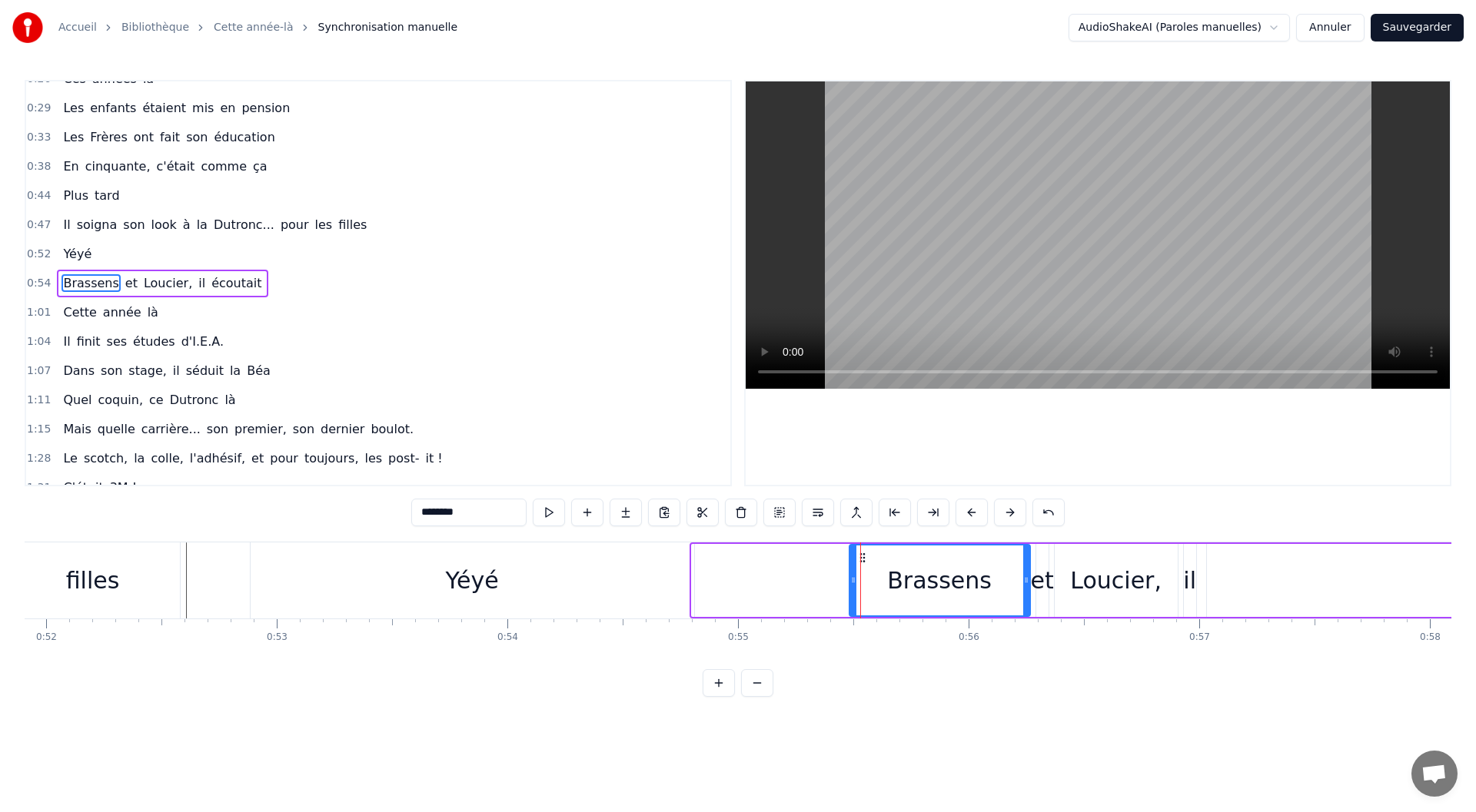
drag, startPoint x: 698, startPoint y: 574, endPoint x: 856, endPoint y: 569, distance: 158.1
click at [856, 569] on div at bounding box center [853, 580] width 6 height 70
click at [847, 574] on div "Brassens et Loucier, il écoutait" at bounding box center [1498, 580] width 1302 height 76
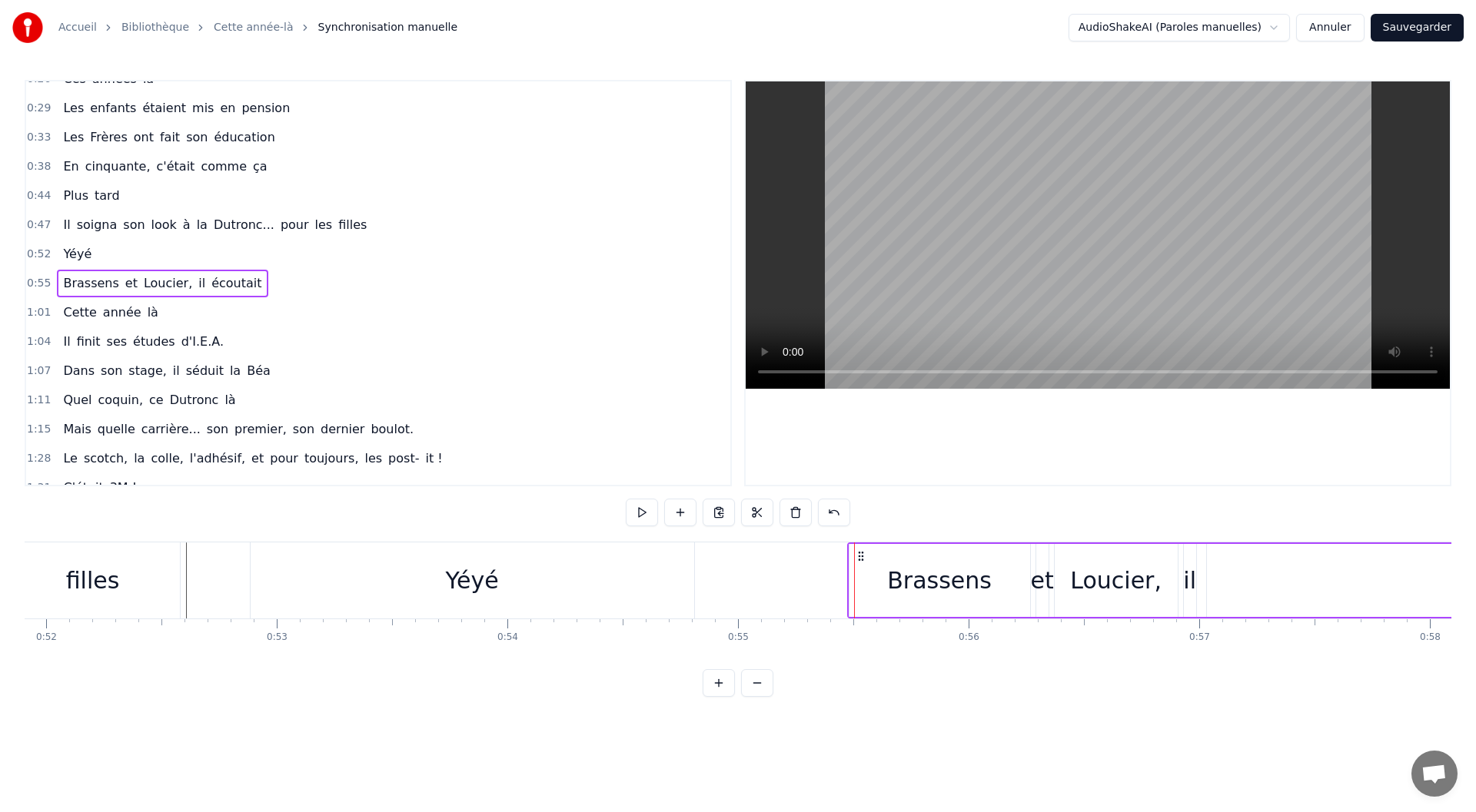
click at [672, 581] on div "Yéyé" at bounding box center [472, 580] width 444 height 76
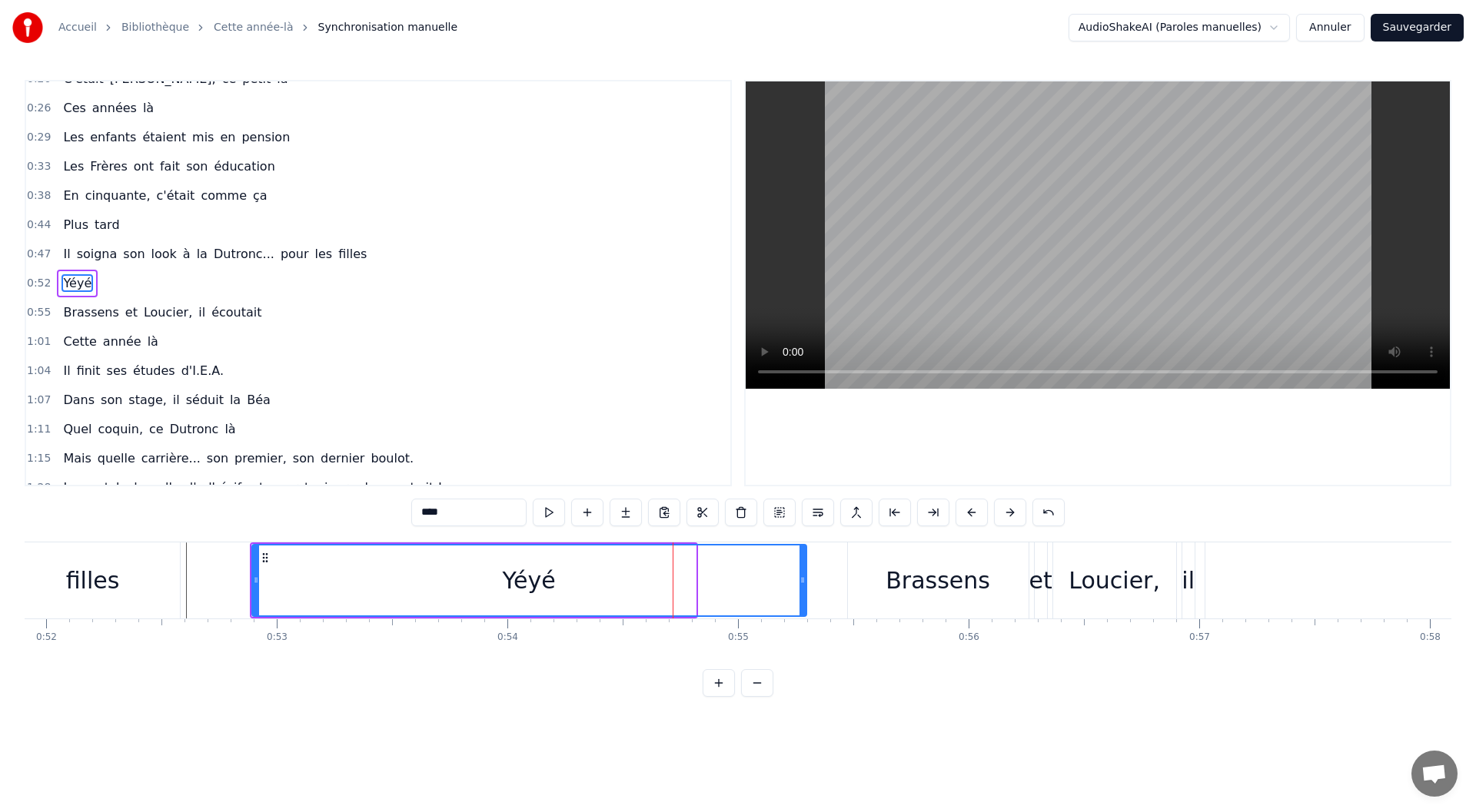
drag, startPoint x: 692, startPoint y: 579, endPoint x: 803, endPoint y: 575, distance: 111.1
click at [803, 575] on icon at bounding box center [803, 580] width 6 height 13
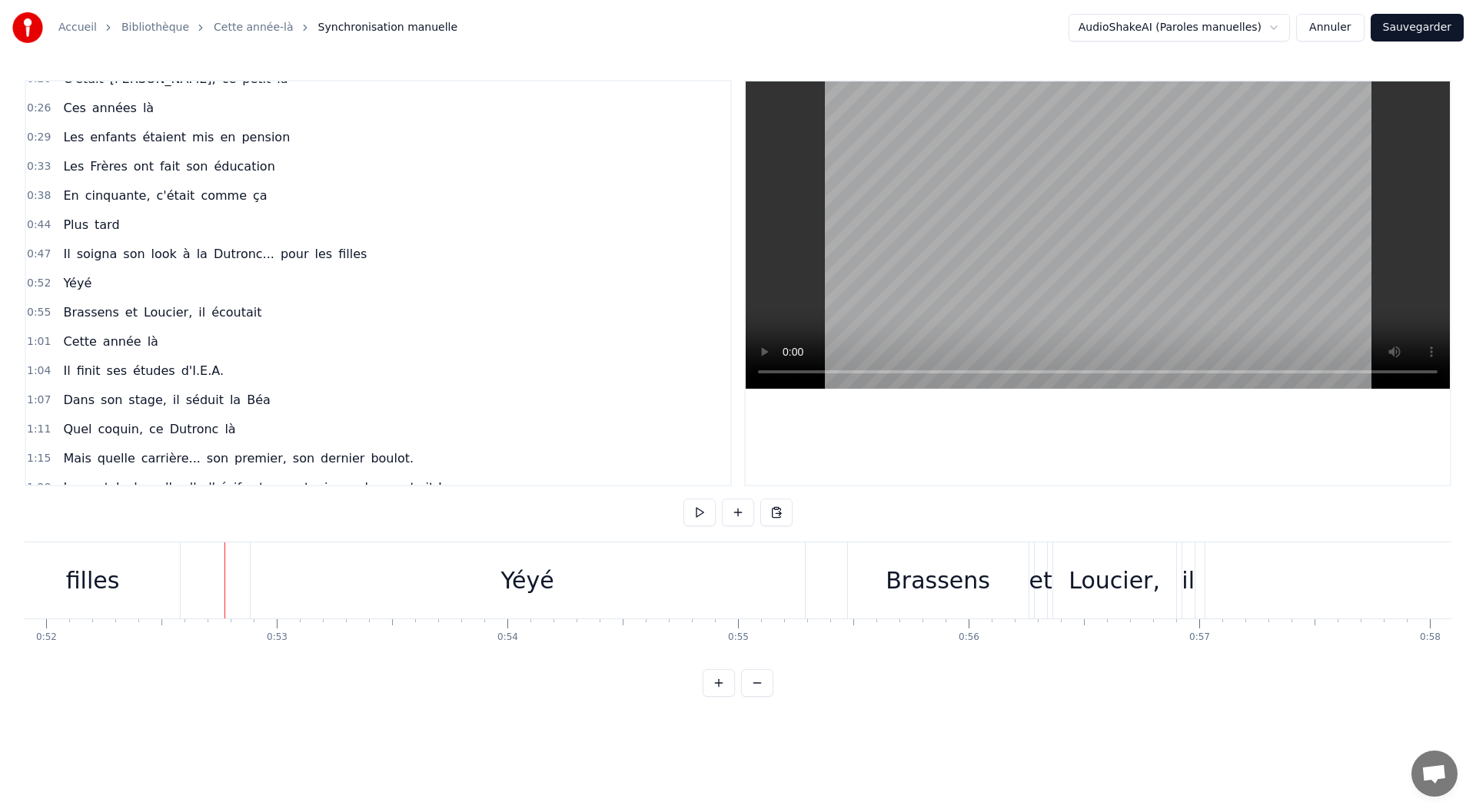
click at [378, 571] on div "Yéyé" at bounding box center [527, 580] width 554 height 76
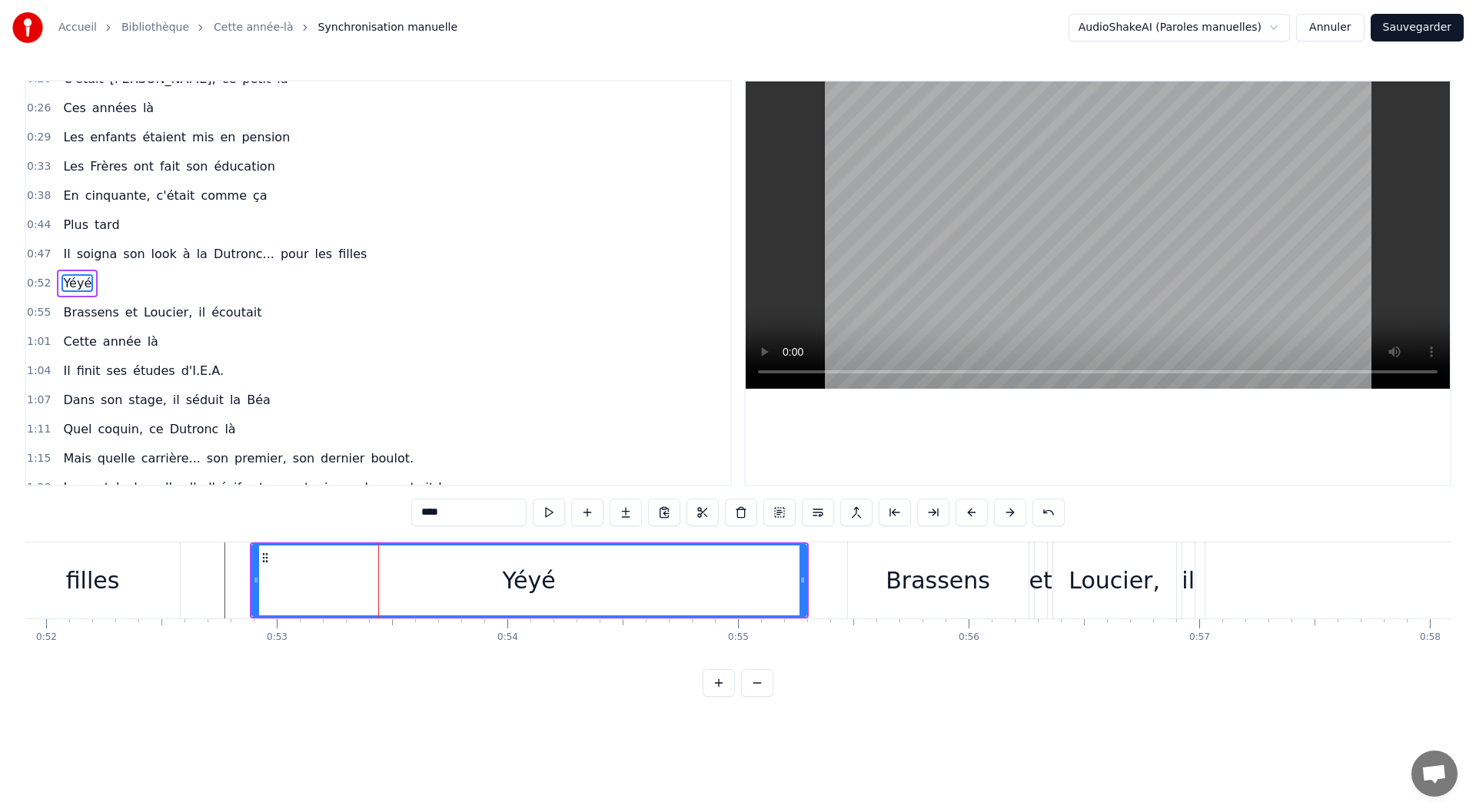
click at [560, 520] on button at bounding box center [548, 512] width 32 height 28
drag, startPoint x: 800, startPoint y: 579, endPoint x: 789, endPoint y: 579, distance: 11.0
click at [789, 579] on icon at bounding box center [791, 580] width 6 height 13
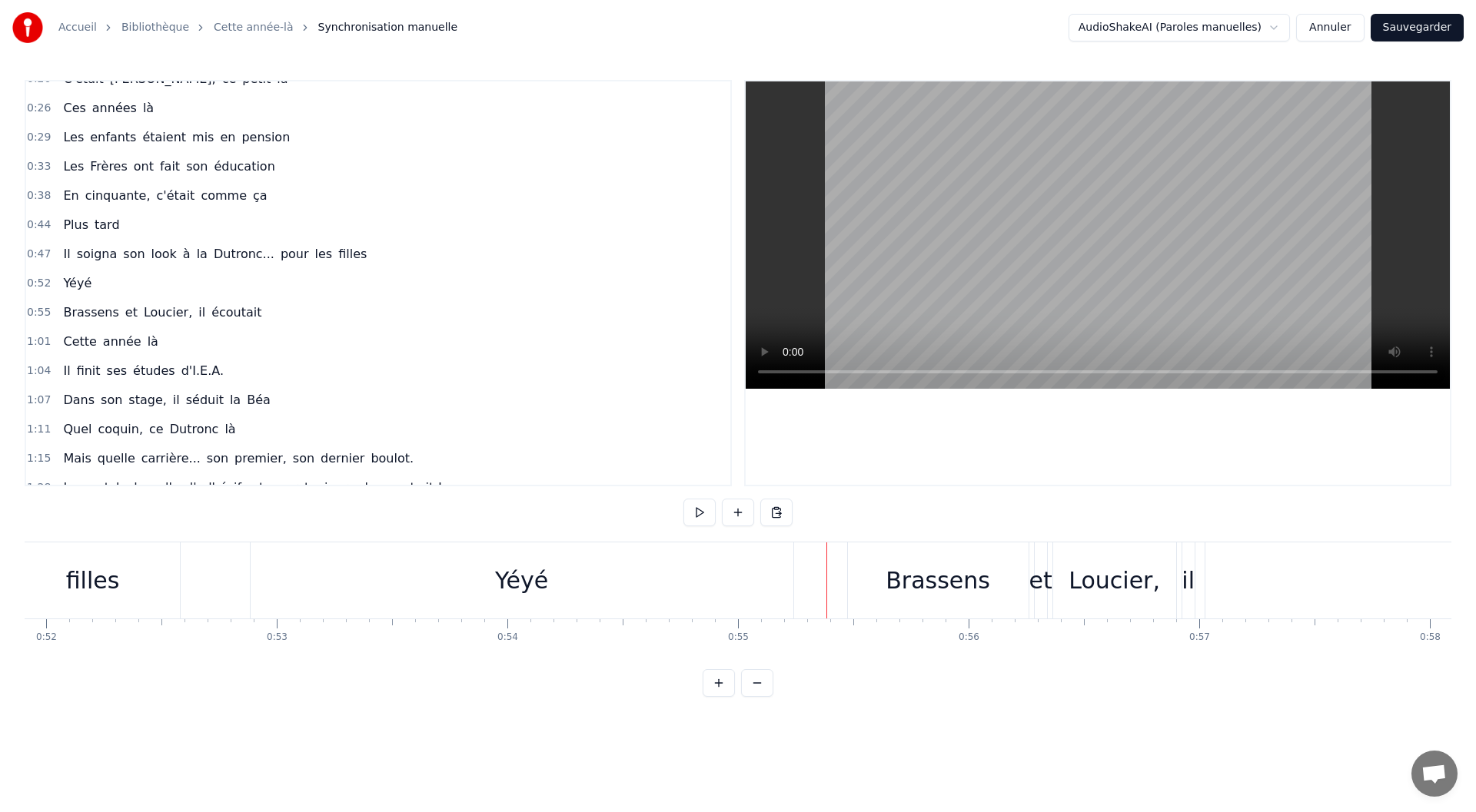
click at [864, 584] on div "Brassens" at bounding box center [938, 580] width 181 height 76
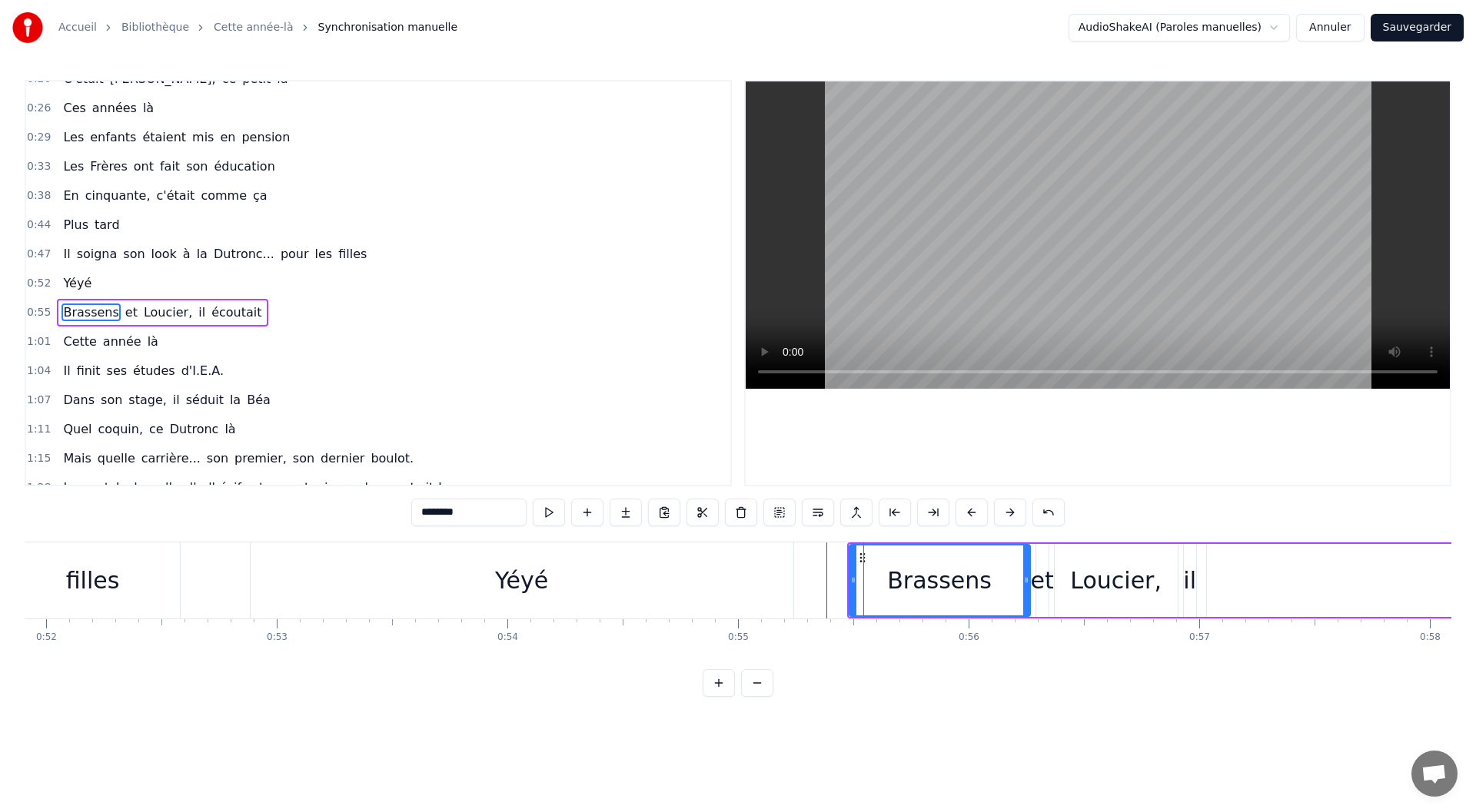
scroll to position [133, 0]
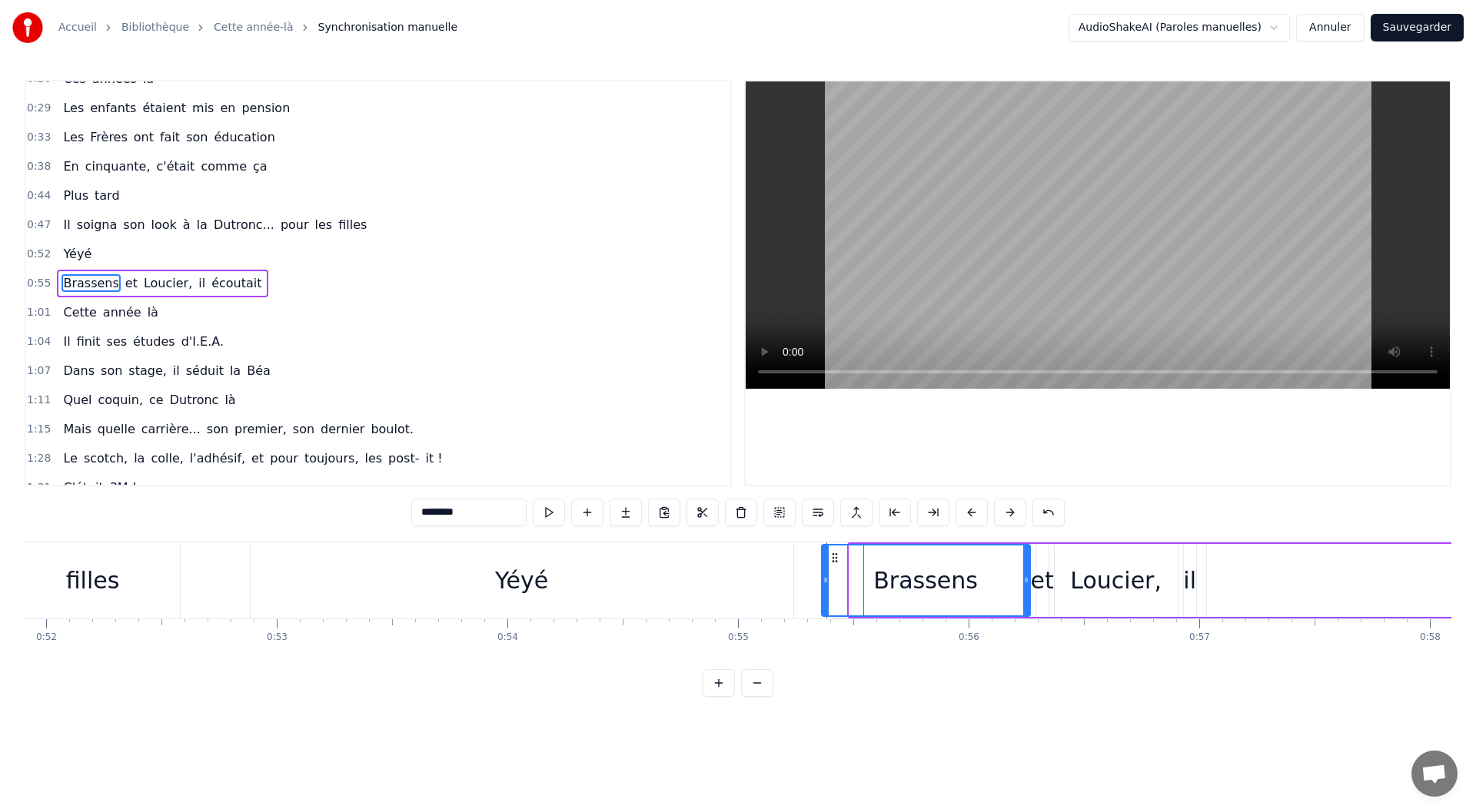
drag, startPoint x: 849, startPoint y: 582, endPoint x: 822, endPoint y: 584, distance: 27.1
click at [822, 584] on icon at bounding box center [825, 580] width 6 height 13
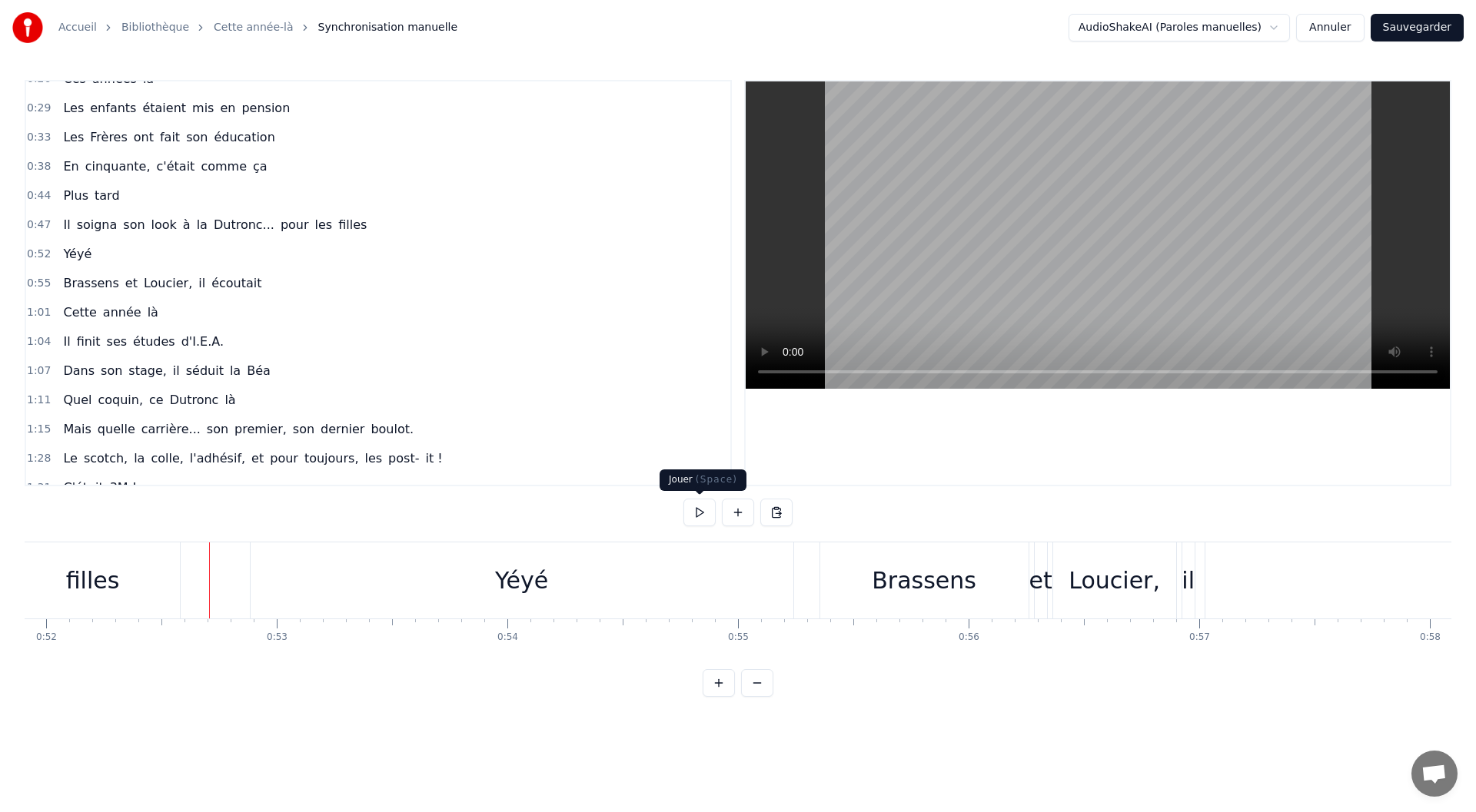
click at [691, 512] on button at bounding box center [699, 512] width 32 height 28
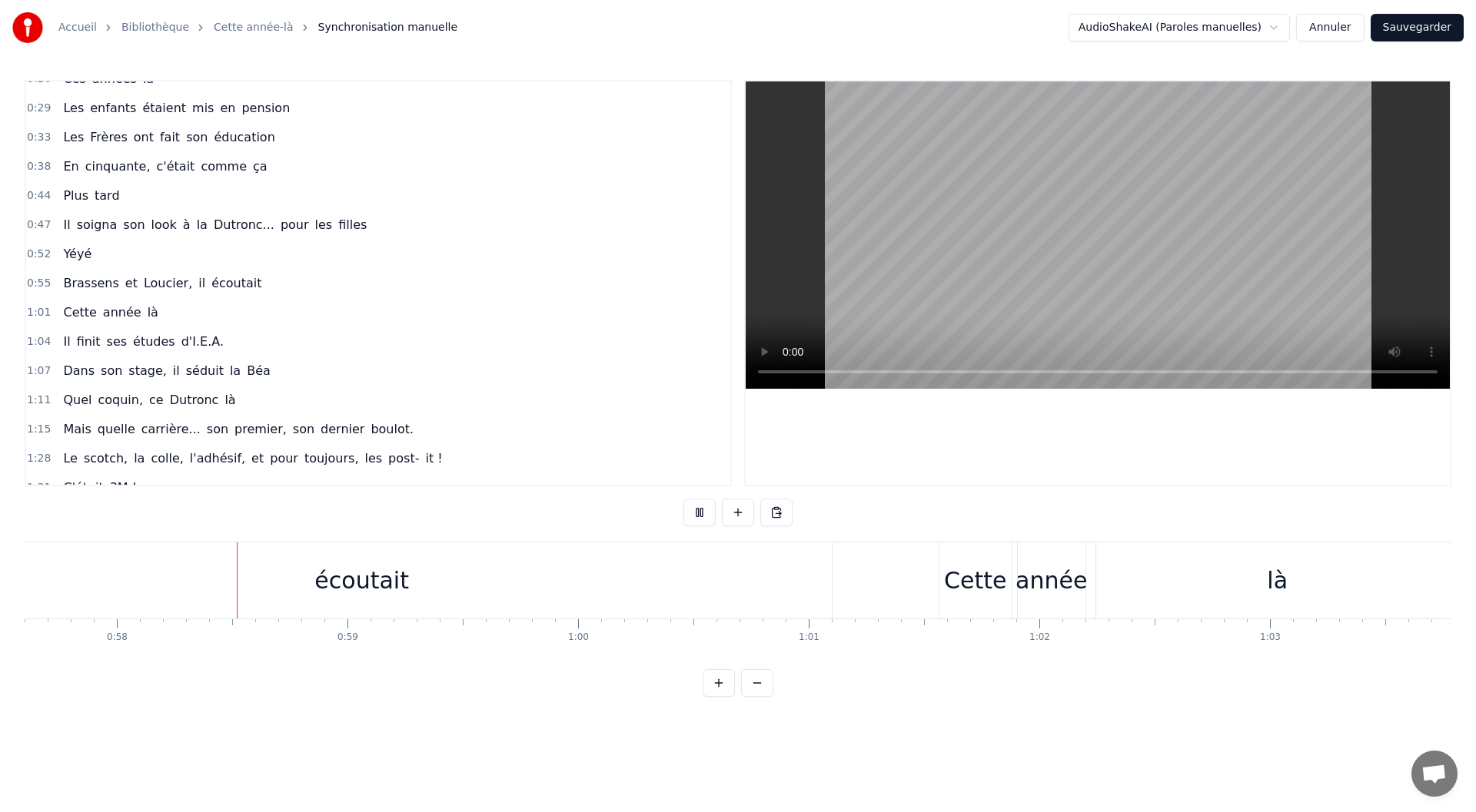
scroll to position [0, 13288]
click at [698, 506] on button at bounding box center [699, 512] width 32 height 28
click at [567, 586] on div "Loucier," at bounding box center [505, 580] width 125 height 76
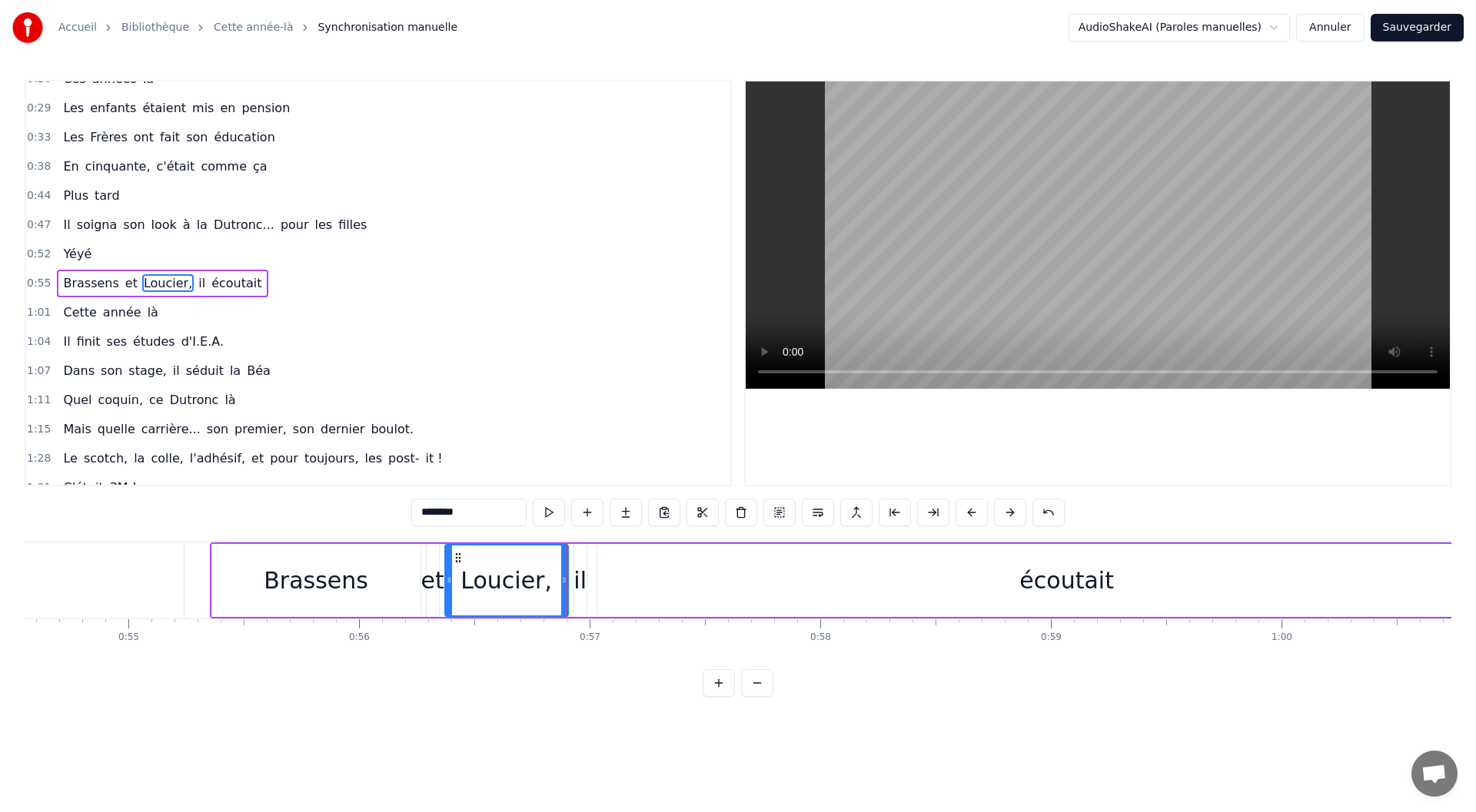
click at [578, 583] on div "il" at bounding box center [580, 581] width 14 height 35
drag, startPoint x: 584, startPoint y: 582, endPoint x: 621, endPoint y: 586, distance: 37.2
click at [621, 586] on icon at bounding box center [619, 580] width 6 height 13
click at [980, 599] on div "écoutait" at bounding box center [1067, 581] width 939 height 73
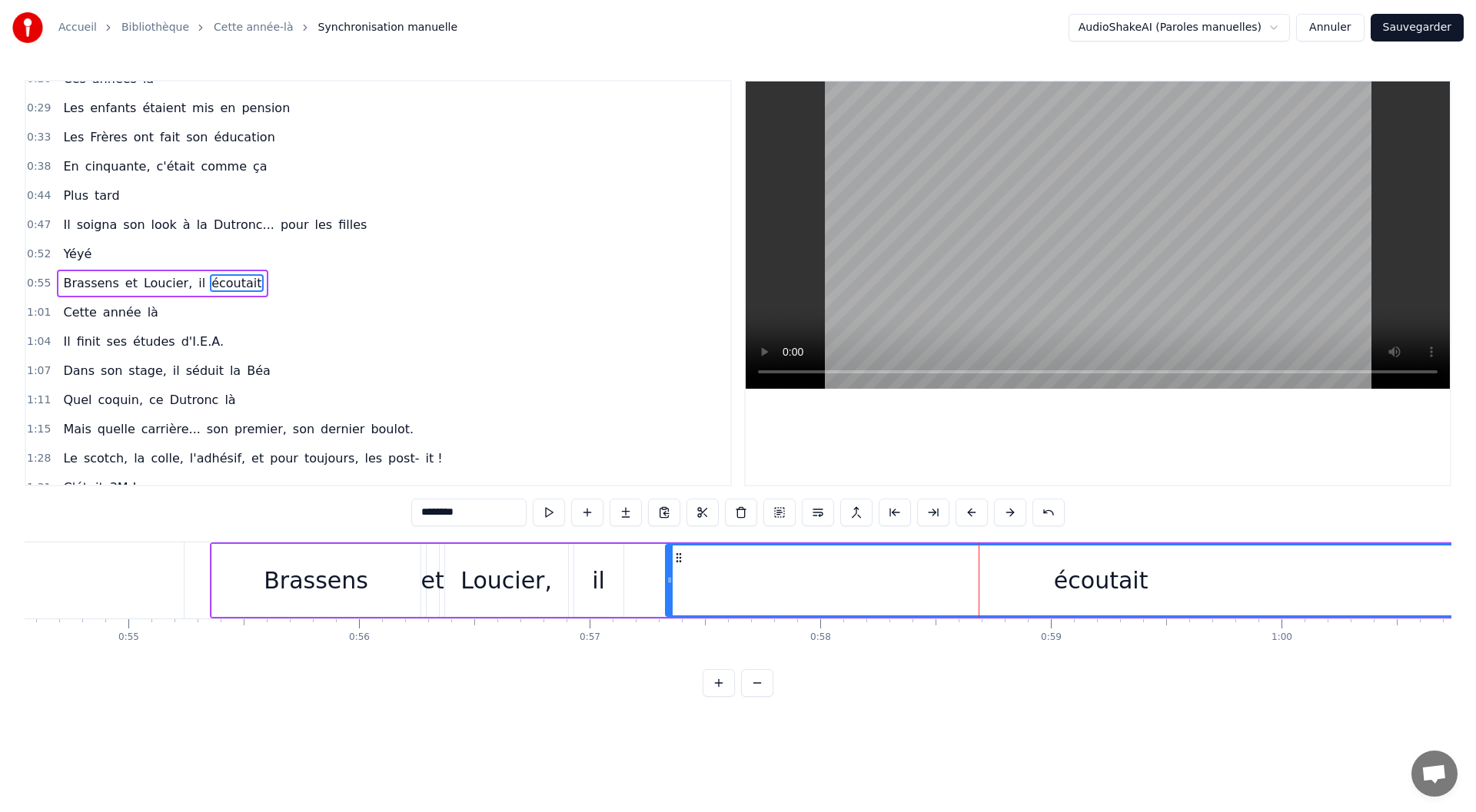
drag, startPoint x: 598, startPoint y: 579, endPoint x: 666, endPoint y: 582, distance: 68.1
click at [666, 582] on icon at bounding box center [669, 580] width 6 height 13
type input "****"
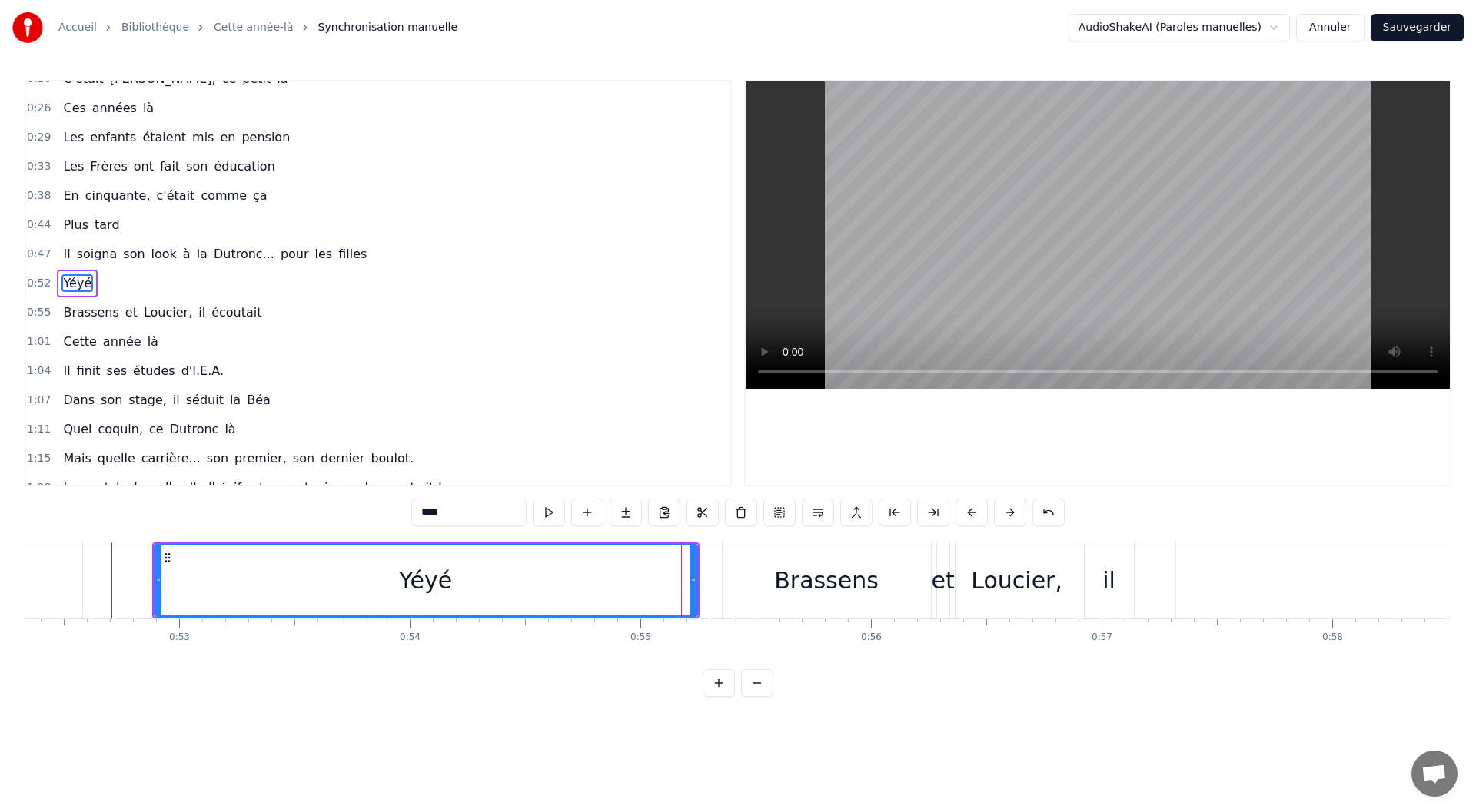
scroll to position [0, 11777]
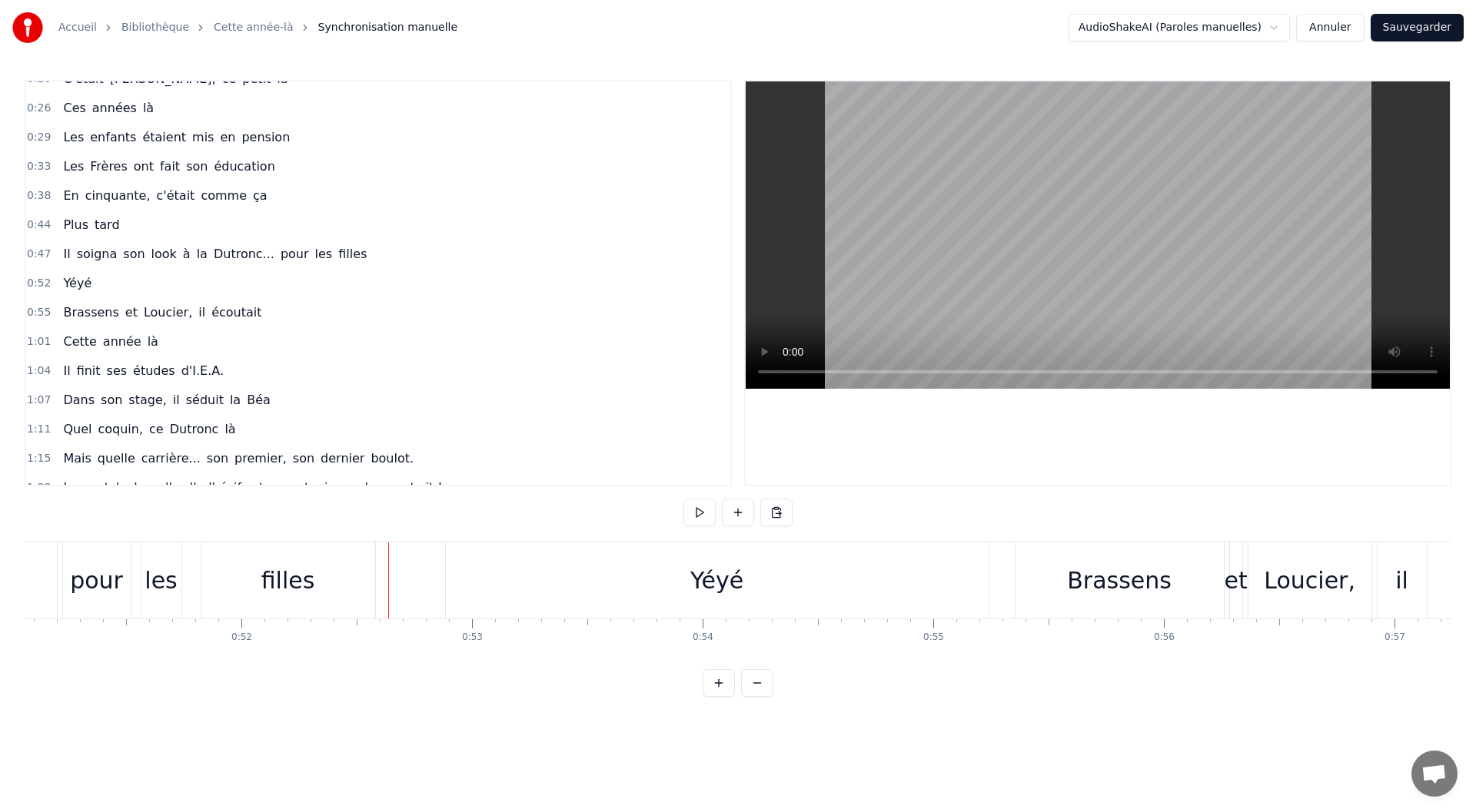
click at [84, 257] on span "soigna" at bounding box center [97, 254] width 44 height 17
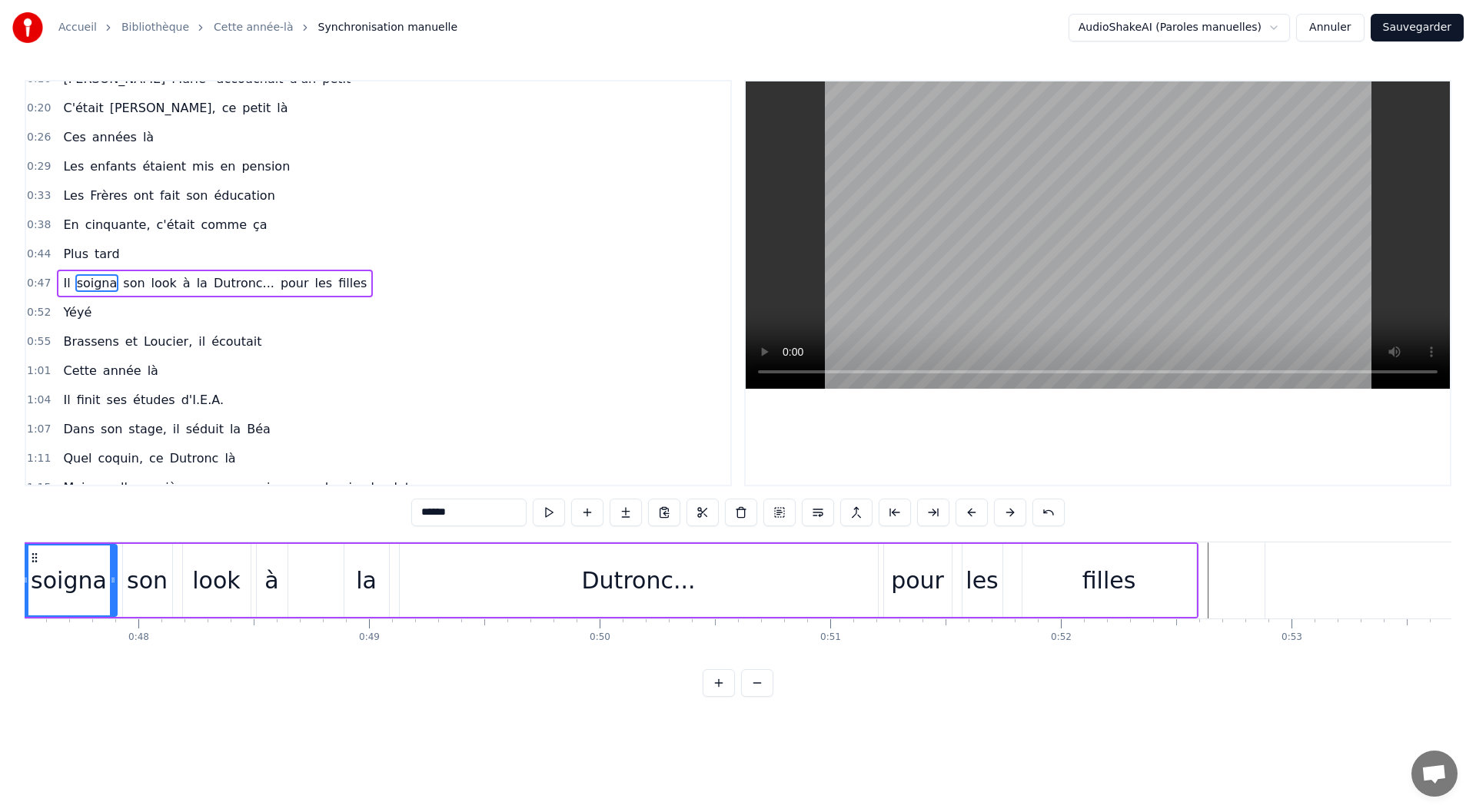
scroll to position [0, 10874]
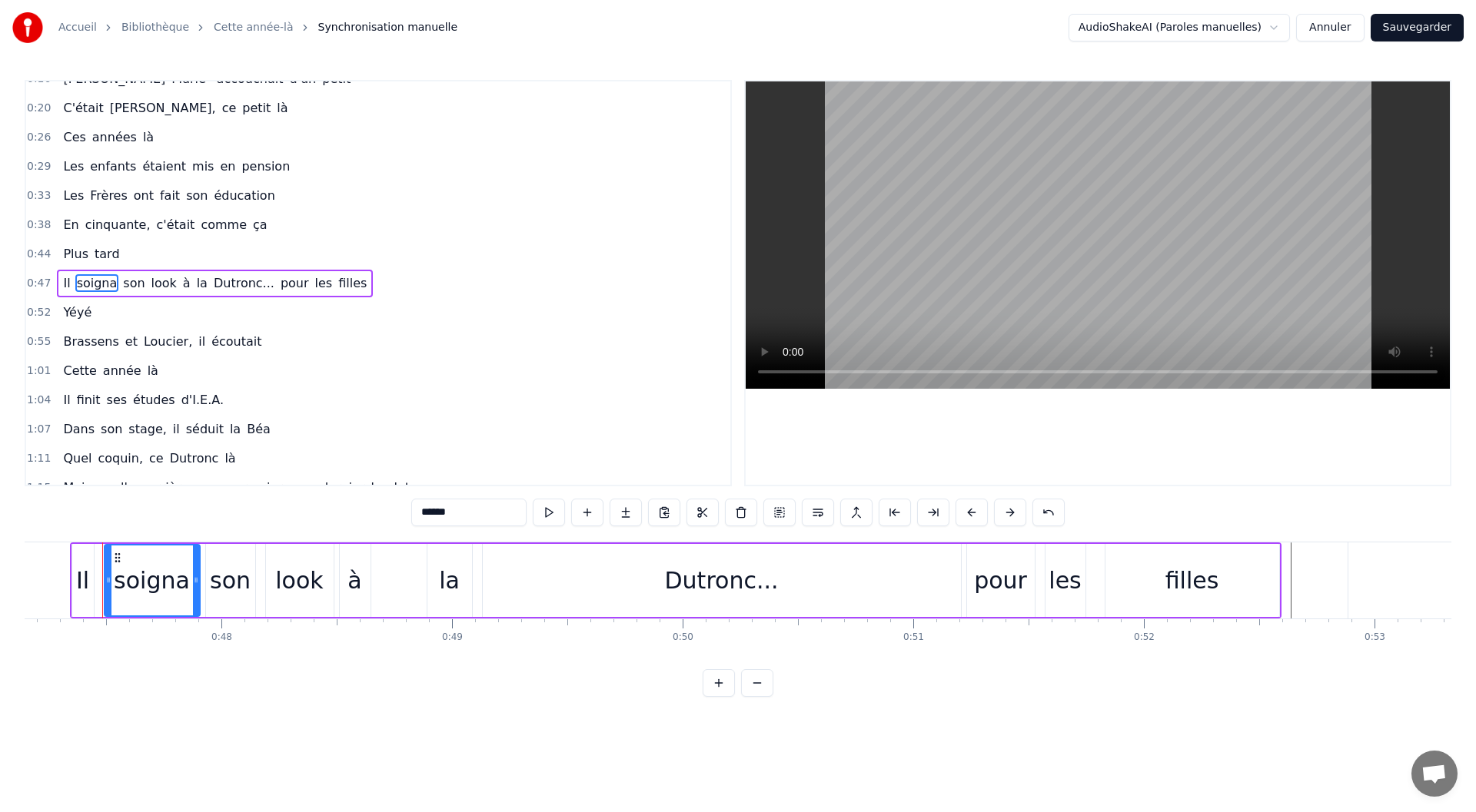
click at [337, 286] on span "filles" at bounding box center [352, 283] width 32 height 17
type input "******"
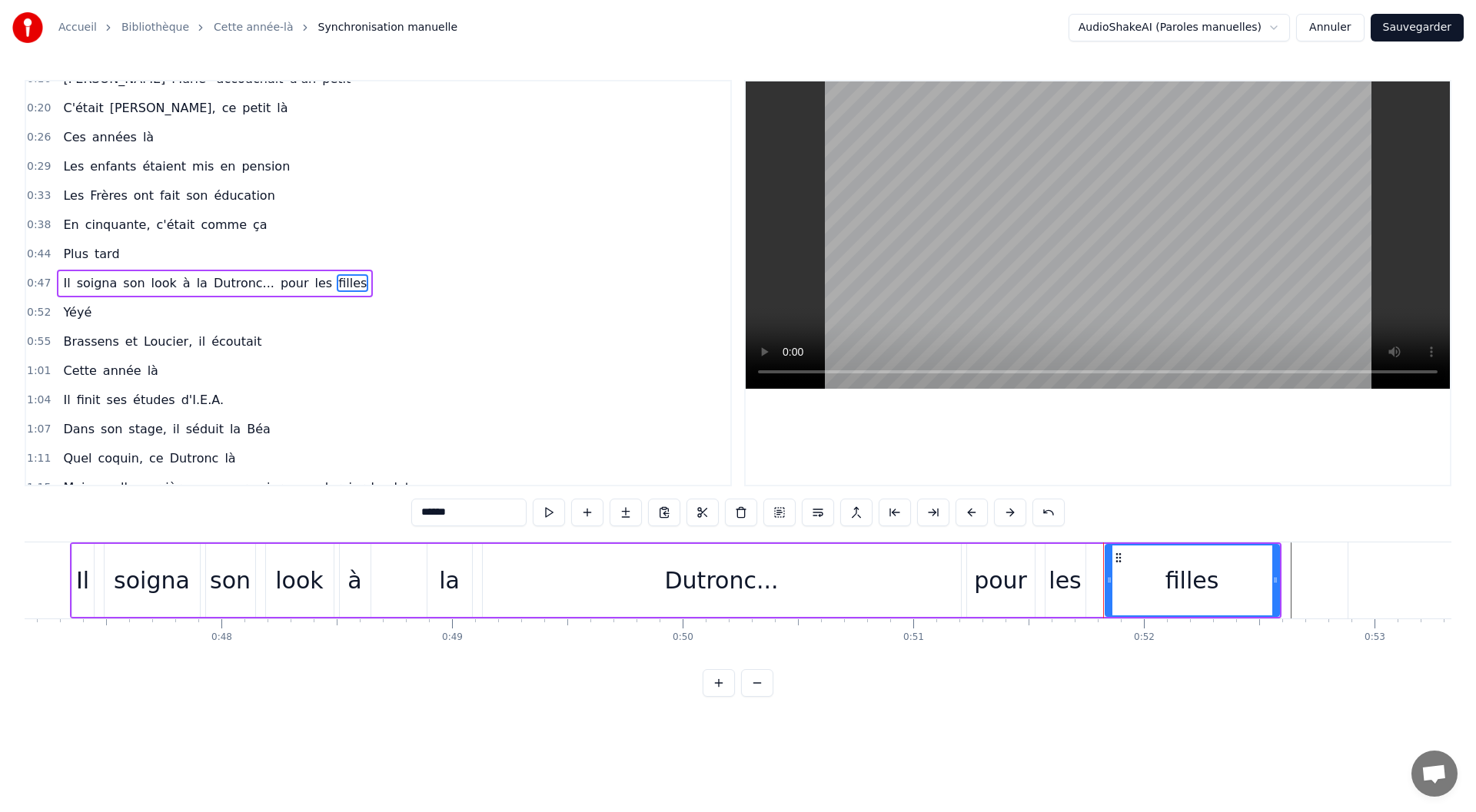
click at [38, 291] on div "0:47 Il soigna son look à la Dutronc... pour les filles" at bounding box center [378, 283] width 704 height 29
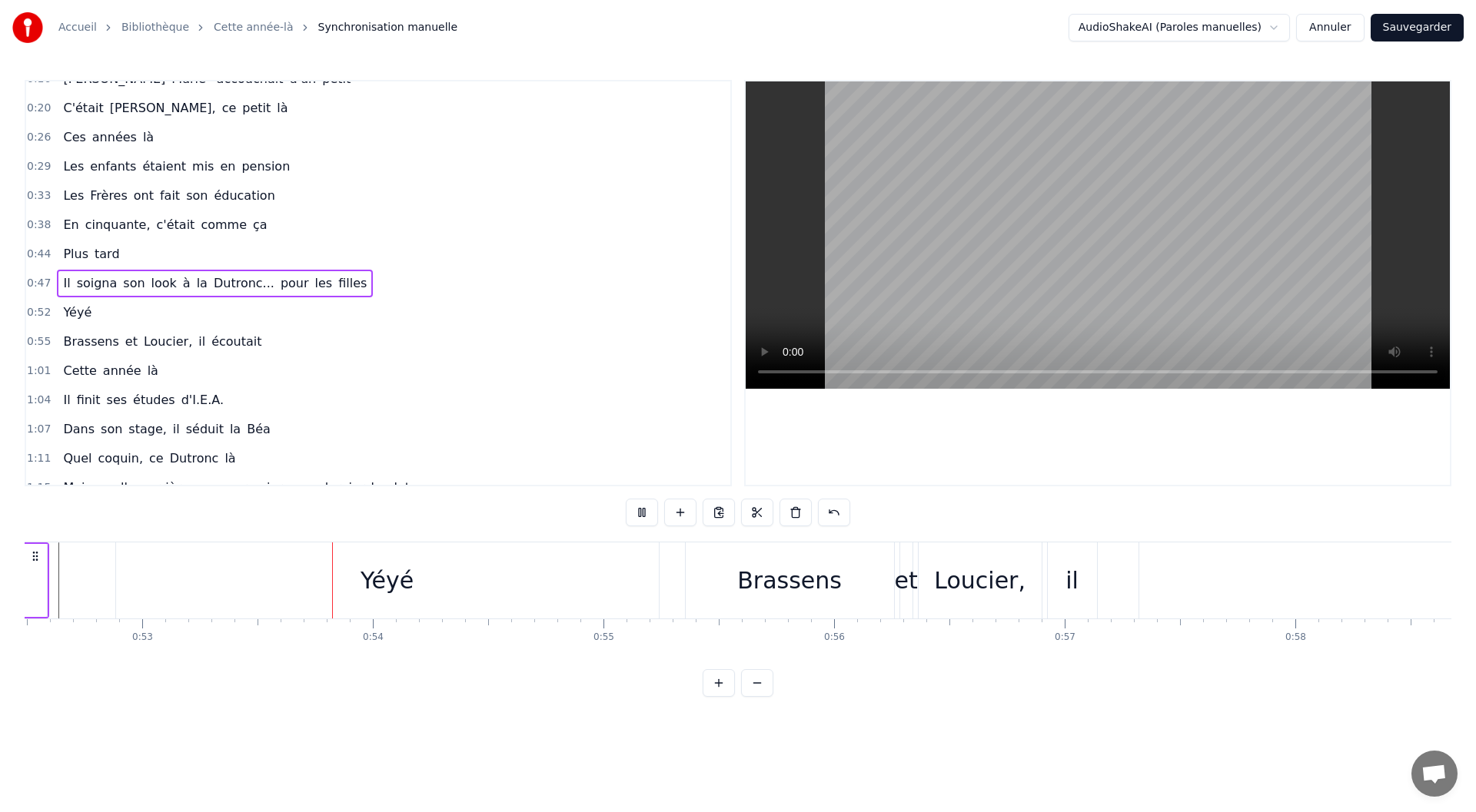
scroll to position [0, 12176]
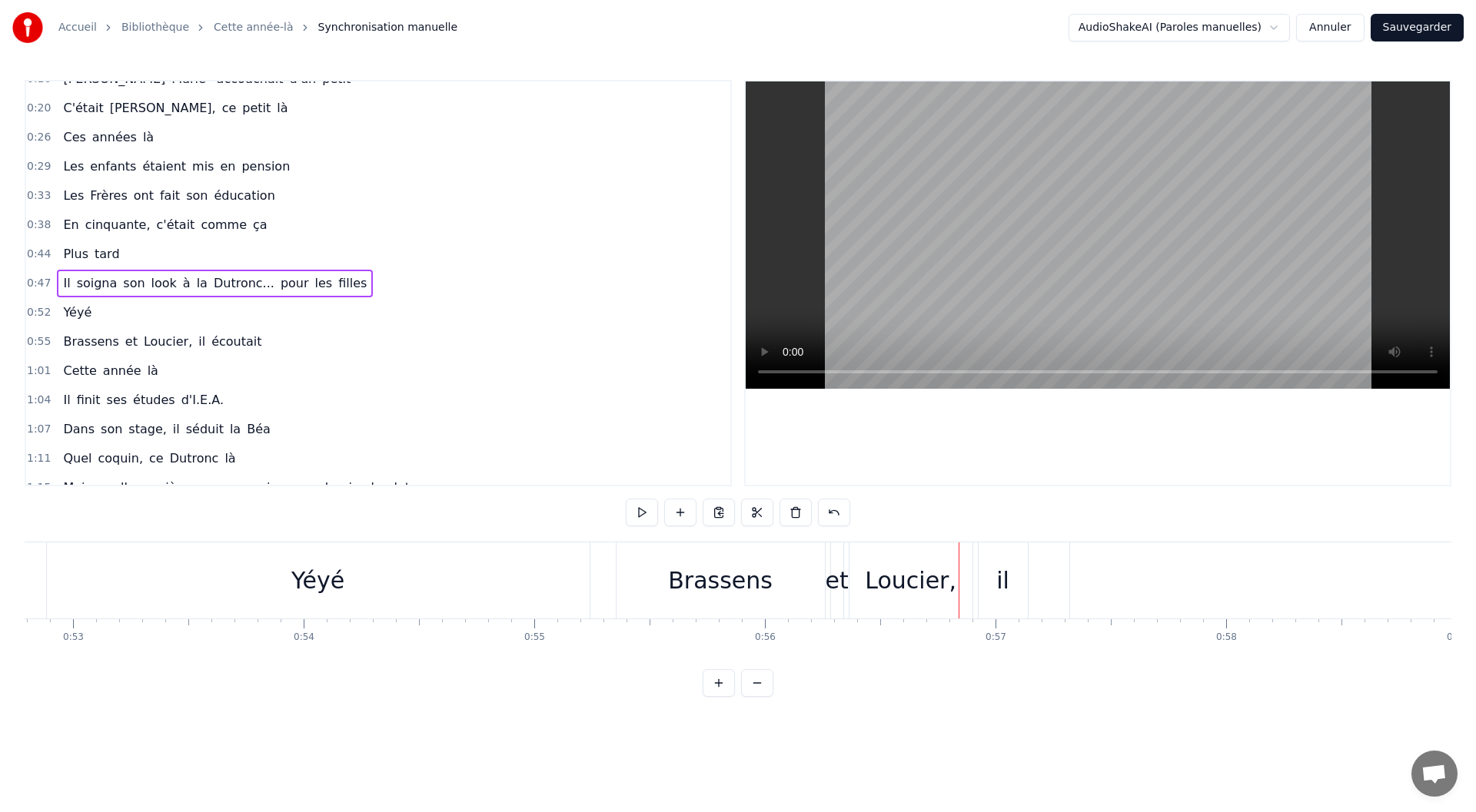
click at [383, 585] on div "Yéyé" at bounding box center [317, 580] width 543 height 76
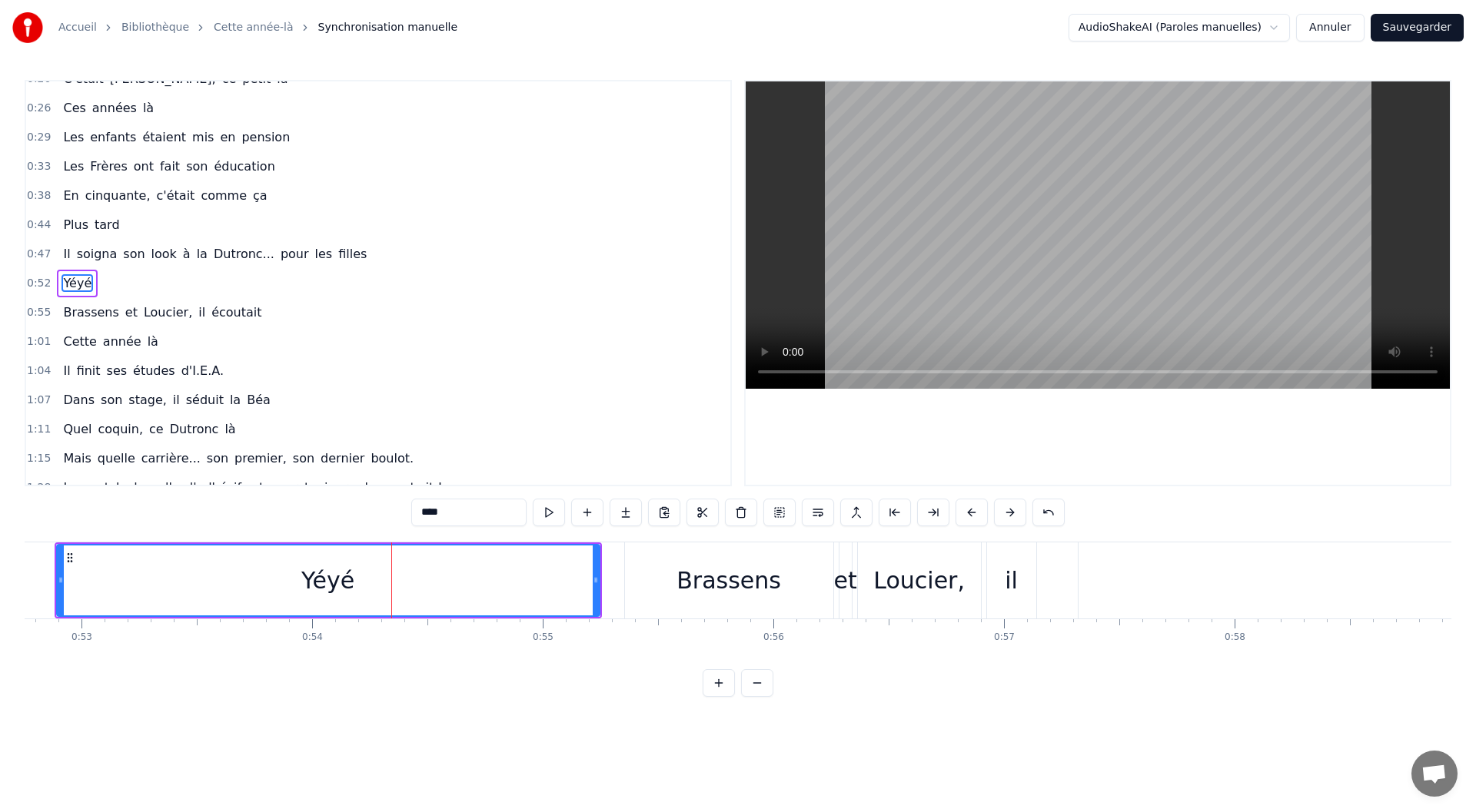
scroll to position [0, 12069]
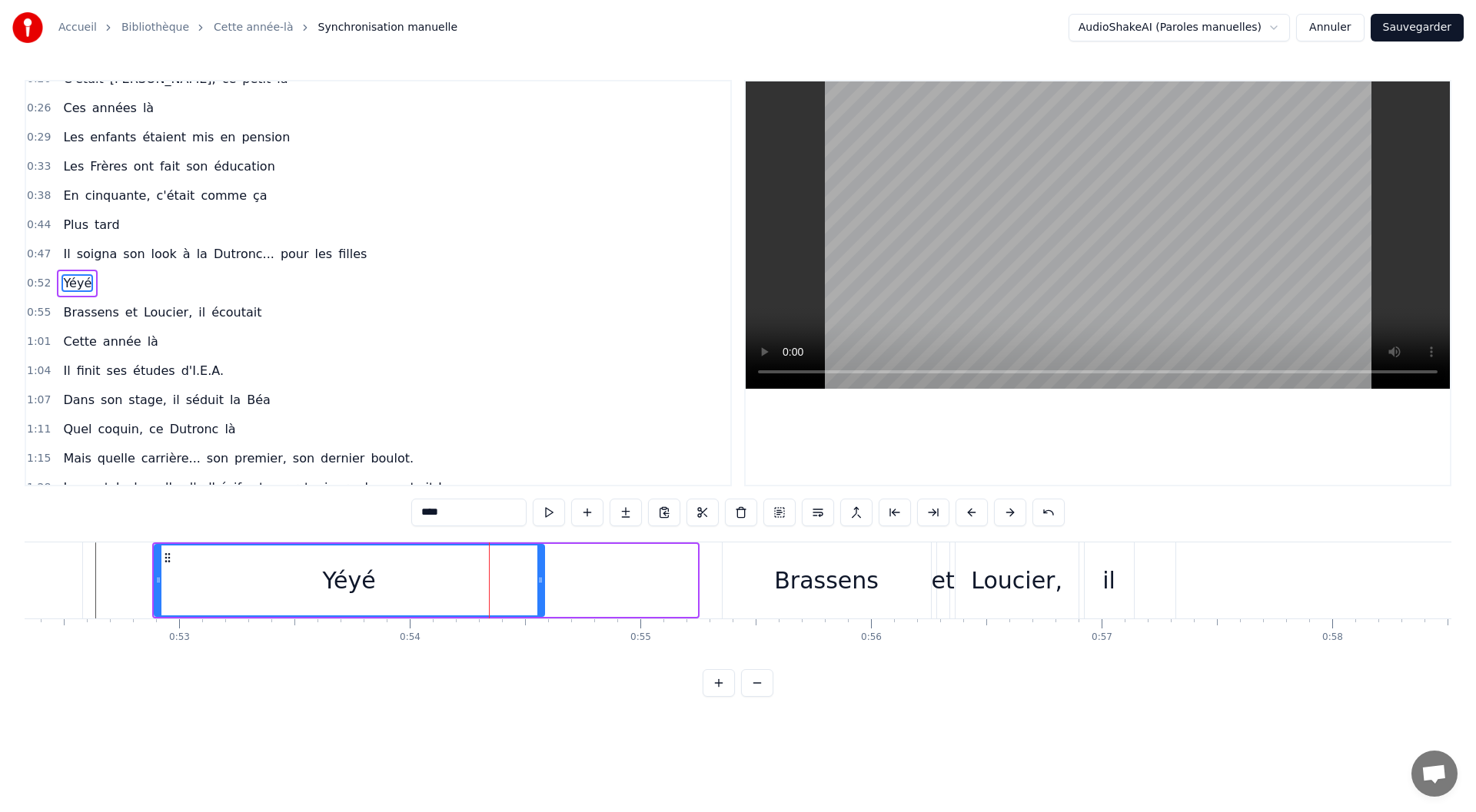
drag, startPoint x: 695, startPoint y: 582, endPoint x: 543, endPoint y: 581, distance: 152.0
click at [543, 581] on icon at bounding box center [541, 580] width 6 height 13
click at [557, 519] on button at bounding box center [548, 512] width 32 height 28
drag, startPoint x: 540, startPoint y: 581, endPoint x: 571, endPoint y: 583, distance: 31.1
click at [571, 583] on icon at bounding box center [572, 580] width 6 height 13
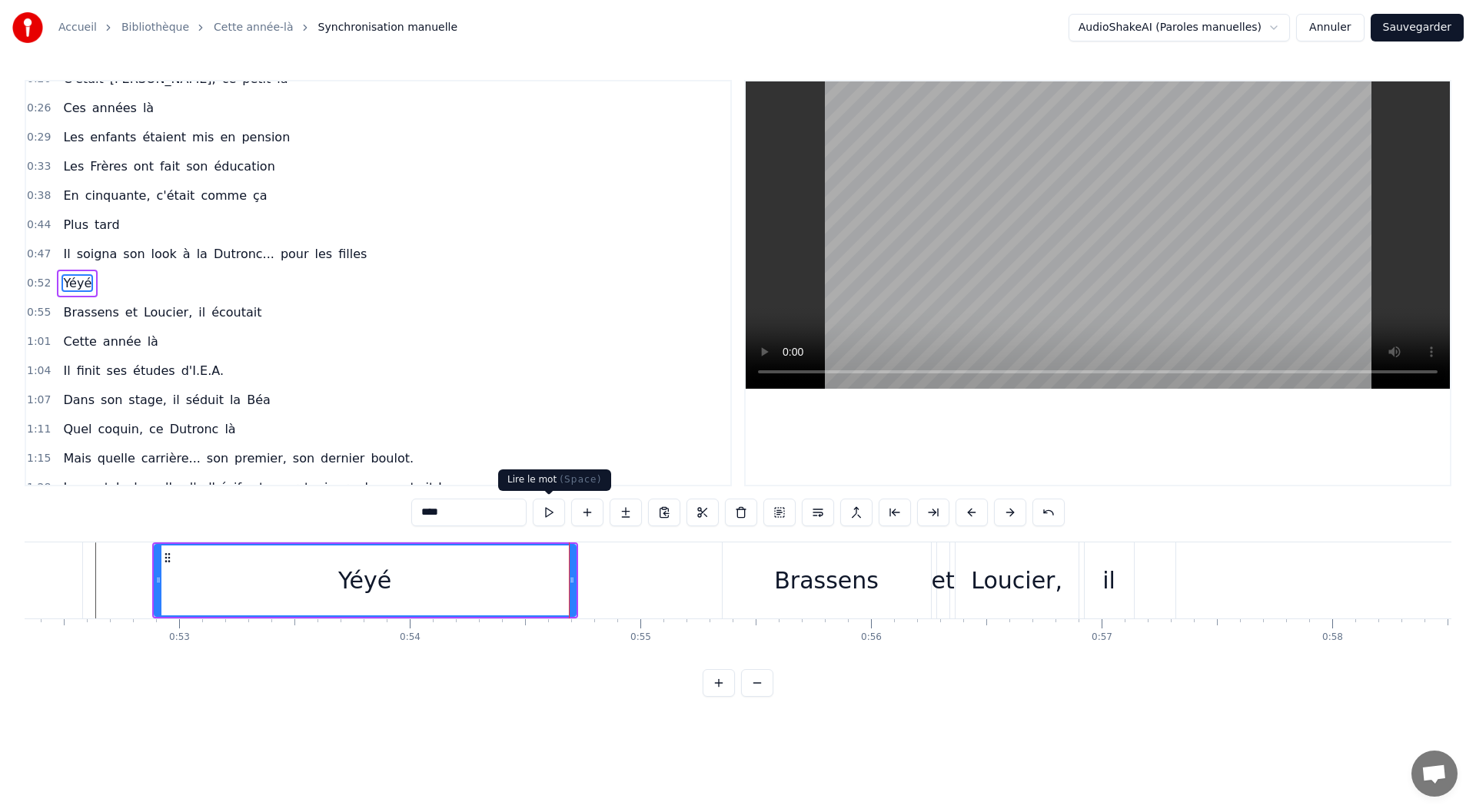
click at [545, 510] on button at bounding box center [548, 512] width 32 height 28
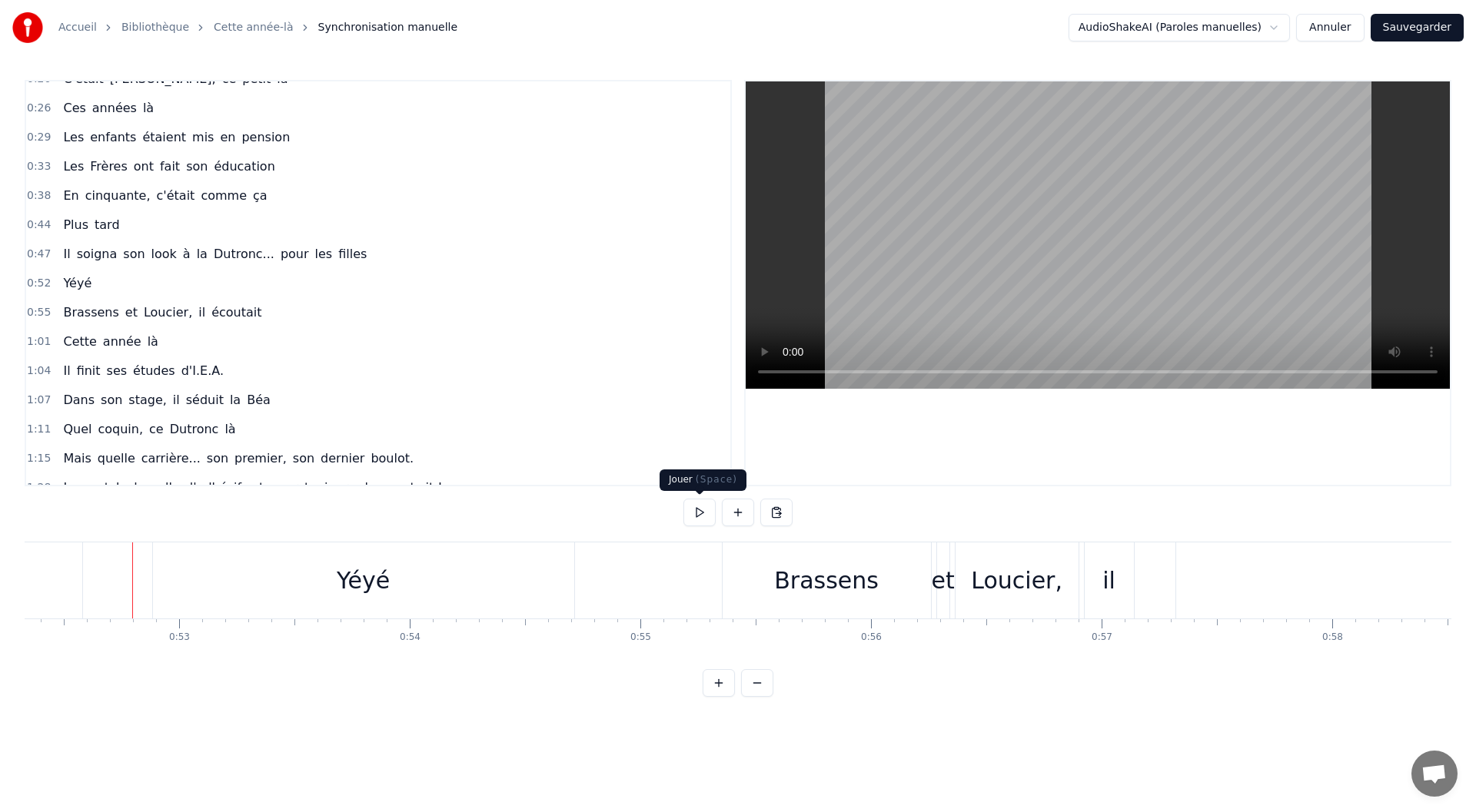
click at [695, 512] on button at bounding box center [699, 512] width 32 height 28
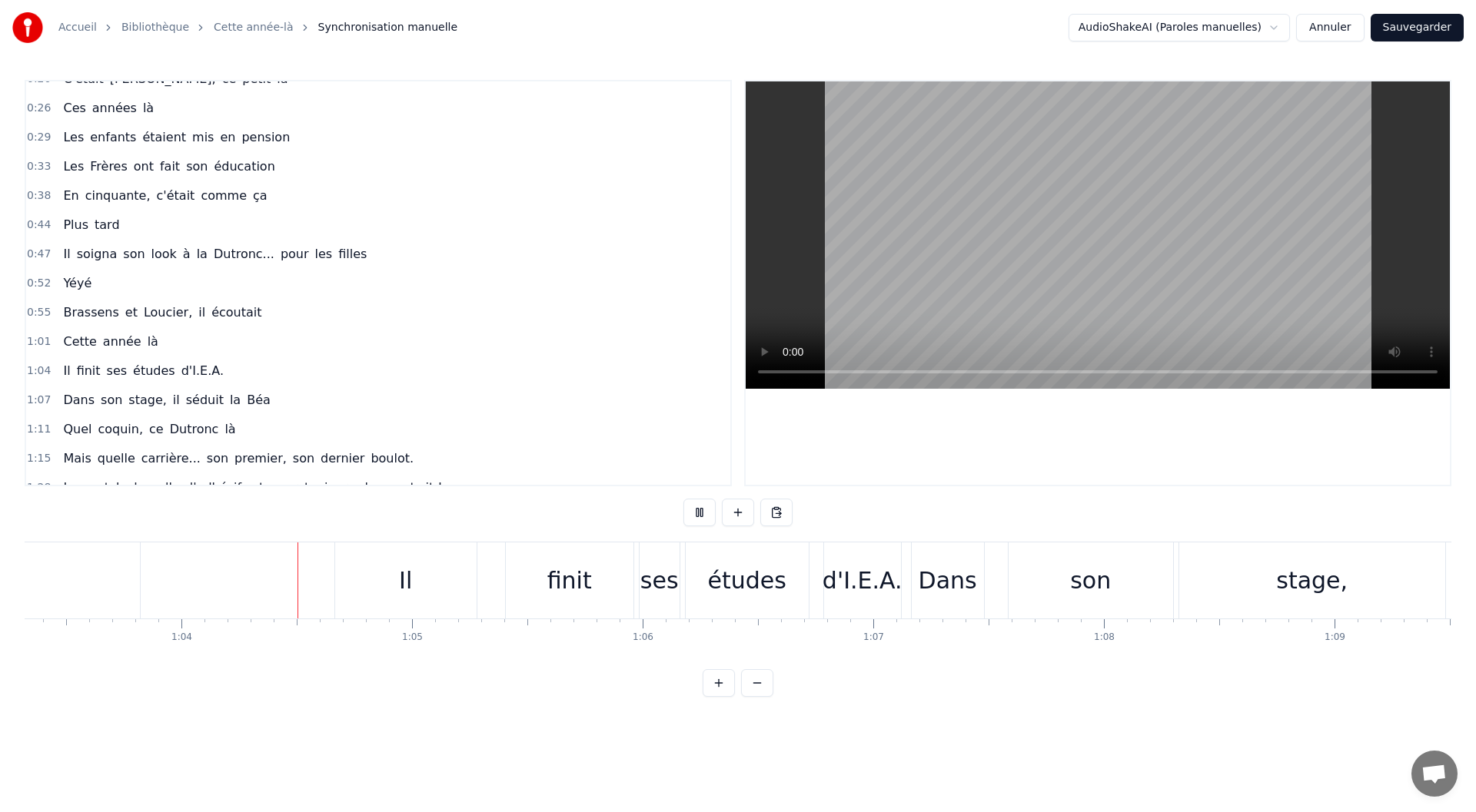
scroll to position [0, 14658]
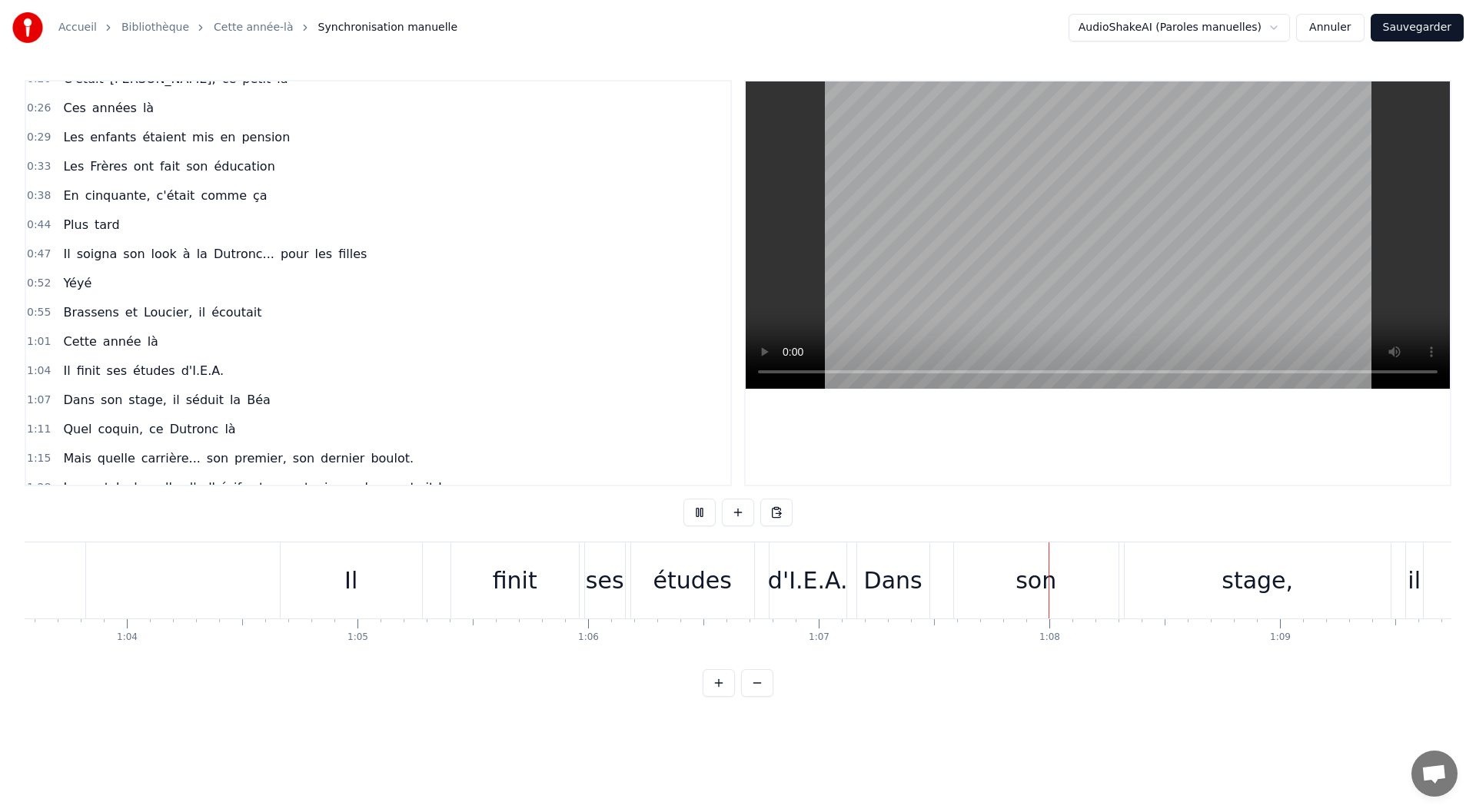
click at [688, 521] on button at bounding box center [699, 512] width 32 height 28
click at [378, 578] on div "Il" at bounding box center [351, 580] width 141 height 76
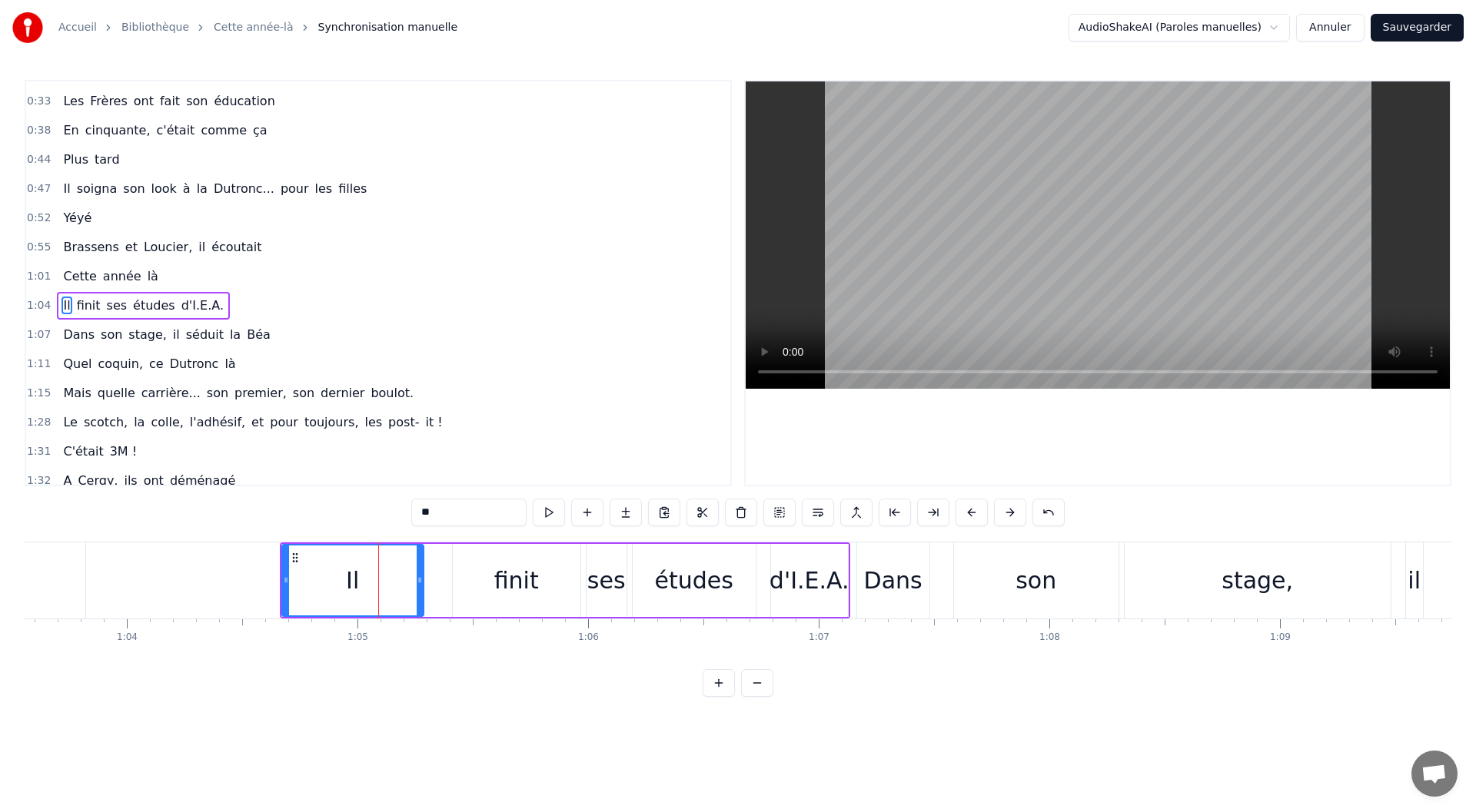
scroll to position [192, 0]
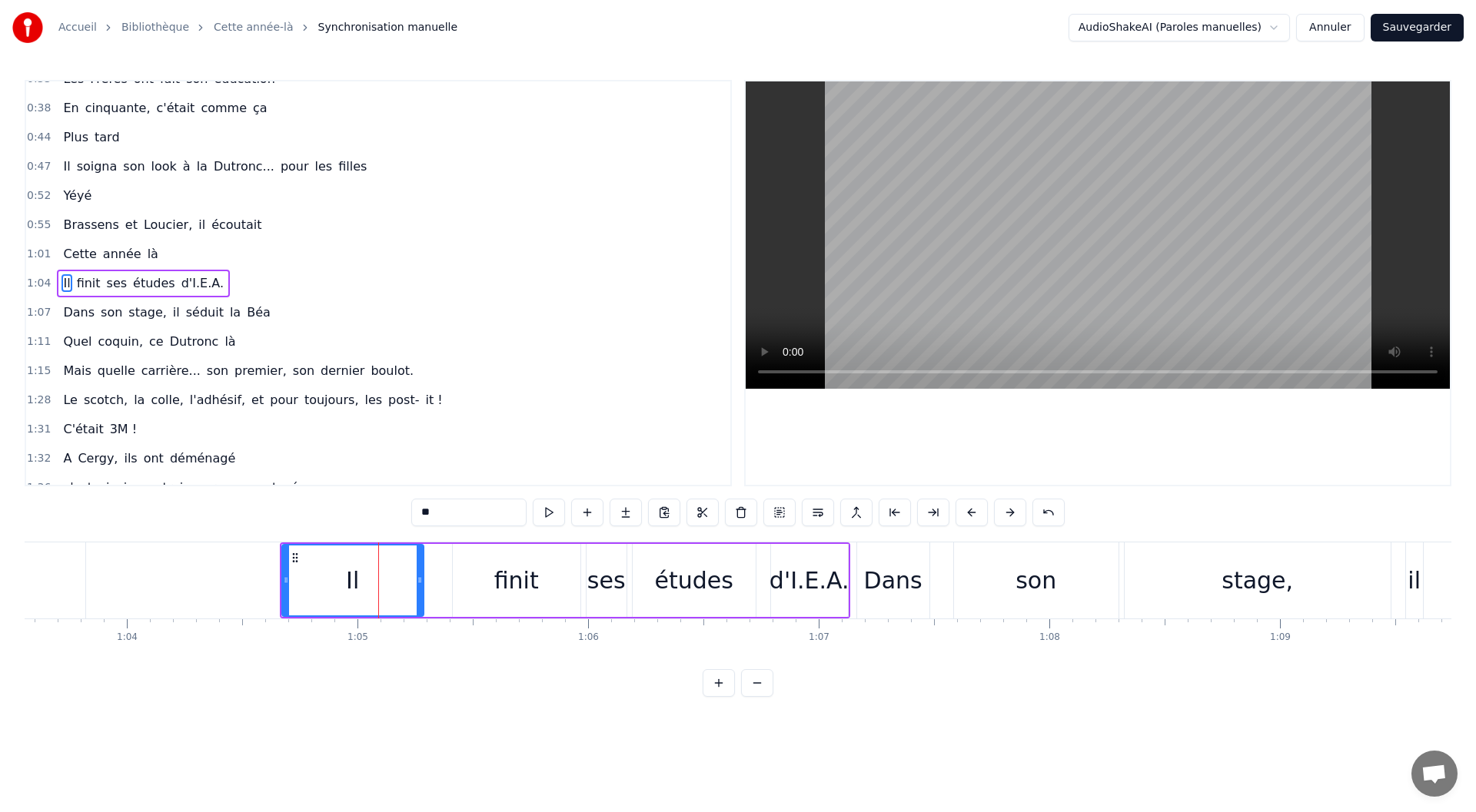
click at [512, 570] on div "finit" at bounding box center [517, 581] width 44 height 35
drag, startPoint x: 467, startPoint y: 557, endPoint x: 406, endPoint y: 564, distance: 61.4
click at [406, 564] on div "finit" at bounding box center [455, 580] width 126 height 70
click at [343, 580] on div "Il" at bounding box center [353, 581] width 141 height 73
drag, startPoint x: 418, startPoint y: 583, endPoint x: 371, endPoint y: 587, distance: 47.2
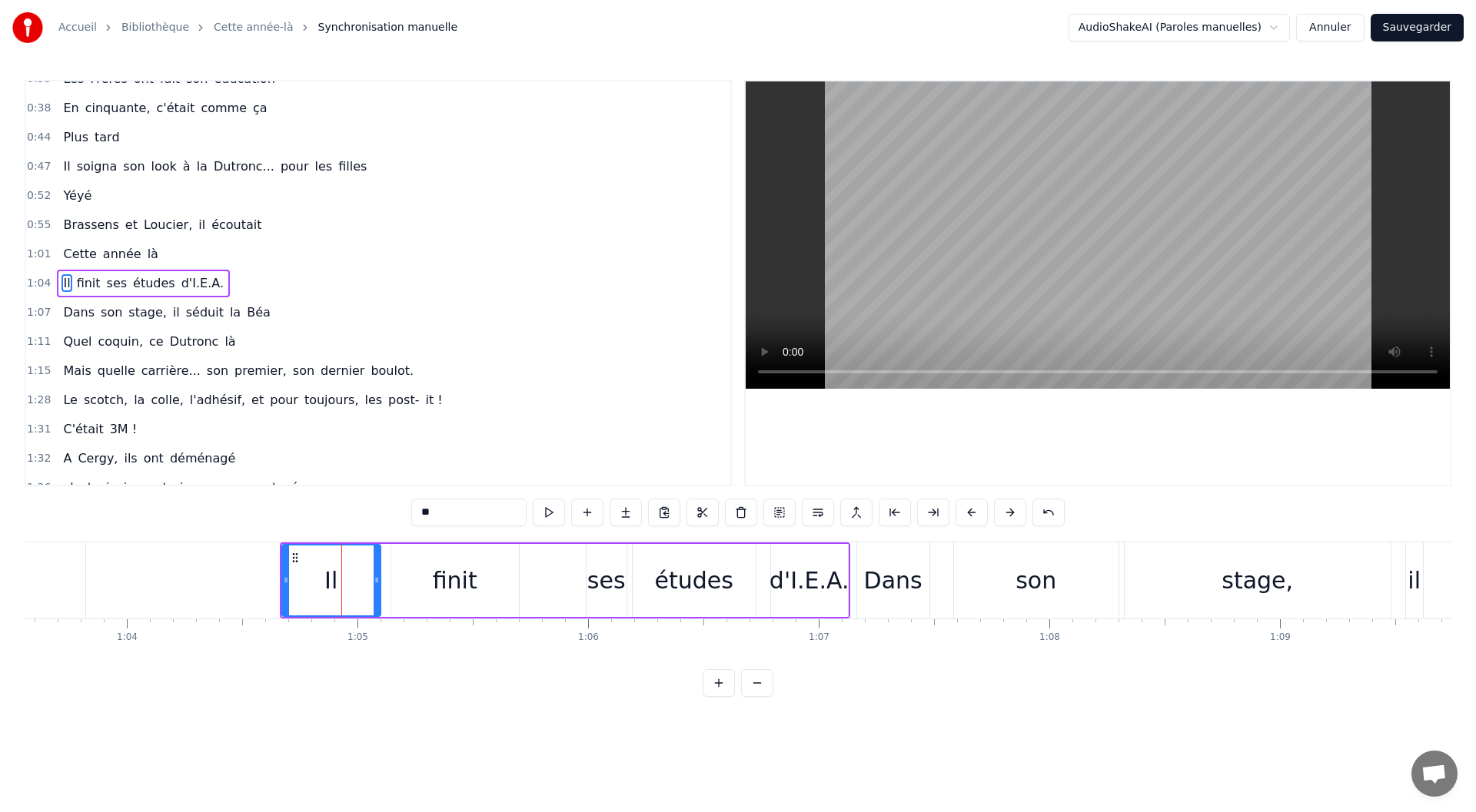
click at [373, 587] on div at bounding box center [376, 580] width 6 height 70
click at [429, 586] on div "finit" at bounding box center [456, 581] width 128 height 73
drag, startPoint x: 396, startPoint y: 584, endPoint x: 384, endPoint y: 586, distance: 12.2
click at [378, 584] on icon at bounding box center [378, 580] width 6 height 13
drag, startPoint x: 517, startPoint y: 590, endPoint x: 504, endPoint y: 591, distance: 13.0
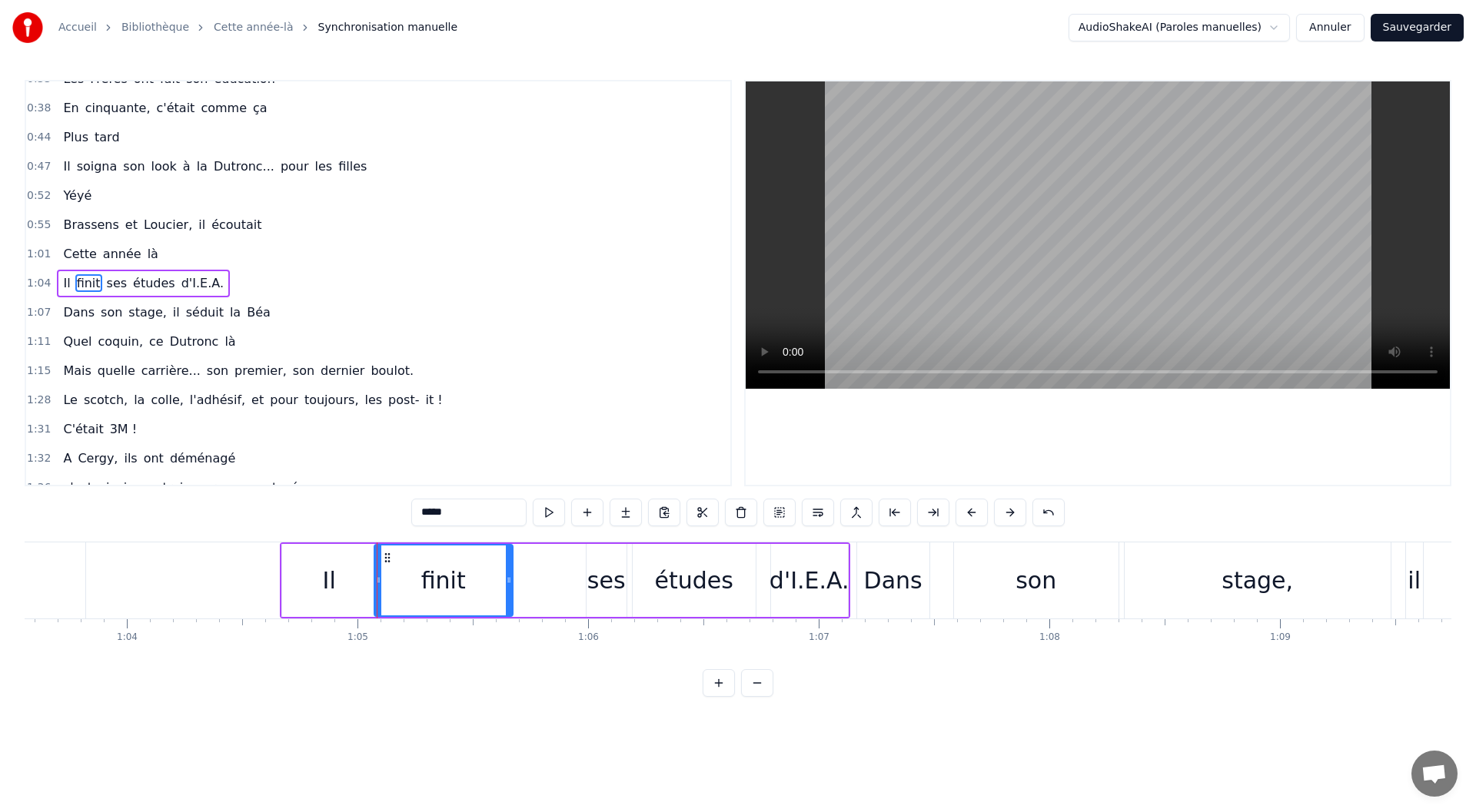
click at [506, 591] on div at bounding box center [509, 580] width 6 height 70
click at [598, 583] on div "ses" at bounding box center [606, 581] width 39 height 35
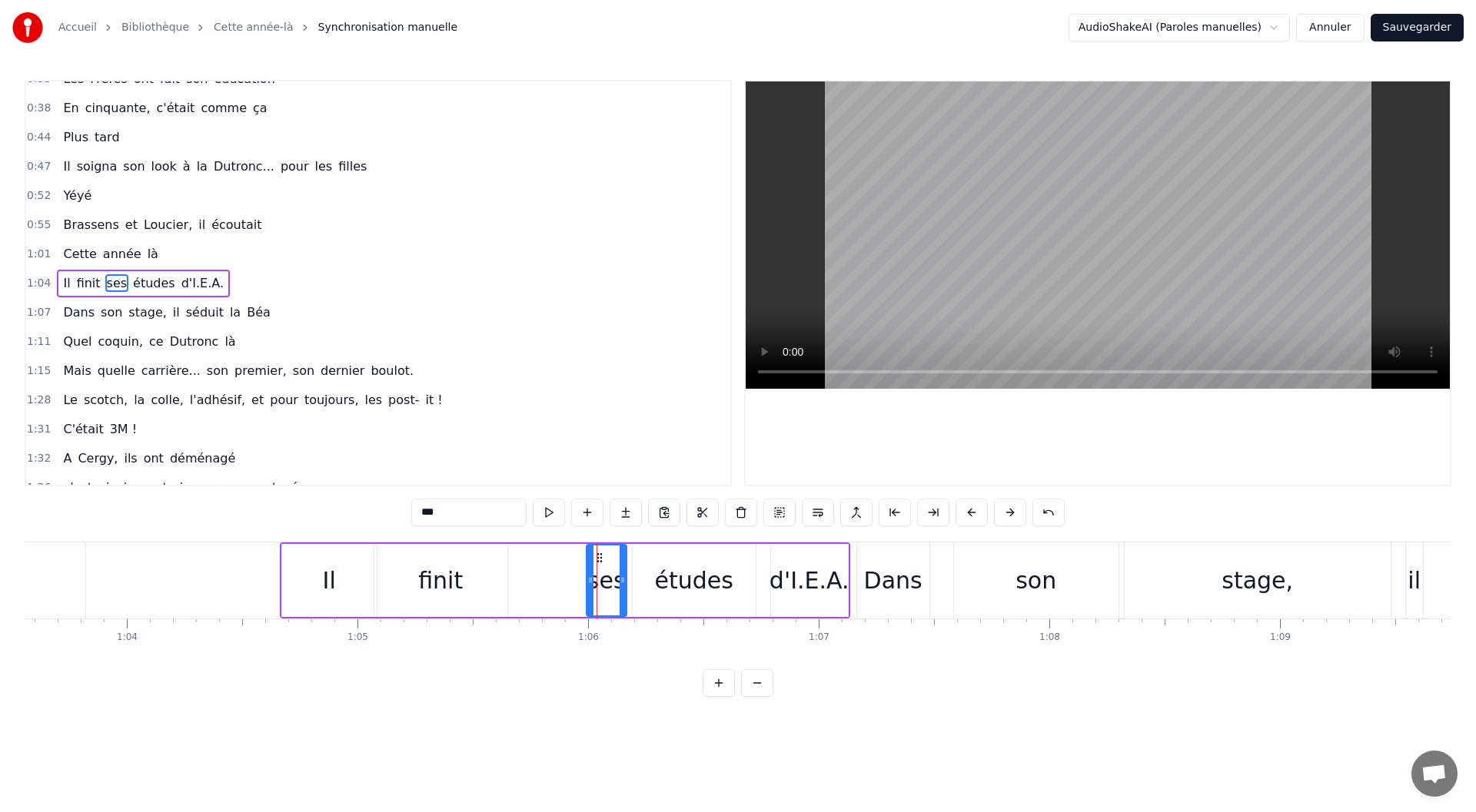
click at [595, 585] on div "ses" at bounding box center [606, 581] width 39 height 35
drag, startPoint x: 598, startPoint y: 558, endPoint x: 496, endPoint y: 566, distance: 102.3
click at [496, 566] on div "ses" at bounding box center [509, 580] width 39 height 70
click at [675, 560] on div "études" at bounding box center [694, 581] width 123 height 73
click at [407, 580] on div "finit" at bounding box center [441, 581] width 133 height 73
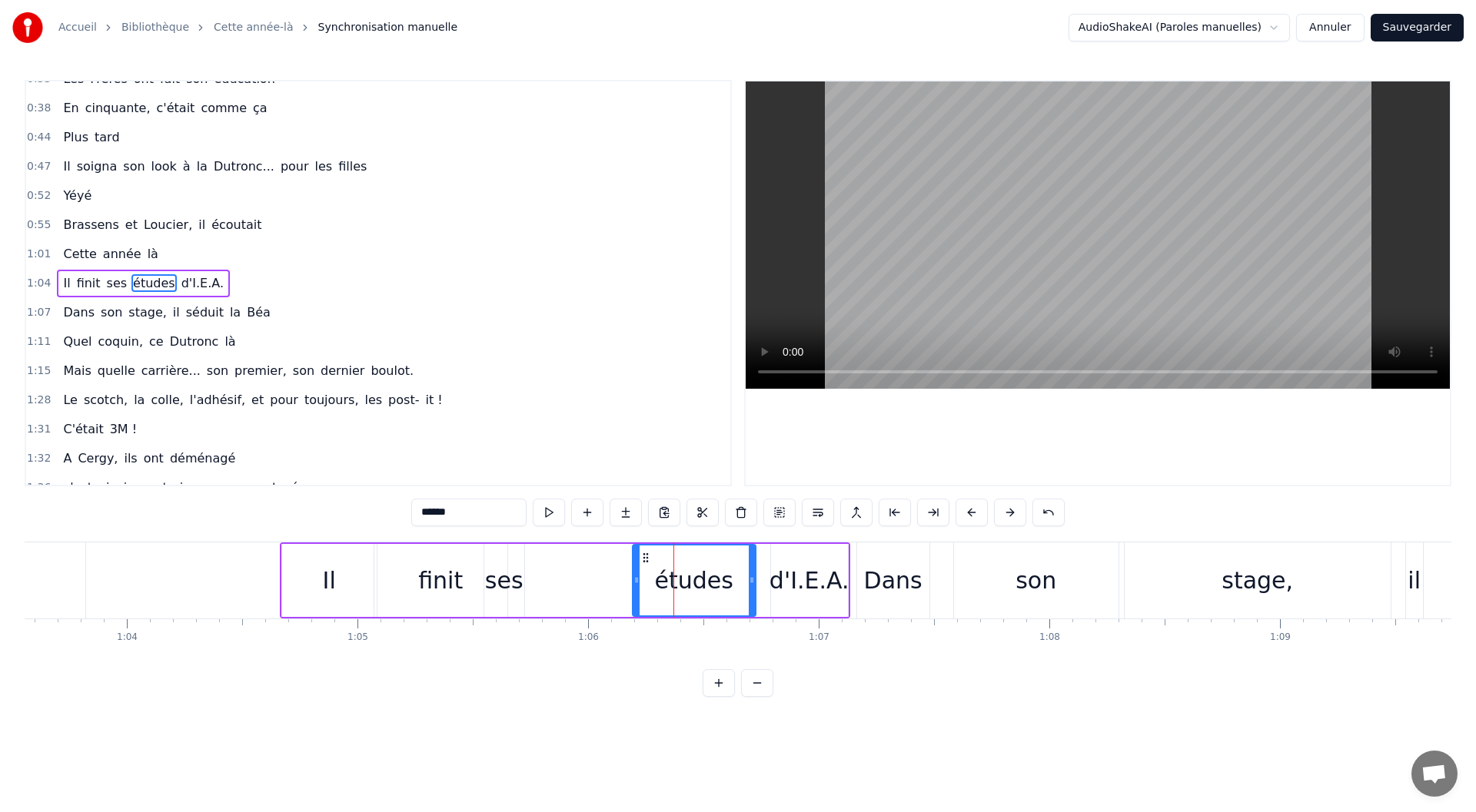
type input "*****"
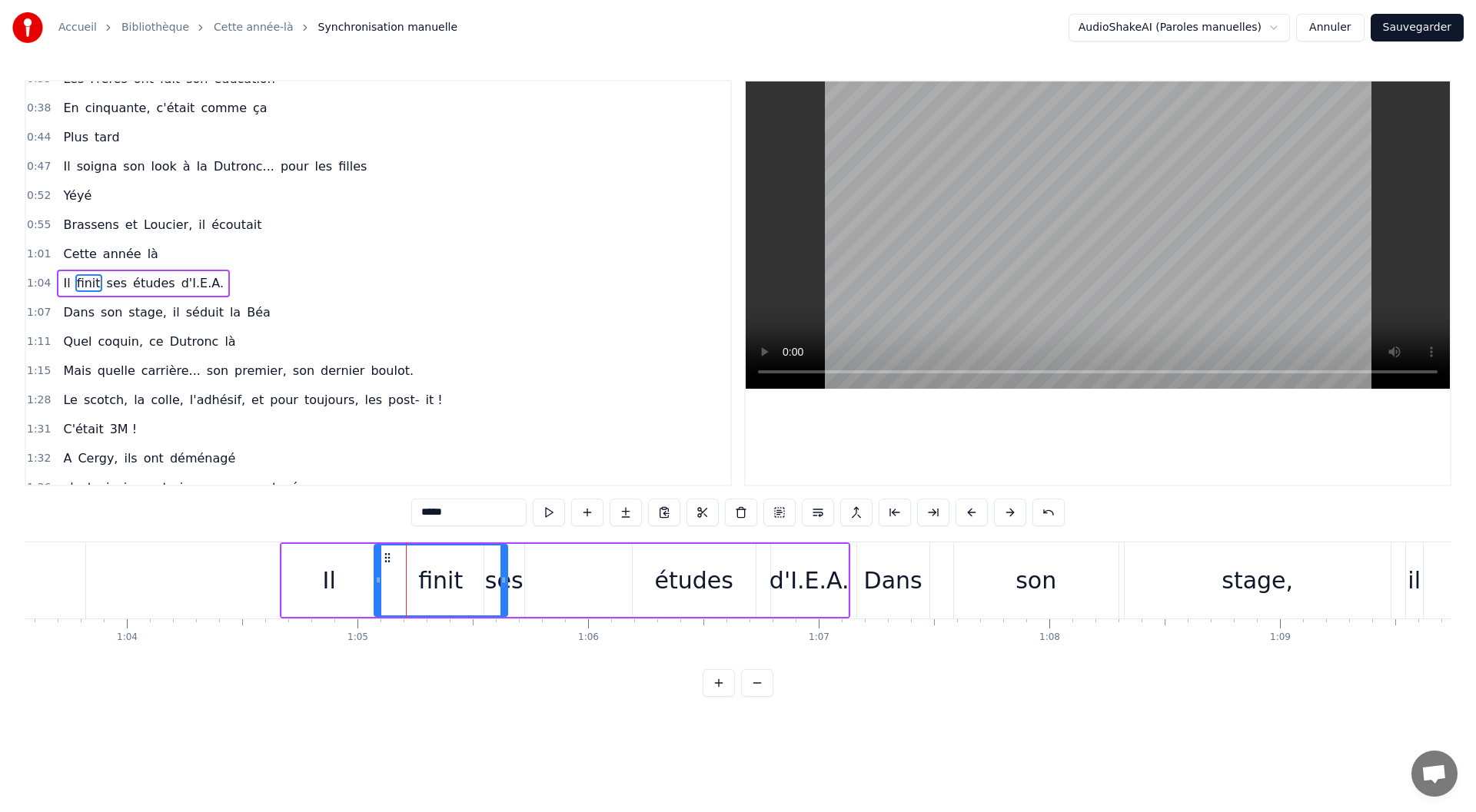
drag, startPoint x: 509, startPoint y: 579, endPoint x: 489, endPoint y: 582, distance: 20.2
click at [489, 582] on div "Il finit ses études d'I.E.A." at bounding box center [565, 580] width 571 height 76
drag, startPoint x: 466, startPoint y: 586, endPoint x: 475, endPoint y: 586, distance: 9.0
click at [467, 586] on div "finit" at bounding box center [441, 581] width 133 height 73
drag, startPoint x: 505, startPoint y: 582, endPoint x: 458, endPoint y: 585, distance: 47.1
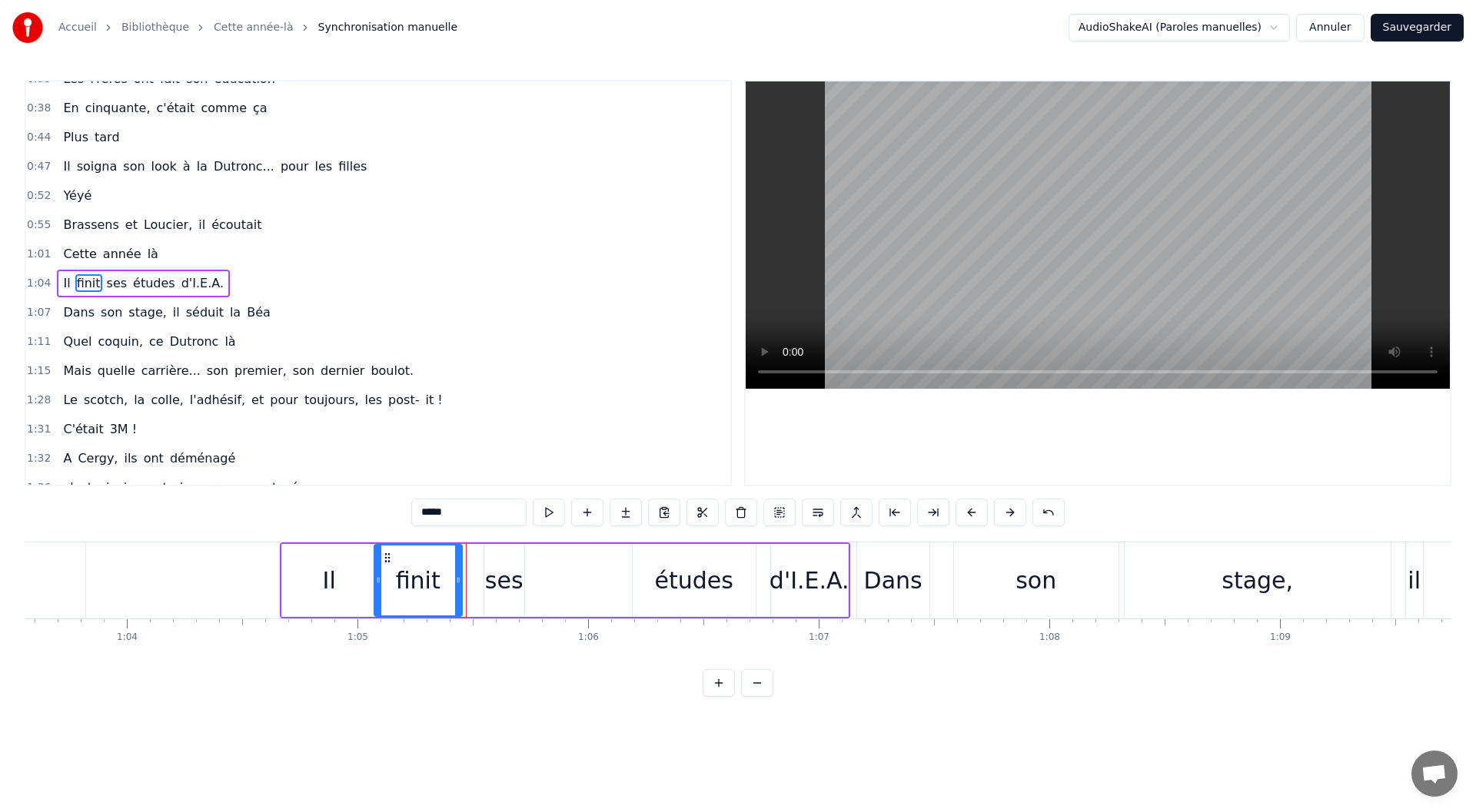
click at [458, 585] on icon at bounding box center [458, 580] width 6 height 13
click at [512, 577] on div "ses" at bounding box center [505, 581] width 39 height 35
type input "***"
drag, startPoint x: 499, startPoint y: 556, endPoint x: 463, endPoint y: 557, distance: 36.0
click at [463, 557] on icon at bounding box center [461, 558] width 13 height 13
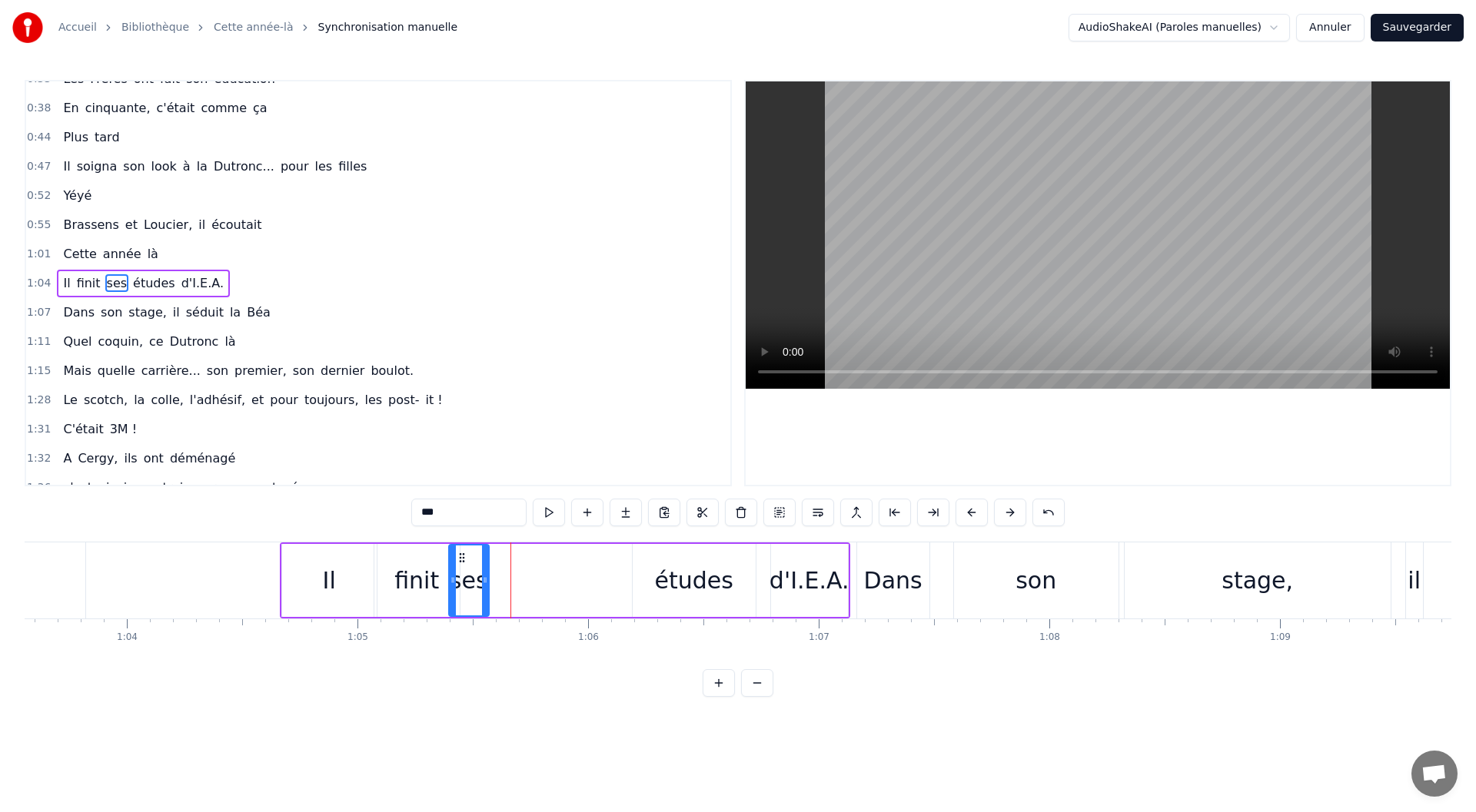
click at [621, 575] on div "Il finit ses études d'I.E.A." at bounding box center [565, 580] width 571 height 76
click at [694, 576] on div "études" at bounding box center [694, 581] width 78 height 35
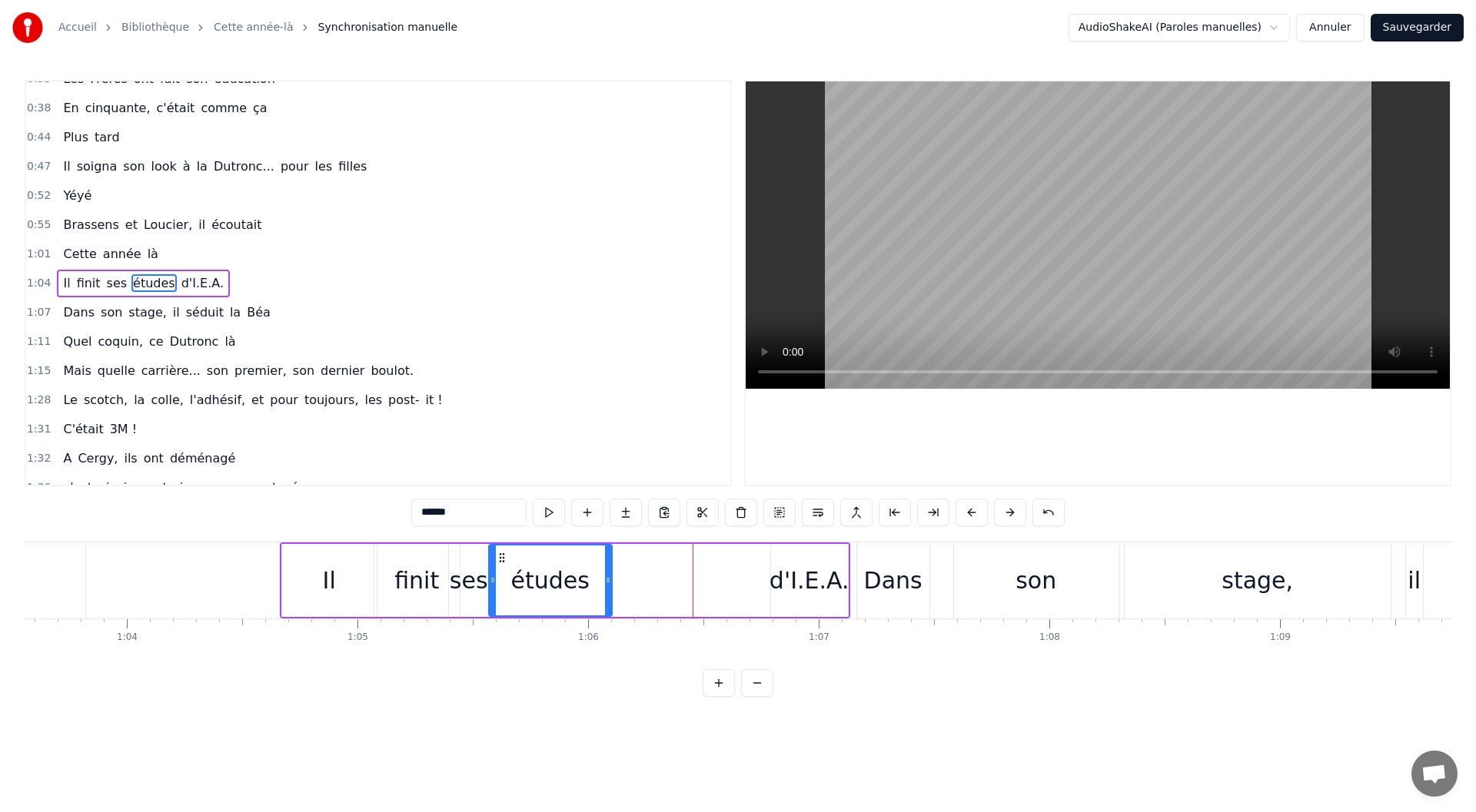
drag, startPoint x: 648, startPoint y: 556, endPoint x: 504, endPoint y: 566, distance: 144.3
click at [504, 566] on div "études" at bounding box center [550, 580] width 122 height 70
drag, startPoint x: 609, startPoint y: 581, endPoint x: 580, endPoint y: 587, distance: 29.6
click at [580, 587] on div at bounding box center [579, 580] width 6 height 70
click at [801, 572] on div "d'I.E.A." at bounding box center [810, 581] width 80 height 35
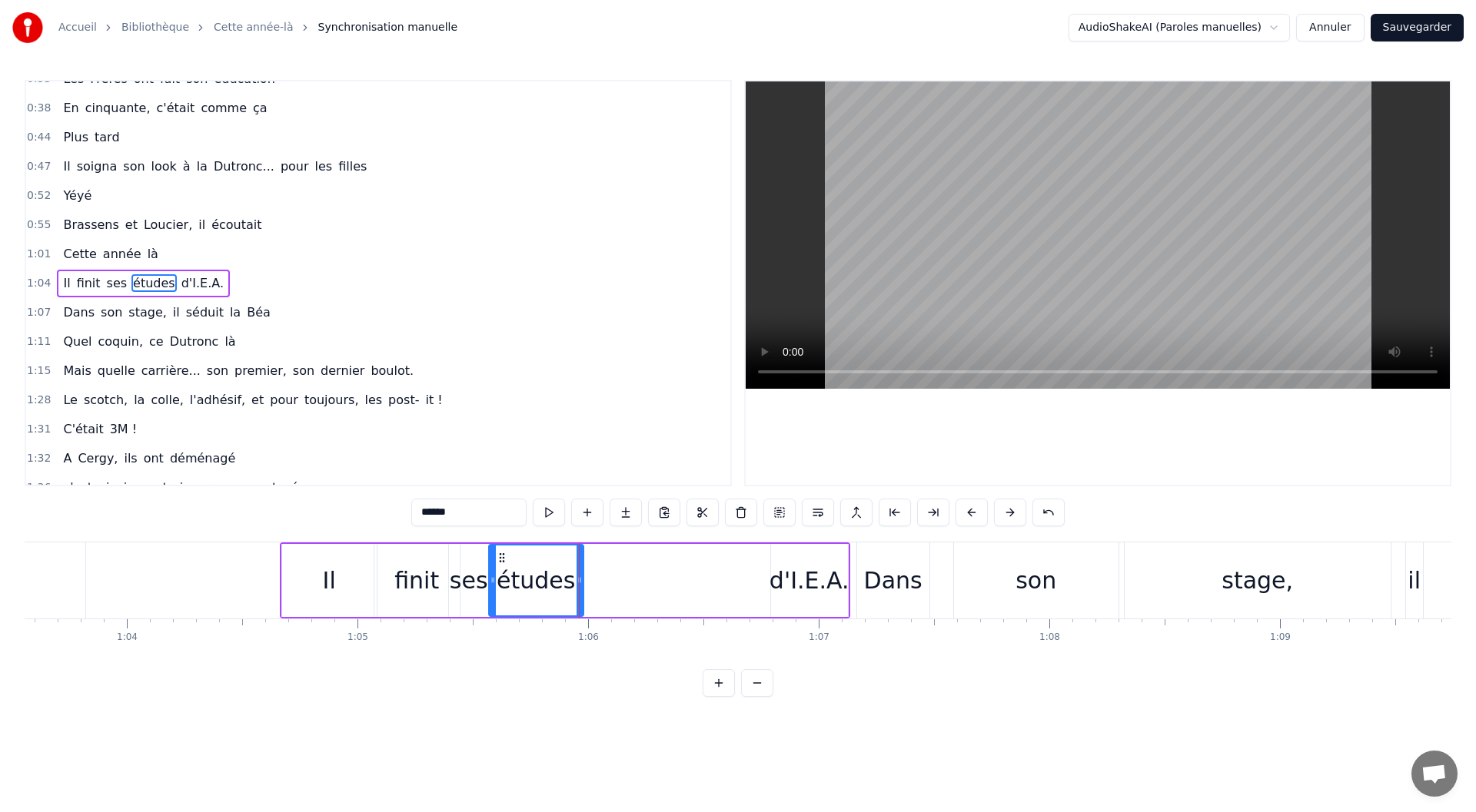
type input "********"
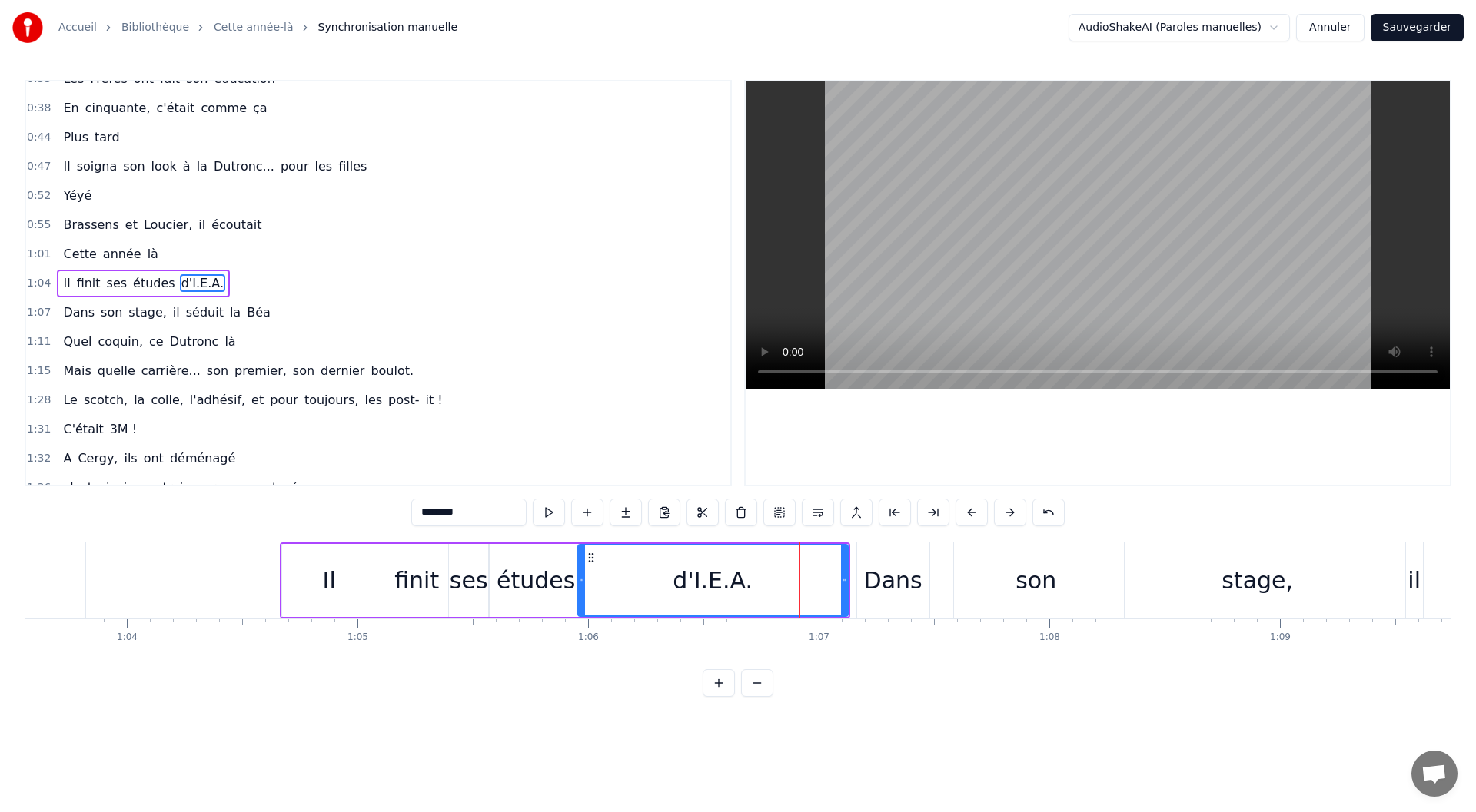
drag, startPoint x: 772, startPoint y: 582, endPoint x: 579, endPoint y: 594, distance: 193.4
click at [579, 594] on div at bounding box center [582, 580] width 6 height 70
drag, startPoint x: 840, startPoint y: 582, endPoint x: 753, endPoint y: 590, distance: 87.4
click at [753, 590] on div at bounding box center [753, 580] width 6 height 70
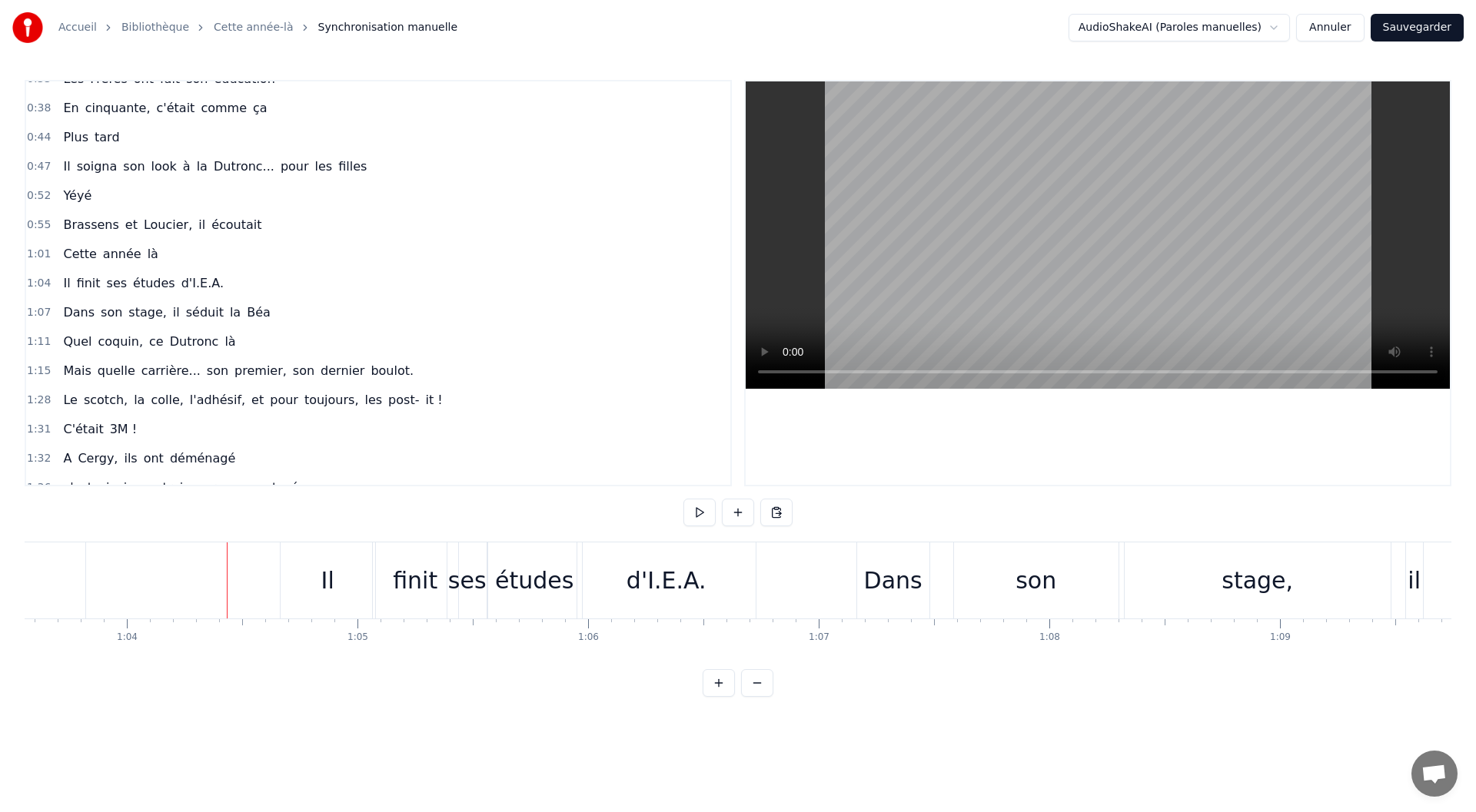
click at [690, 507] on button at bounding box center [699, 512] width 32 height 28
click at [871, 583] on div "Dans" at bounding box center [893, 581] width 58 height 35
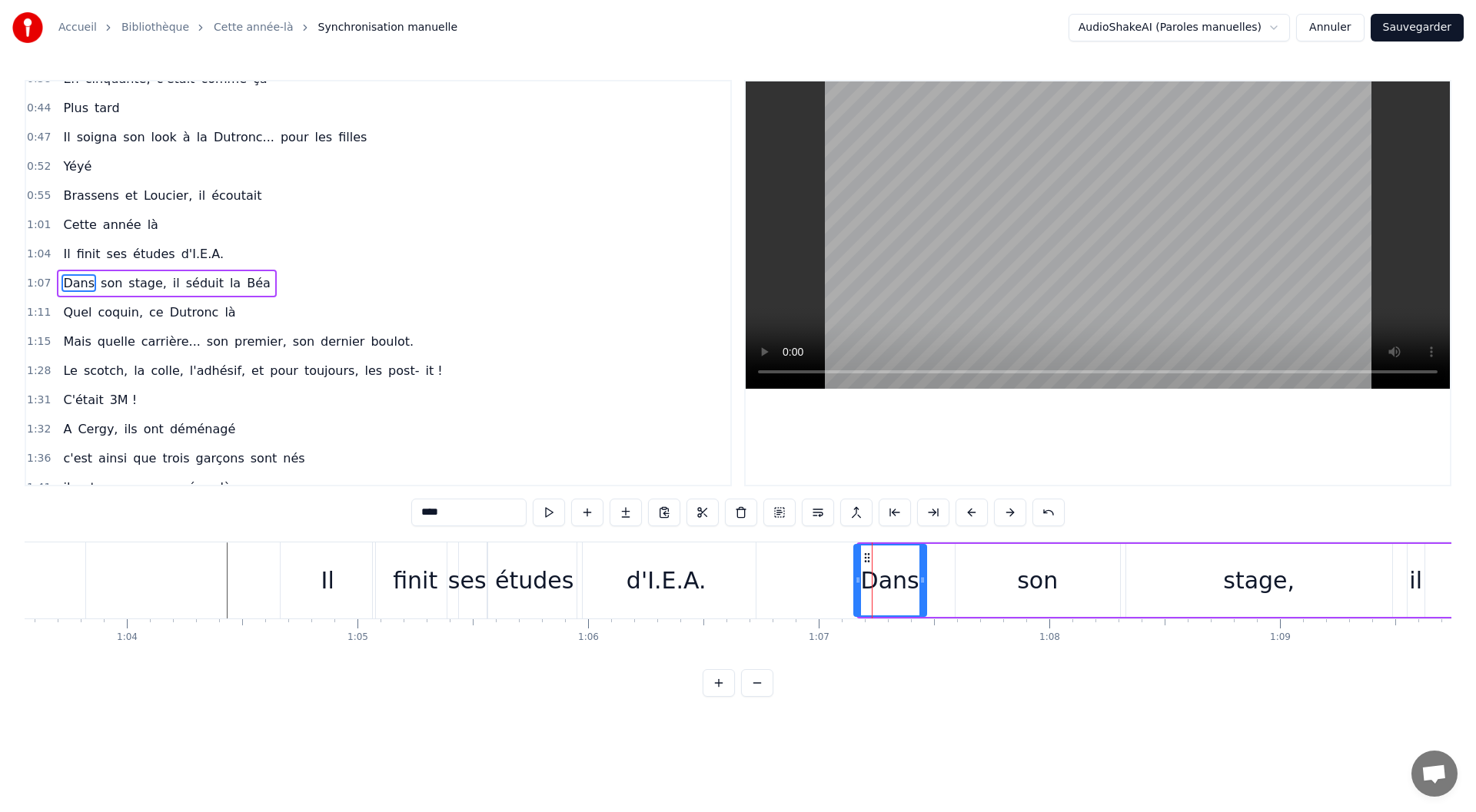
drag, startPoint x: 875, startPoint y: 557, endPoint x: 871, endPoint y: 574, distance: 17.5
click at [871, 574] on div "Dans" at bounding box center [890, 580] width 71 height 70
click at [867, 559] on icon at bounding box center [867, 558] width 13 height 13
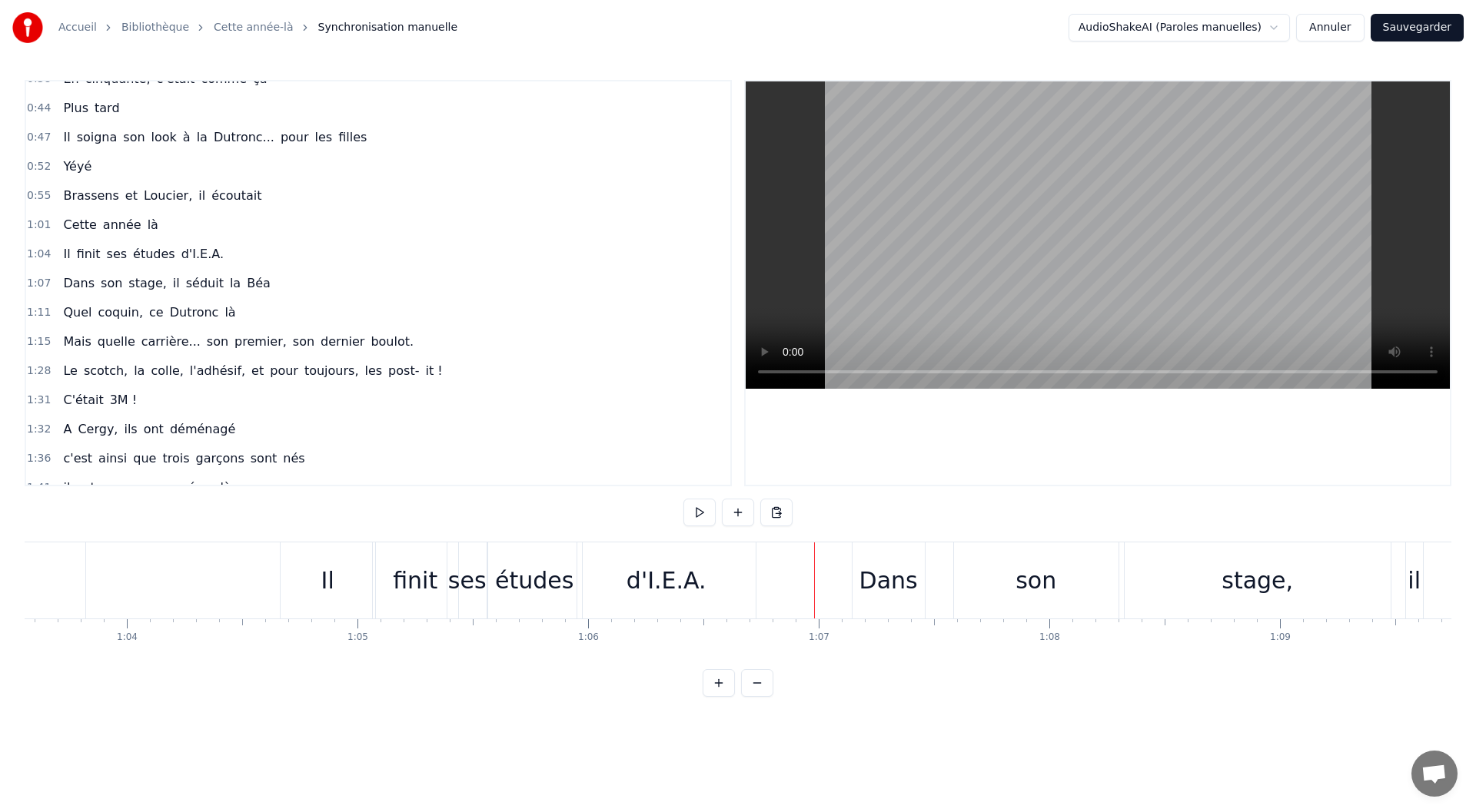
click at [925, 564] on div "Dans" at bounding box center [889, 580] width 74 height 76
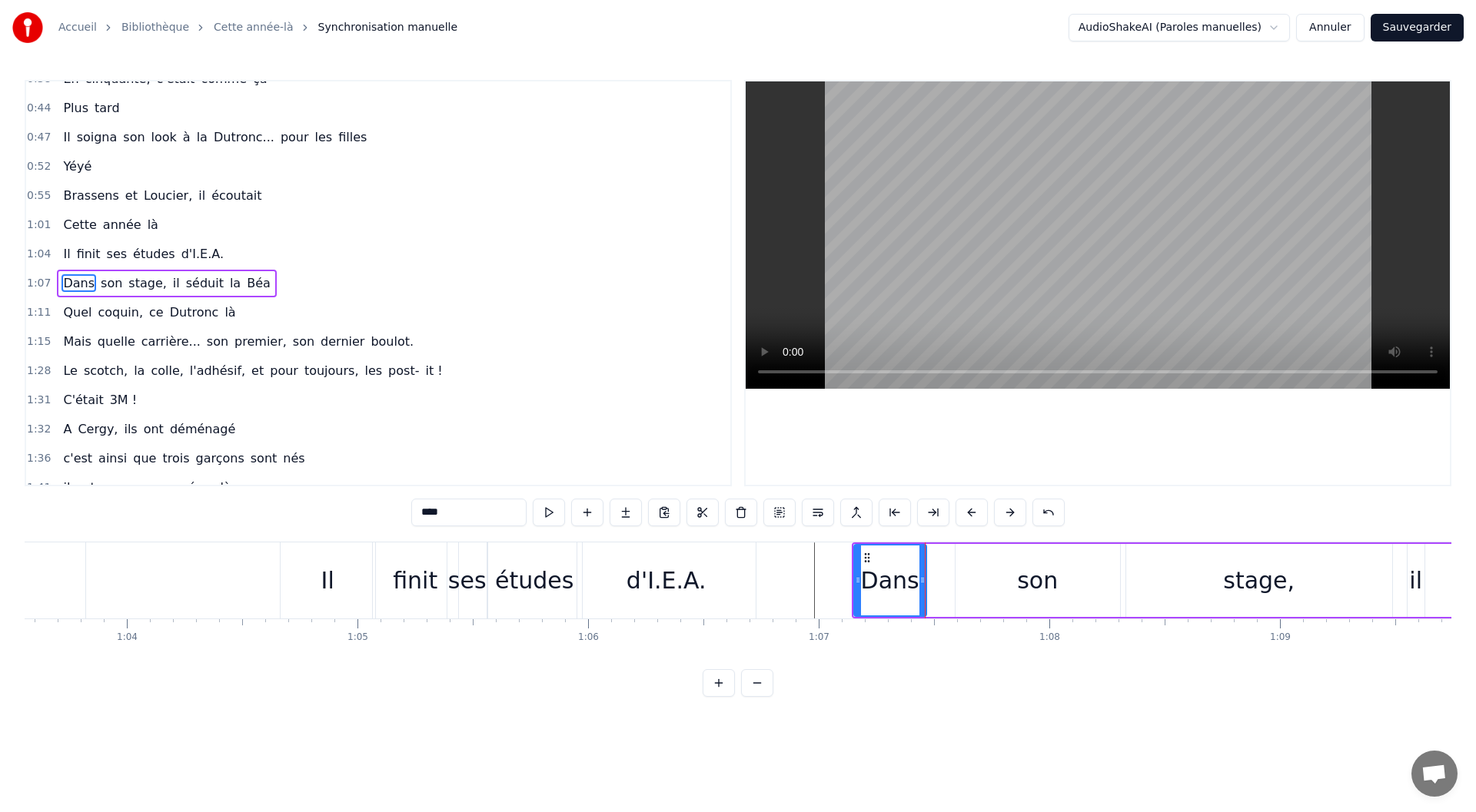
click at [948, 546] on div "Dans son stage, il séduit la Béa" at bounding box center [1351, 580] width 999 height 76
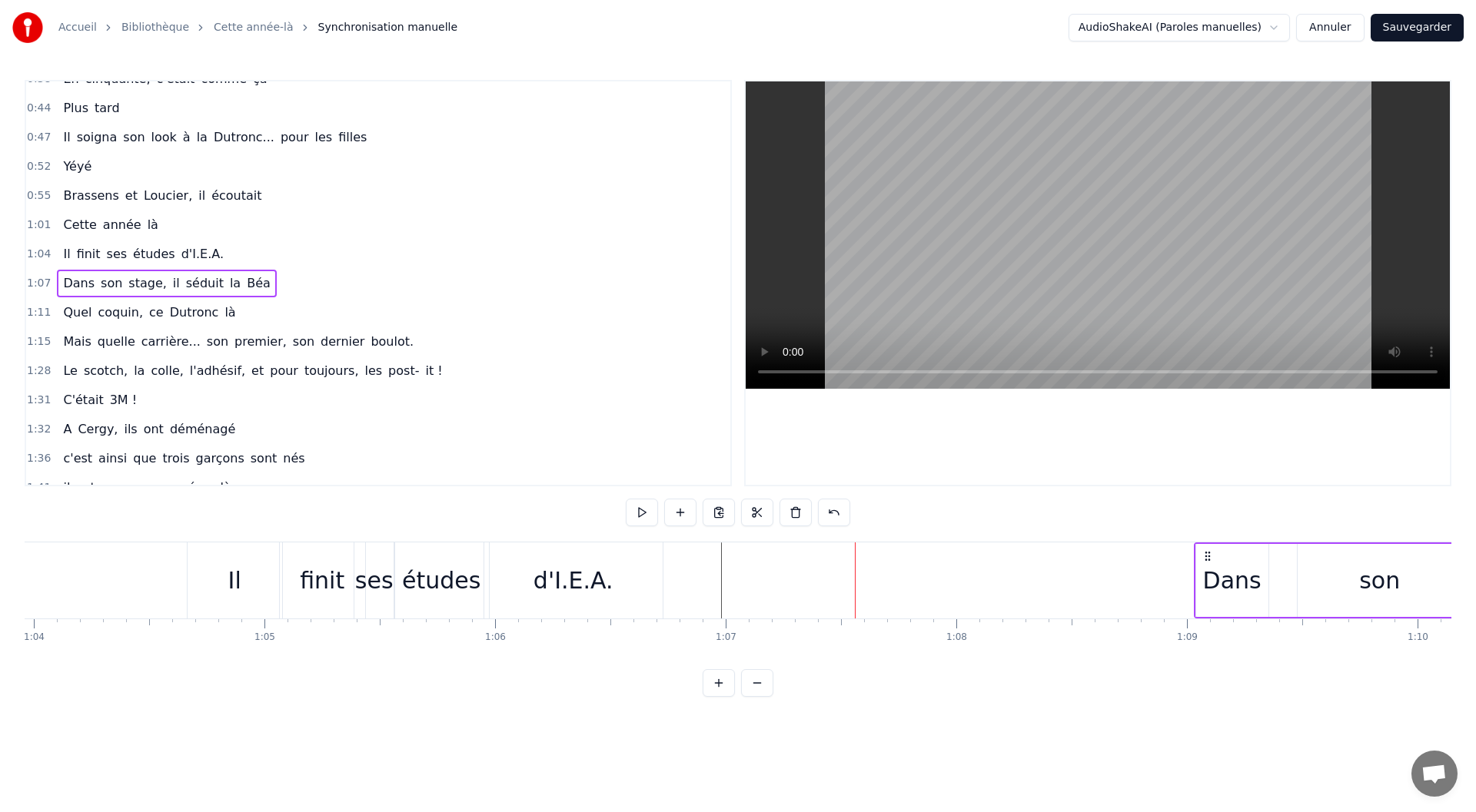
scroll to position [0, 14752]
drag, startPoint x: 865, startPoint y: 552, endPoint x: 1190, endPoint y: 544, distance: 325.1
drag, startPoint x: 774, startPoint y: 558, endPoint x: 1180, endPoint y: 555, distance: 406.0
click at [1180, 555] on icon at bounding box center [1174, 556] width 13 height 13
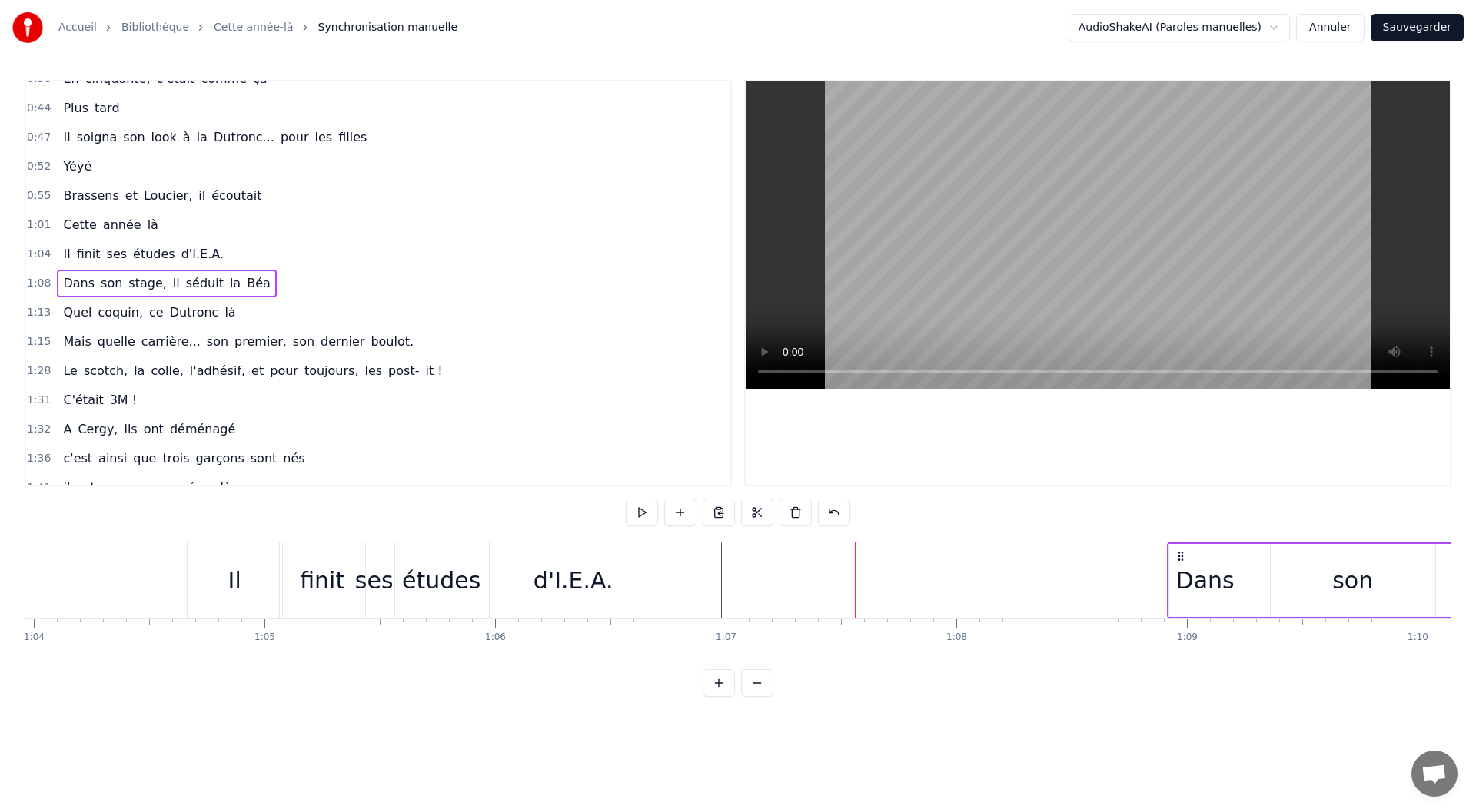
click at [595, 589] on div "d'I.E.A." at bounding box center [574, 581] width 80 height 35
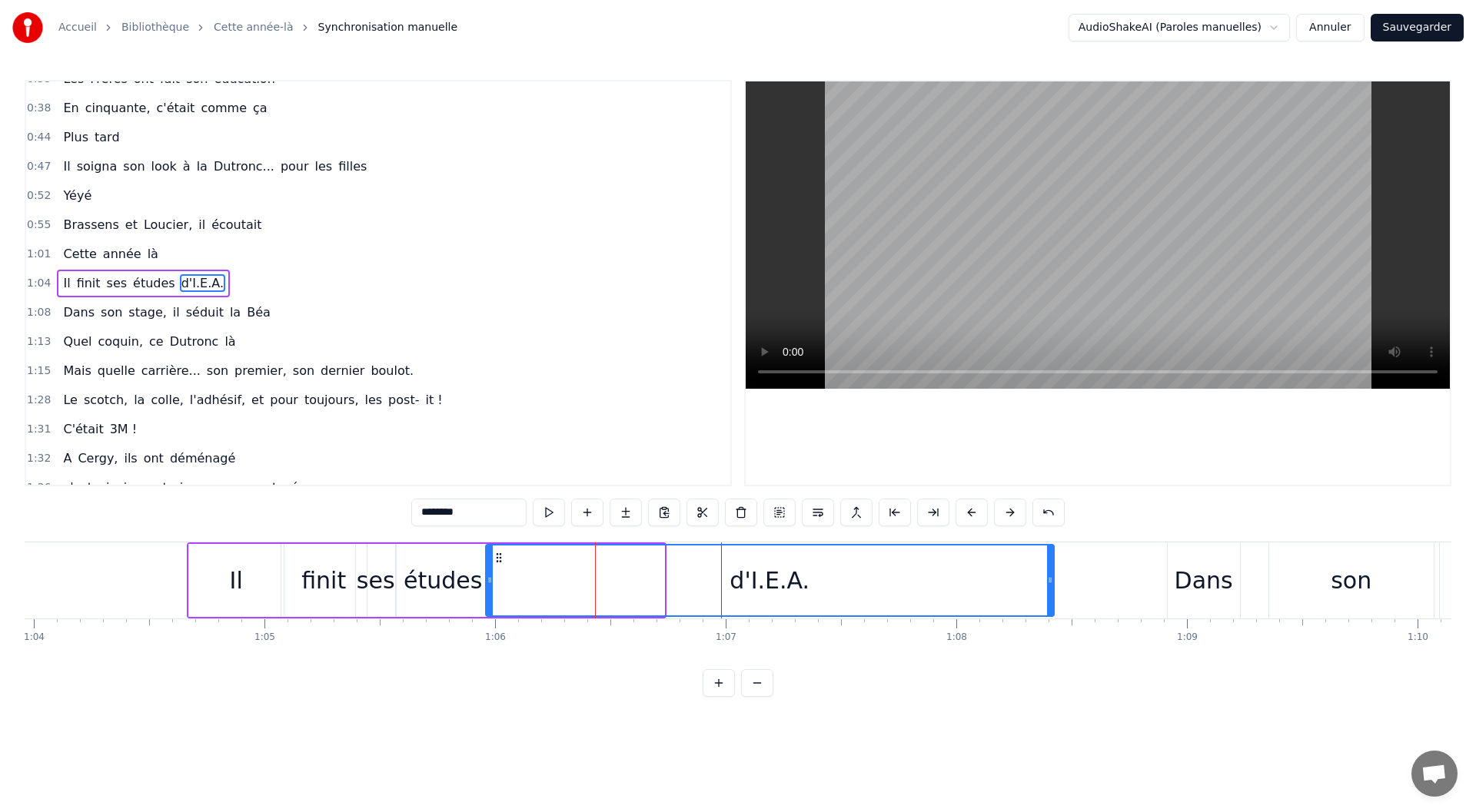
drag, startPoint x: 662, startPoint y: 581, endPoint x: 983, endPoint y: 592, distance: 321.2
click at [1050, 579] on icon at bounding box center [1050, 580] width 6 height 13
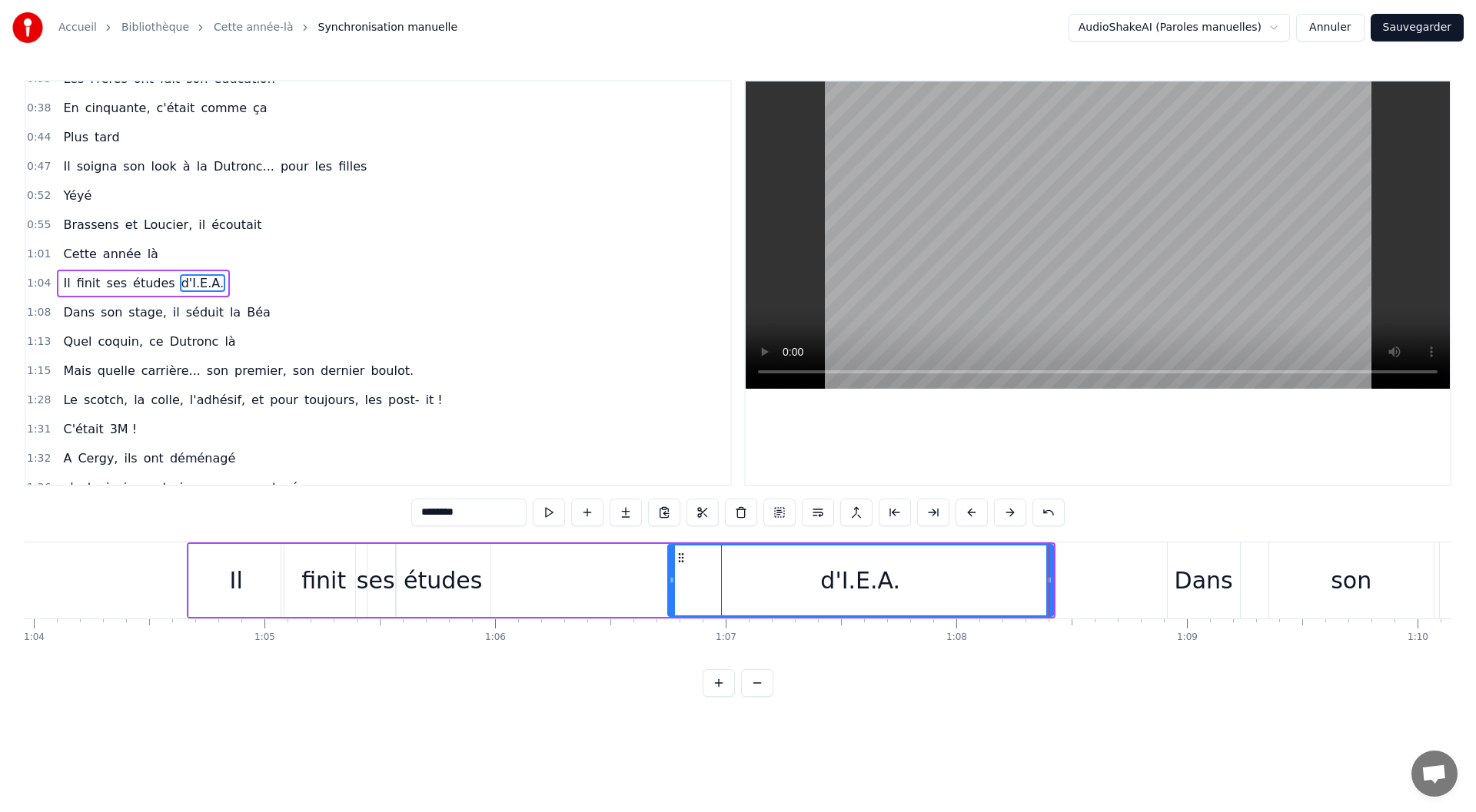
drag, startPoint x: 492, startPoint y: 580, endPoint x: 674, endPoint y: 589, distance: 182.2
click at [674, 589] on div at bounding box center [672, 580] width 6 height 70
click at [438, 583] on div "études" at bounding box center [442, 581] width 78 height 35
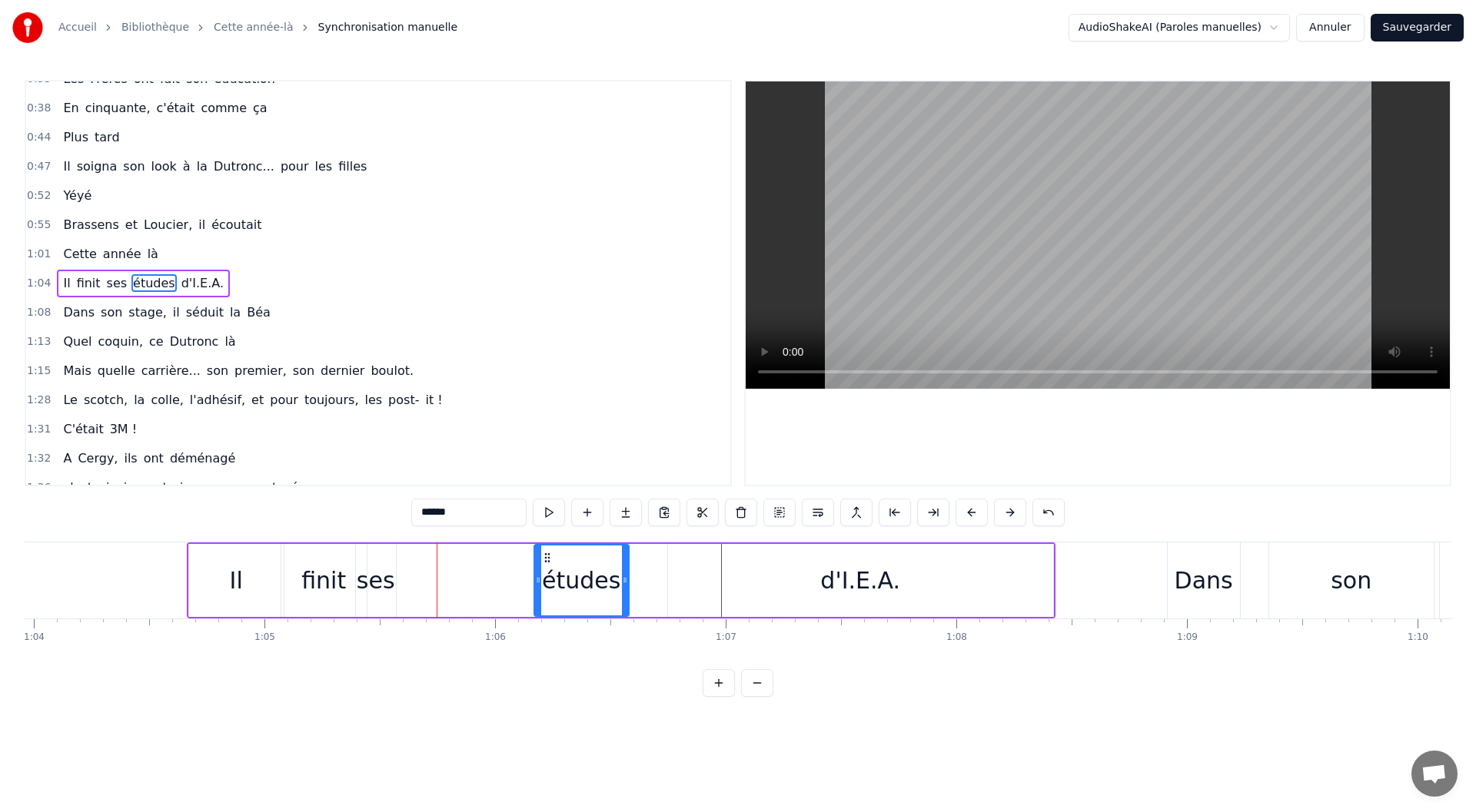
drag, startPoint x: 414, startPoint y: 556, endPoint x: 591, endPoint y: 573, distance: 177.8
click at [551, 560] on icon at bounding box center [547, 558] width 13 height 13
drag, startPoint x: 626, startPoint y: 583, endPoint x: 725, endPoint y: 586, distance: 99.0
click at [725, 586] on div at bounding box center [723, 580] width 6 height 70
click at [369, 587] on div "ses" at bounding box center [376, 581] width 39 height 35
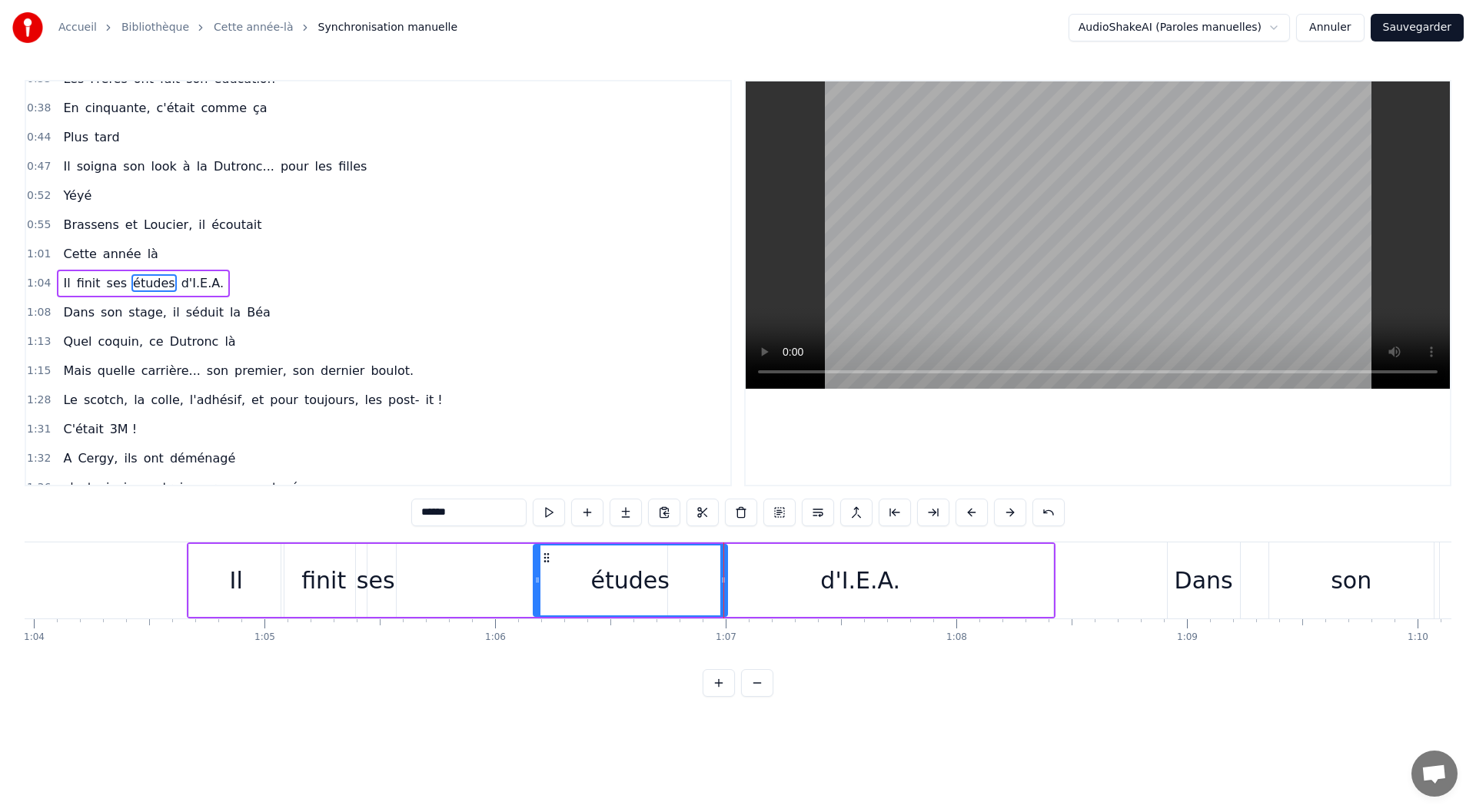
type input "***"
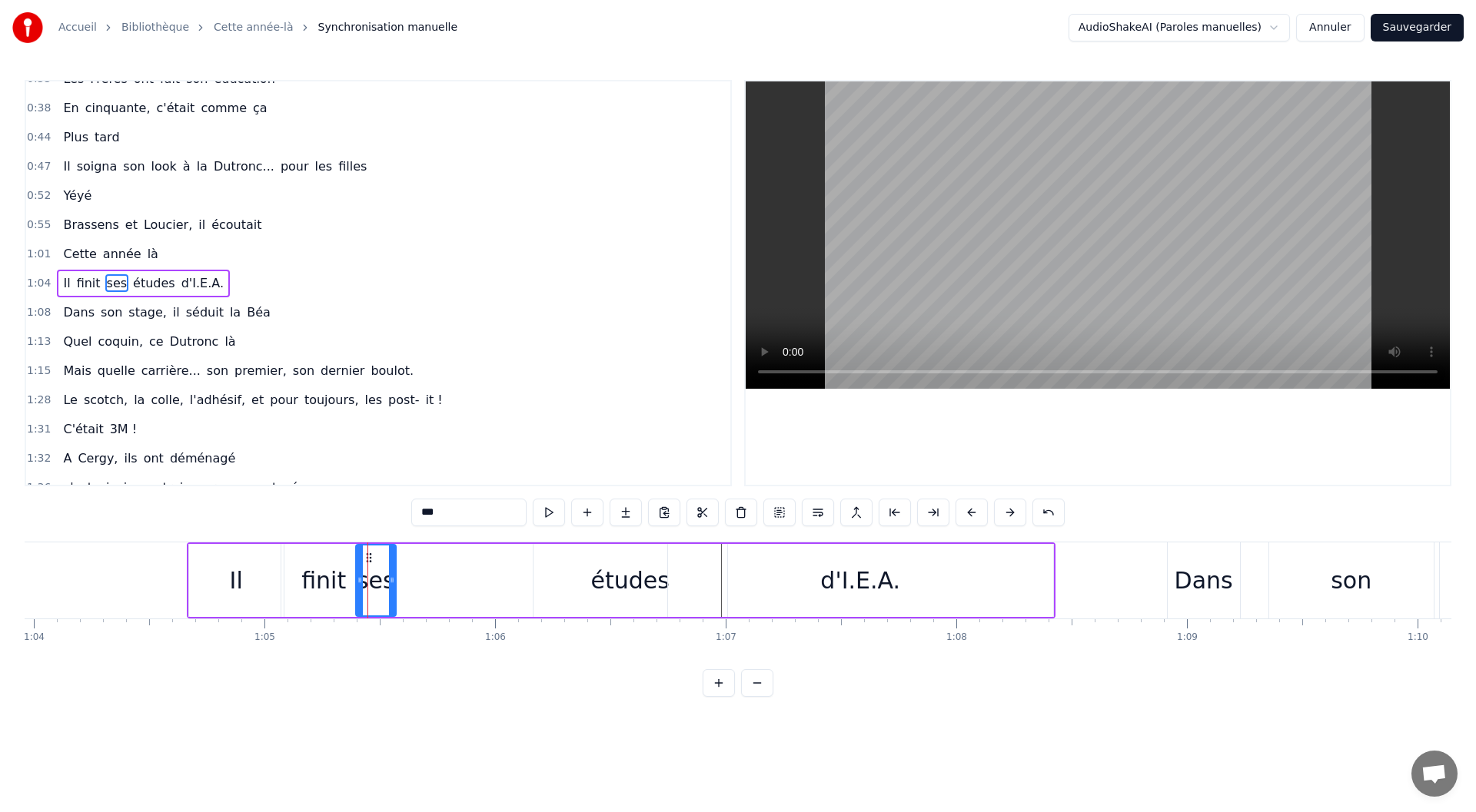
drag, startPoint x: 369, startPoint y: 557, endPoint x: 490, endPoint y: 560, distance: 121.0
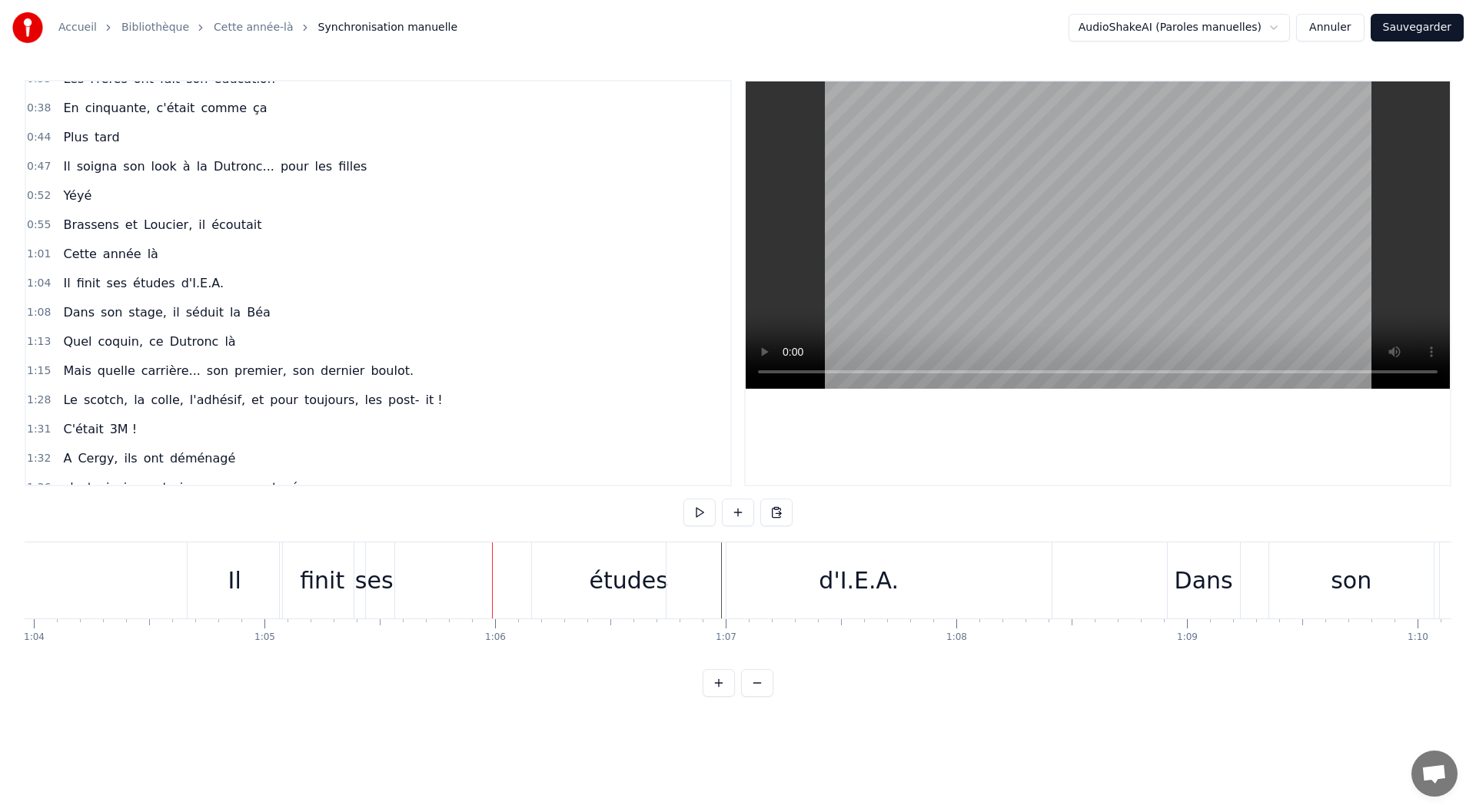
click at [370, 557] on div "ses" at bounding box center [373, 580] width 40 height 76
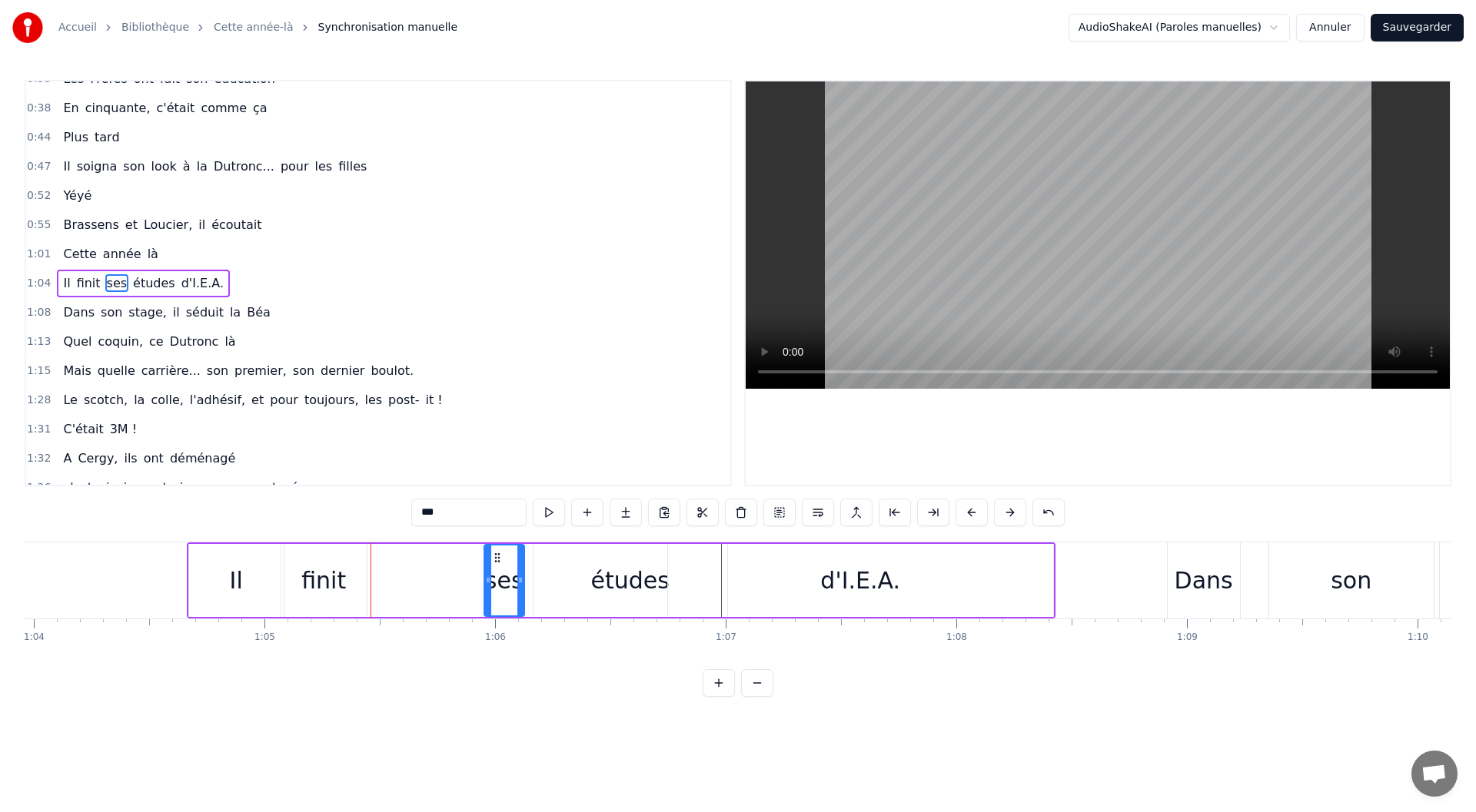
drag, startPoint x: 369, startPoint y: 558, endPoint x: 496, endPoint y: 560, distance: 127.0
click at [496, 560] on icon at bounding box center [497, 558] width 13 height 13
drag, startPoint x: 520, startPoint y: 575, endPoint x: 542, endPoint y: 575, distance: 22.0
click at [542, 575] on icon at bounding box center [539, 580] width 6 height 13
drag, startPoint x: 487, startPoint y: 582, endPoint x: 480, endPoint y: 582, distance: 7.0
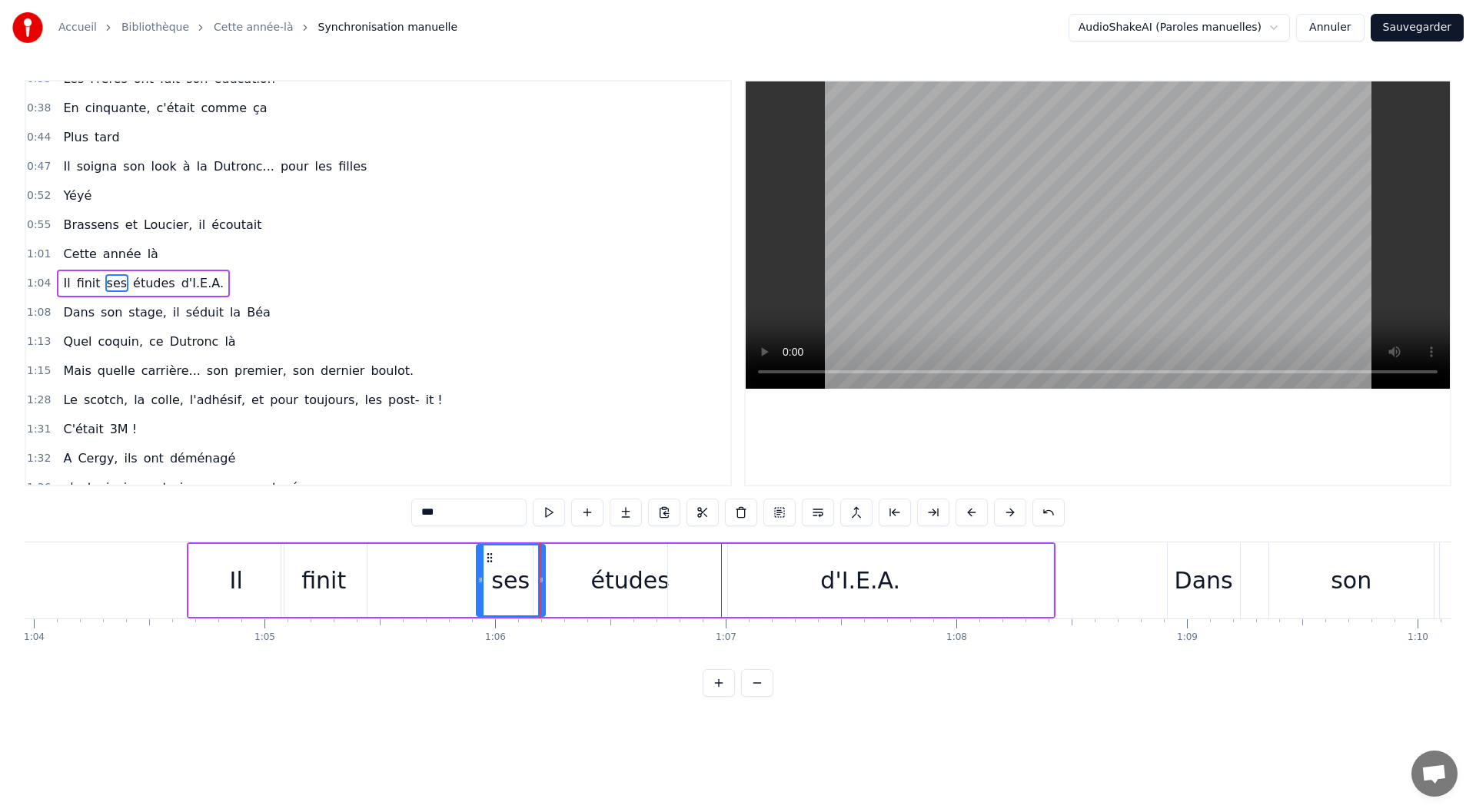
click at [480, 582] on icon at bounding box center [481, 580] width 6 height 13
click at [586, 583] on div "études" at bounding box center [631, 581] width 193 height 73
click at [508, 589] on div "ses" at bounding box center [511, 581] width 39 height 35
type input "***"
click at [534, 582] on circle at bounding box center [534, 582] width 1 height 1
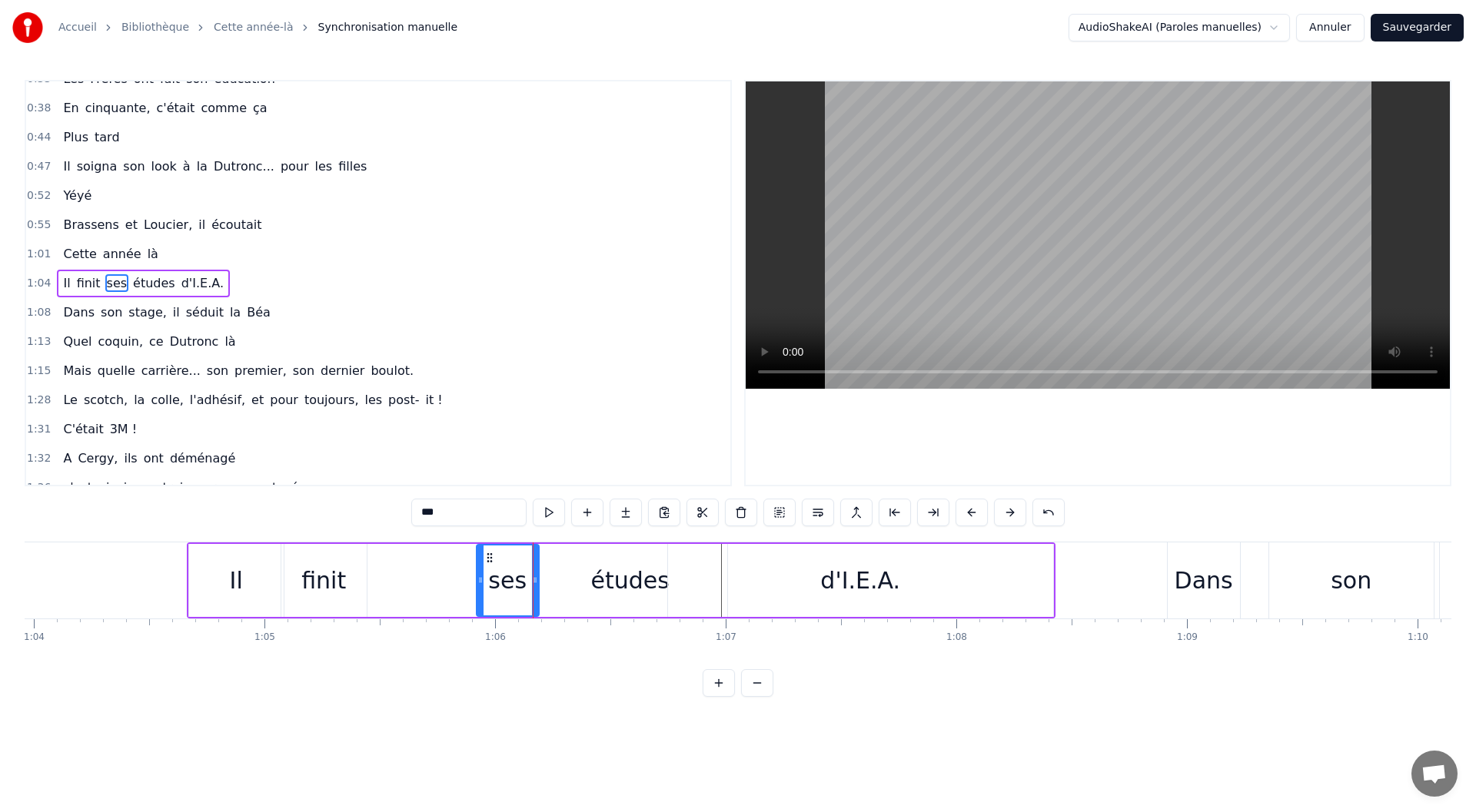
click at [534, 582] on circle at bounding box center [534, 582] width 1 height 1
click at [104, 193] on div "0:52 Yéyé" at bounding box center [378, 196] width 704 height 29
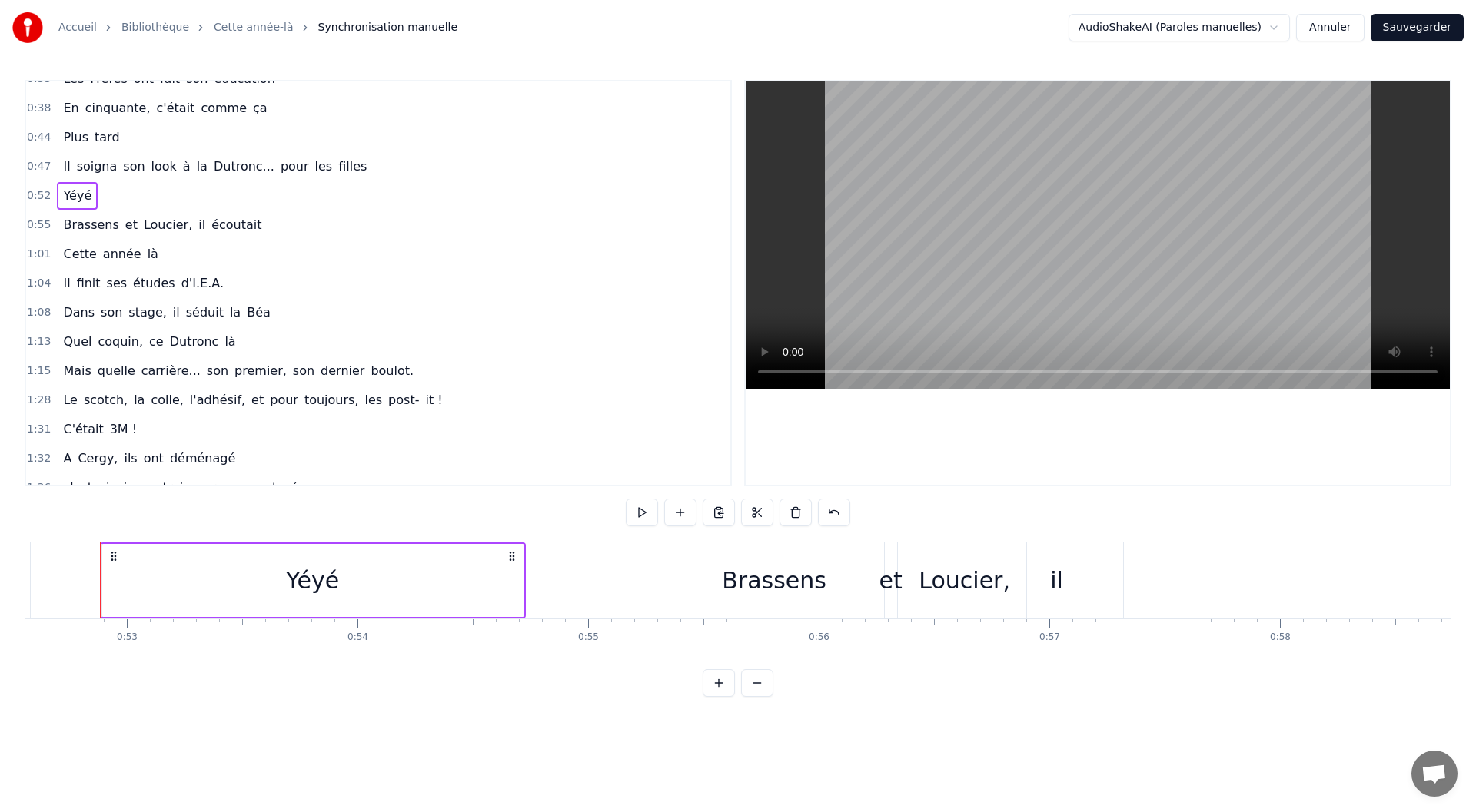
scroll to position [0, 12119]
click at [212, 170] on span "Dutronc..." at bounding box center [244, 166] width 64 height 17
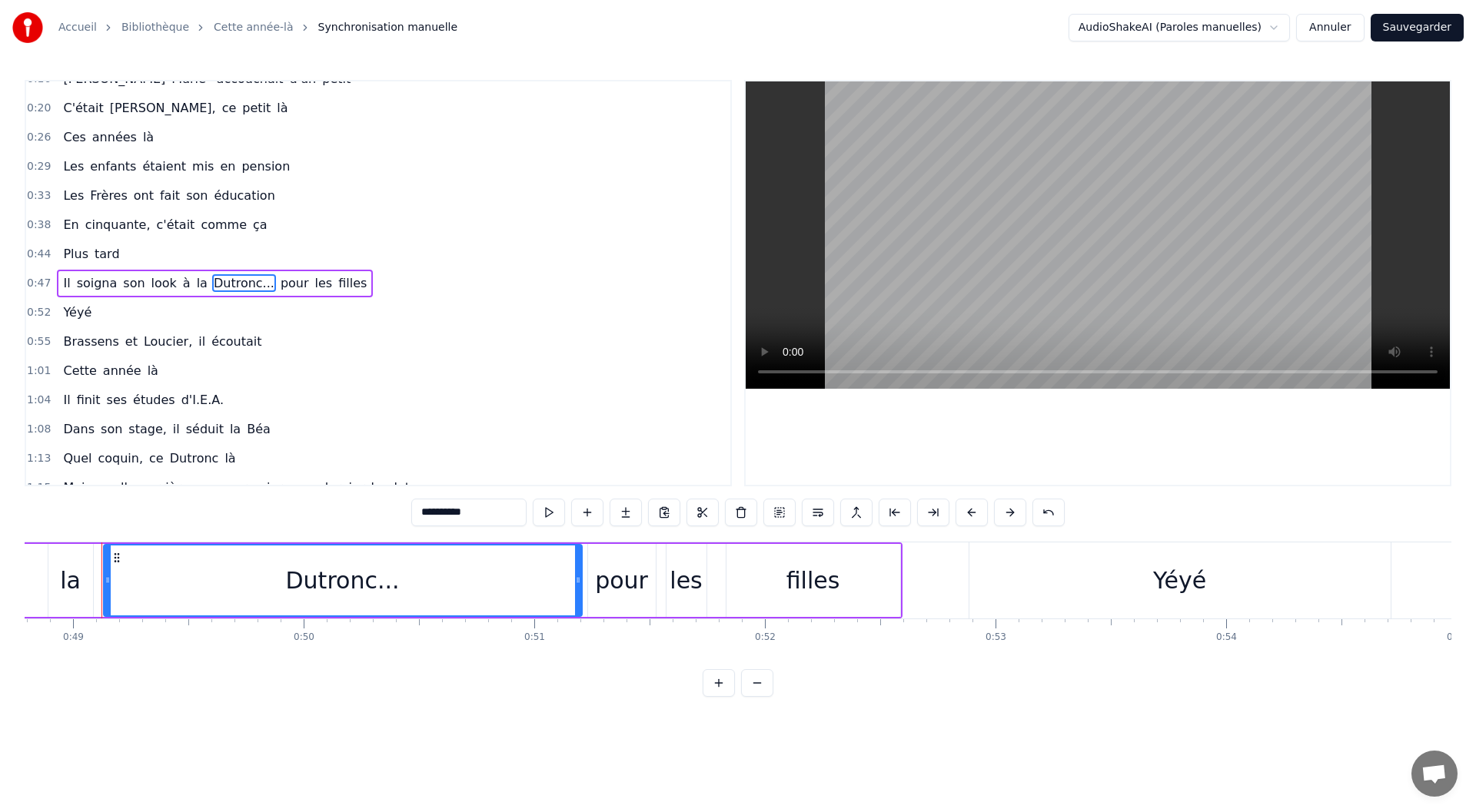
scroll to position [0, 11252]
click at [337, 289] on span "filles" at bounding box center [352, 283] width 32 height 17
type input "******"
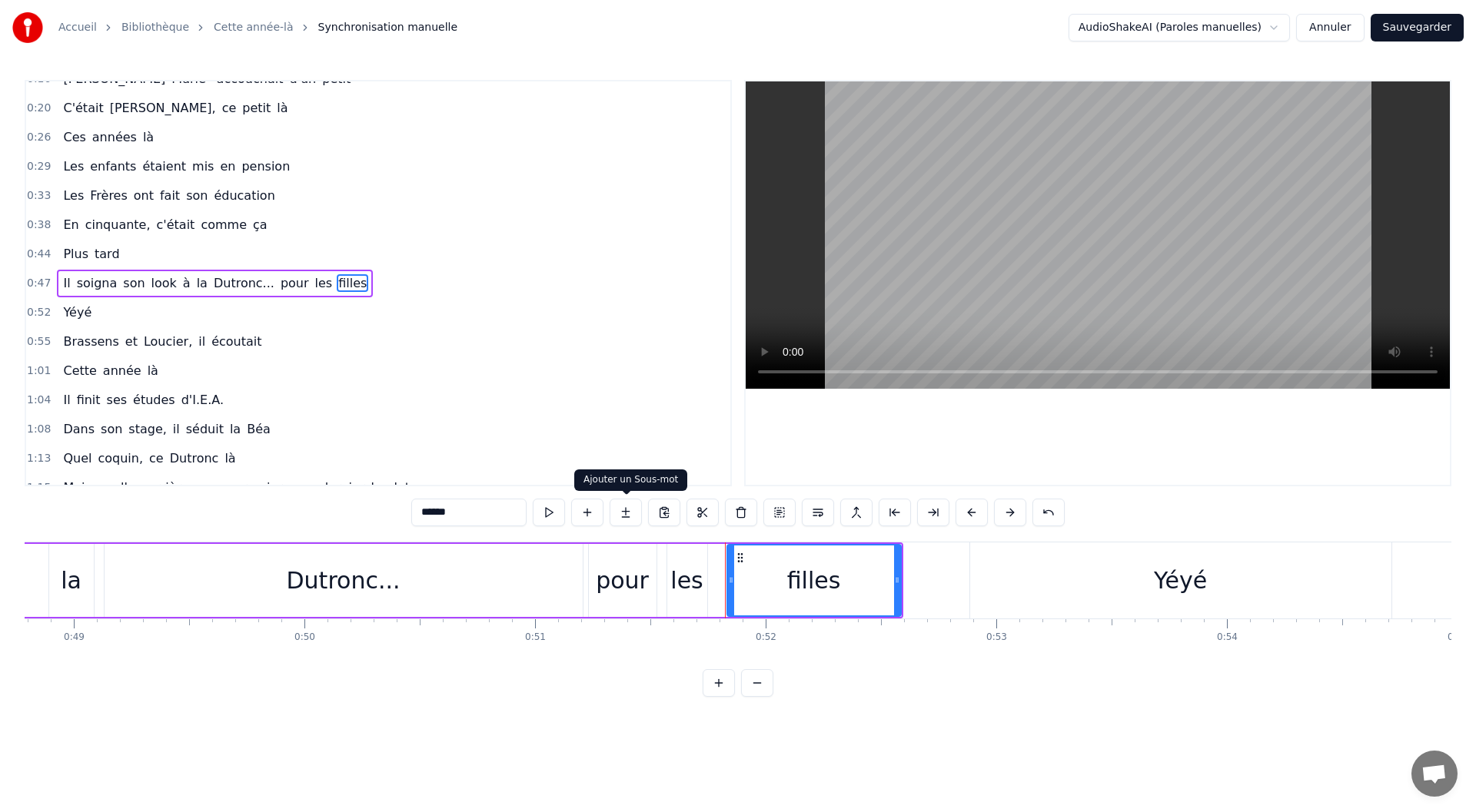
click at [638, 512] on button at bounding box center [625, 512] width 32 height 28
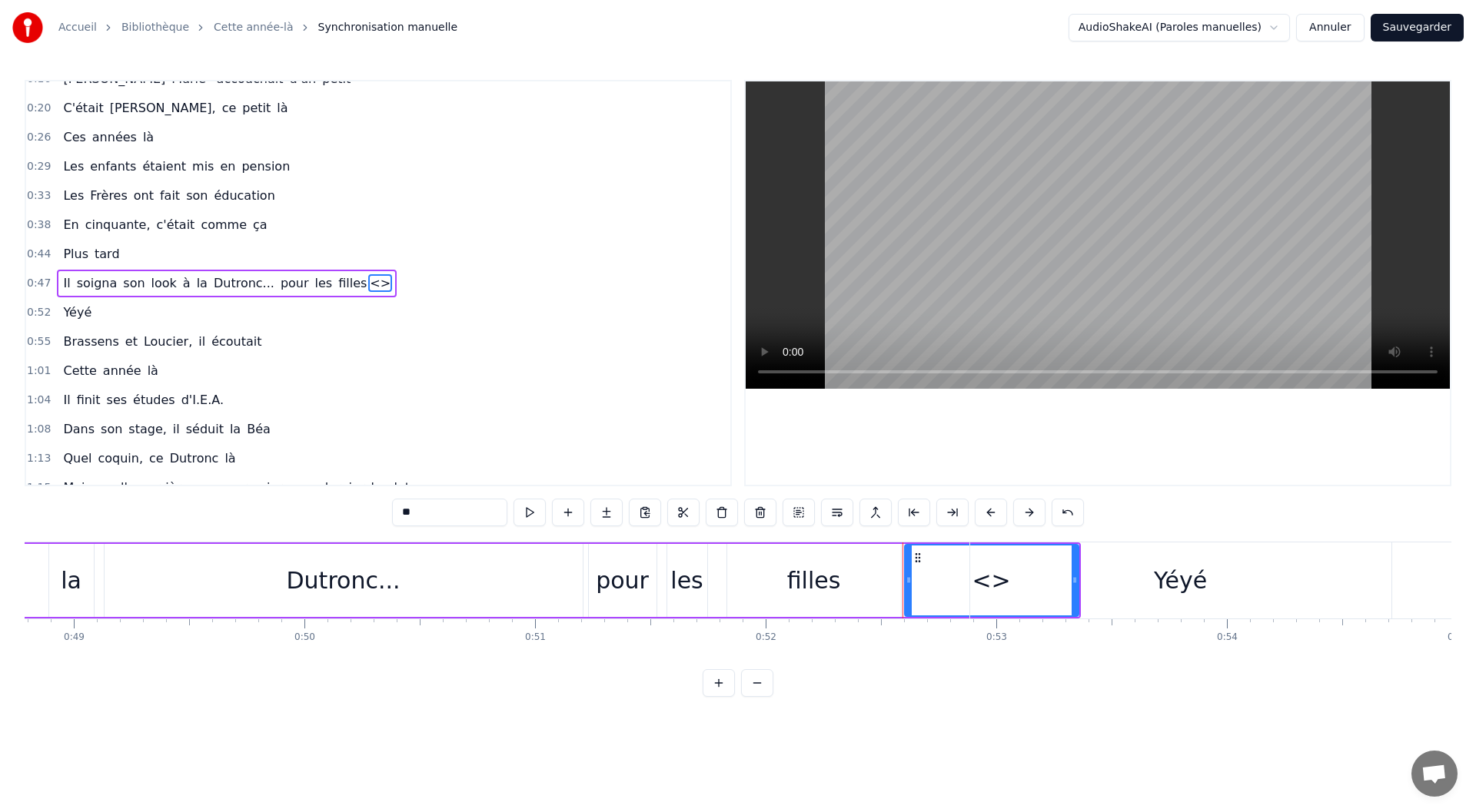
click at [337, 278] on span "filles" at bounding box center [352, 283] width 32 height 17
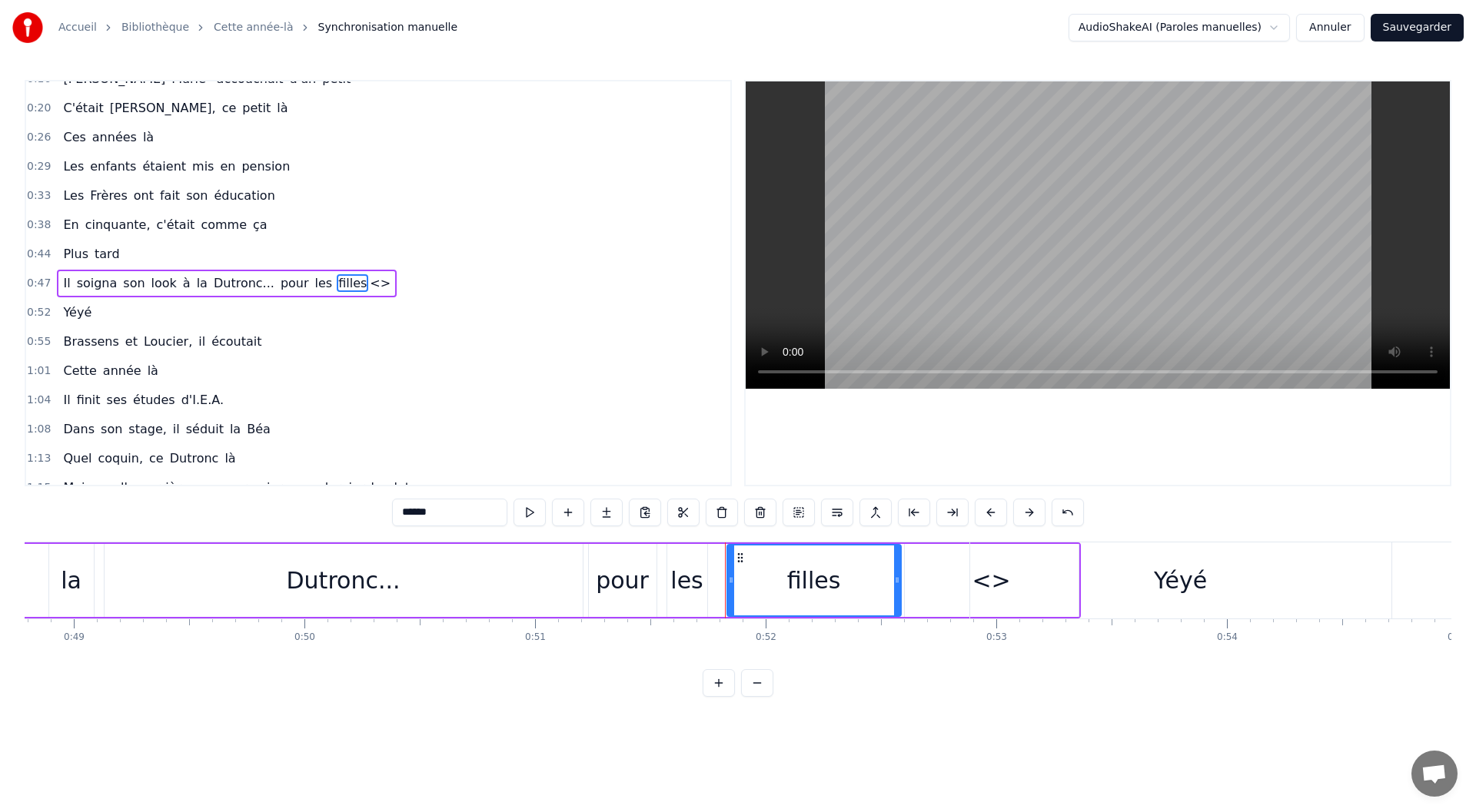
click at [369, 284] on span "<>" at bounding box center [380, 283] width 24 height 17
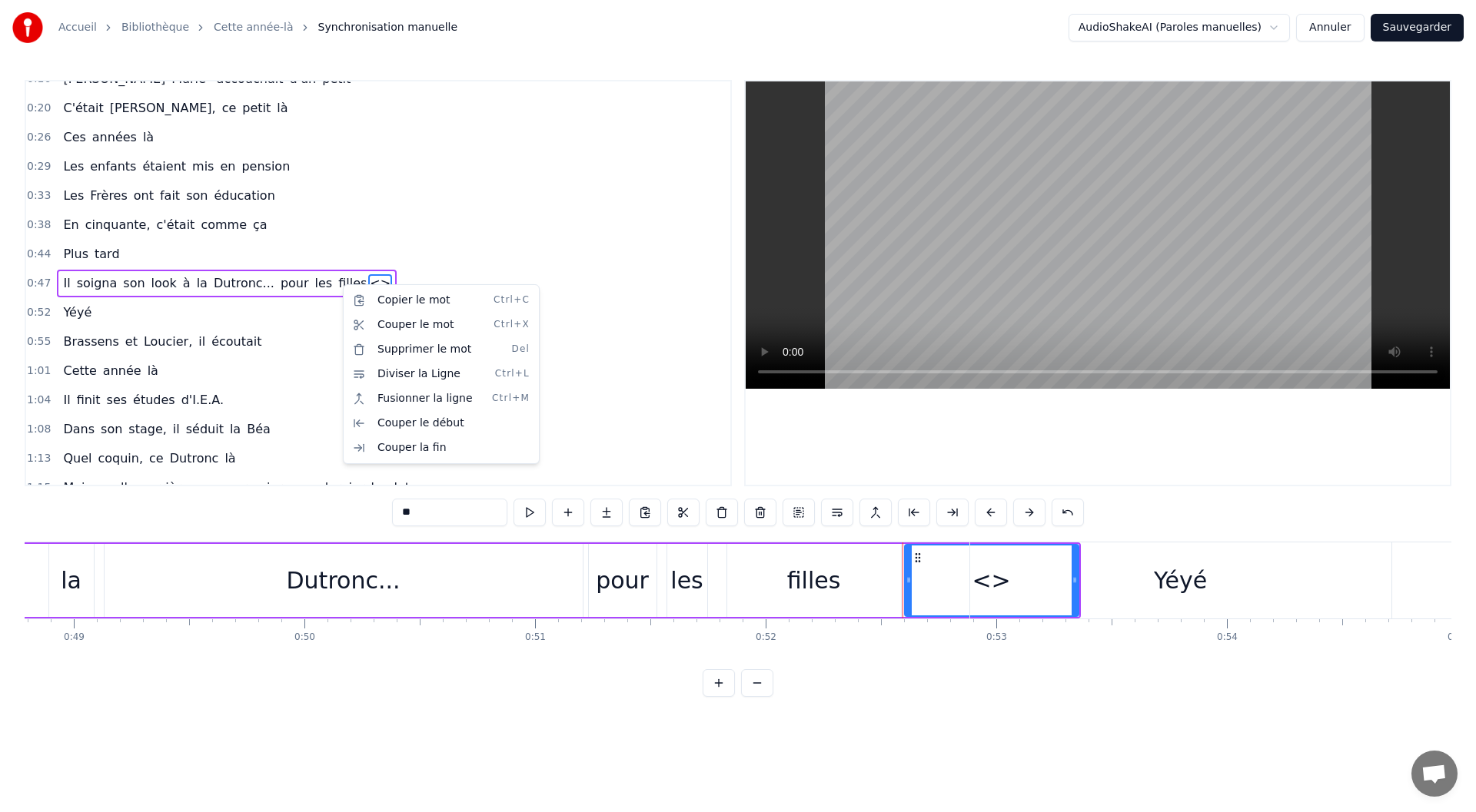
click at [341, 284] on html "Accueil Bibliothèque Cette année-là Synchronisation manuelle AudioShakeAI (Paro…" at bounding box center [738, 361] width 1476 height 721
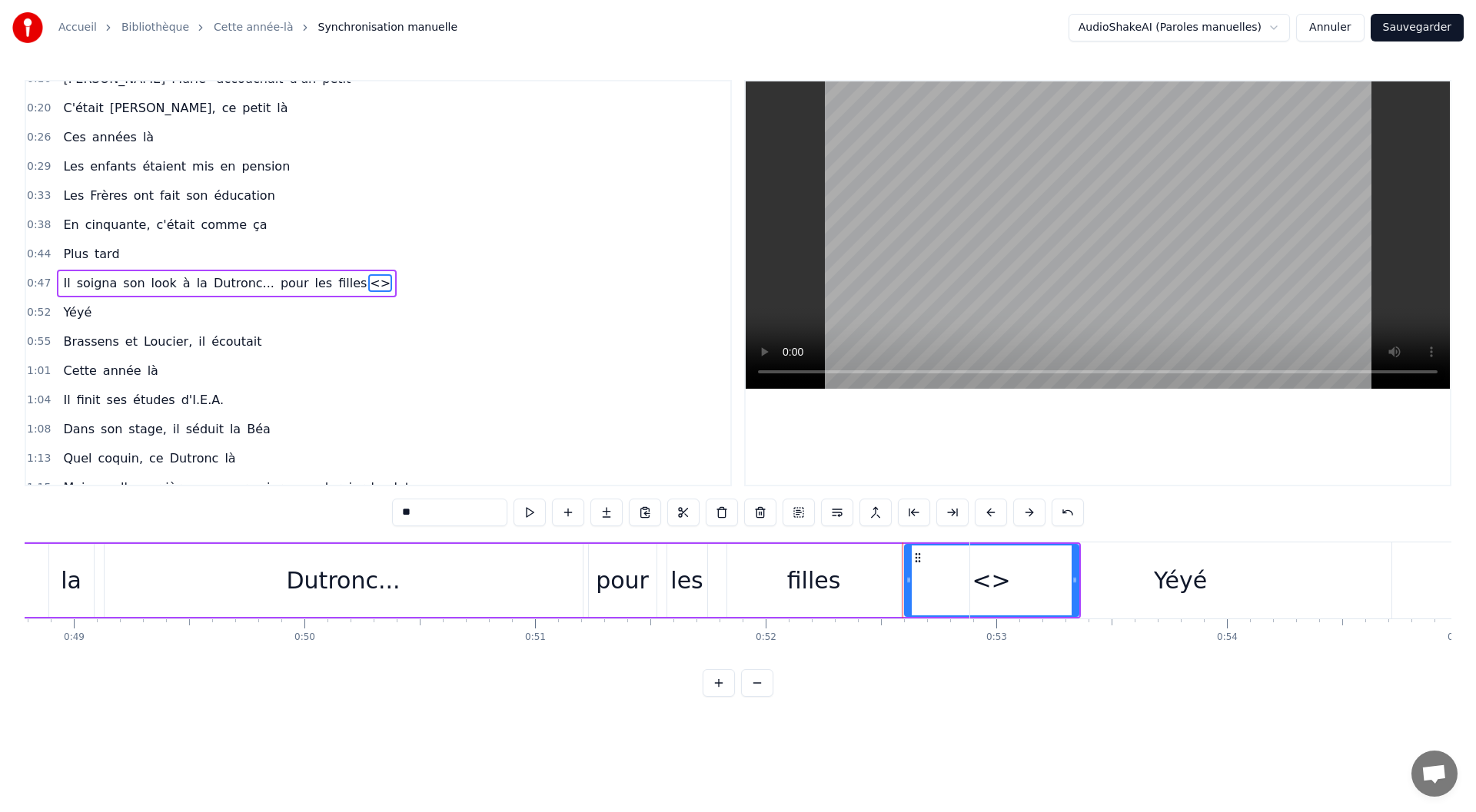
click at [989, 575] on div "Yéyé" at bounding box center [1181, 580] width 422 height 76
type input "****"
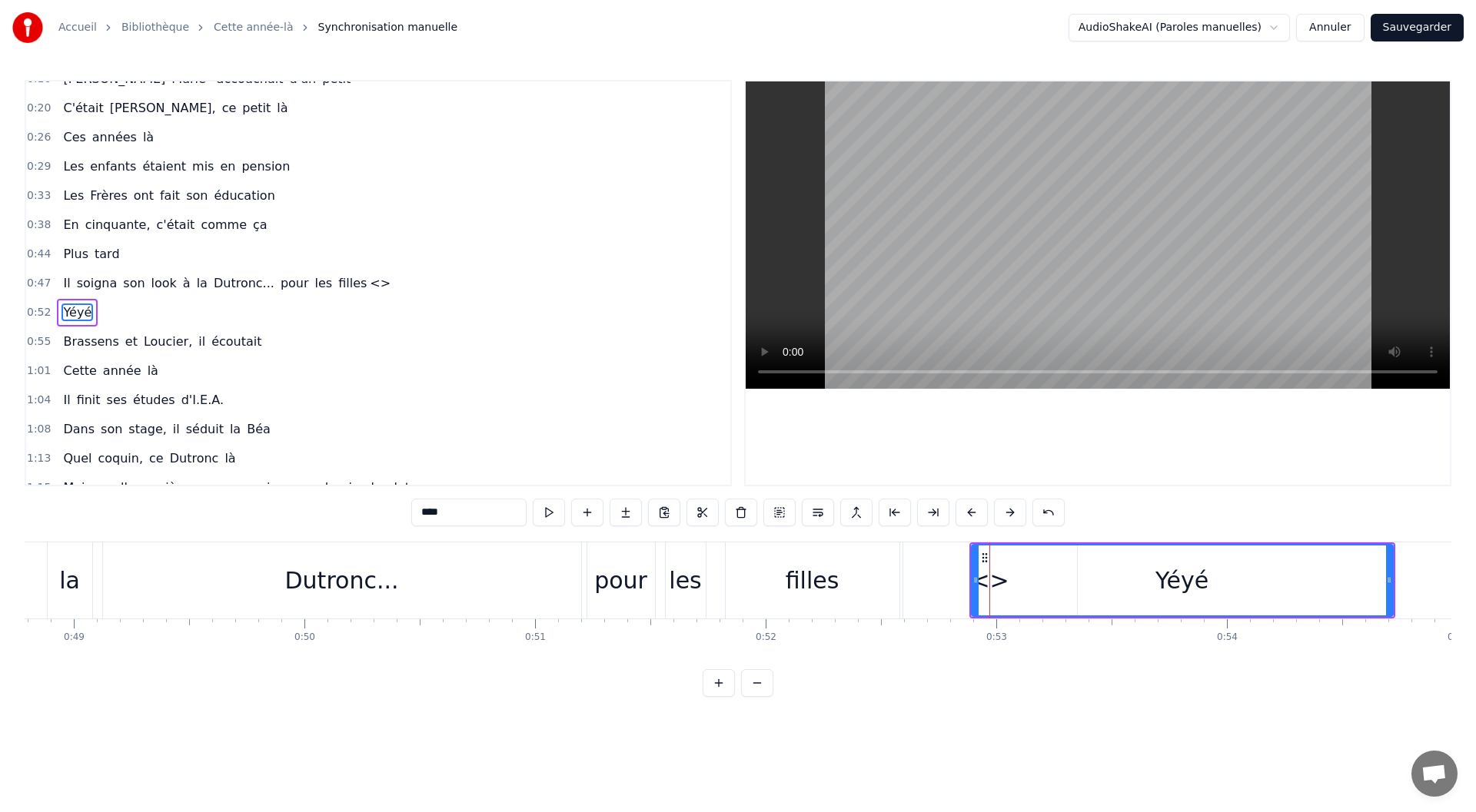
scroll to position [104, 0]
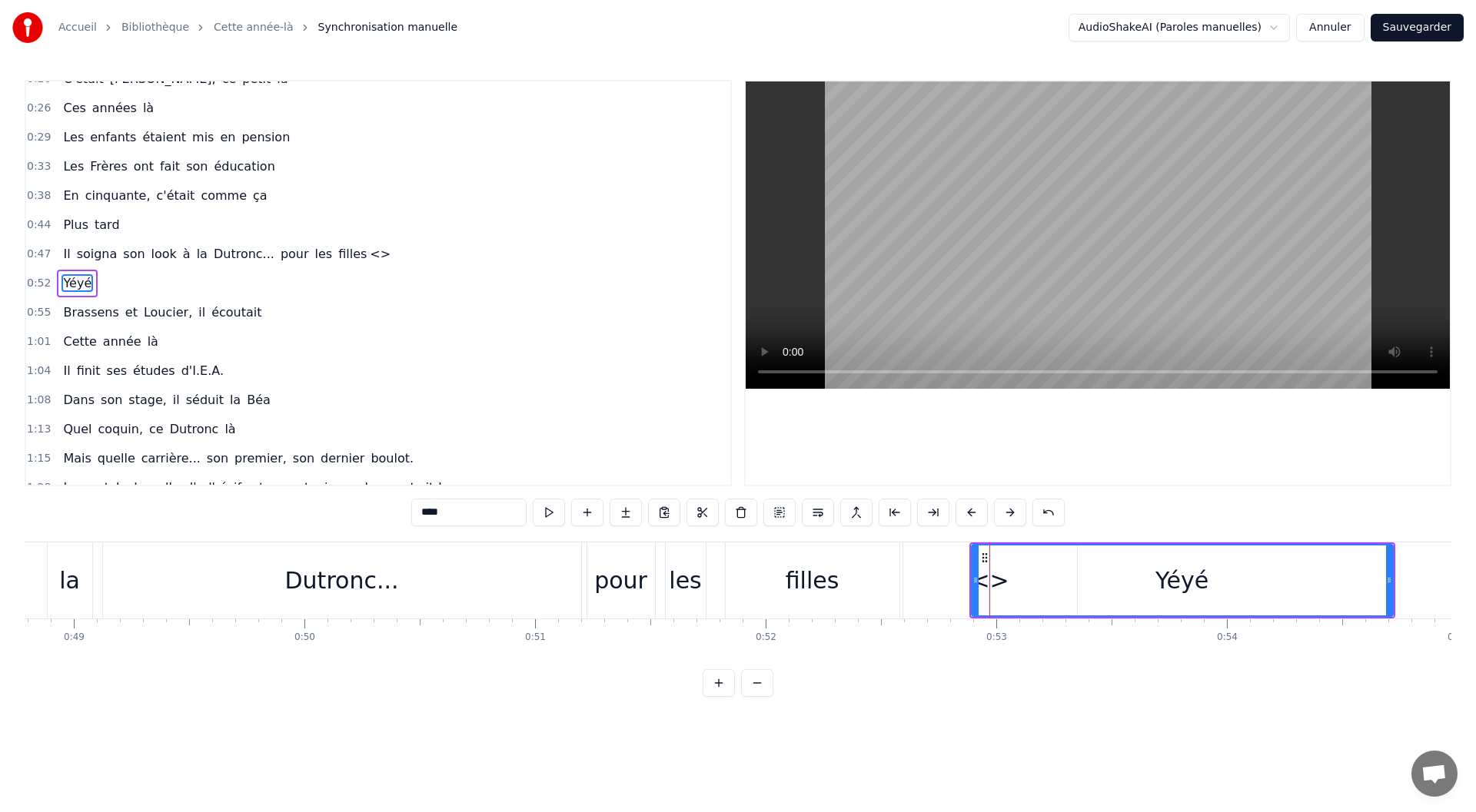
click at [989, 575] on div at bounding box center [989, 580] width 1 height 76
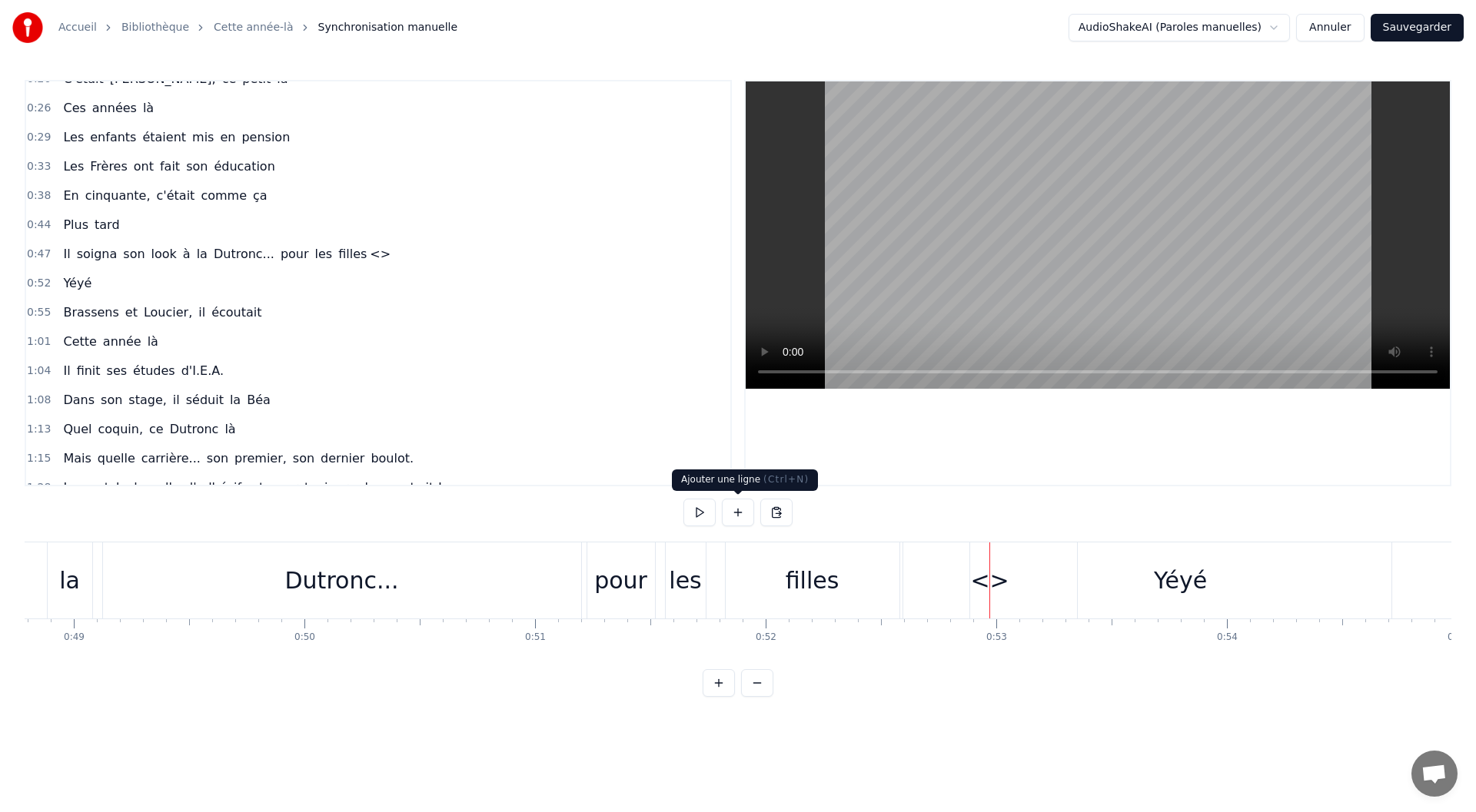
click at [496, 381] on div "1:04 Il finit ses études d'I.E.A." at bounding box center [378, 371] width 704 height 29
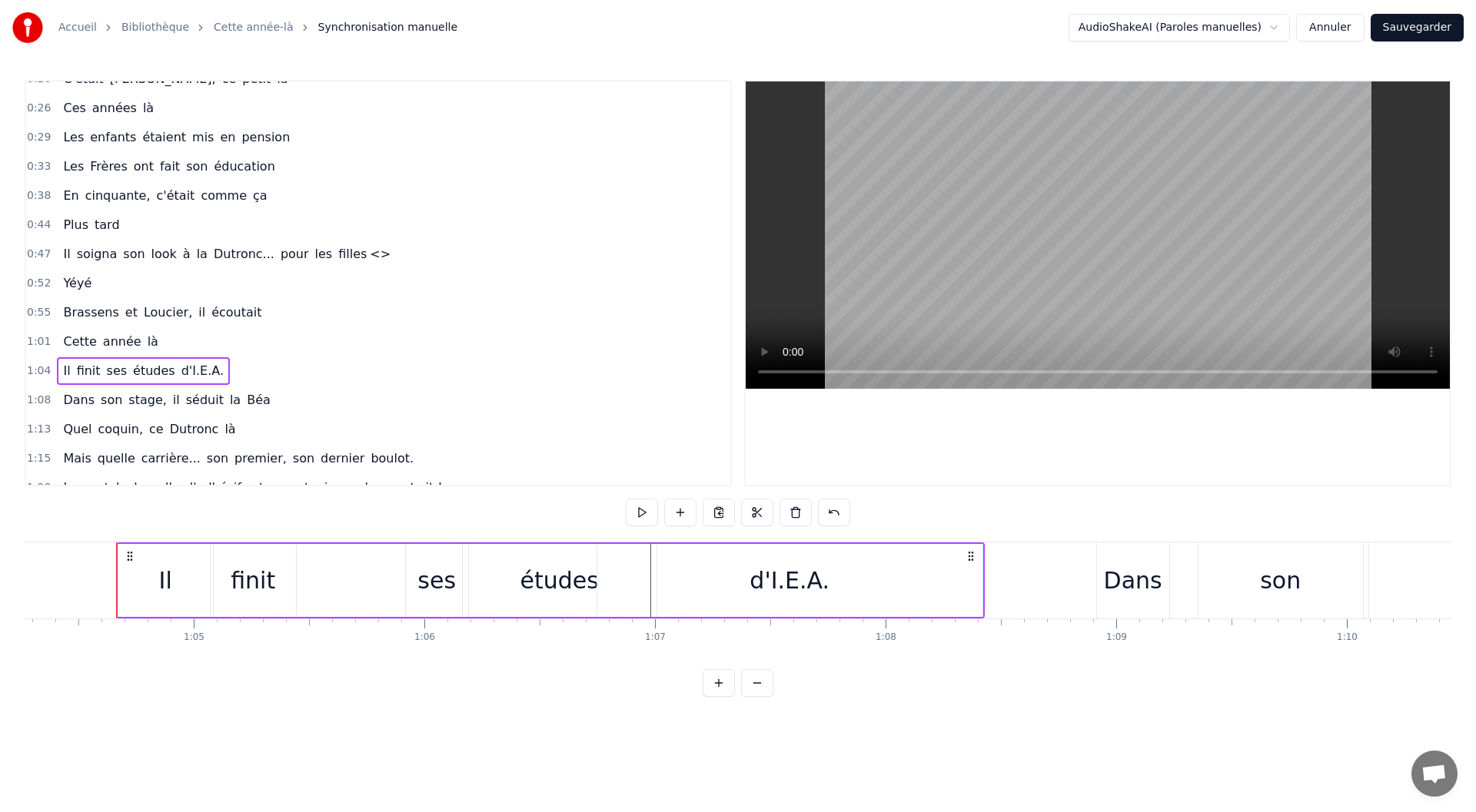
scroll to position [0, 14836]
click at [353, 264] on div "Il soigna son look à la Dutronc... pour les filles <>" at bounding box center [226, 254] width 339 height 28
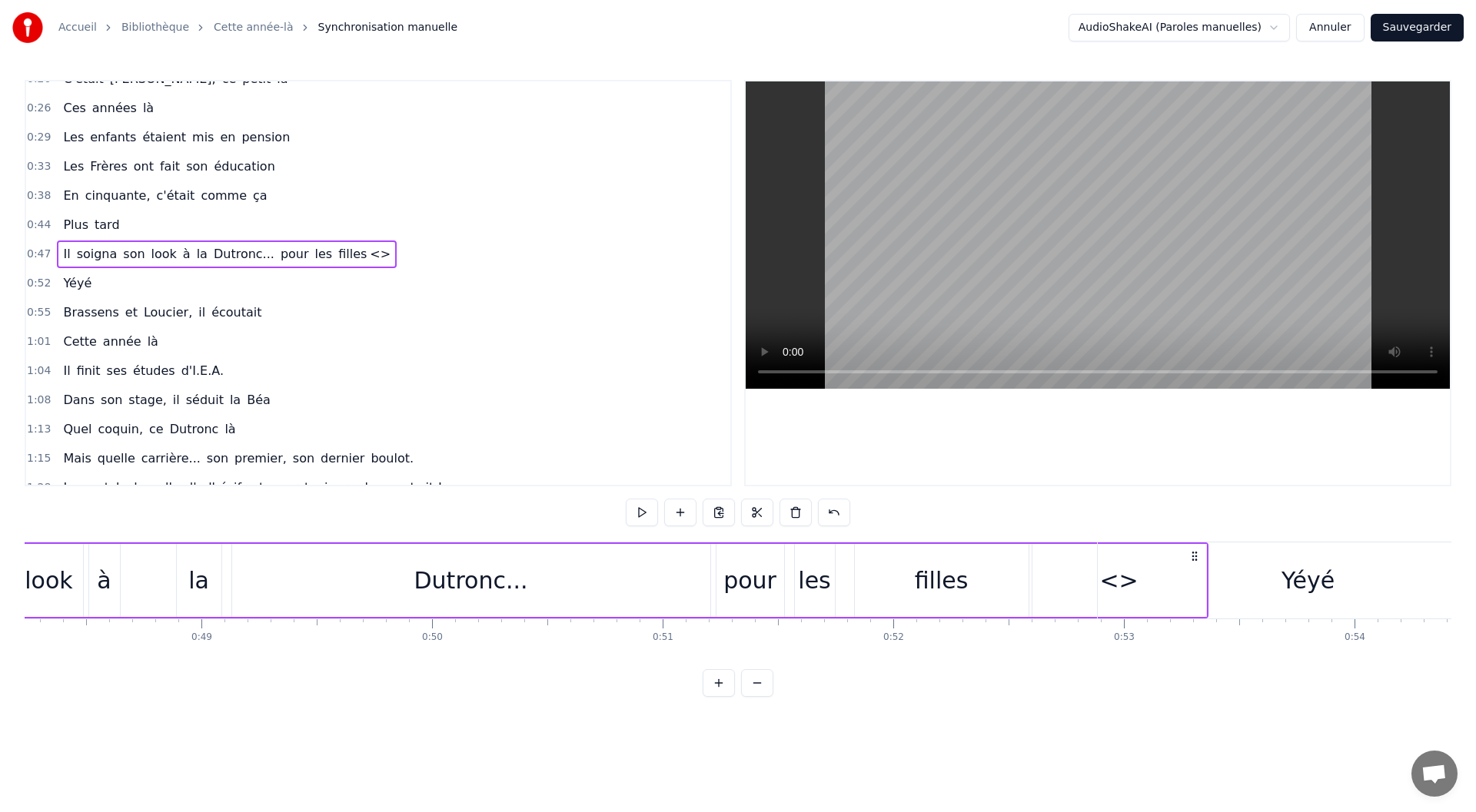
click at [369, 254] on span "<>" at bounding box center [380, 254] width 24 height 17
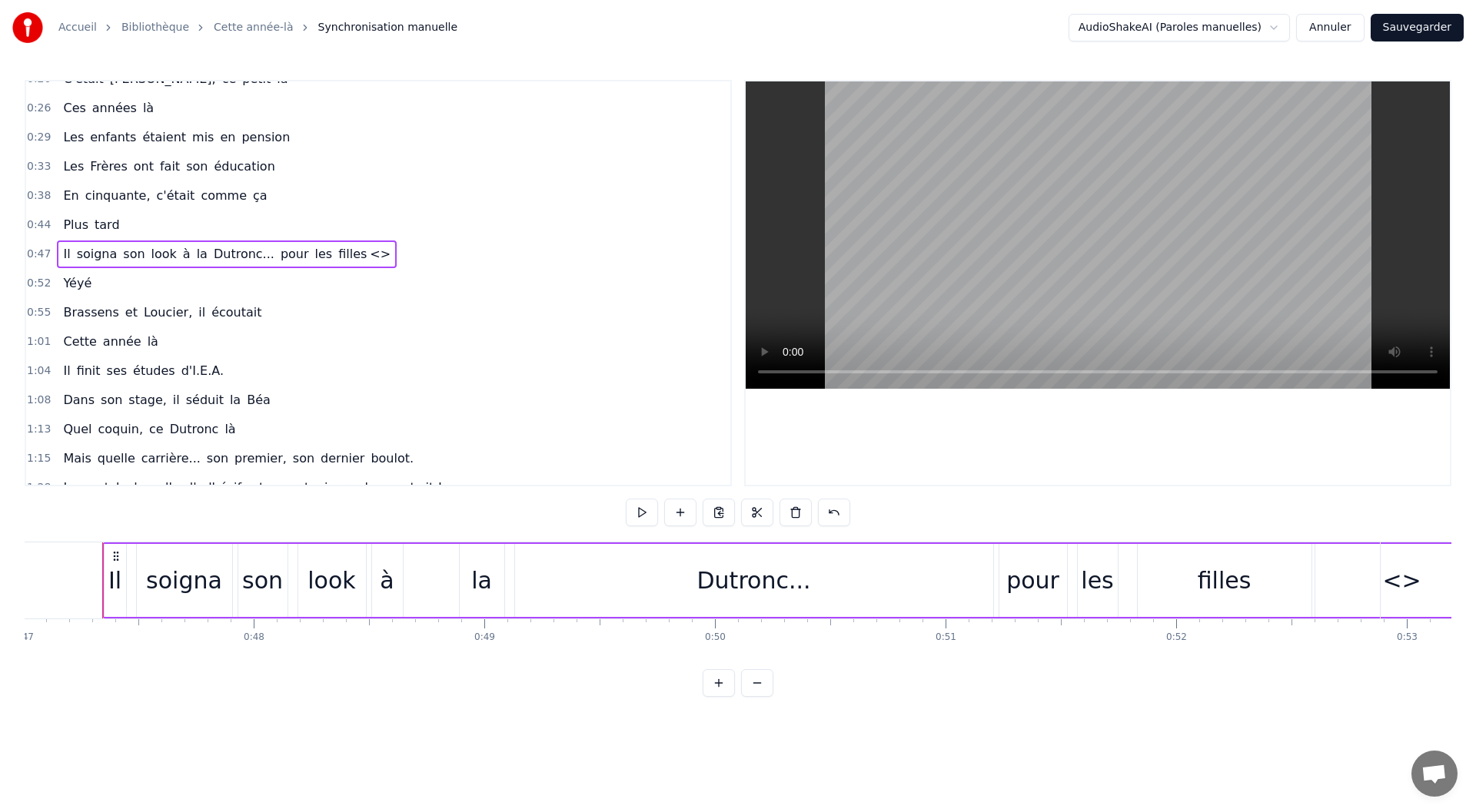
scroll to position [75, 0]
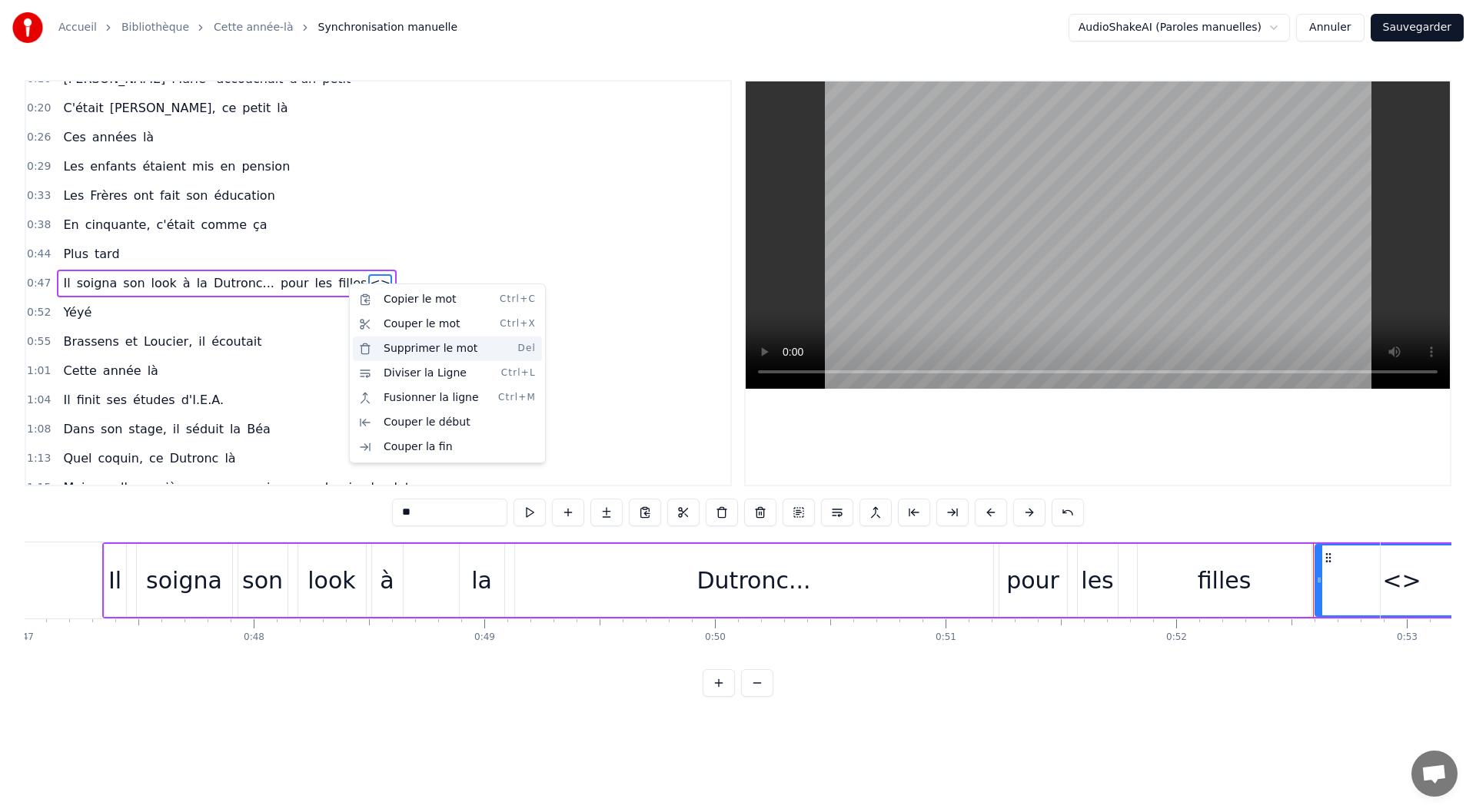
click at [410, 344] on div "Supprimer le mot Del" at bounding box center [448, 348] width 190 height 24
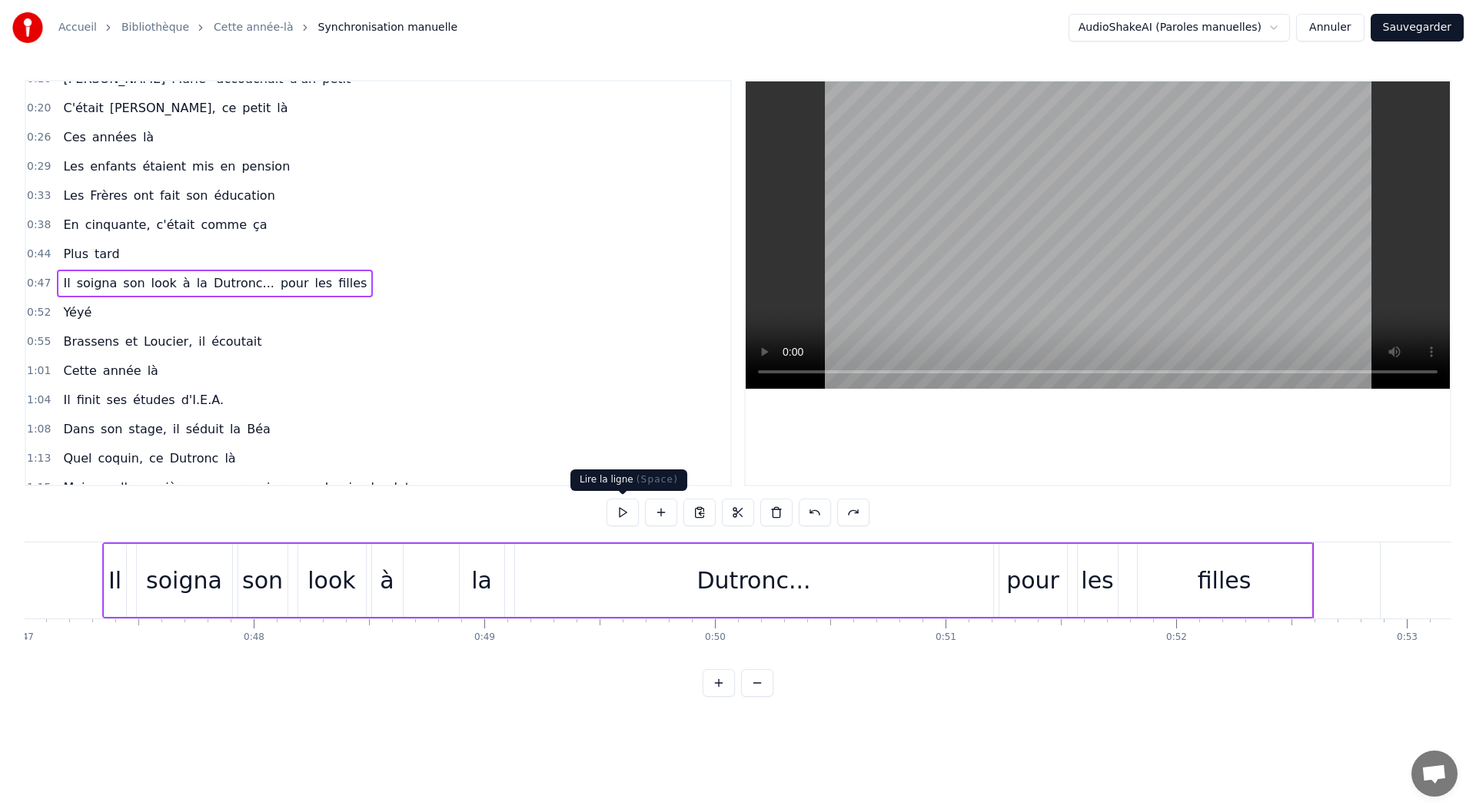
click at [628, 517] on button at bounding box center [622, 512] width 32 height 28
click at [460, 590] on div "la" at bounding box center [482, 581] width 44 height 73
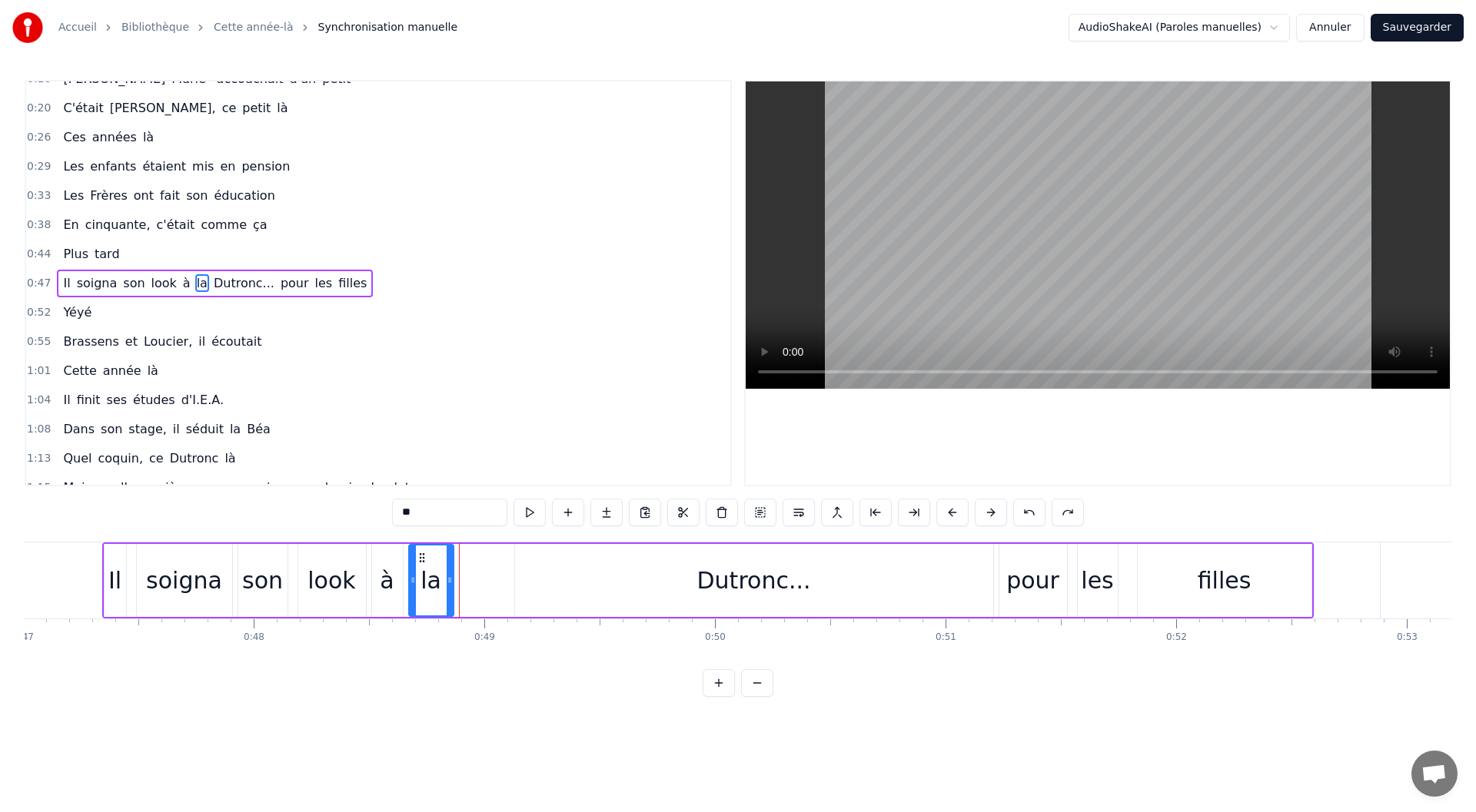
drag, startPoint x: 470, startPoint y: 551, endPoint x: 419, endPoint y: 553, distance: 51.0
click at [419, 553] on icon at bounding box center [422, 558] width 13 height 13
click at [357, 582] on div "look" at bounding box center [332, 581] width 68 height 73
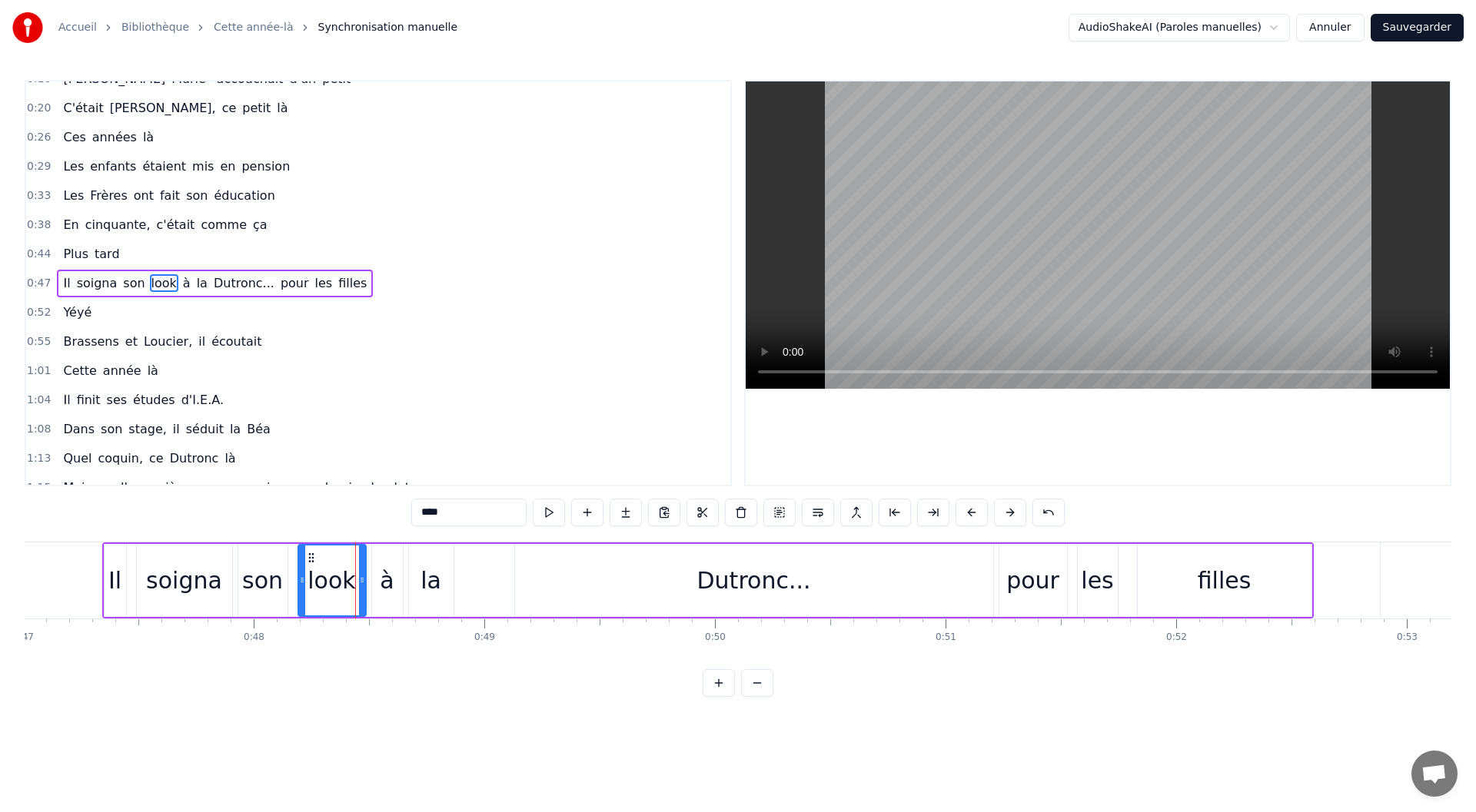
click at [389, 579] on div "à" at bounding box center [387, 581] width 14 height 35
drag, startPoint x: 387, startPoint y: 555, endPoint x: 369, endPoint y: 553, distance: 18.1
click at [369, 553] on icon at bounding box center [371, 558] width 13 height 13
click at [309, 571] on div "look" at bounding box center [332, 581] width 68 height 73
drag, startPoint x: 363, startPoint y: 578, endPoint x: 349, endPoint y: 579, distance: 14.0
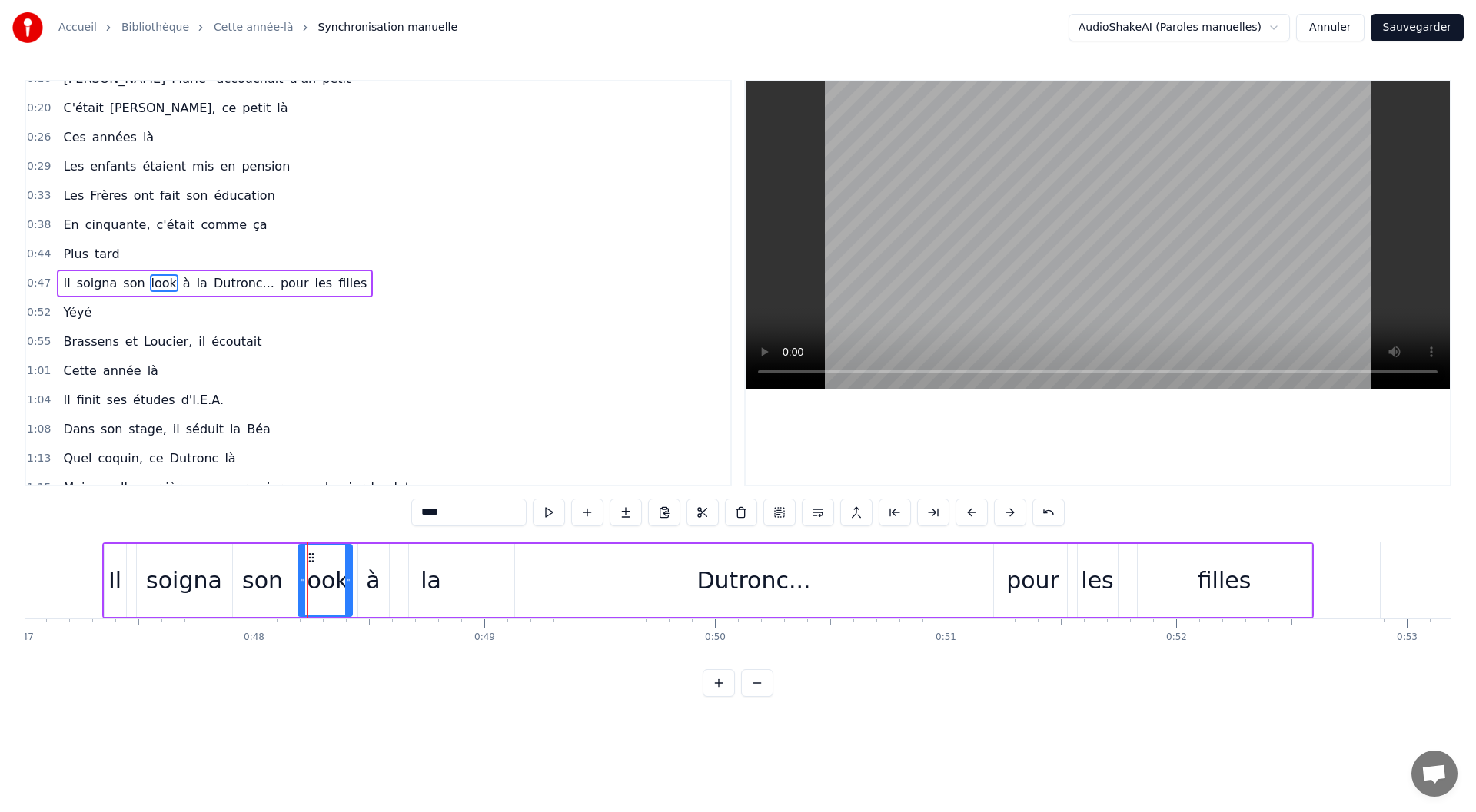
click at [349, 579] on icon at bounding box center [348, 580] width 6 height 13
drag, startPoint x: 303, startPoint y: 583, endPoint x: 290, endPoint y: 583, distance: 13.0
click at [290, 583] on icon at bounding box center [289, 580] width 6 height 13
click at [251, 585] on div "son" at bounding box center [262, 581] width 41 height 35
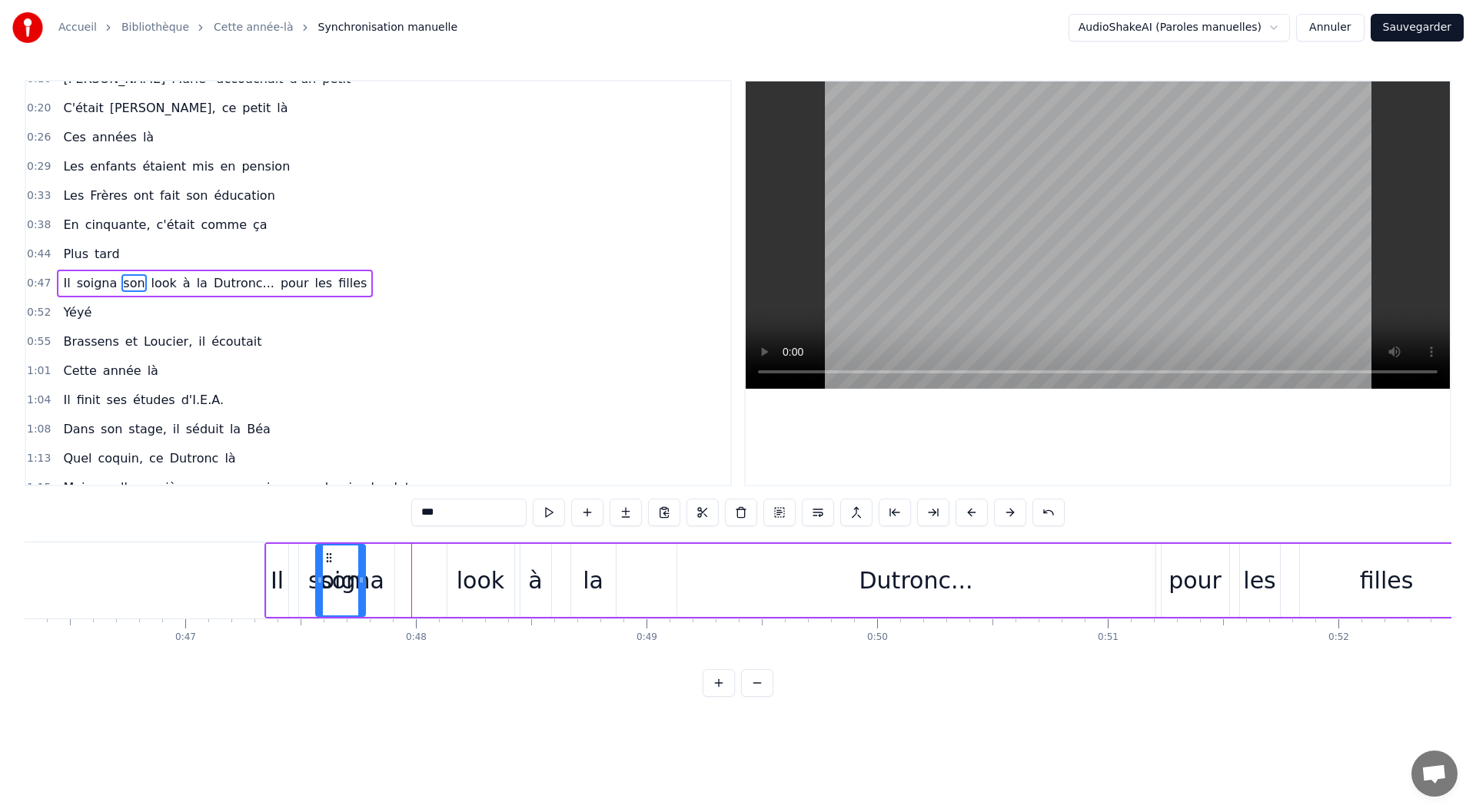
scroll to position [0, 10671]
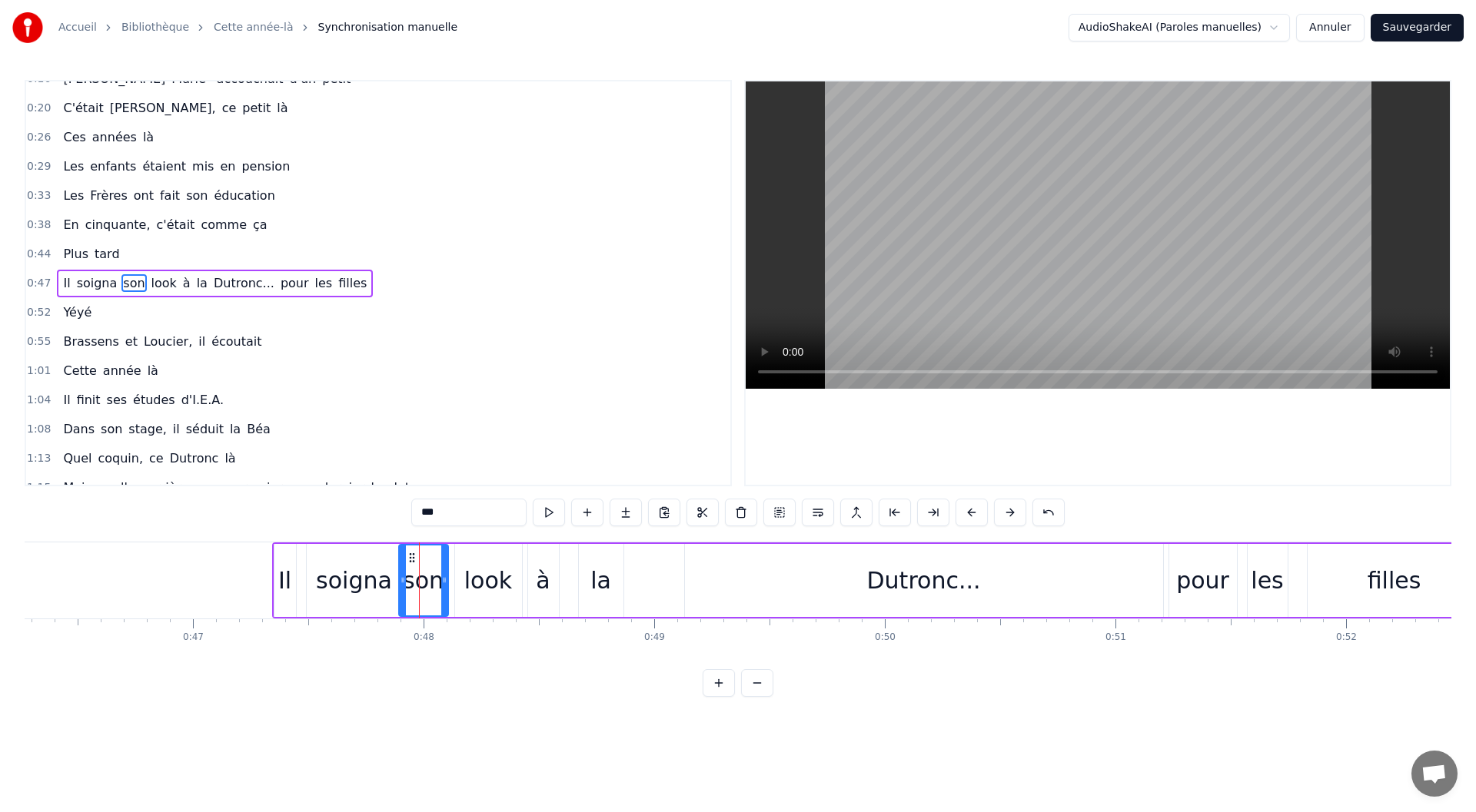
drag, startPoint x: 251, startPoint y: 555, endPoint x: 412, endPoint y: 554, distance: 161.0
click at [412, 554] on icon at bounding box center [412, 558] width 13 height 13
click at [351, 580] on div "soigna" at bounding box center [354, 581] width 76 height 35
click at [280, 577] on div "Il" at bounding box center [285, 581] width 14 height 35
click at [852, 582] on div "Dutronc..." at bounding box center [924, 581] width 478 height 73
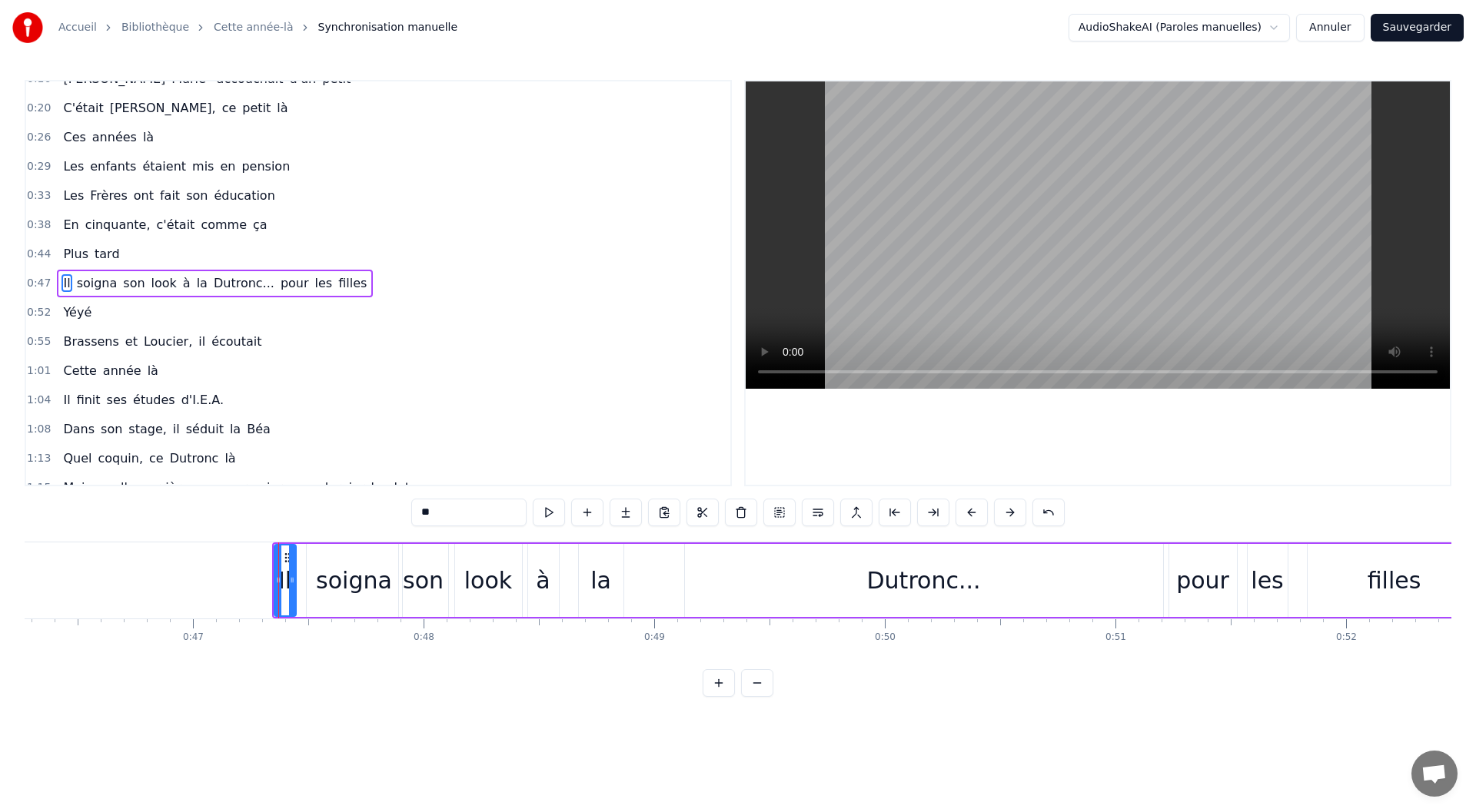
type input "**********"
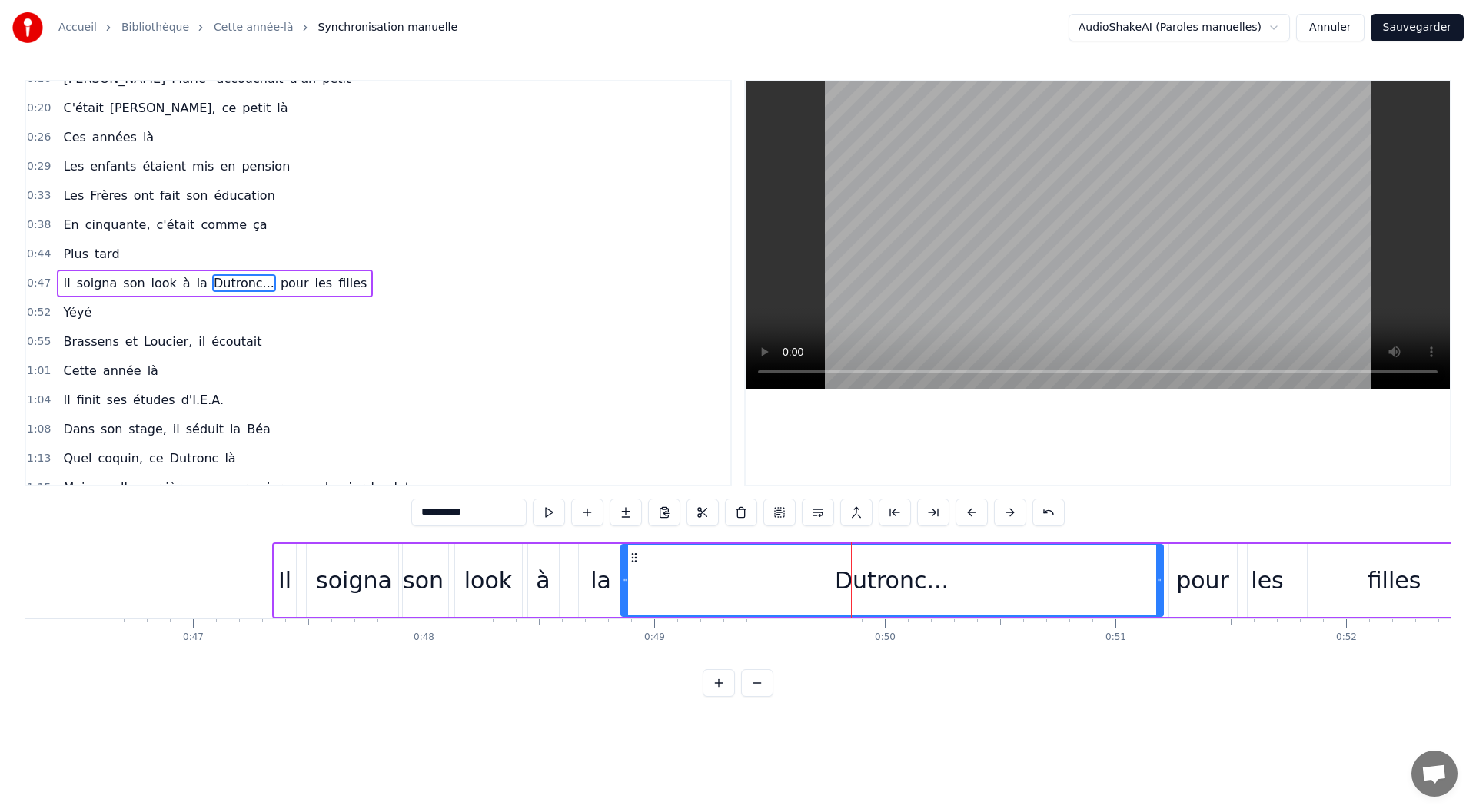
drag, startPoint x: 687, startPoint y: 585, endPoint x: 623, endPoint y: 585, distance: 64.0
click at [623, 585] on icon at bounding box center [625, 580] width 6 height 13
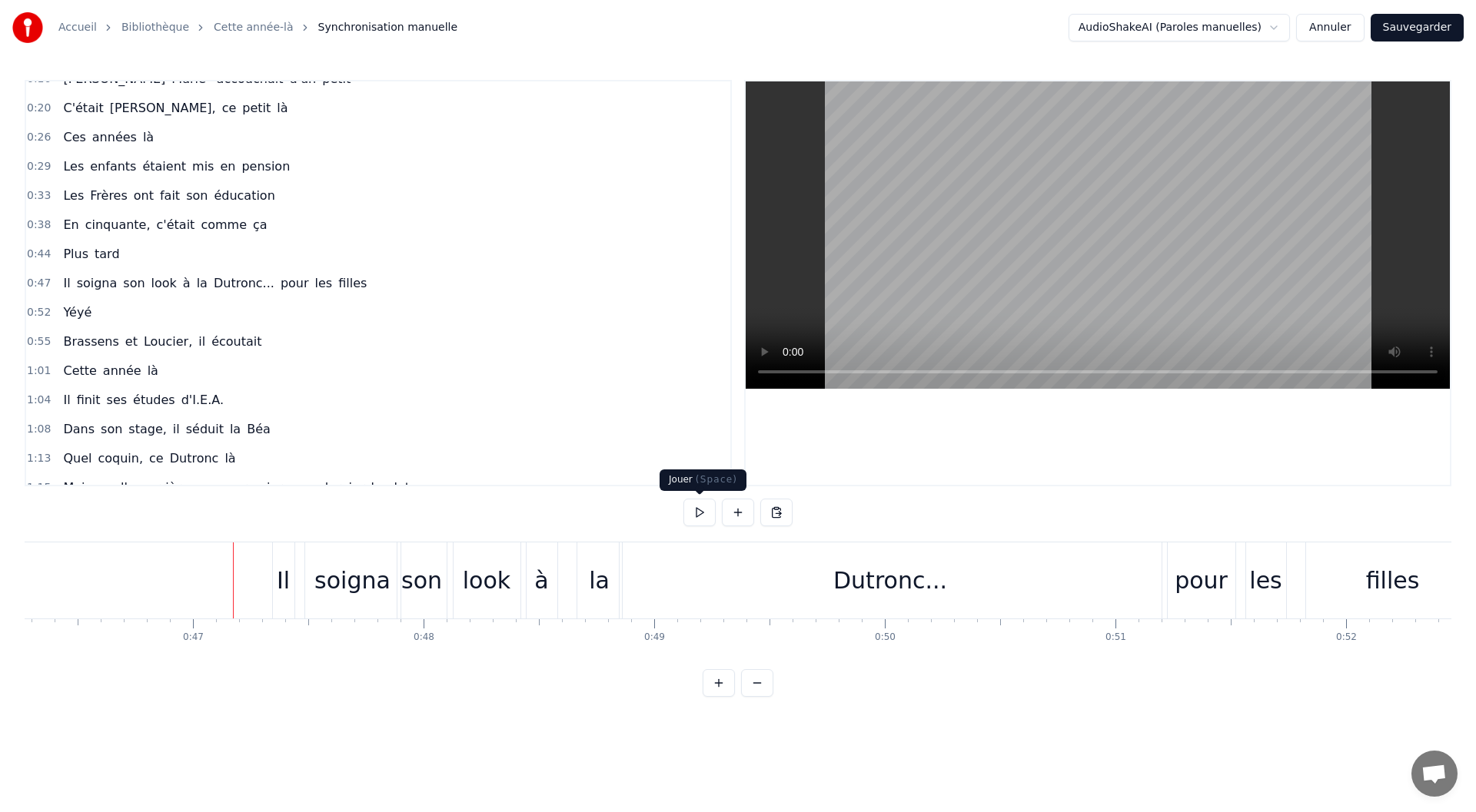
click at [691, 510] on button at bounding box center [699, 512] width 32 height 28
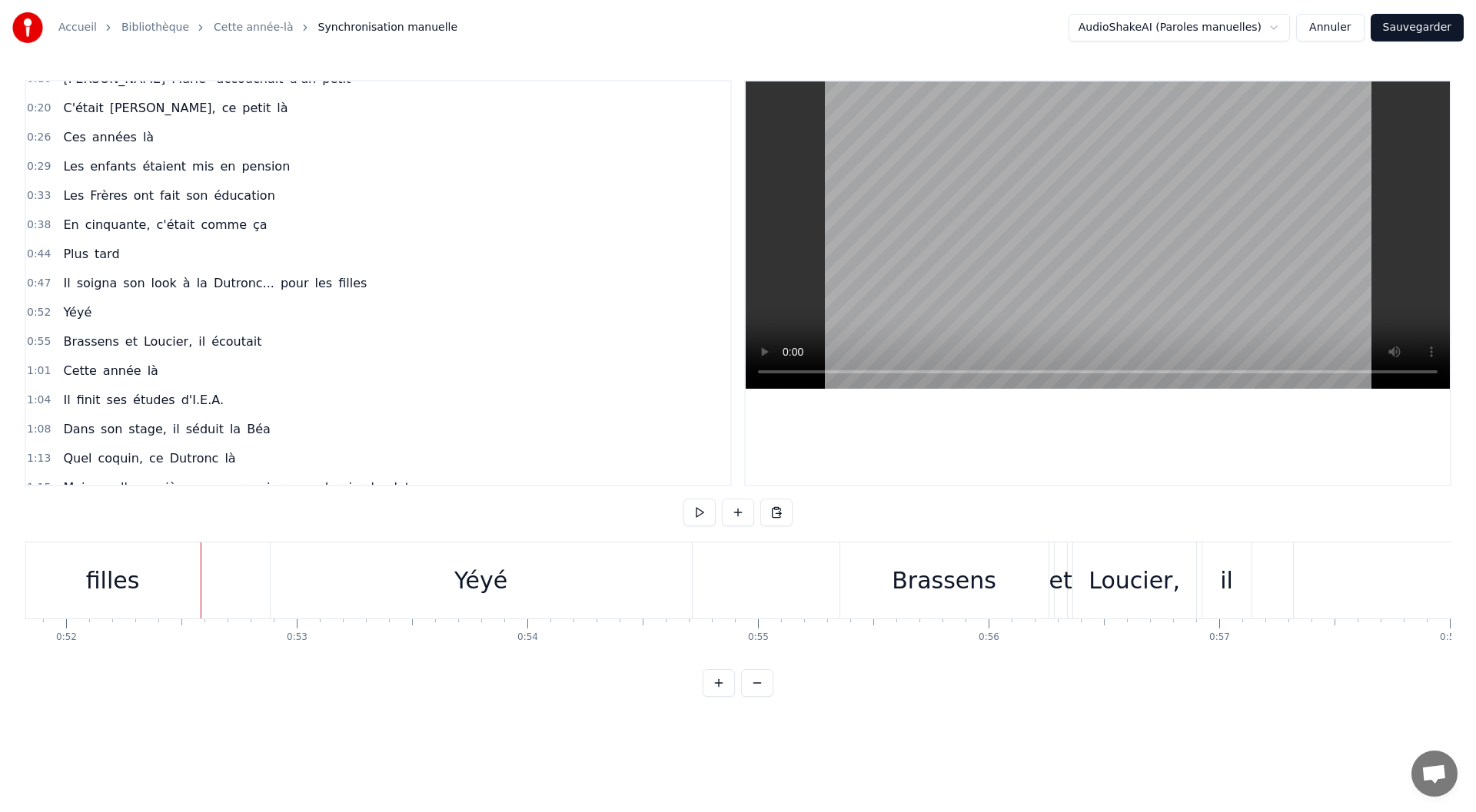
scroll to position [0, 11953]
click at [539, 598] on div "Yéyé" at bounding box center [481, 580] width 422 height 76
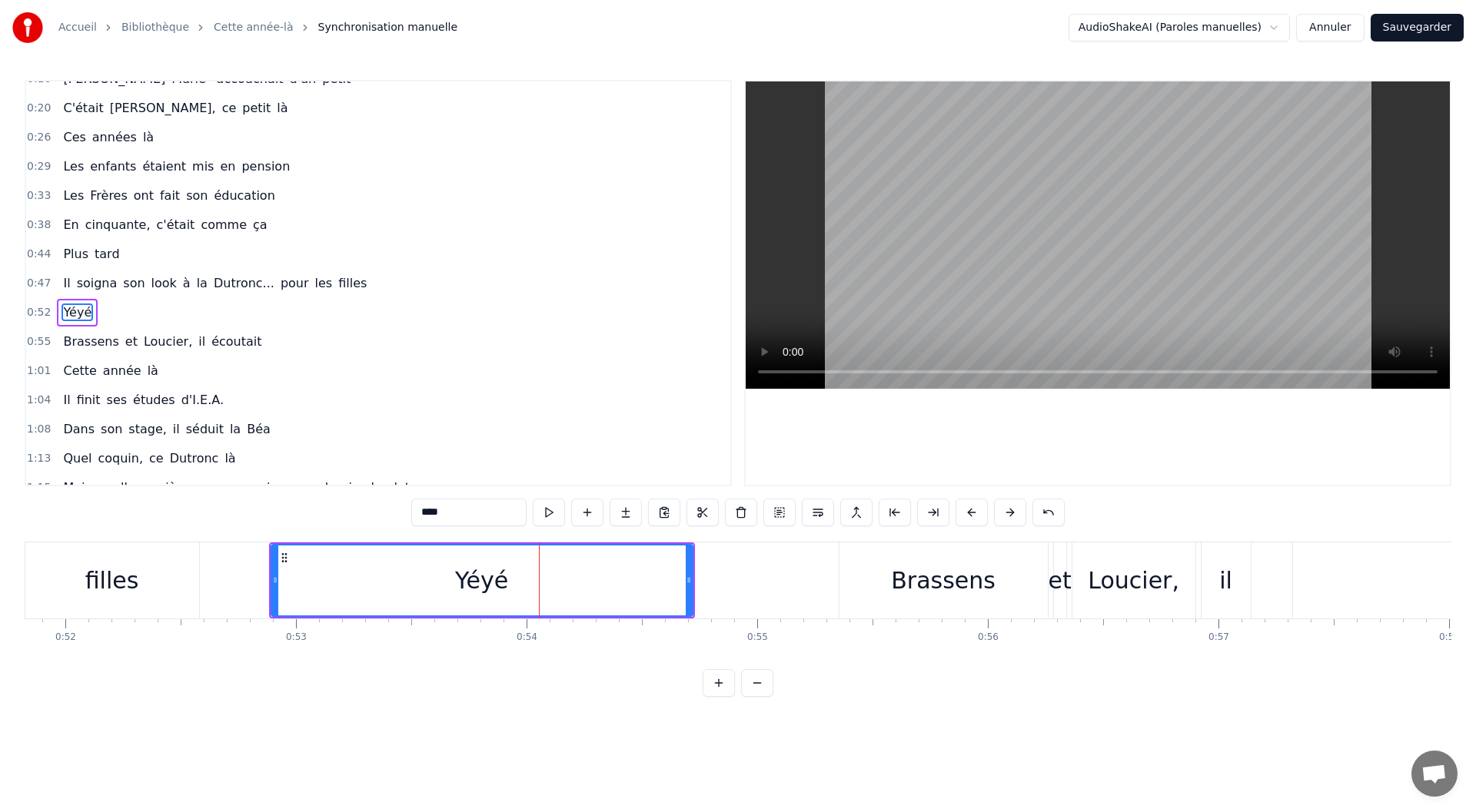
scroll to position [104, 0]
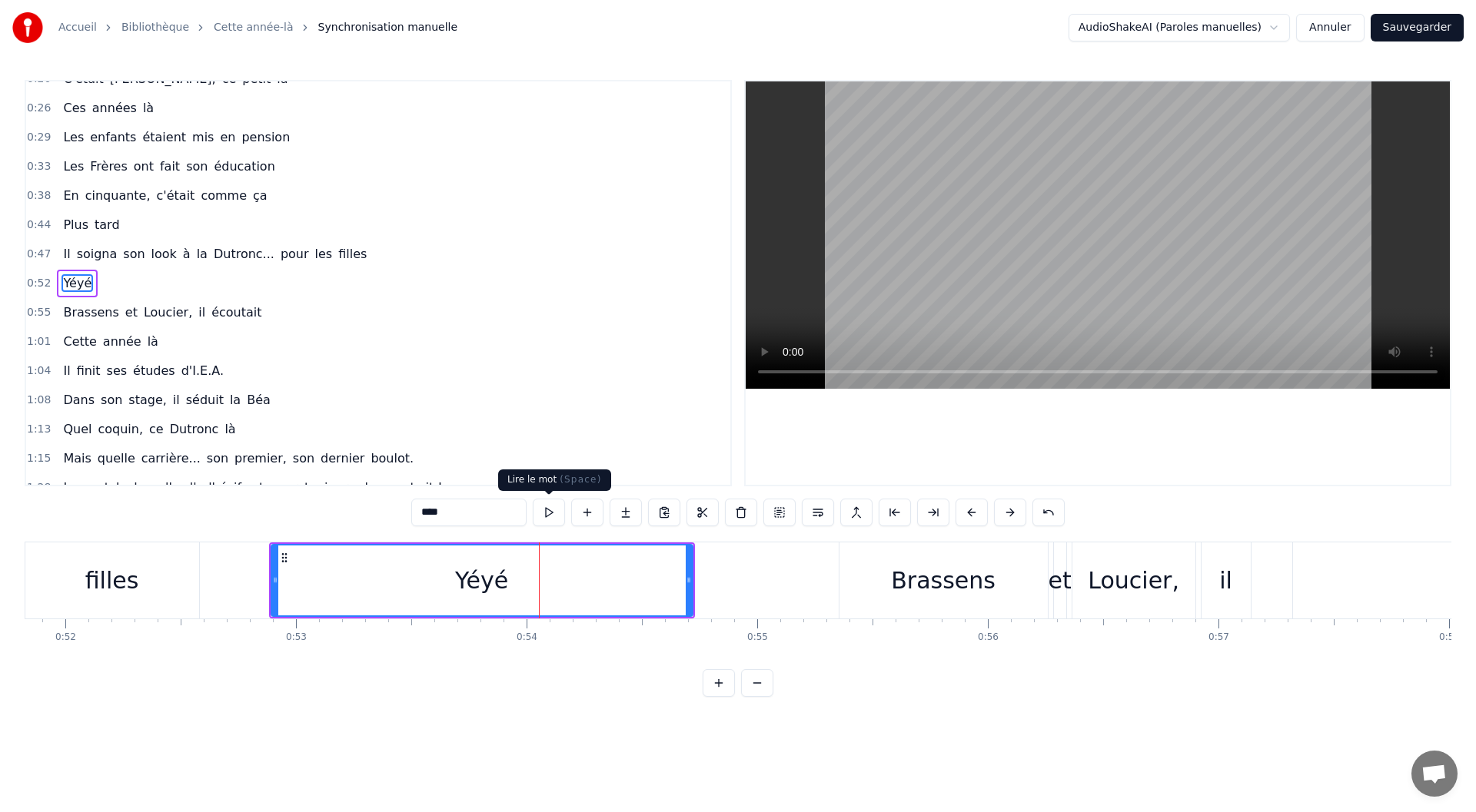
click at [544, 511] on button at bounding box center [548, 512] width 32 height 28
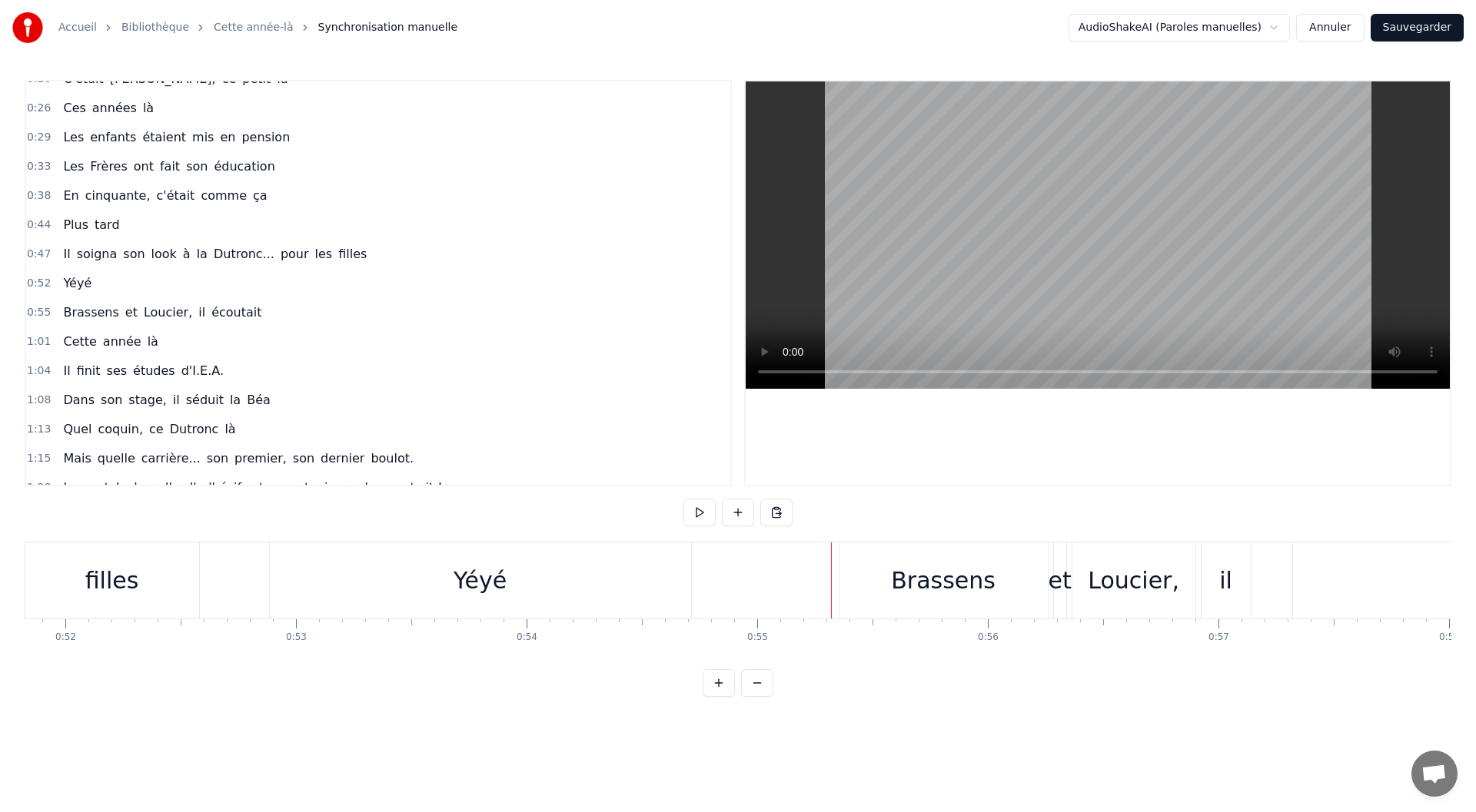
click at [691, 564] on div "Yéyé" at bounding box center [480, 580] width 423 height 76
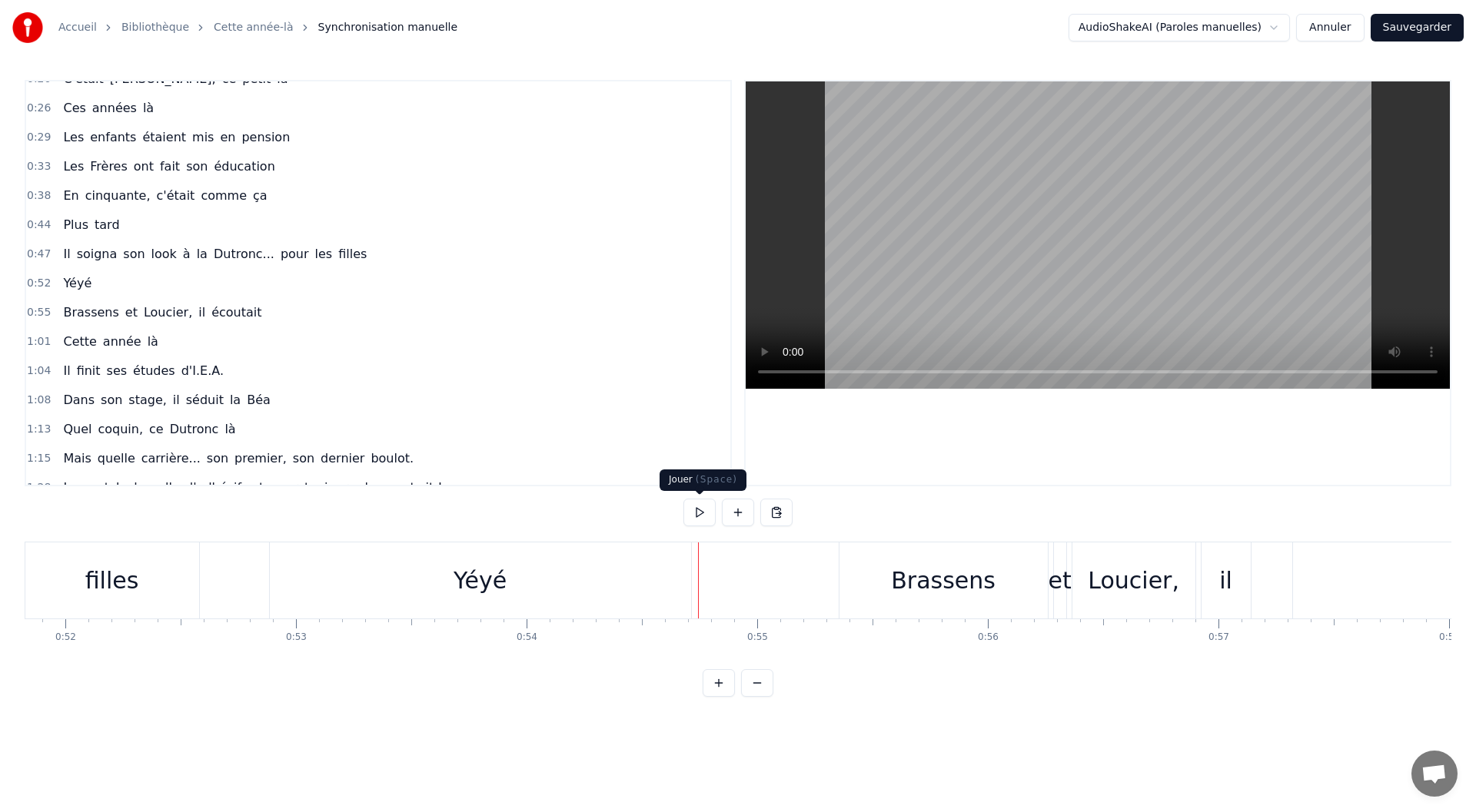
click at [706, 516] on button at bounding box center [699, 512] width 32 height 28
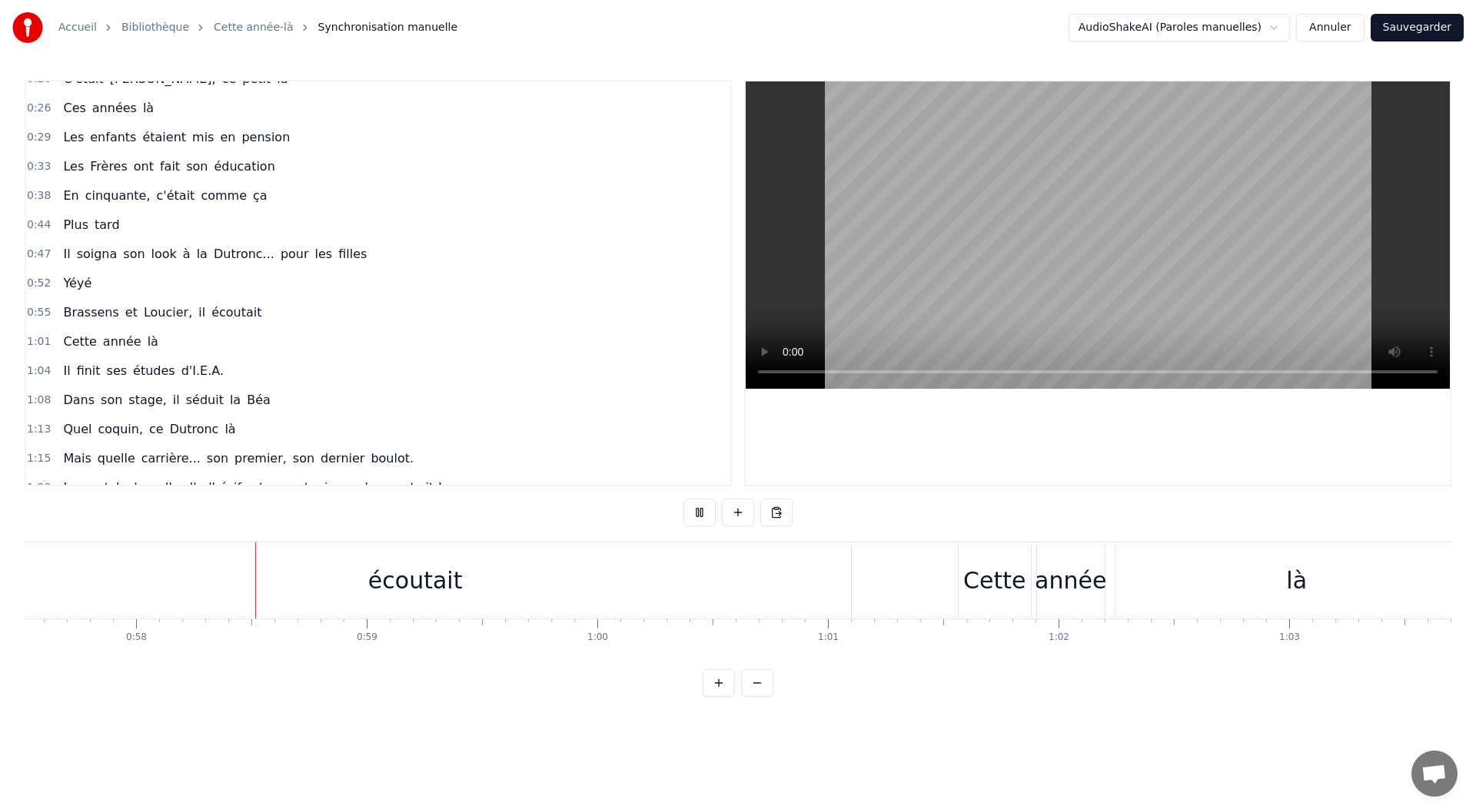
scroll to position [0, 13269]
click at [694, 514] on button at bounding box center [699, 512] width 32 height 28
click at [462, 575] on div "écoutait" at bounding box center [413, 580] width 871 height 76
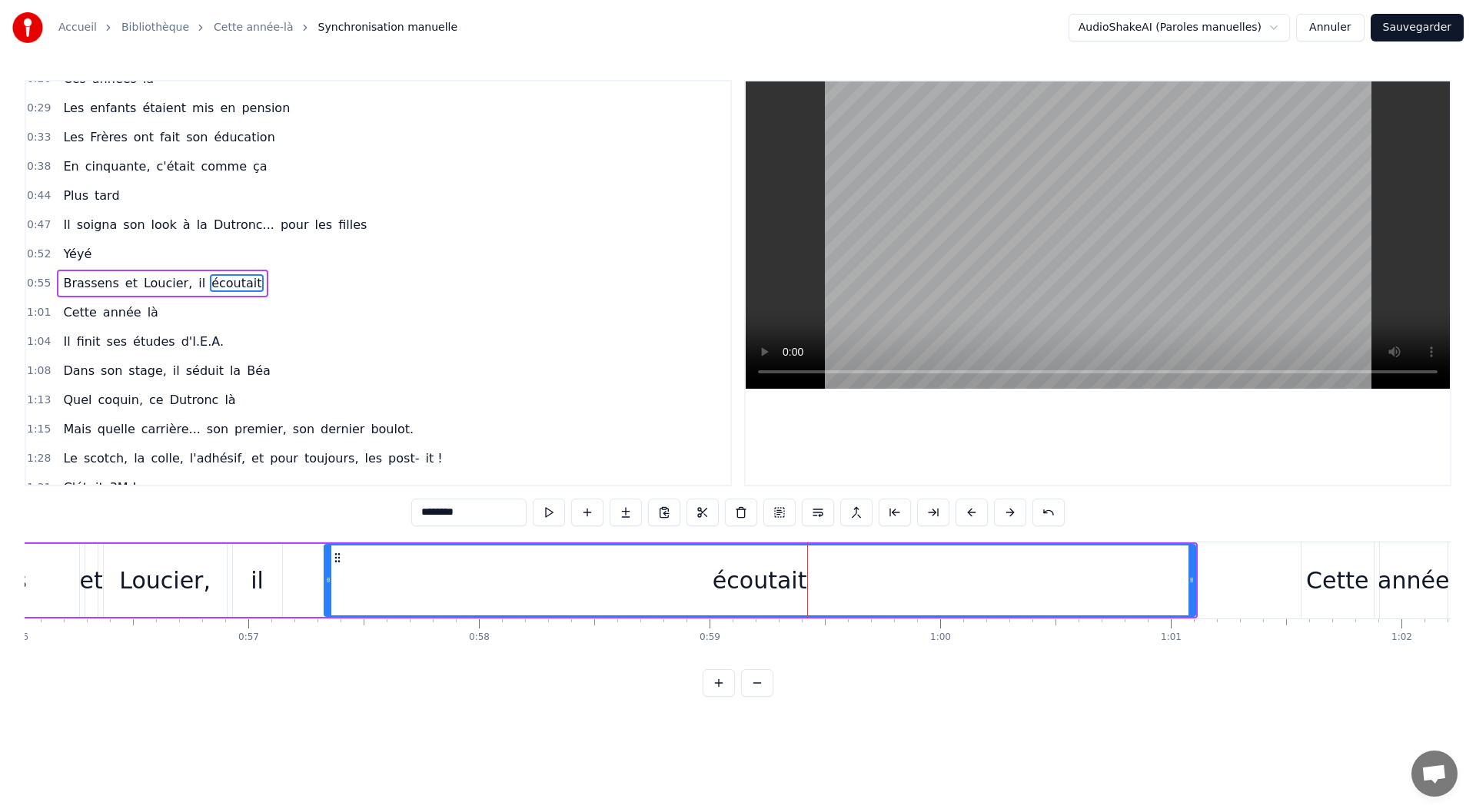
scroll to position [0, 12826]
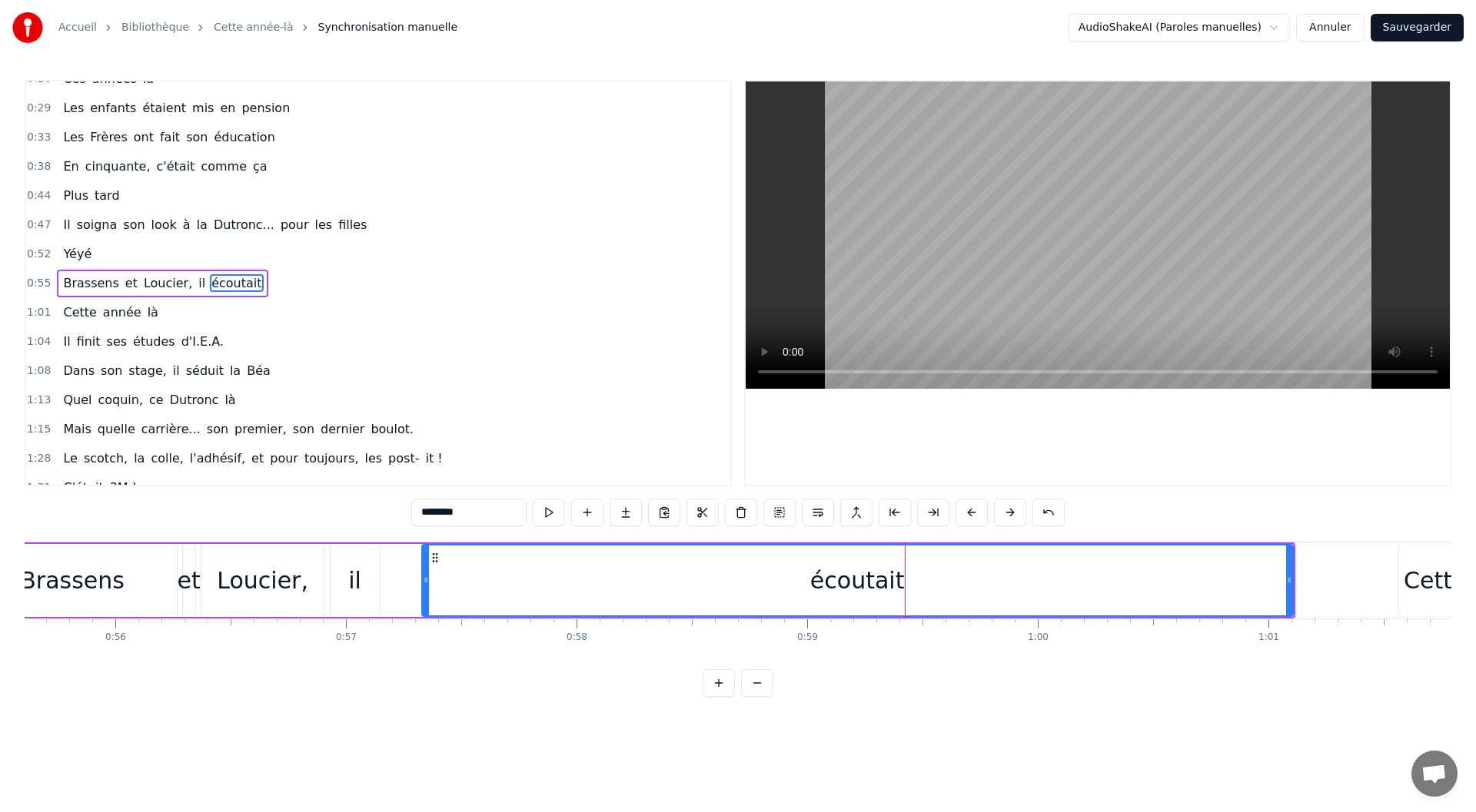
click at [814, 571] on div "écoutait" at bounding box center [857, 580] width 870 height 70
click at [517, 595] on div "écoutait" at bounding box center [857, 580] width 870 height 70
click at [496, 592] on div "écoutait" at bounding box center [857, 580] width 870 height 70
click at [210, 285] on span "écoutait" at bounding box center [236, 283] width 53 height 17
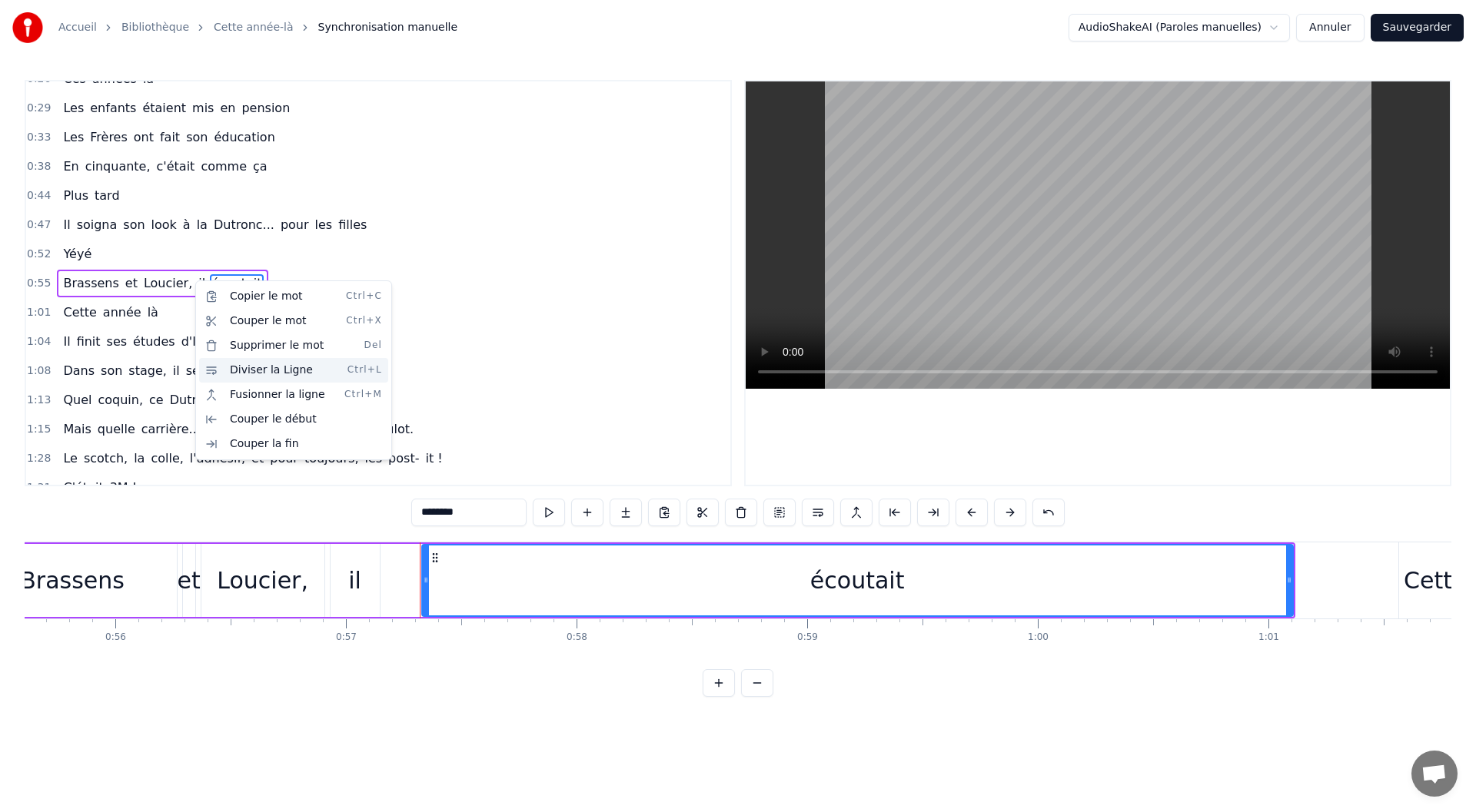
click at [274, 375] on div "Diviser la Ligne Ctrl+L" at bounding box center [294, 369] width 190 height 24
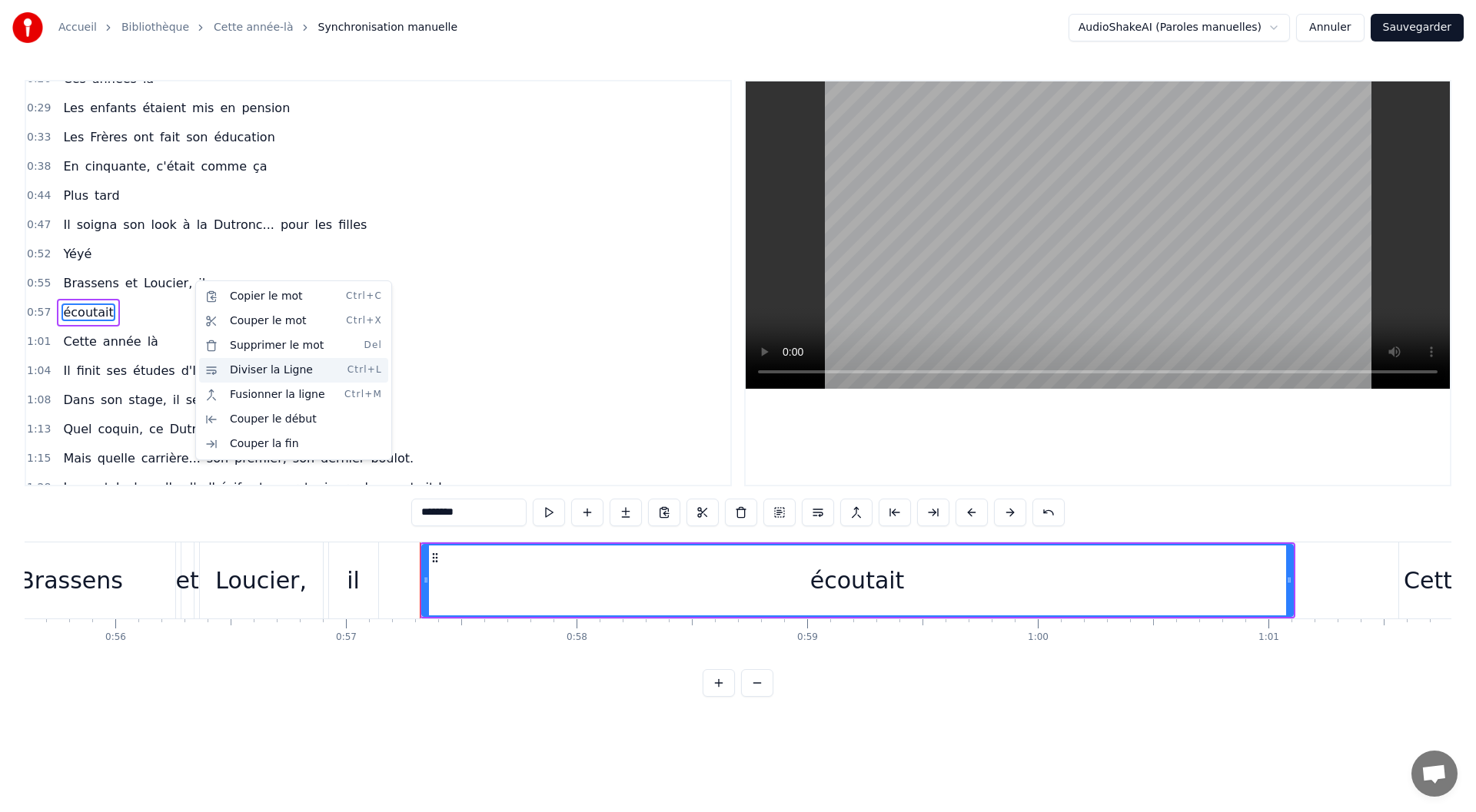
scroll to position [163, 0]
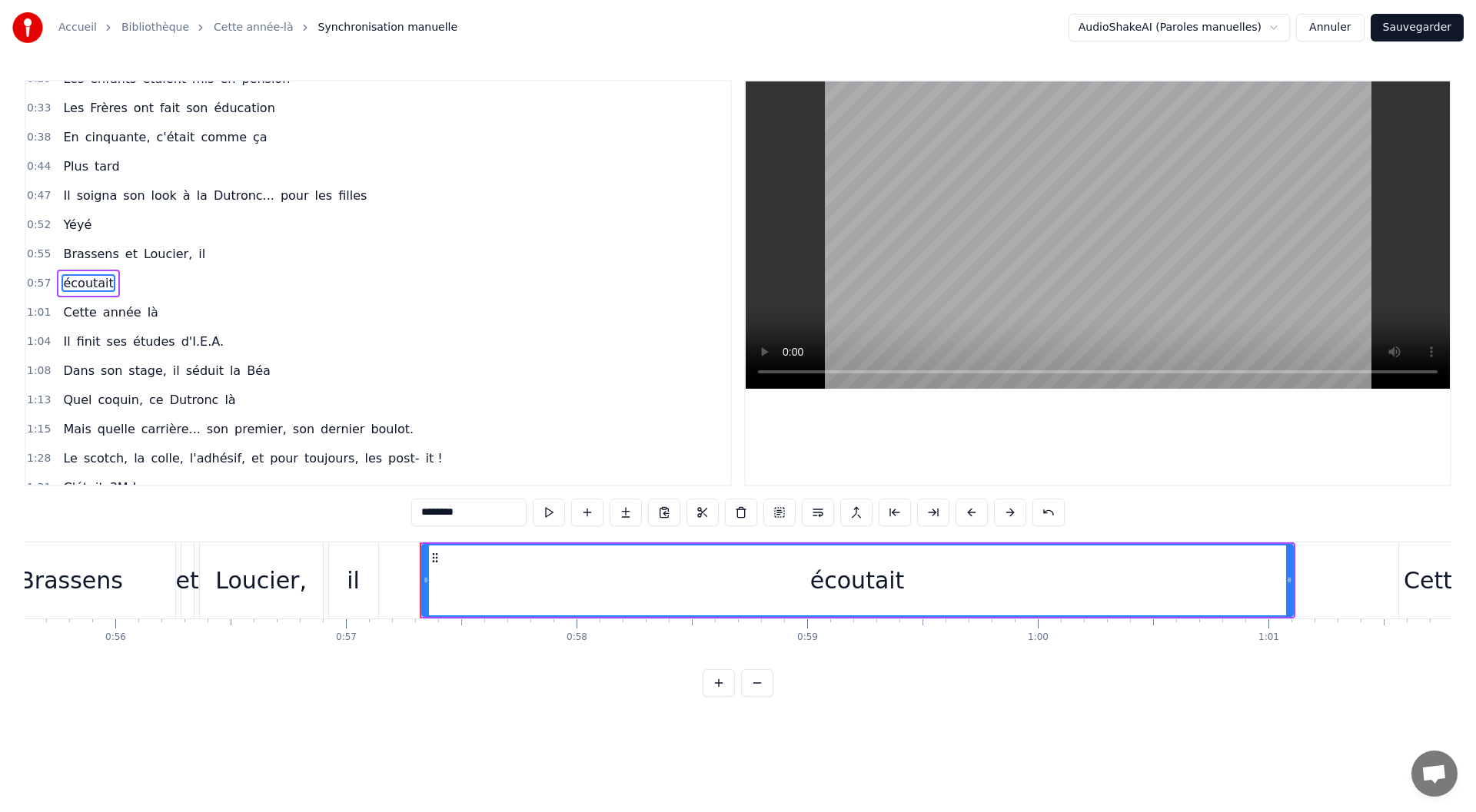
click at [97, 258] on span "Brassens" at bounding box center [91, 254] width 58 height 17
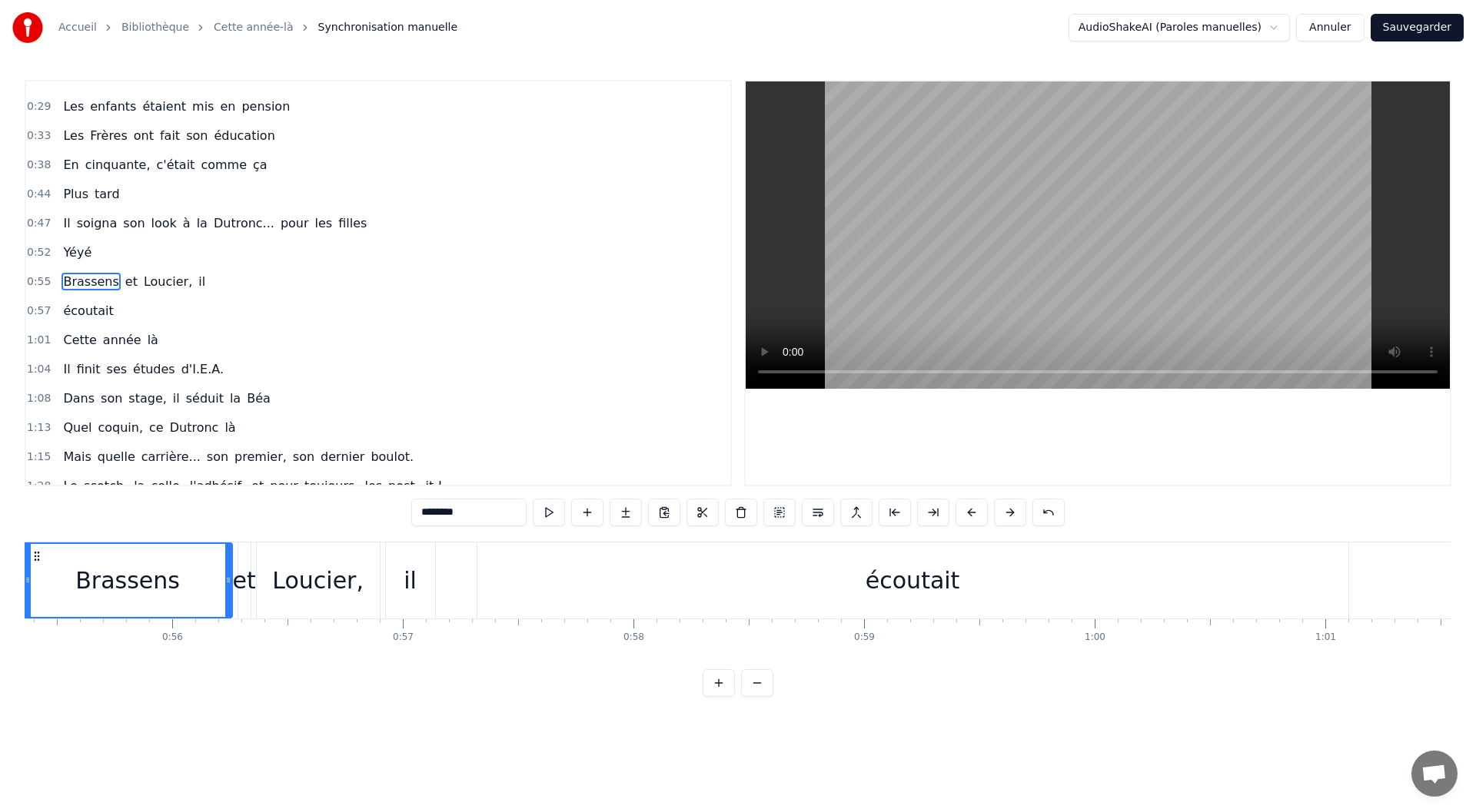
scroll to position [0, 12689]
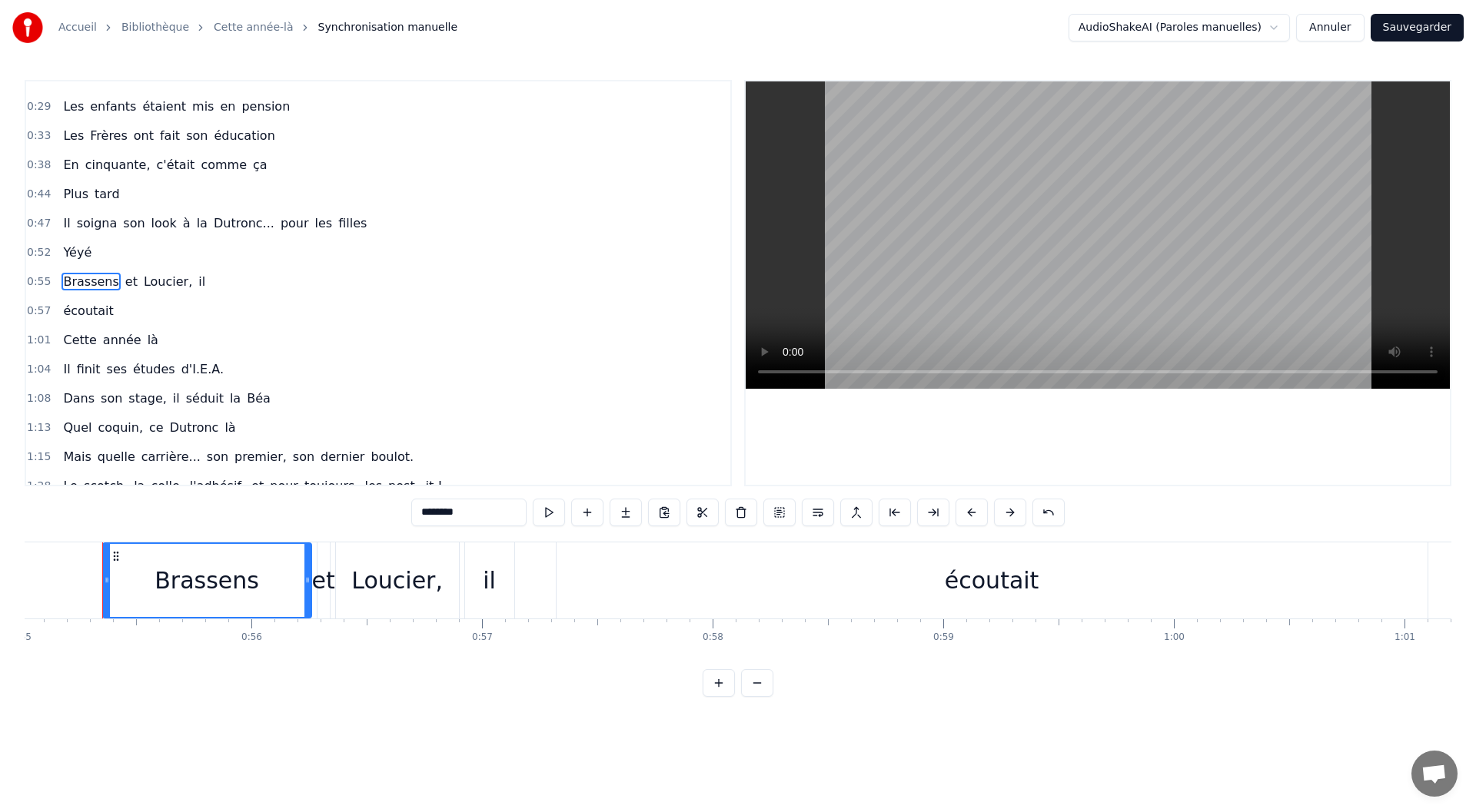
click at [483, 556] on div "il" at bounding box center [489, 580] width 49 height 76
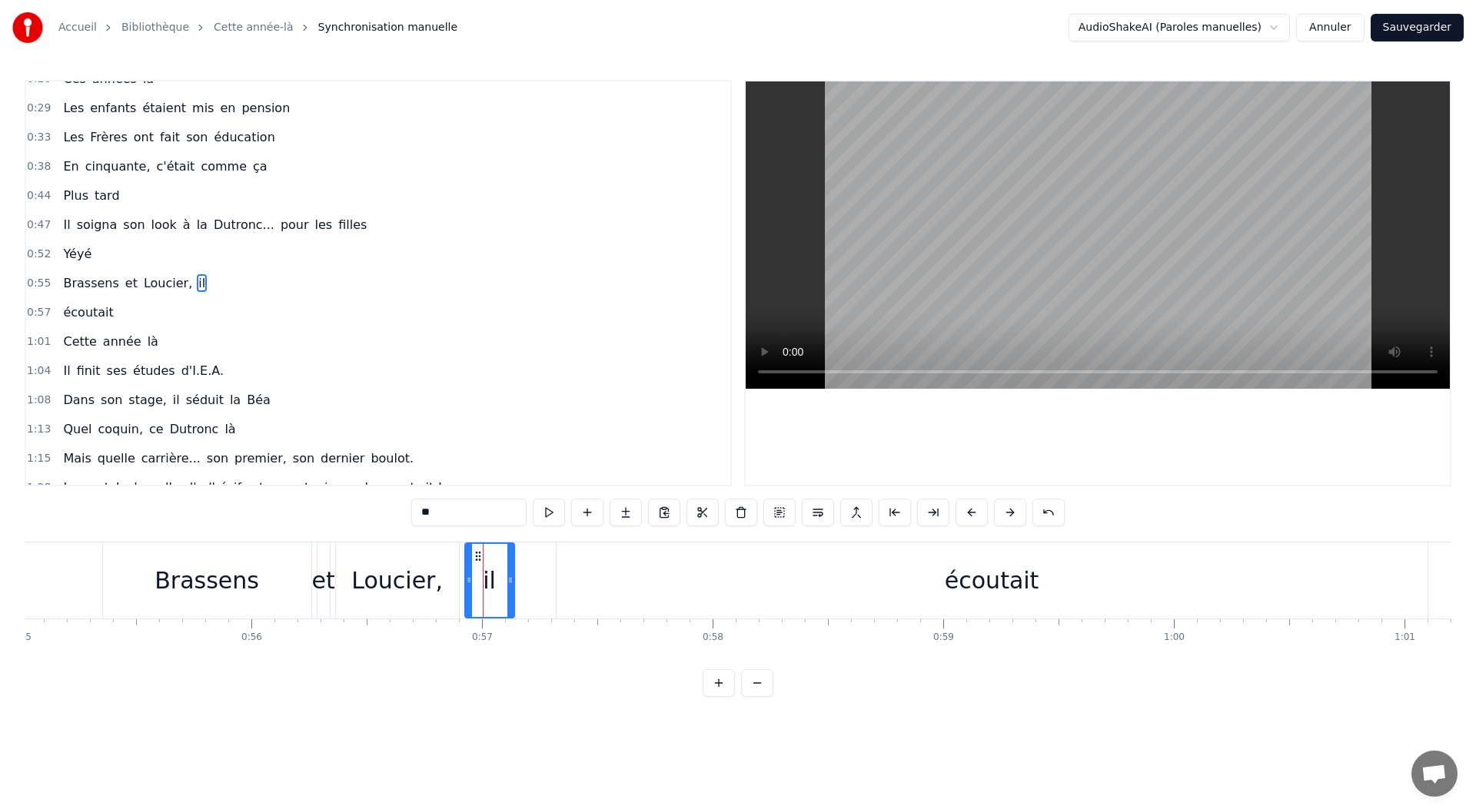
click at [699, 579] on div "écoutait" at bounding box center [991, 580] width 871 height 76
type input "********"
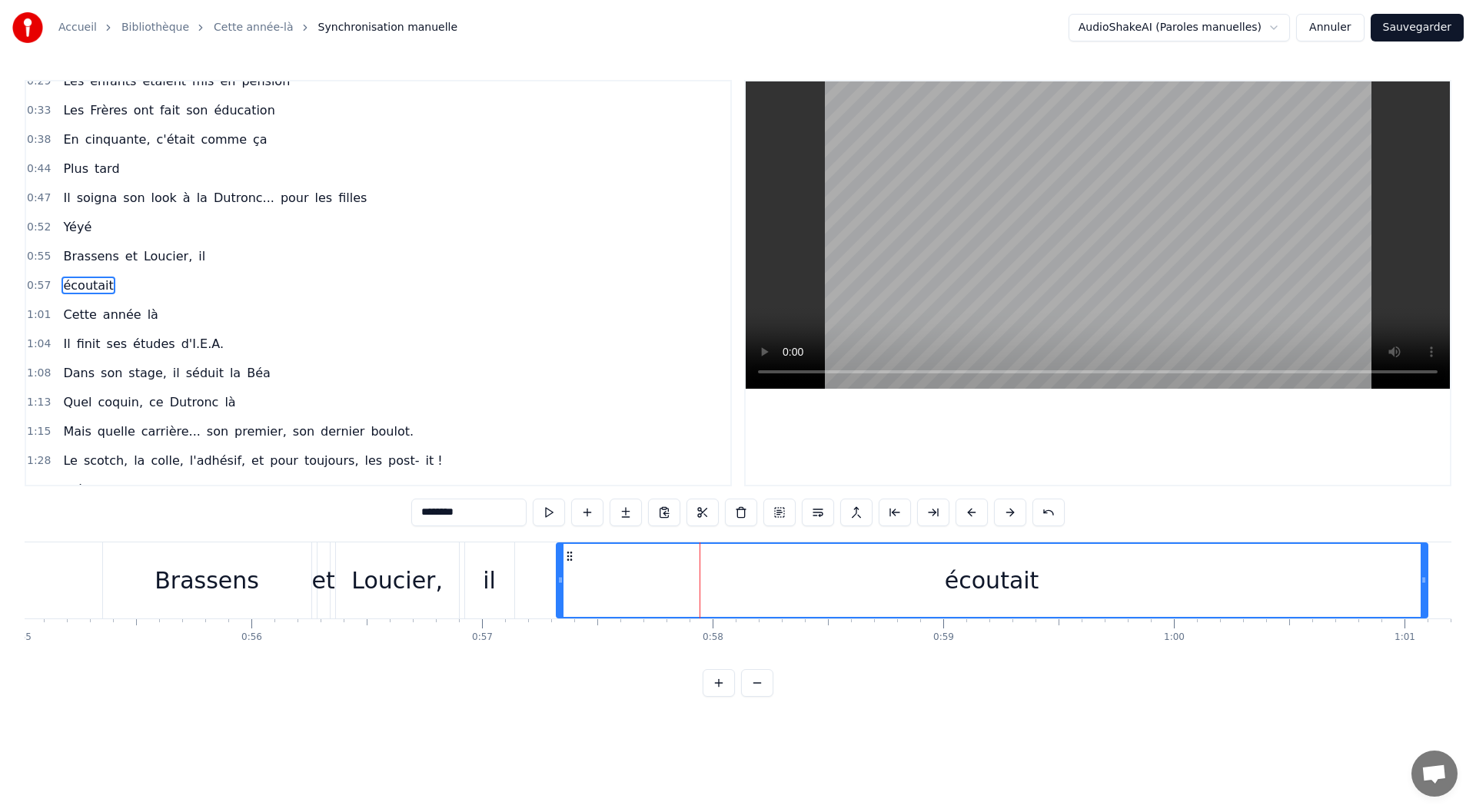
scroll to position [163, 0]
click at [204, 249] on div "0:55 Brassens et Loucier, il" at bounding box center [378, 254] width 704 height 29
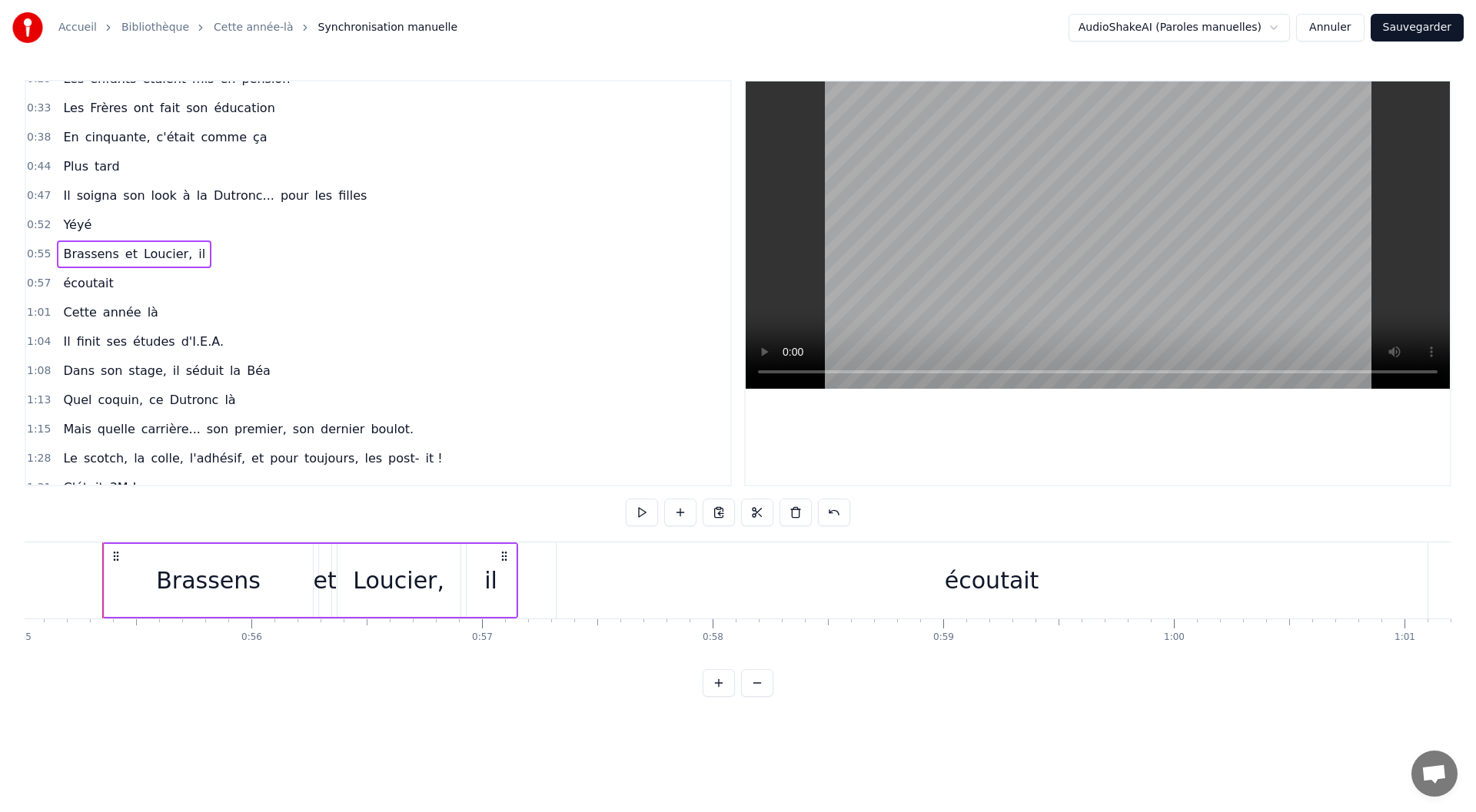
click at [165, 256] on span "Loucier," at bounding box center [167, 254] width 51 height 17
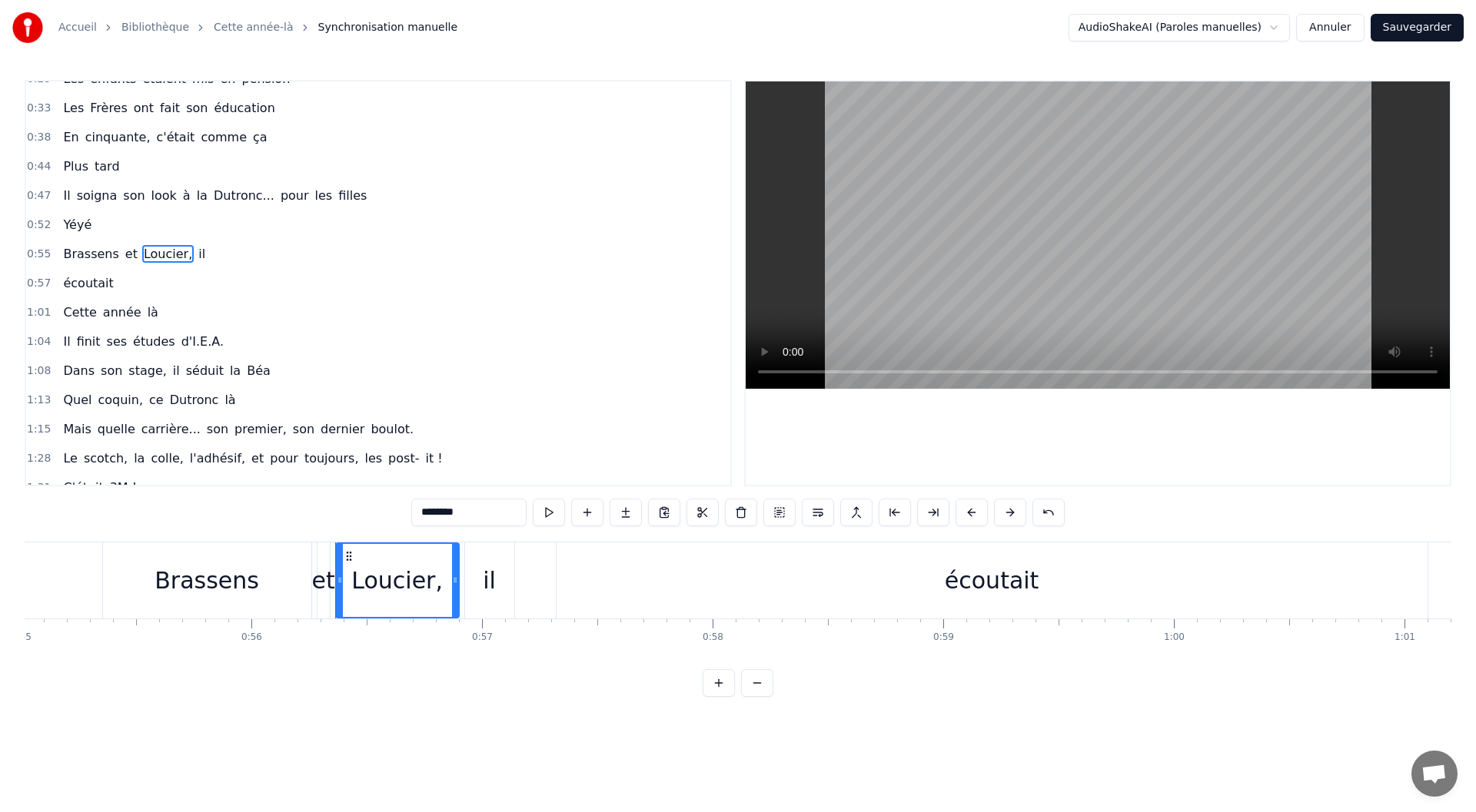
scroll to position [133, 0]
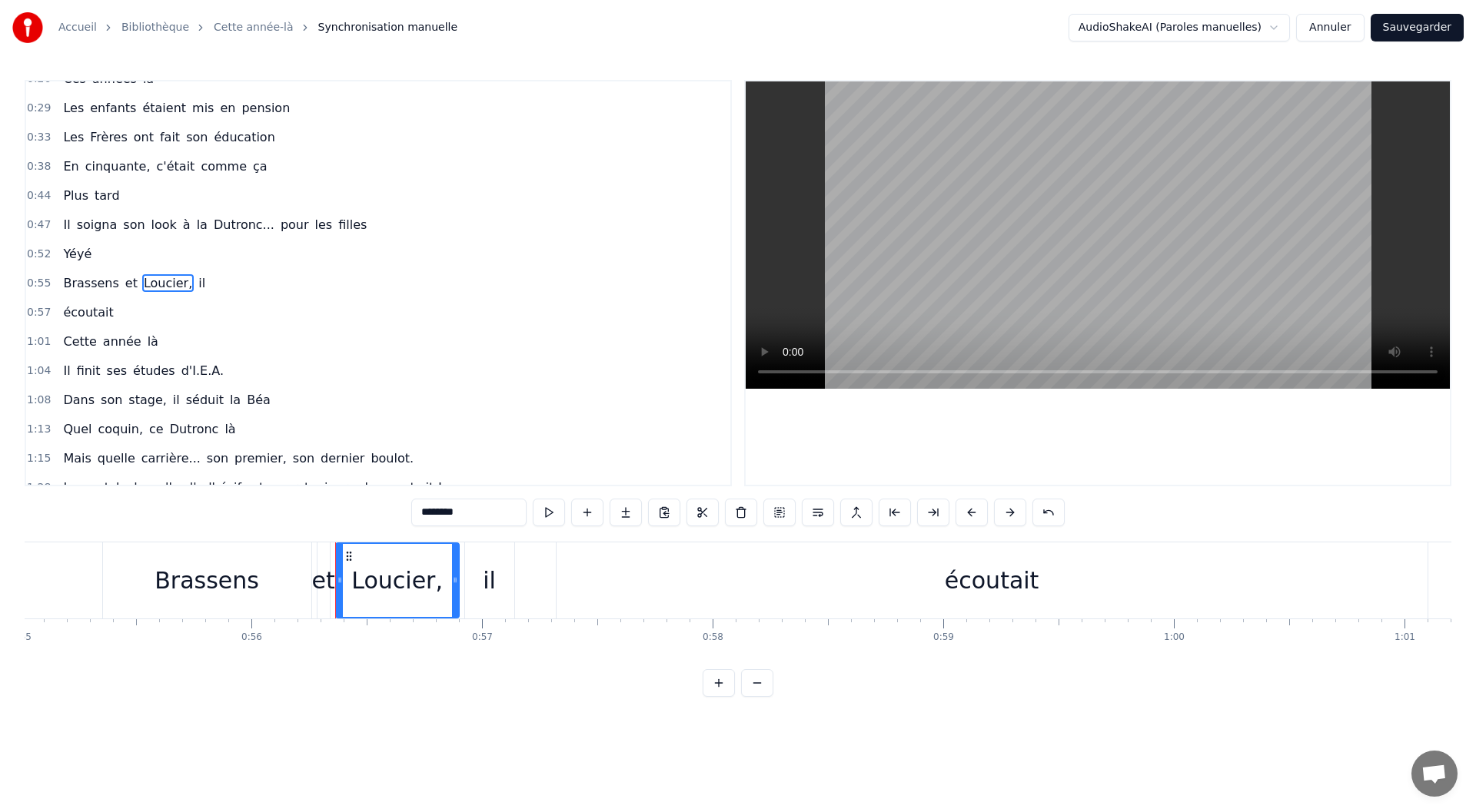
click at [35, 276] on div "0:55 Brassens et Loucier, il" at bounding box center [378, 283] width 704 height 29
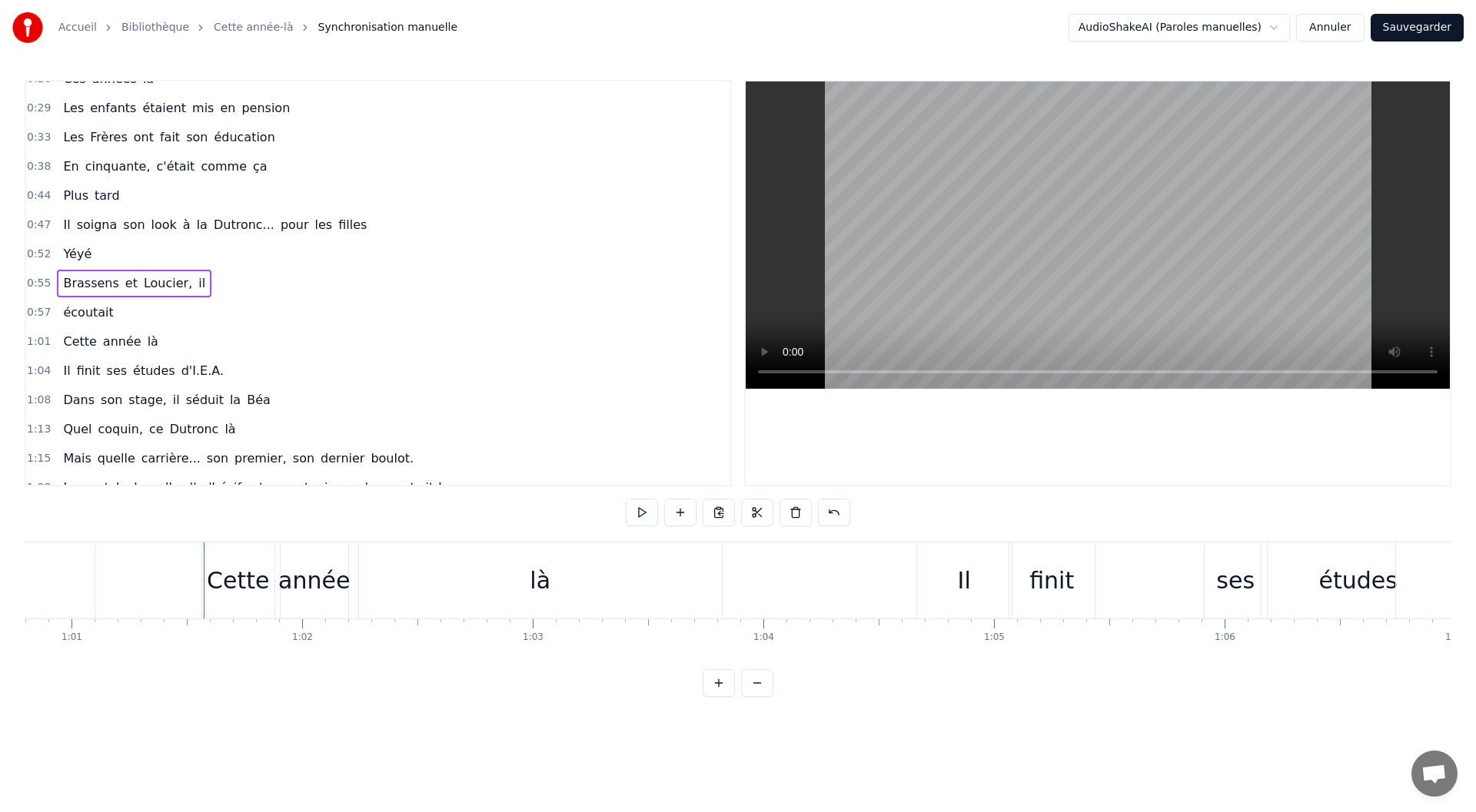
scroll to position [0, 14023]
click at [255, 305] on div "0:57 écoutait" at bounding box center [378, 312] width 704 height 29
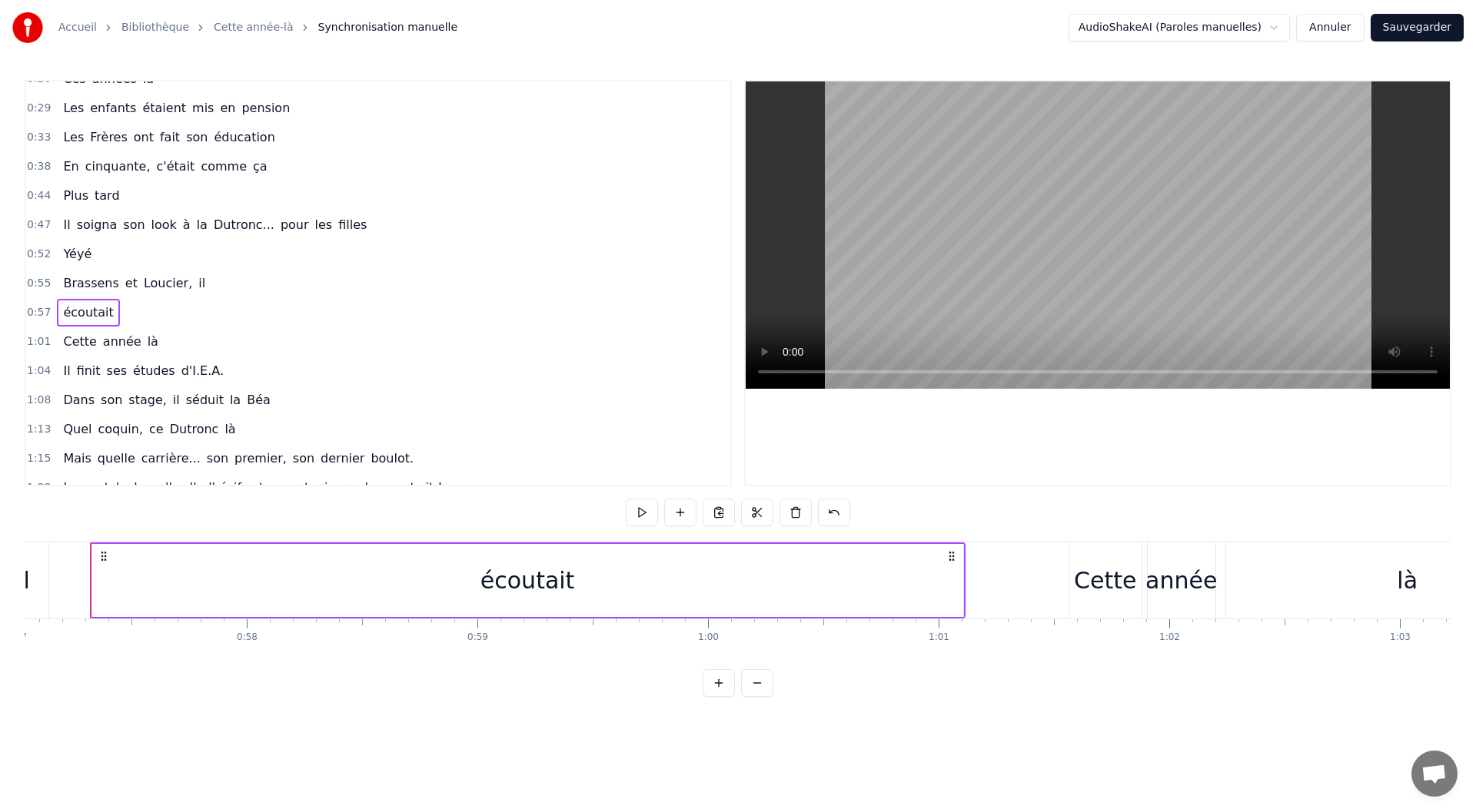
scroll to position [0, 13143]
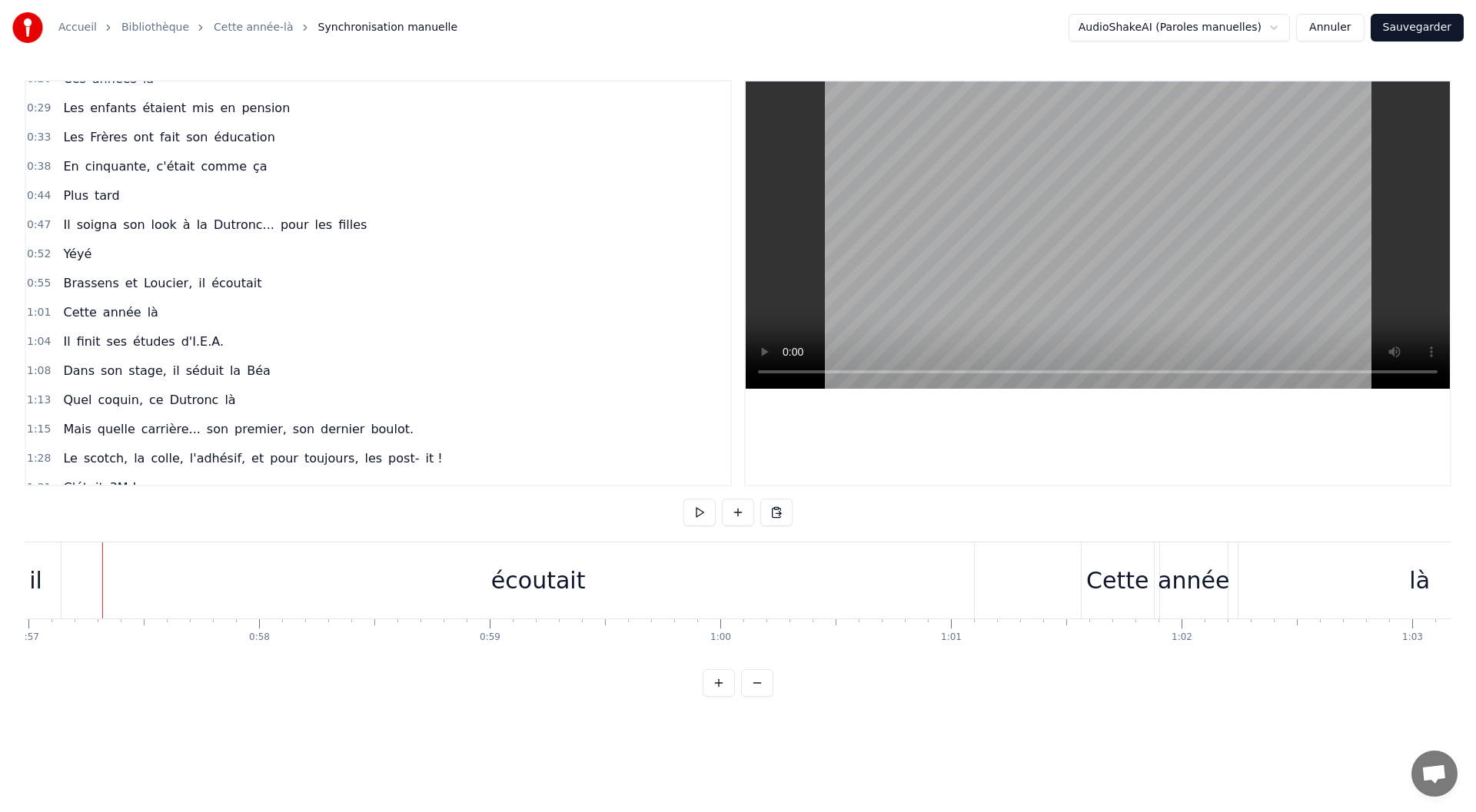
click at [1433, 24] on button "Sauvegarder" at bounding box center [1417, 27] width 93 height 28
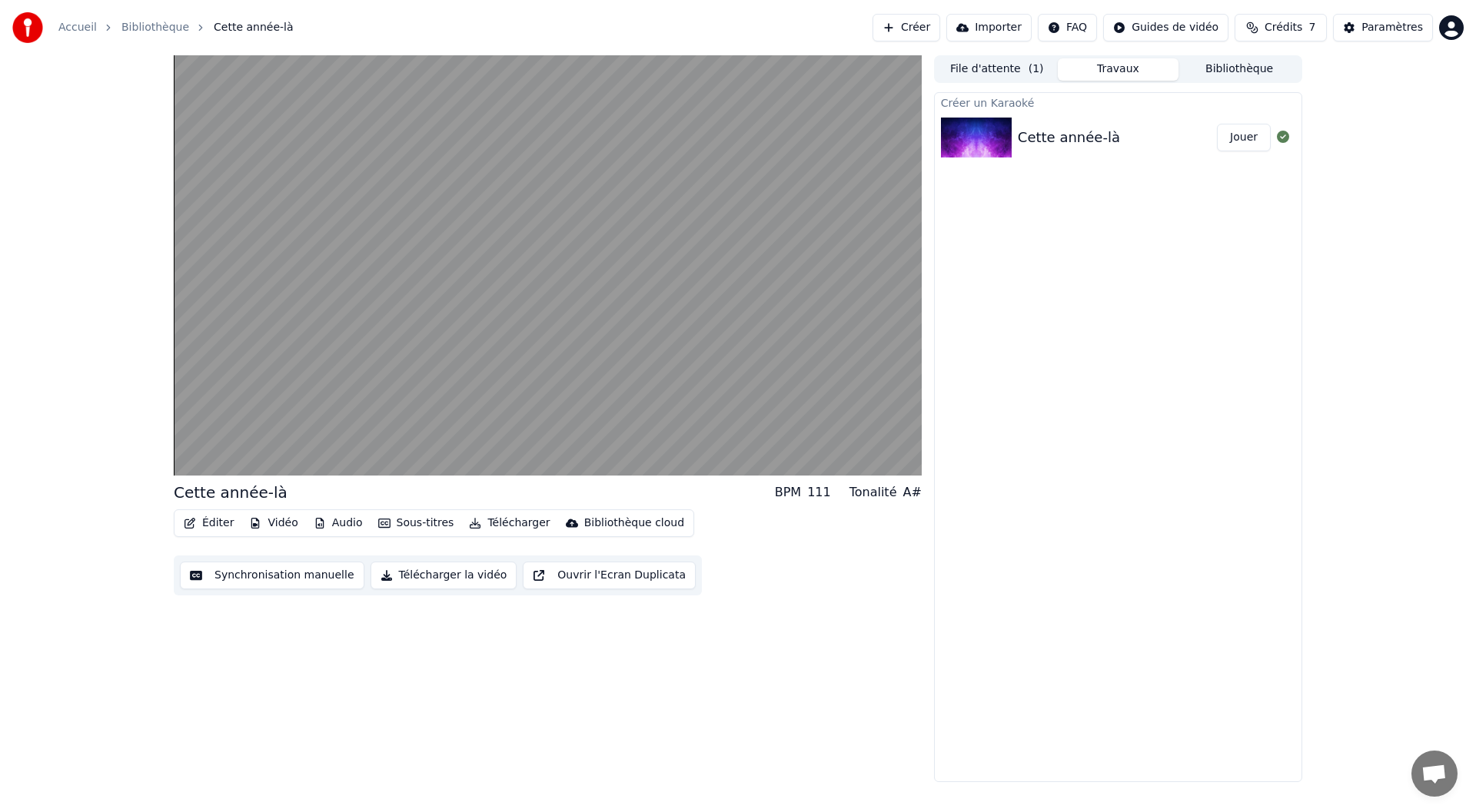
click at [150, 28] on link "Bibliothèque" at bounding box center [156, 28] width 68 height 15
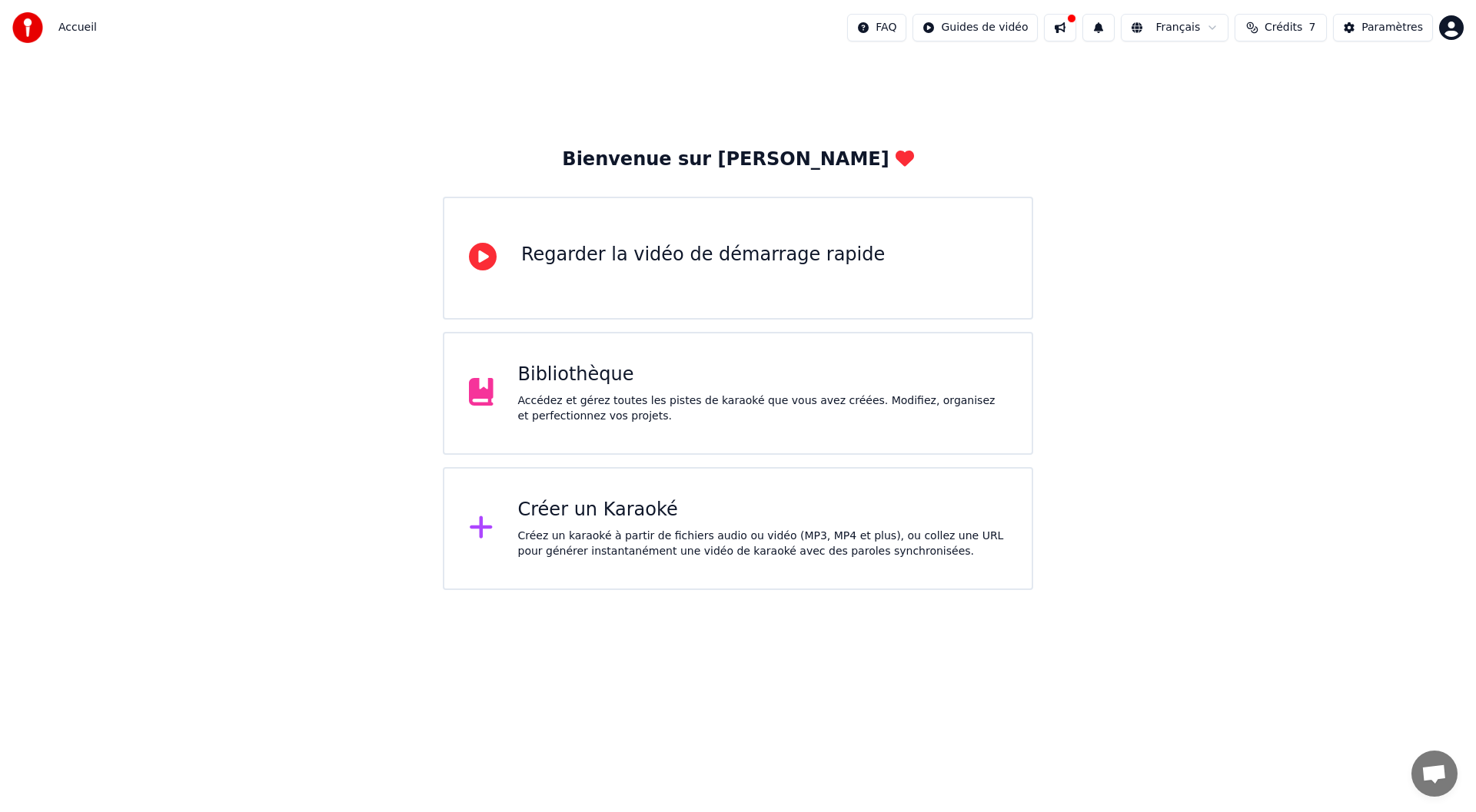
click at [714, 401] on div "Accédez et gérez toutes les pistes de karaoké que vous avez créées. Modifiez, o…" at bounding box center [763, 409] width 489 height 31
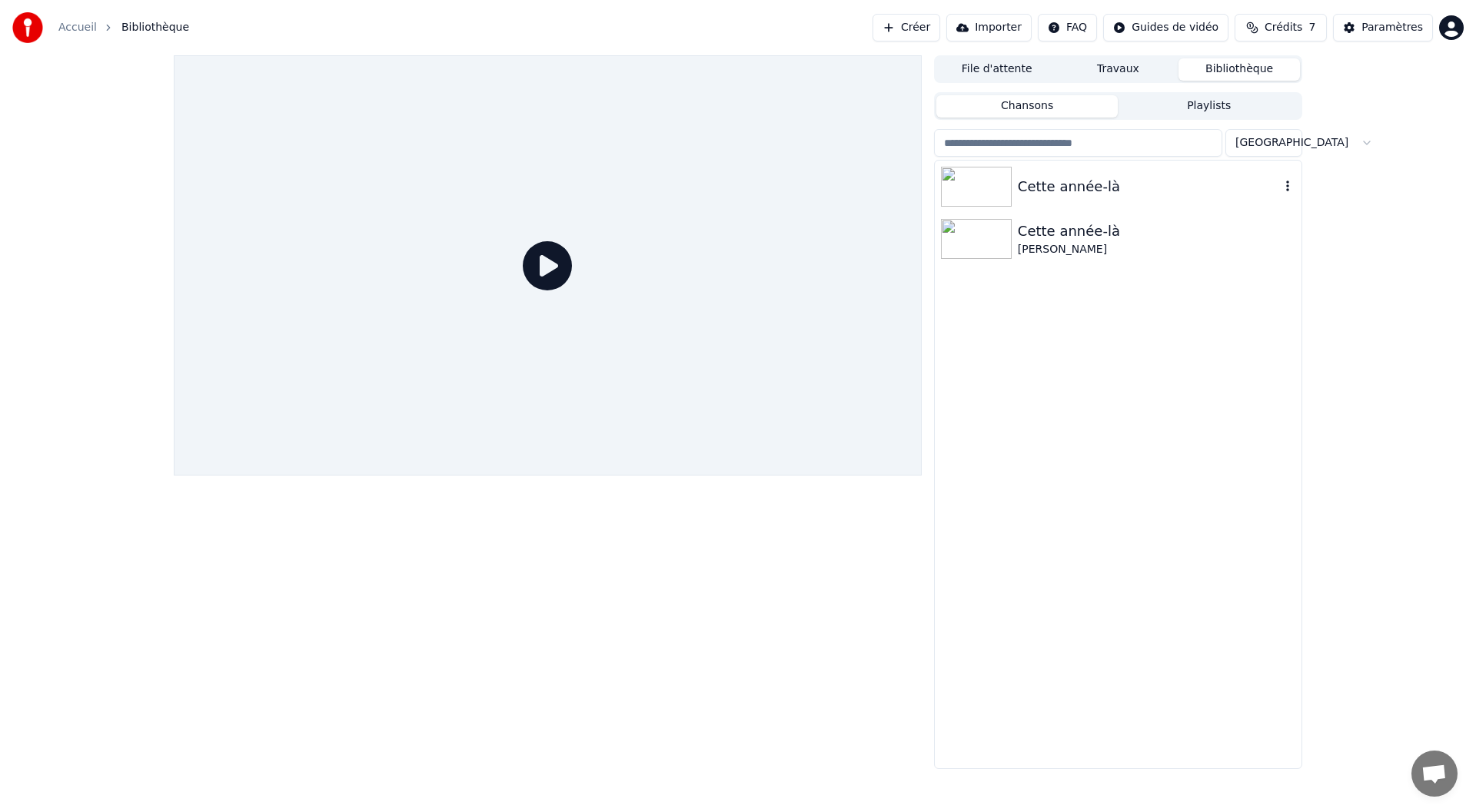
click at [1210, 186] on div "Cette année-là" at bounding box center [1148, 187] width 262 height 21
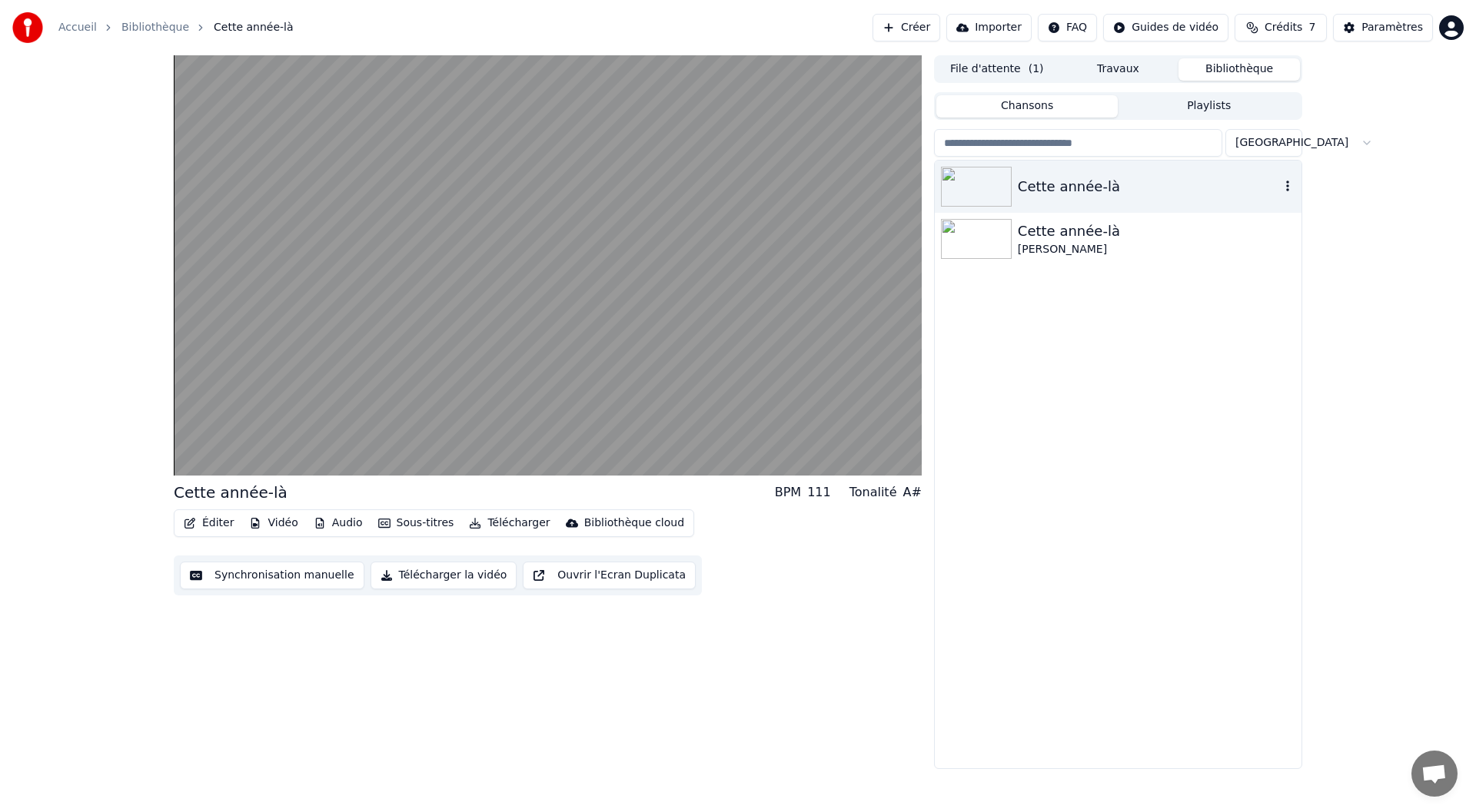
click at [1284, 186] on icon "button" at bounding box center [1287, 186] width 15 height 13
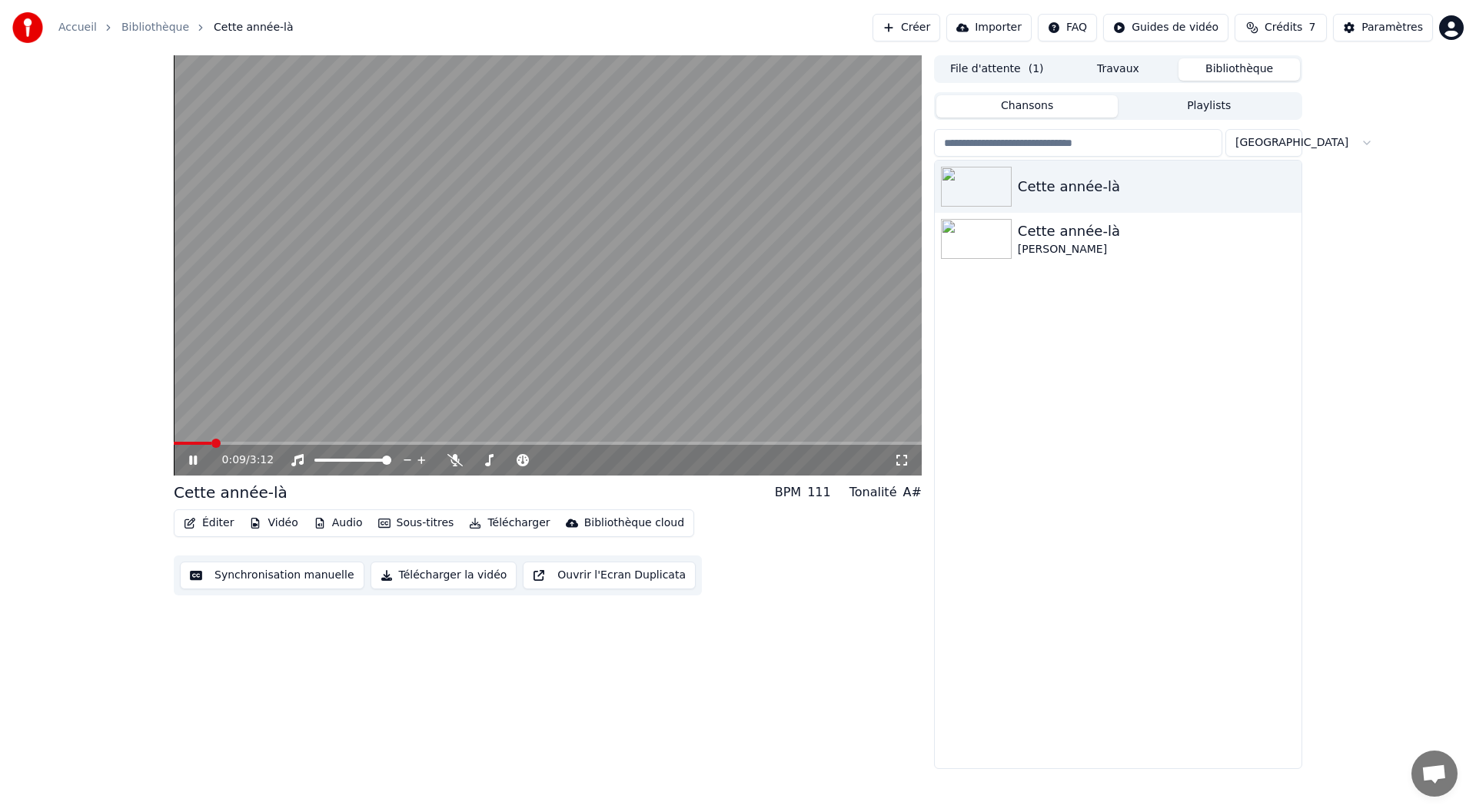
click at [408, 579] on button "Télécharger la vidéo" at bounding box center [444, 575] width 147 height 28
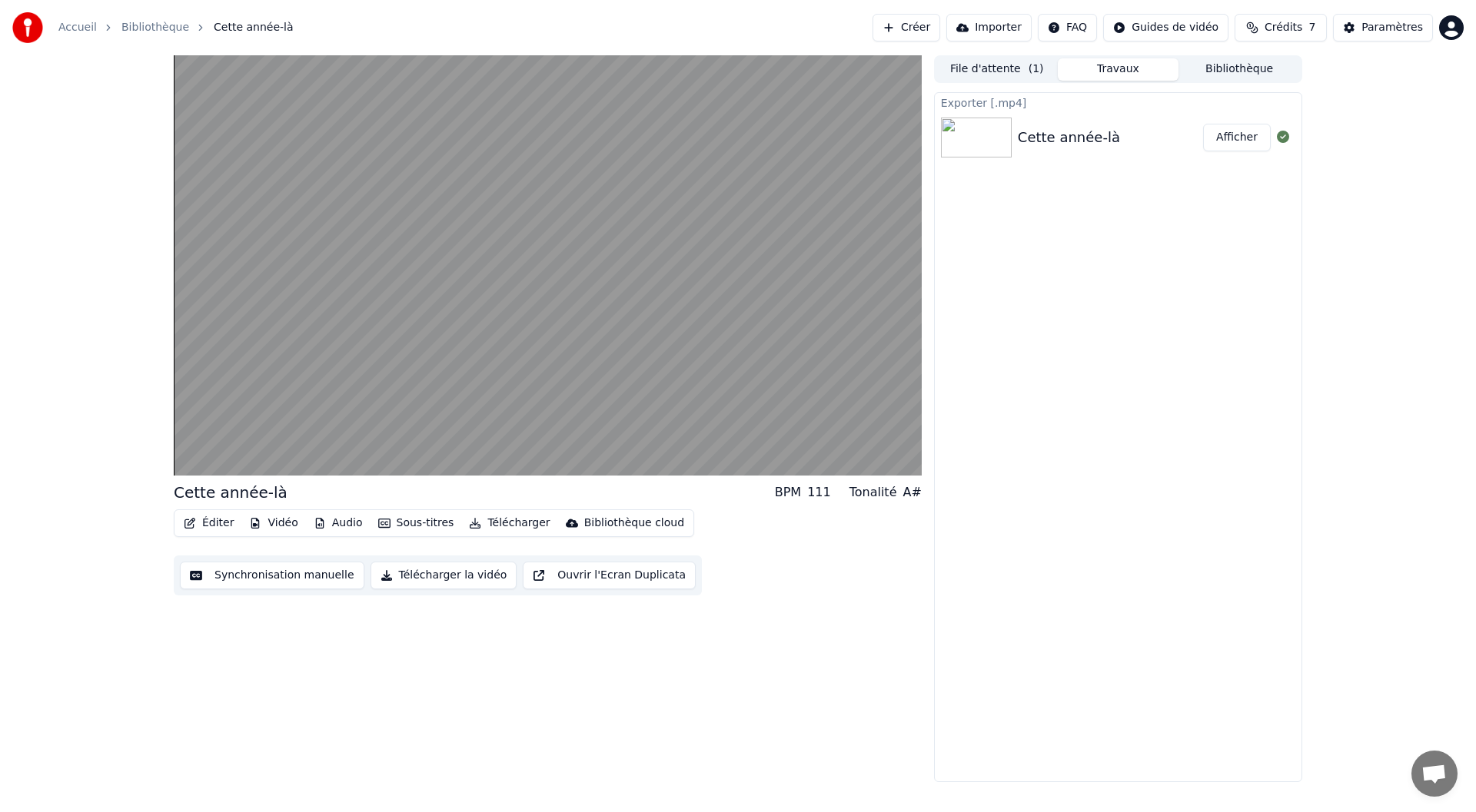
click at [1243, 133] on button "Afficher" at bounding box center [1237, 137] width 68 height 28
